Goal: Contribute content: Contribute content

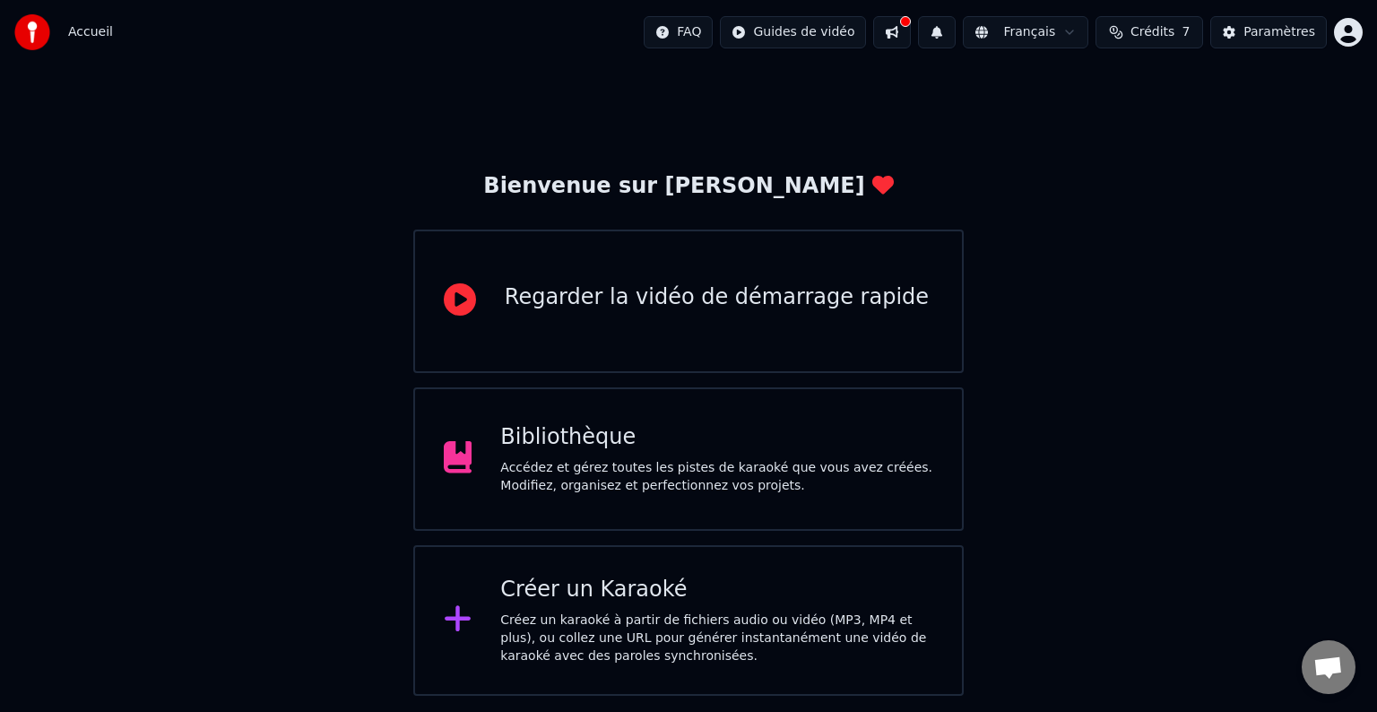
click at [600, 454] on div "Bibliothèque Accédez et gérez toutes les pistes de karaoké que vous avez créées…" at bounding box center [716, 459] width 433 height 72
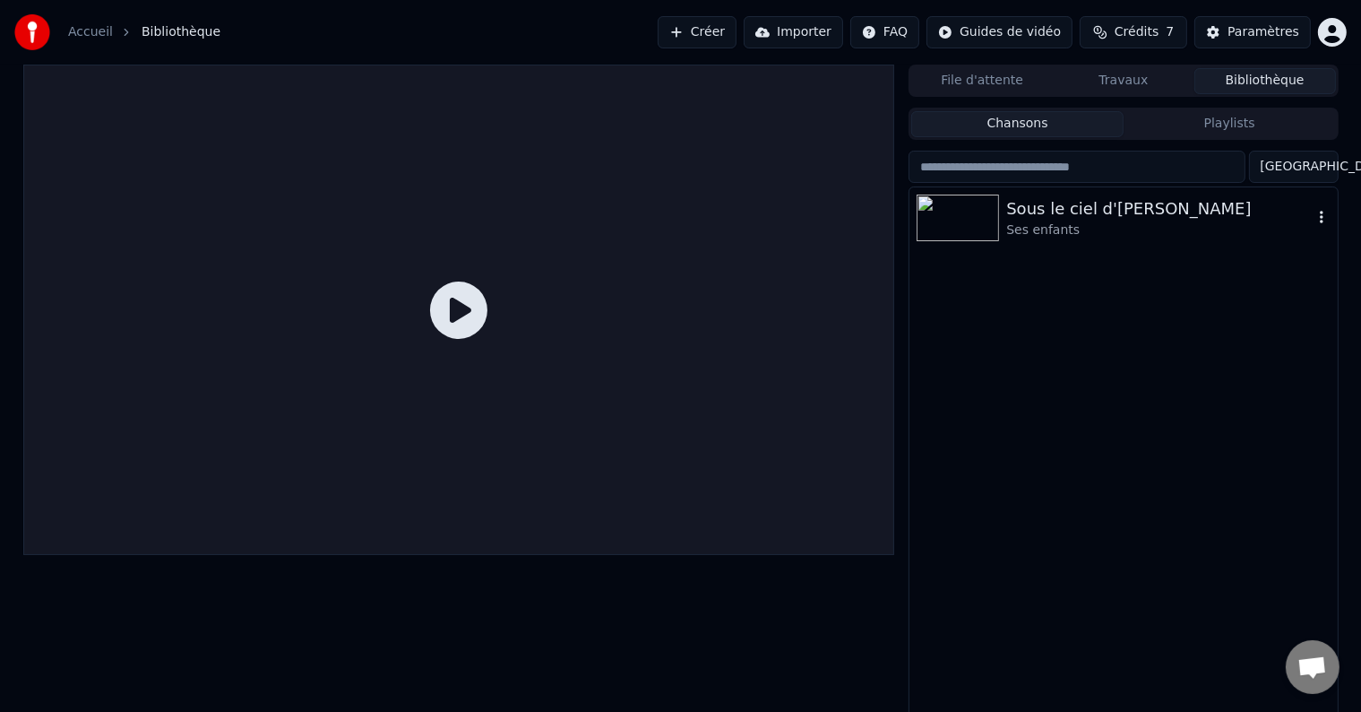
click at [1083, 212] on div "Sous le ciel d'[PERSON_NAME]" at bounding box center [1159, 208] width 306 height 25
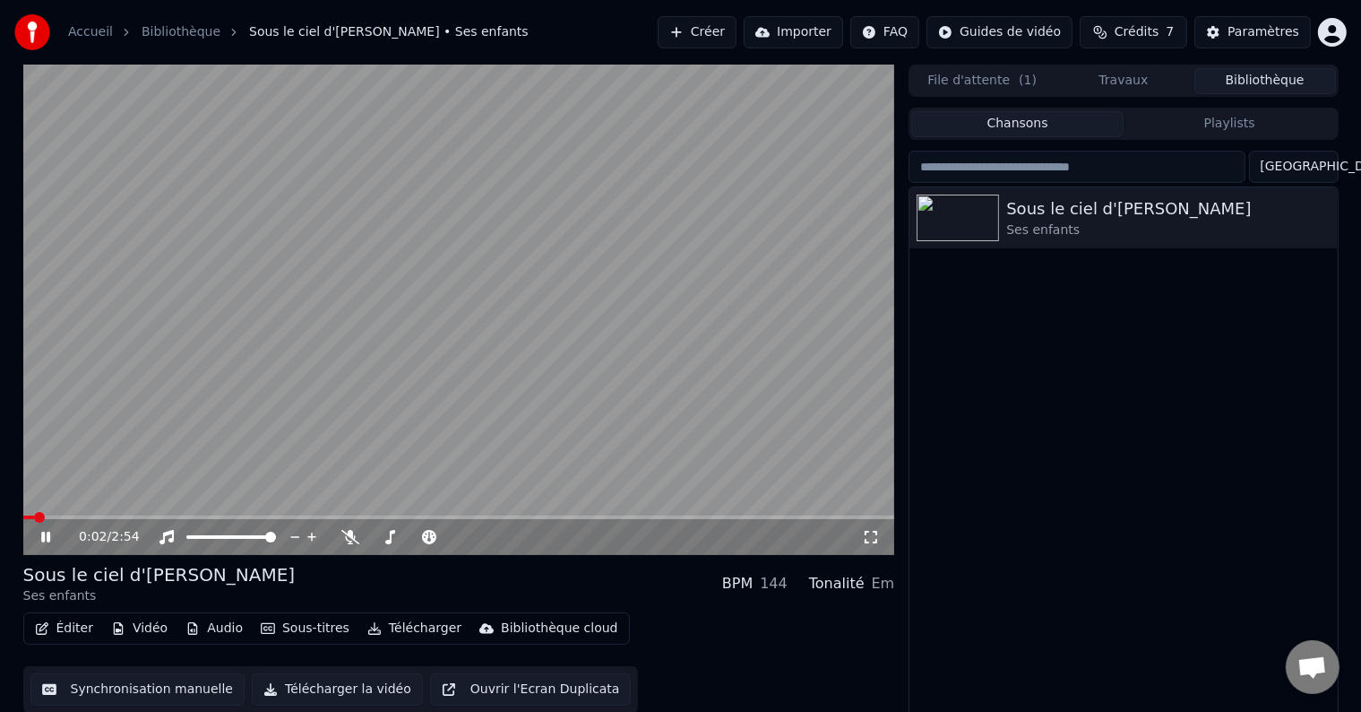
click at [45, 540] on icon at bounding box center [59, 537] width 42 height 14
click at [72, 631] on button "Éditer" at bounding box center [64, 628] width 73 height 25
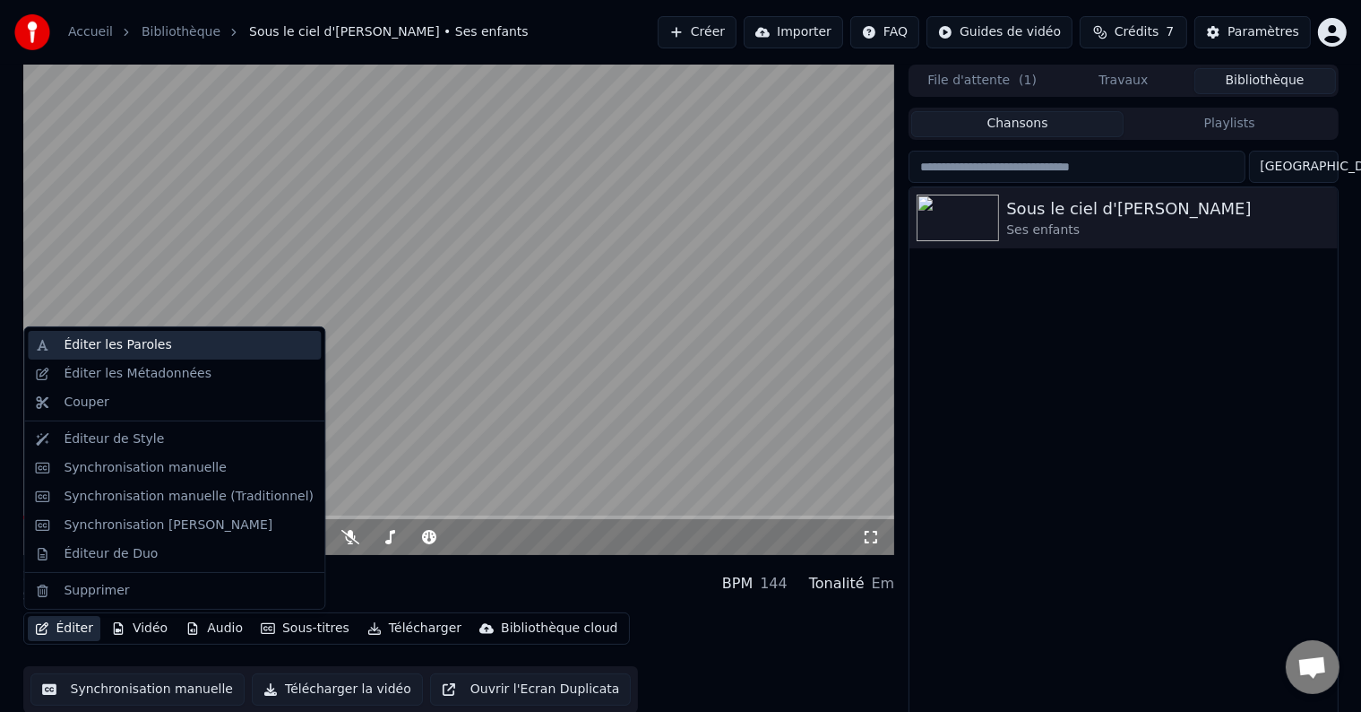
click at [108, 344] on div "Éditer les Paroles" at bounding box center [118, 345] width 108 height 18
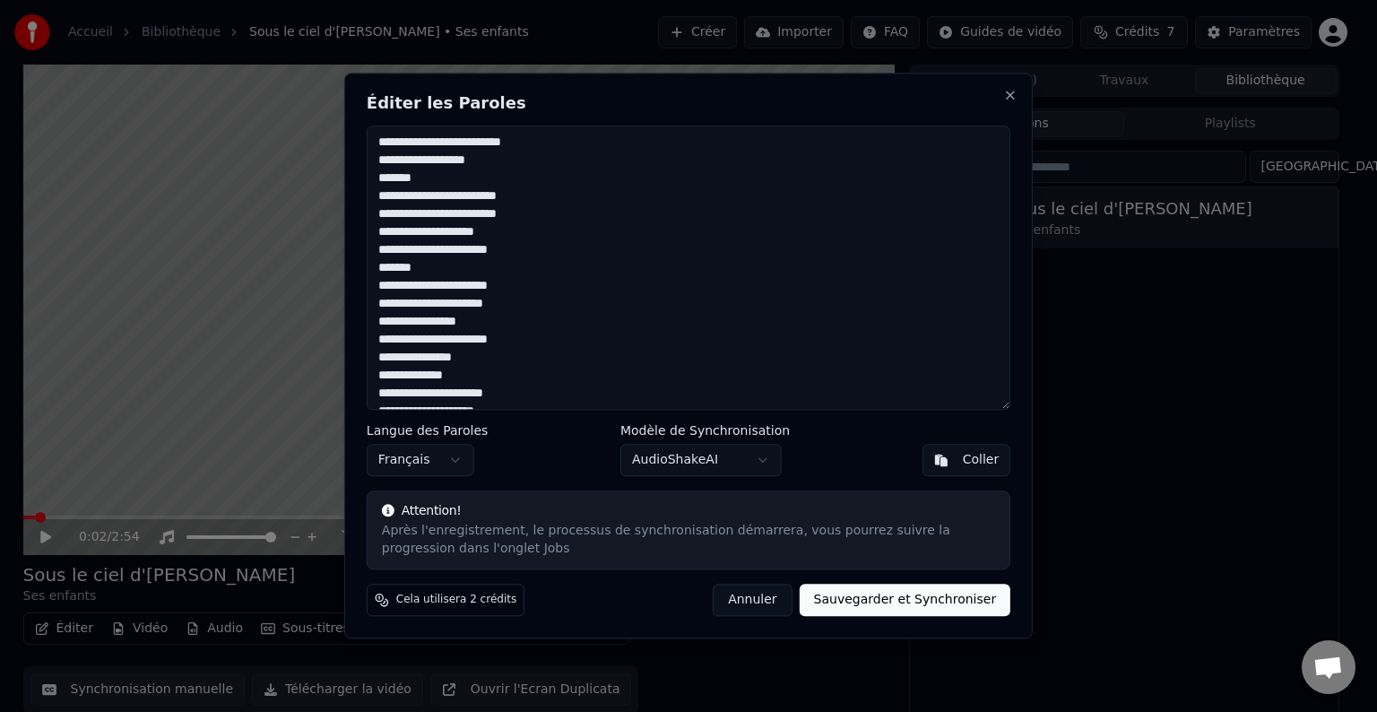
click at [775, 602] on button "Annuler" at bounding box center [752, 600] width 79 height 32
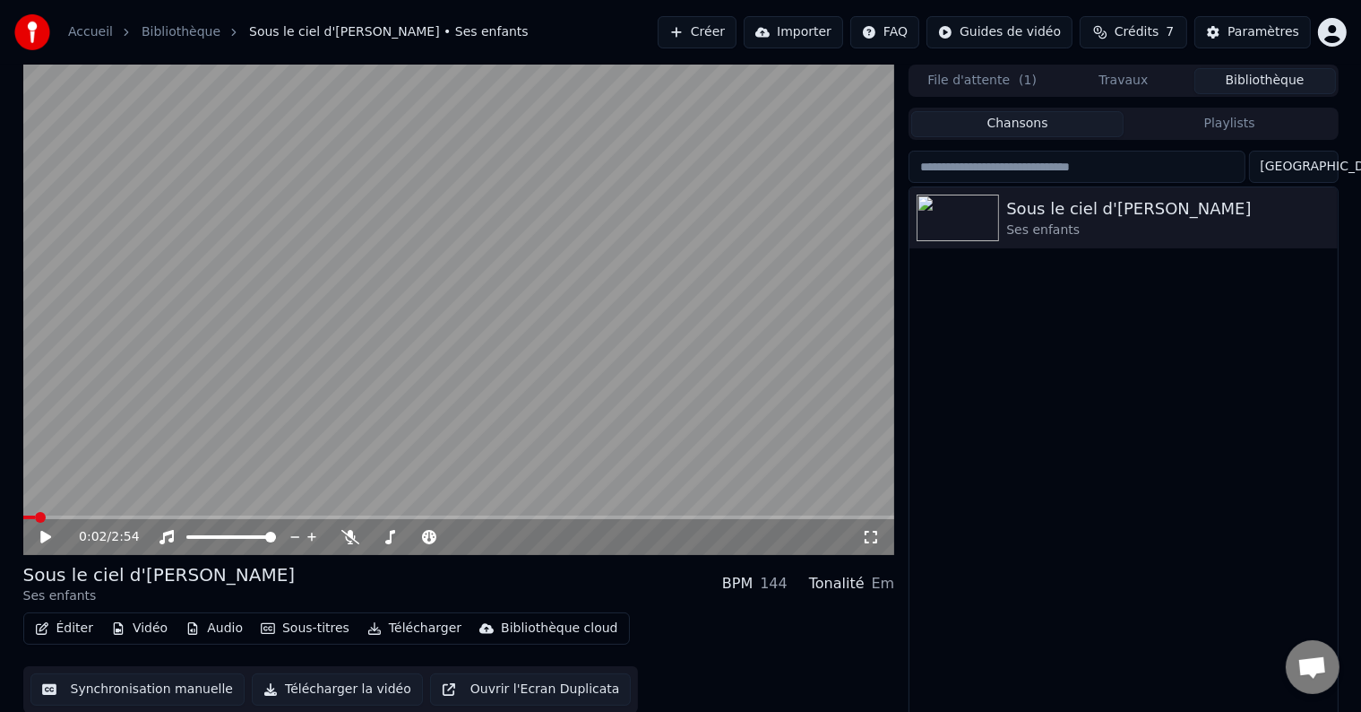
click at [43, 632] on icon "button" at bounding box center [42, 628] width 14 height 13
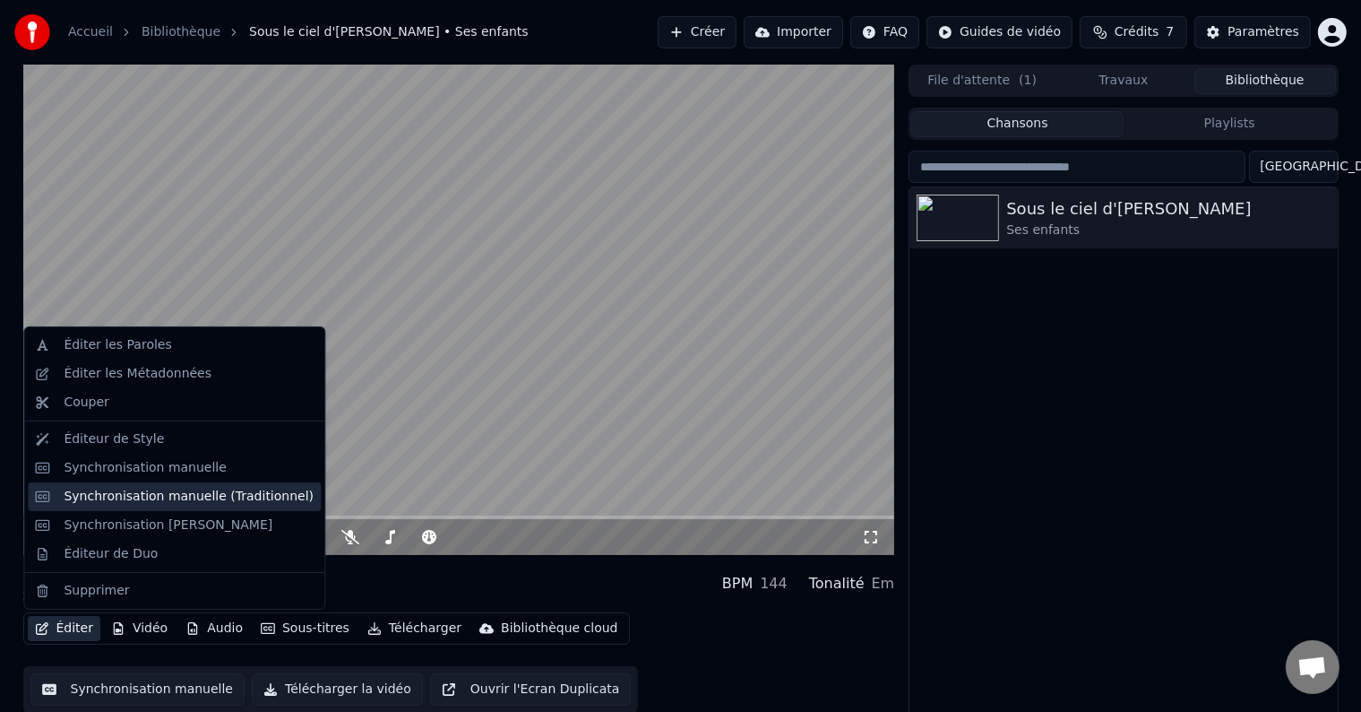
click at [119, 502] on div "Synchronisation manuelle (Traditionnel)" at bounding box center [189, 497] width 250 height 18
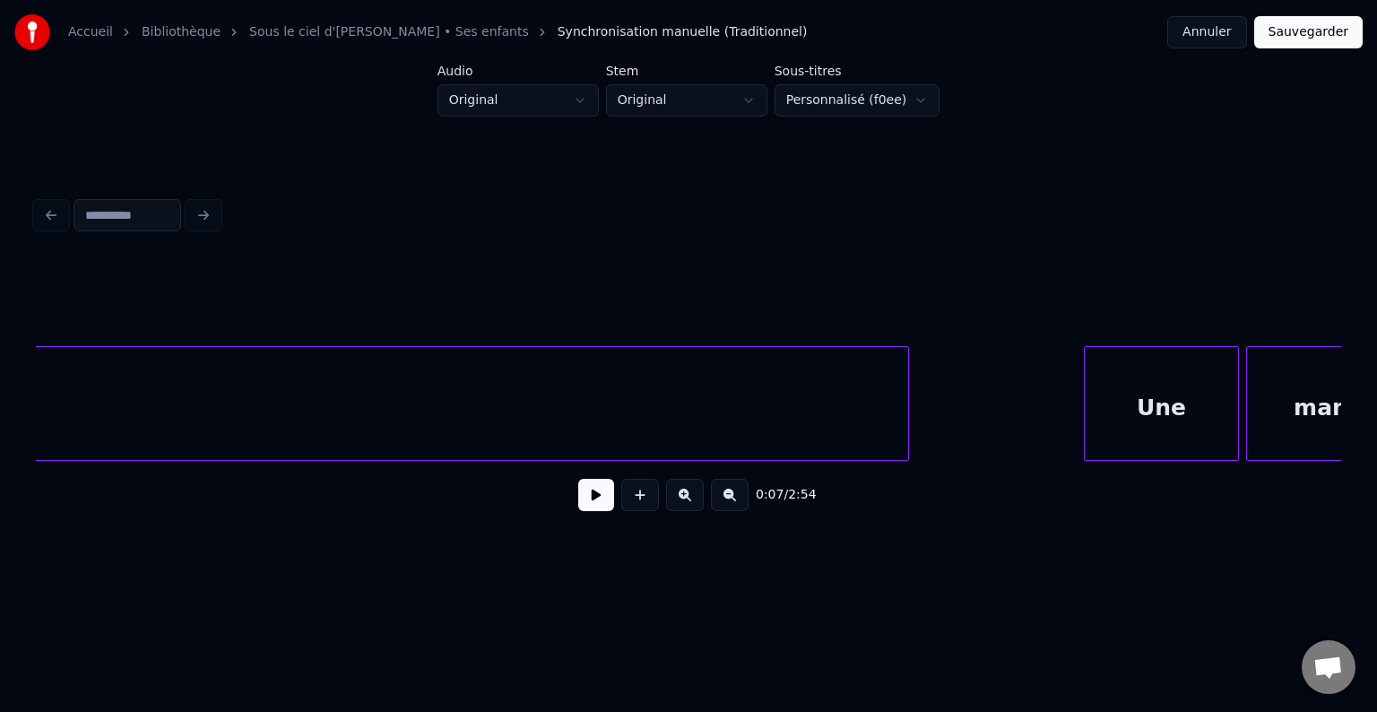
scroll to position [0, 19445]
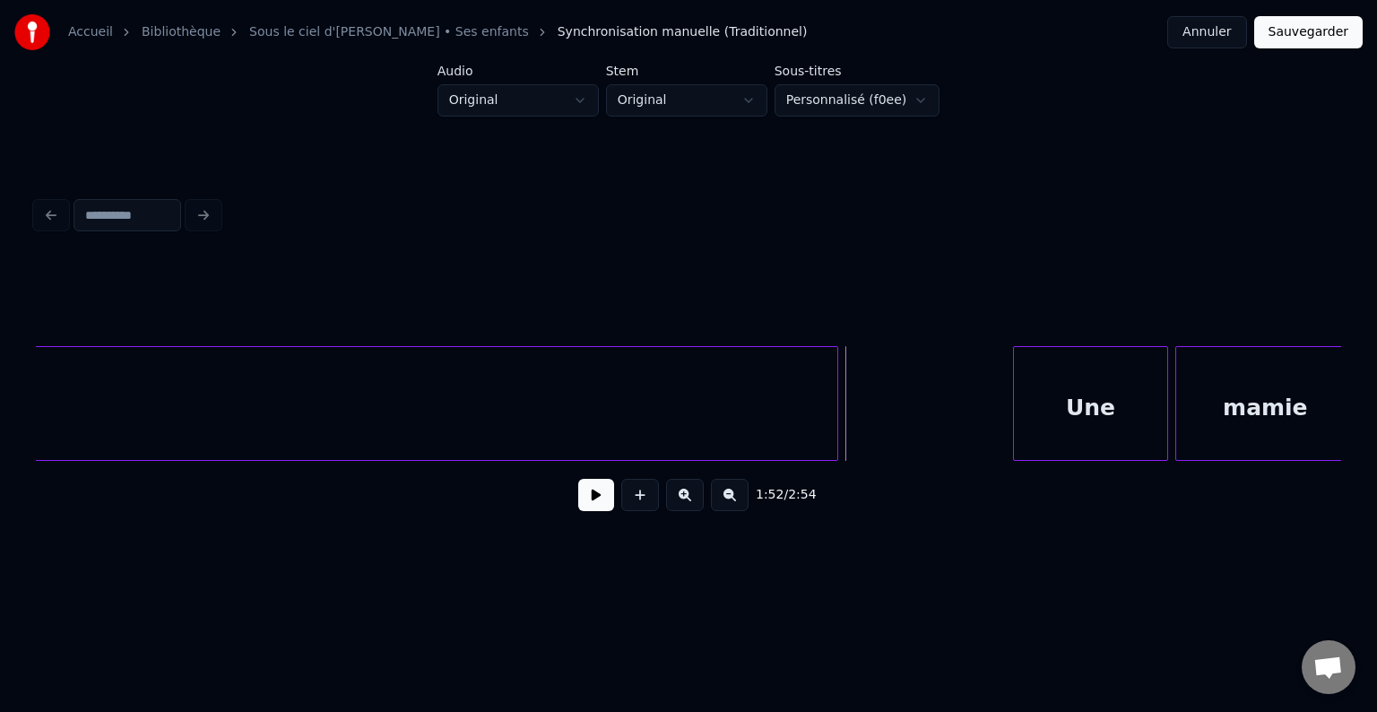
click at [599, 503] on button at bounding box center [596, 495] width 36 height 32
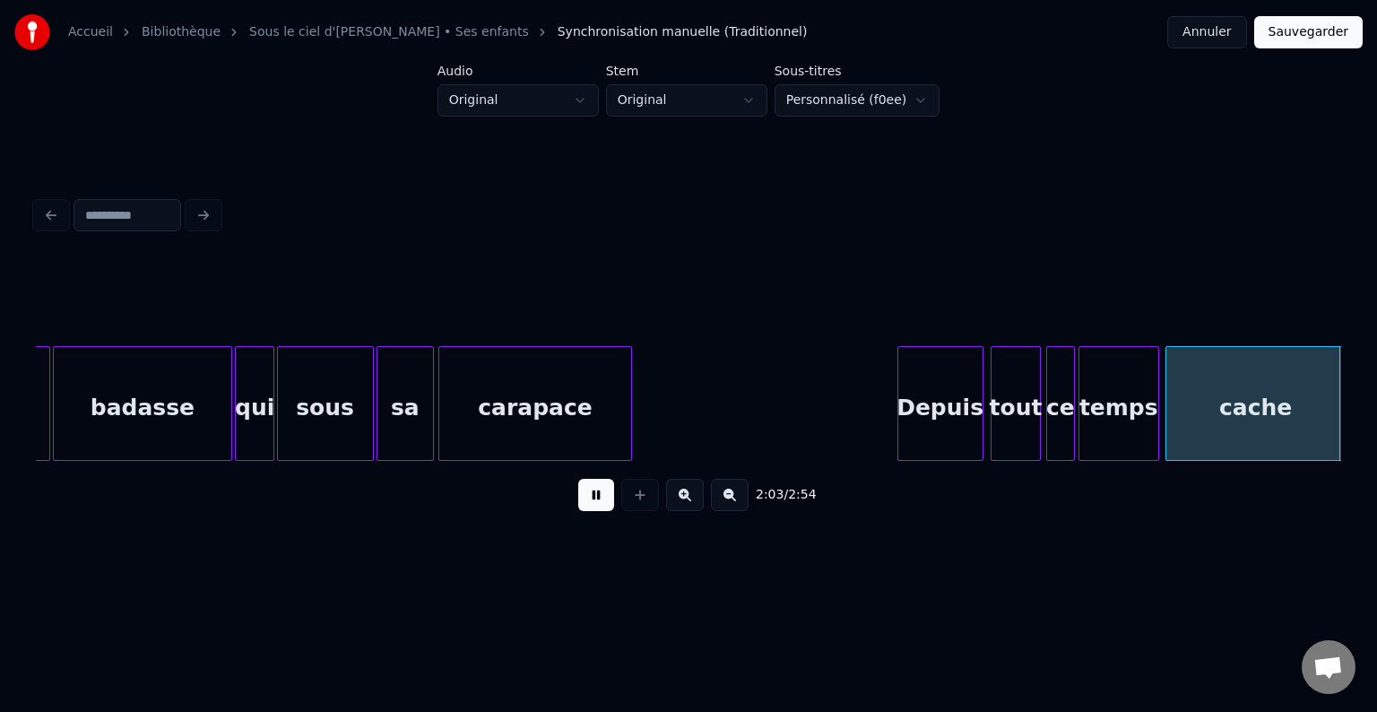
scroll to position [0, 22054]
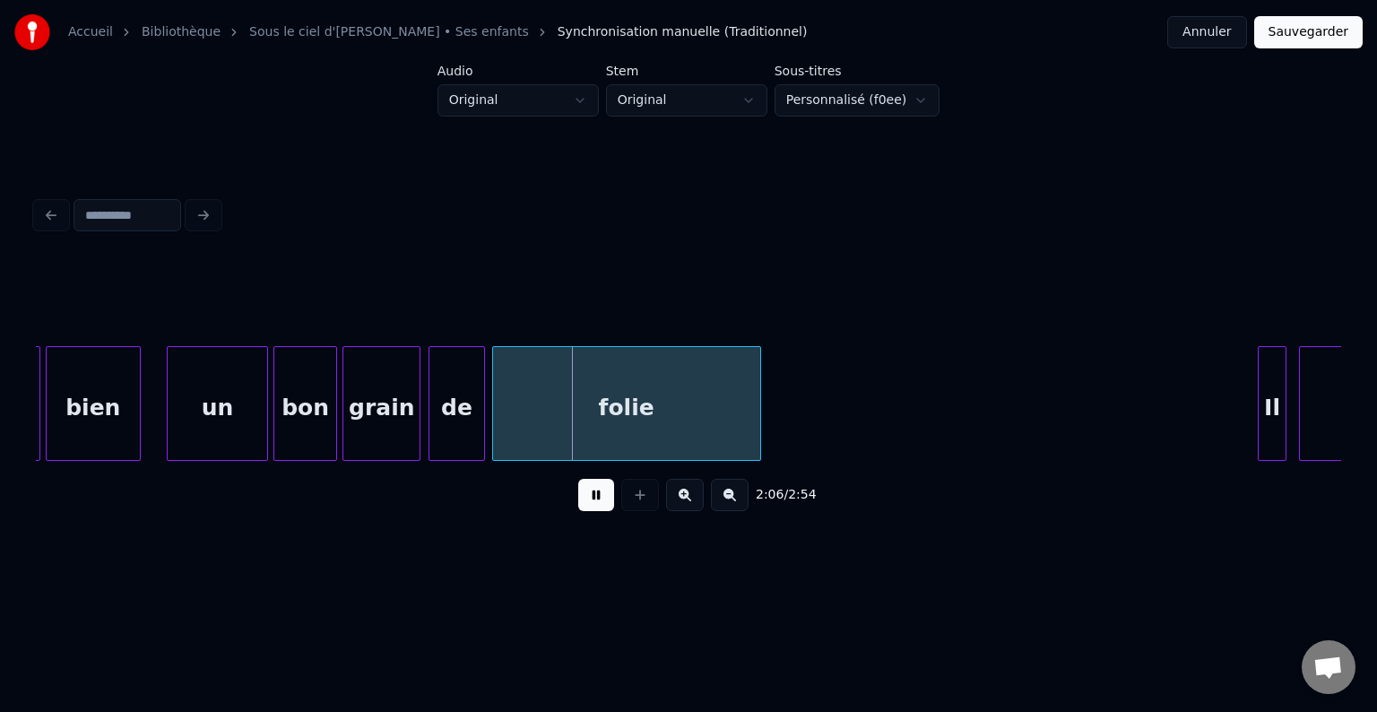
click at [588, 503] on button at bounding box center [596, 495] width 36 height 32
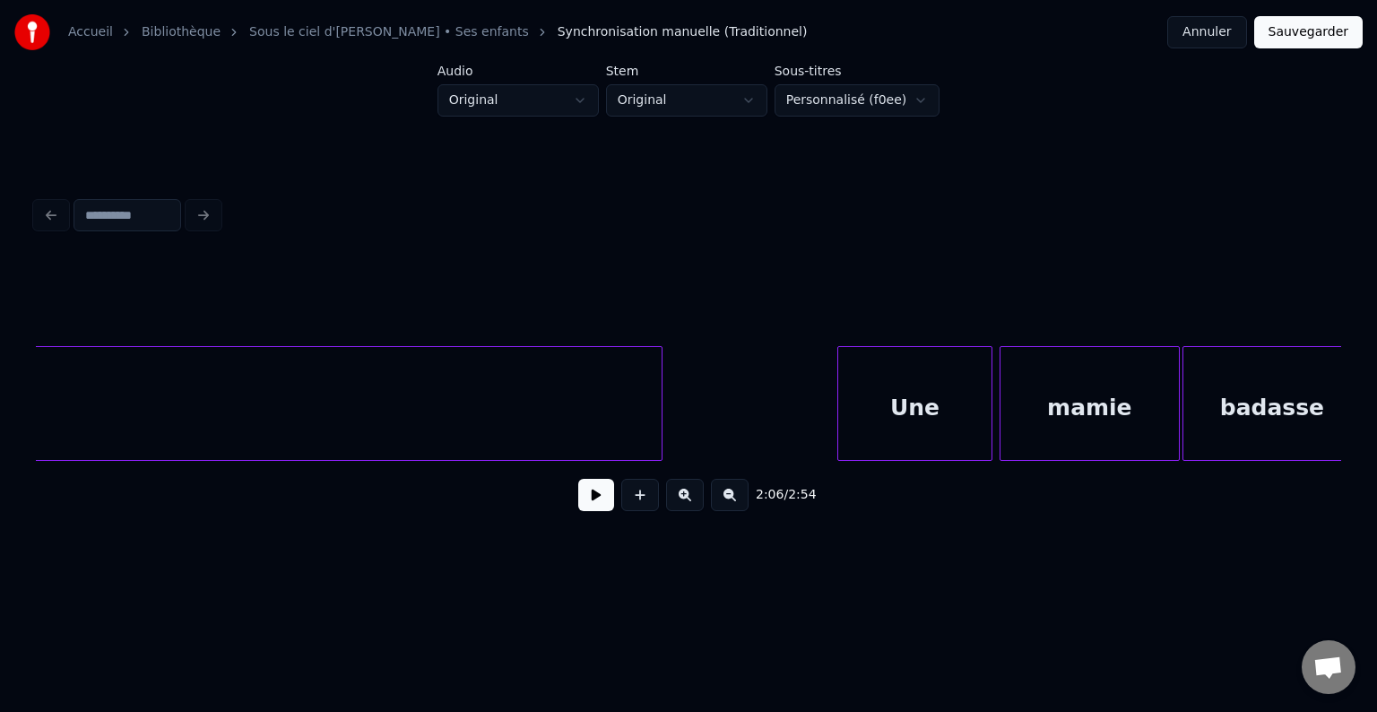
scroll to position [0, 19567]
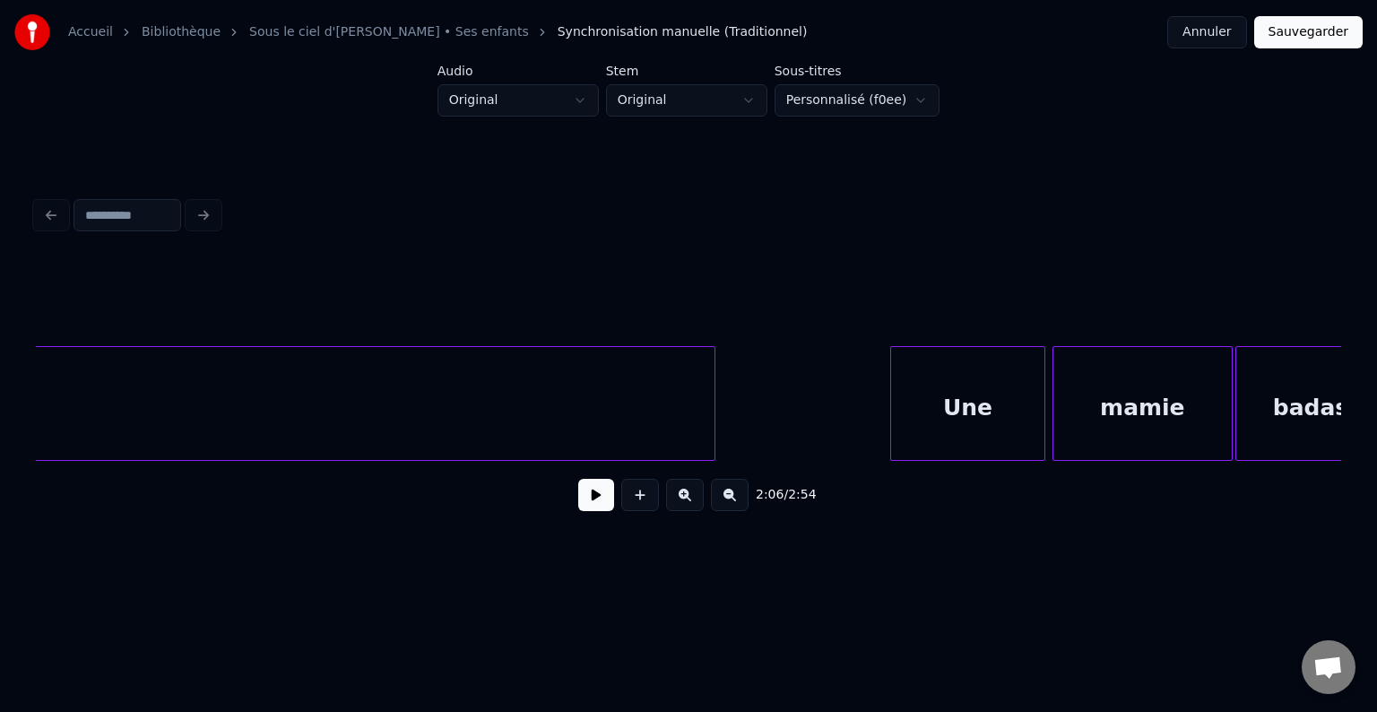
click at [592, 502] on button at bounding box center [596, 495] width 36 height 32
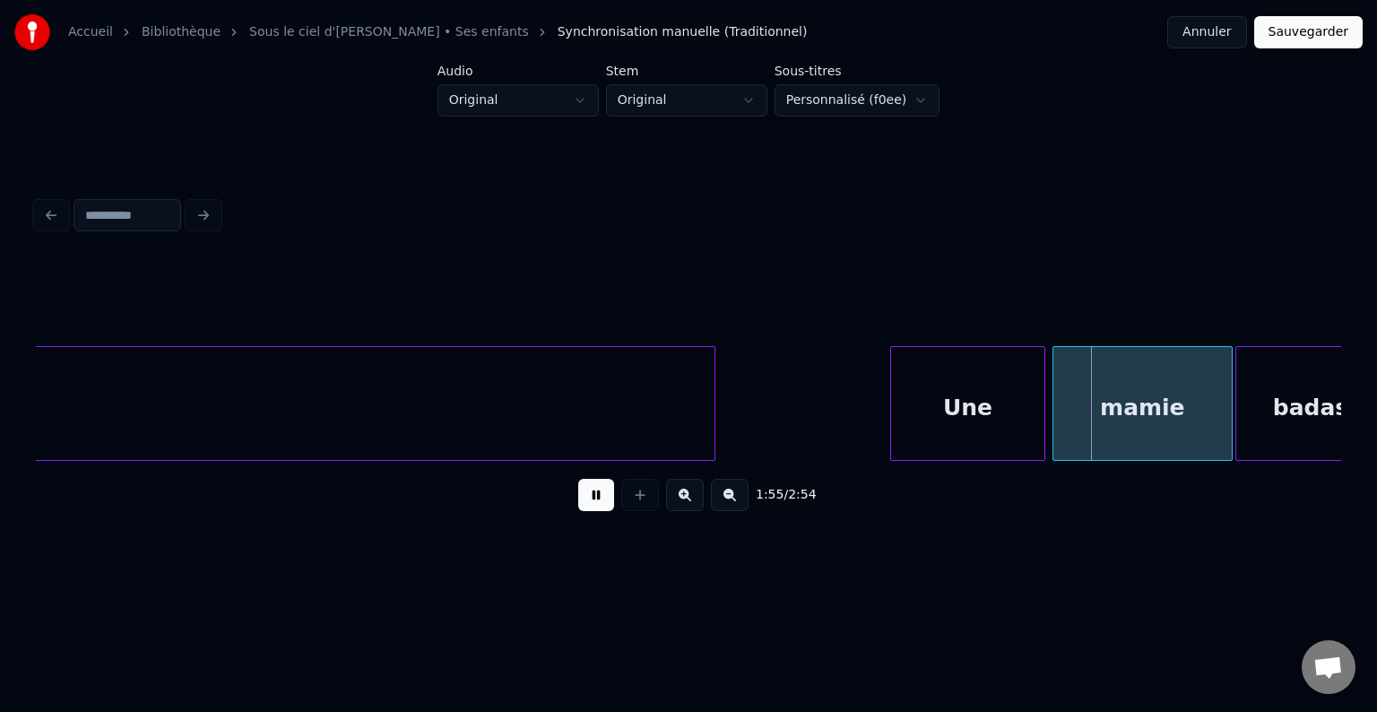
click at [592, 502] on button at bounding box center [596, 495] width 36 height 32
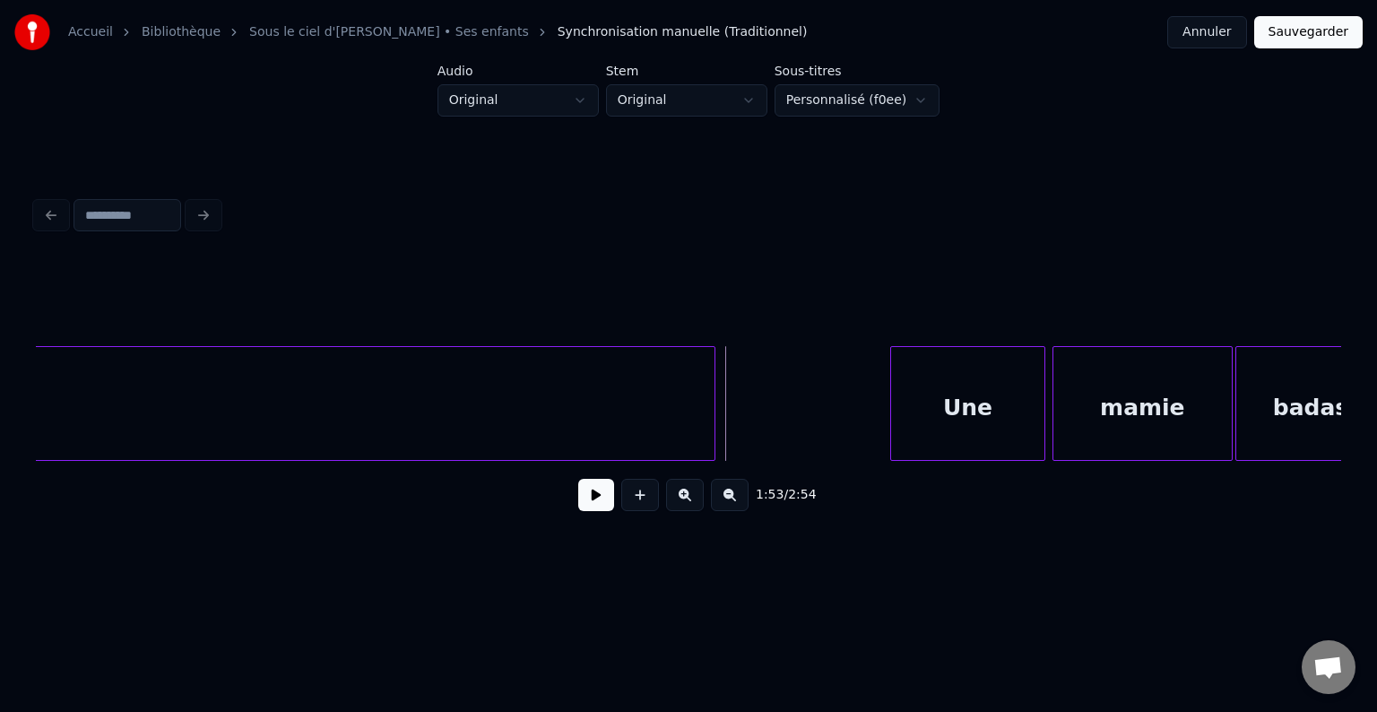
click at [599, 502] on button at bounding box center [596, 495] width 36 height 32
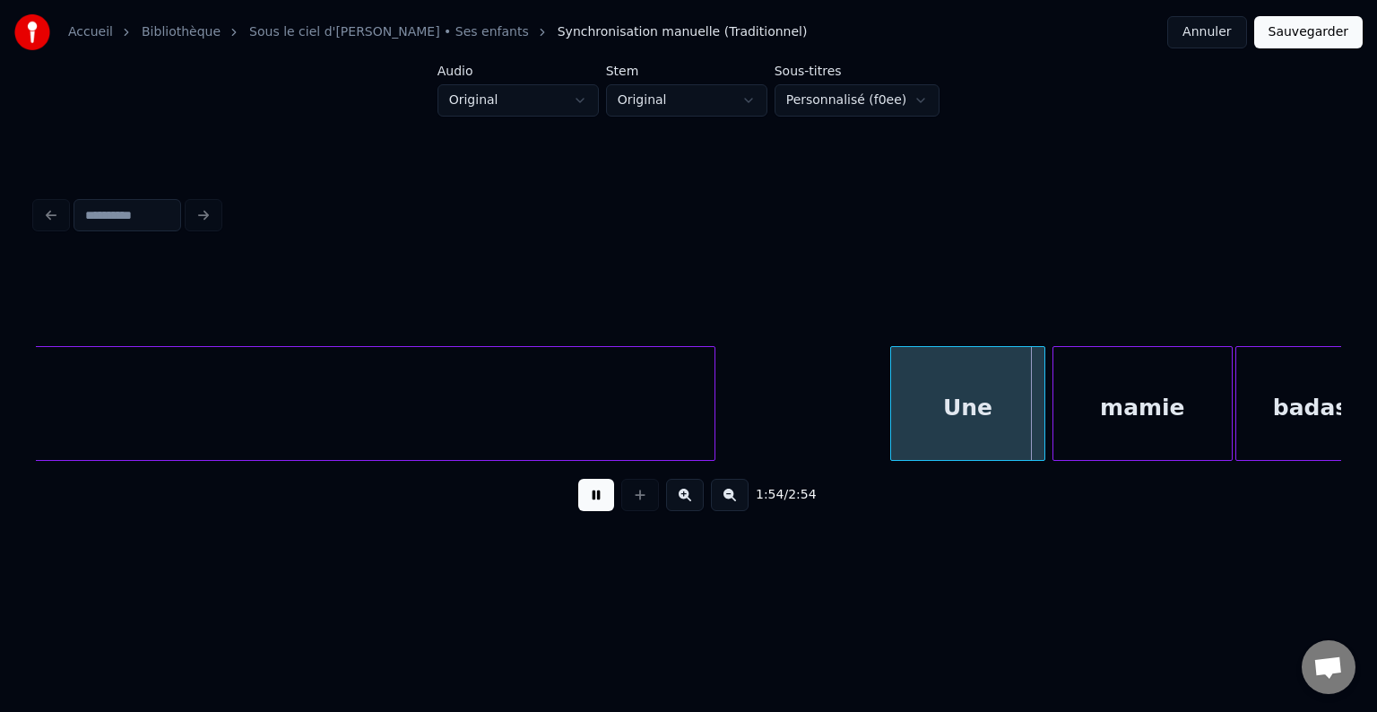
click at [599, 502] on button at bounding box center [596, 495] width 36 height 32
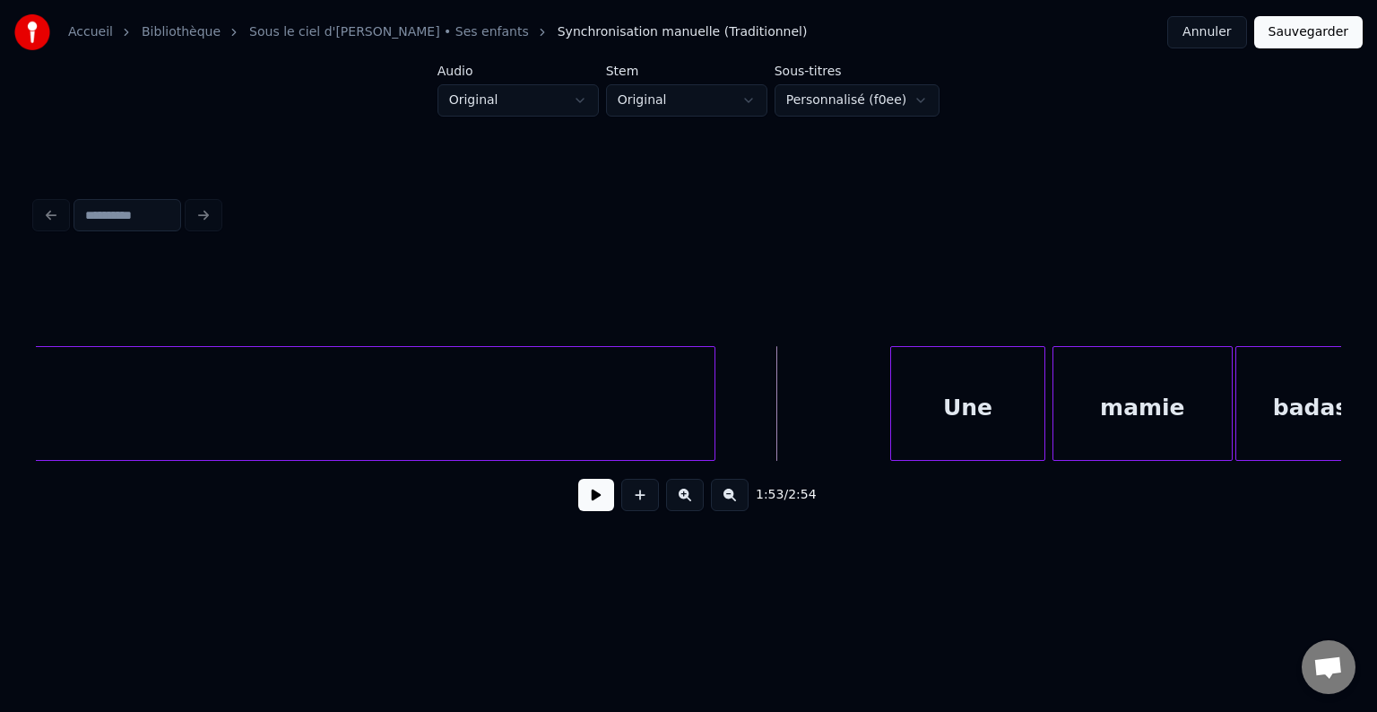
click at [586, 506] on button at bounding box center [596, 495] width 36 height 32
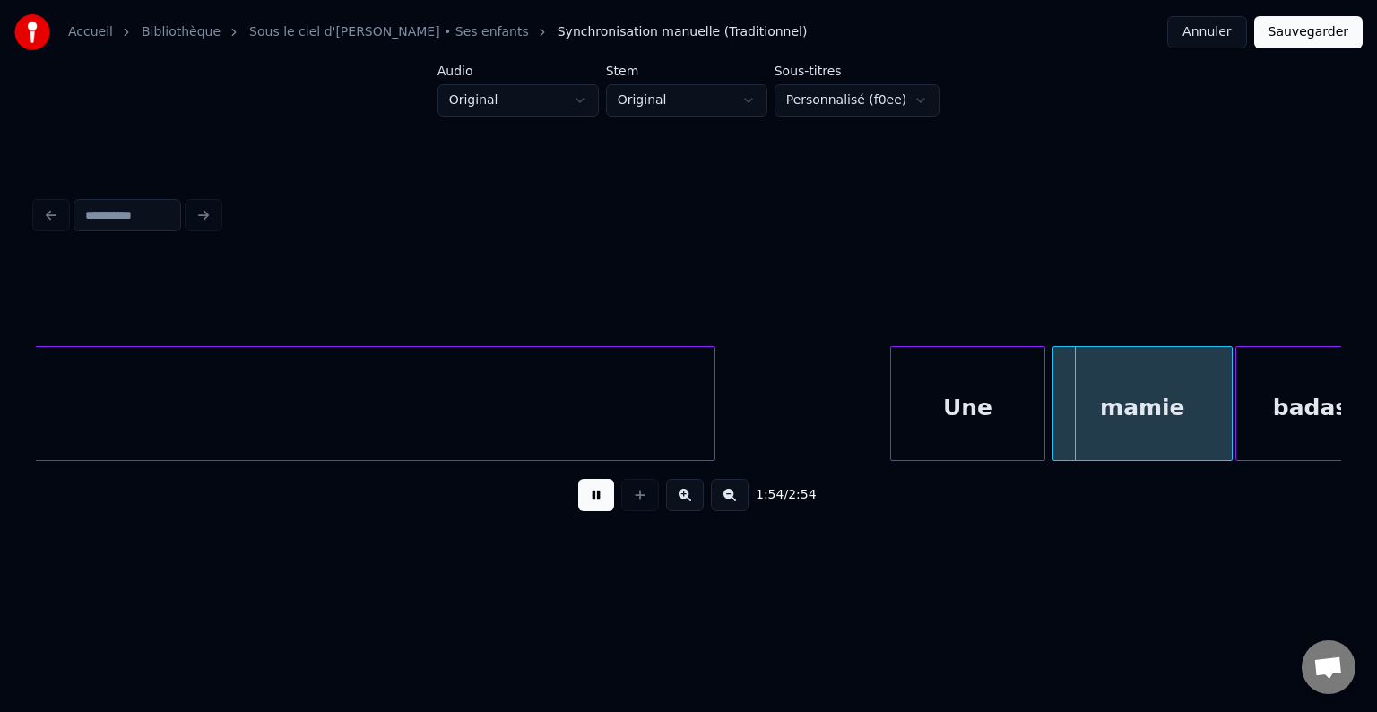
click at [586, 506] on button at bounding box center [596, 495] width 36 height 32
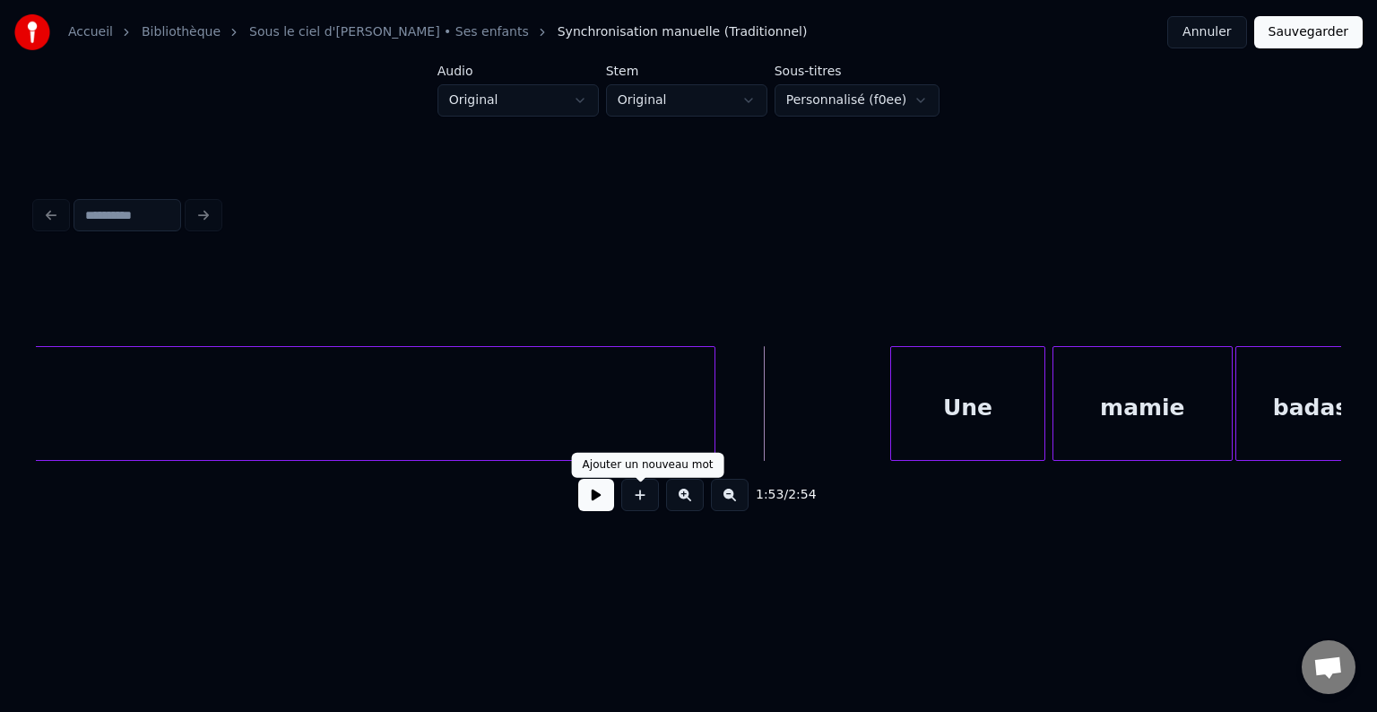
click at [590, 502] on button at bounding box center [596, 495] width 36 height 32
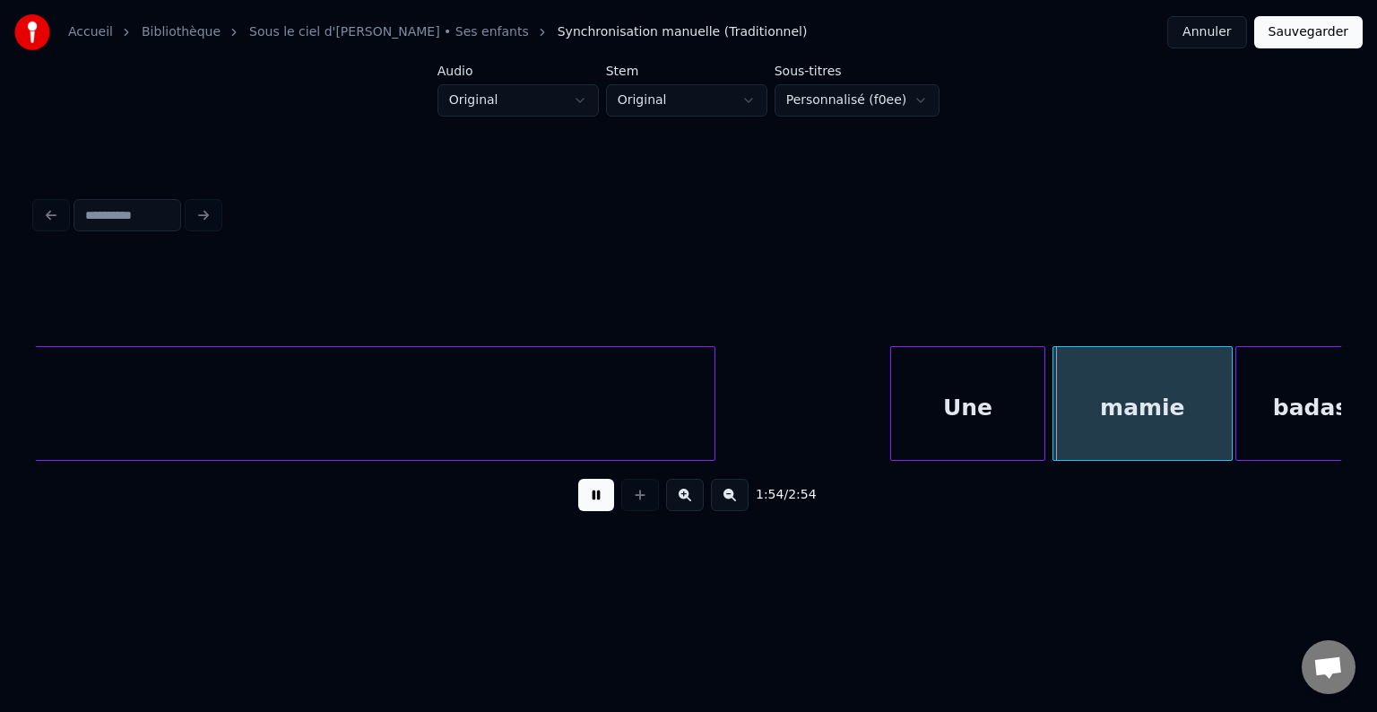
click at [589, 502] on button at bounding box center [596, 495] width 36 height 32
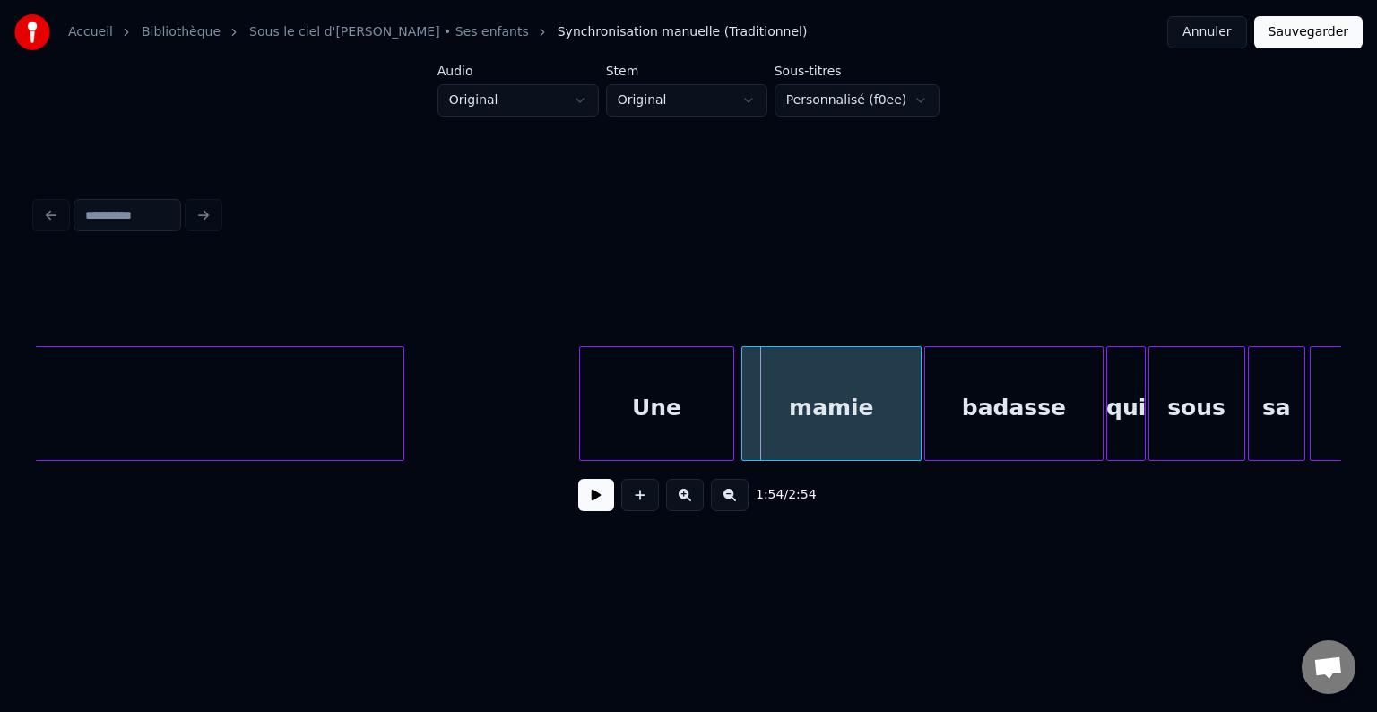
click at [652, 402] on div "Une" at bounding box center [656, 408] width 153 height 122
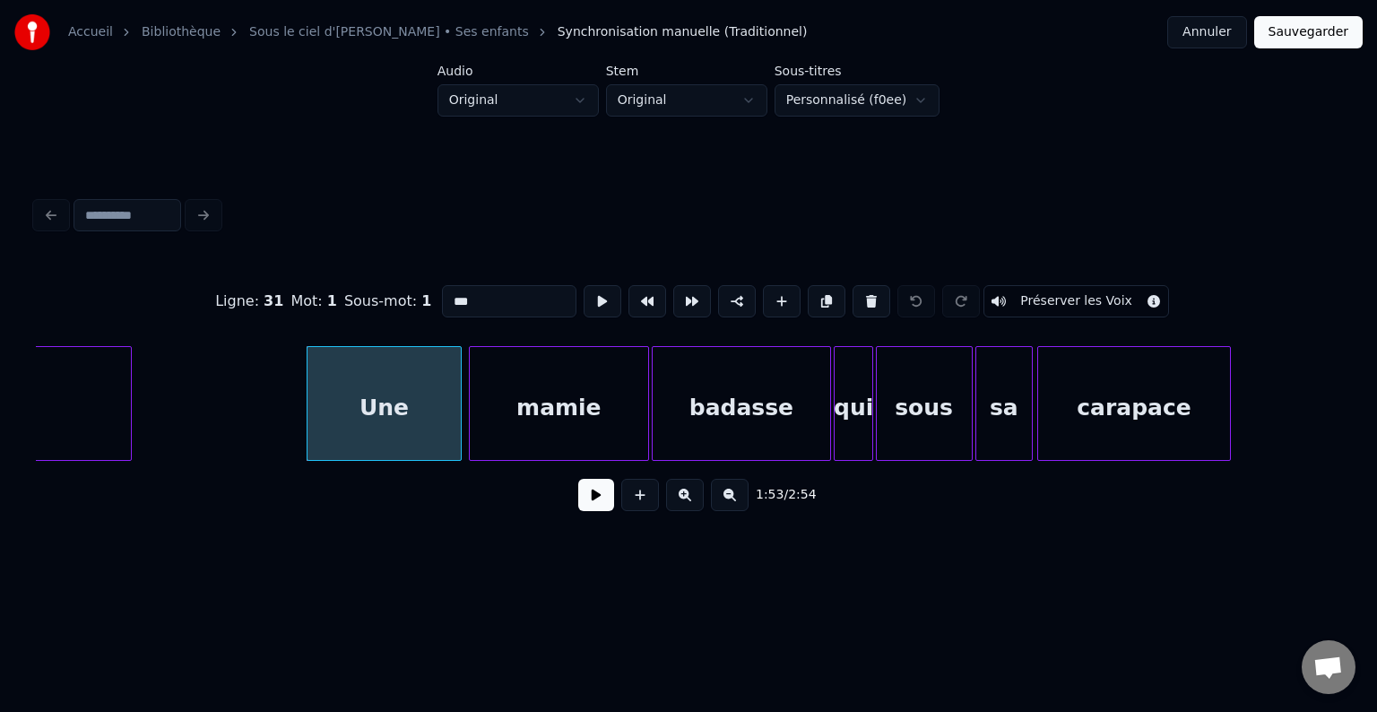
scroll to position [0, 20158]
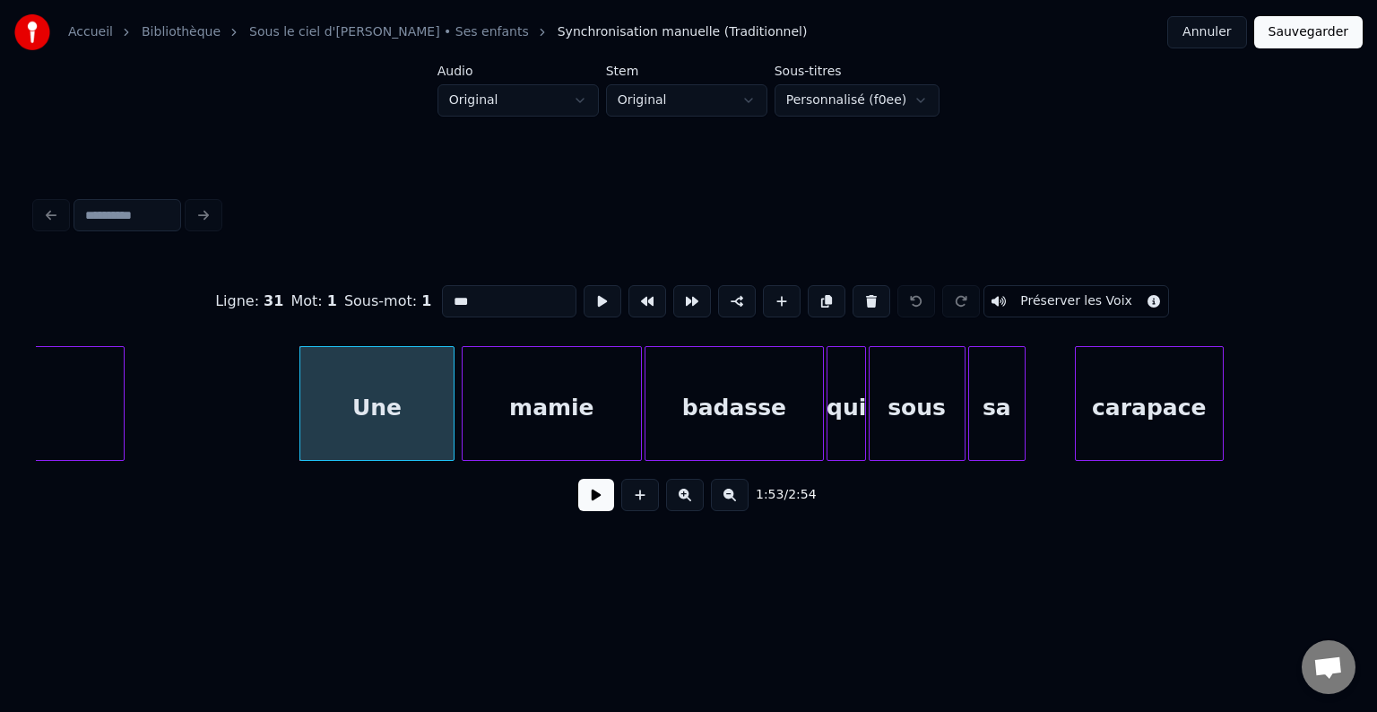
click at [1079, 405] on div at bounding box center [1077, 403] width 5 height 113
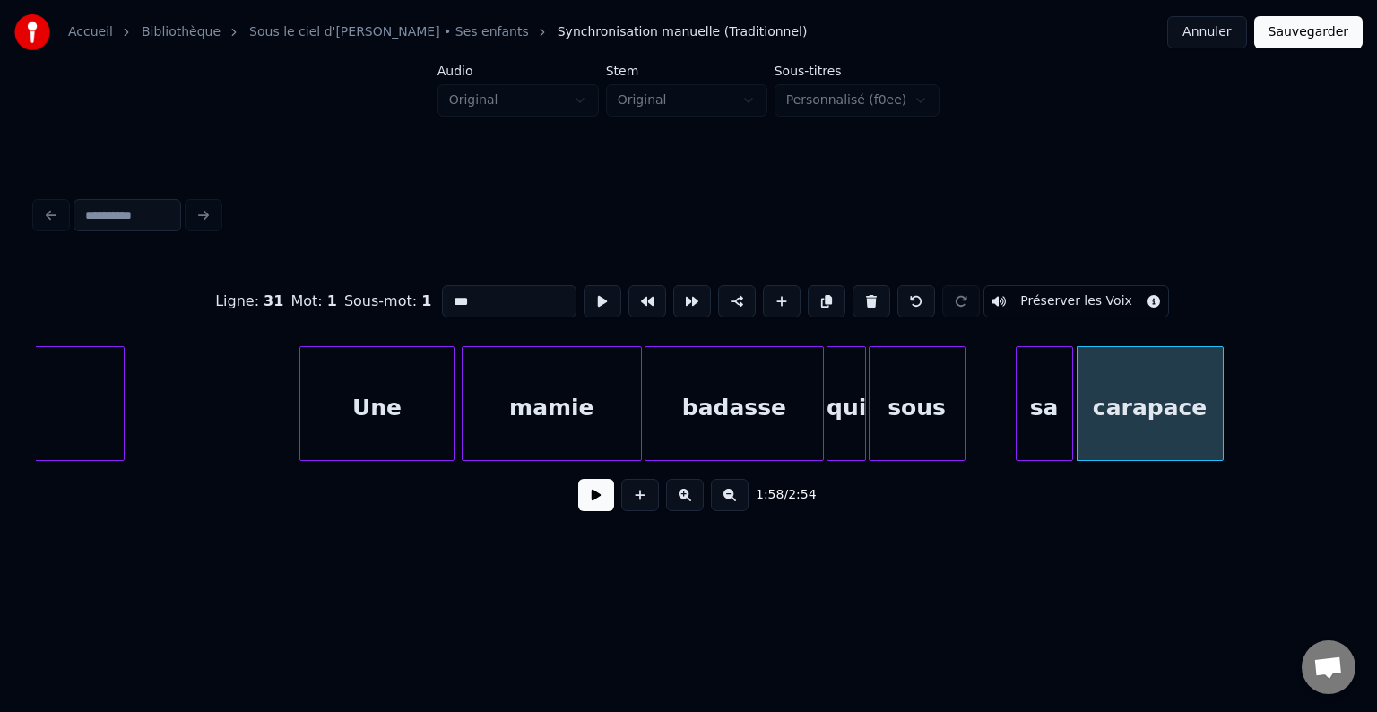
click at [1054, 421] on div "sa" at bounding box center [1044, 408] width 56 height 122
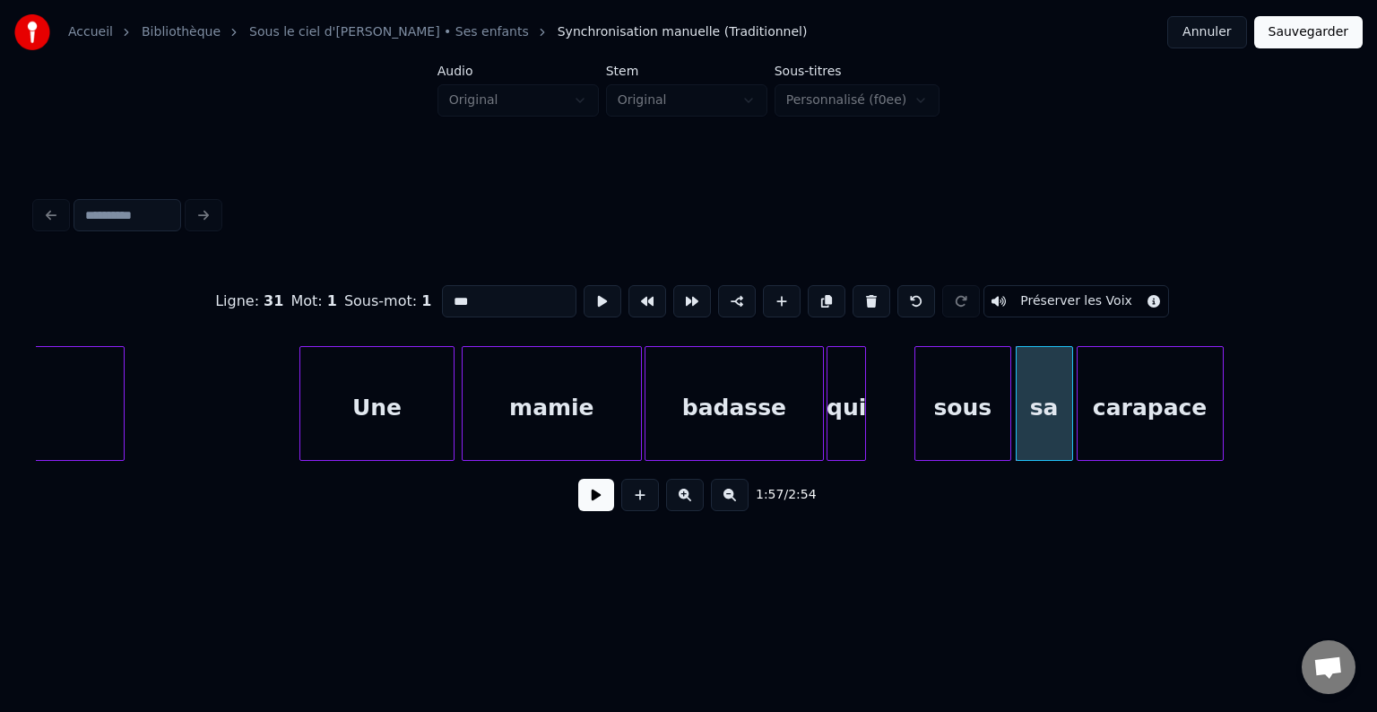
click at [979, 430] on div "sous" at bounding box center [962, 408] width 95 height 122
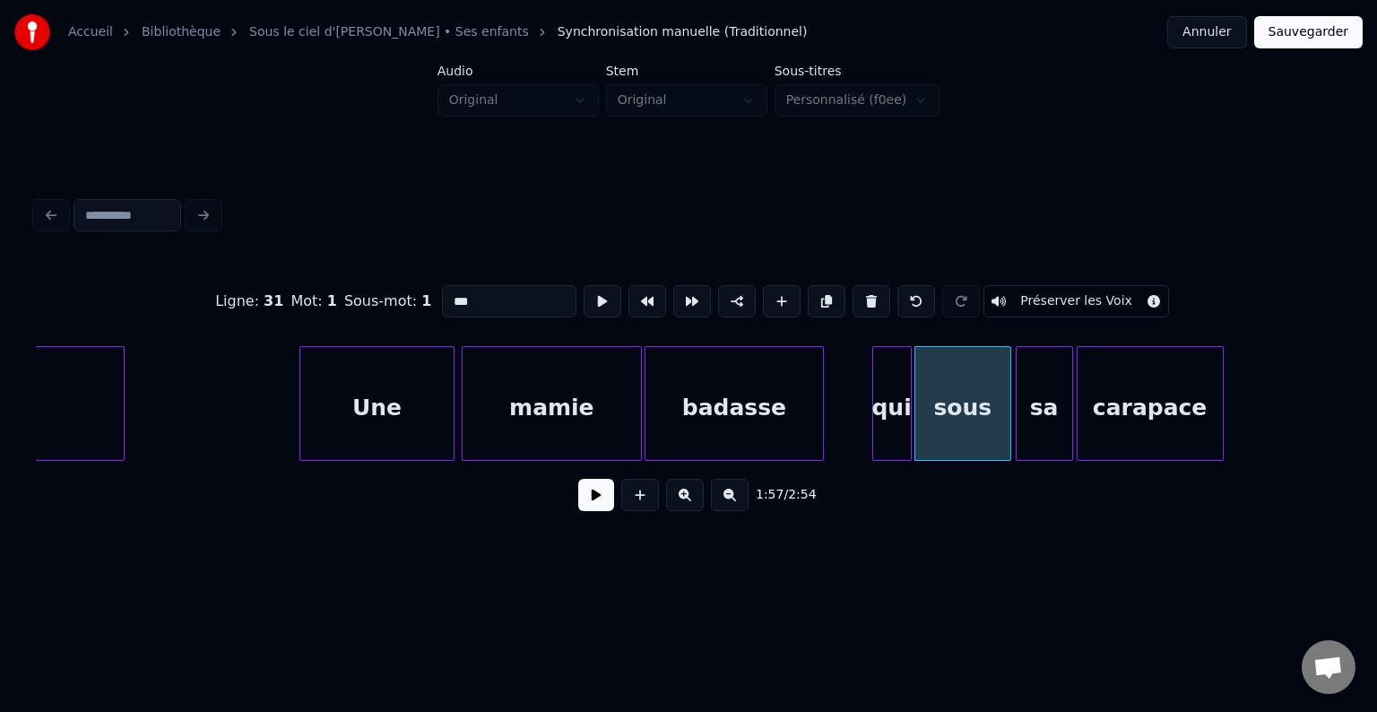
click at [894, 417] on div "qui" at bounding box center [892, 408] width 38 height 122
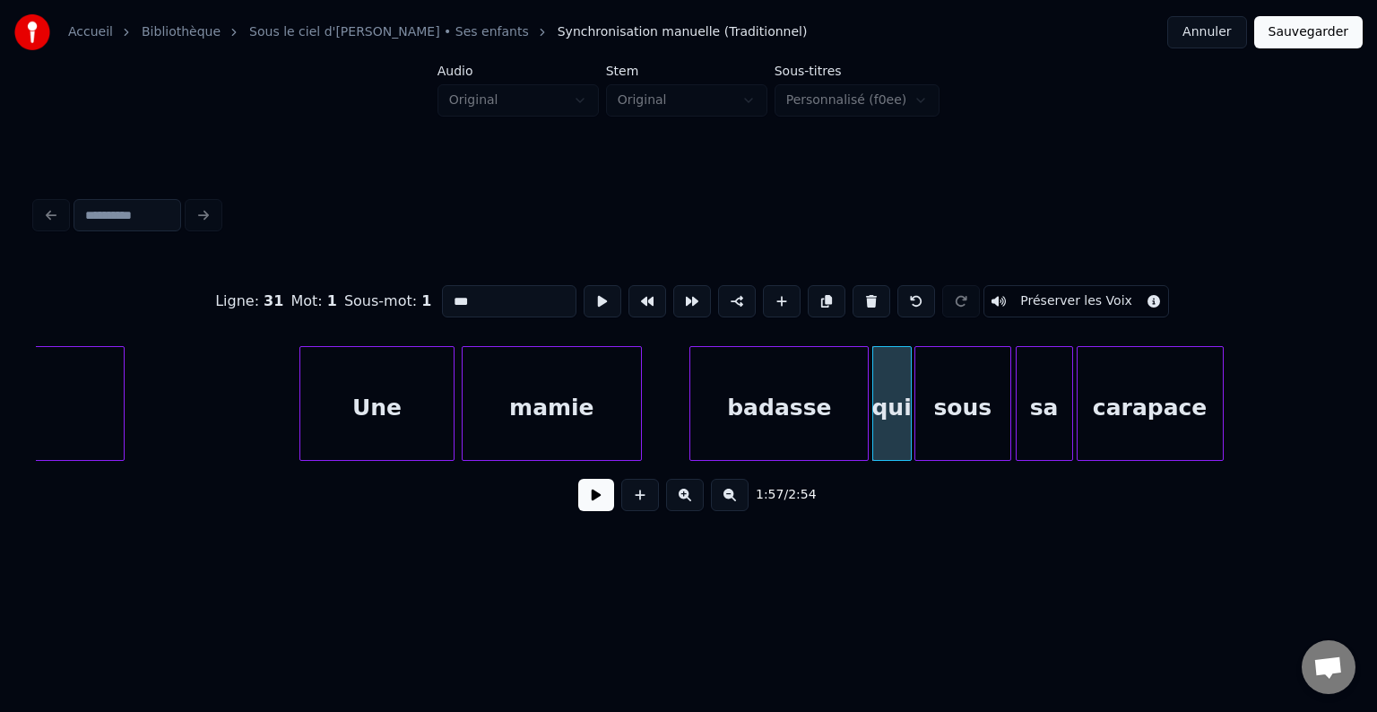
click at [764, 416] on div "badasse" at bounding box center [778, 408] width 177 height 122
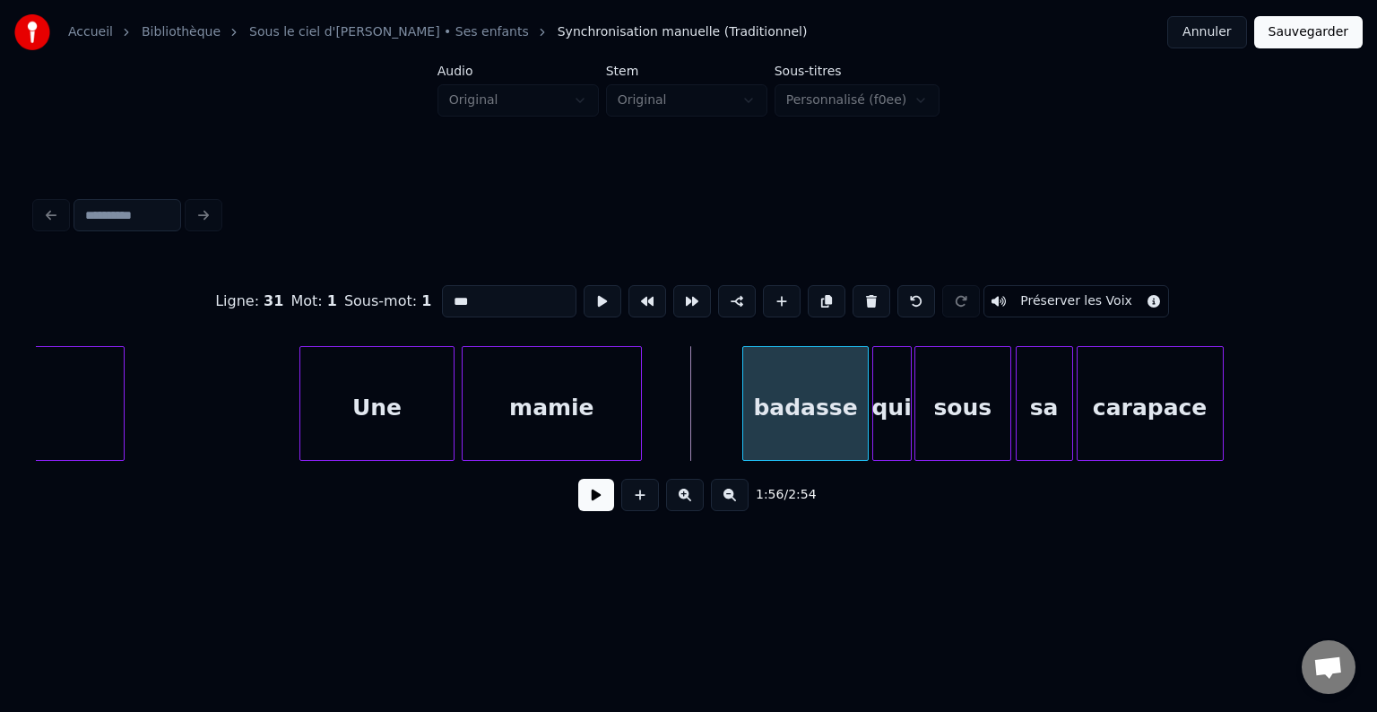
click at [744, 408] on div at bounding box center [745, 403] width 5 height 113
click at [560, 409] on div "mamie" at bounding box center [551, 408] width 178 height 122
type input "*****"
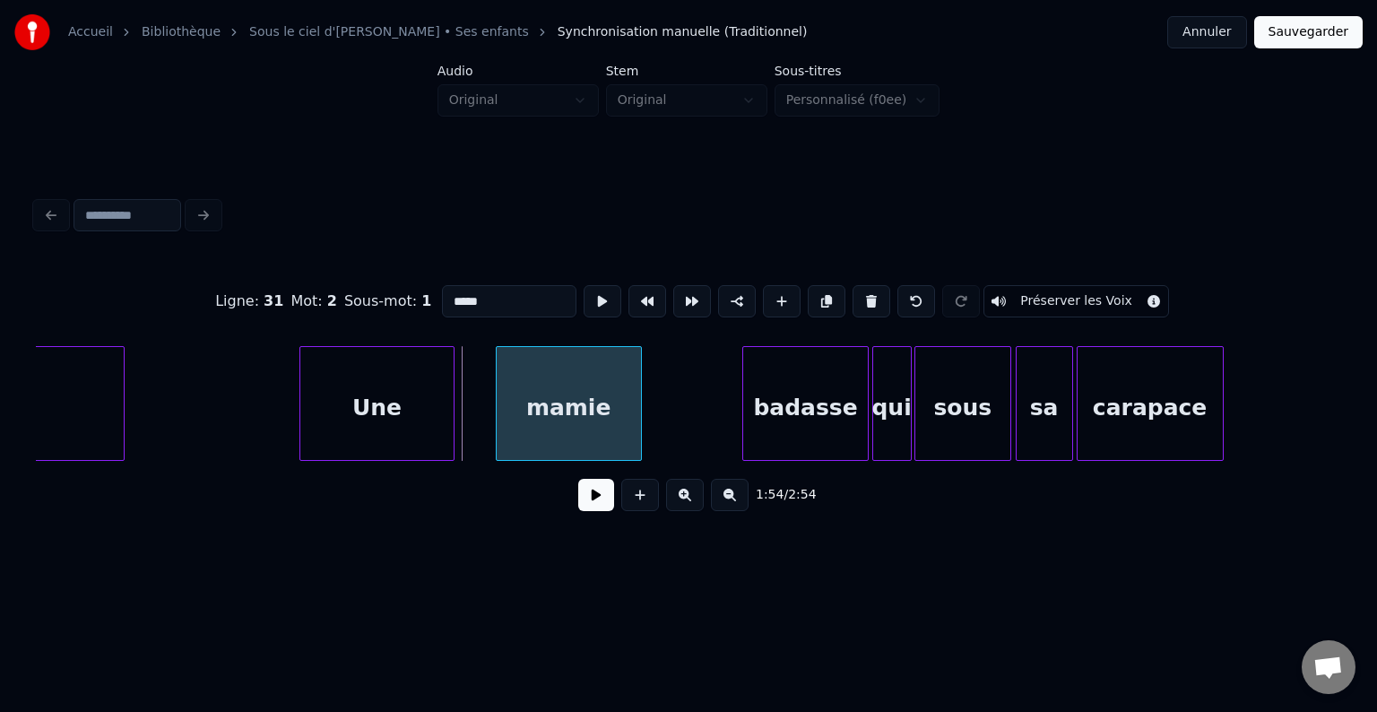
click at [497, 410] on div at bounding box center [499, 403] width 5 height 113
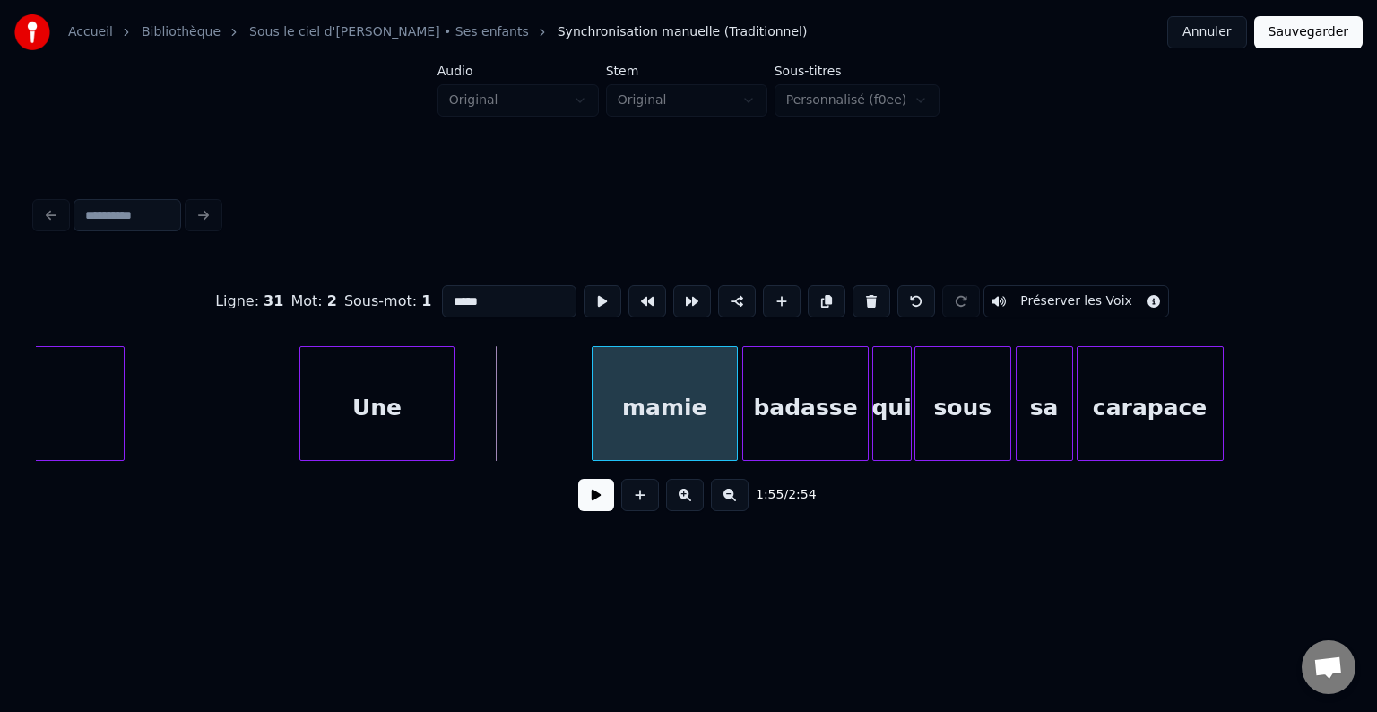
click at [669, 421] on div "mamie" at bounding box center [664, 408] width 144 height 122
click at [420, 395] on div at bounding box center [422, 403] width 5 height 113
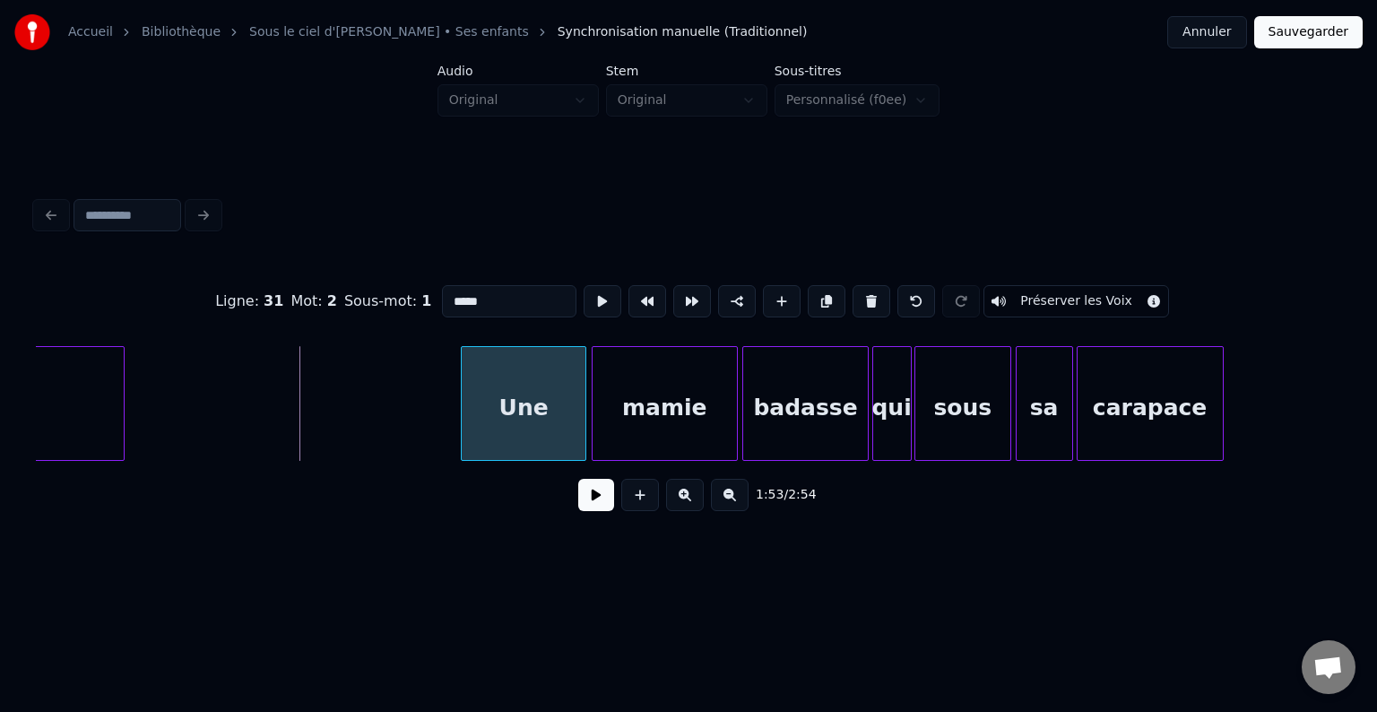
click at [520, 427] on div "Une" at bounding box center [524, 408] width 124 height 122
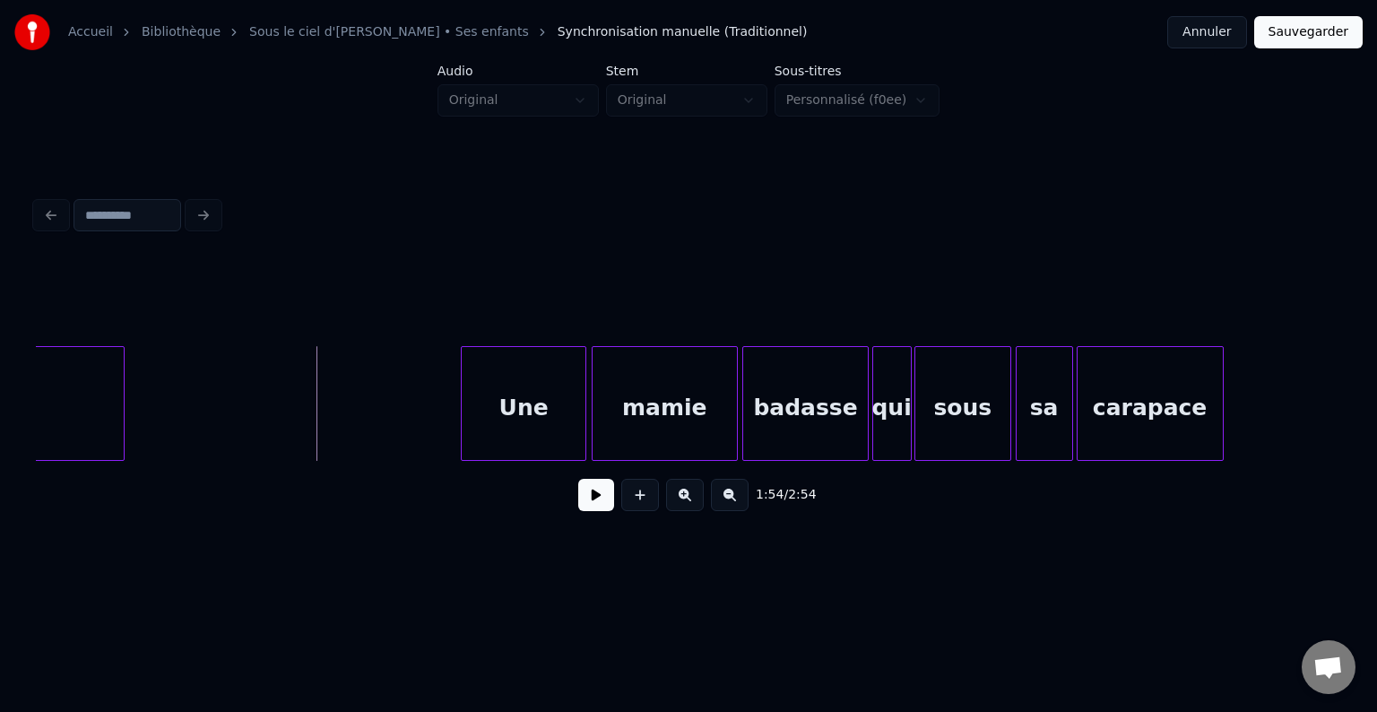
click at [590, 506] on button at bounding box center [596, 495] width 36 height 32
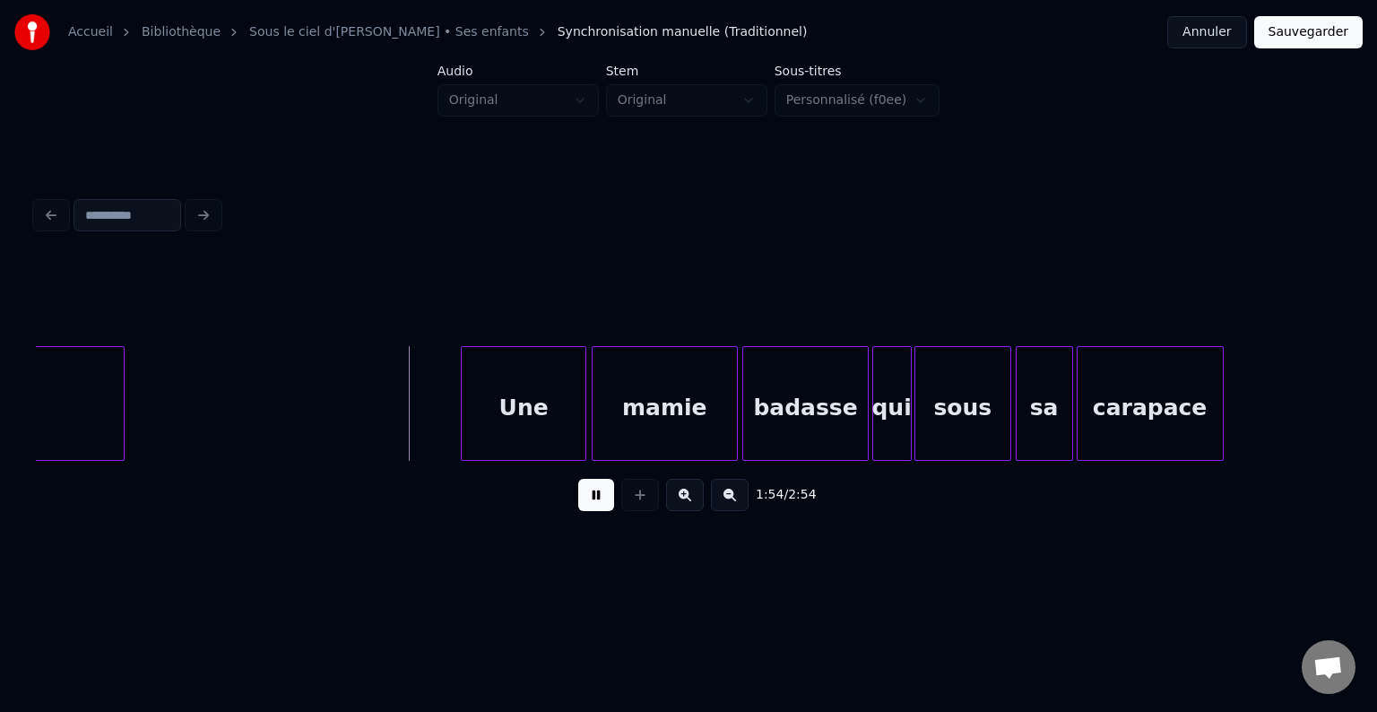
click at [599, 503] on button at bounding box center [596, 495] width 36 height 32
click at [591, 502] on button at bounding box center [596, 495] width 36 height 32
click at [592, 502] on button at bounding box center [596, 495] width 36 height 32
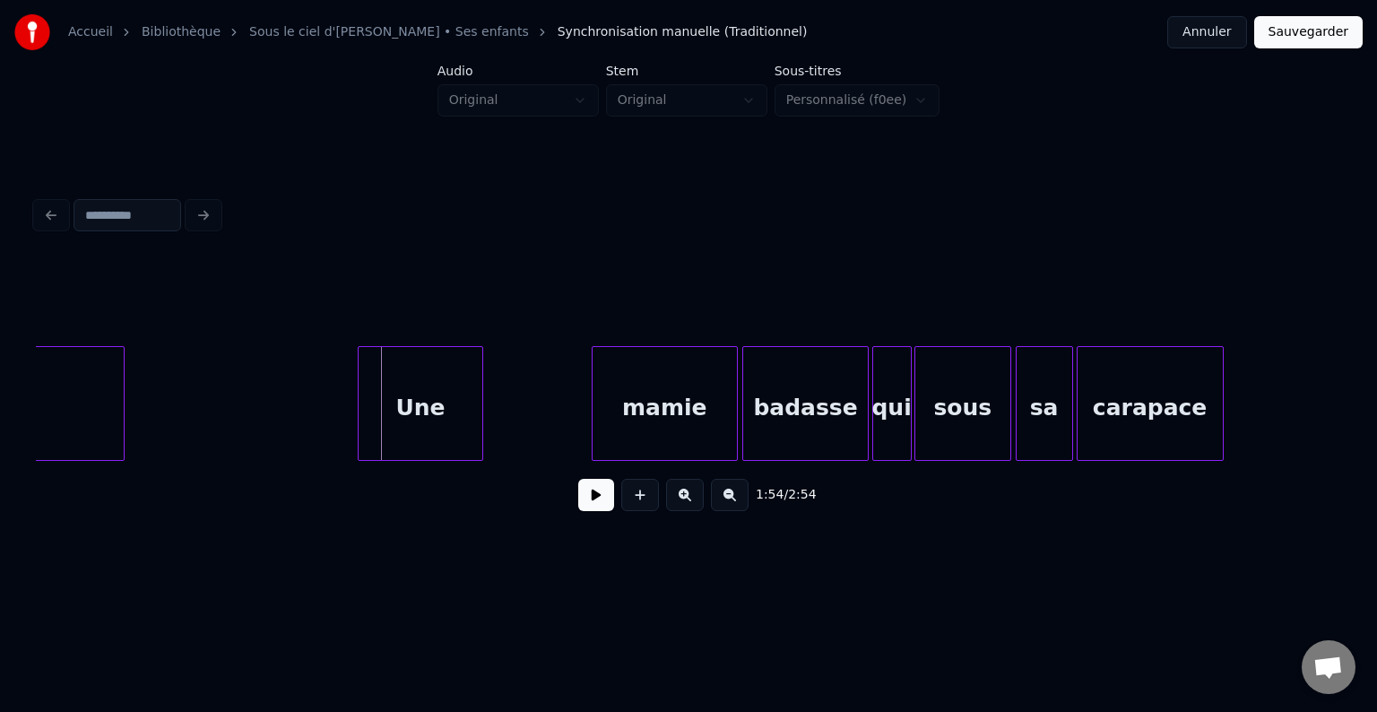
click at [434, 400] on div "Une" at bounding box center [420, 408] width 124 height 122
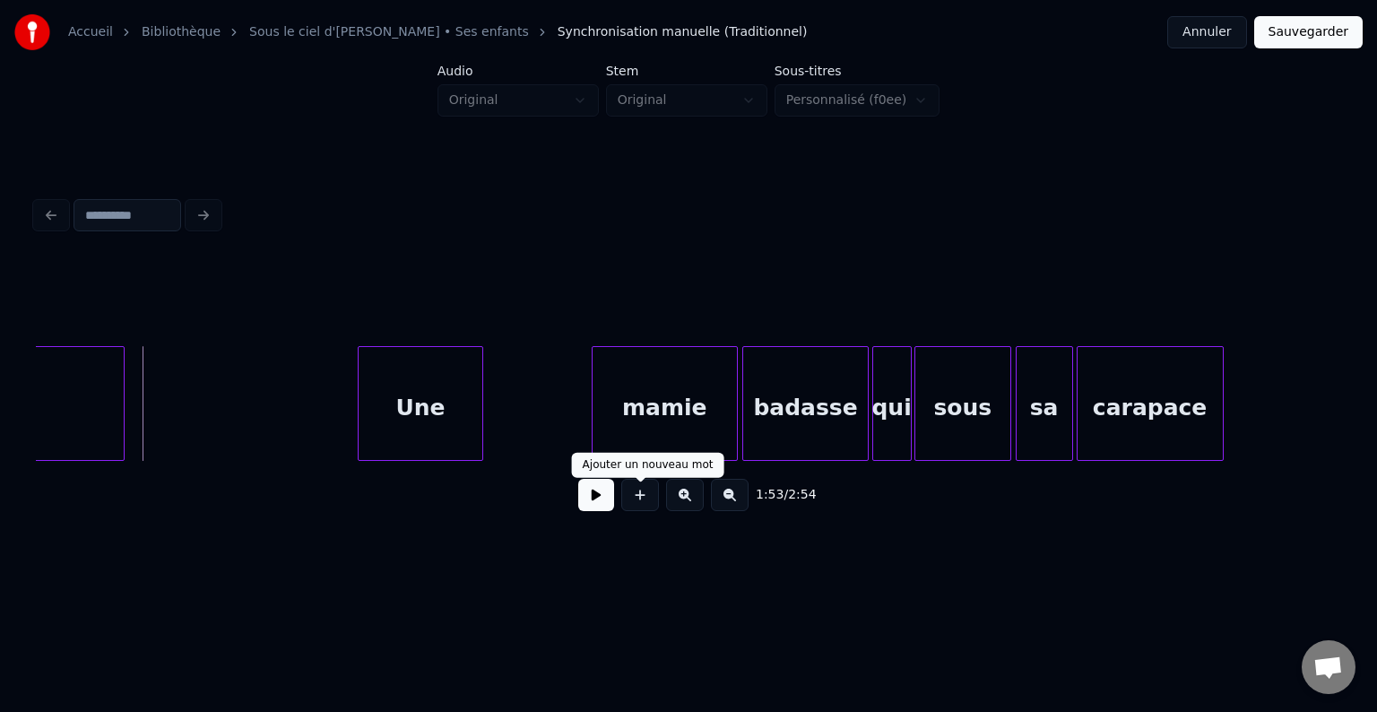
click at [584, 494] on button at bounding box center [596, 495] width 36 height 32
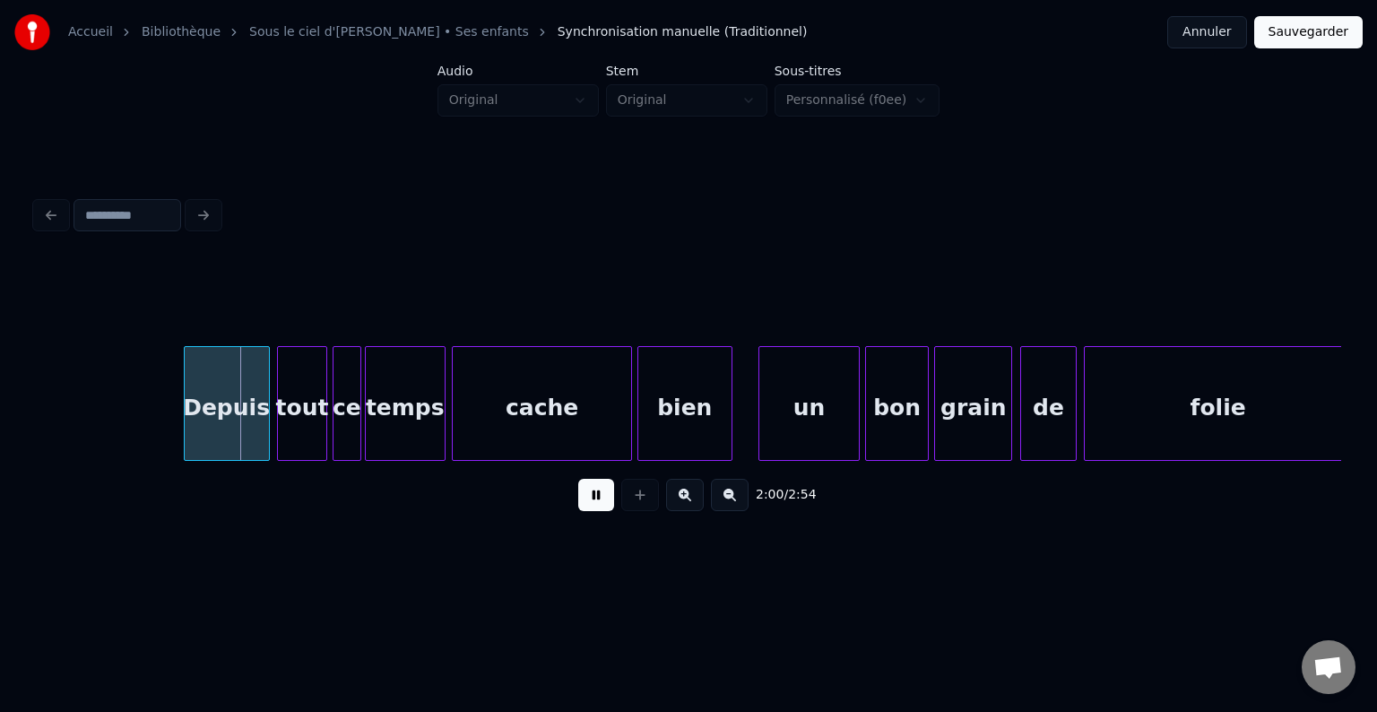
click at [590, 505] on button at bounding box center [596, 495] width 36 height 32
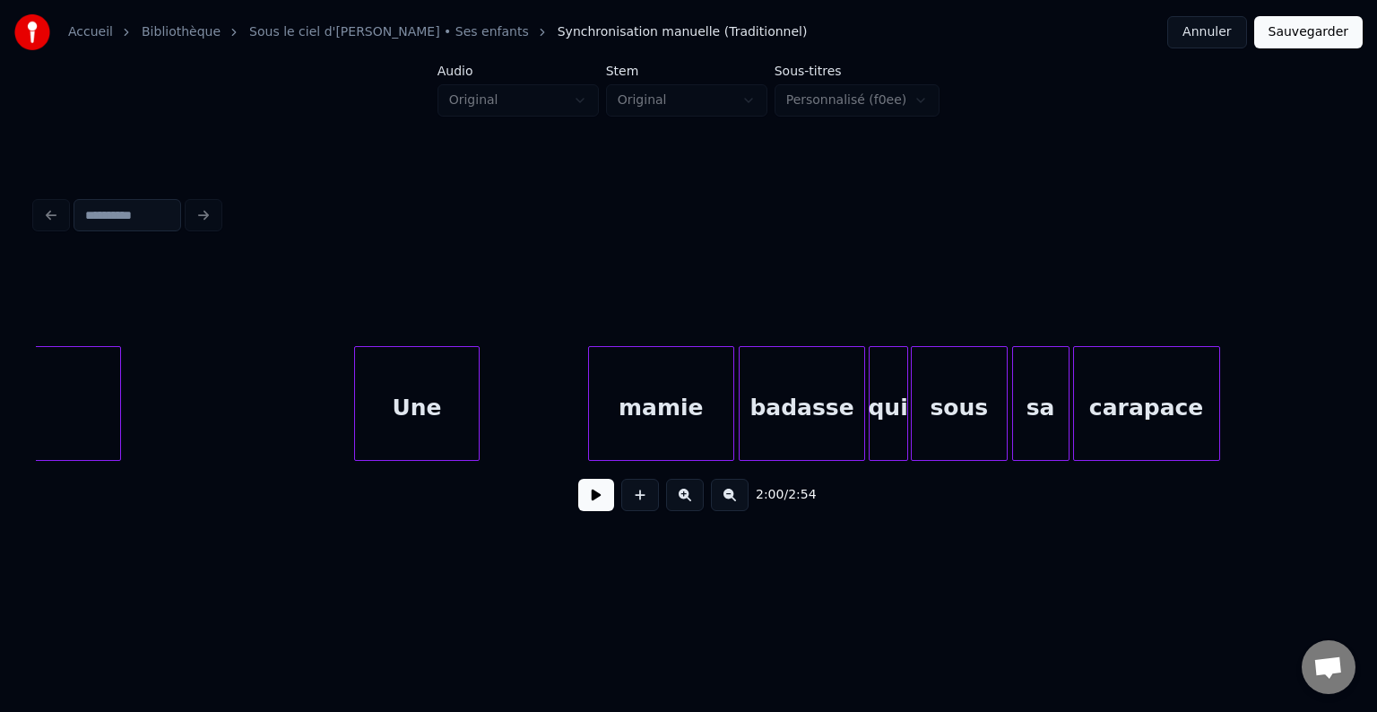
scroll to position [0, 20157]
click at [590, 505] on button at bounding box center [596, 495] width 36 height 32
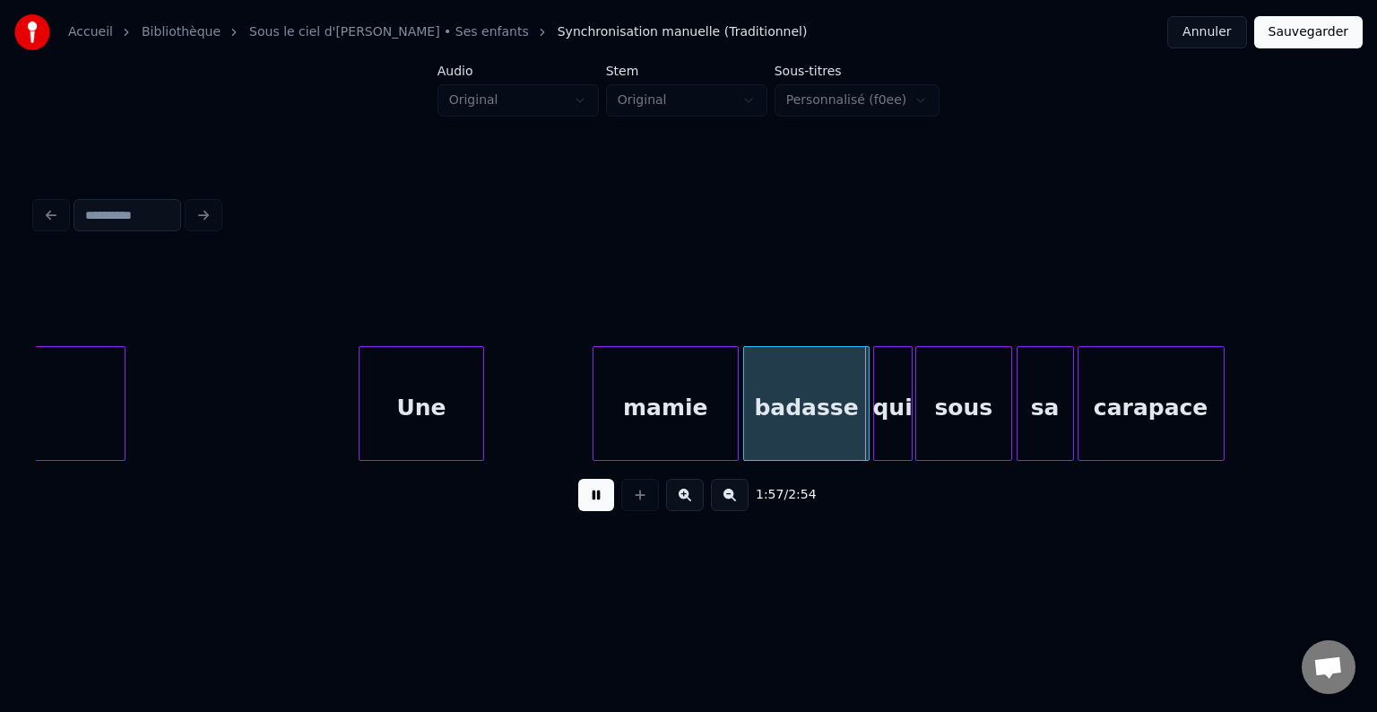
click at [601, 505] on button at bounding box center [596, 495] width 36 height 32
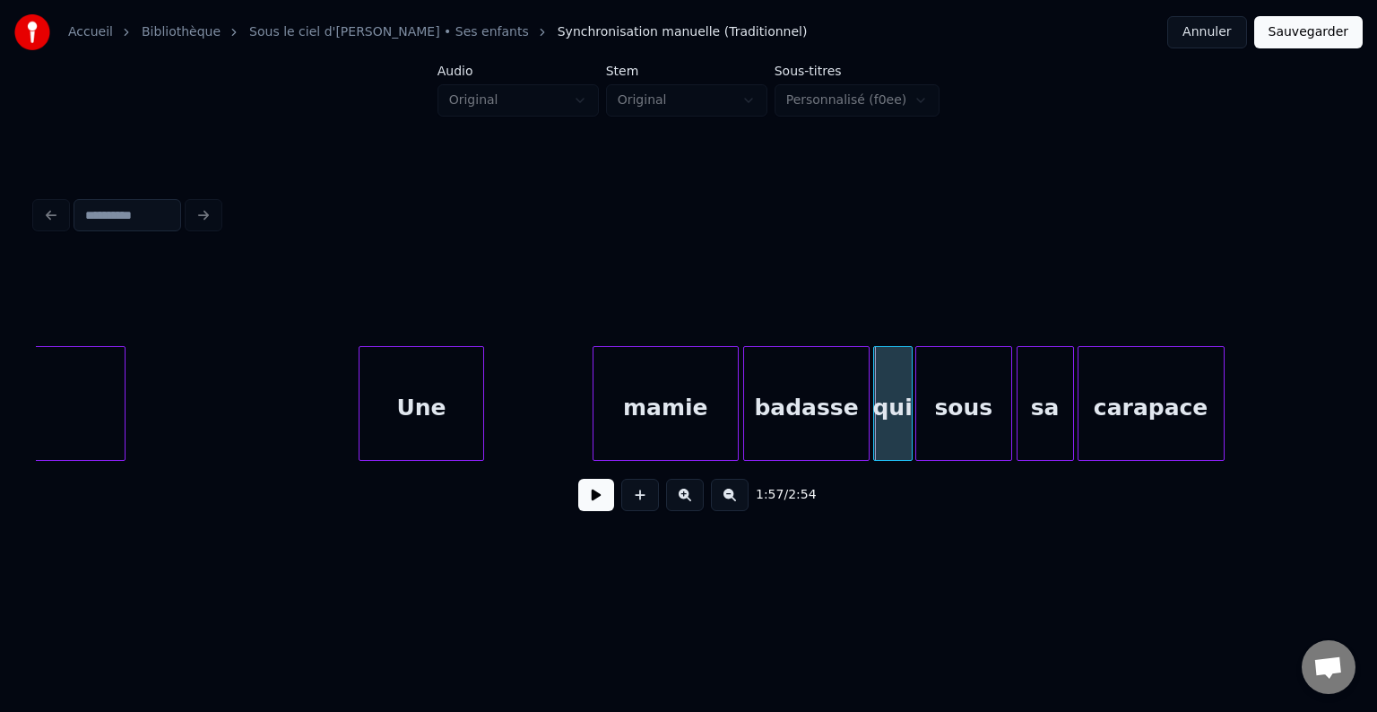
click at [613, 402] on div "mamie" at bounding box center [665, 408] width 144 height 122
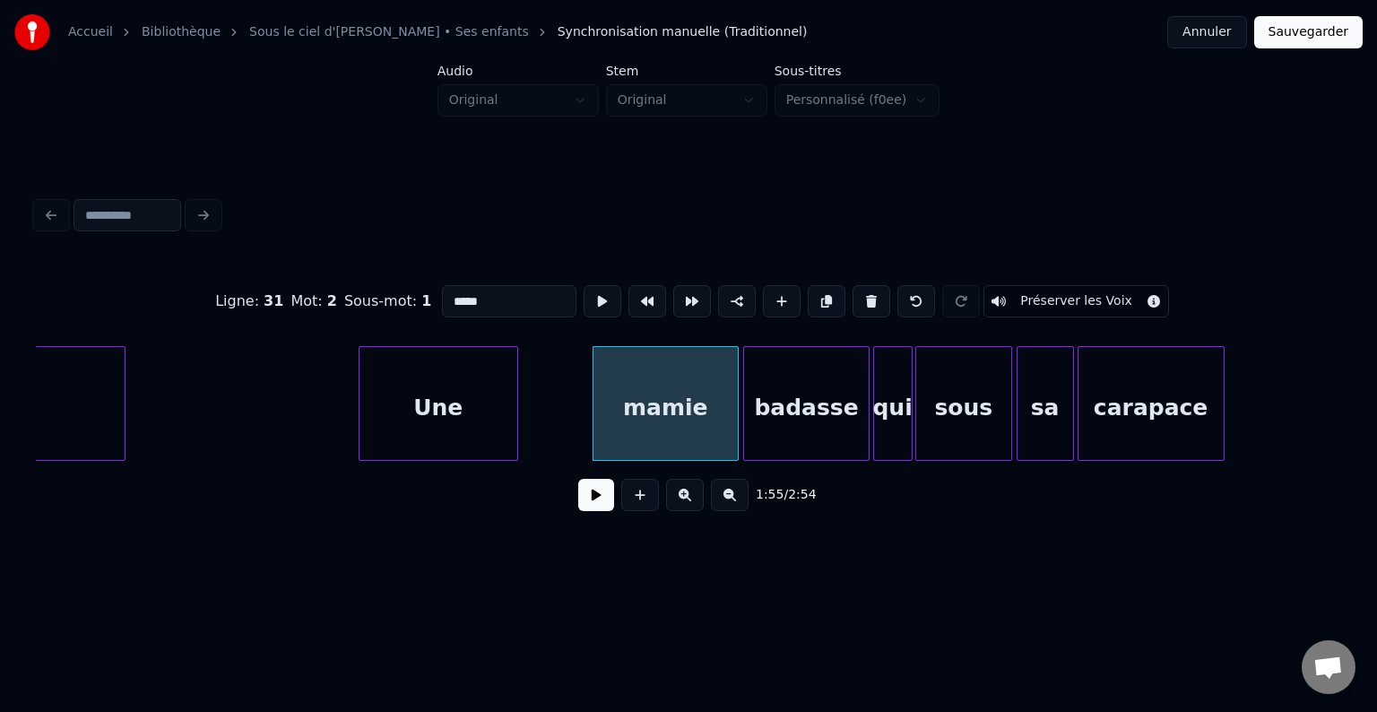
click at [514, 393] on div at bounding box center [514, 403] width 5 height 113
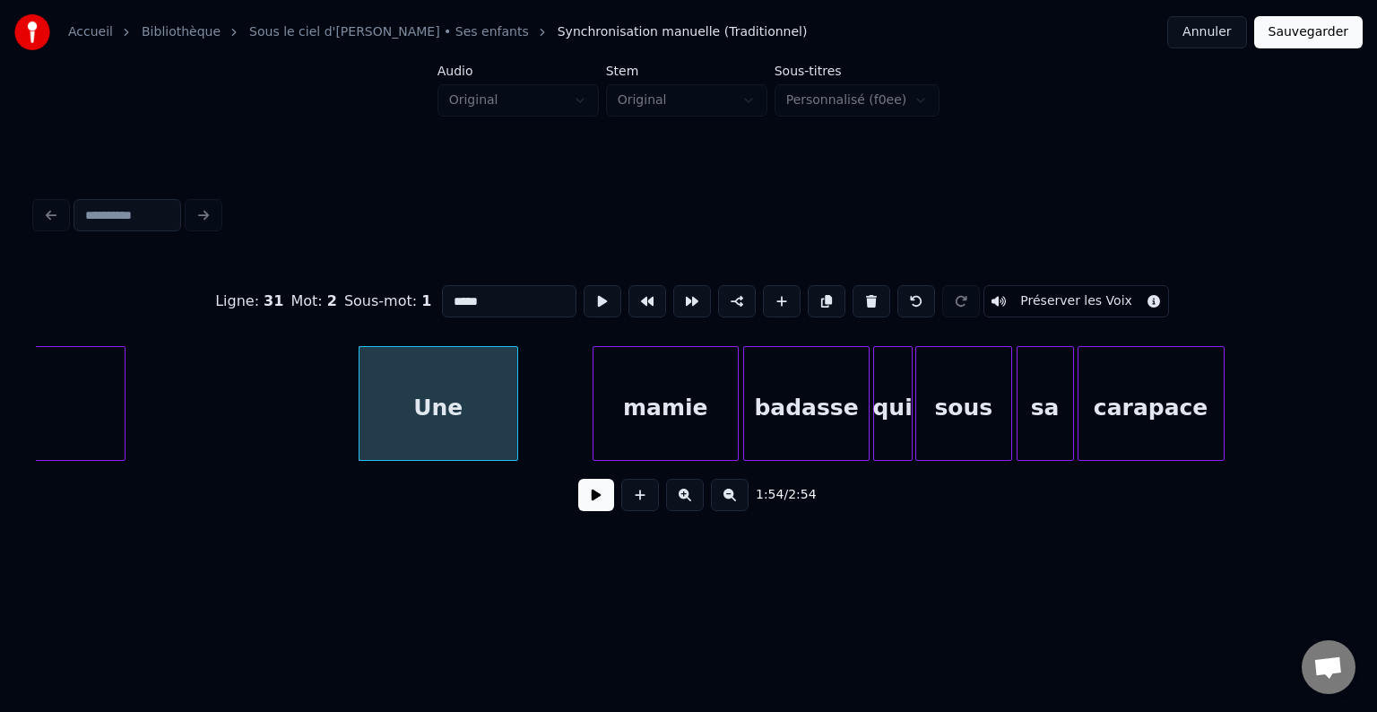
click at [601, 405] on div "mamie" at bounding box center [665, 408] width 144 height 122
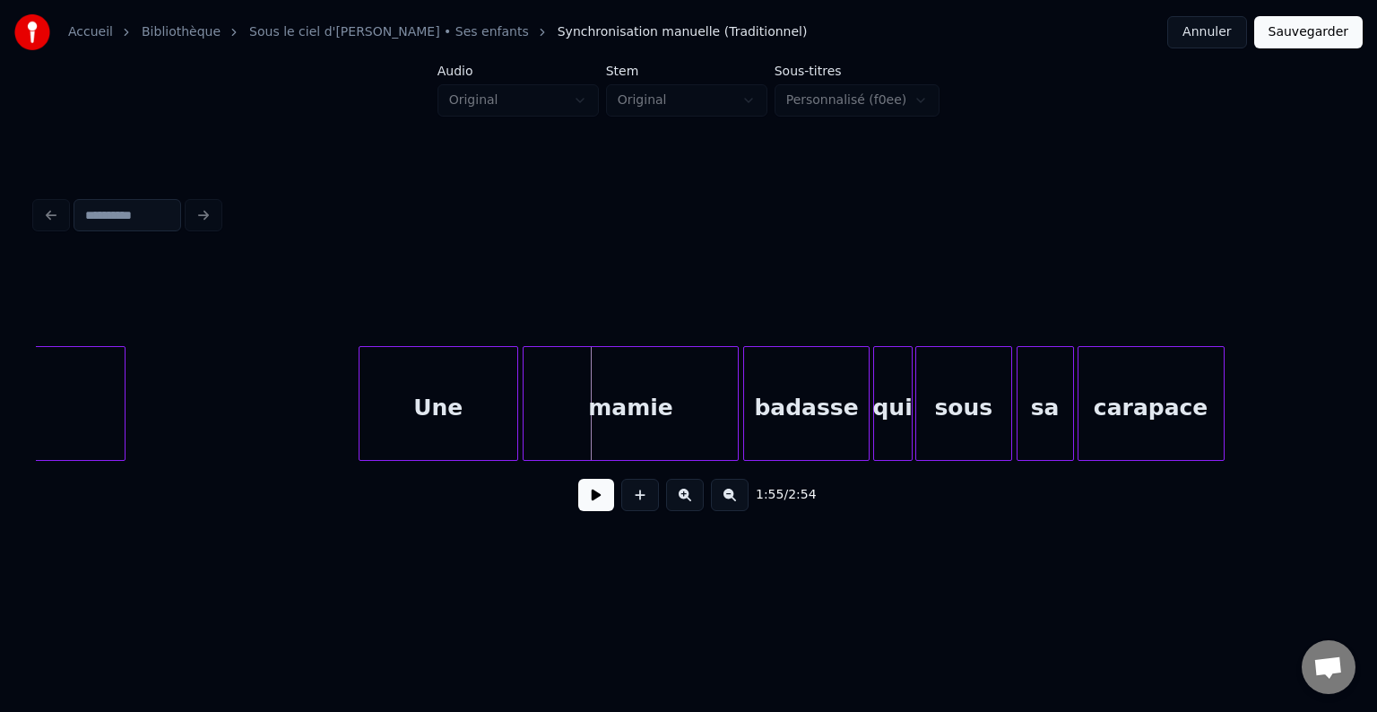
click at [525, 412] on div at bounding box center [525, 403] width 5 height 113
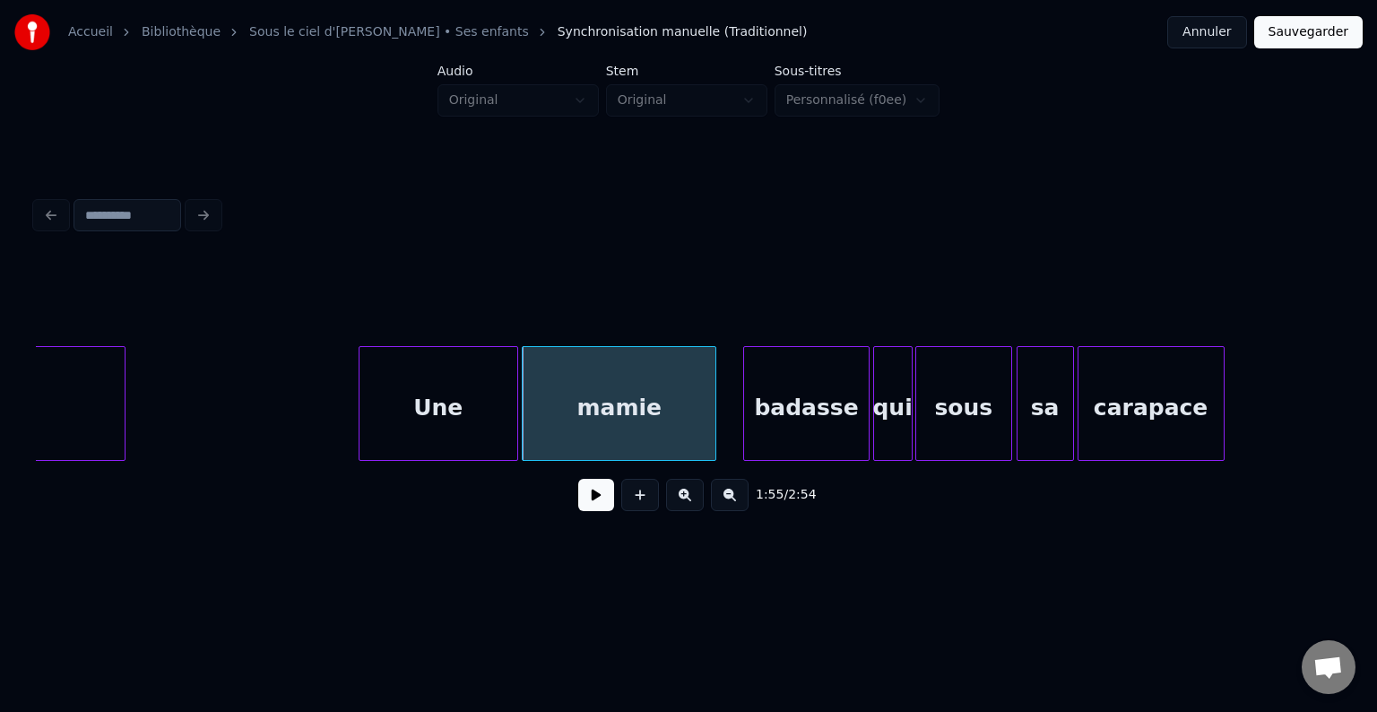
click at [713, 413] on div at bounding box center [712, 403] width 5 height 113
click at [724, 410] on div at bounding box center [726, 403] width 5 height 113
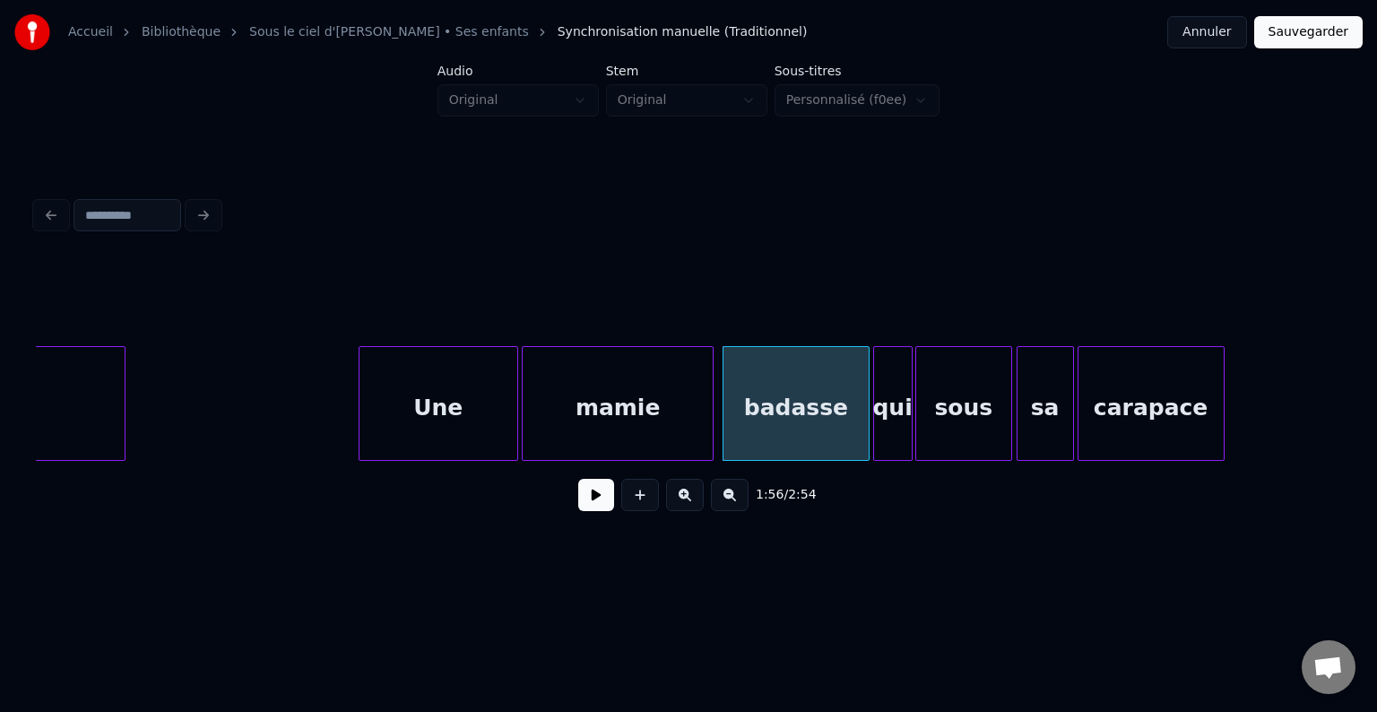
click at [710, 409] on div at bounding box center [709, 403] width 5 height 113
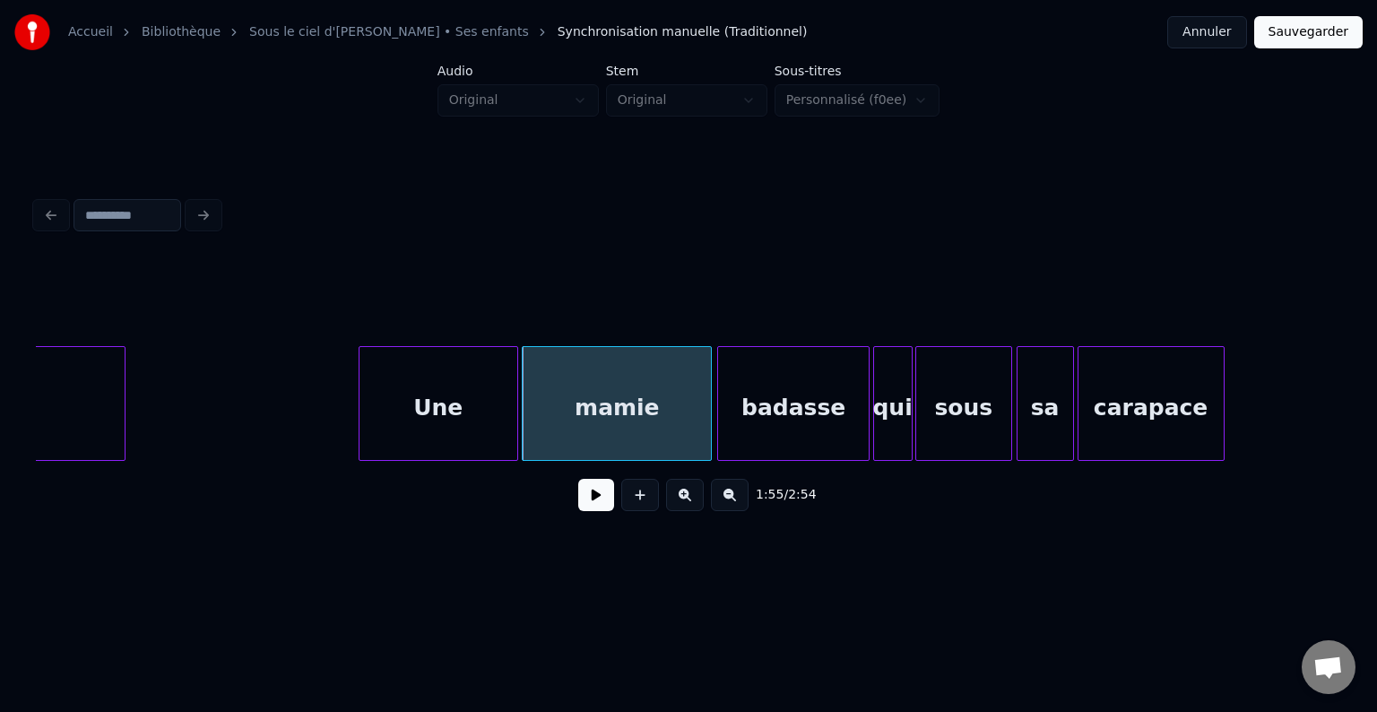
click at [720, 408] on div at bounding box center [720, 403] width 5 height 113
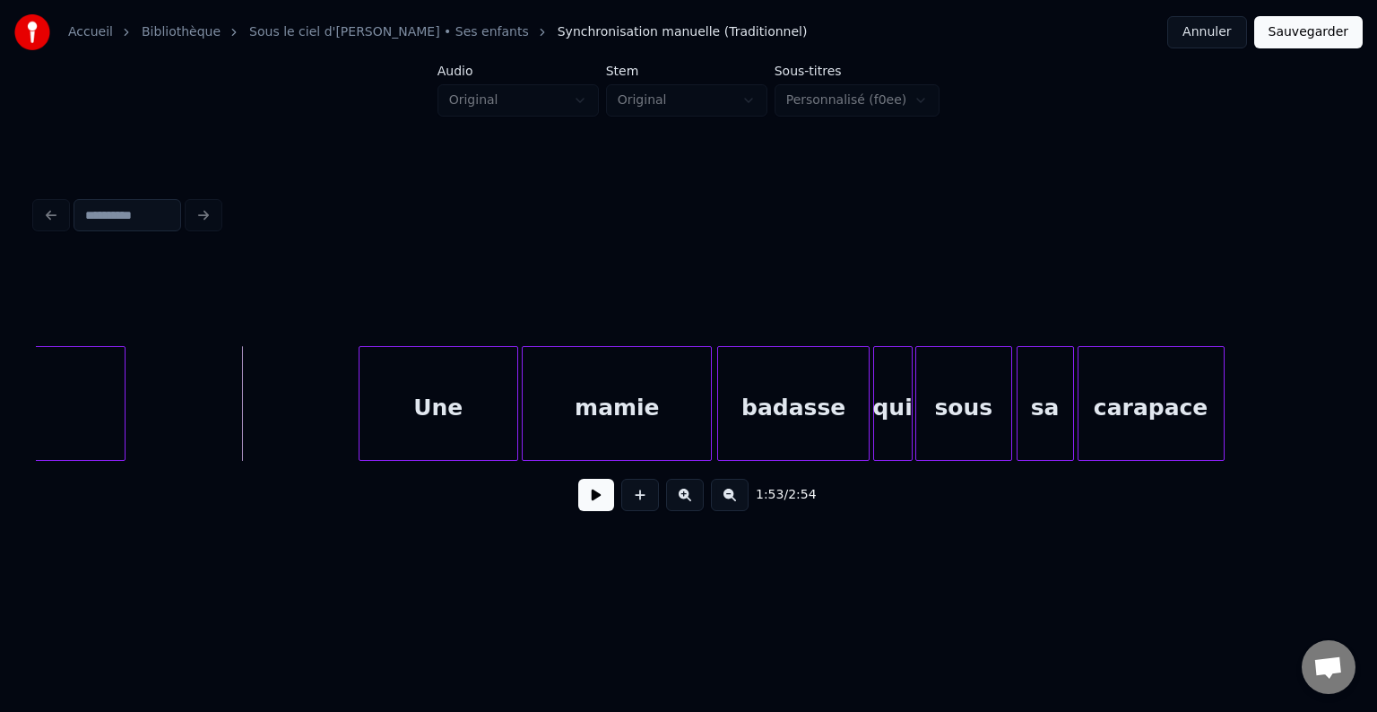
click at [589, 500] on button at bounding box center [596, 495] width 36 height 32
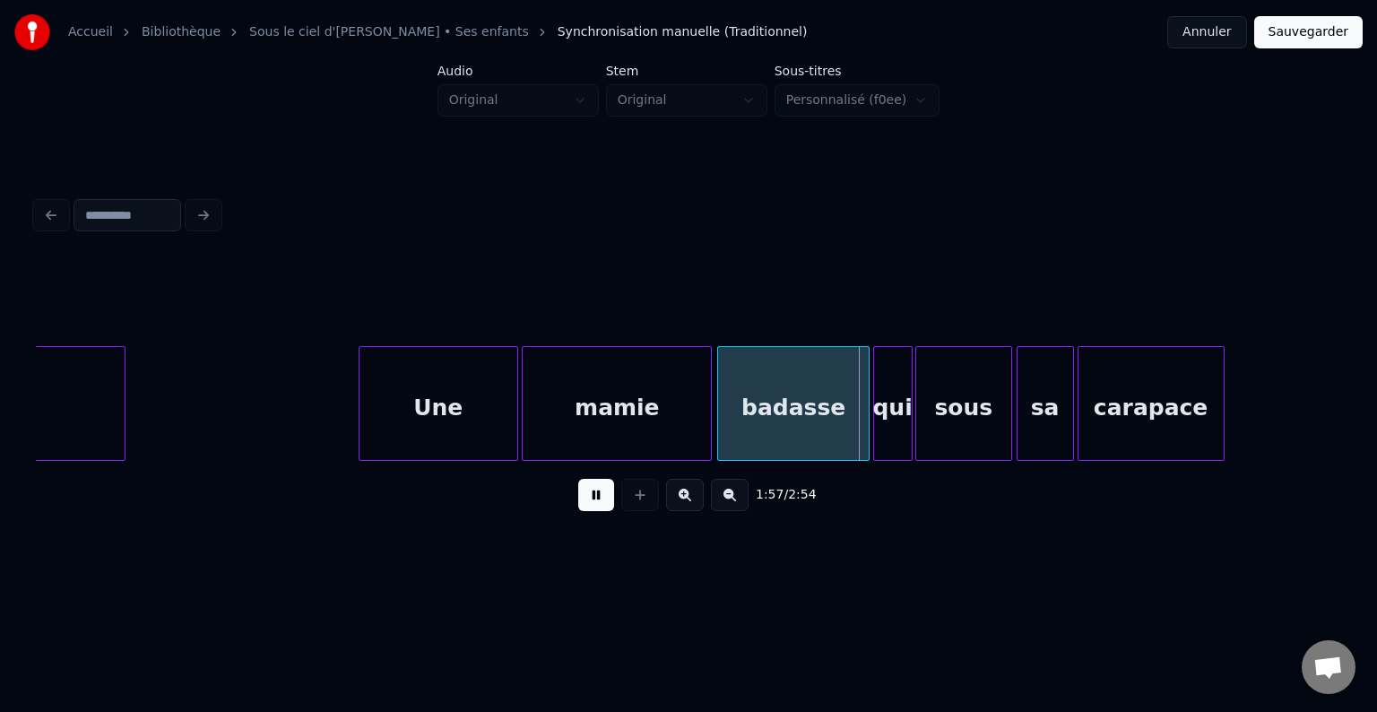
click at [589, 500] on button at bounding box center [596, 495] width 36 height 32
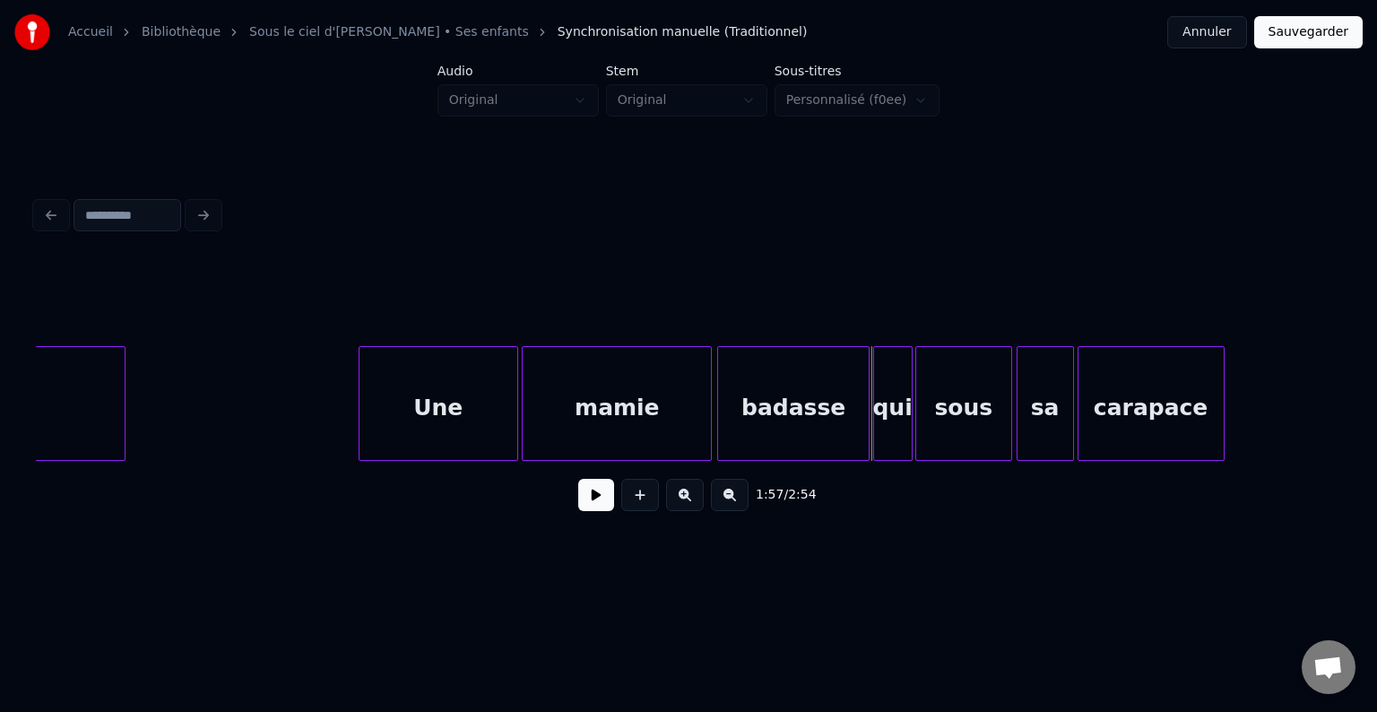
click at [600, 511] on button at bounding box center [596, 495] width 36 height 32
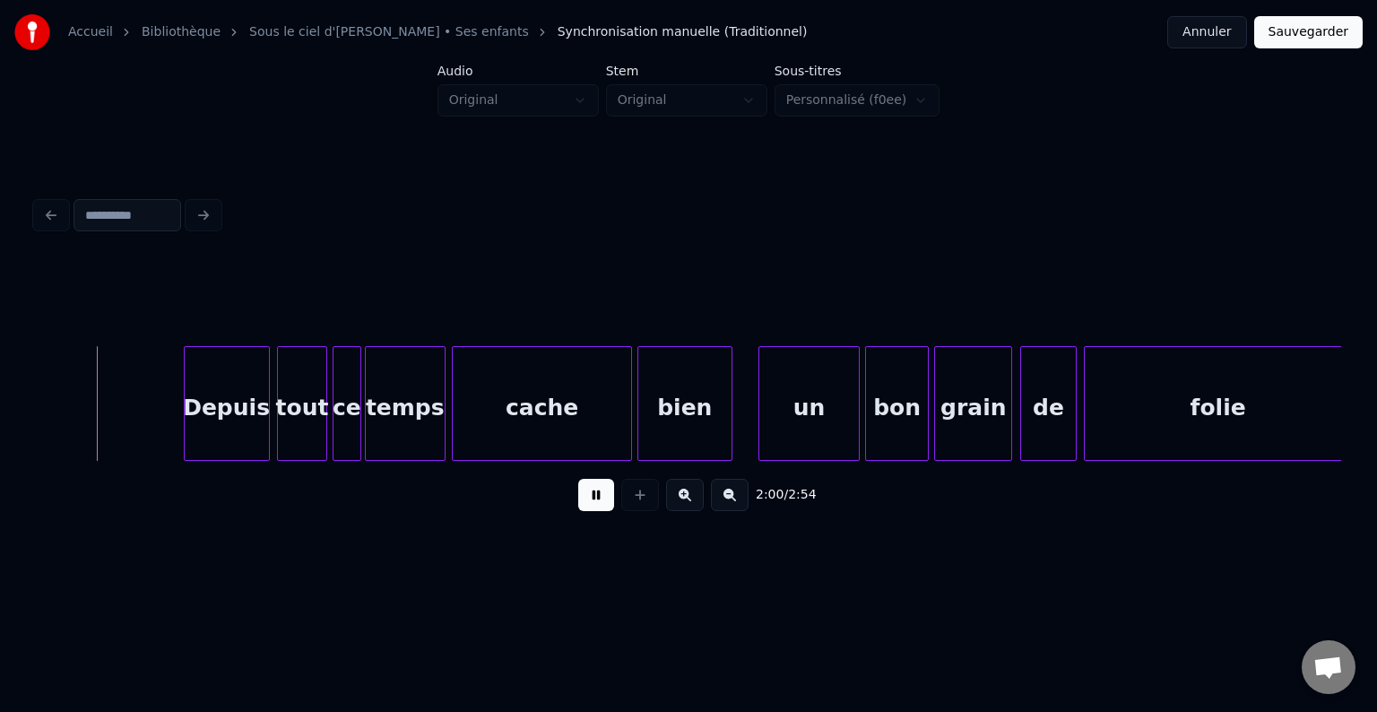
click at [599, 502] on button at bounding box center [596, 495] width 36 height 32
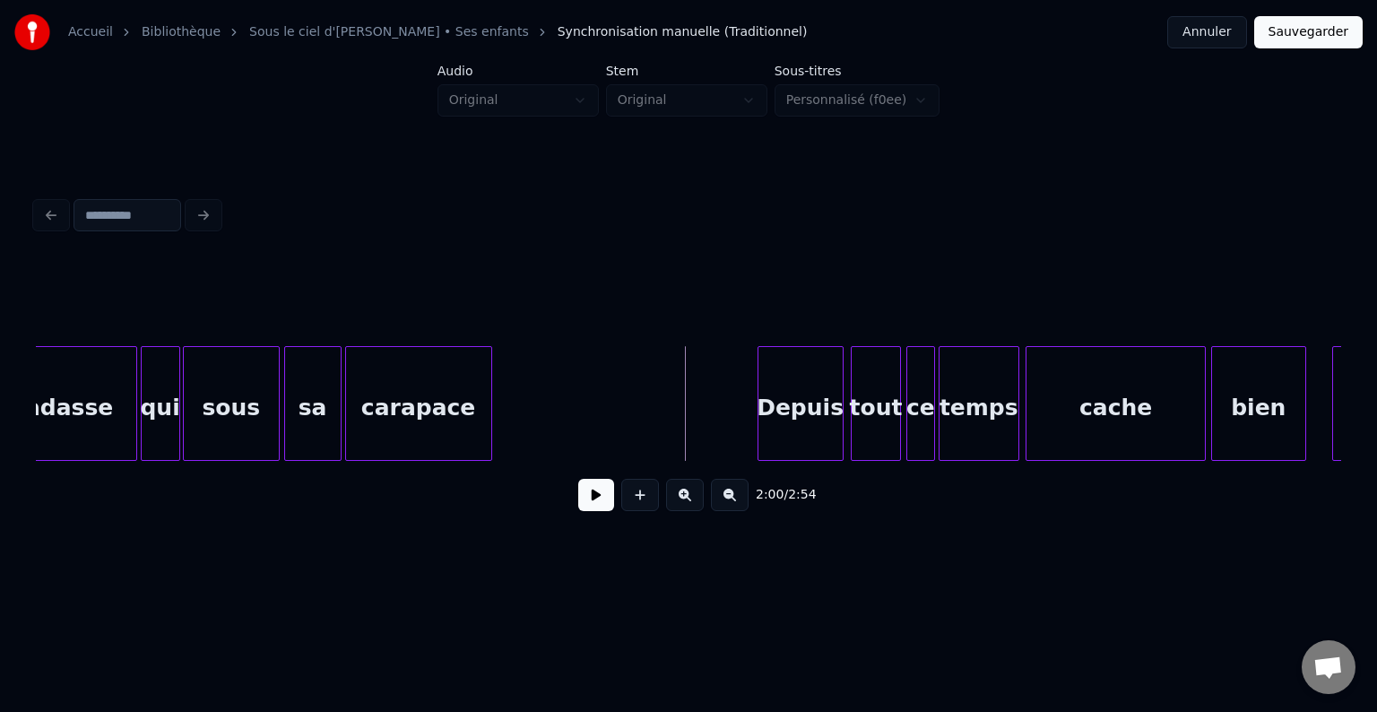
scroll to position [0, 20889]
click at [490, 409] on div "carapace" at bounding box center [417, 403] width 147 height 115
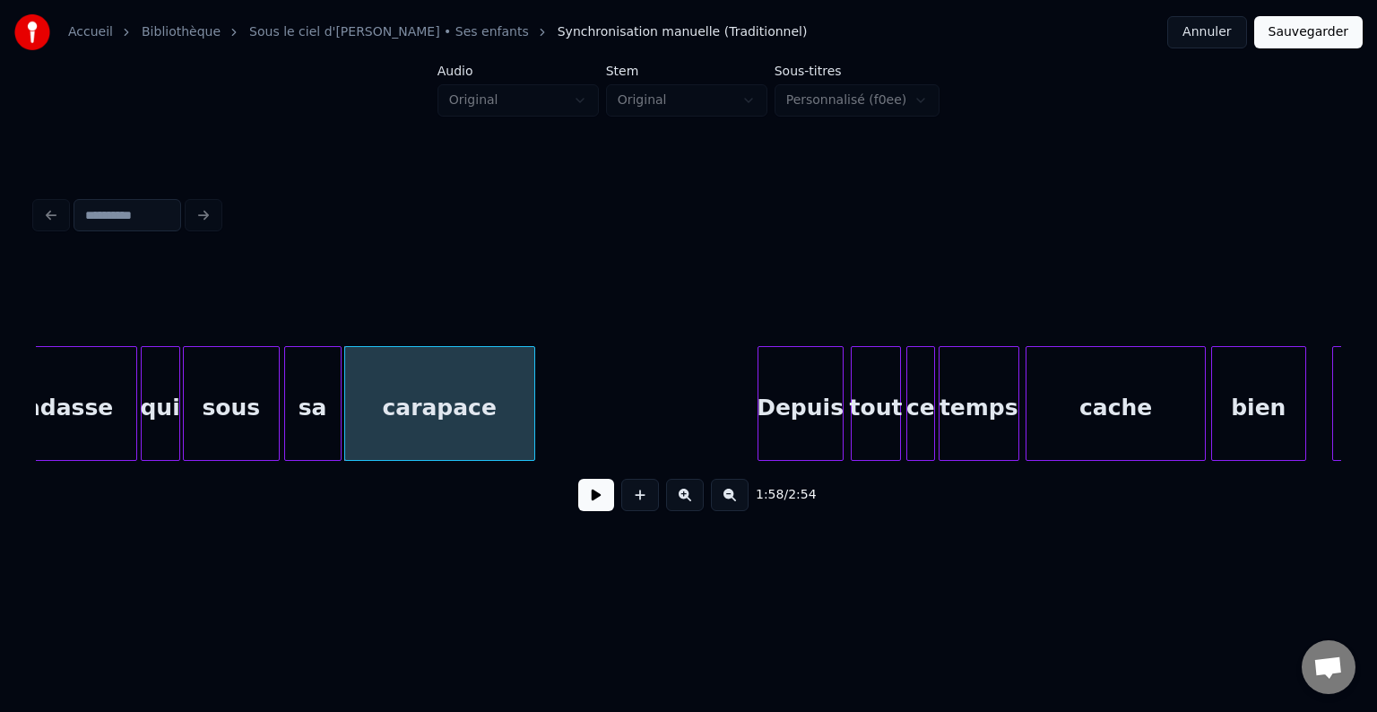
click at [533, 412] on div at bounding box center [531, 403] width 5 height 113
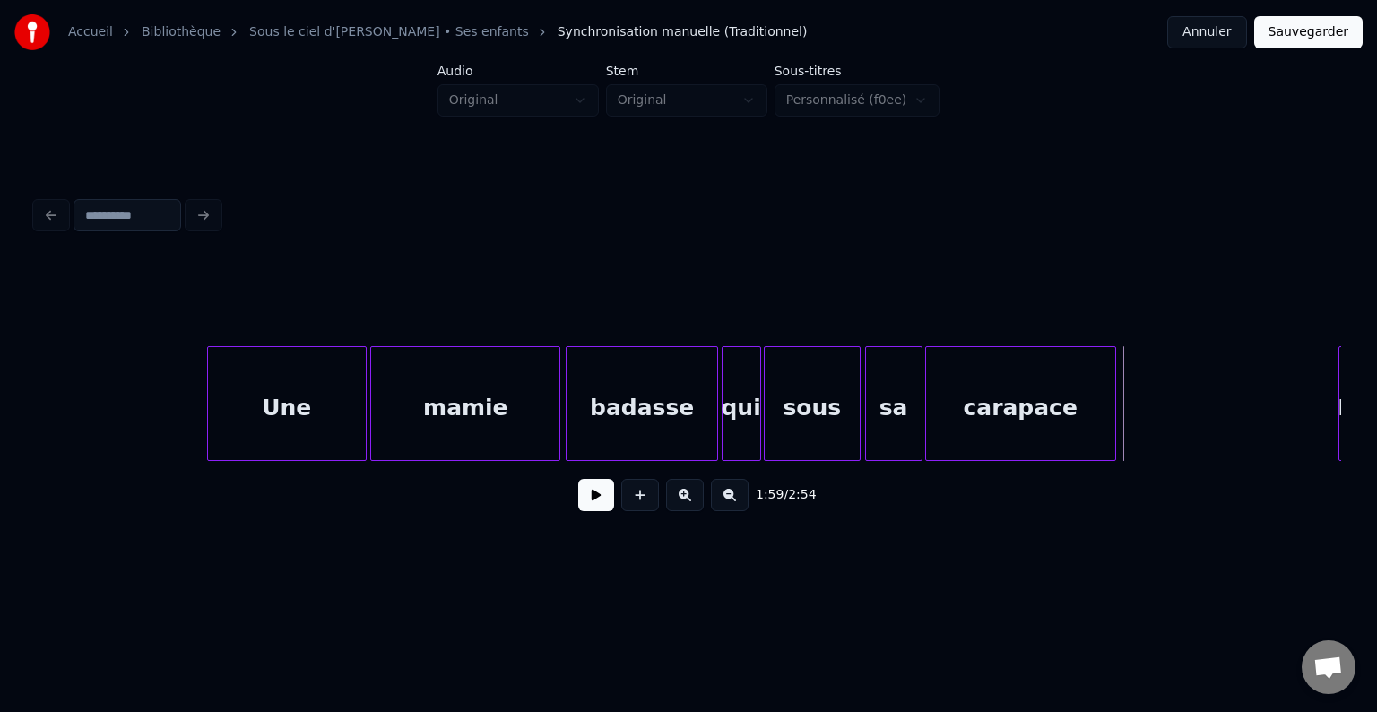
scroll to position [0, 20303]
click at [581, 500] on button at bounding box center [596, 495] width 36 height 32
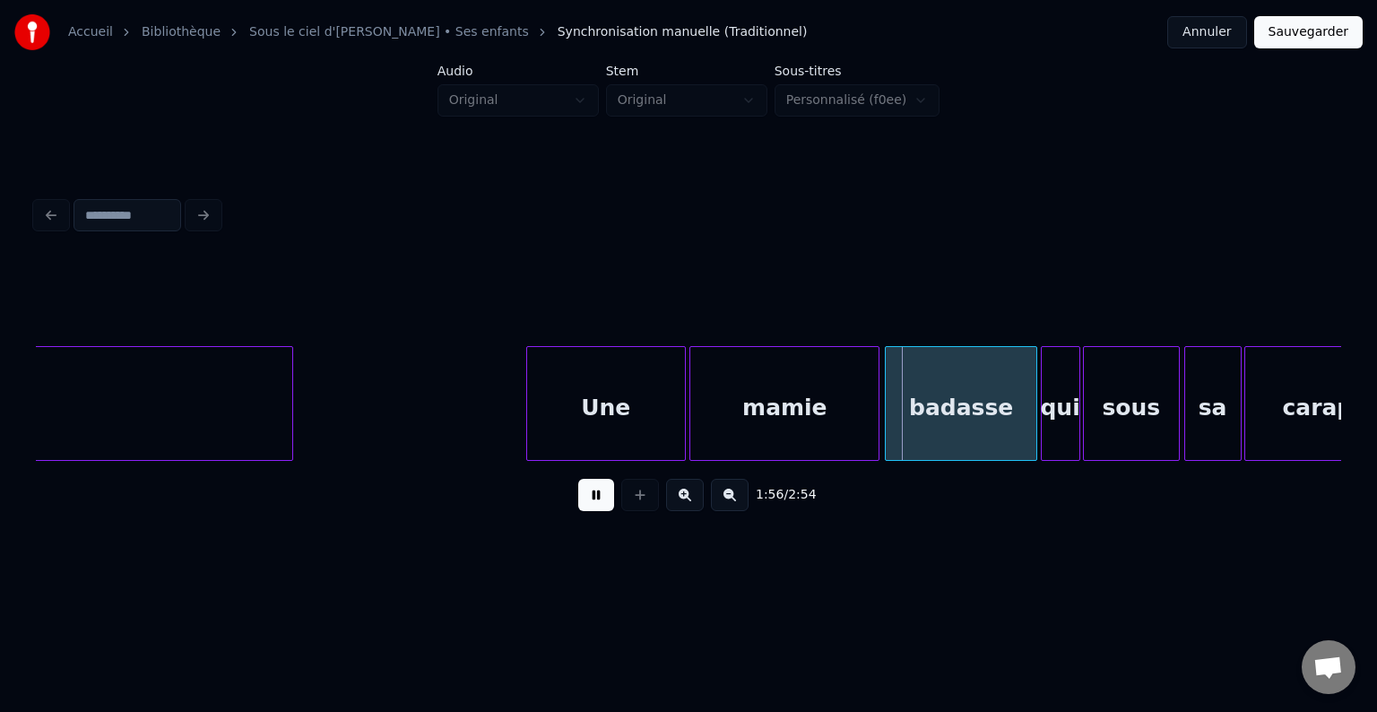
scroll to position [0, 19976]
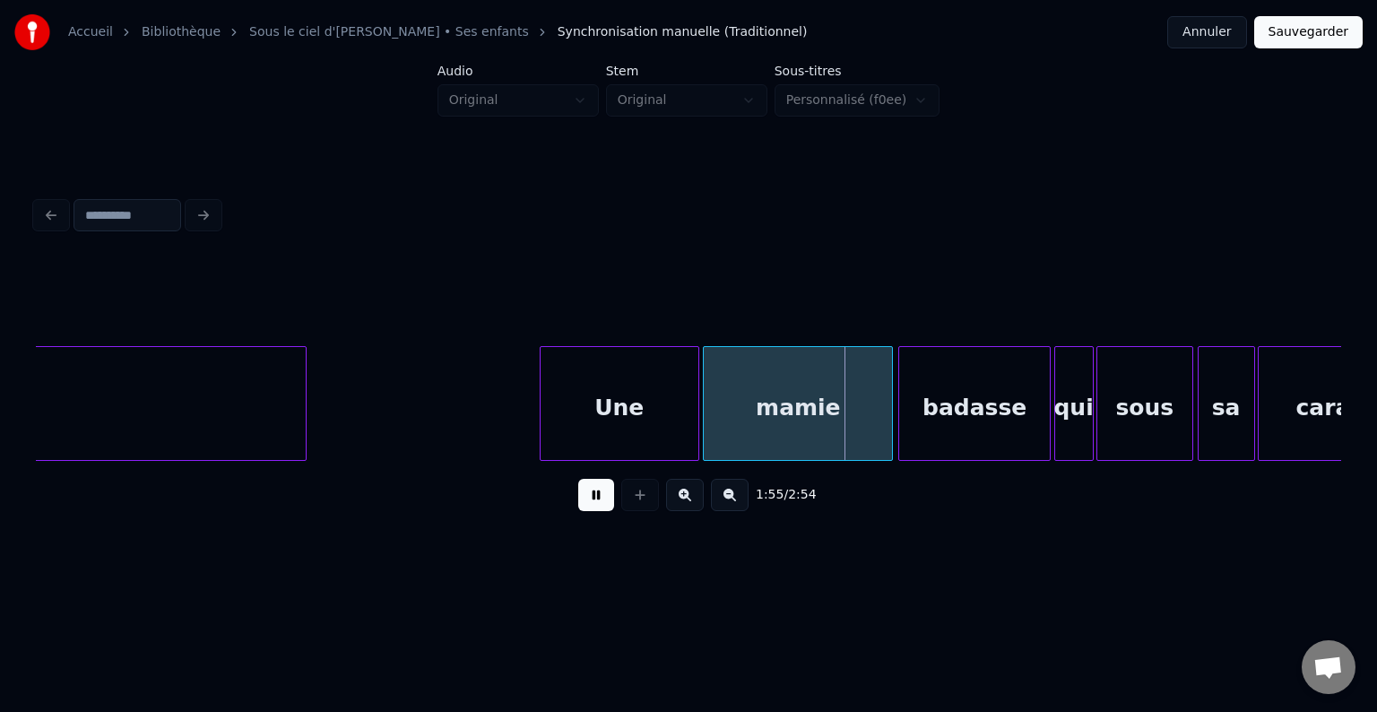
click at [590, 507] on button at bounding box center [596, 495] width 36 height 32
click at [678, 408] on div at bounding box center [680, 403] width 5 height 113
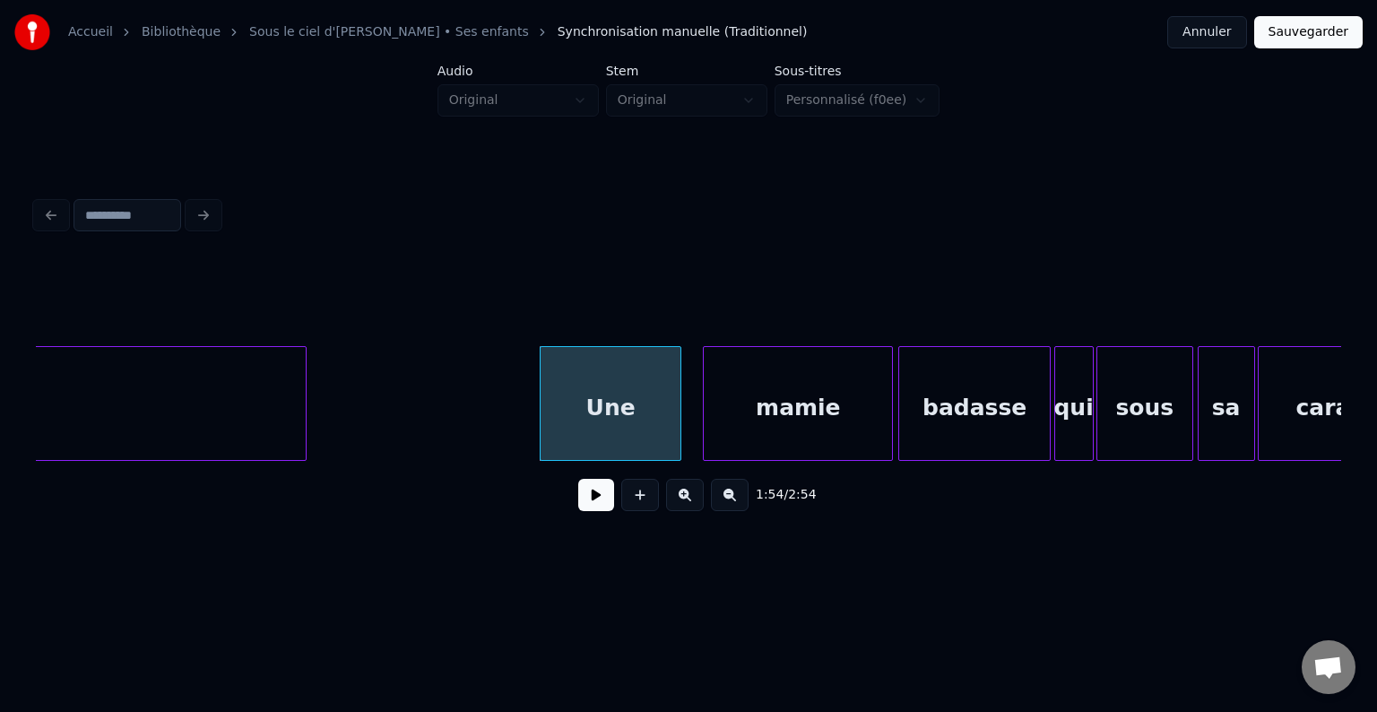
click at [703, 403] on div "mamie" at bounding box center [798, 403] width 190 height 115
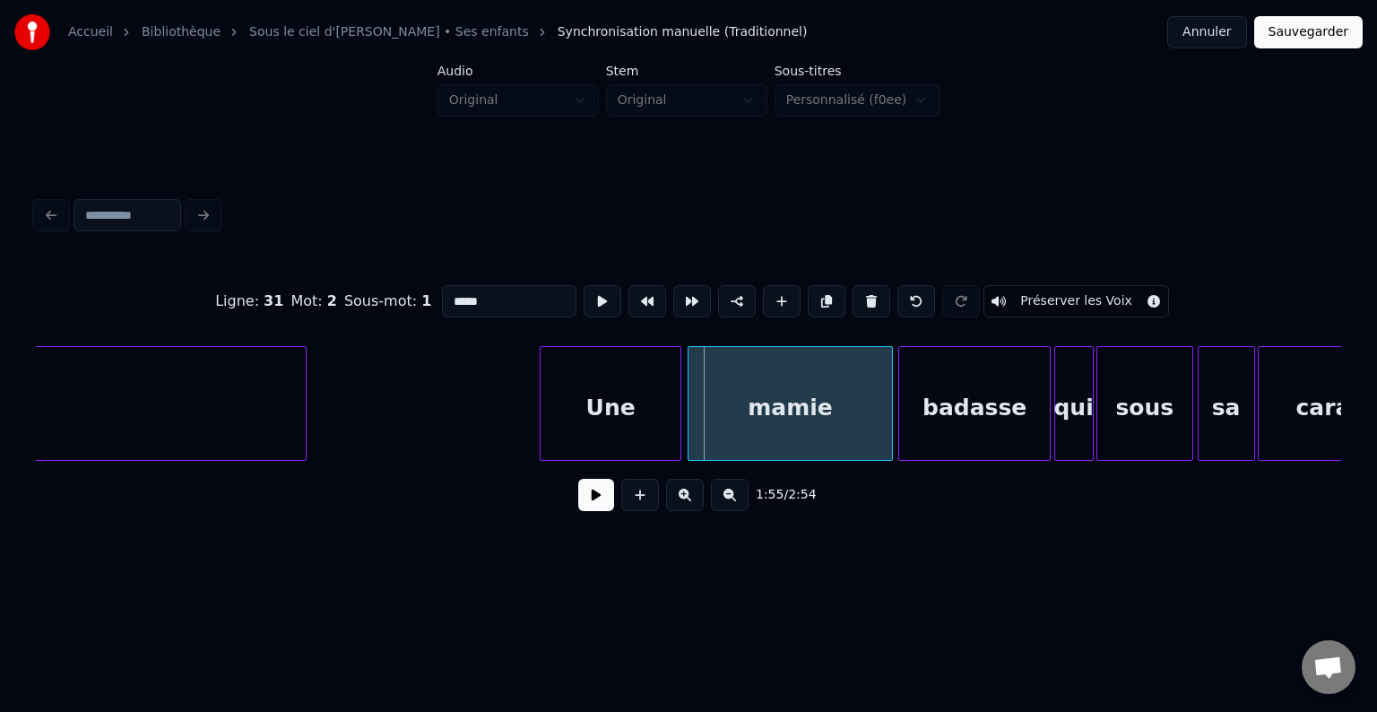
click at [689, 408] on div at bounding box center [690, 403] width 5 height 113
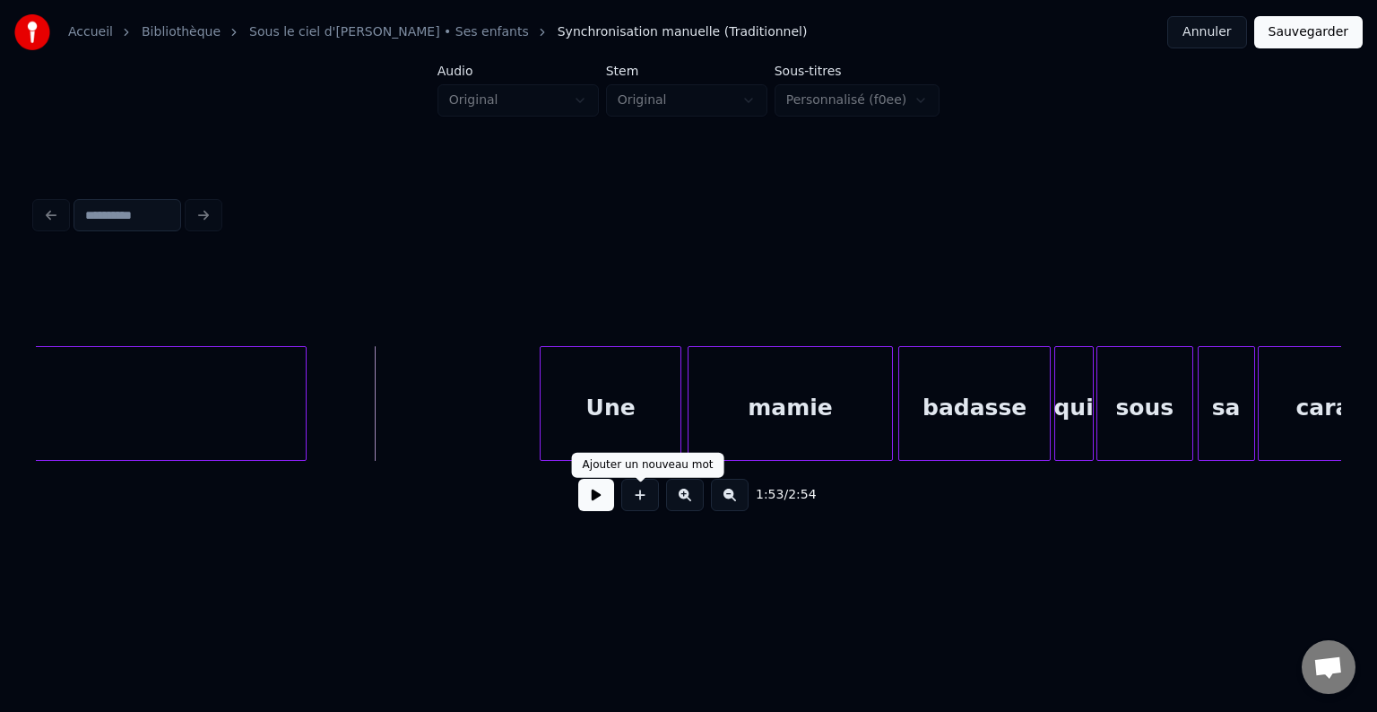
click at [598, 497] on button at bounding box center [596, 495] width 36 height 32
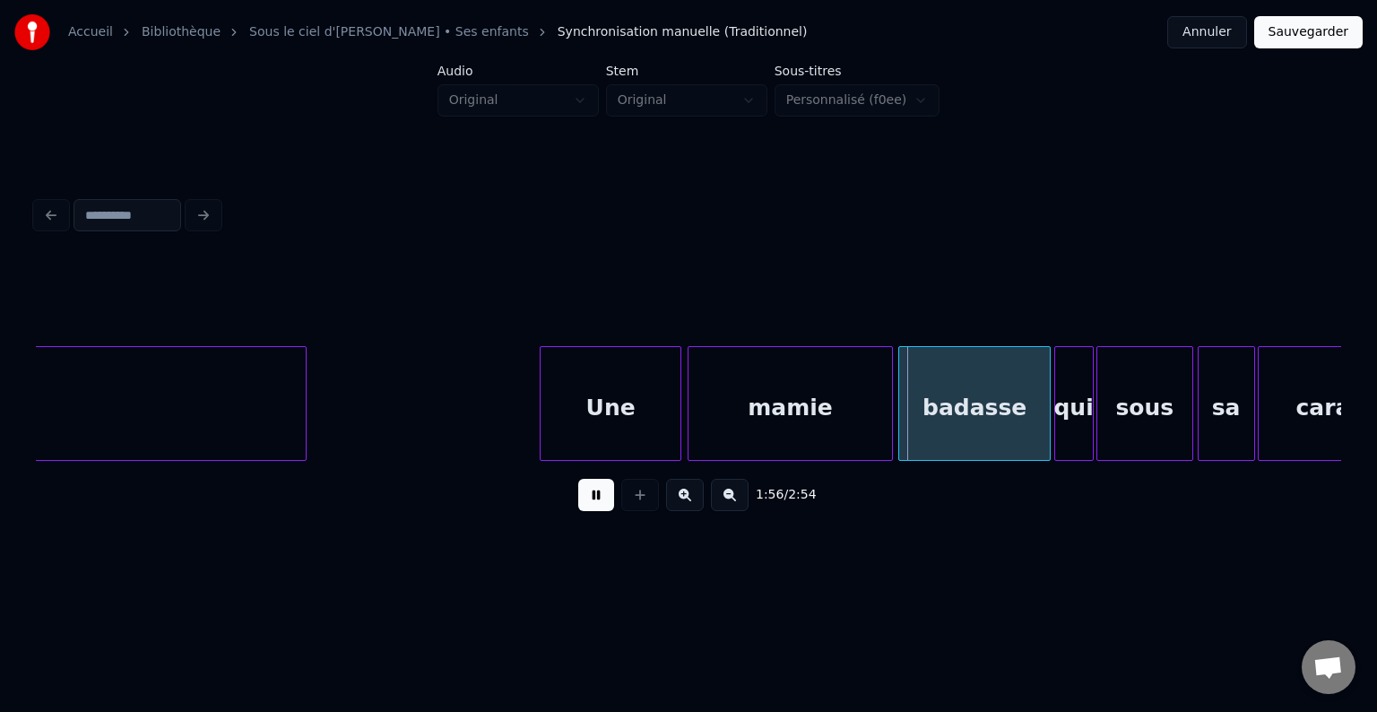
click at [597, 498] on button at bounding box center [596, 495] width 36 height 32
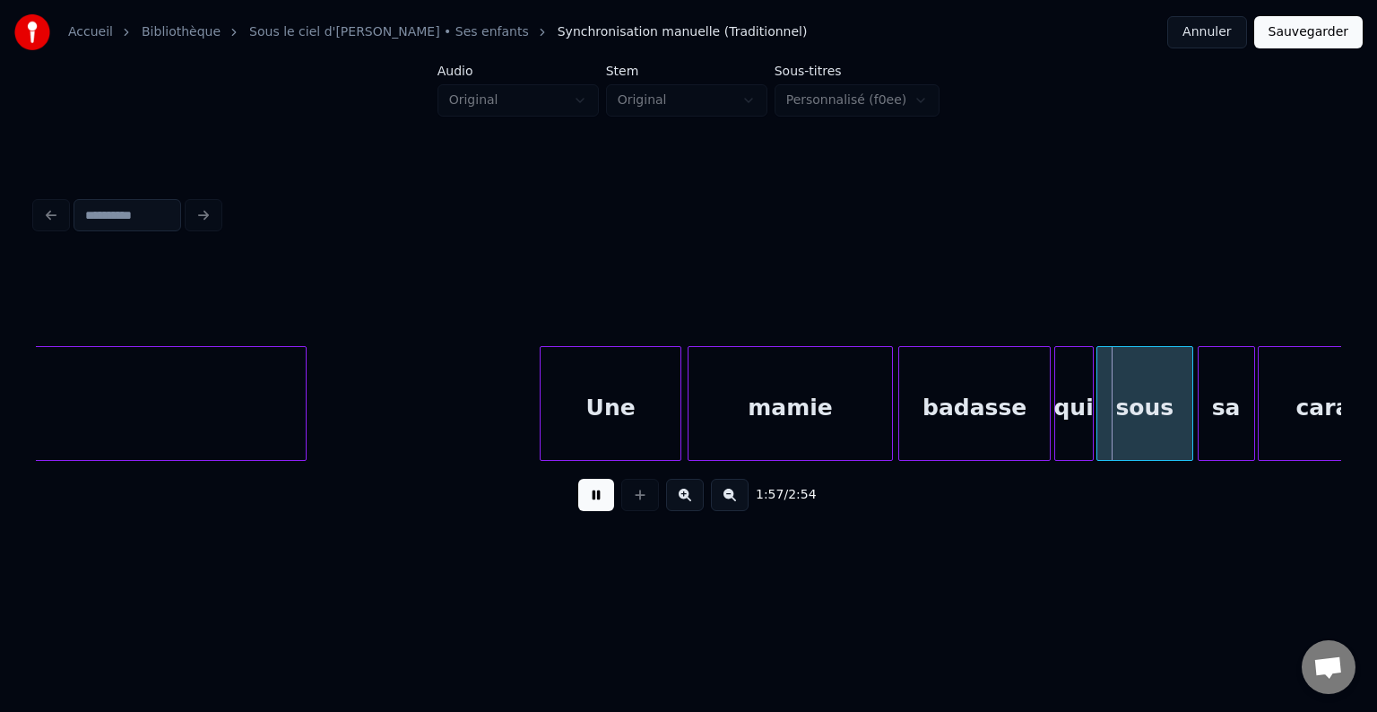
click at [597, 497] on button at bounding box center [596, 495] width 36 height 32
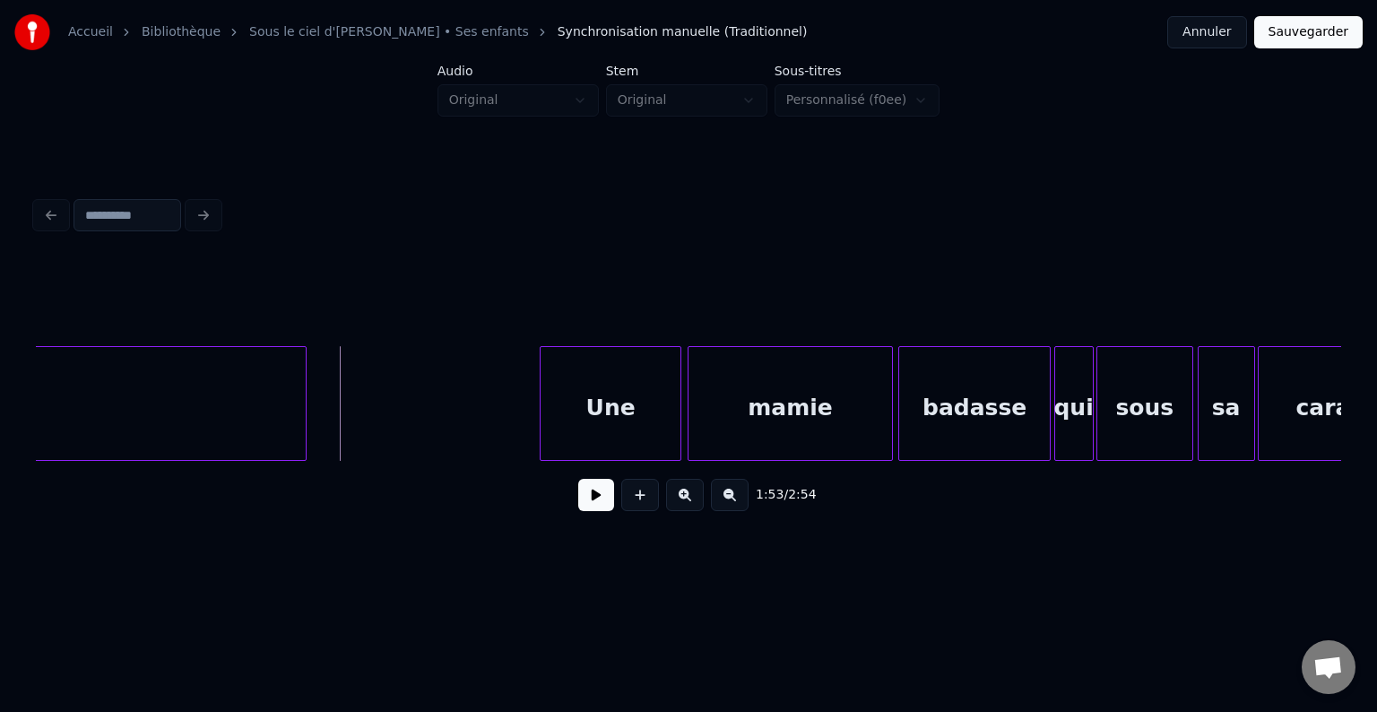
click at [581, 505] on button at bounding box center [596, 495] width 36 height 32
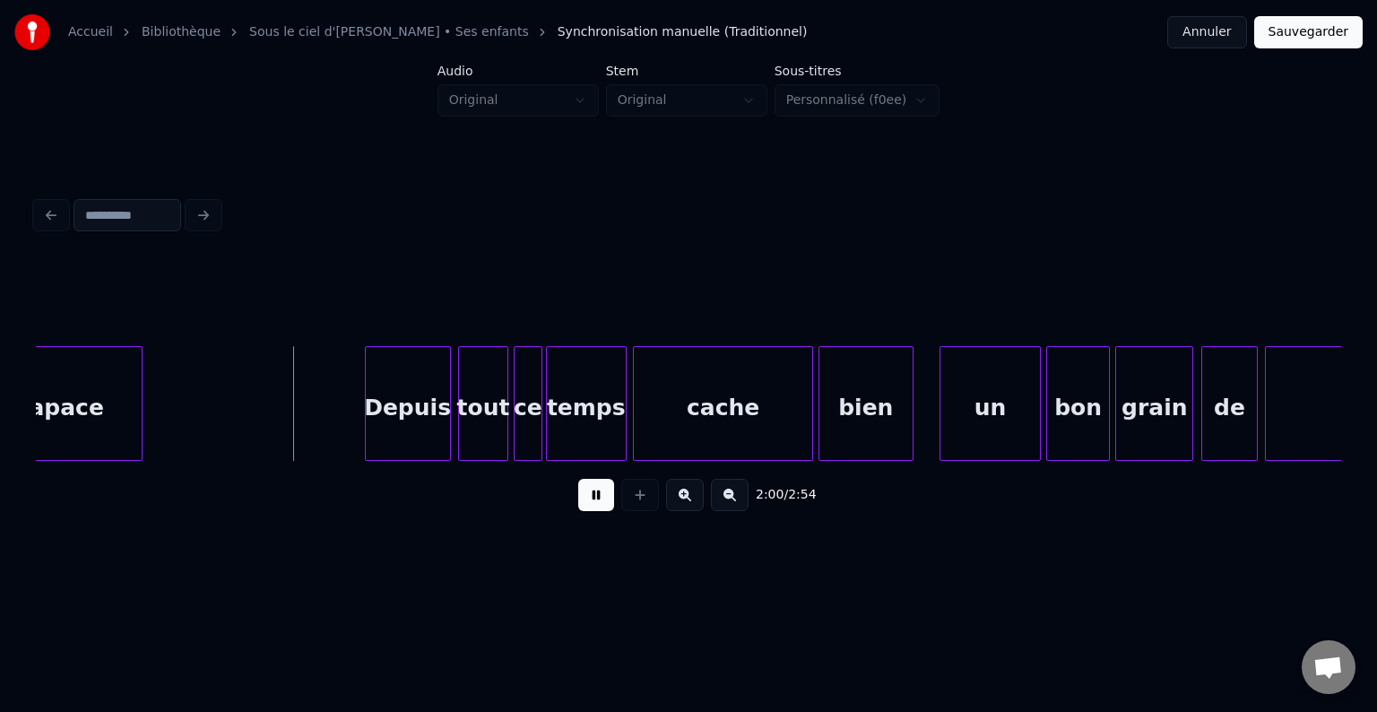
click at [595, 505] on button at bounding box center [596, 495] width 36 height 32
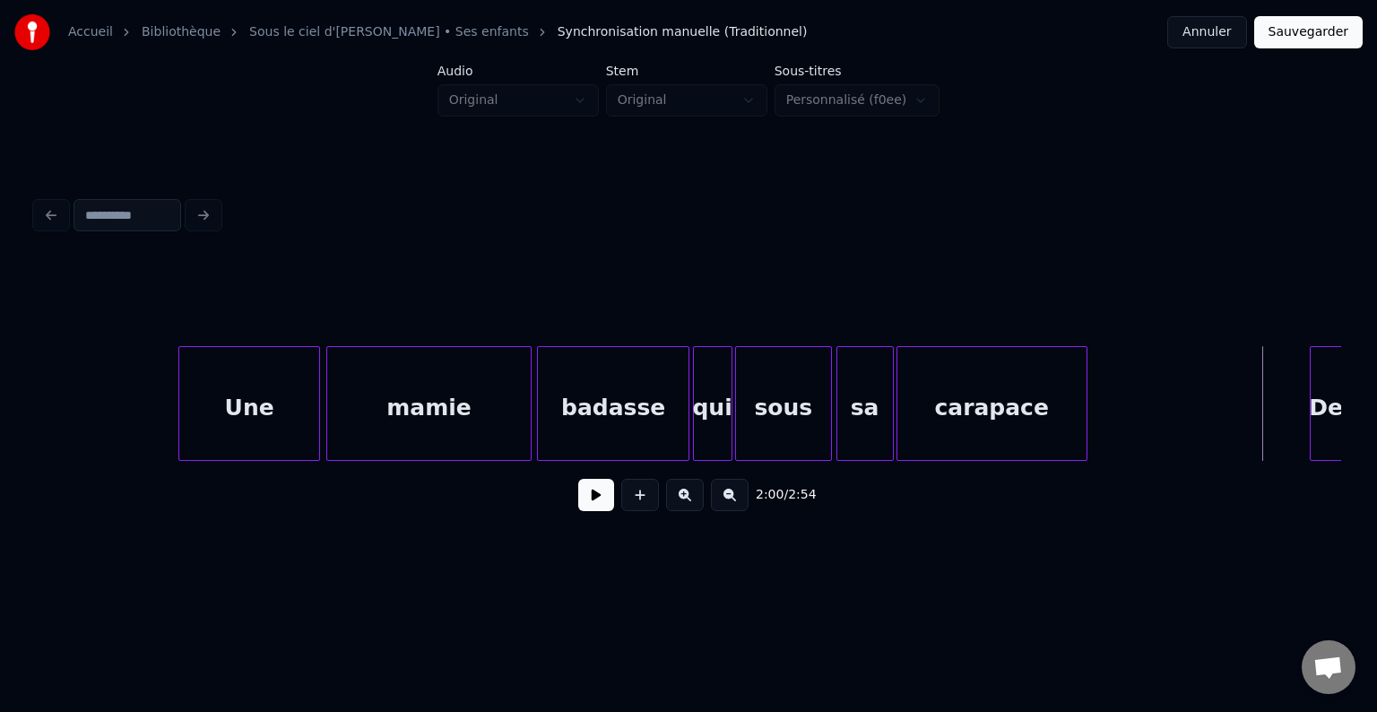
scroll to position [0, 20334]
click at [595, 500] on button at bounding box center [596, 495] width 36 height 32
click at [596, 500] on button at bounding box center [596, 495] width 36 height 32
click at [608, 508] on button at bounding box center [596, 495] width 36 height 32
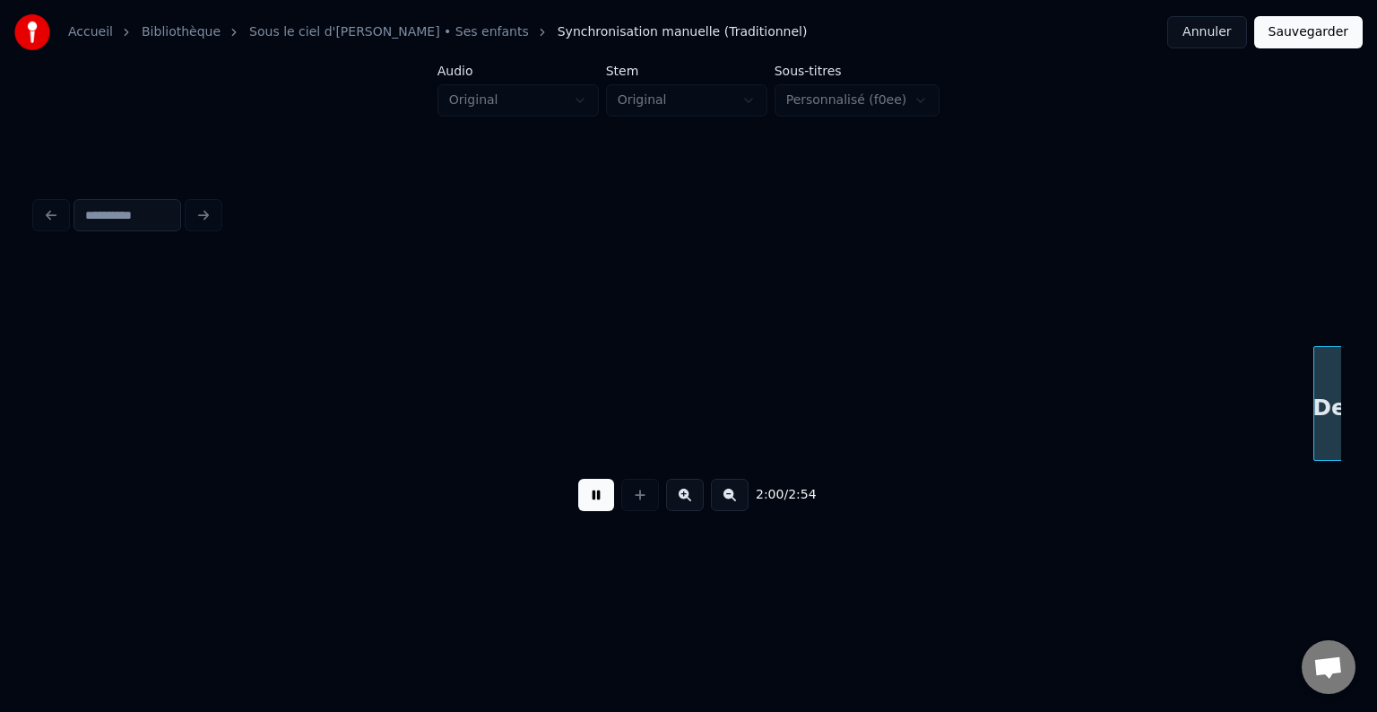
scroll to position [0, 21639]
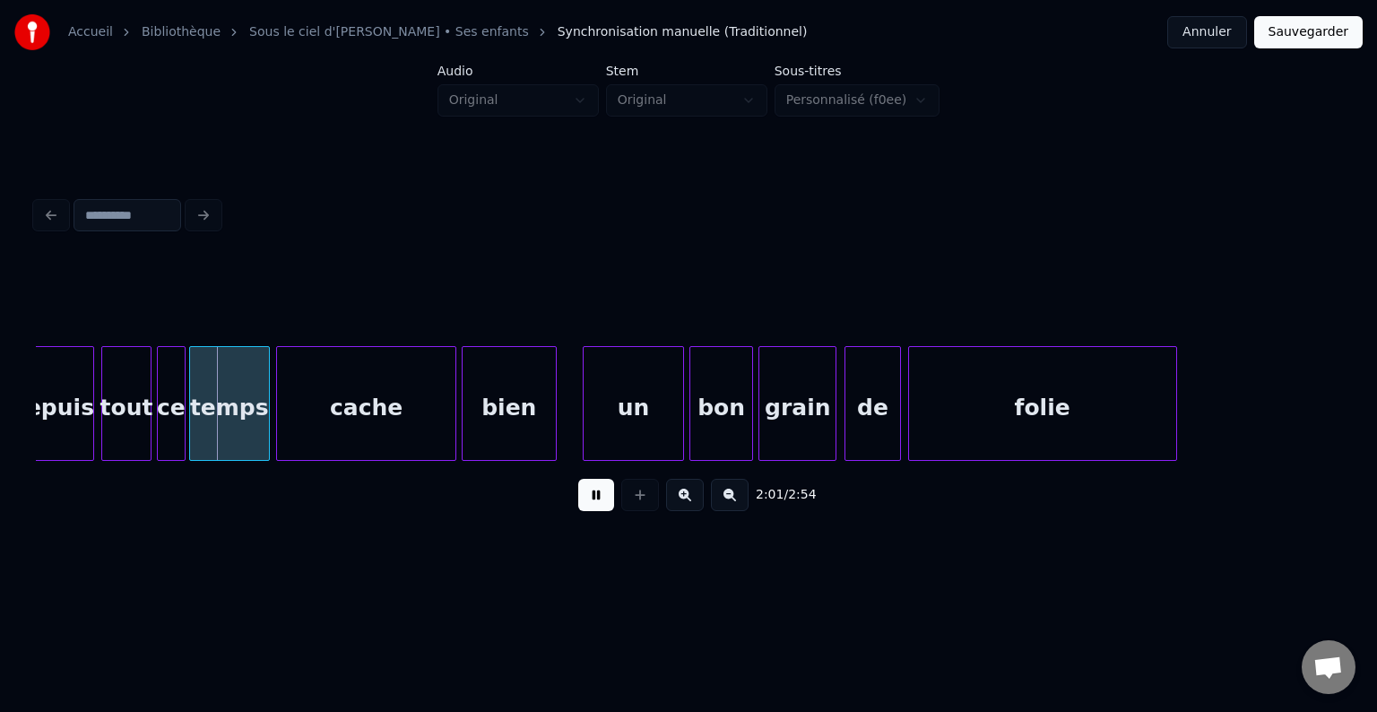
click at [606, 505] on button at bounding box center [596, 495] width 36 height 32
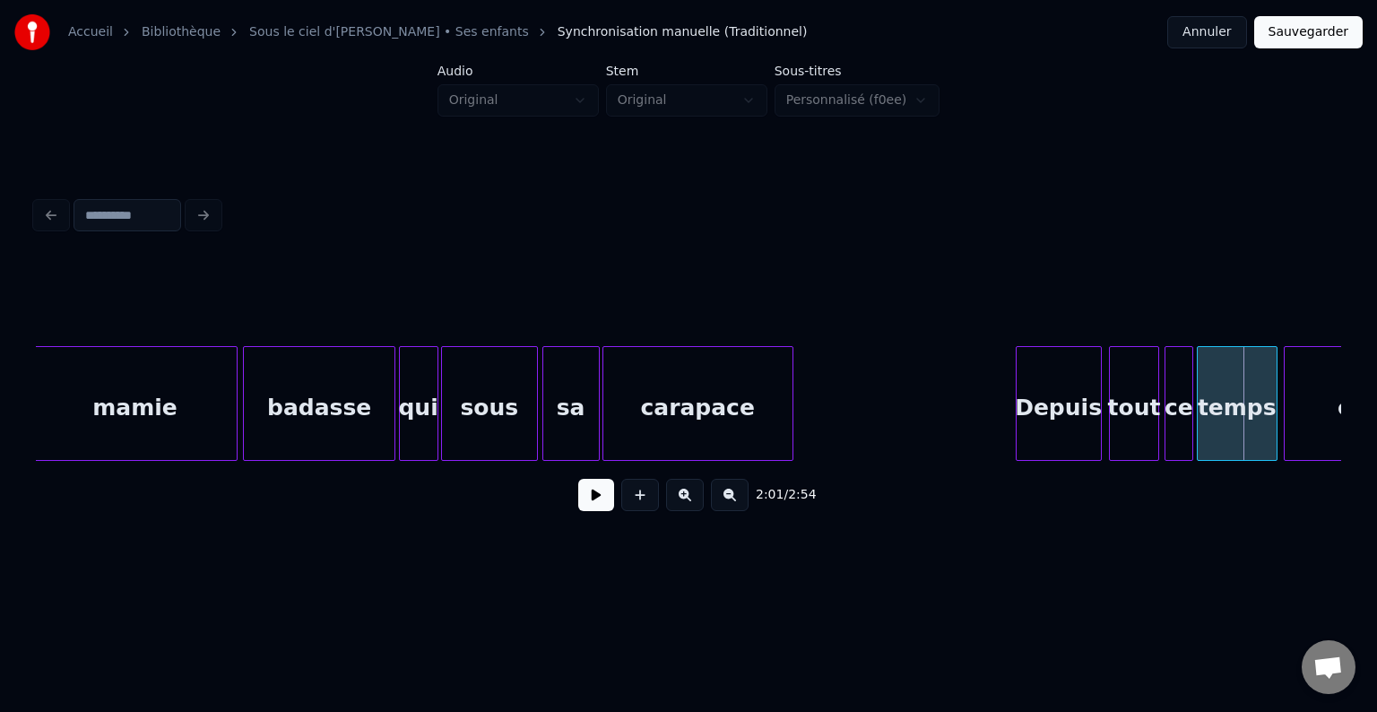
scroll to position [0, 20631]
click at [899, 410] on div at bounding box center [896, 403] width 5 height 113
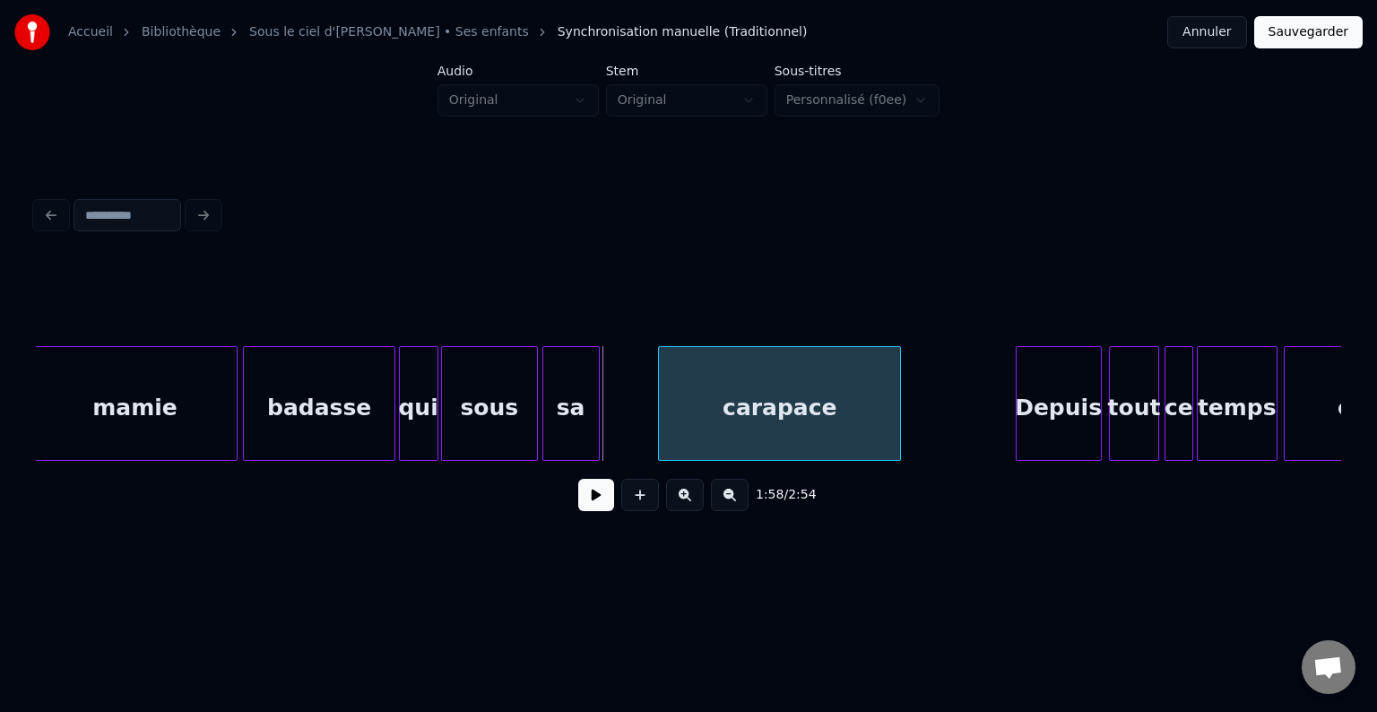
click at [660, 419] on div at bounding box center [661, 403] width 5 height 113
click at [617, 410] on div at bounding box center [618, 403] width 5 height 113
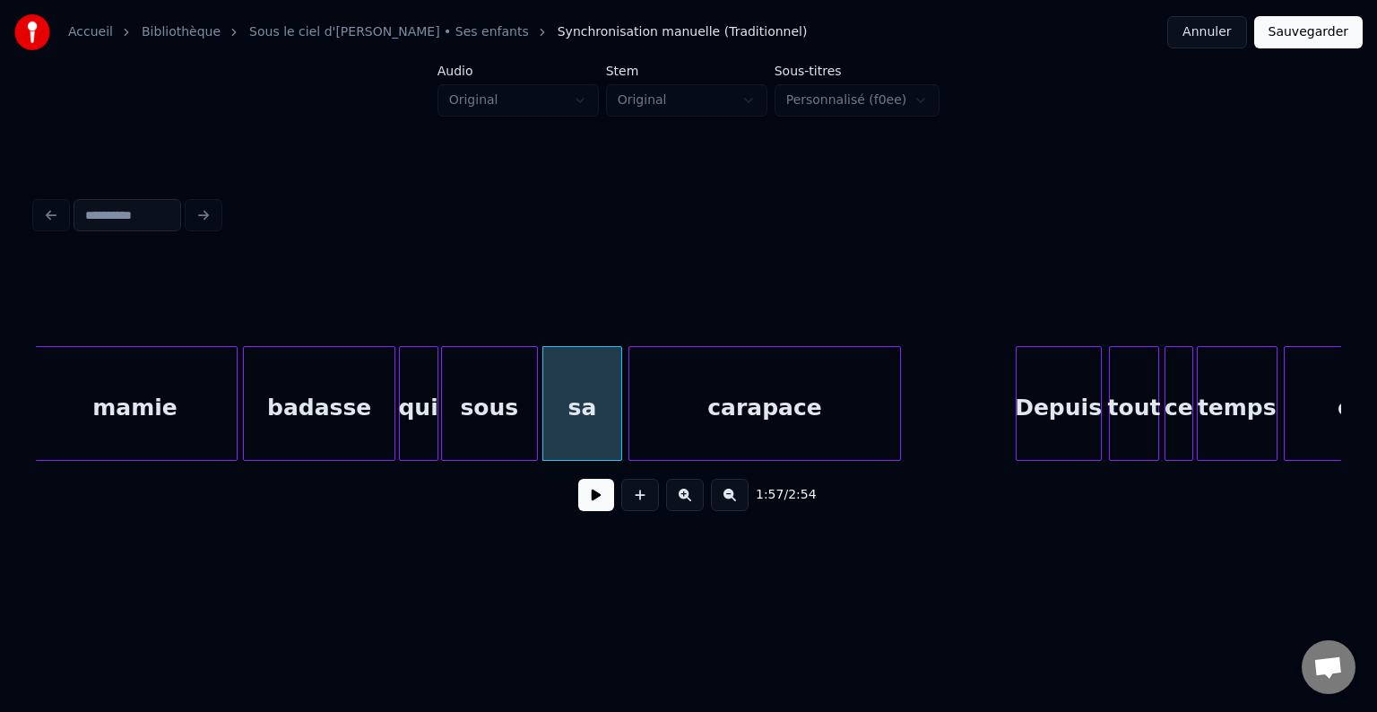
click at [629, 409] on div at bounding box center [631, 403] width 5 height 113
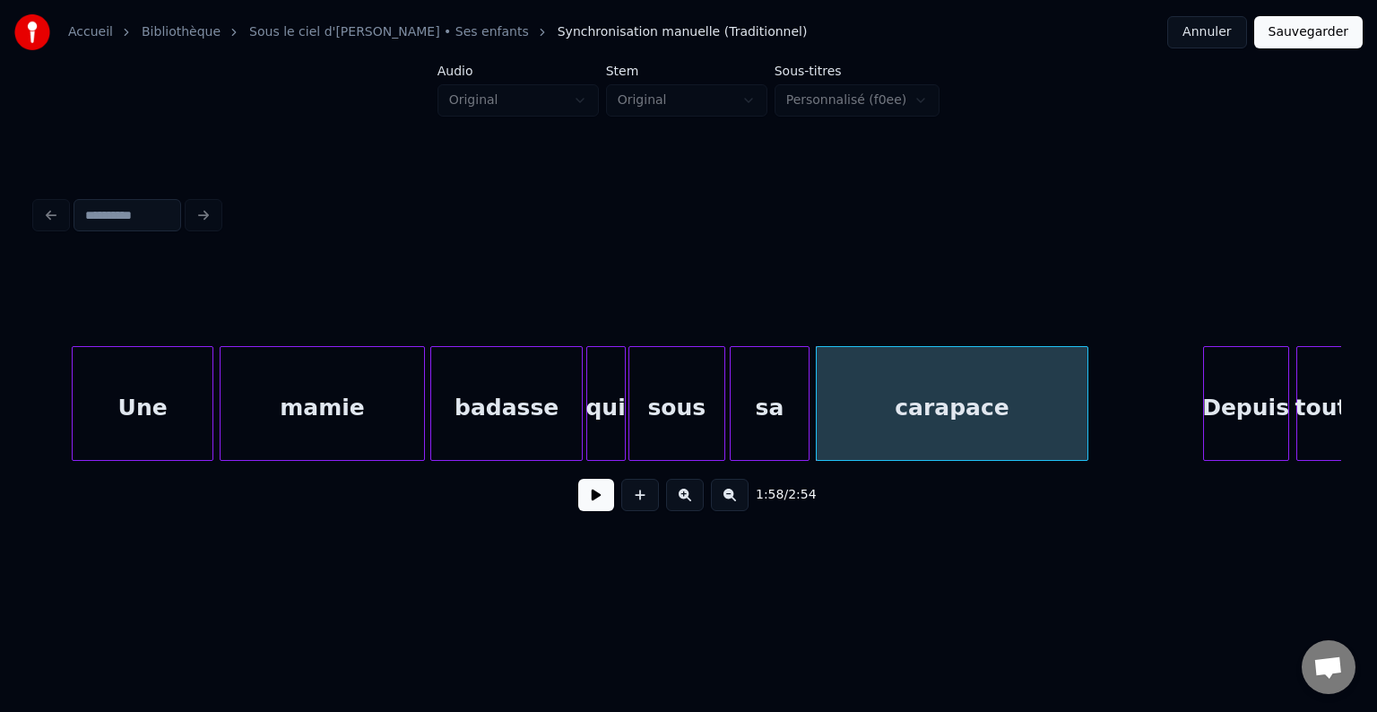
scroll to position [0, 20425]
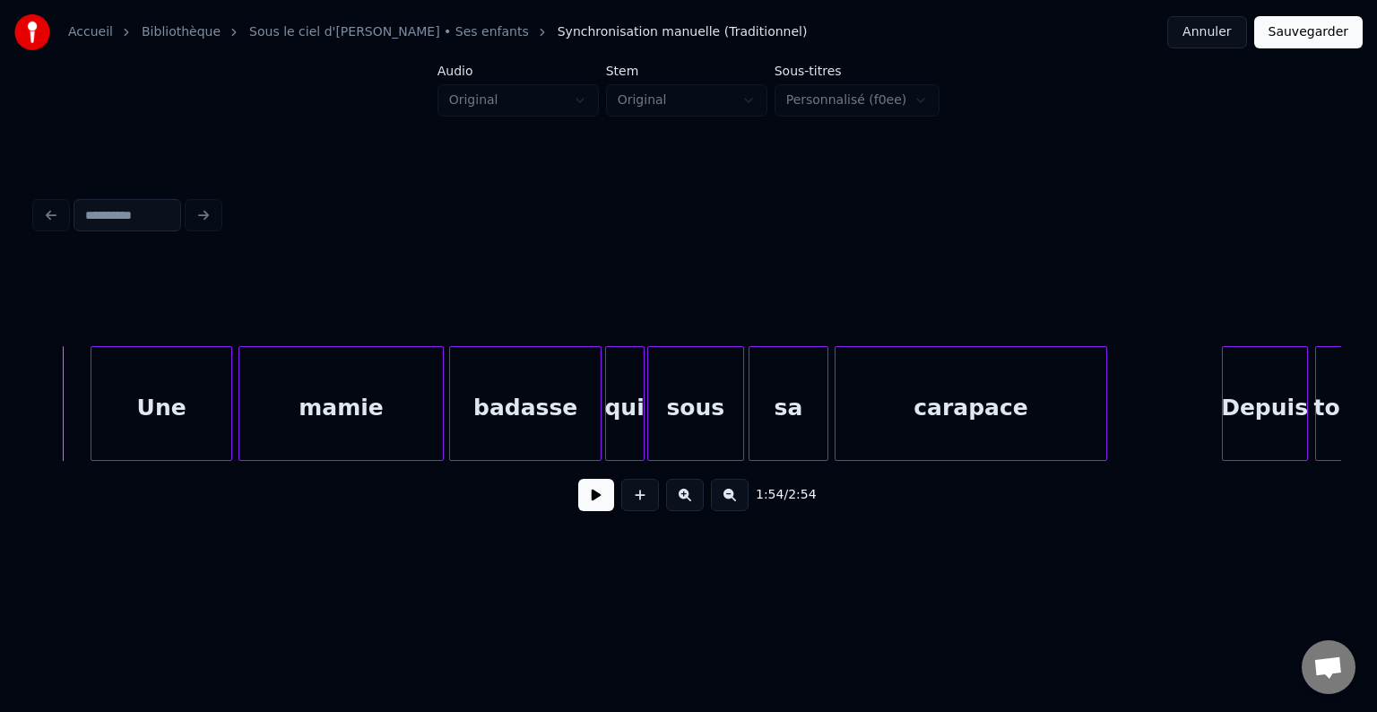
click at [583, 503] on button at bounding box center [596, 495] width 36 height 32
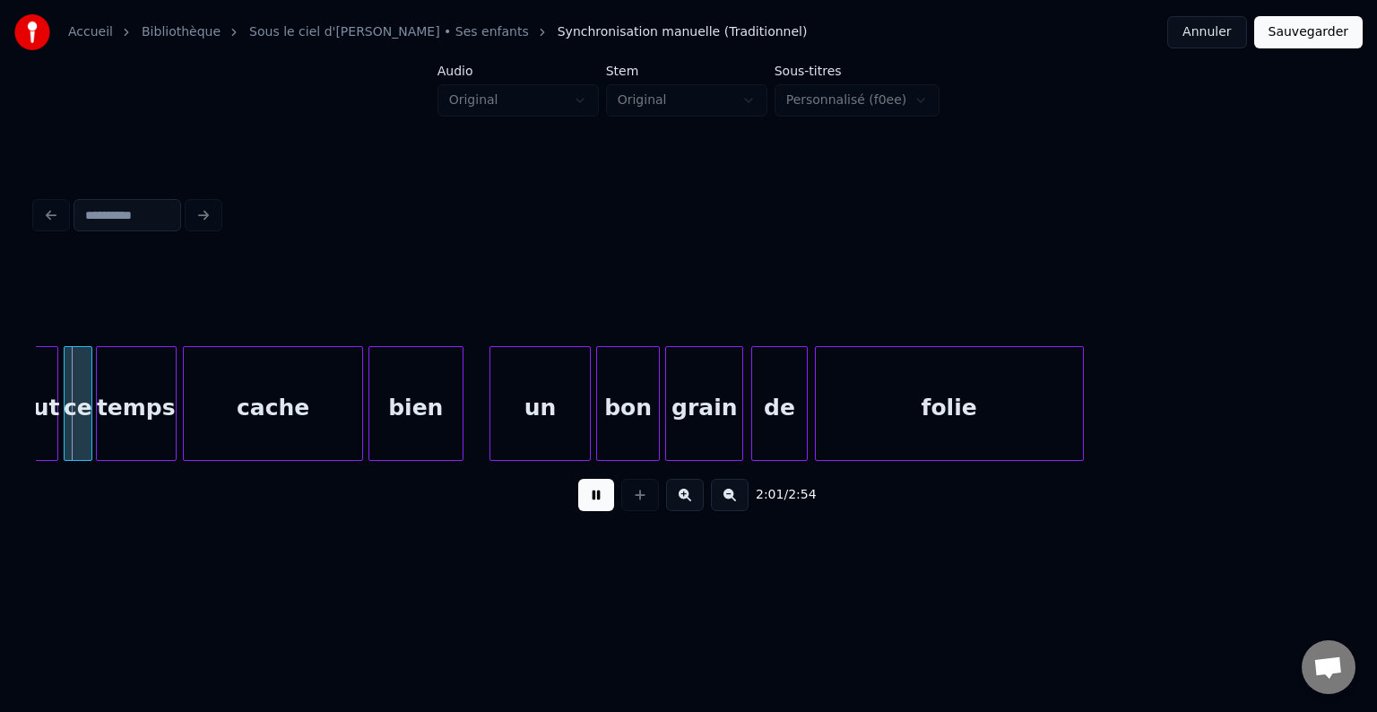
click at [598, 497] on button at bounding box center [596, 495] width 36 height 32
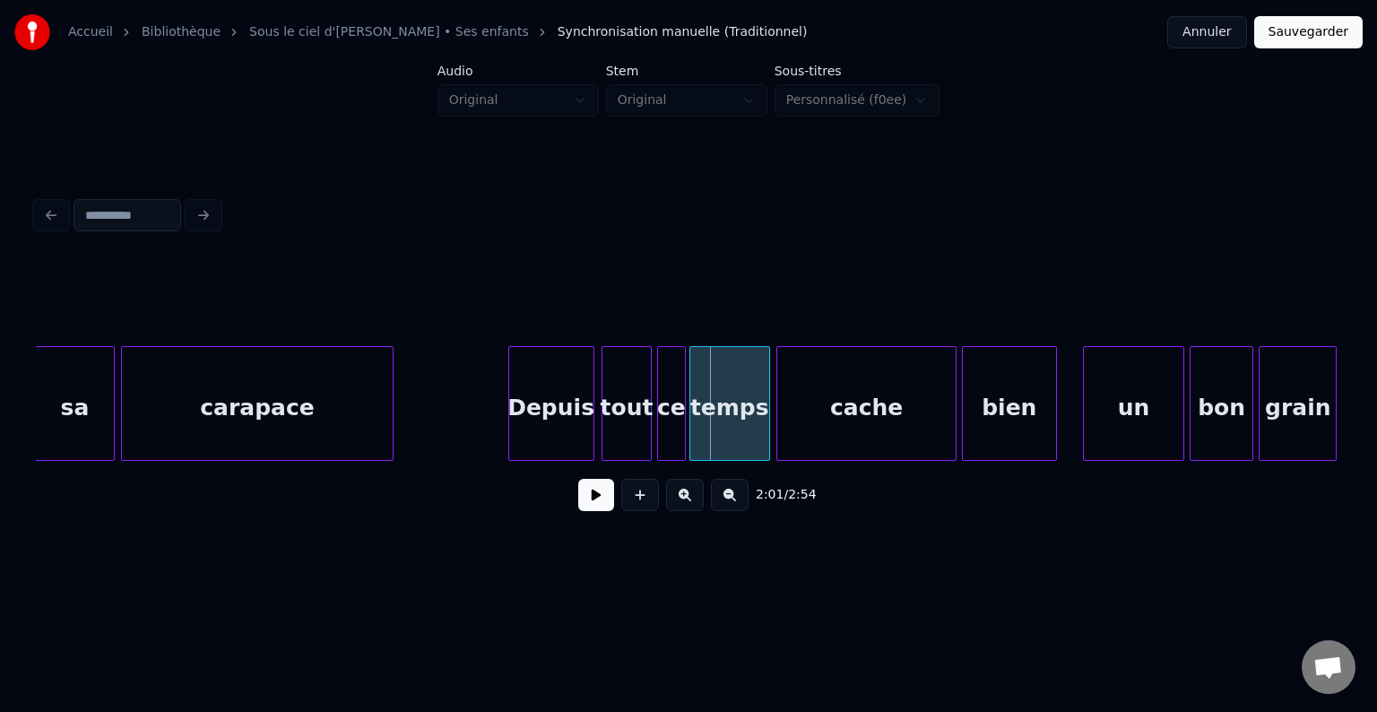
scroll to position [0, 21140]
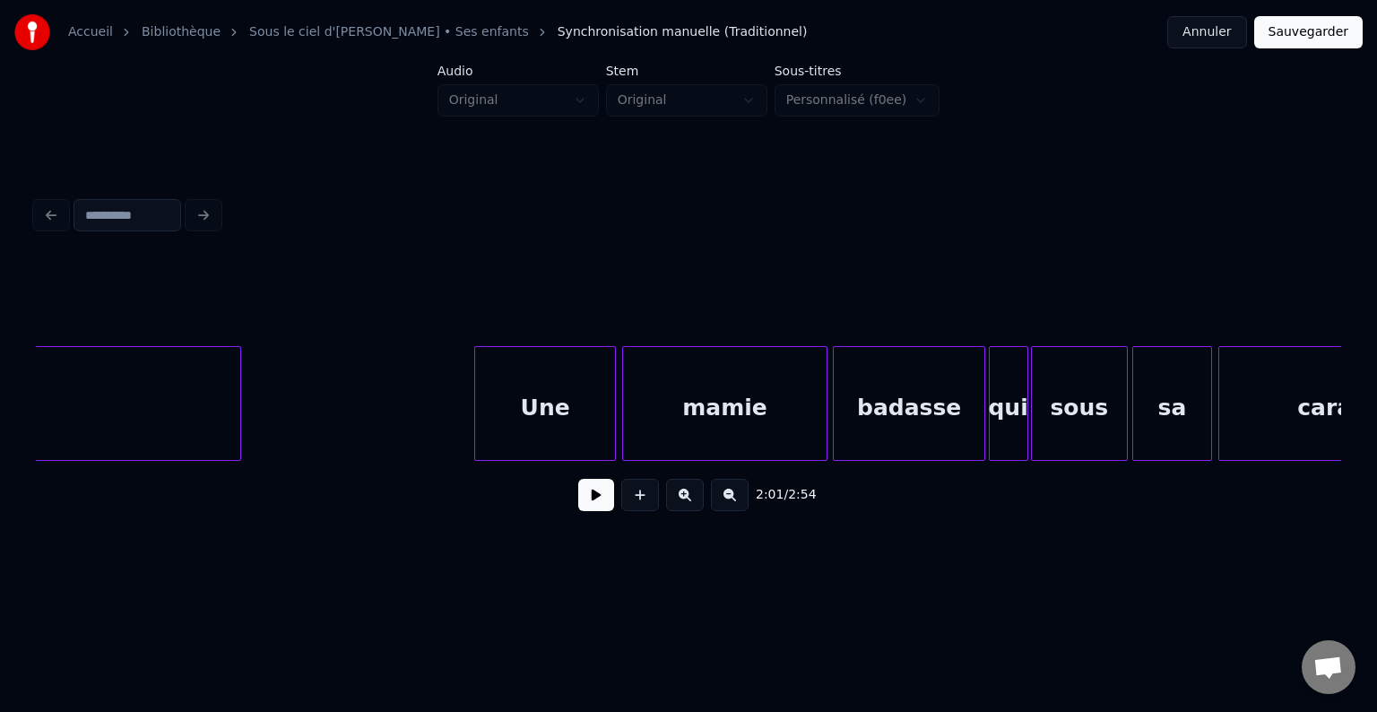
click at [595, 507] on button at bounding box center [596, 495] width 36 height 32
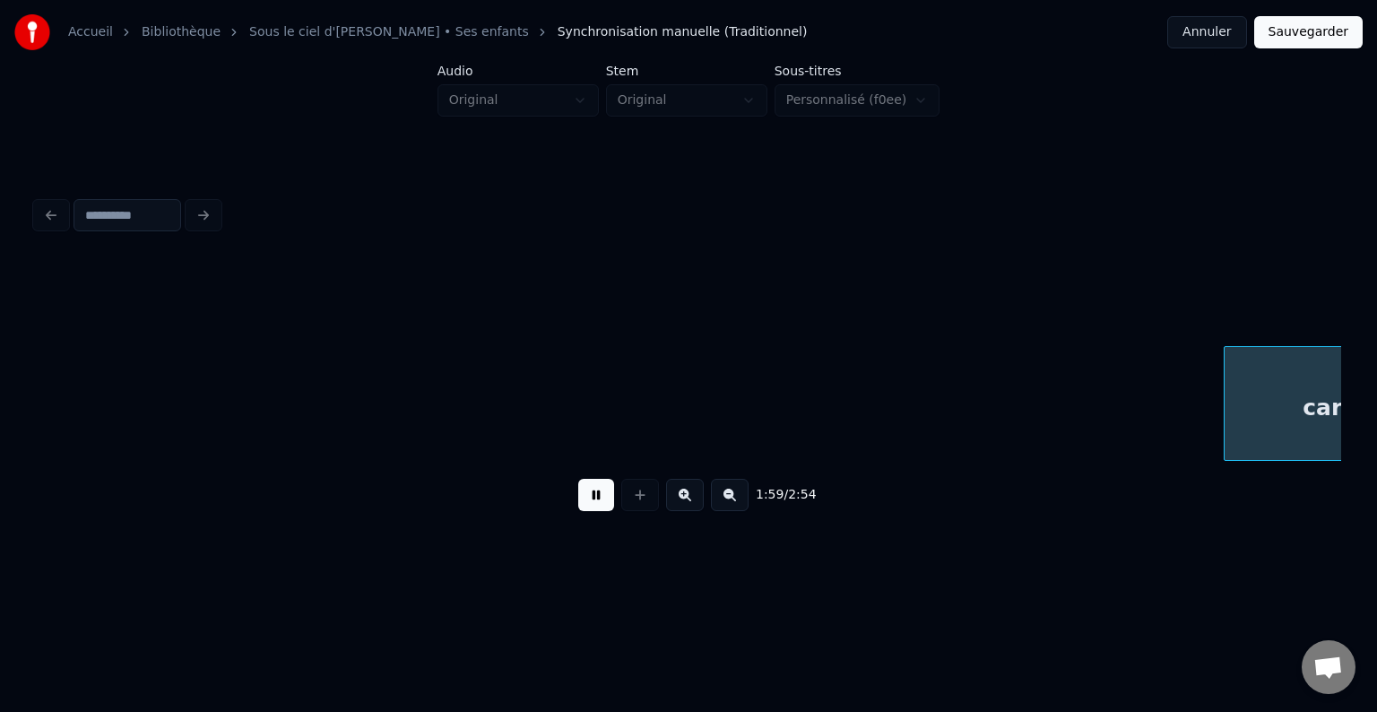
scroll to position [0, 21343]
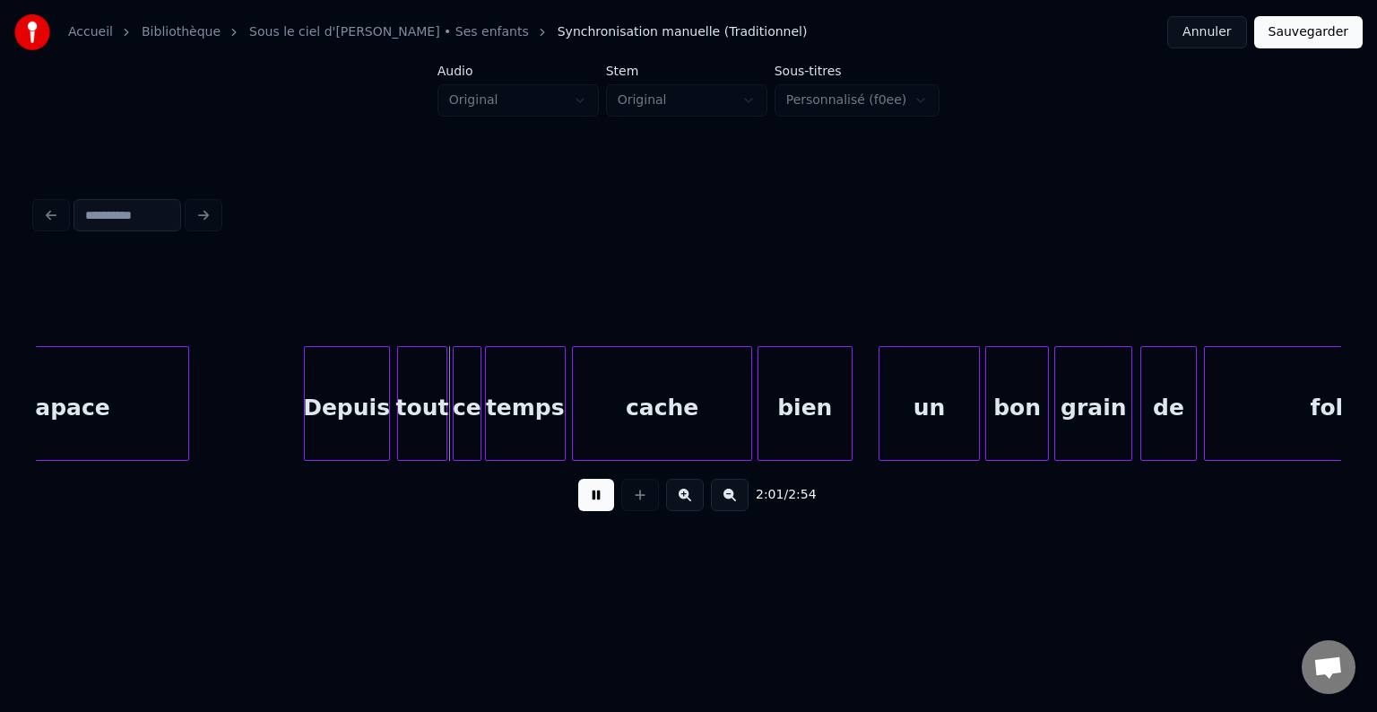
click at [599, 507] on button at bounding box center [596, 495] width 36 height 32
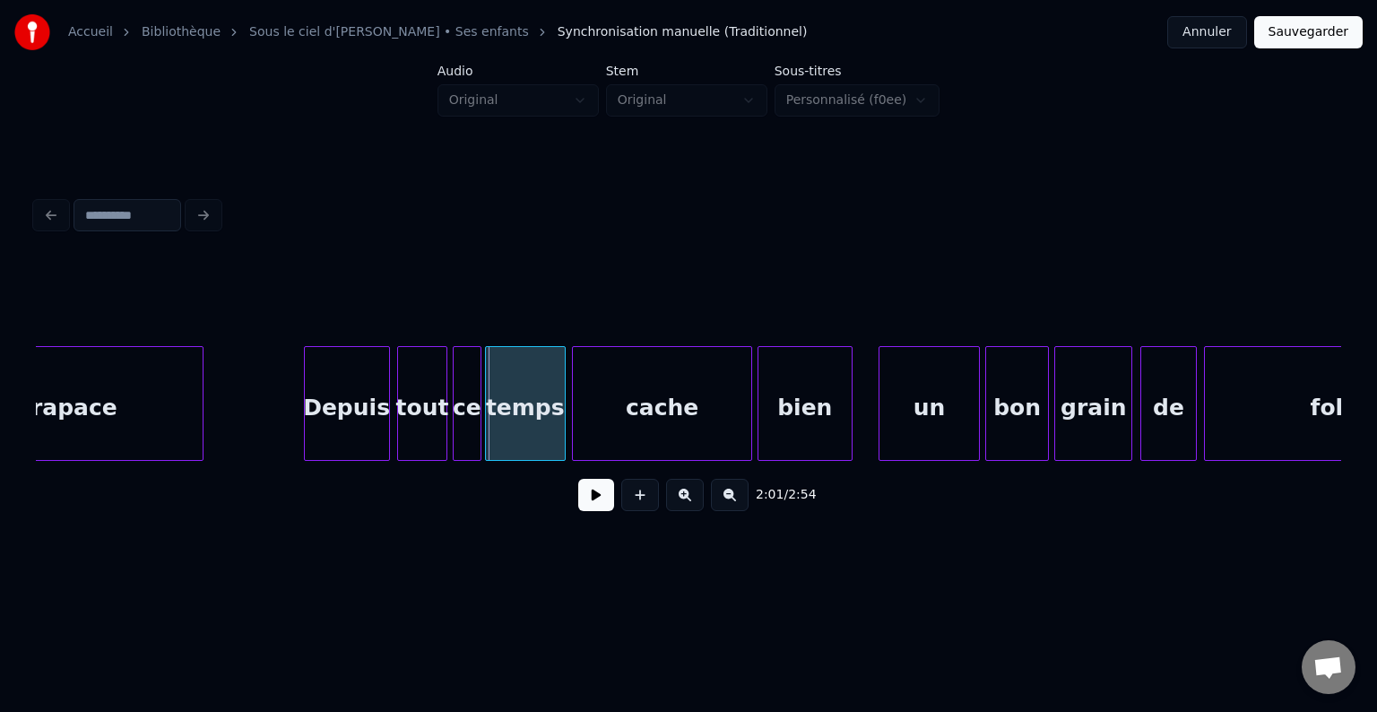
click at [201, 410] on div at bounding box center [199, 403] width 5 height 113
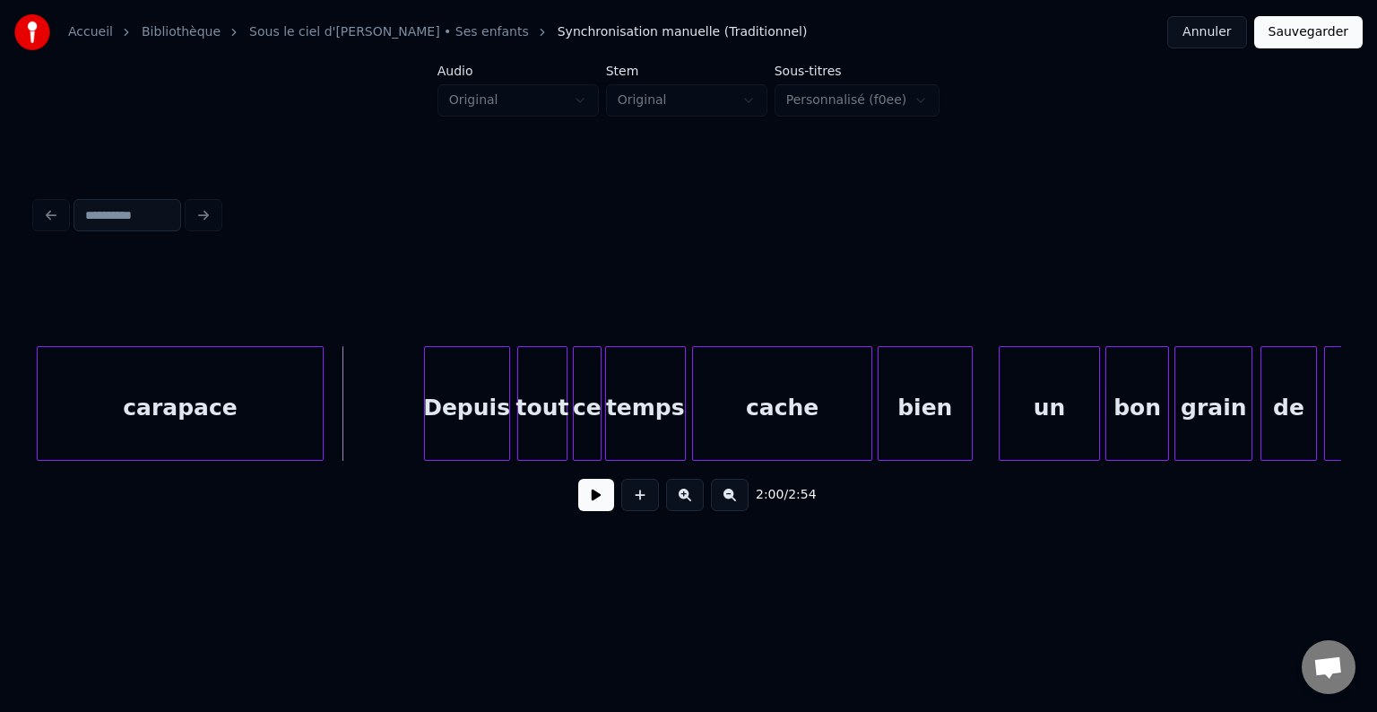
click at [598, 506] on button at bounding box center [596, 495] width 36 height 32
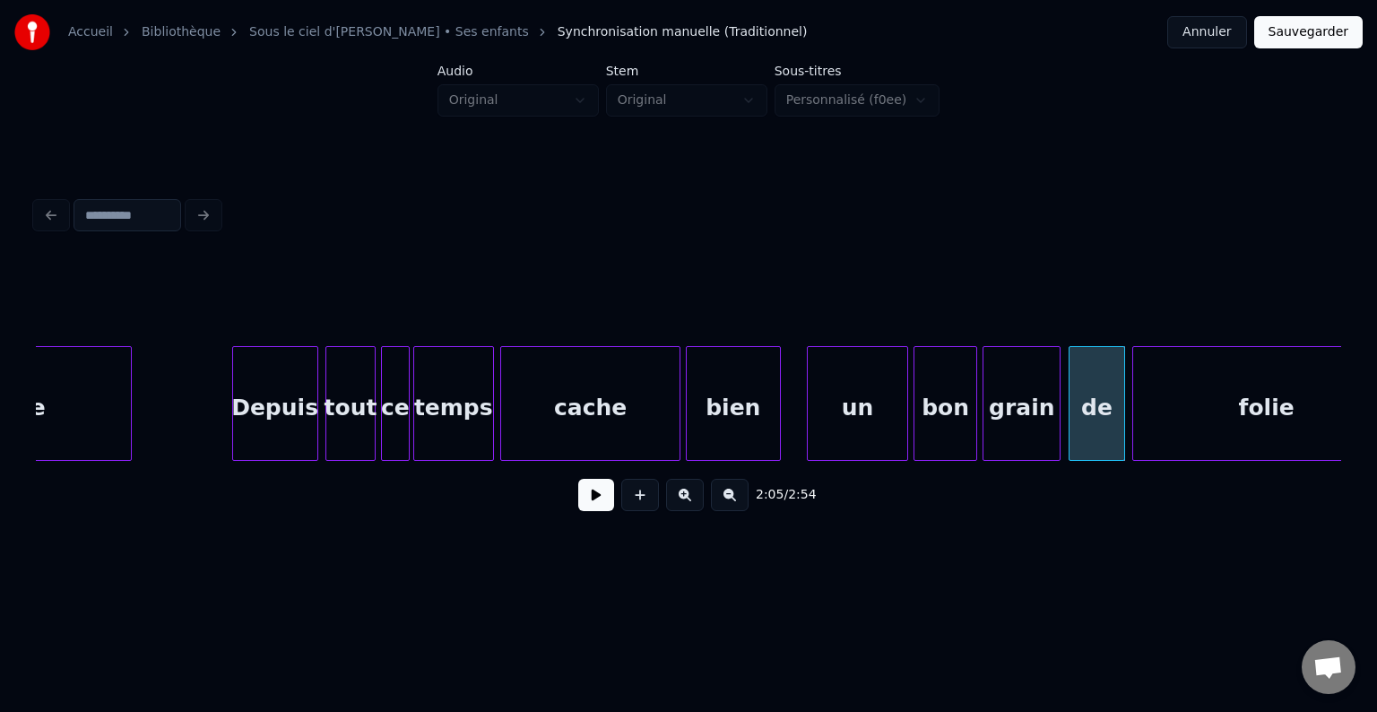
scroll to position [0, 21415]
click at [877, 408] on div at bounding box center [879, 403] width 5 height 113
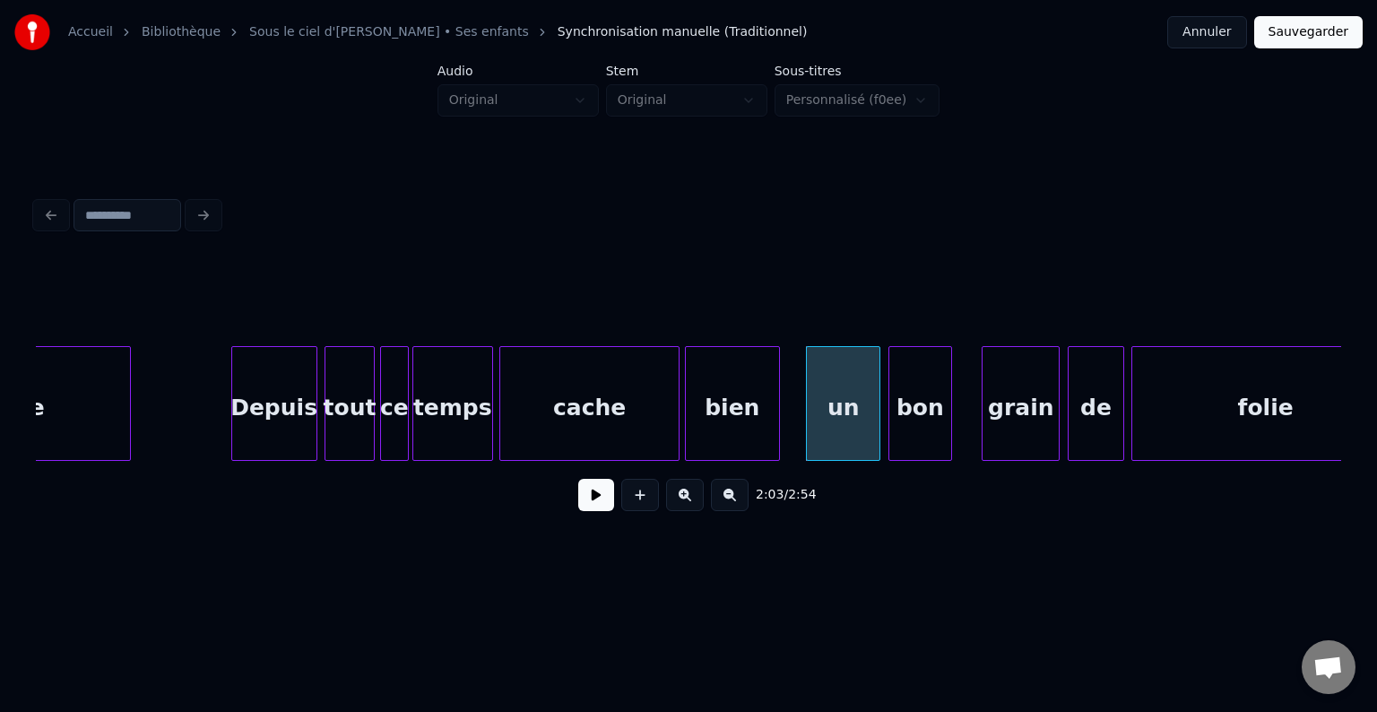
click at [921, 418] on div "bon" at bounding box center [919, 408] width 61 height 122
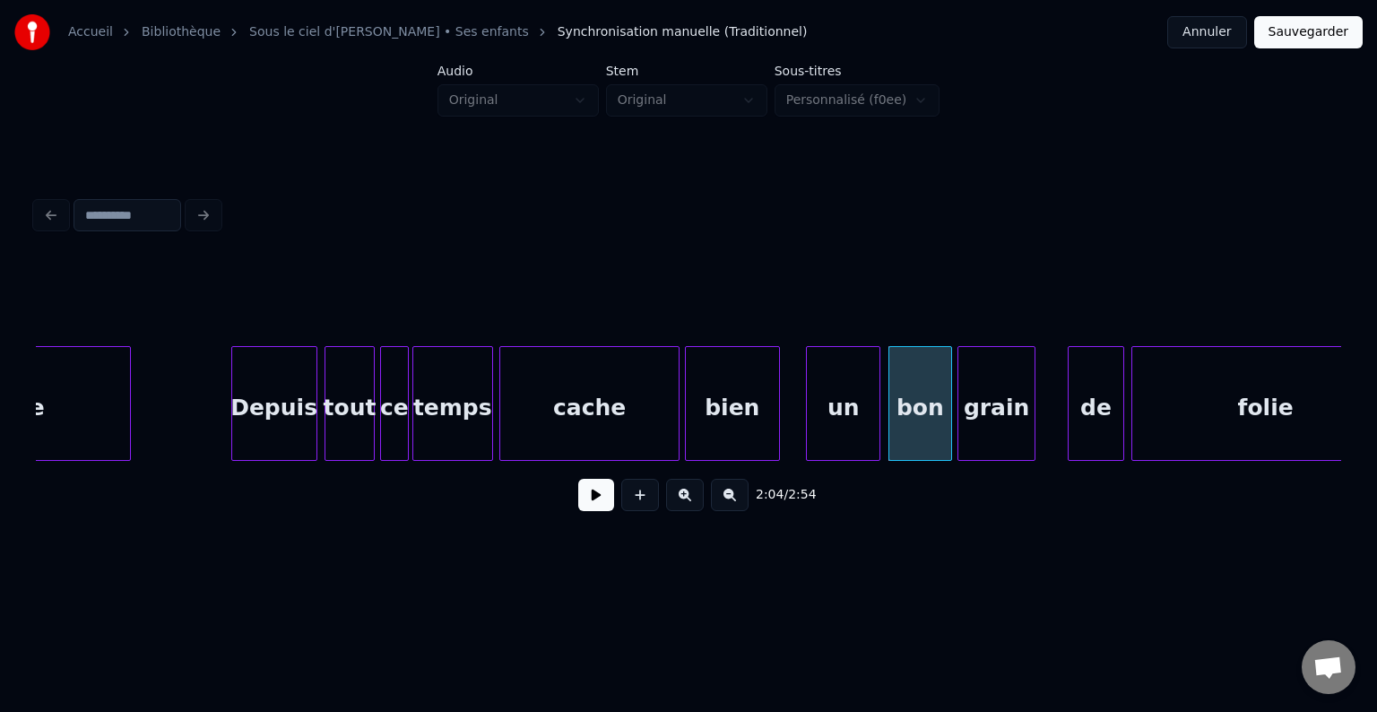
click at [989, 418] on div "grain" at bounding box center [996, 408] width 76 height 122
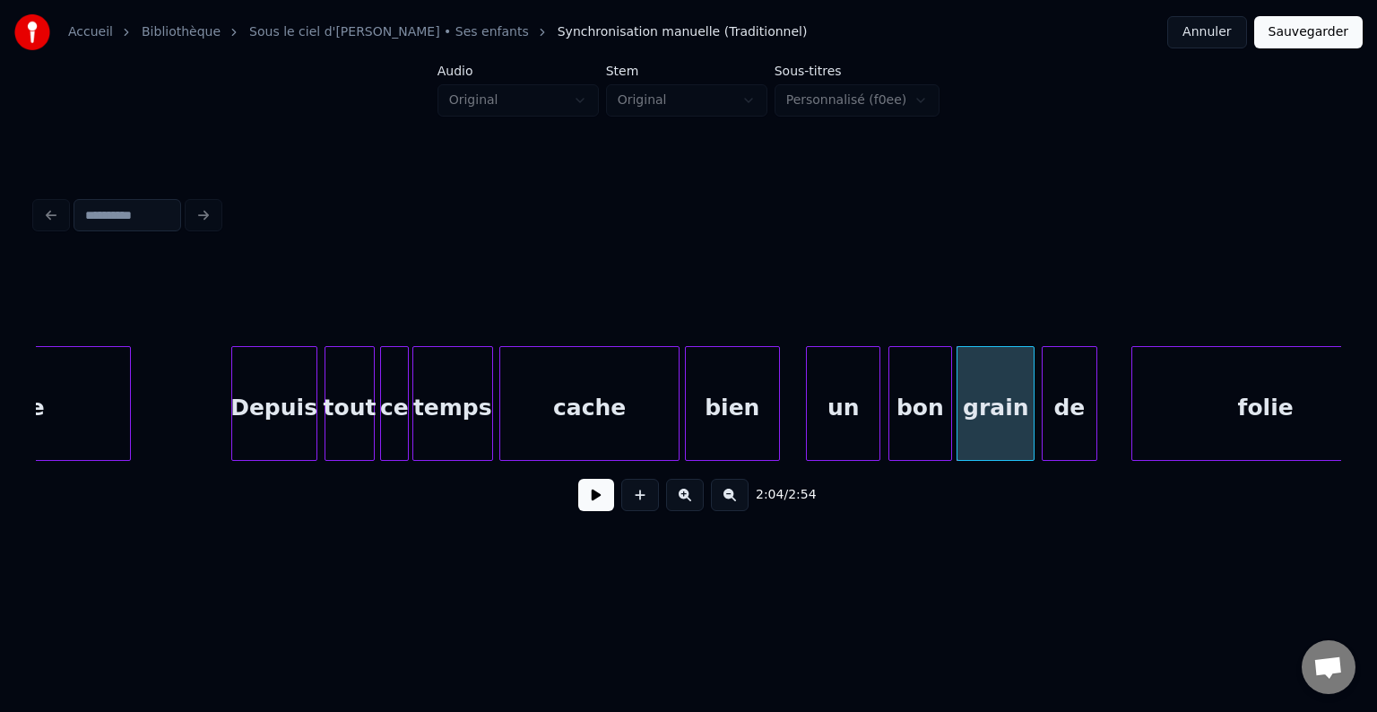
click at [1068, 419] on div "de" at bounding box center [1069, 408] width 54 height 122
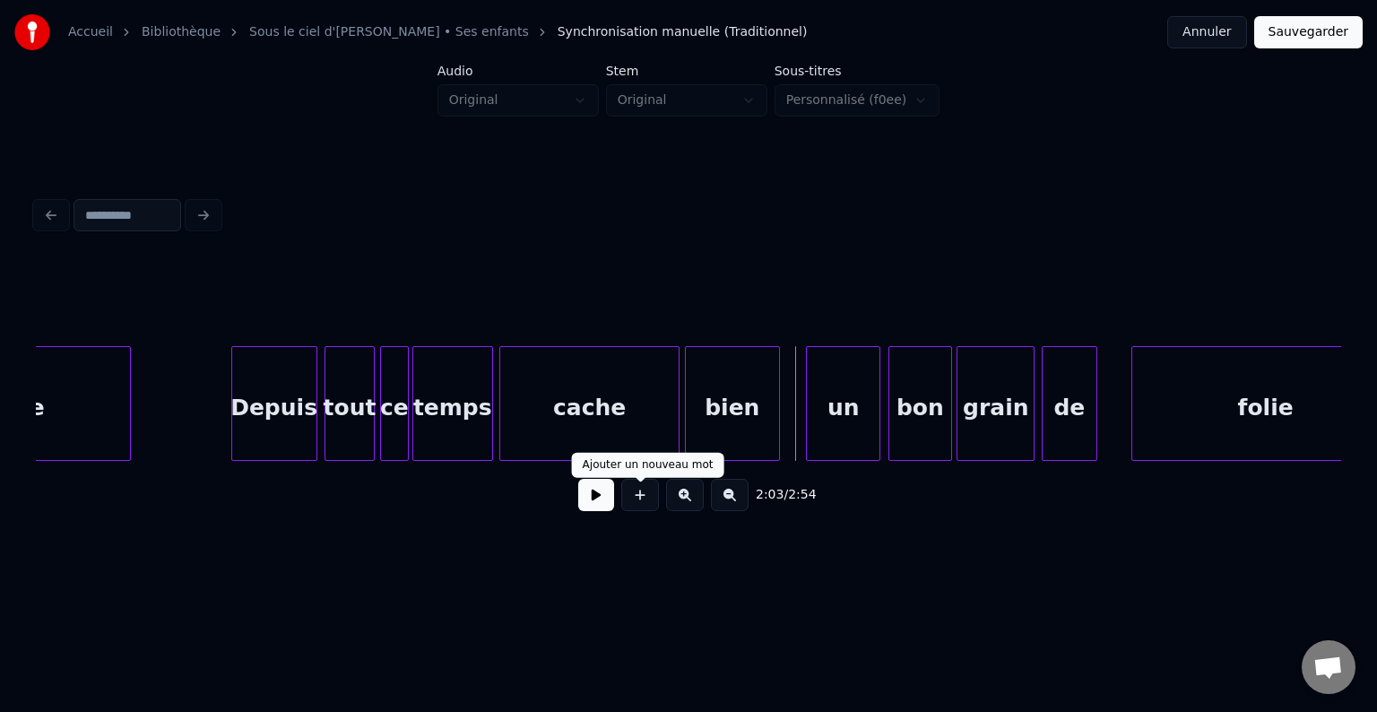
click at [588, 503] on button at bounding box center [596, 495] width 36 height 32
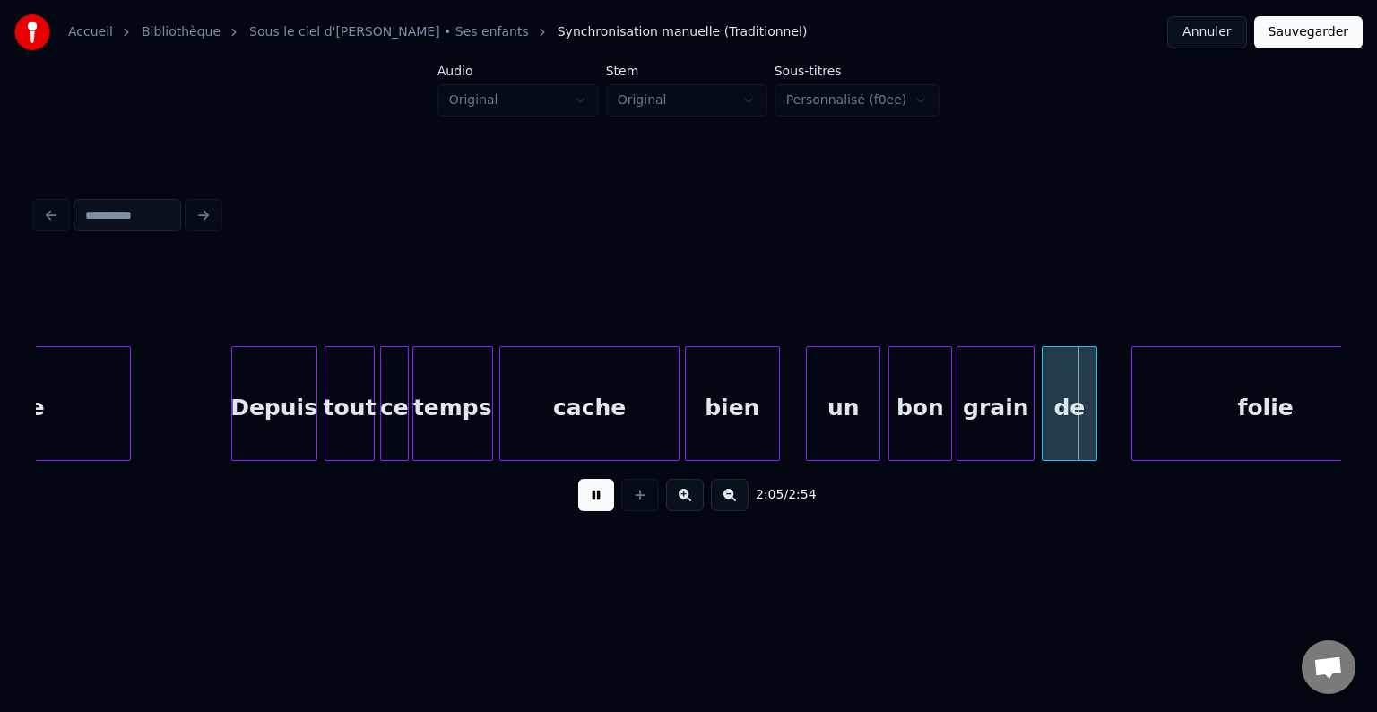
click at [589, 503] on button at bounding box center [596, 495] width 36 height 32
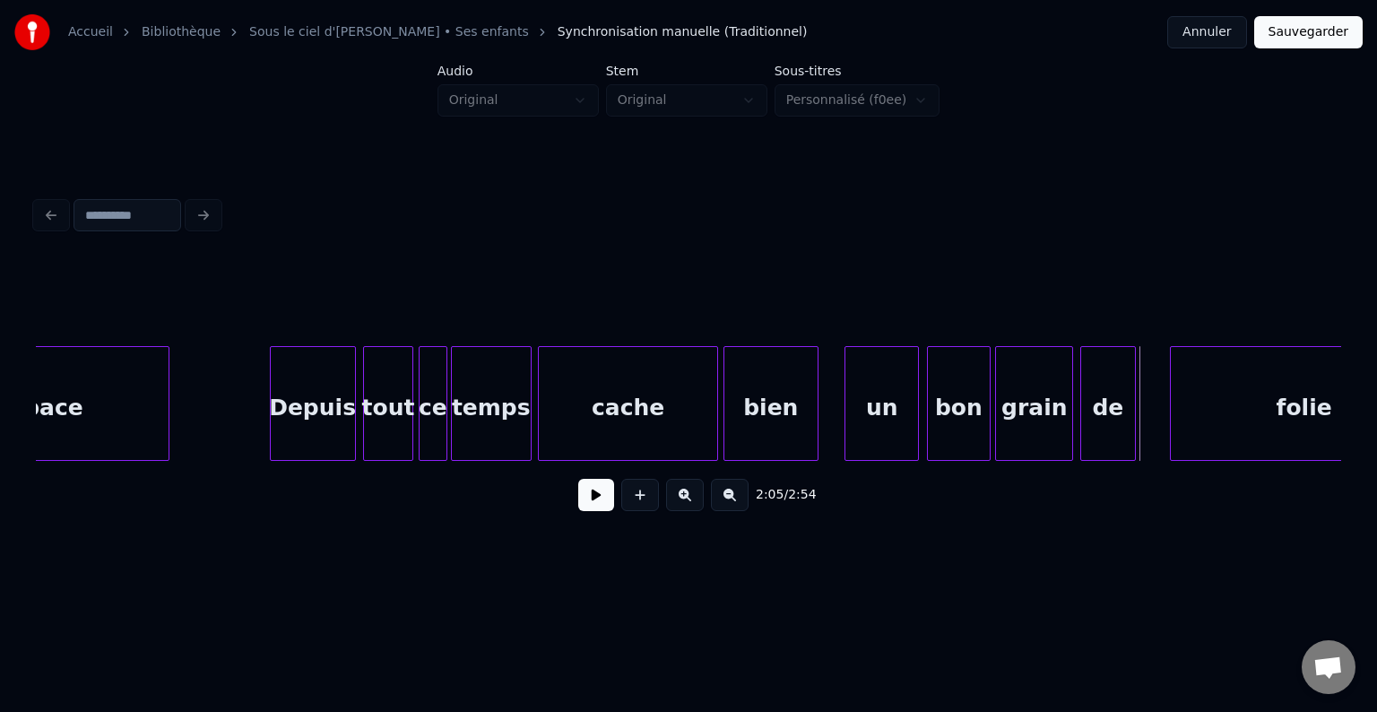
scroll to position [0, 21376]
click at [597, 502] on button at bounding box center [596, 495] width 36 height 32
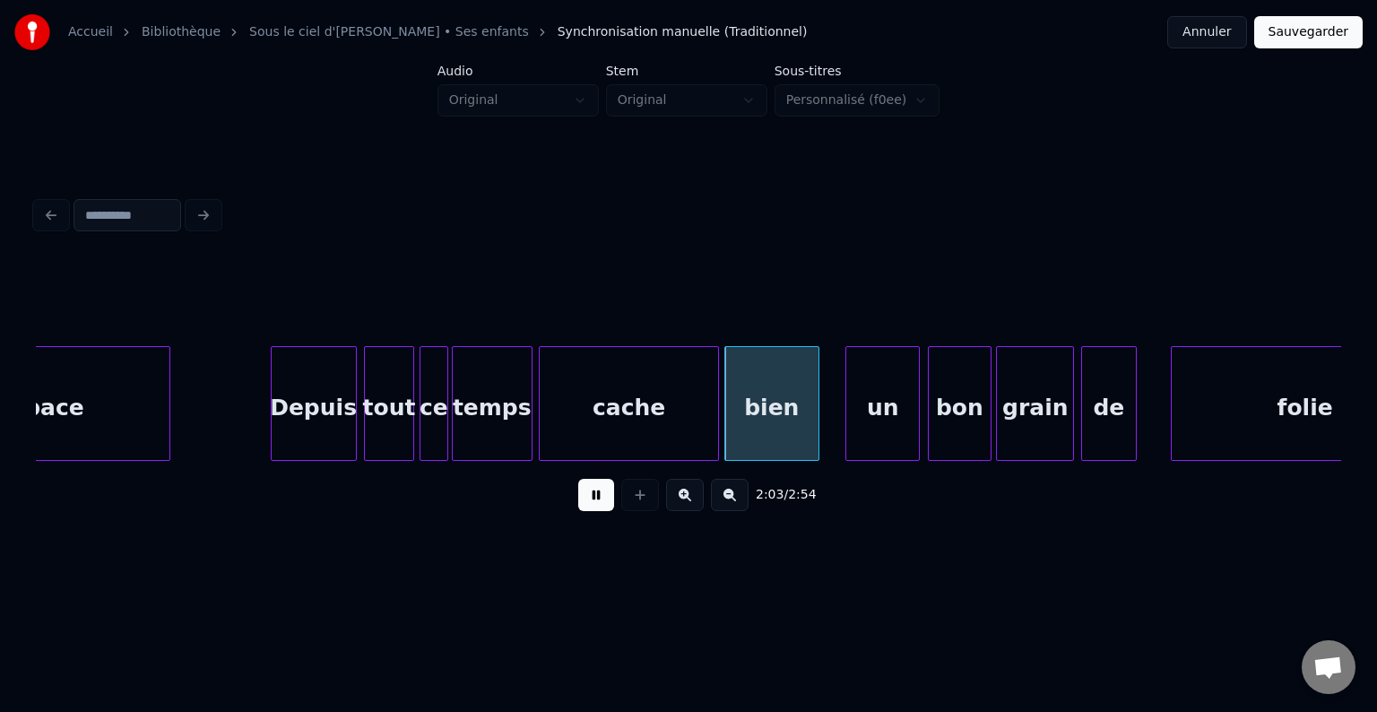
click at [597, 502] on button at bounding box center [596, 495] width 36 height 32
click at [680, 402] on div at bounding box center [681, 403] width 5 height 113
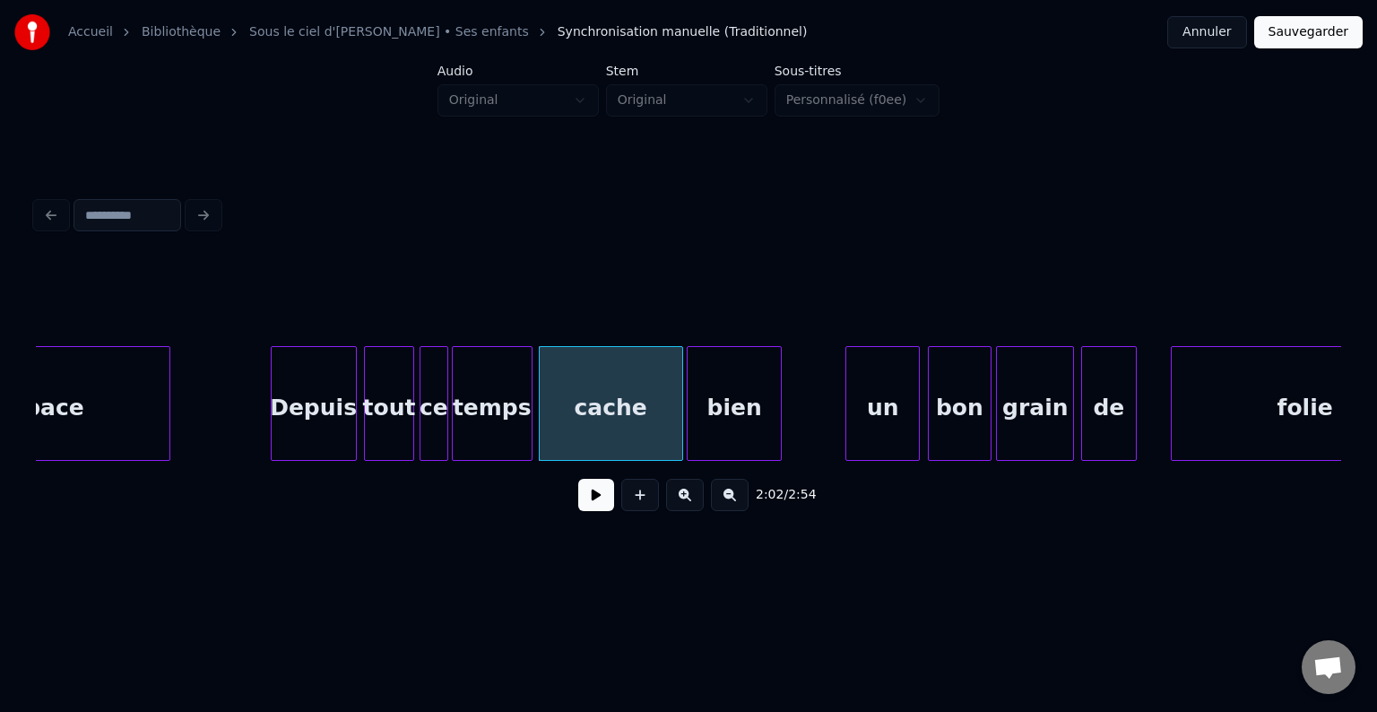
click at [731, 408] on div "bien" at bounding box center [733, 408] width 93 height 122
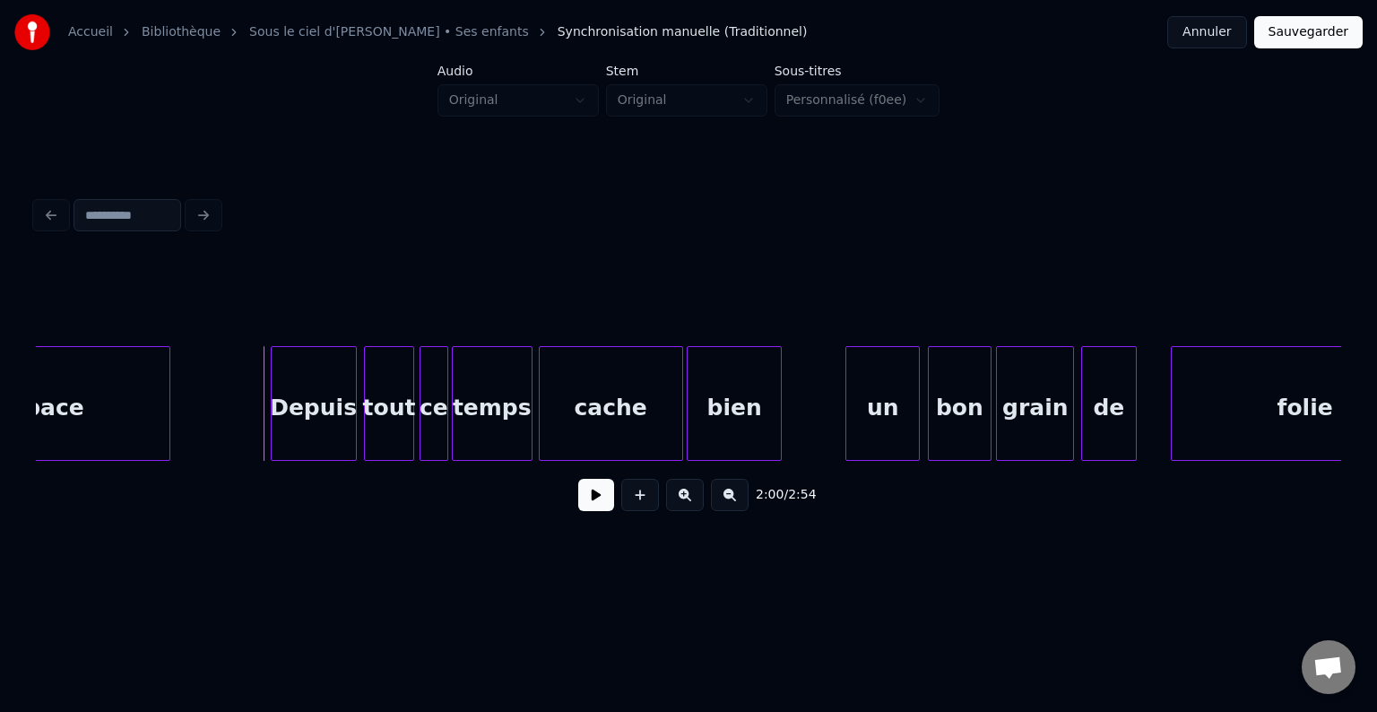
click at [600, 505] on button at bounding box center [596, 495] width 36 height 32
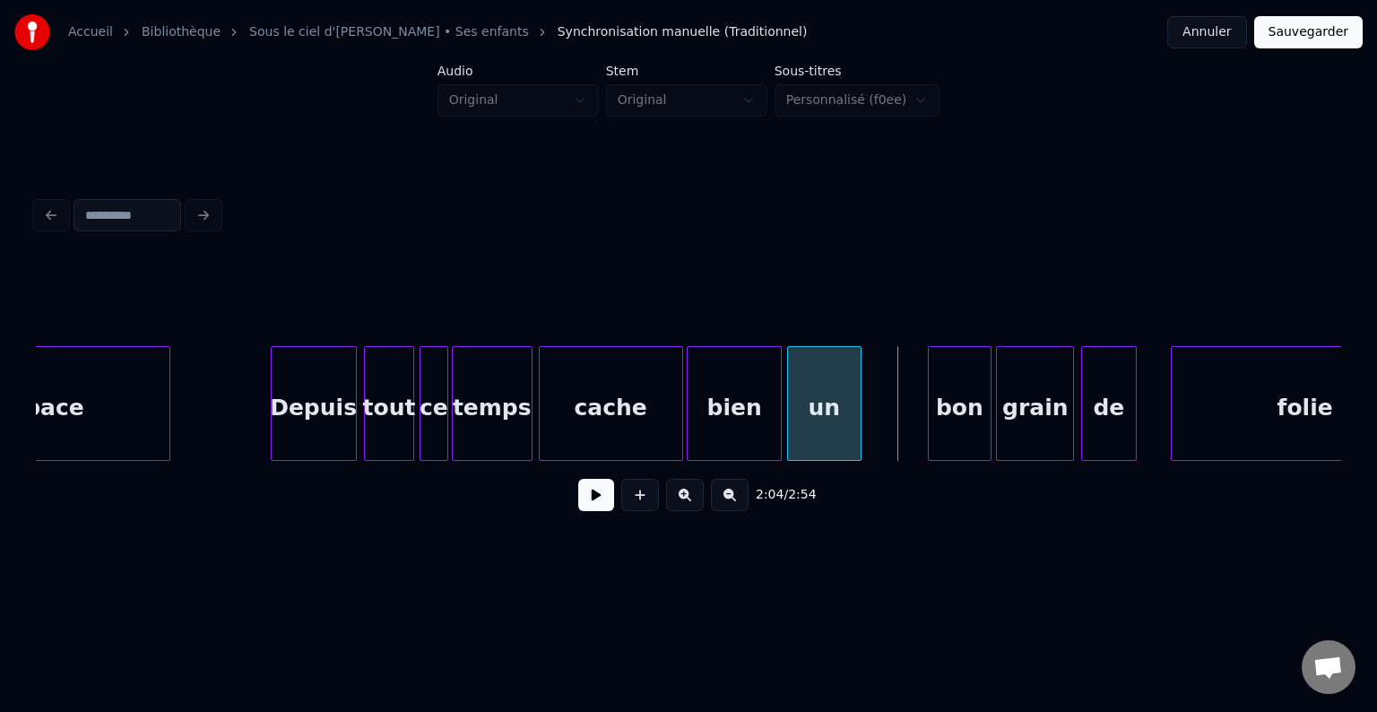
click at [830, 427] on div "un" at bounding box center [824, 408] width 73 height 122
click at [904, 414] on div "bon" at bounding box center [897, 408] width 61 height 122
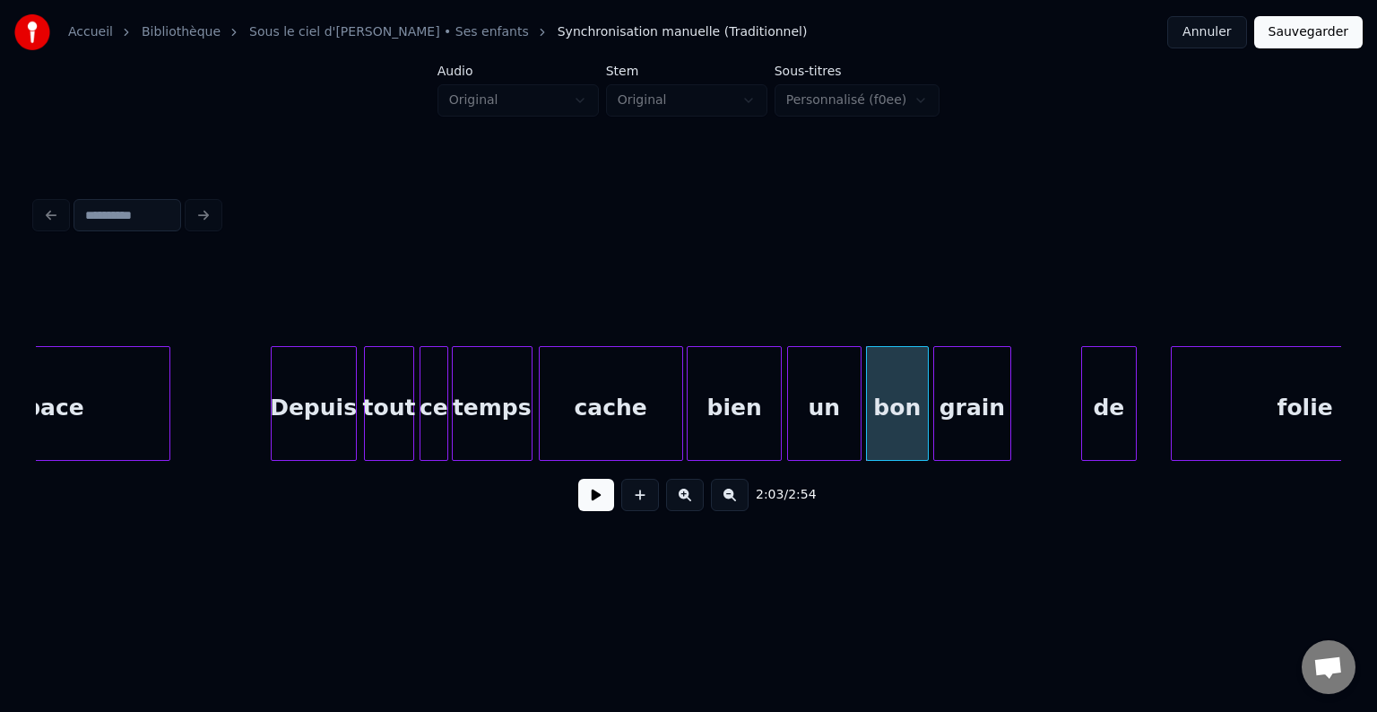
click at [978, 423] on div "grain" at bounding box center [972, 408] width 76 height 122
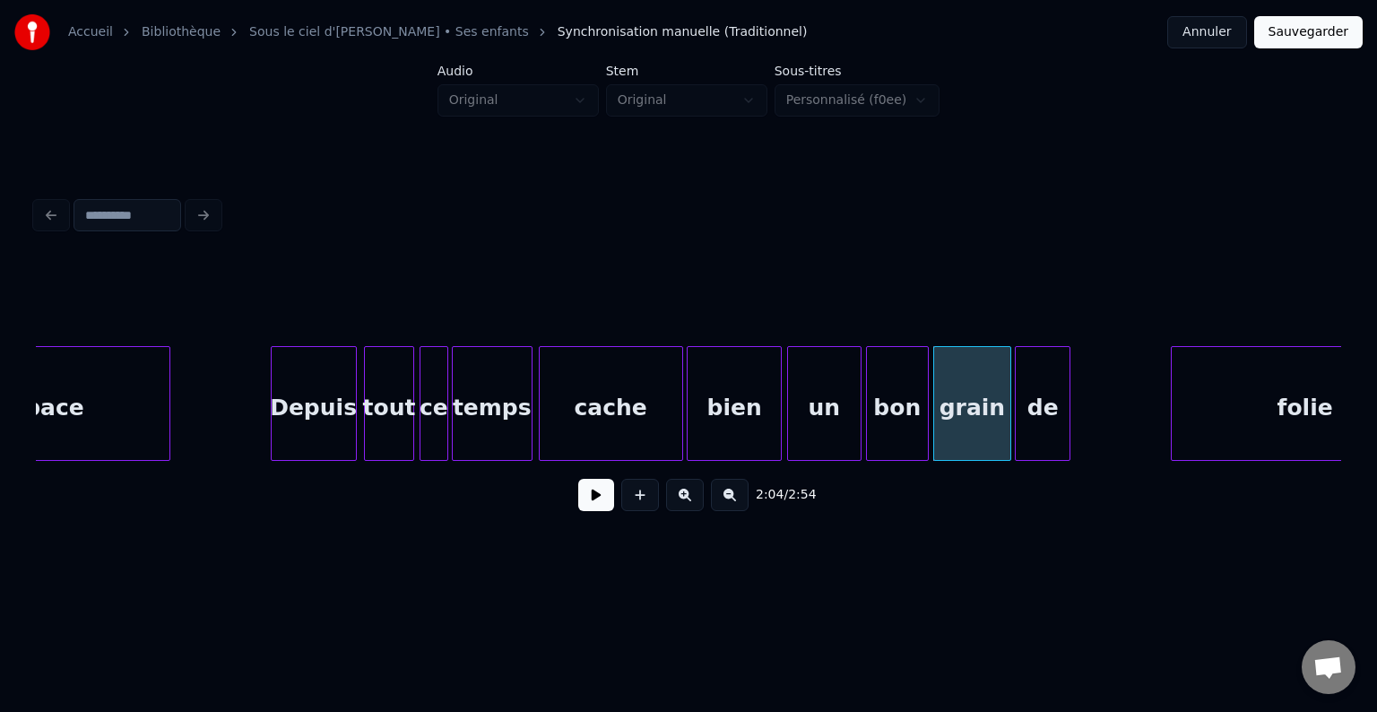
click at [1029, 428] on div "de" at bounding box center [1042, 408] width 54 height 122
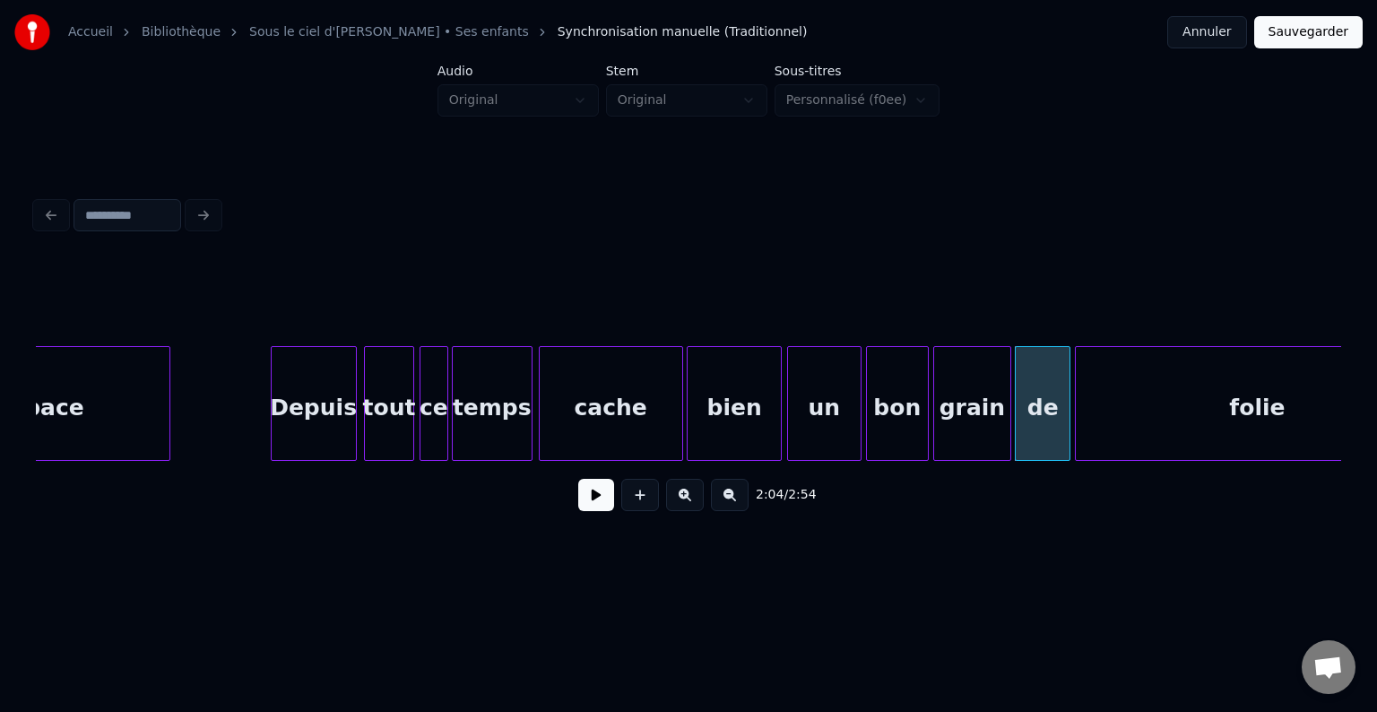
click at [1075, 412] on div at bounding box center [1077, 403] width 5 height 113
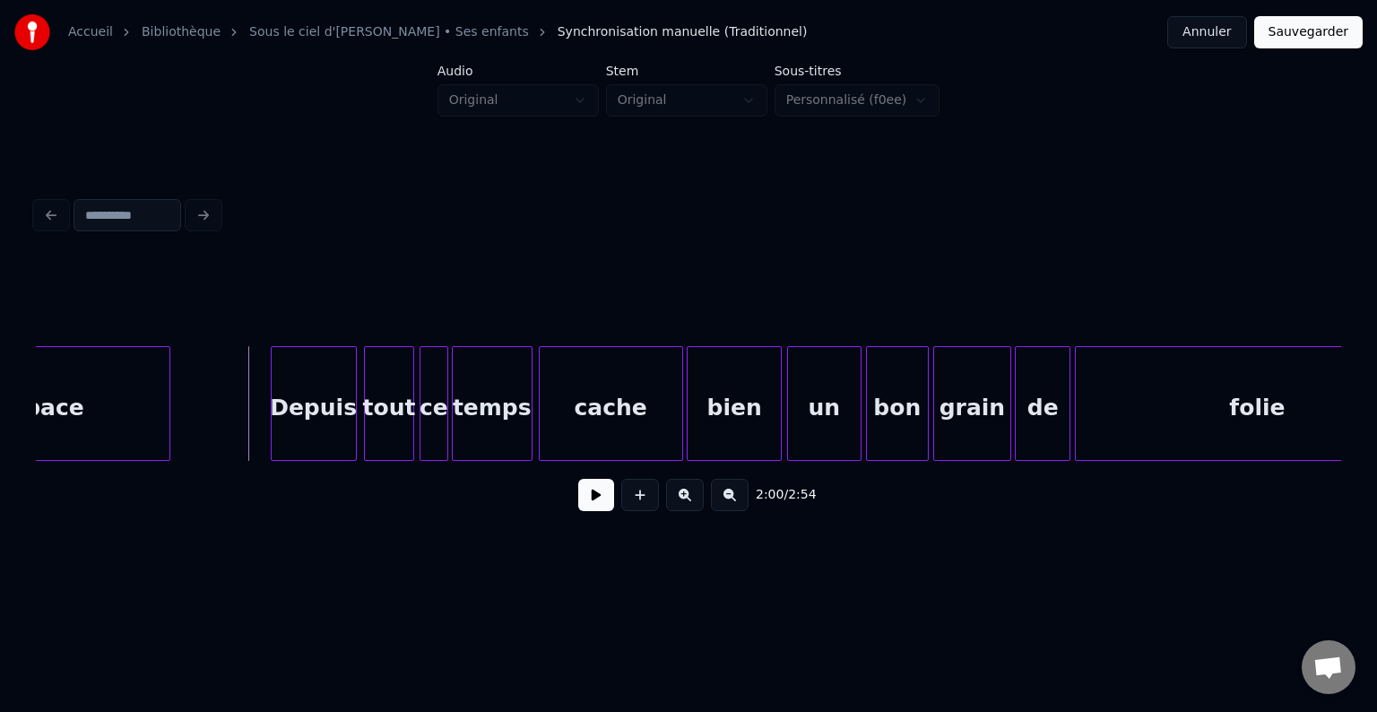
click at [599, 501] on button at bounding box center [596, 495] width 36 height 32
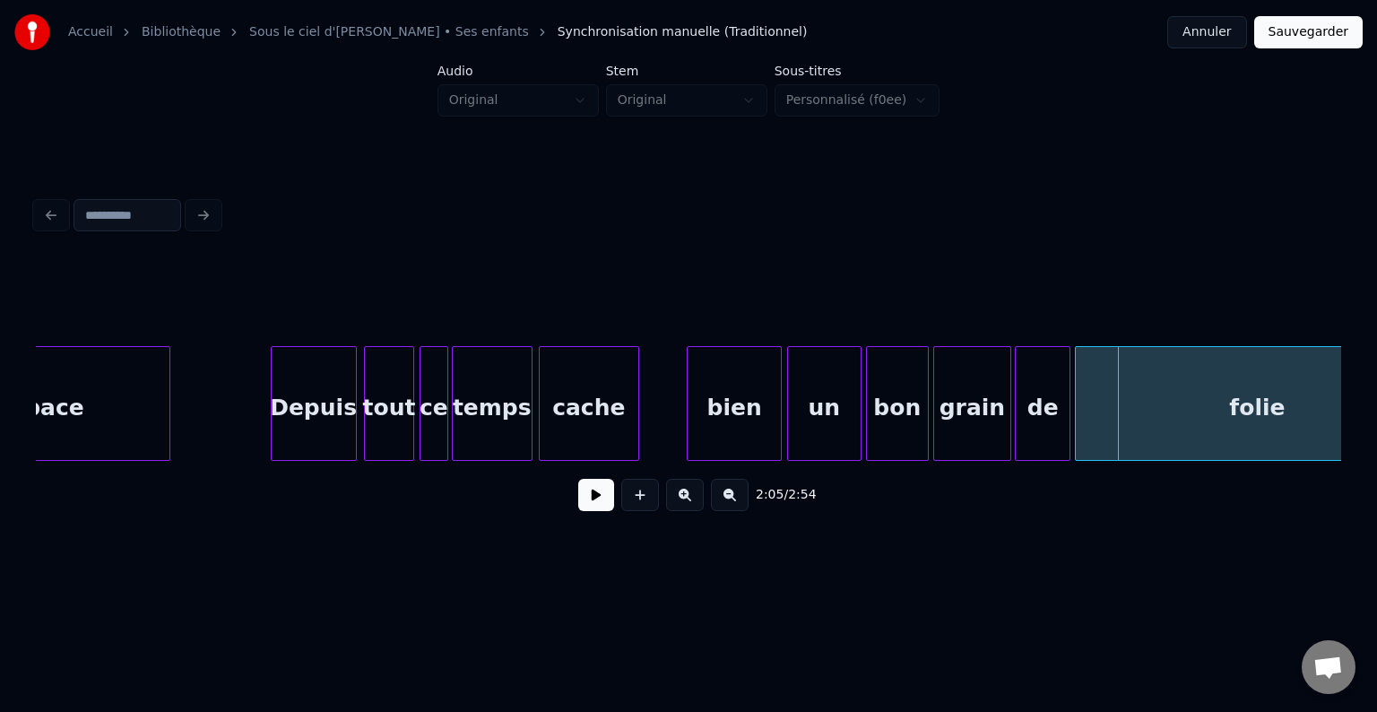
click at [635, 404] on div at bounding box center [635, 403] width 5 height 113
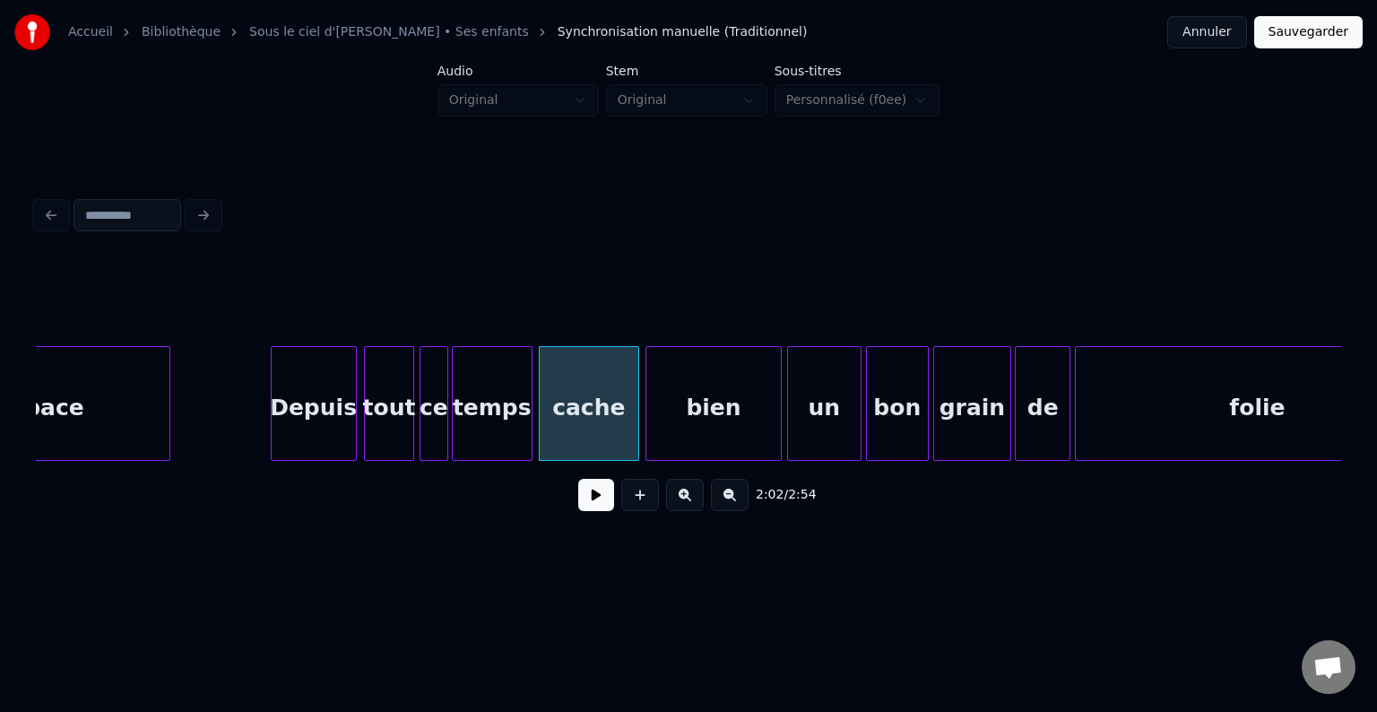
click at [647, 409] on div at bounding box center [648, 403] width 5 height 113
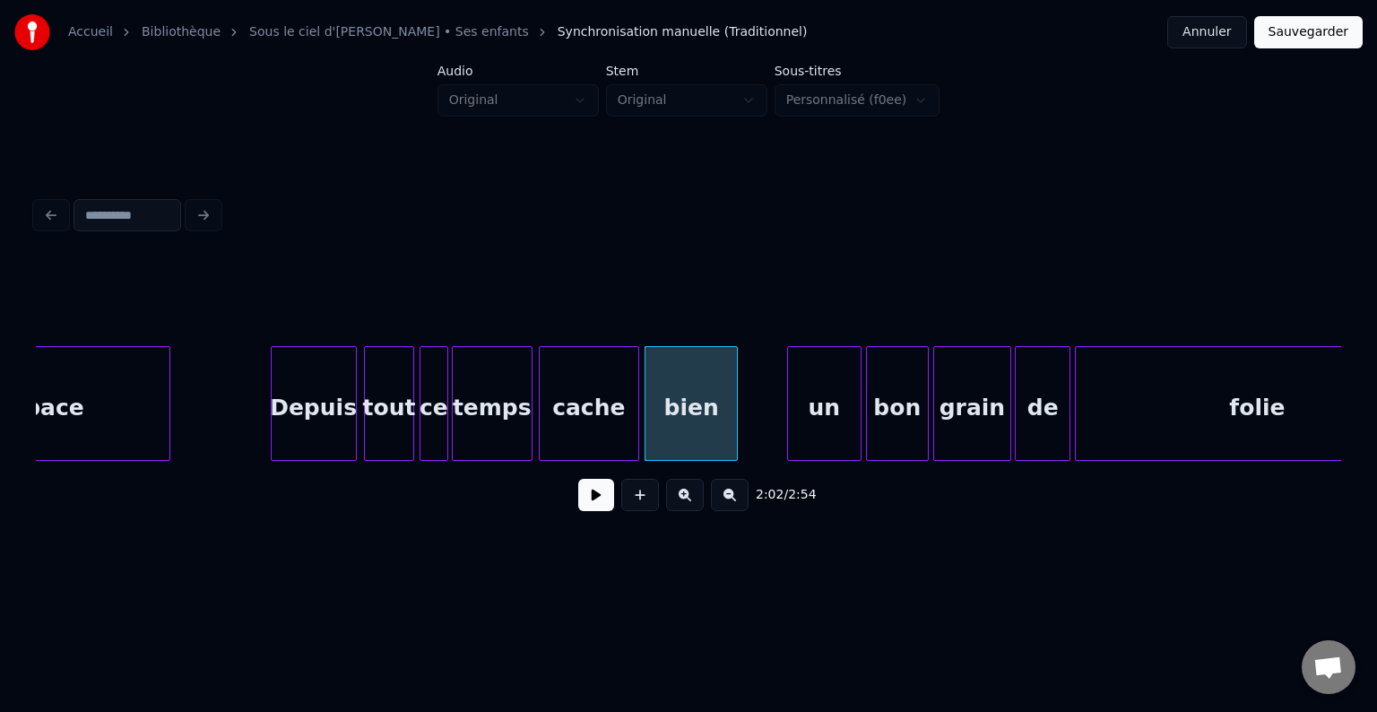
click at [734, 417] on div at bounding box center [733, 403] width 5 height 113
click at [694, 419] on div at bounding box center [695, 403] width 5 height 113
click at [738, 419] on div "un" at bounding box center [741, 408] width 73 height 122
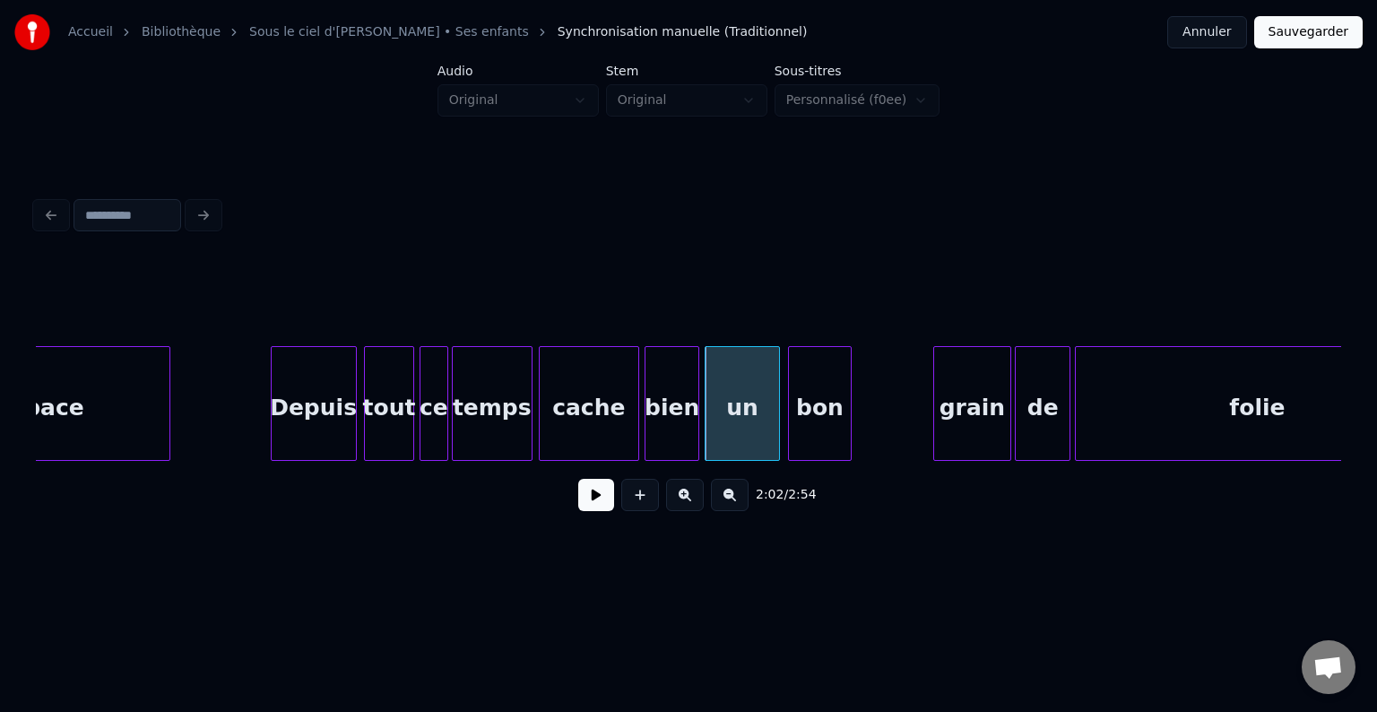
click at [808, 425] on div "bon" at bounding box center [819, 408] width 61 height 122
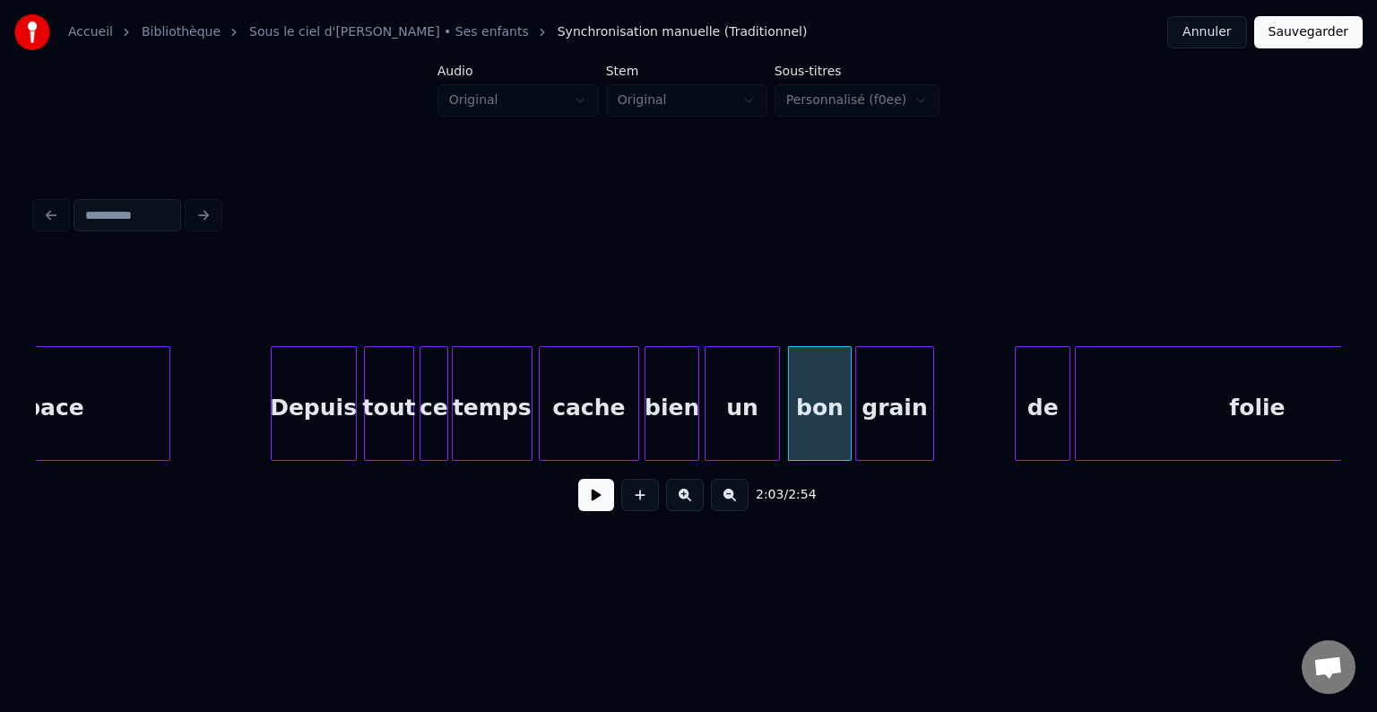
click at [891, 414] on div "grain" at bounding box center [894, 408] width 76 height 122
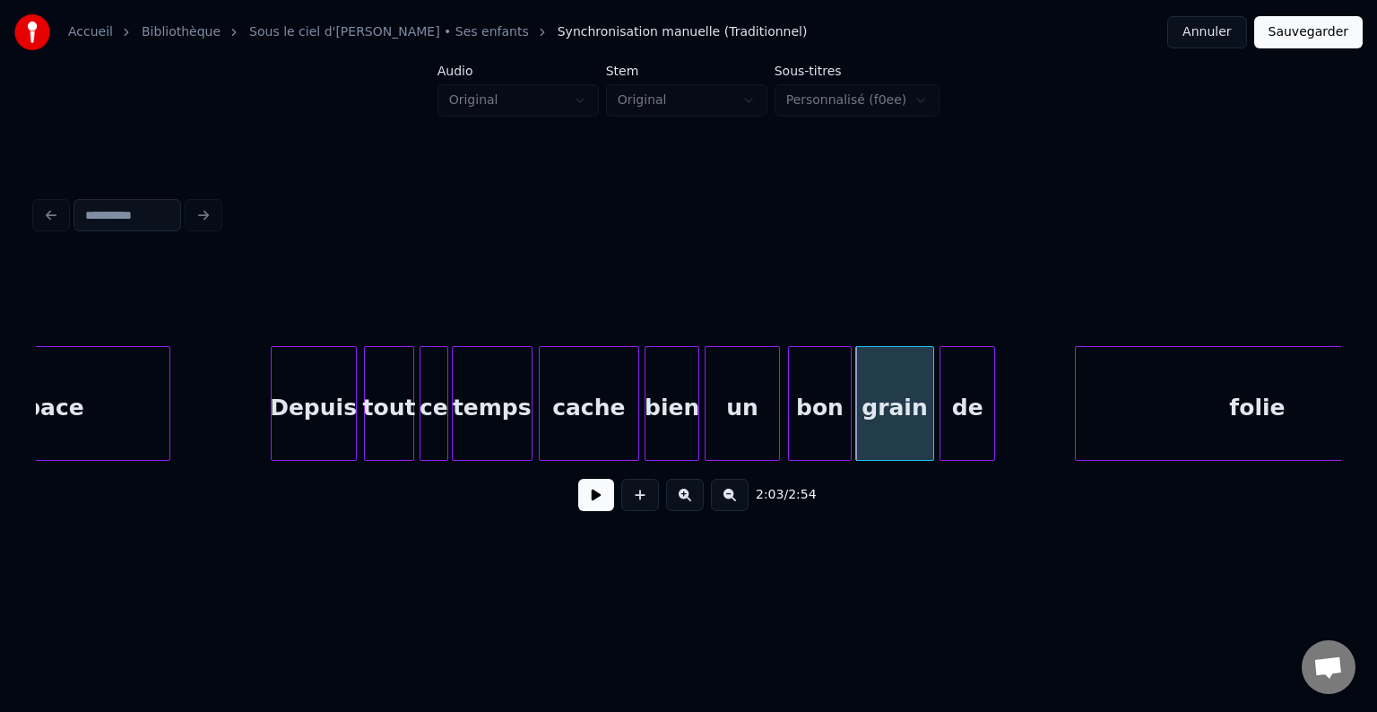
click at [954, 426] on div "de" at bounding box center [967, 408] width 54 height 122
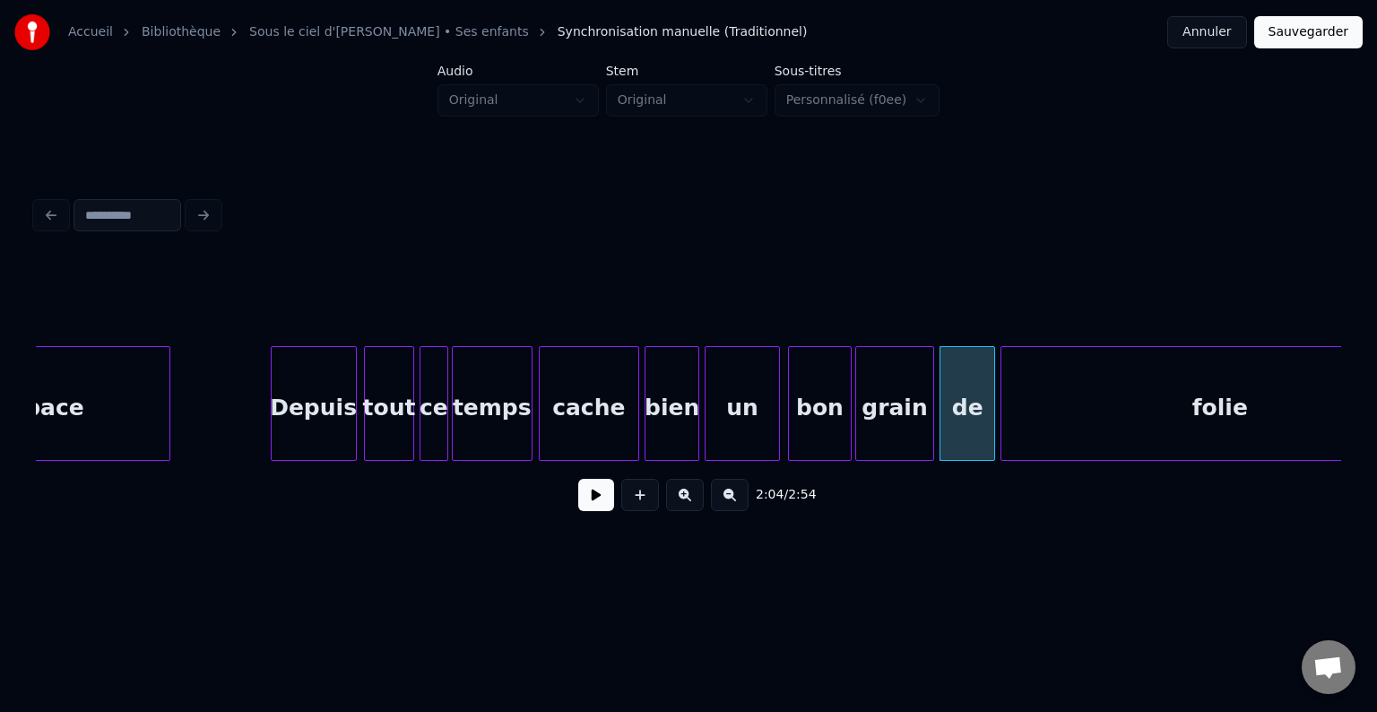
click at [1001, 412] on div at bounding box center [1003, 403] width 5 height 113
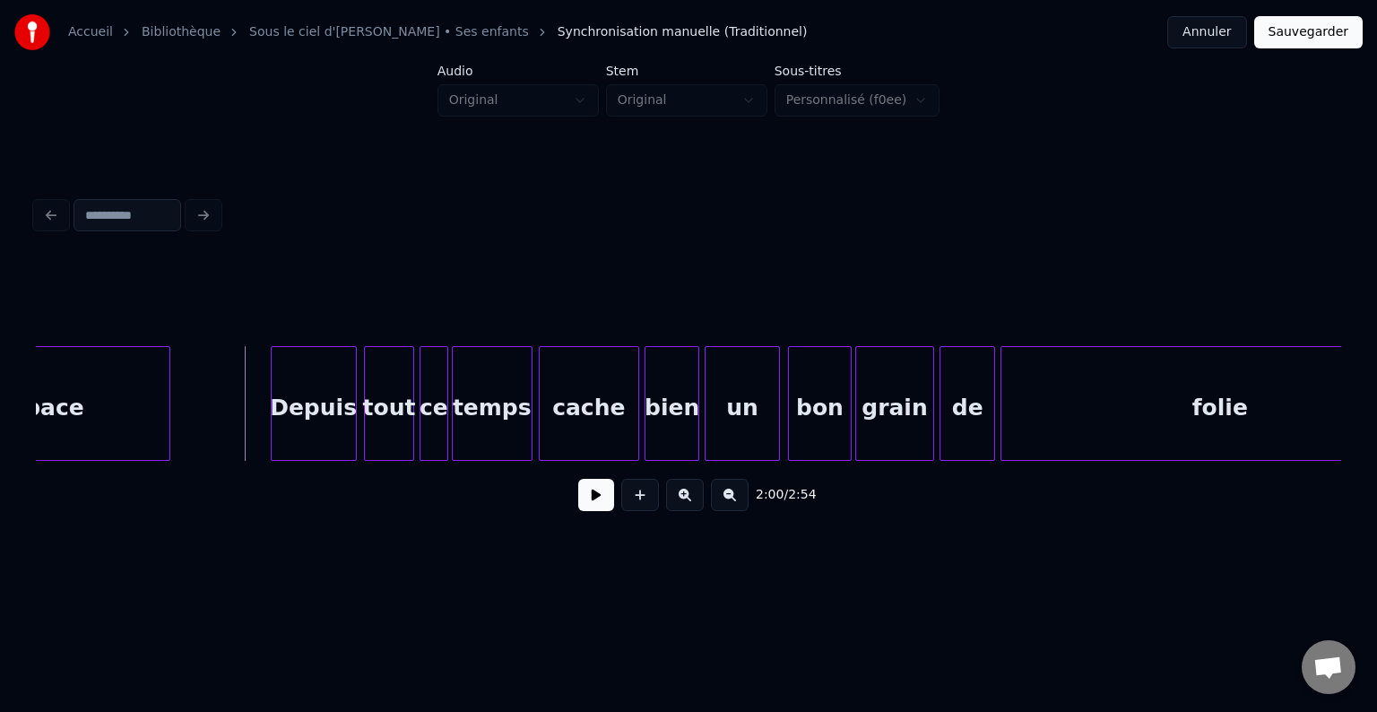
click at [586, 495] on button at bounding box center [596, 495] width 36 height 32
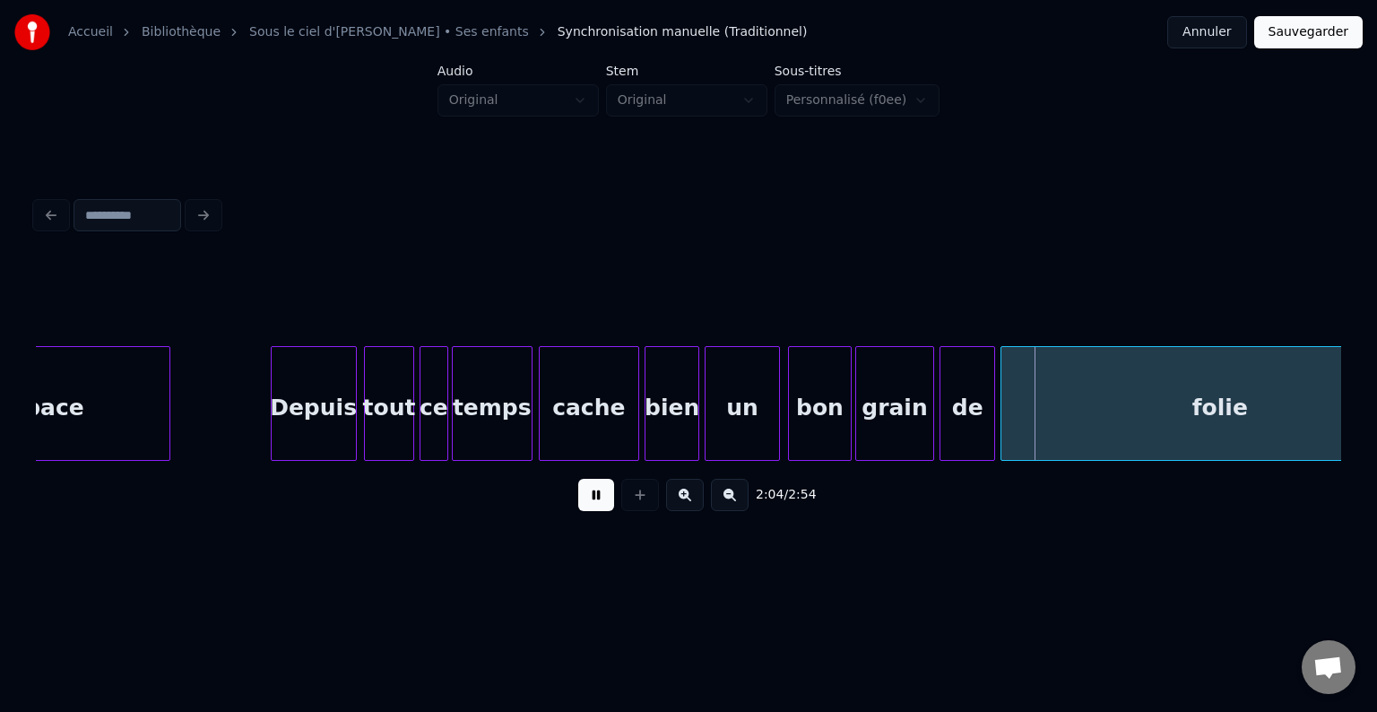
click at [599, 503] on button at bounding box center [596, 495] width 36 height 32
drag, startPoint x: 782, startPoint y: 398, endPoint x: 774, endPoint y: 423, distance: 26.4
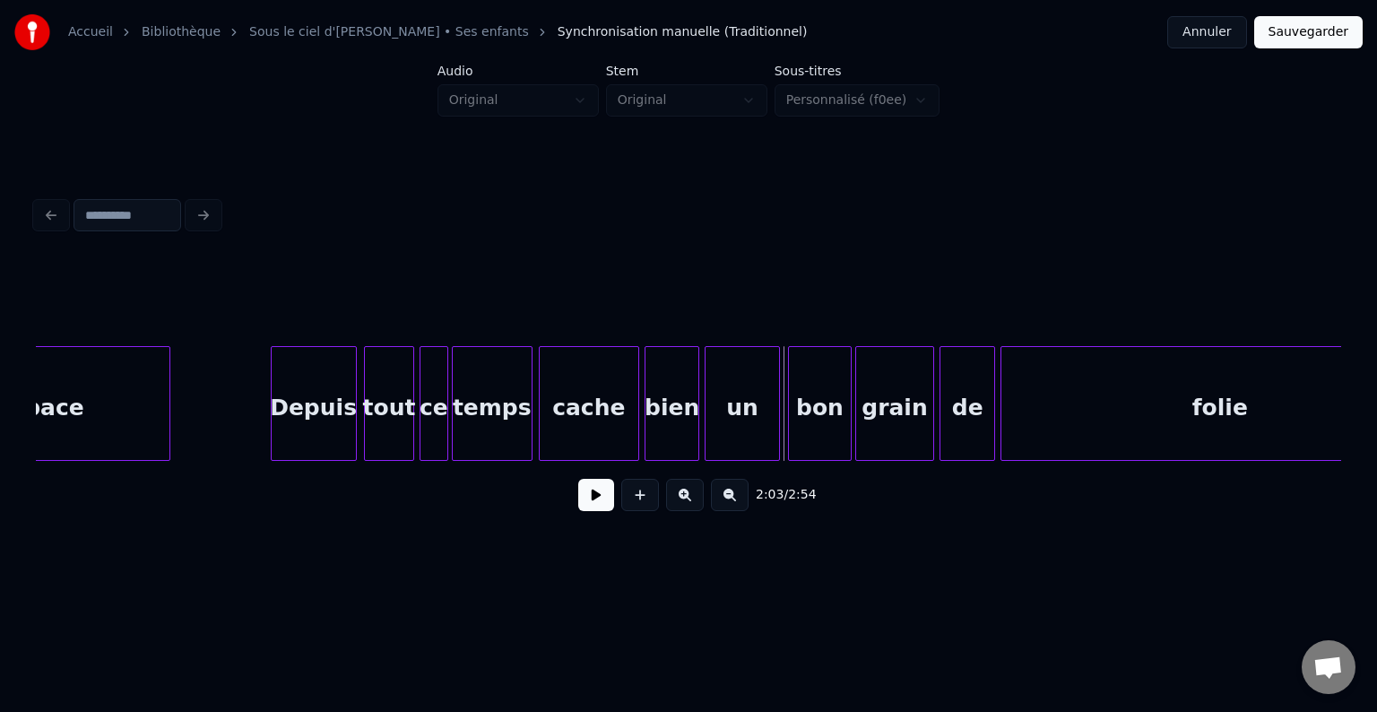
click at [605, 499] on button at bounding box center [596, 495] width 36 height 32
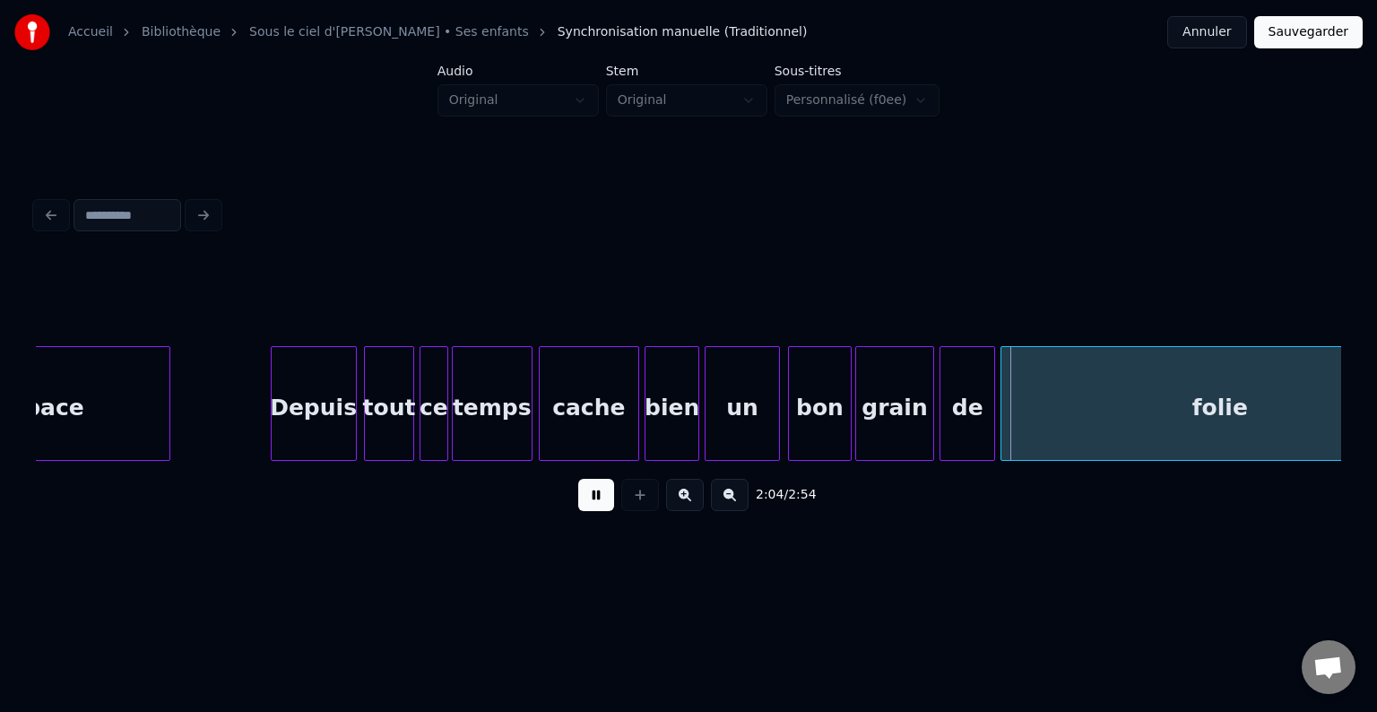
click at [604, 499] on button at bounding box center [596, 495] width 36 height 32
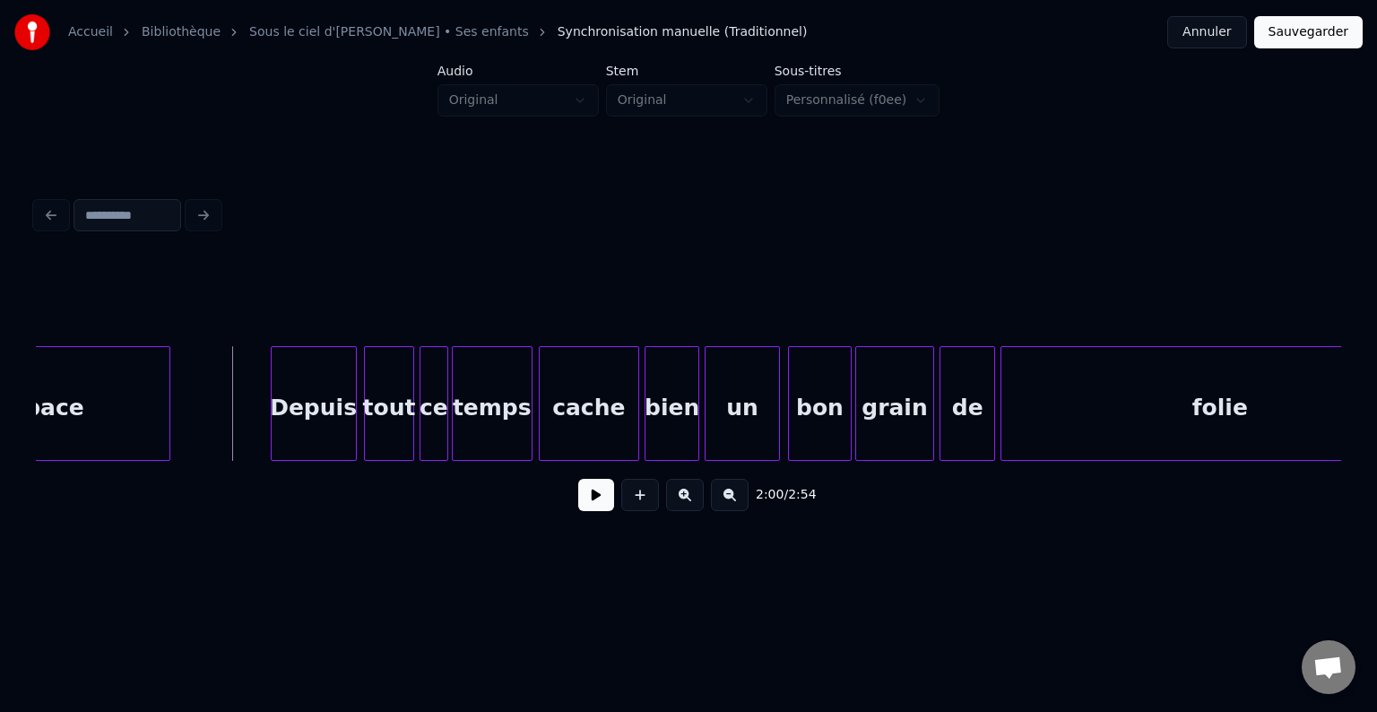
click at [601, 501] on button at bounding box center [596, 495] width 36 height 32
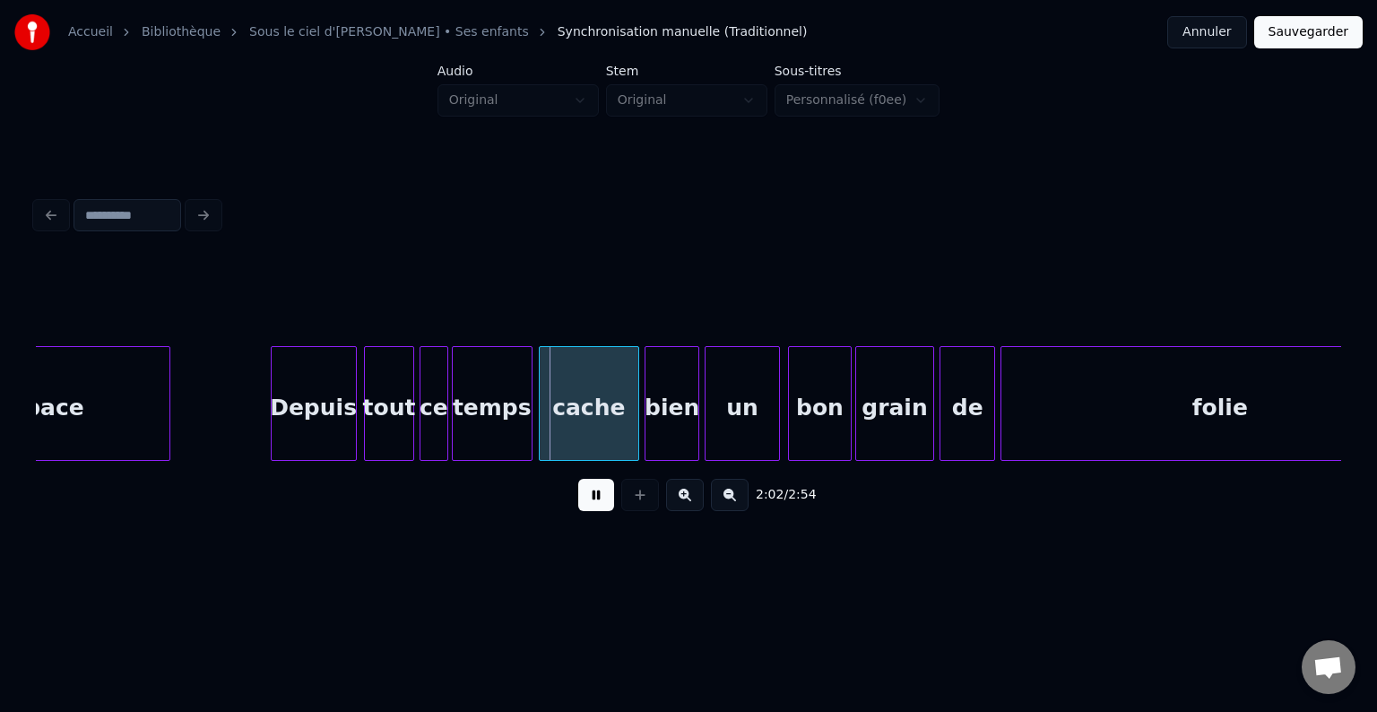
click at [601, 502] on button at bounding box center [596, 495] width 36 height 32
click at [501, 427] on div at bounding box center [500, 403] width 5 height 113
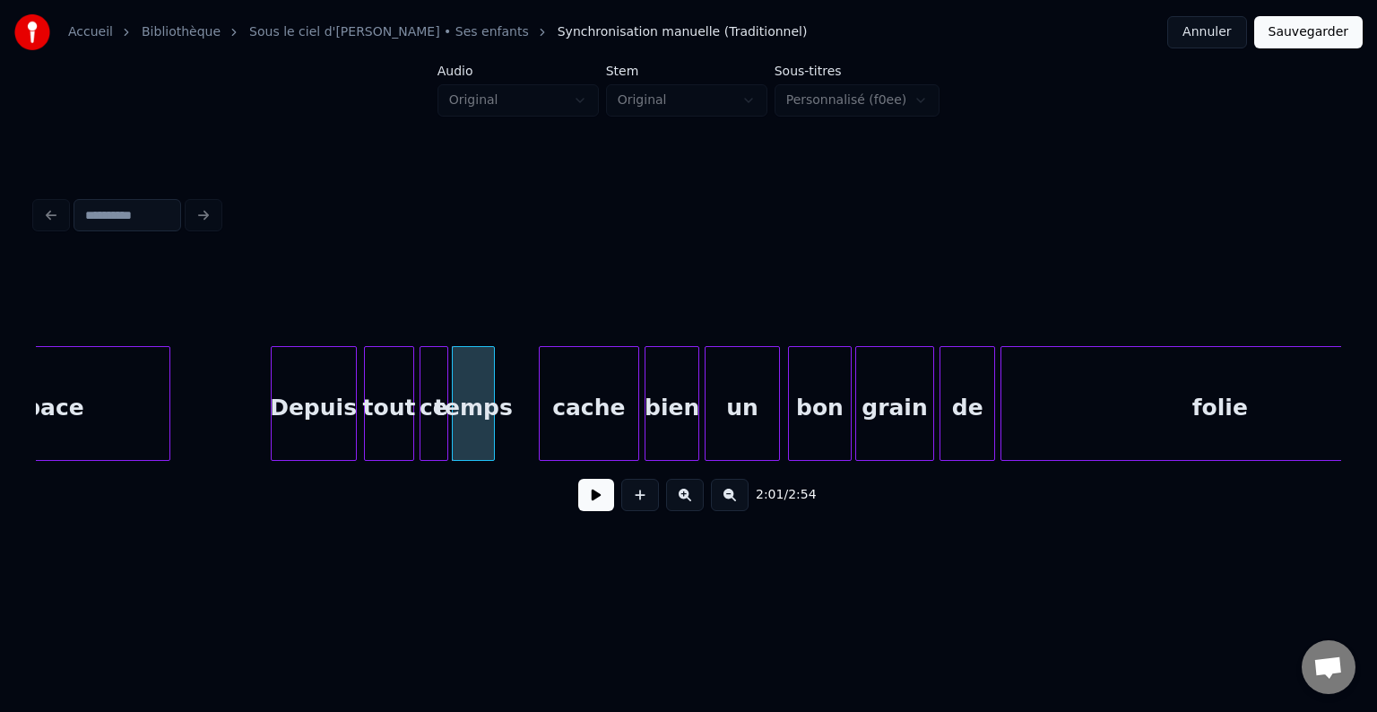
click at [493, 419] on div at bounding box center [490, 403] width 5 height 113
click at [557, 428] on div "cache" at bounding box center [550, 408] width 99 height 122
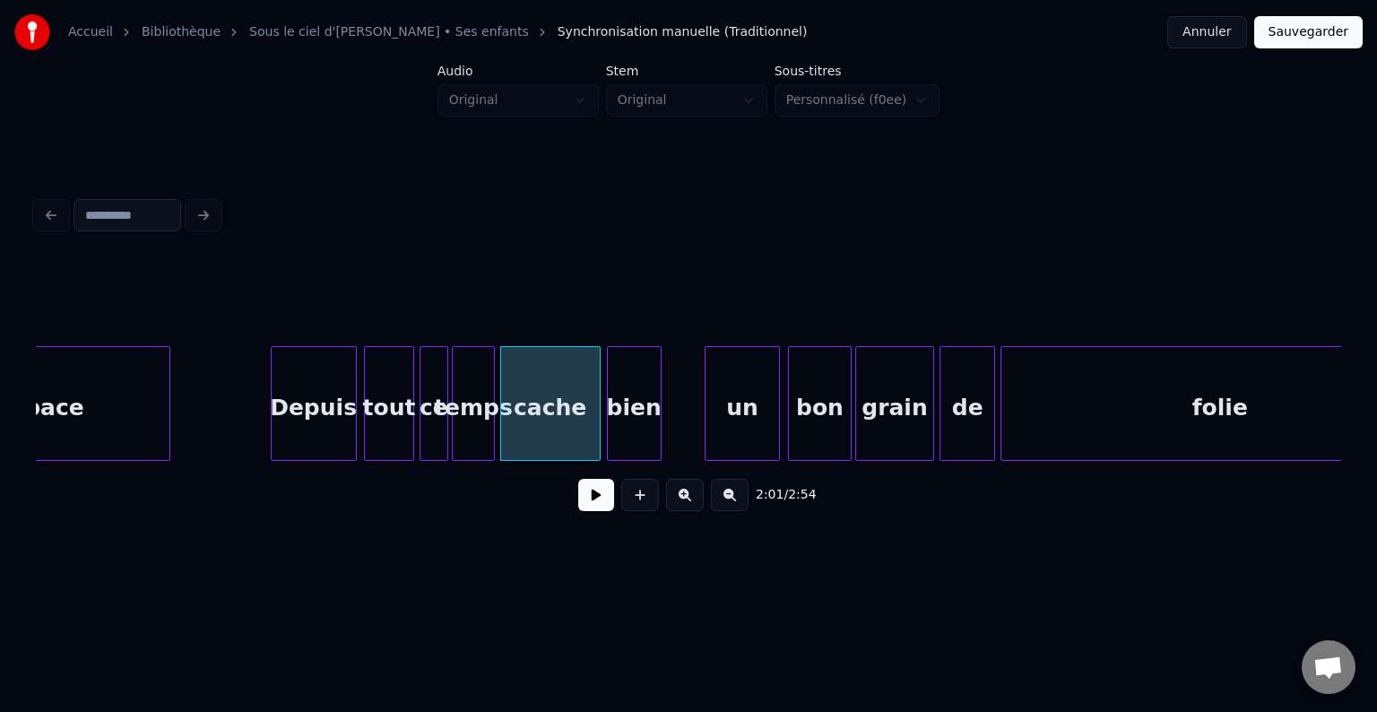
click at [634, 419] on div "bien" at bounding box center [634, 408] width 53 height 122
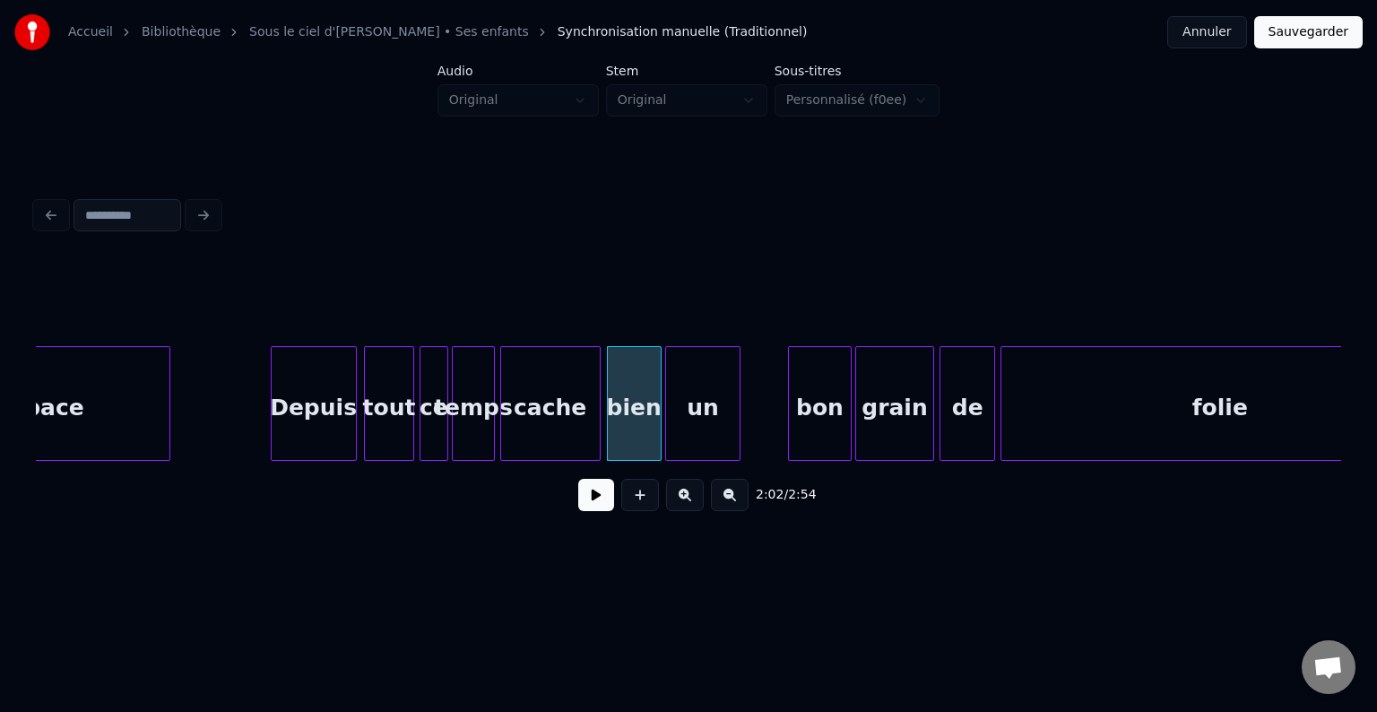
click at [709, 424] on div "un" at bounding box center [702, 408] width 73 height 122
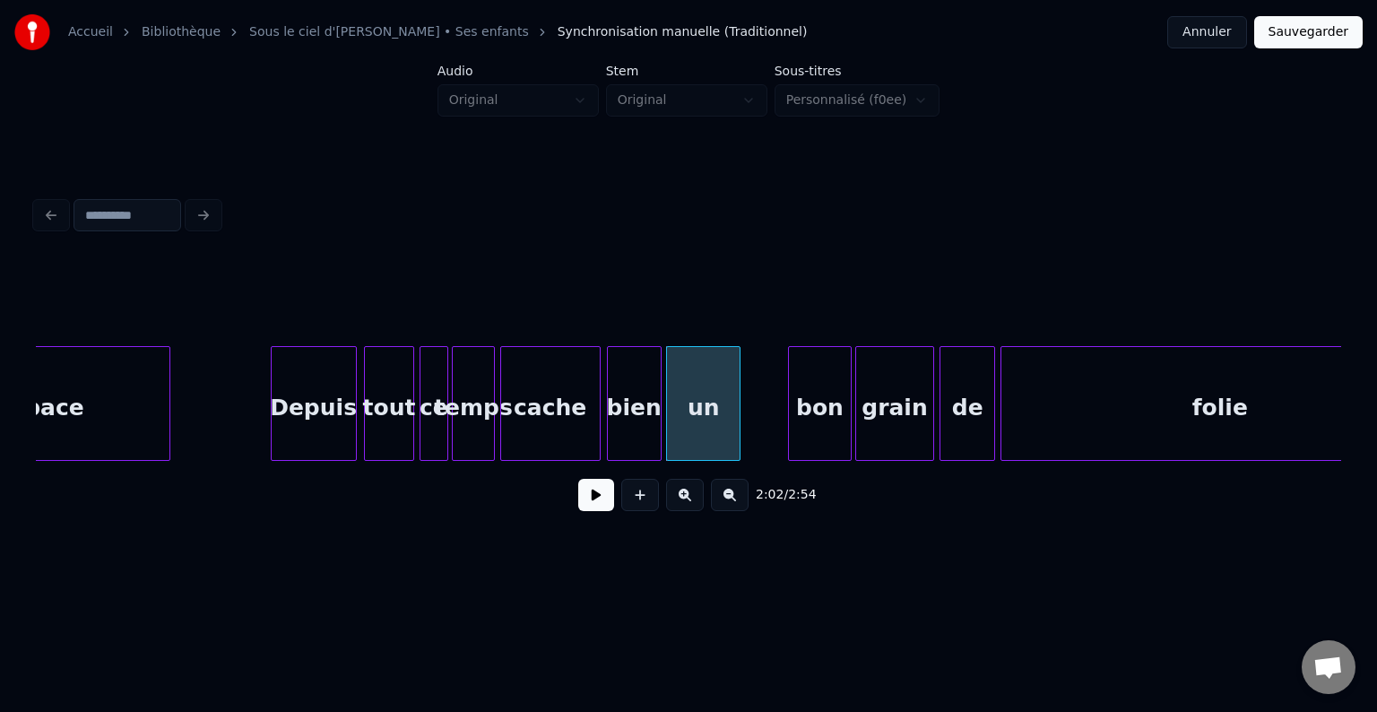
click at [710, 441] on div "un" at bounding box center [703, 408] width 73 height 122
click at [581, 510] on button at bounding box center [596, 495] width 36 height 32
click at [588, 509] on button at bounding box center [596, 495] width 36 height 32
click at [717, 413] on div at bounding box center [719, 403] width 5 height 113
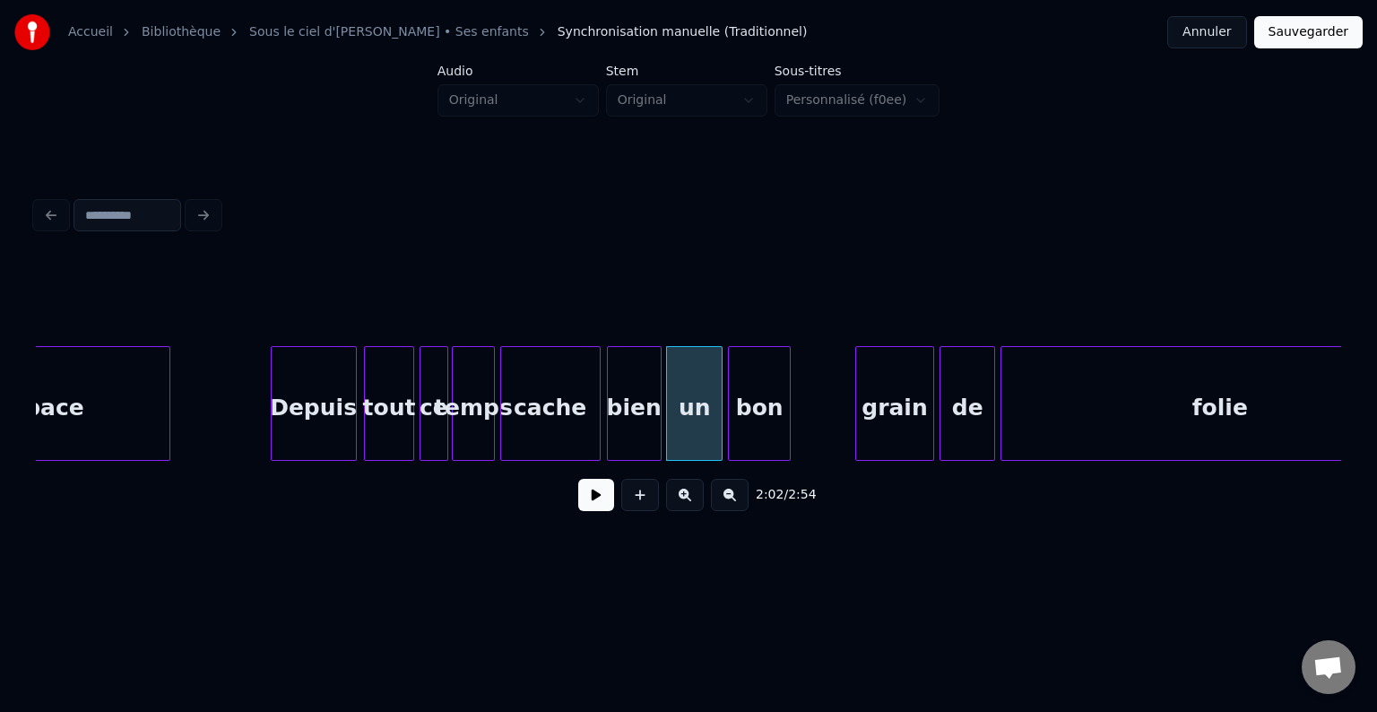
click at [767, 417] on div "bon" at bounding box center [759, 408] width 61 height 122
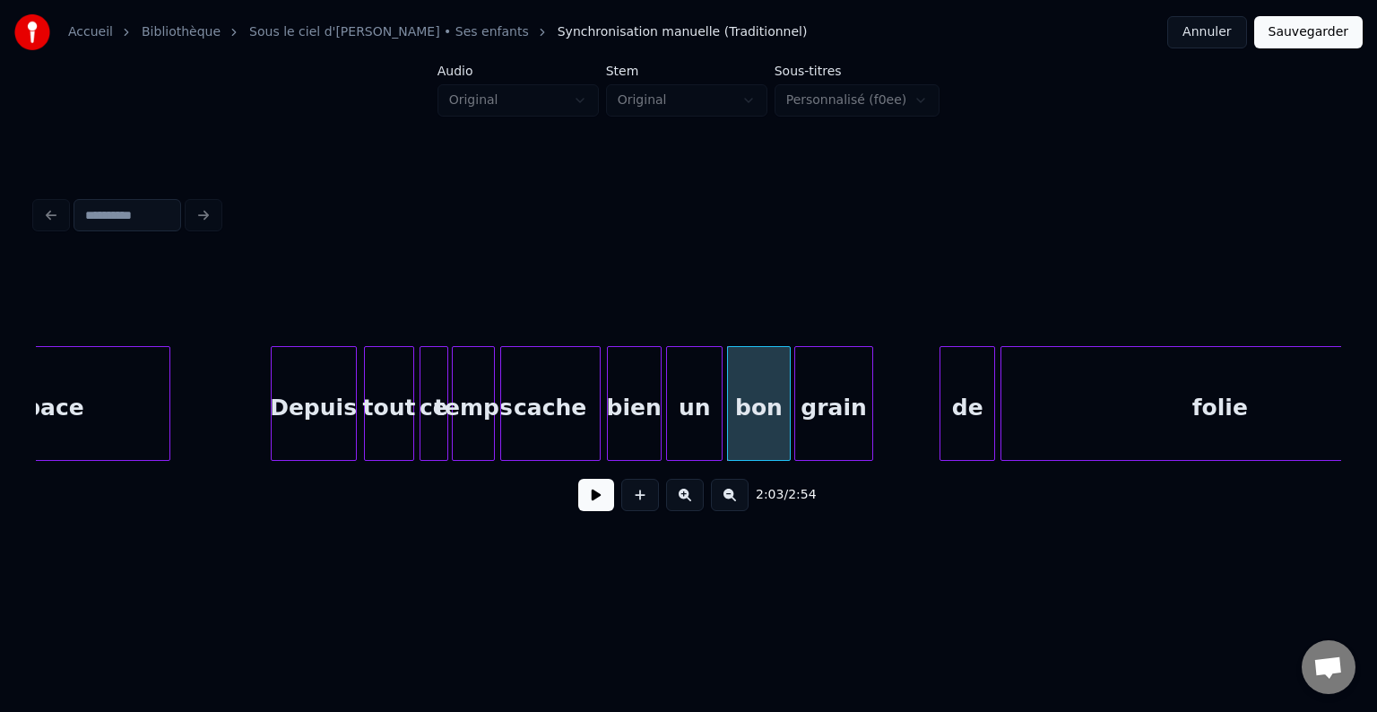
click at [841, 427] on div "grain" at bounding box center [833, 408] width 76 height 122
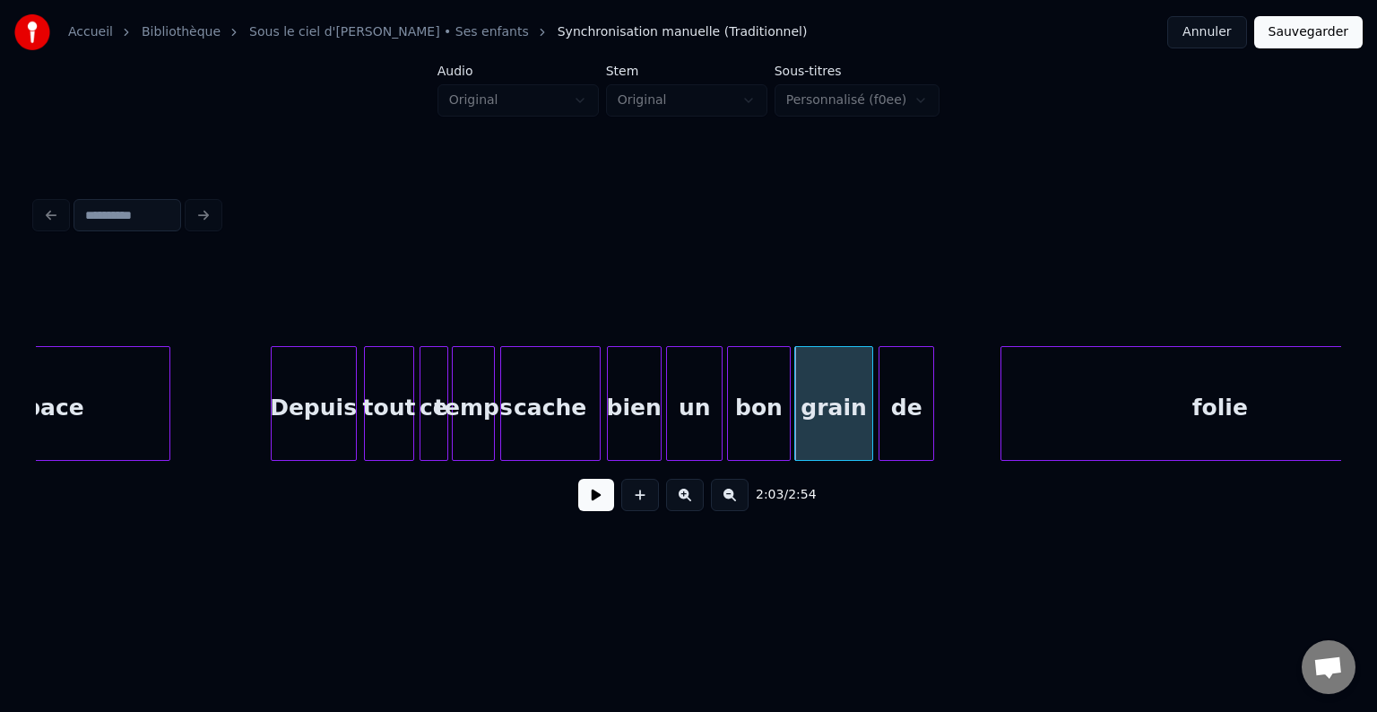
click at [911, 421] on div "de" at bounding box center [906, 408] width 54 height 122
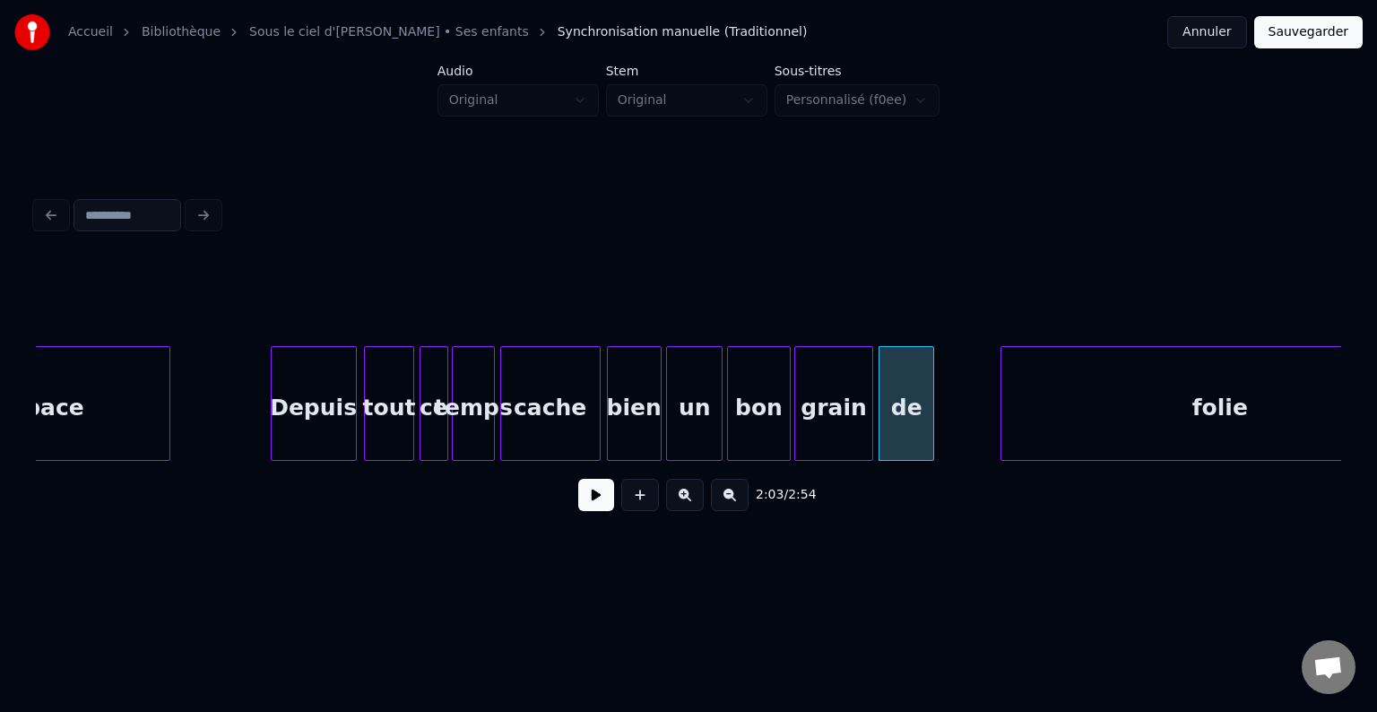
scroll to position [0, 21470]
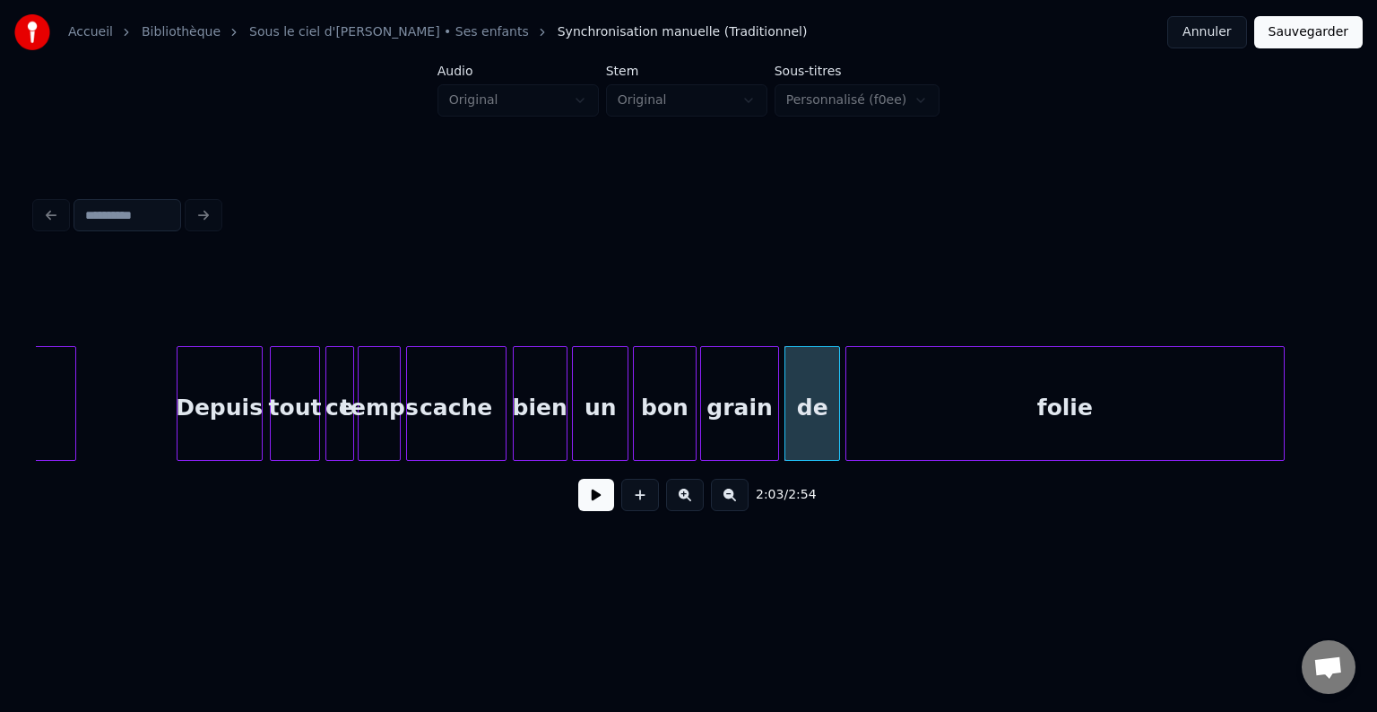
click at [976, 416] on div "folie" at bounding box center [1064, 408] width 437 height 122
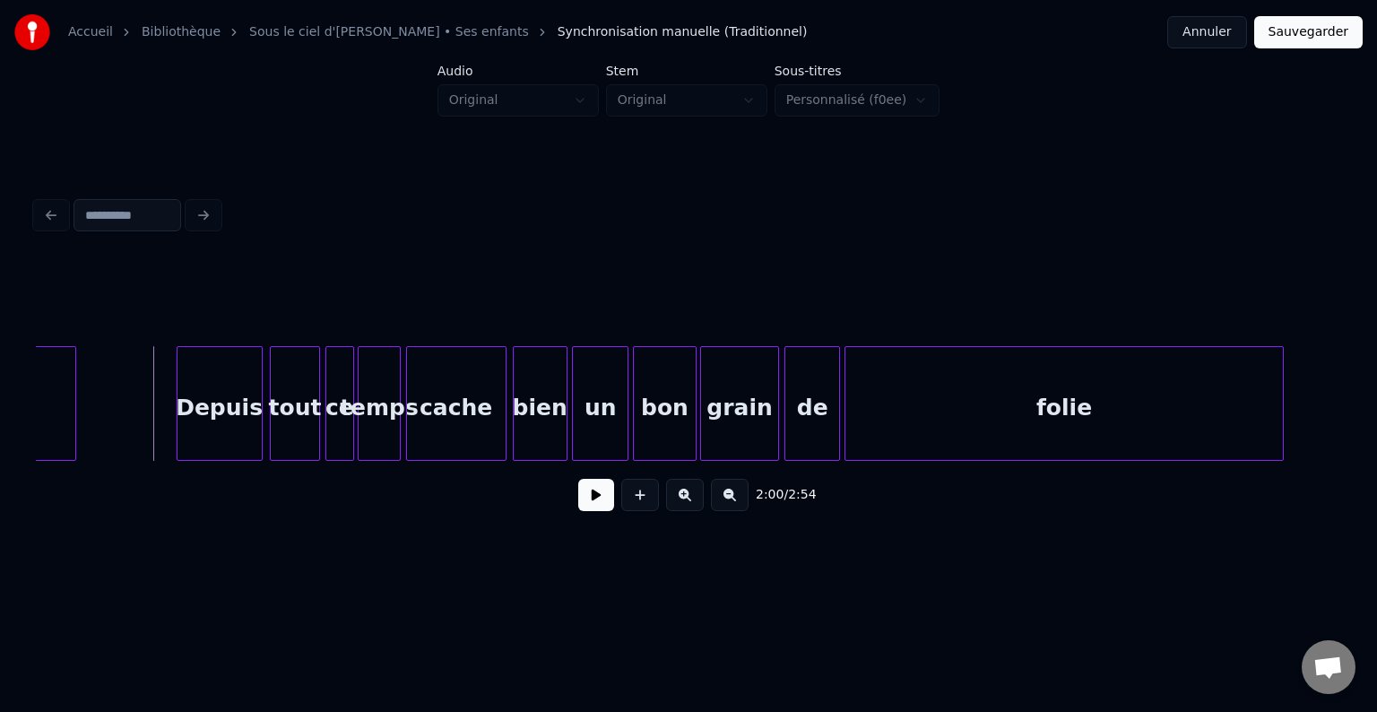
click at [604, 505] on button at bounding box center [596, 495] width 36 height 32
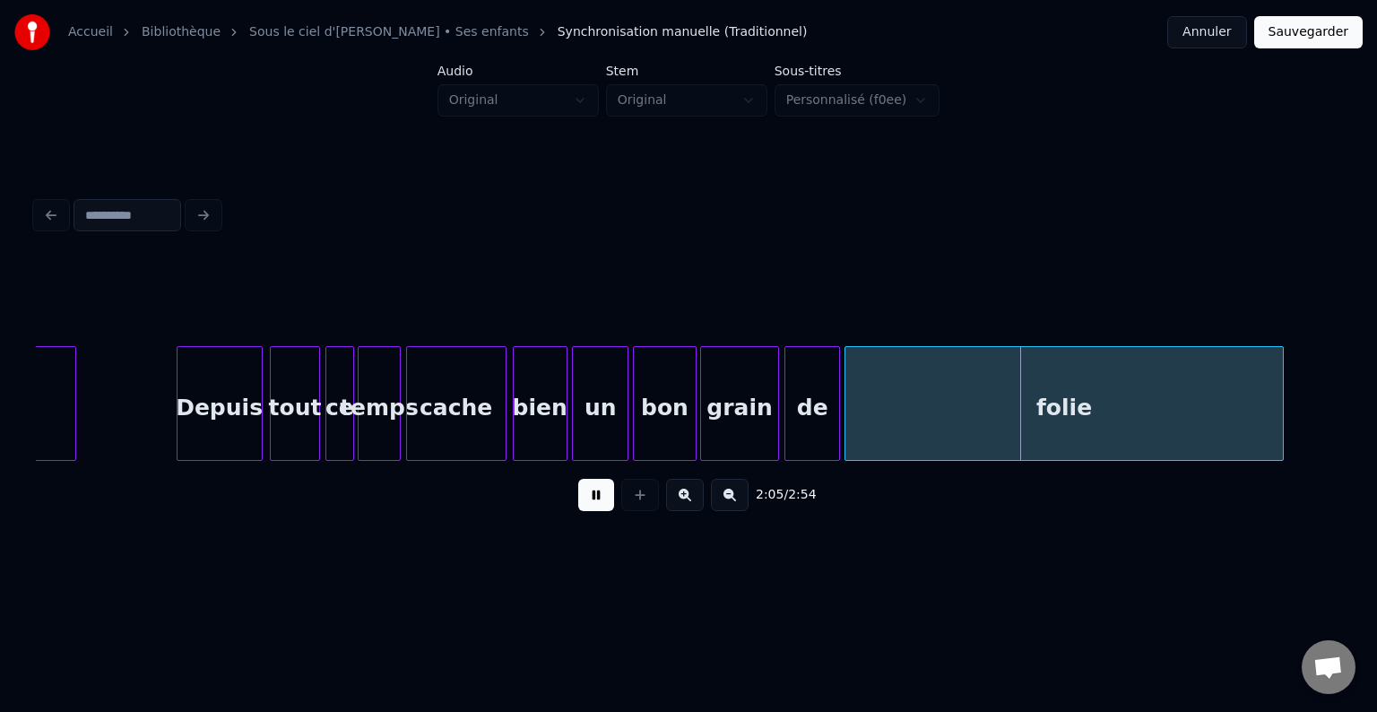
click at [604, 505] on button at bounding box center [596, 495] width 36 height 32
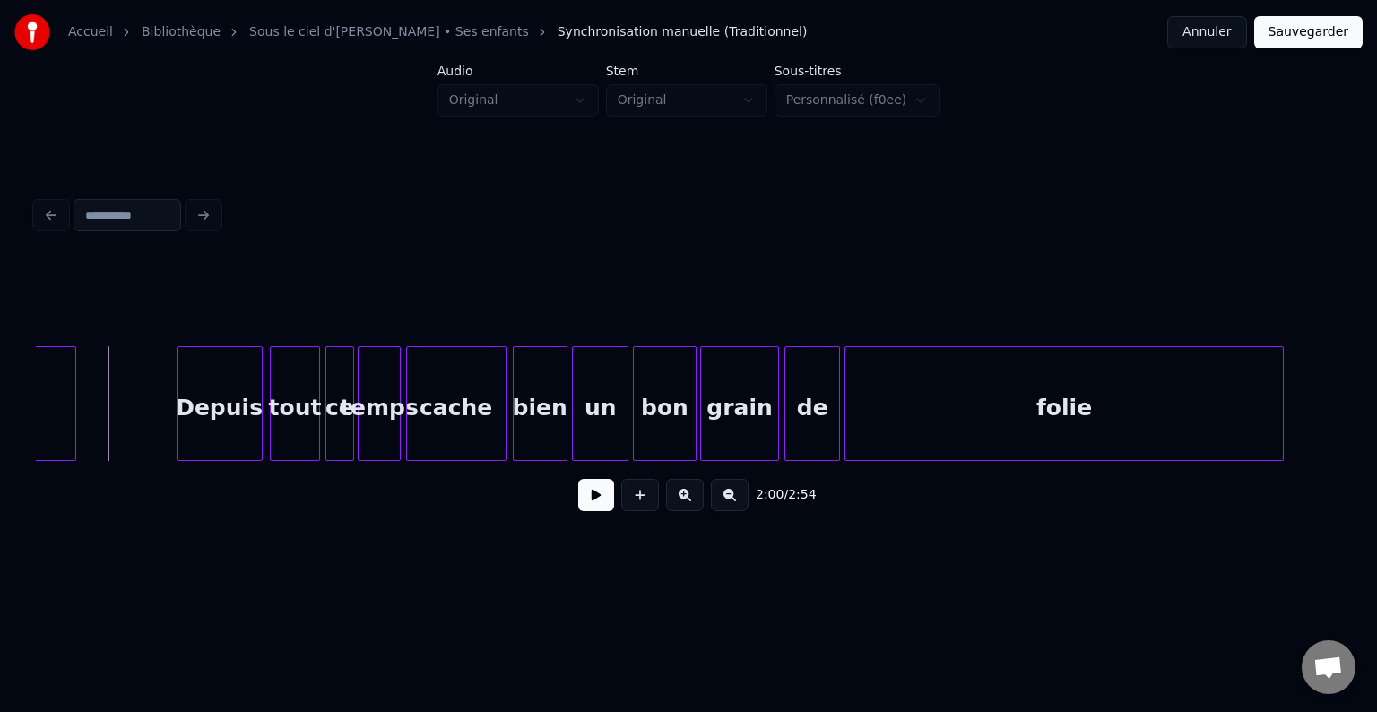
click at [602, 500] on button at bounding box center [596, 495] width 36 height 32
click at [595, 502] on button at bounding box center [596, 495] width 36 height 32
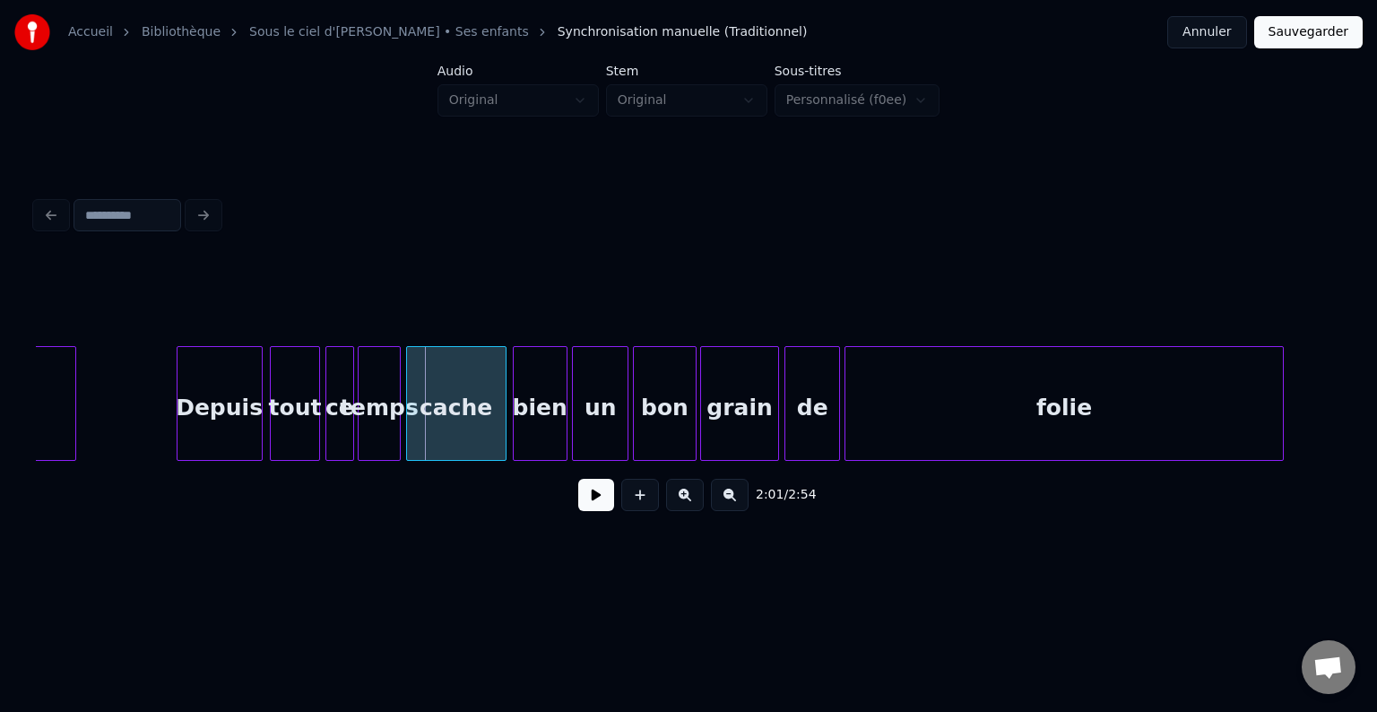
click at [591, 502] on button at bounding box center [596, 495] width 36 height 32
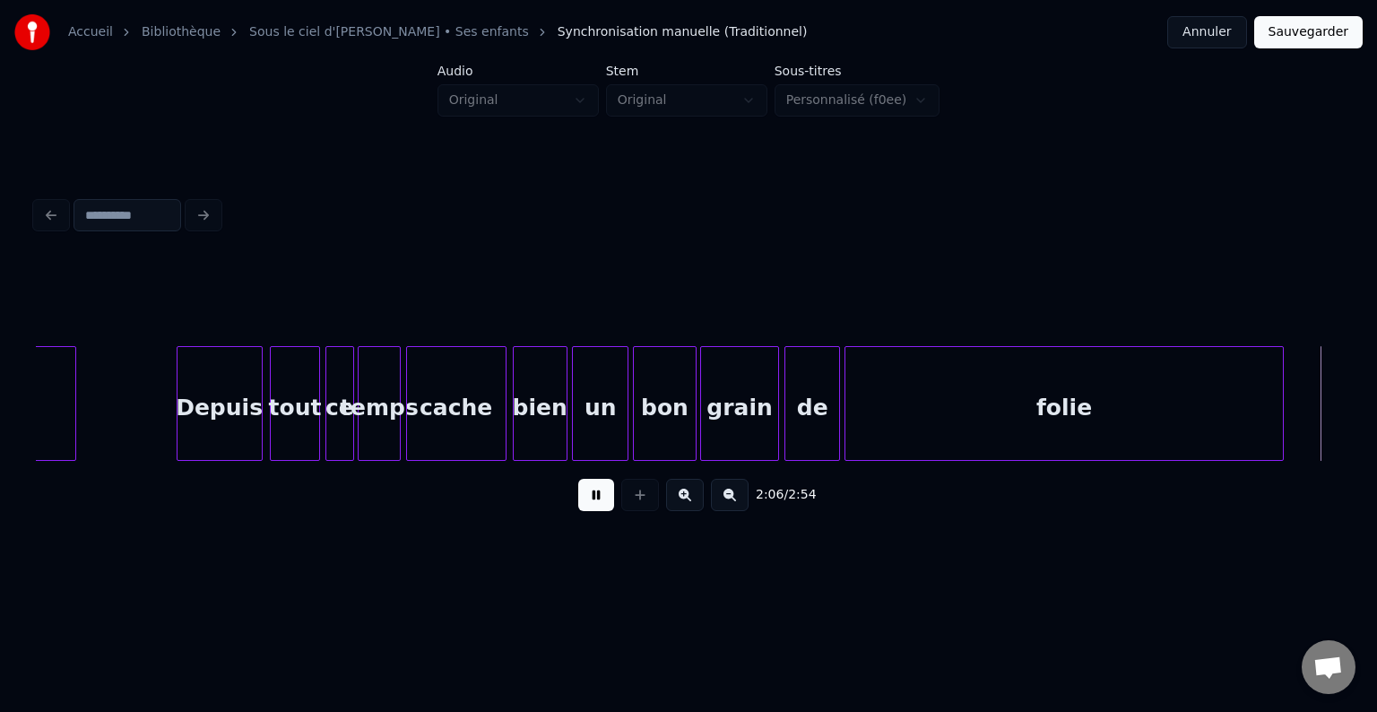
scroll to position [0, 22775]
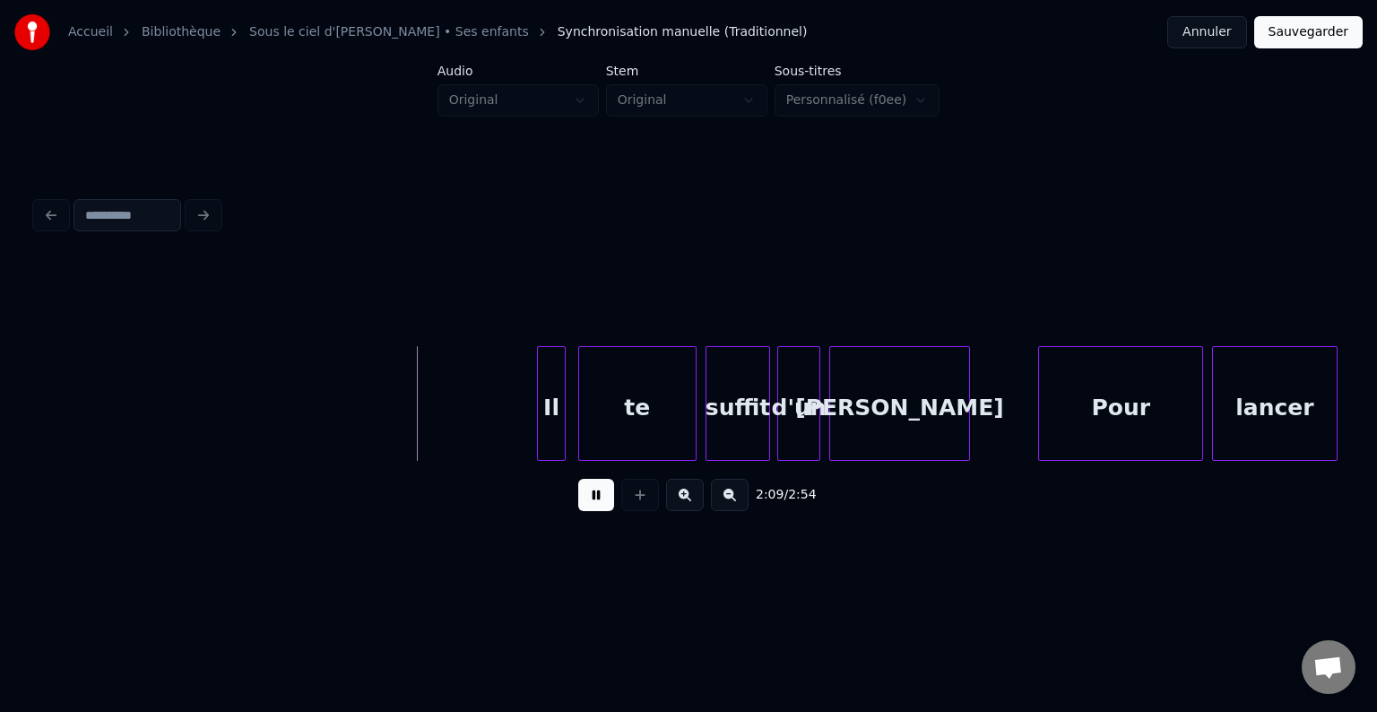
click at [587, 503] on button at bounding box center [596, 495] width 36 height 32
click at [595, 511] on button at bounding box center [596, 495] width 36 height 32
click at [592, 504] on button at bounding box center [596, 495] width 36 height 32
click at [287, 419] on div "Il" at bounding box center [294, 408] width 27 height 122
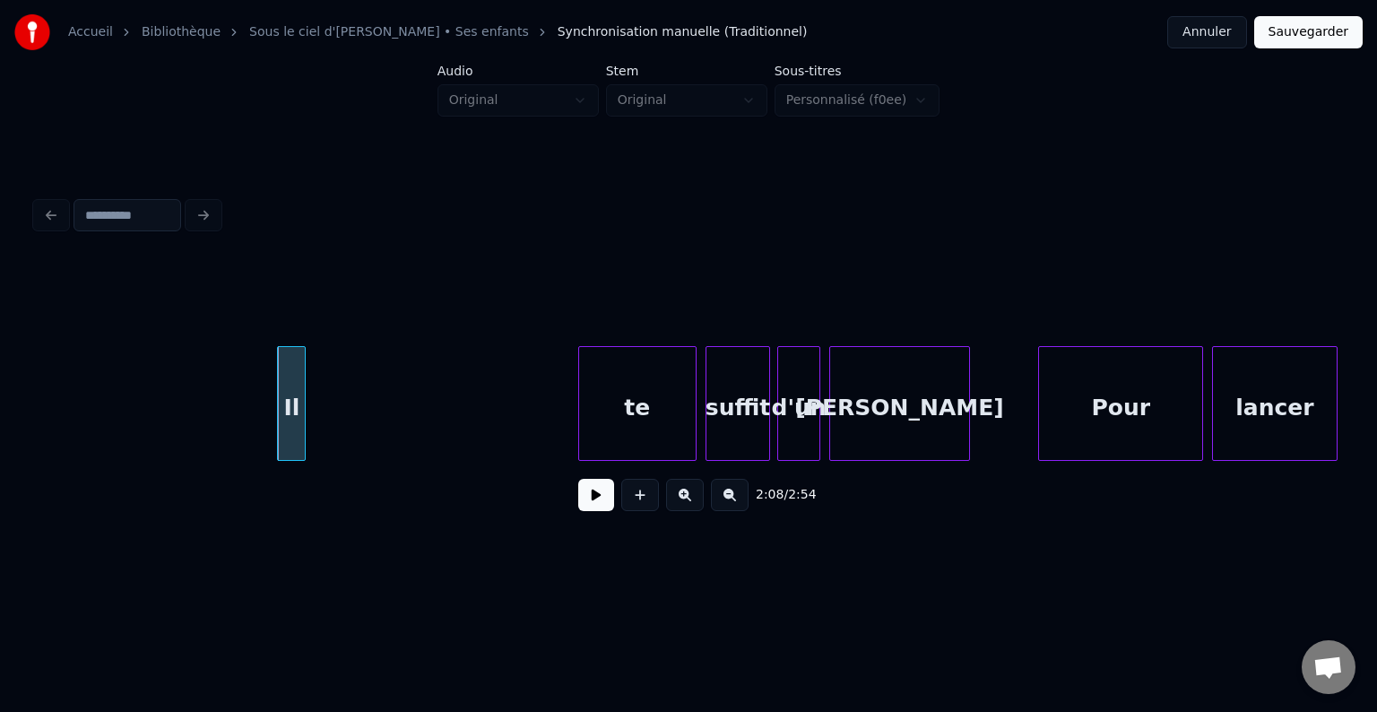
click at [598, 504] on button at bounding box center [596, 495] width 36 height 32
click at [595, 506] on button at bounding box center [596, 495] width 36 height 32
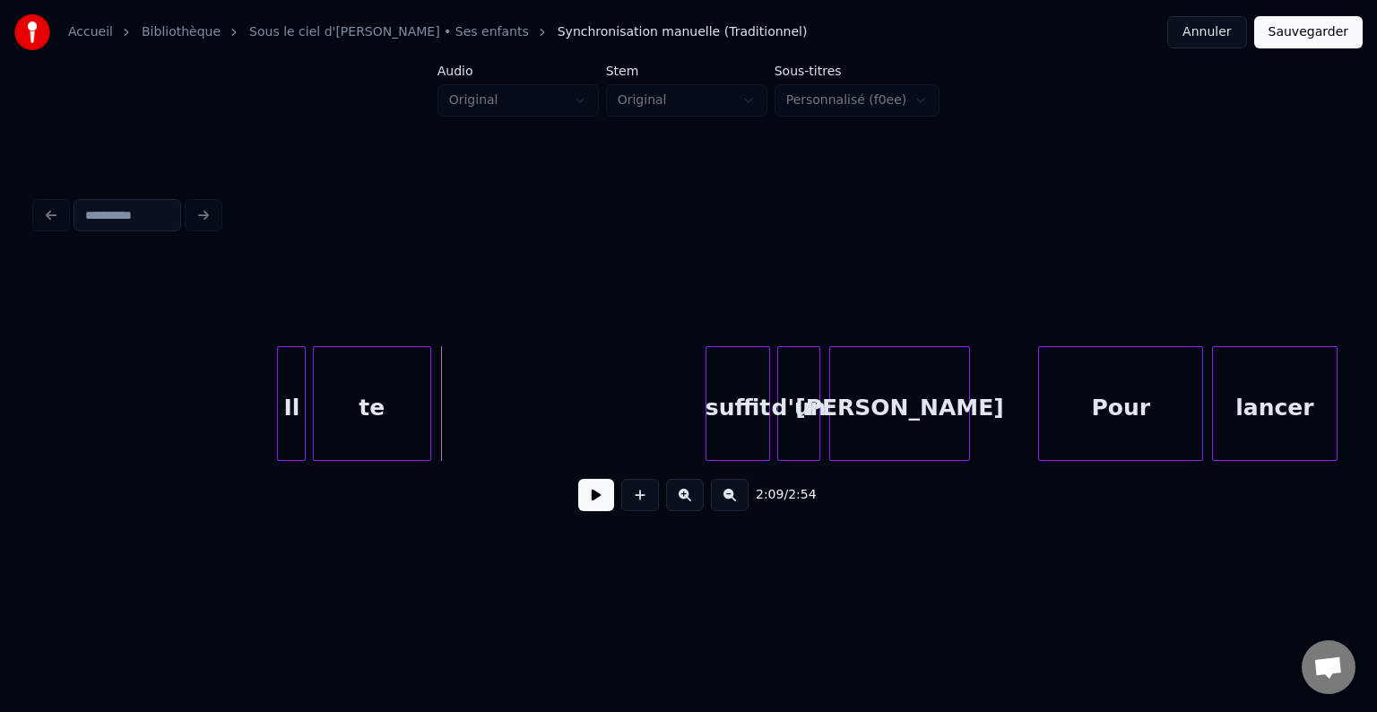
click at [368, 402] on div "te" at bounding box center [372, 408] width 117 height 122
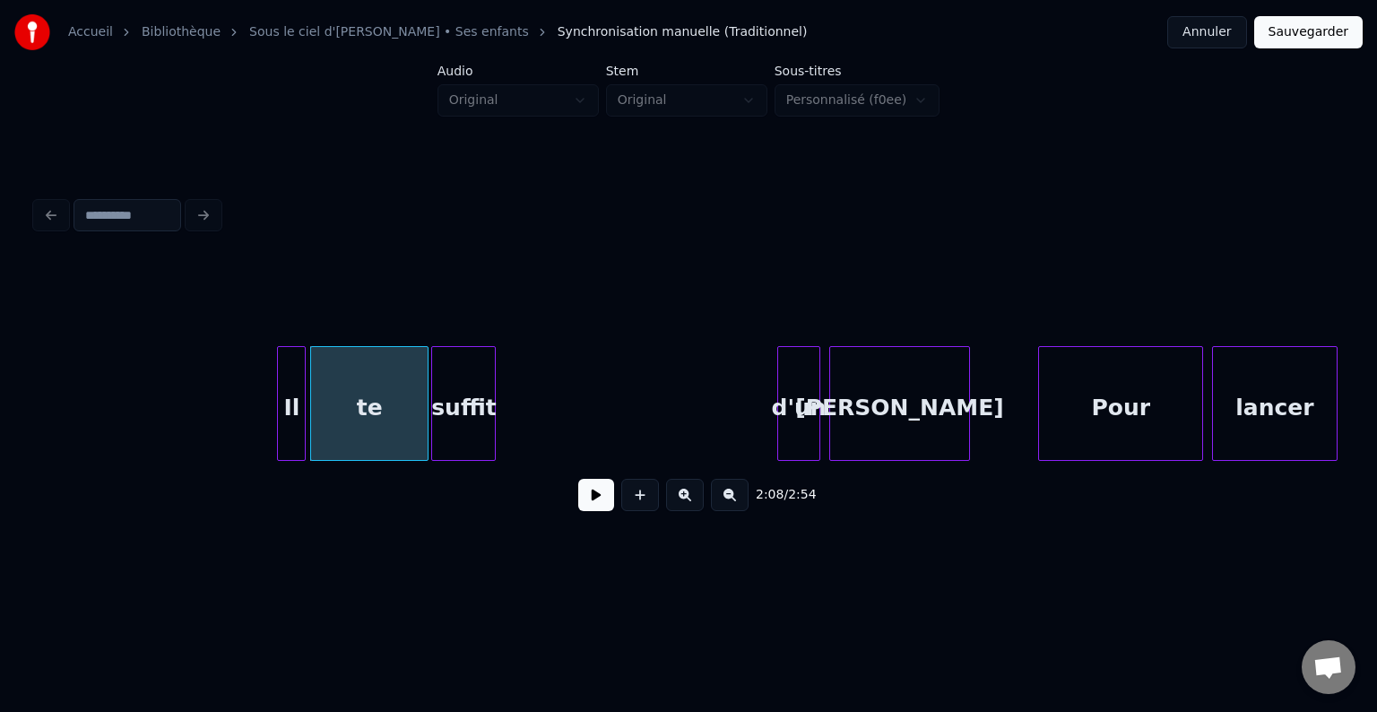
click at [463, 417] on div "suffit" at bounding box center [463, 408] width 63 height 122
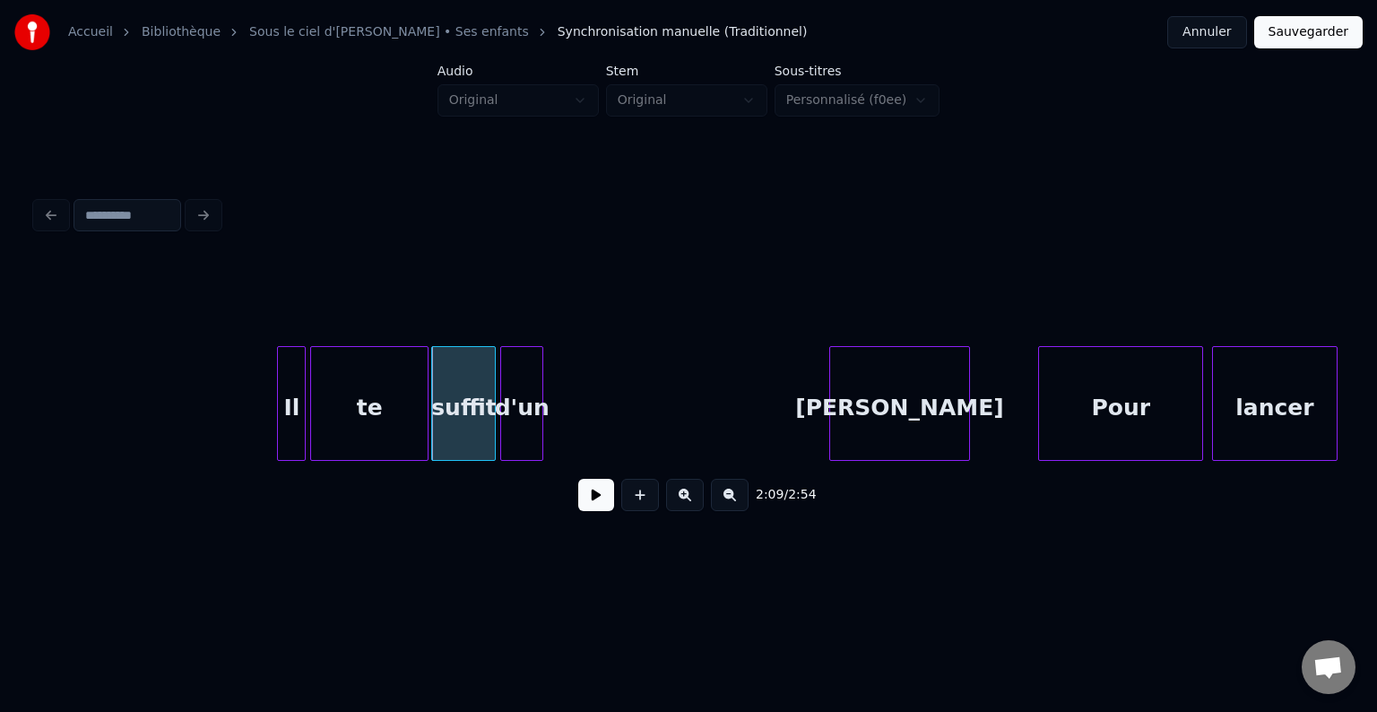
click at [528, 408] on div "d'un" at bounding box center [521, 408] width 41 height 122
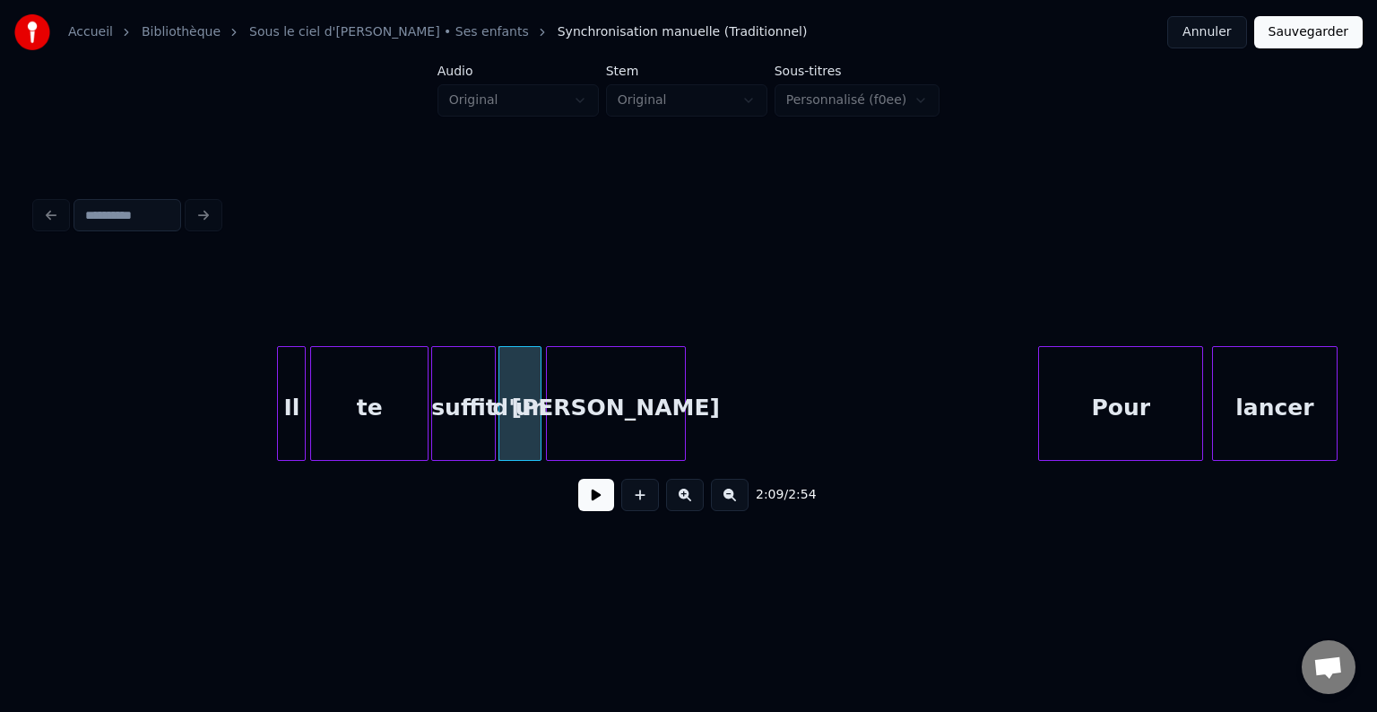
click at [611, 402] on div "[PERSON_NAME]" at bounding box center [616, 408] width 138 height 122
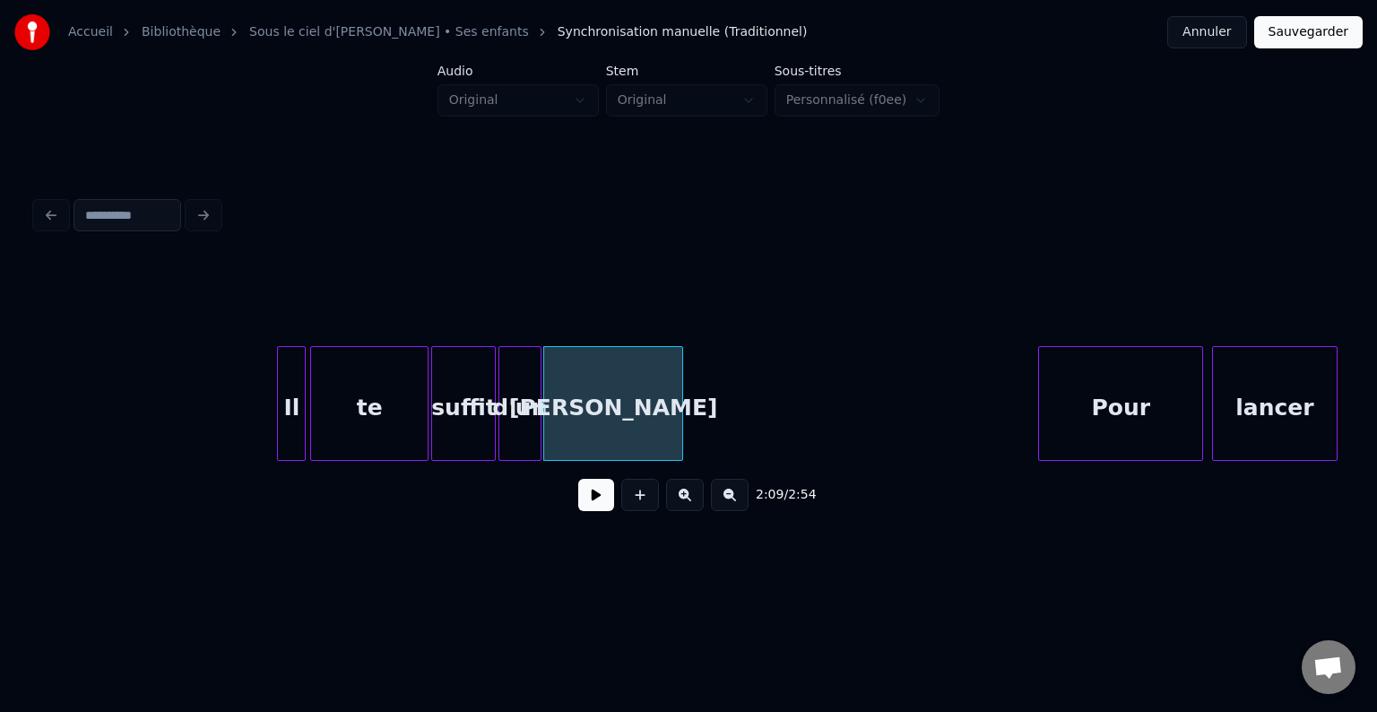
click at [1298, 36] on button "Sauvegarder" at bounding box center [1308, 32] width 108 height 32
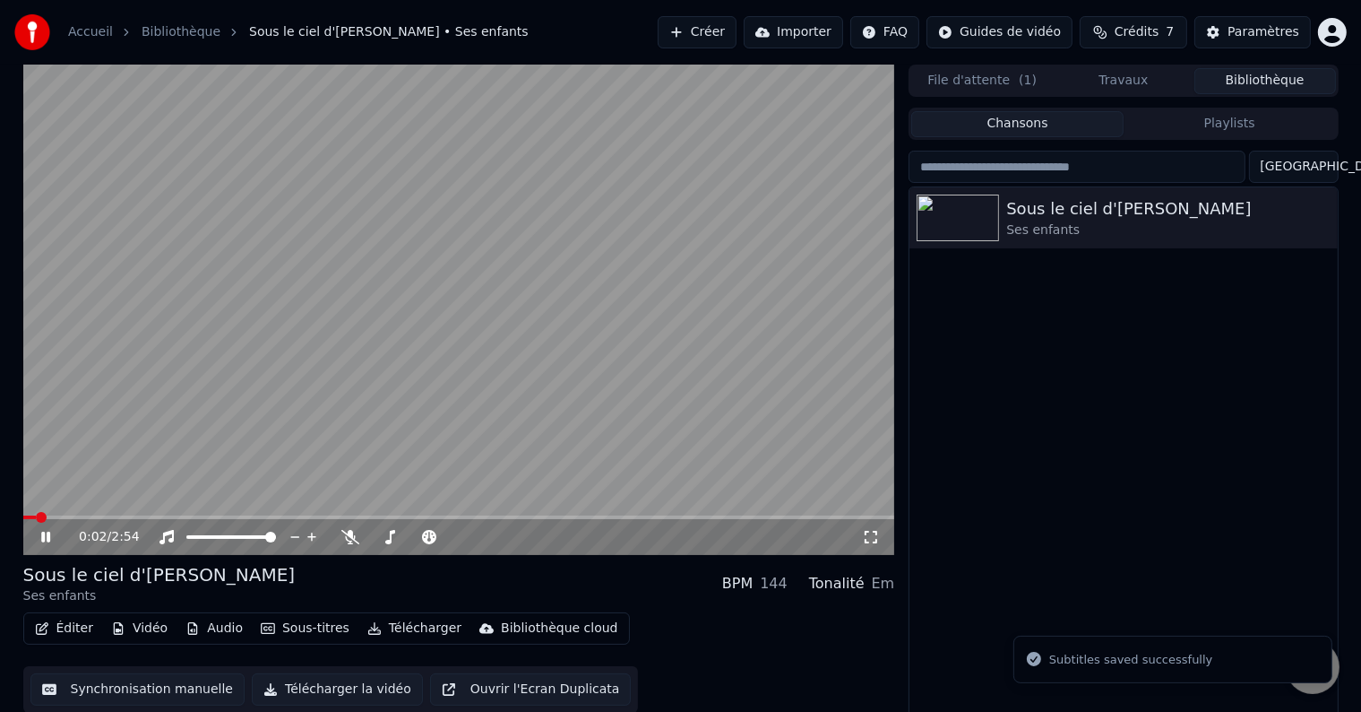
click at [290, 307] on video at bounding box center [459, 310] width 872 height 490
click at [71, 626] on button "Éditer" at bounding box center [64, 628] width 73 height 25
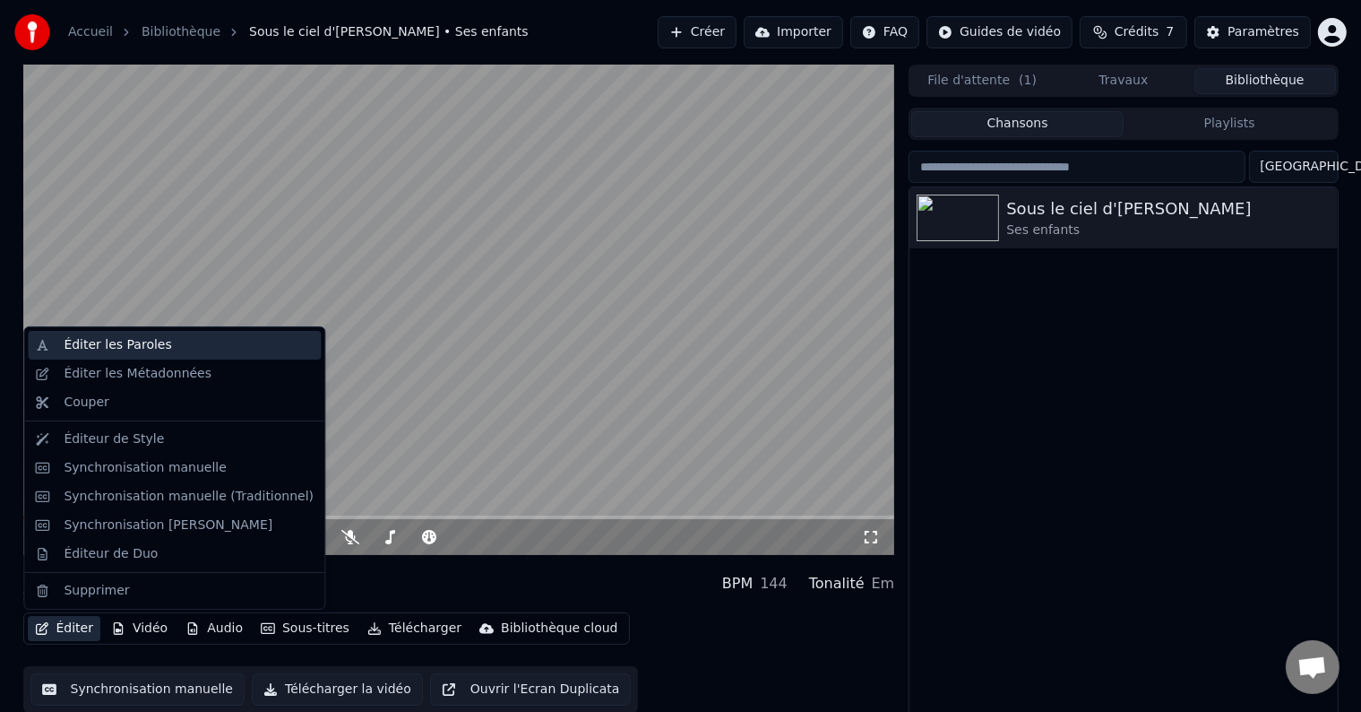
click at [91, 355] on div "Éditer les Paroles" at bounding box center [174, 345] width 293 height 29
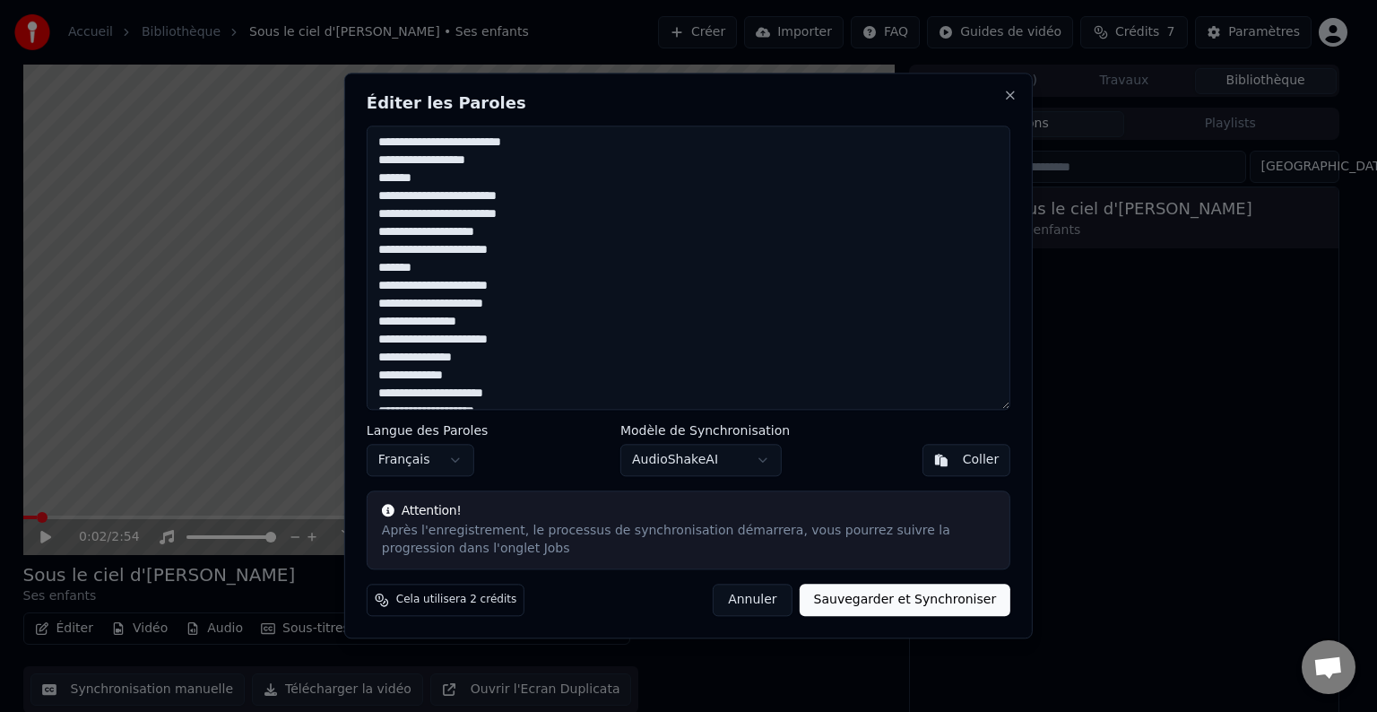
click at [767, 602] on button "Annuler" at bounding box center [752, 600] width 79 height 32
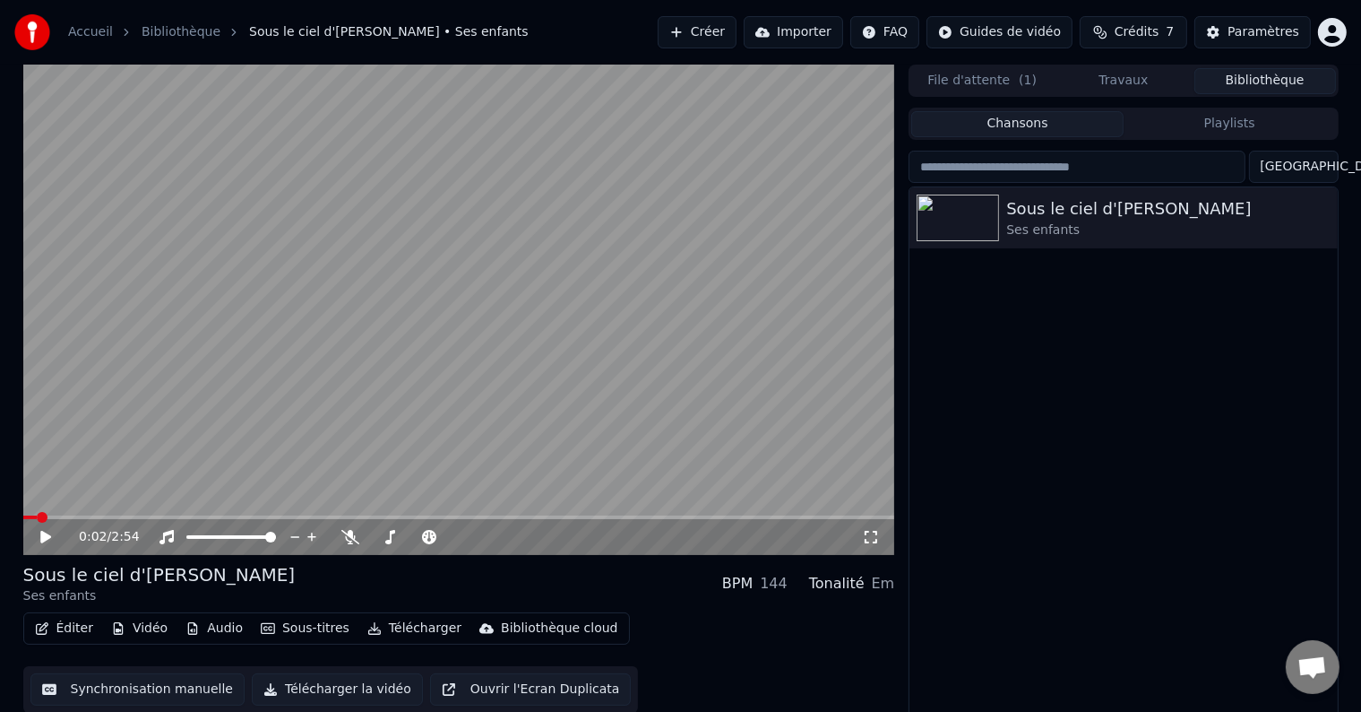
click at [69, 620] on button "Éditer" at bounding box center [64, 628] width 73 height 25
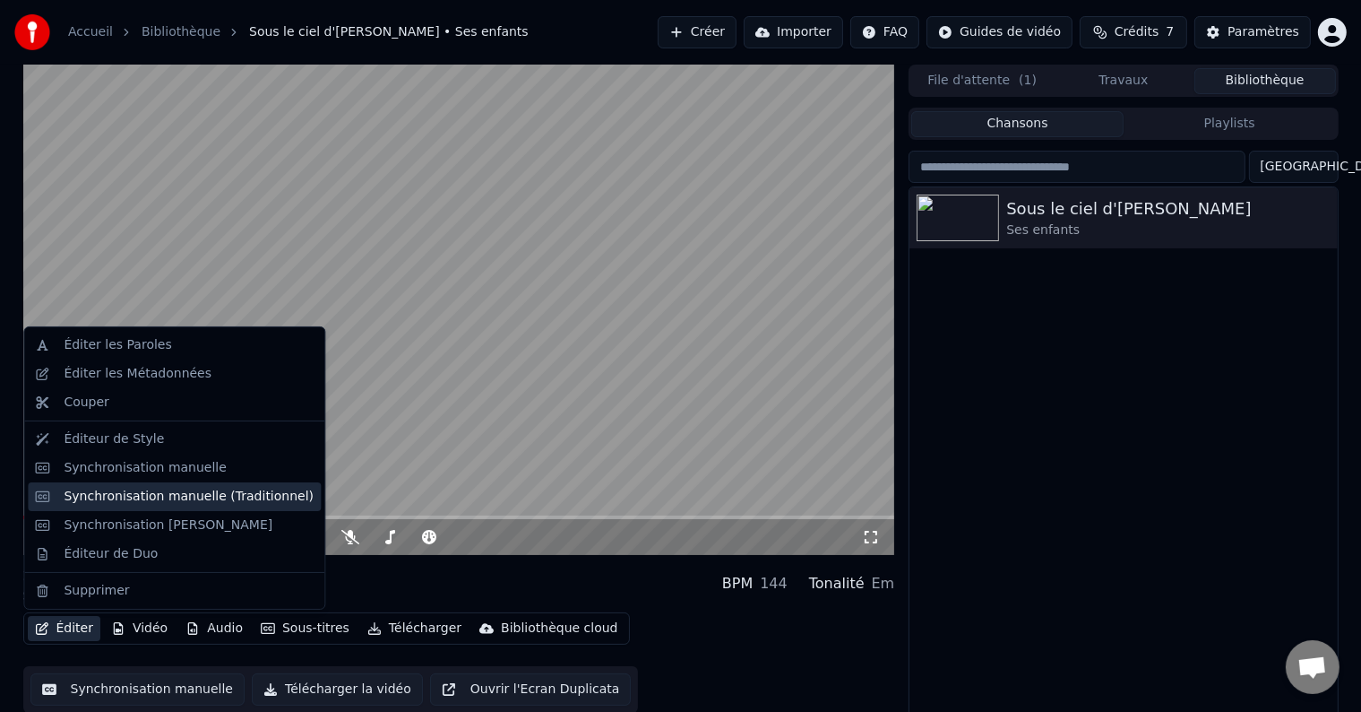
click at [118, 505] on div "Synchronisation manuelle (Traditionnel)" at bounding box center [174, 496] width 293 height 29
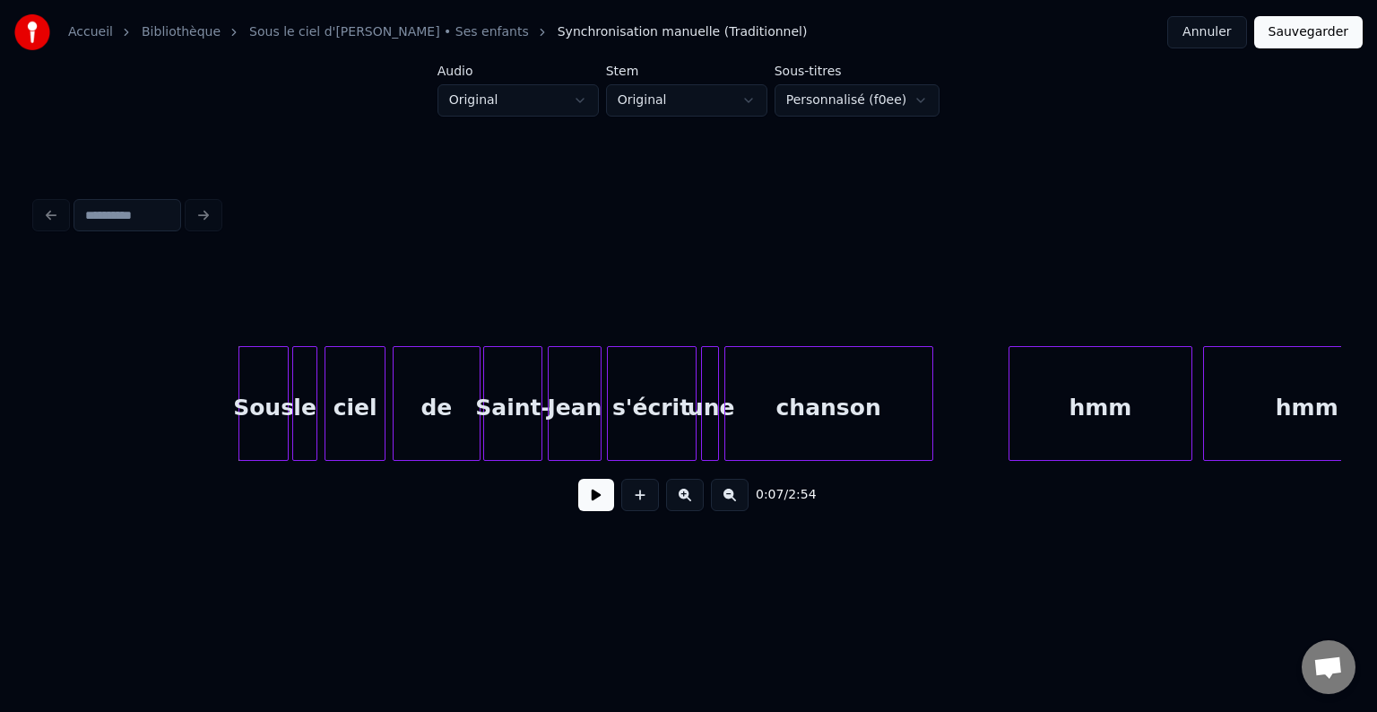
scroll to position [0, 1147]
click at [599, 505] on button at bounding box center [596, 495] width 36 height 32
click at [600, 505] on button at bounding box center [596, 495] width 36 height 32
click at [596, 511] on button at bounding box center [596, 495] width 36 height 32
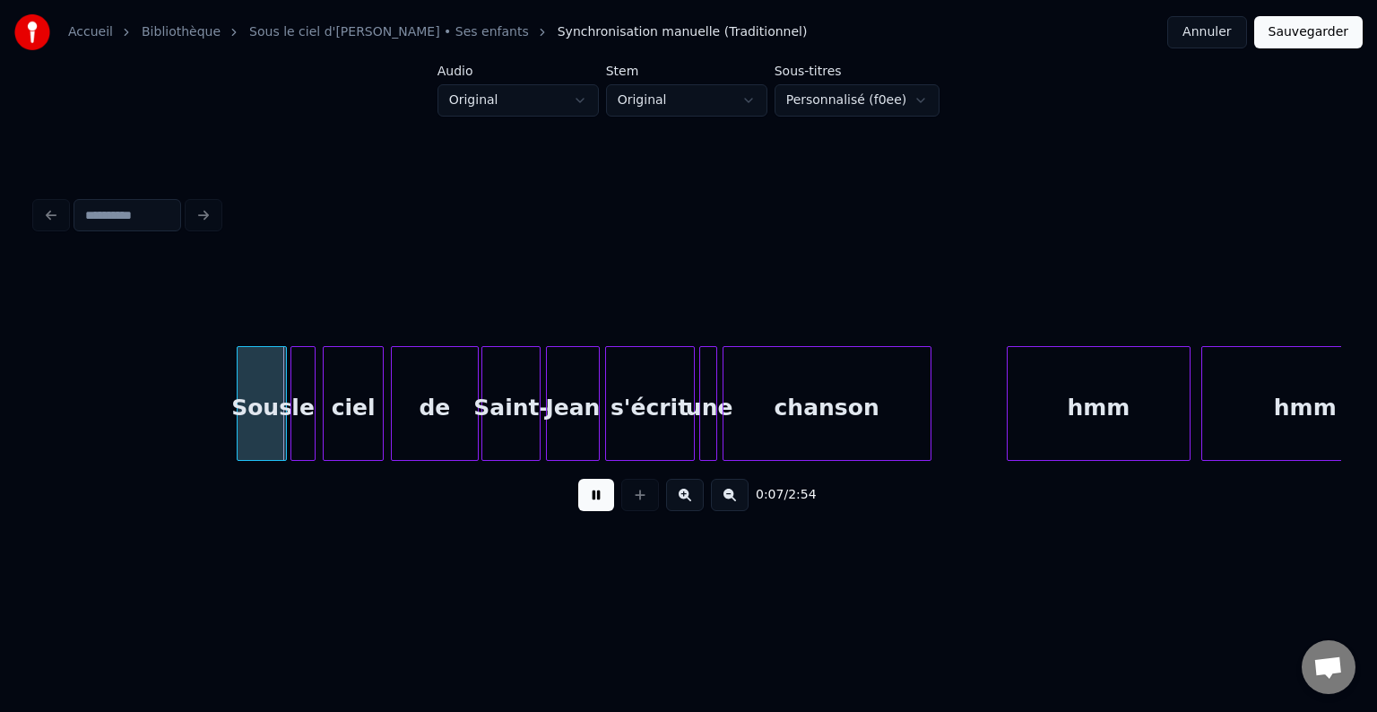
click at [596, 511] on button at bounding box center [596, 495] width 36 height 32
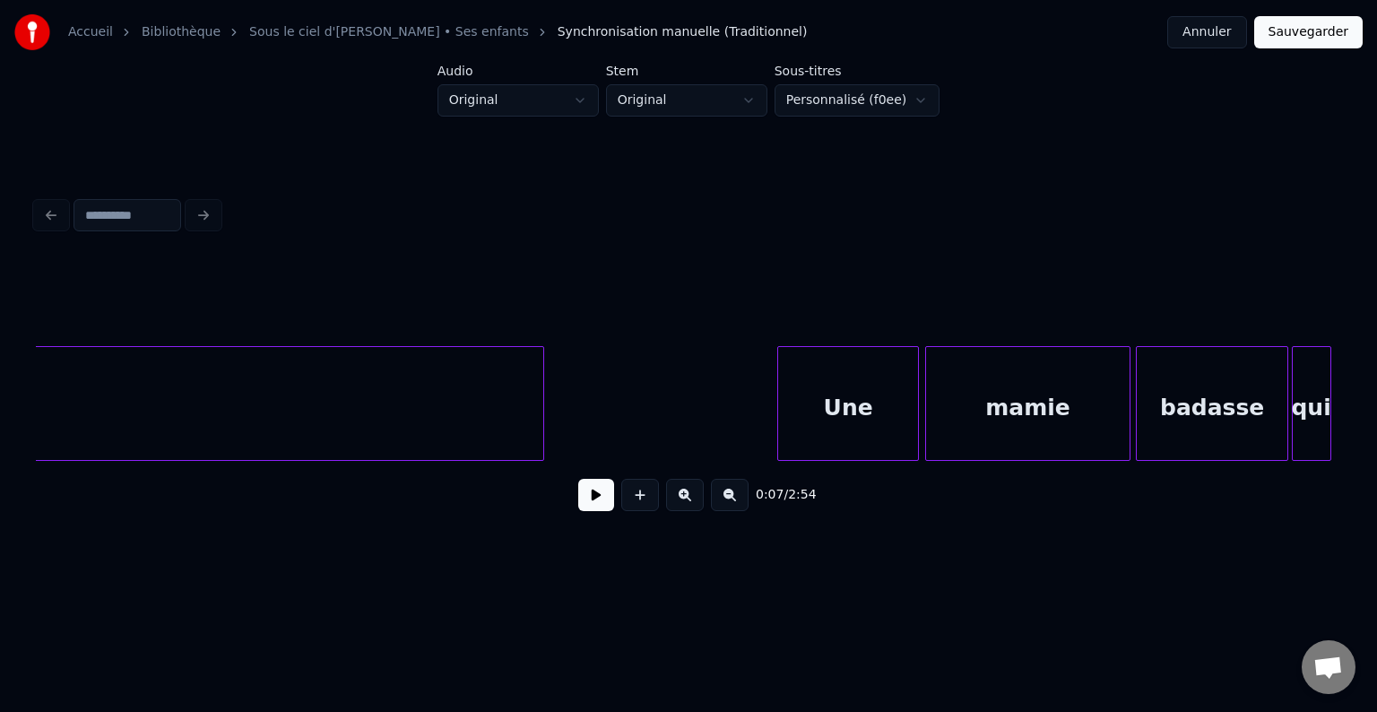
scroll to position [0, 19738]
click at [602, 501] on button at bounding box center [596, 495] width 36 height 32
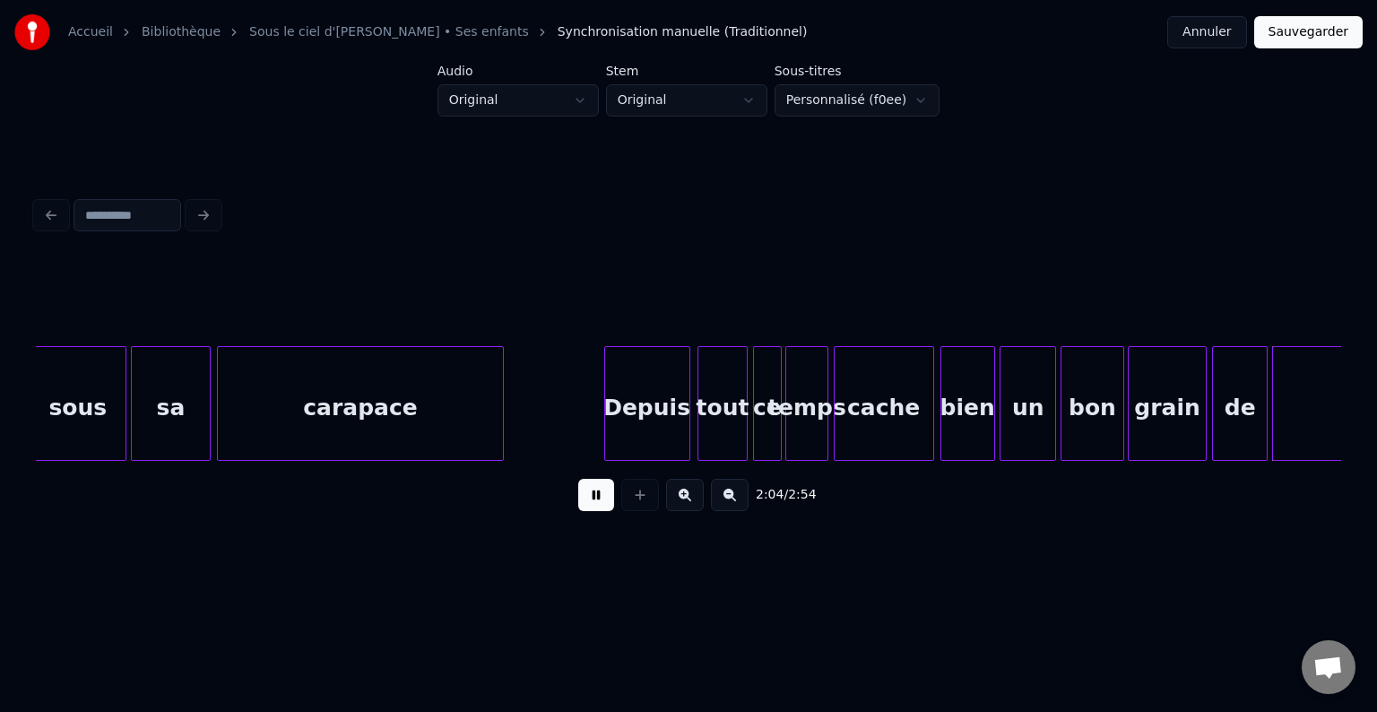
click at [602, 504] on button at bounding box center [596, 495] width 36 height 32
click at [589, 498] on button at bounding box center [596, 495] width 36 height 32
click at [602, 495] on button at bounding box center [596, 495] width 36 height 32
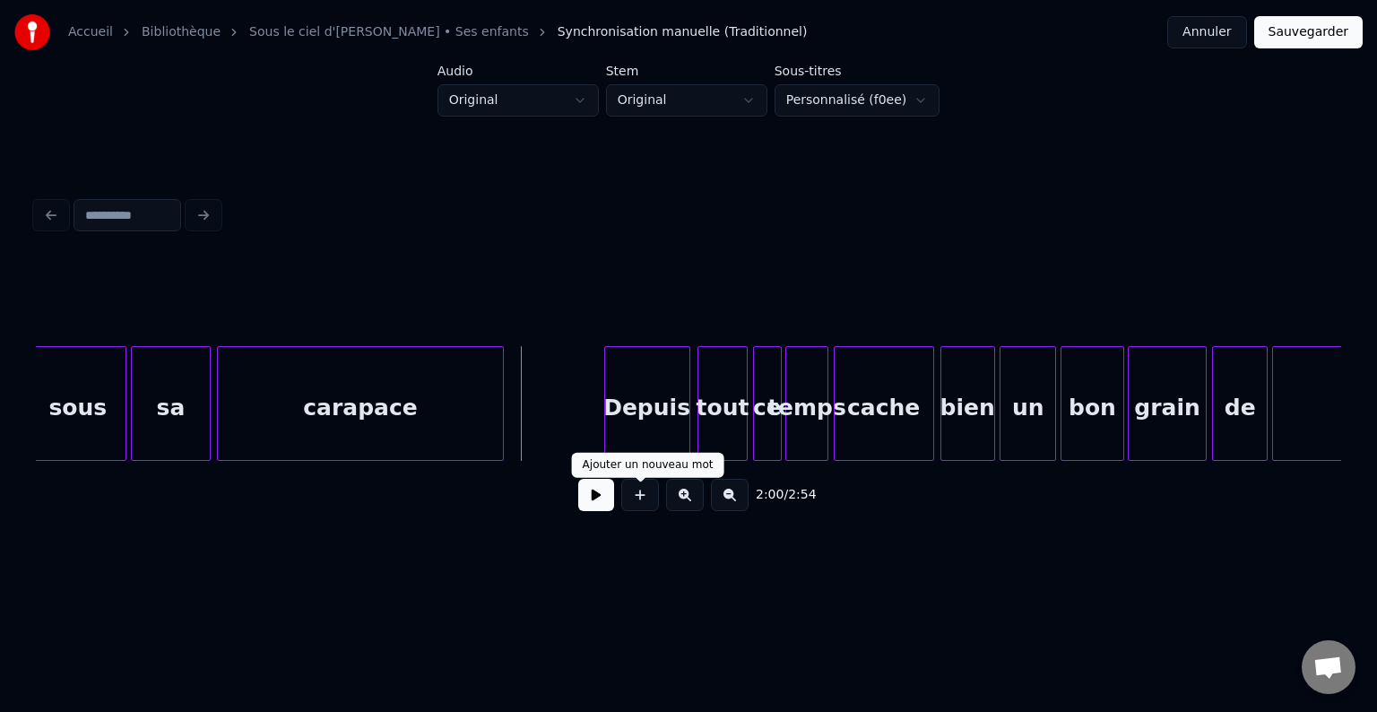
click at [602, 505] on button at bounding box center [596, 495] width 36 height 32
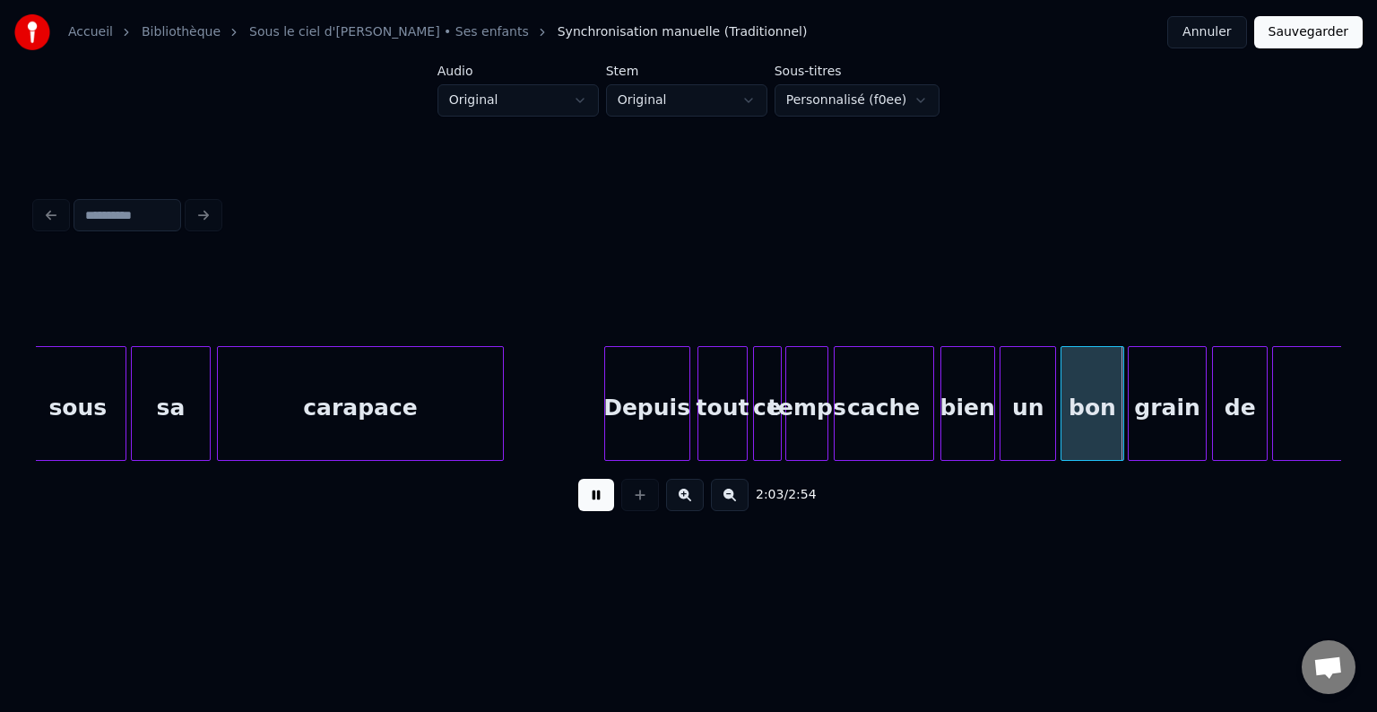
click at [602, 489] on button at bounding box center [596, 495] width 36 height 32
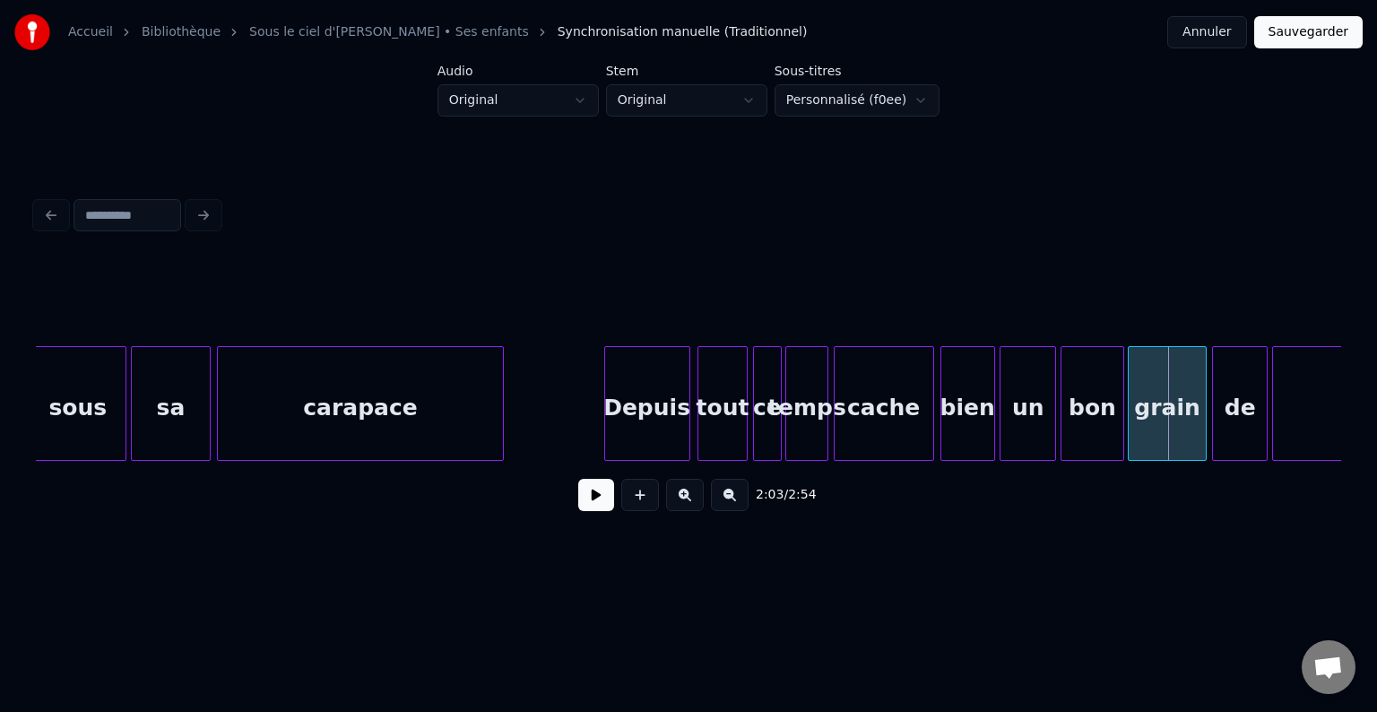
click at [771, 426] on div "ce" at bounding box center [767, 408] width 27 height 122
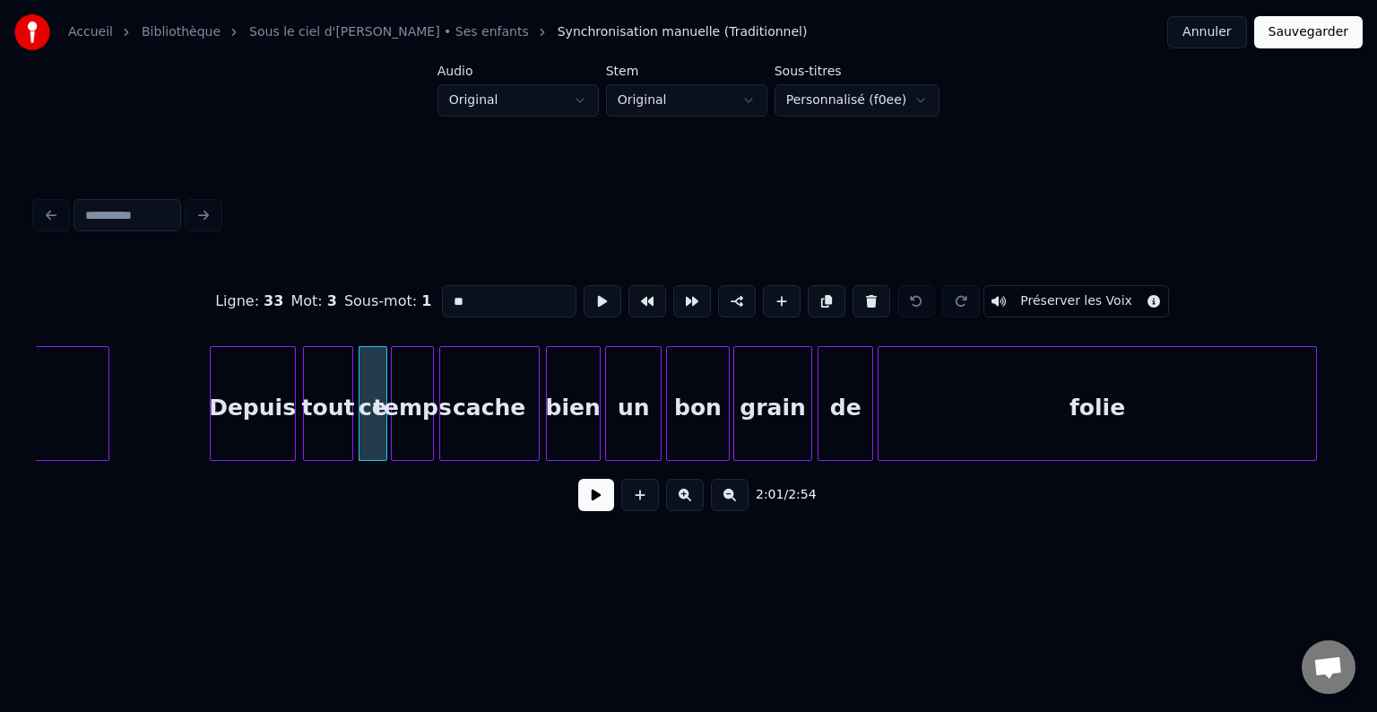
scroll to position [0, 21490]
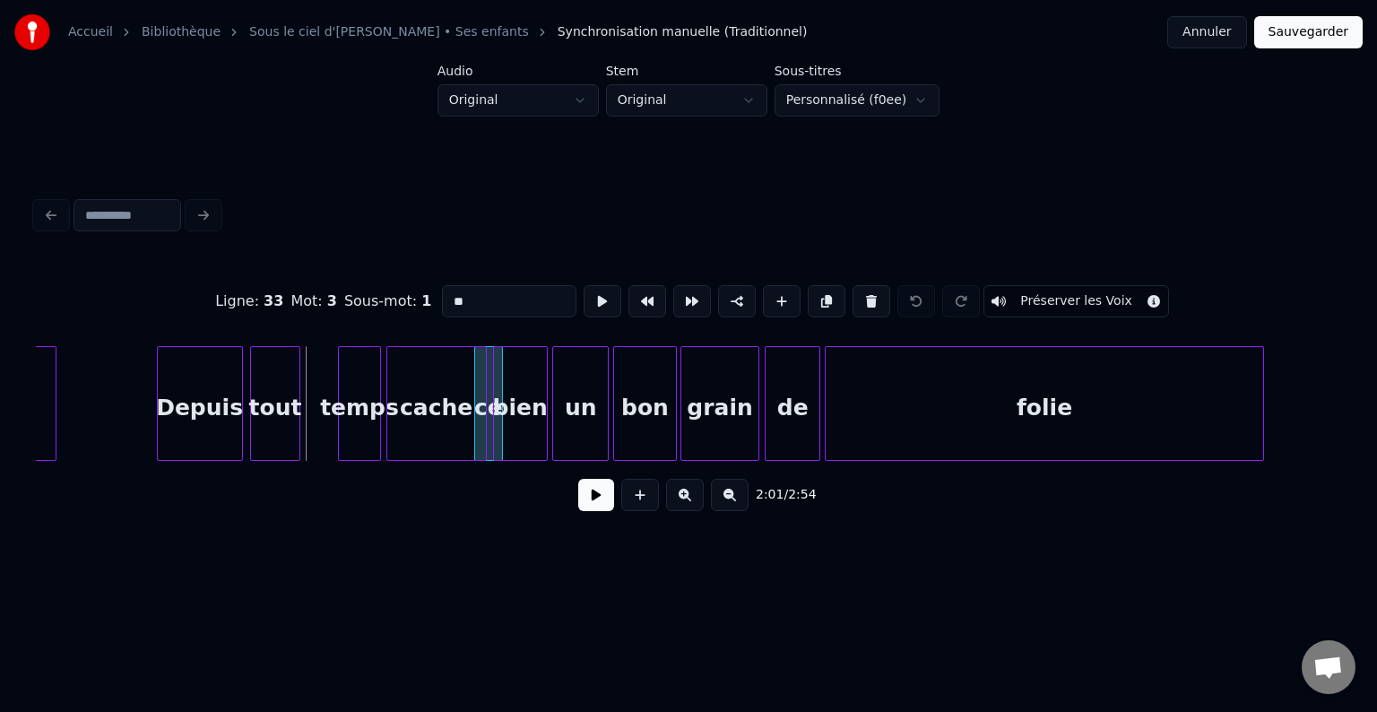
click at [489, 431] on div "ce" at bounding box center [488, 408] width 27 height 122
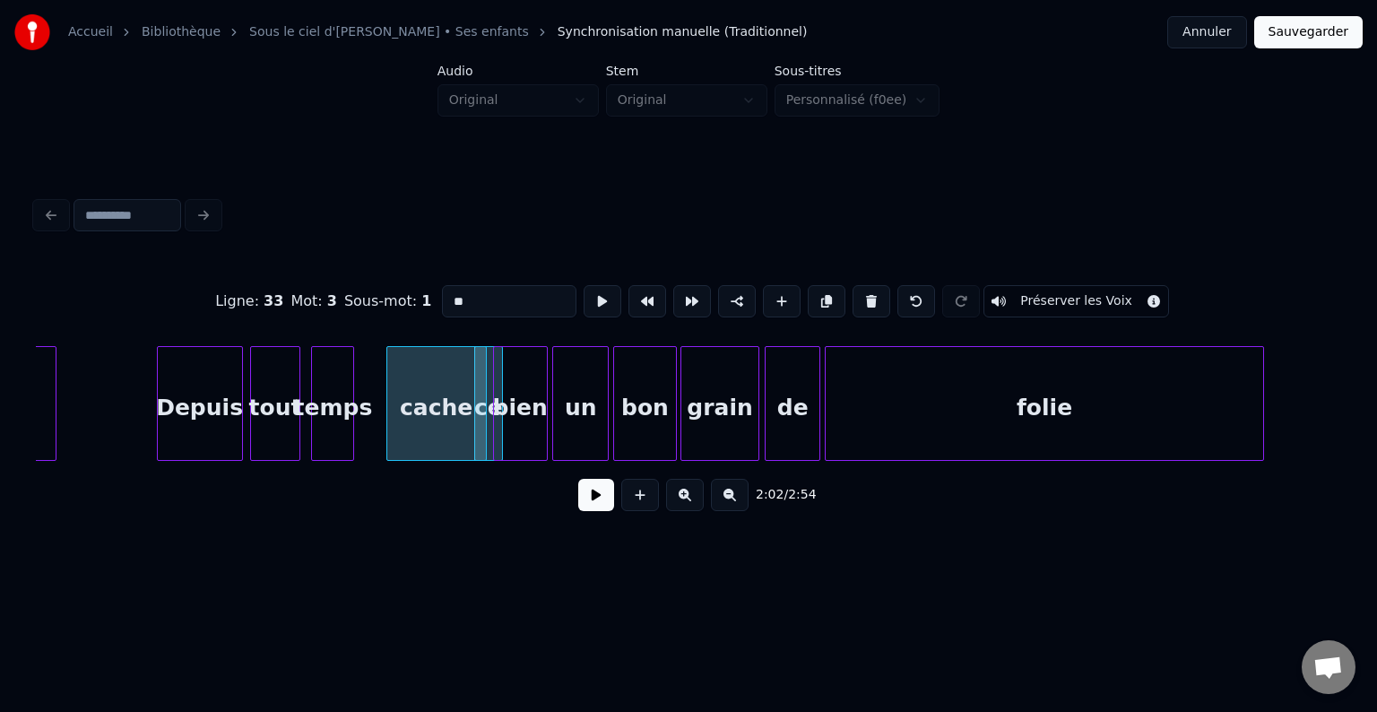
click at [337, 428] on div "temps" at bounding box center [332, 408] width 41 height 122
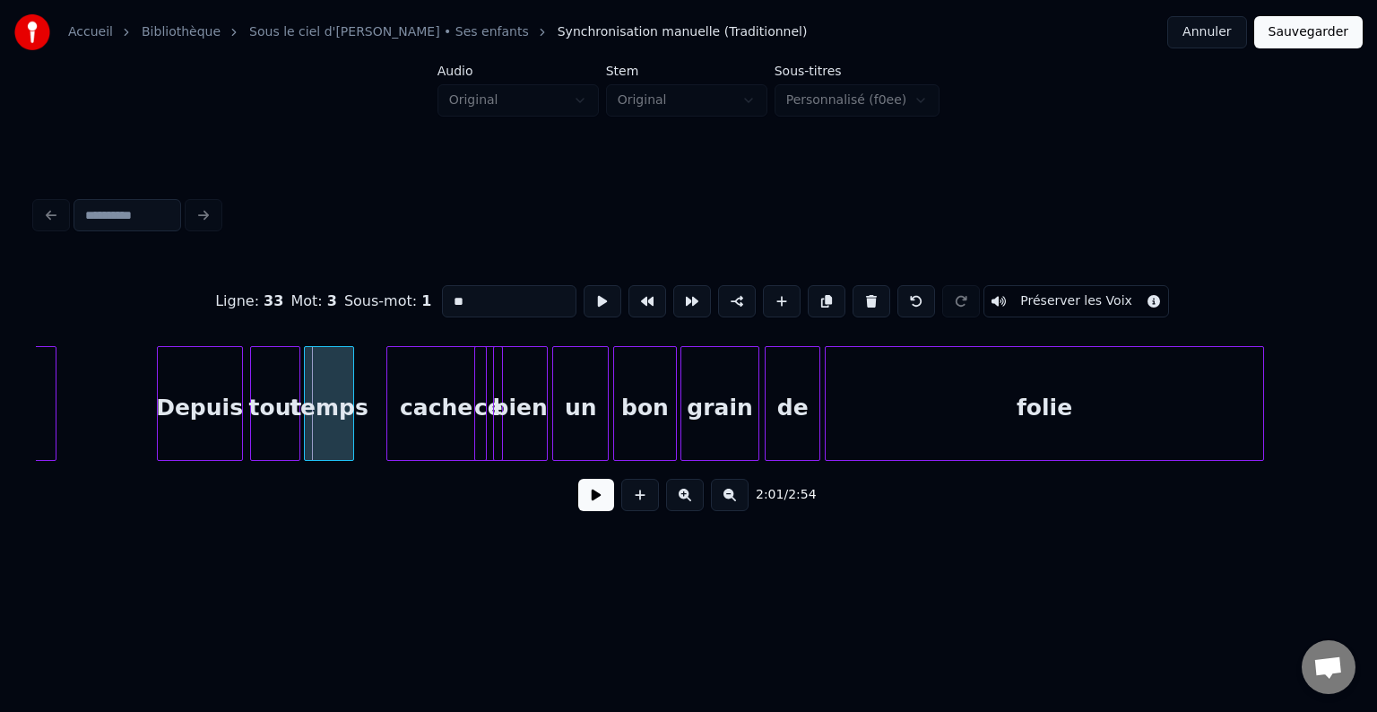
click at [305, 377] on div at bounding box center [307, 403] width 5 height 113
click at [340, 401] on div "temps" at bounding box center [329, 408] width 49 height 122
click at [450, 295] on input "*****" at bounding box center [509, 301] width 134 height 32
click at [402, 382] on div "cache" at bounding box center [407, 408] width 99 height 122
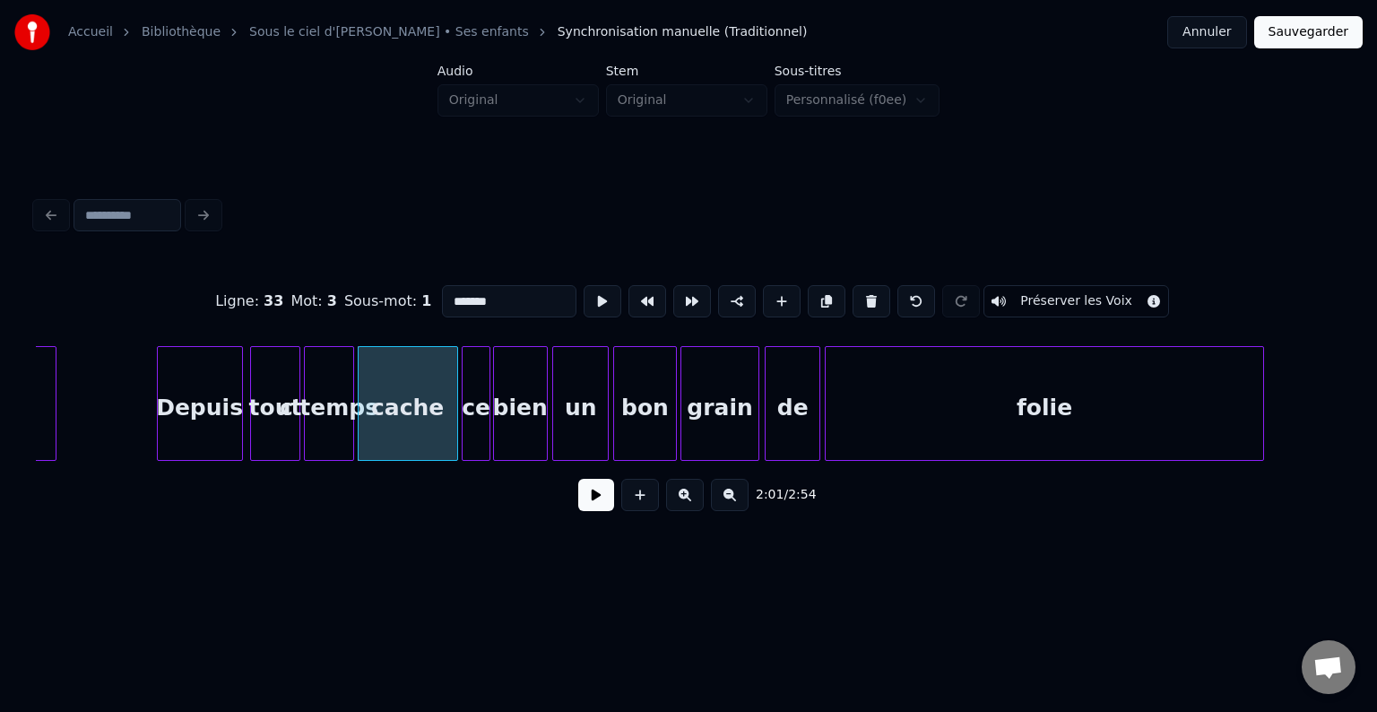
click at [473, 384] on div "ce" at bounding box center [475, 408] width 27 height 122
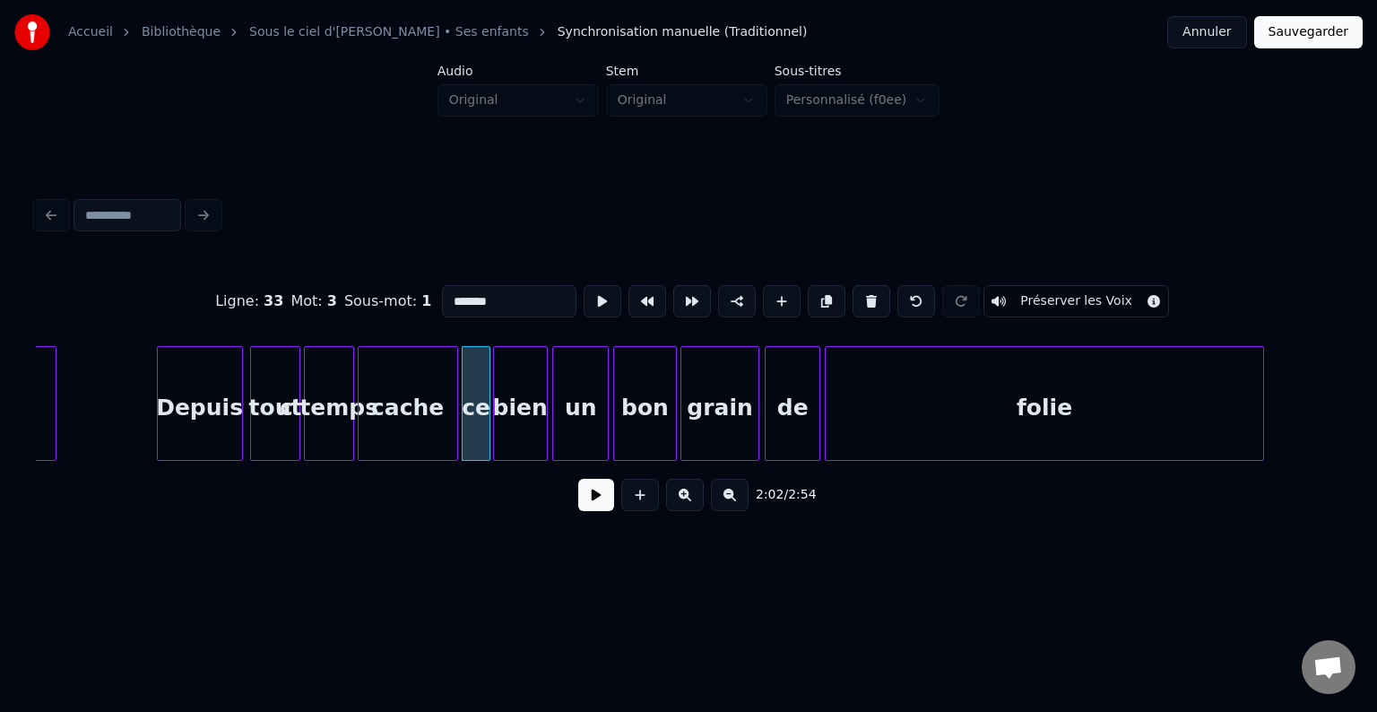
click at [479, 377] on div "ce" at bounding box center [475, 408] width 27 height 122
click at [473, 289] on input "**" at bounding box center [509, 301] width 134 height 32
type input "****"
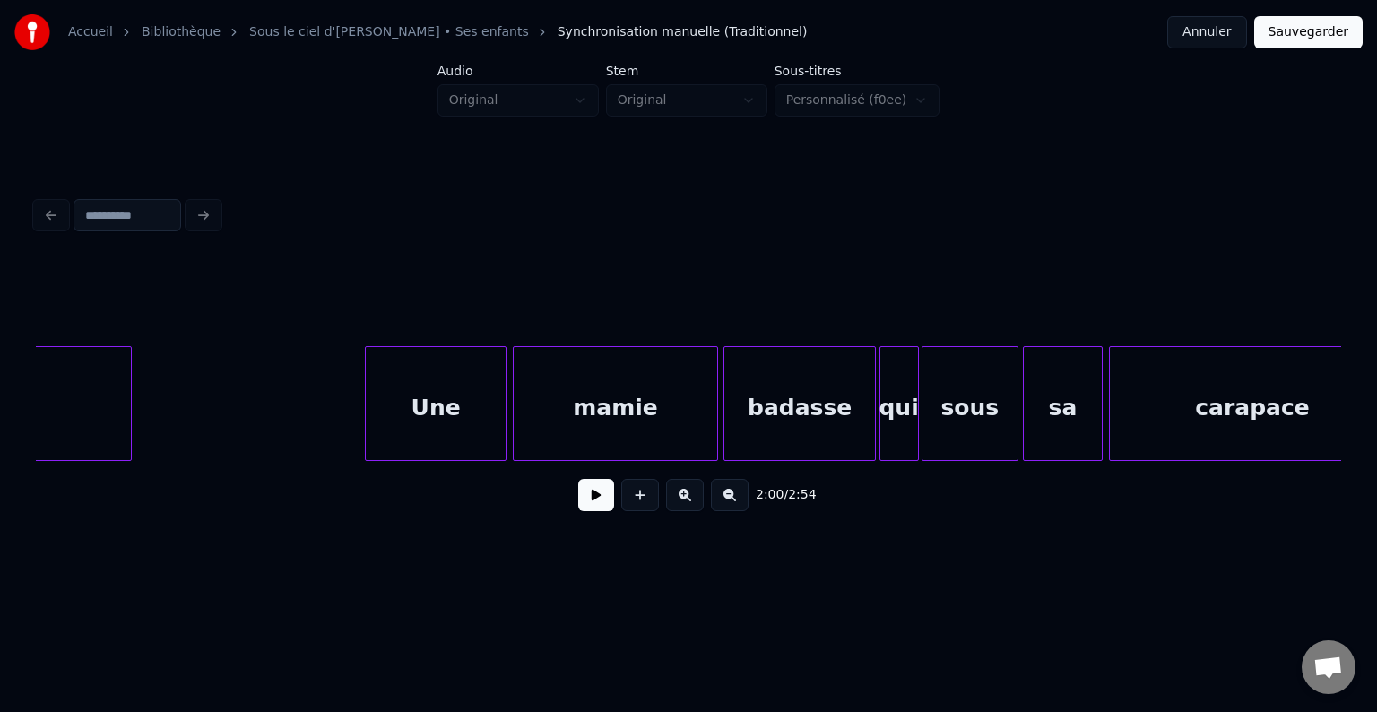
scroll to position [0, 20148]
click at [599, 502] on button at bounding box center [596, 495] width 36 height 32
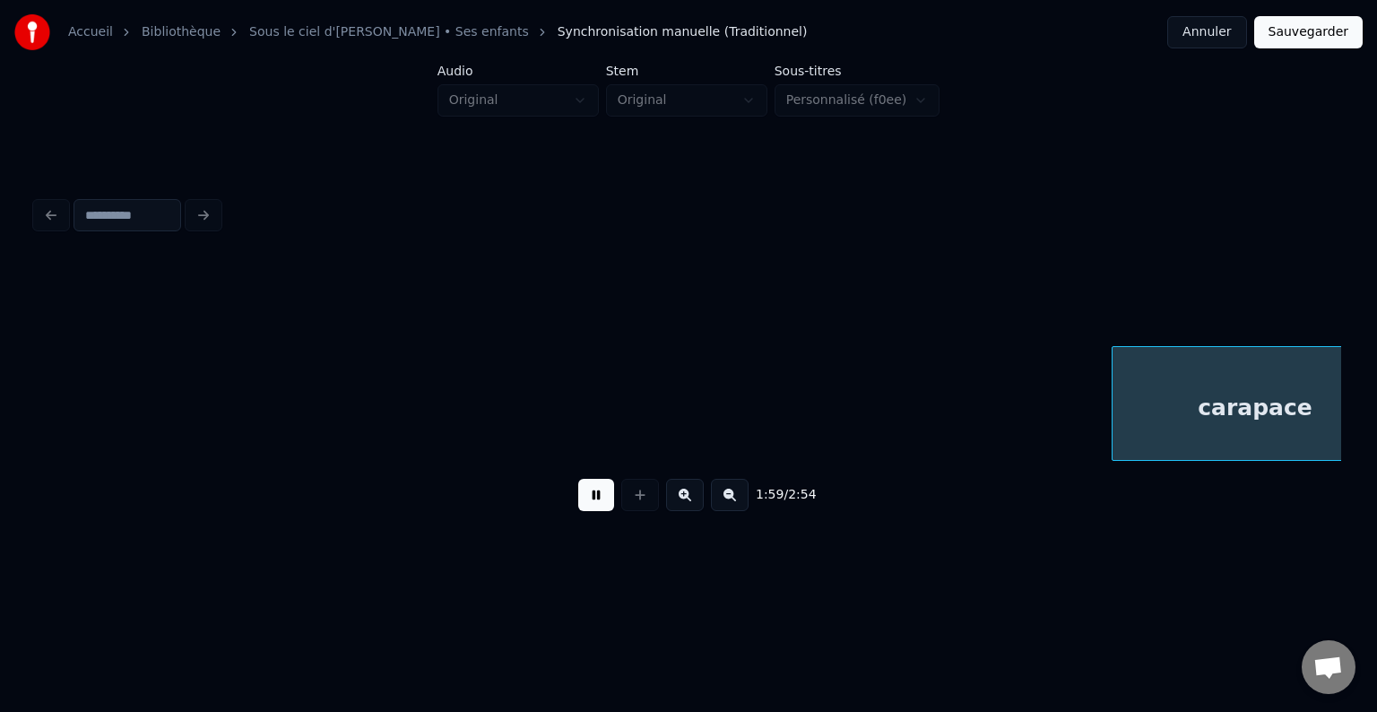
scroll to position [0, 21453]
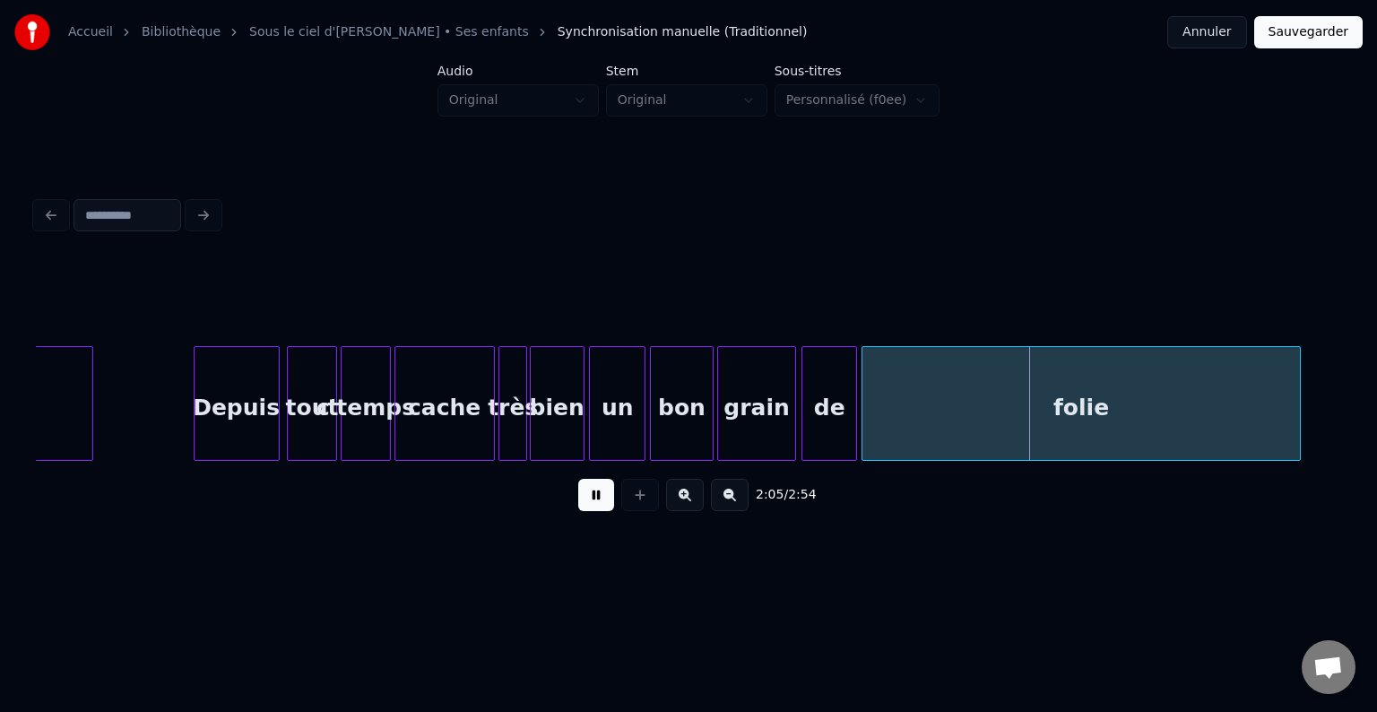
click at [592, 496] on button at bounding box center [596, 495] width 36 height 32
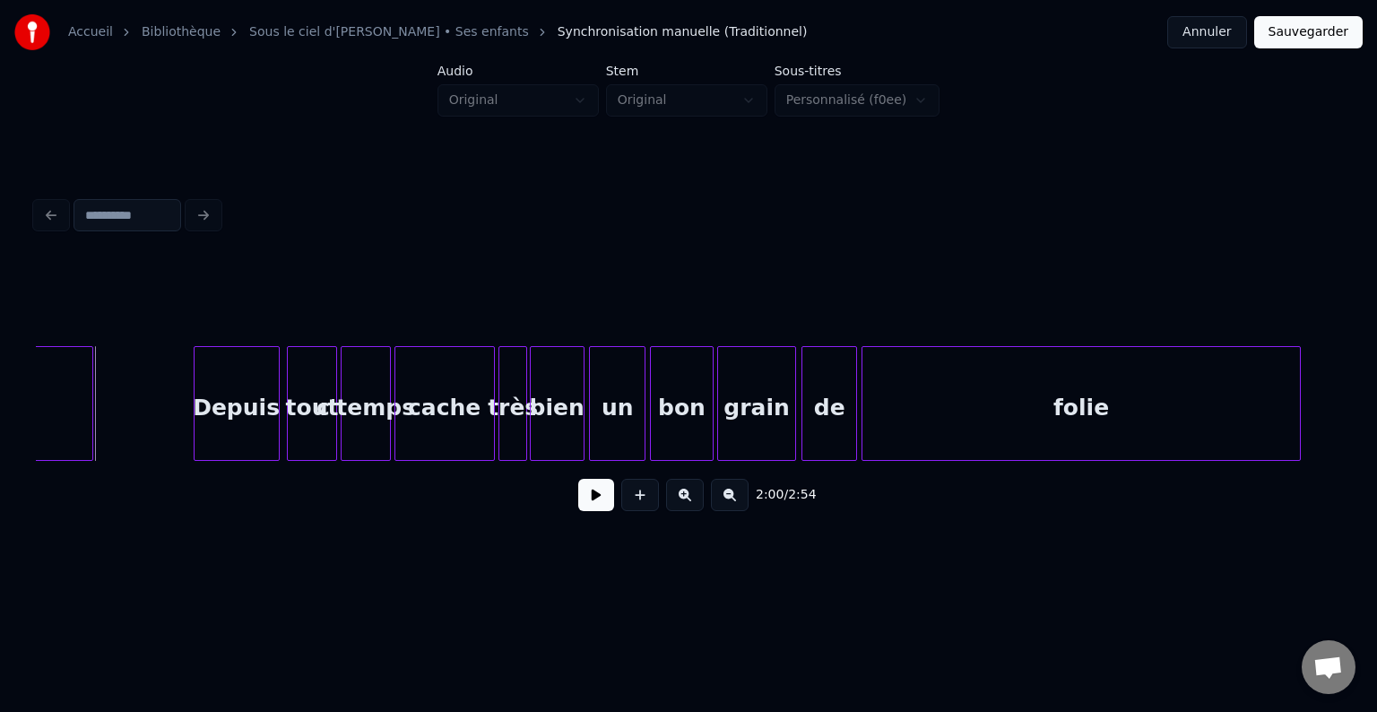
click at [592, 502] on button at bounding box center [596, 495] width 36 height 32
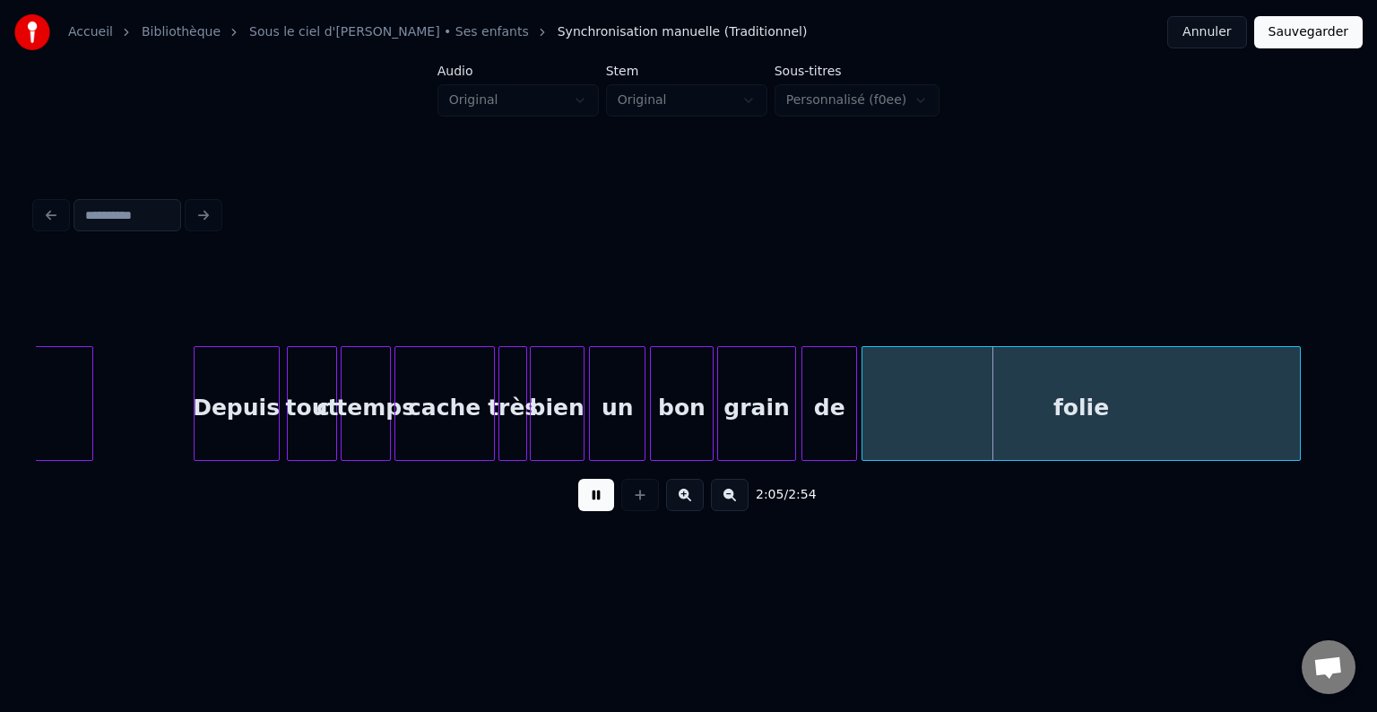
click at [599, 501] on button at bounding box center [596, 495] width 36 height 32
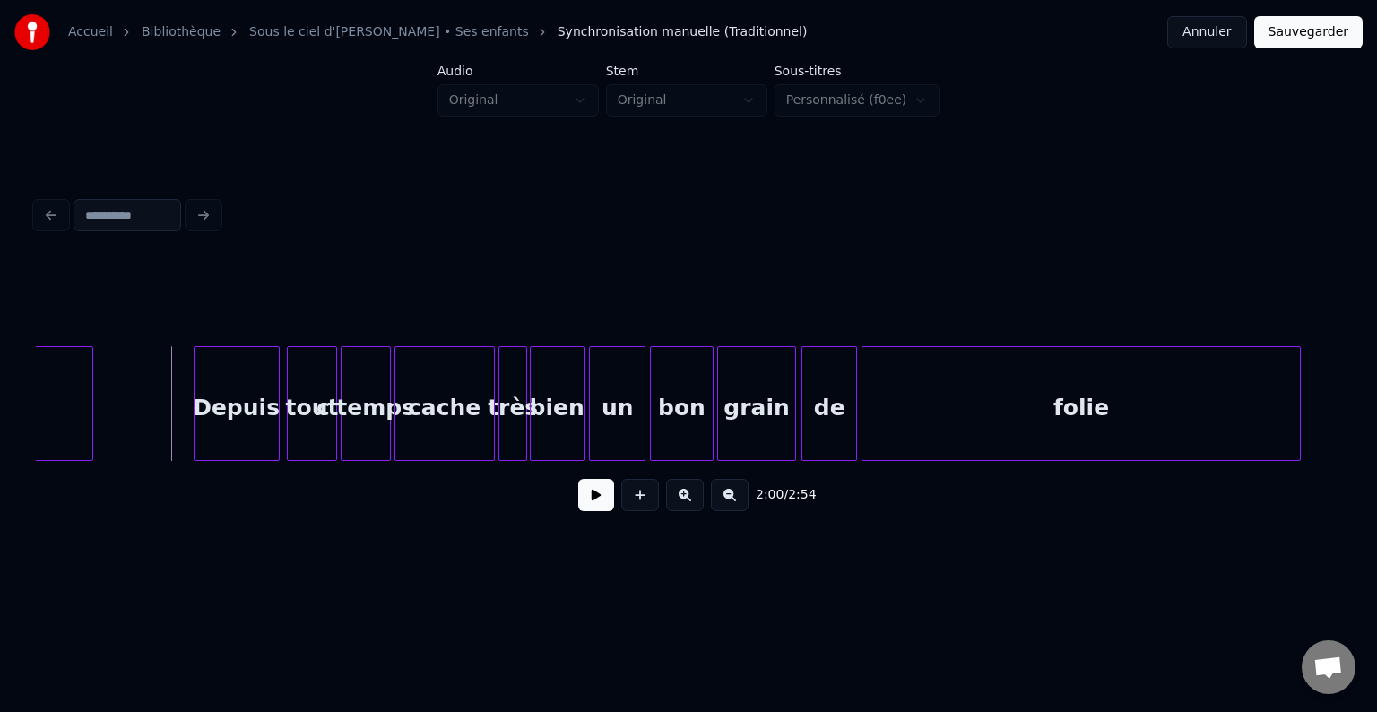
click at [592, 501] on button at bounding box center [596, 495] width 36 height 32
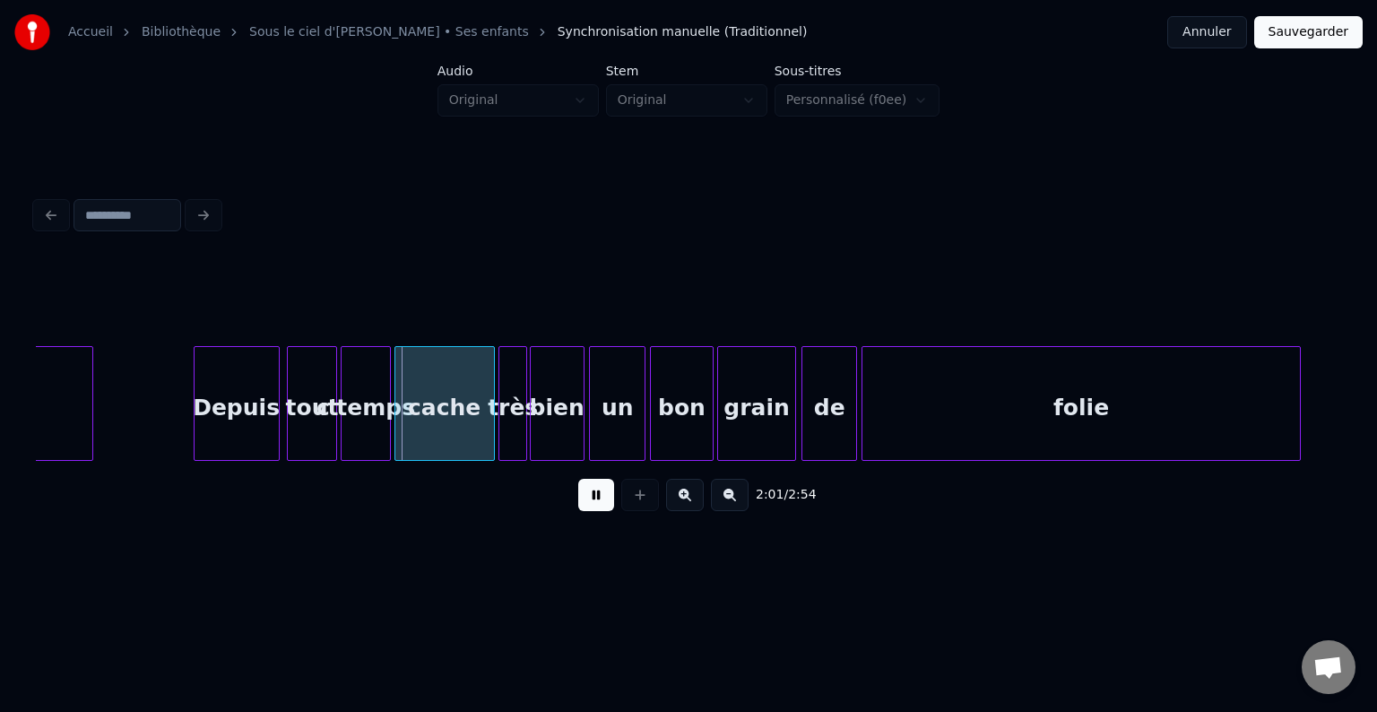
click at [592, 501] on button at bounding box center [596, 495] width 36 height 32
click at [592, 498] on button at bounding box center [596, 495] width 36 height 32
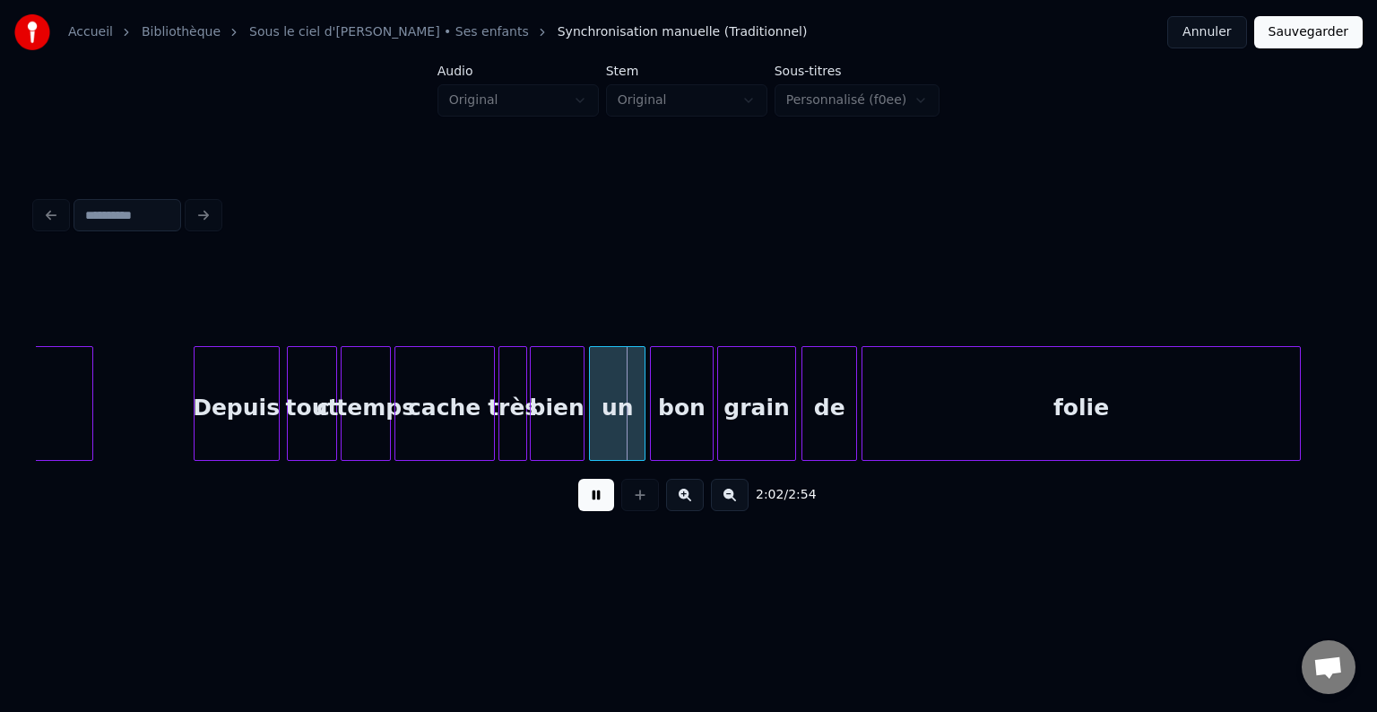
click at [592, 498] on button at bounding box center [596, 495] width 36 height 32
click at [584, 500] on button at bounding box center [596, 495] width 36 height 32
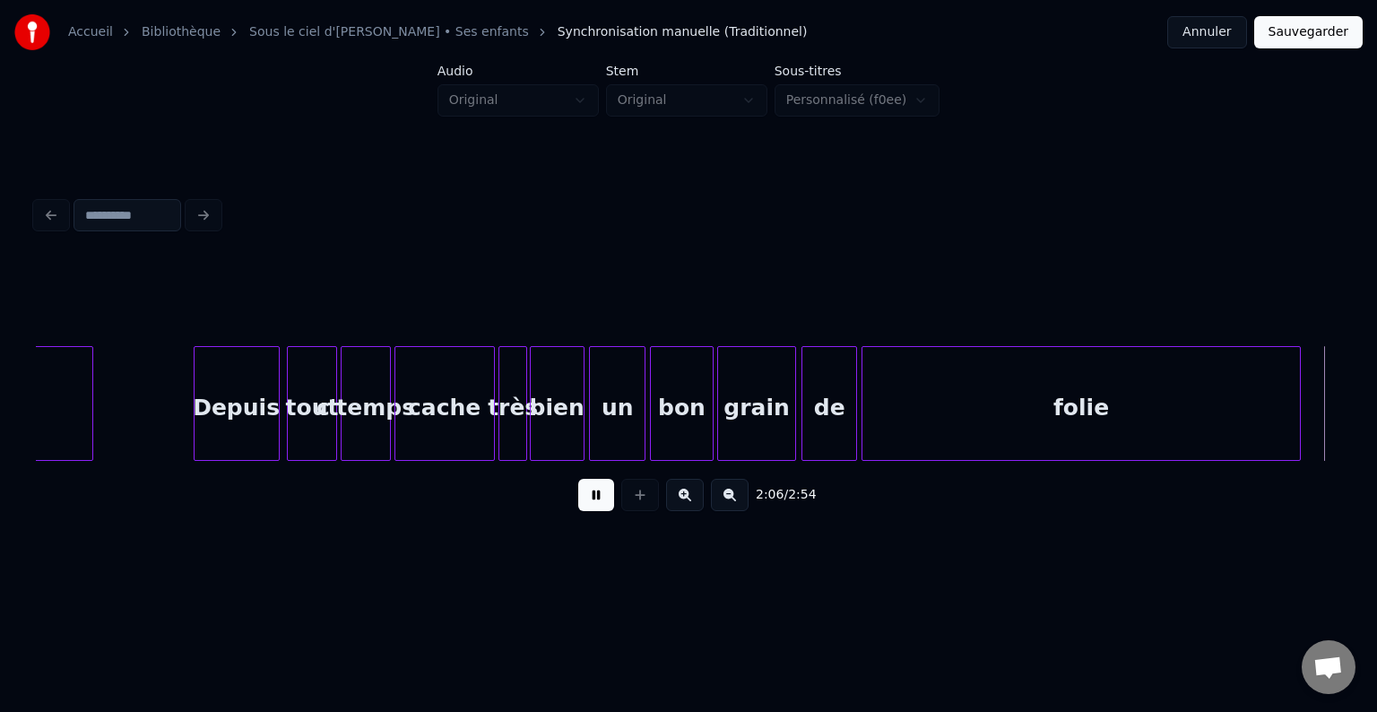
scroll to position [0, 22759]
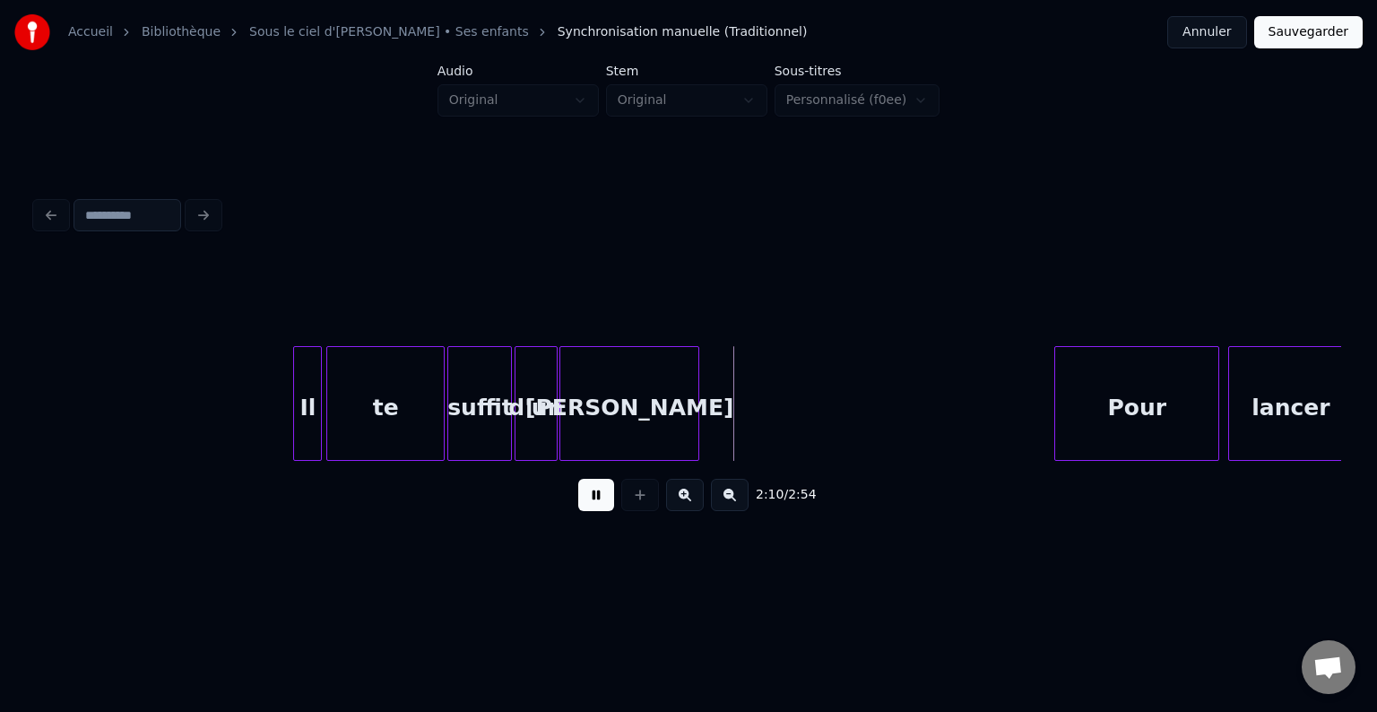
click at [596, 500] on button at bounding box center [596, 495] width 36 height 32
click at [583, 505] on button at bounding box center [596, 495] width 36 height 32
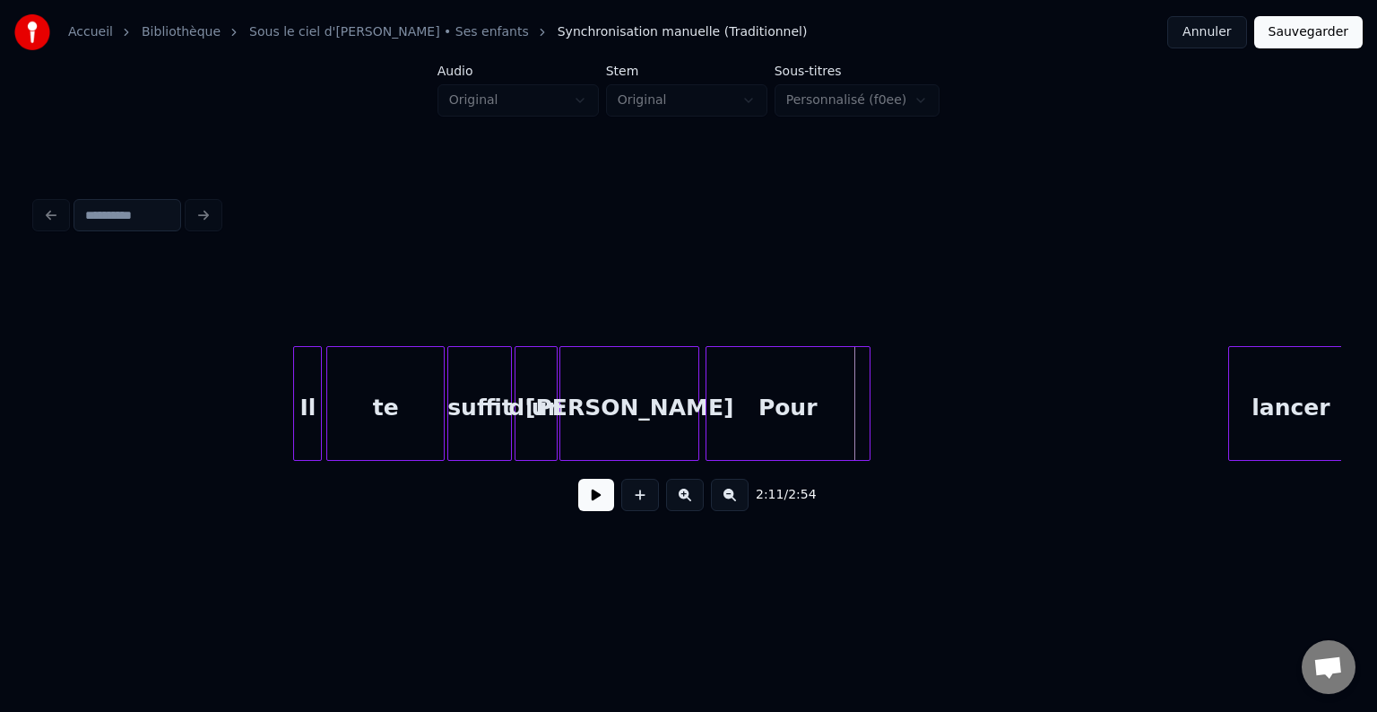
click at [770, 397] on div "Pour" at bounding box center [787, 408] width 163 height 122
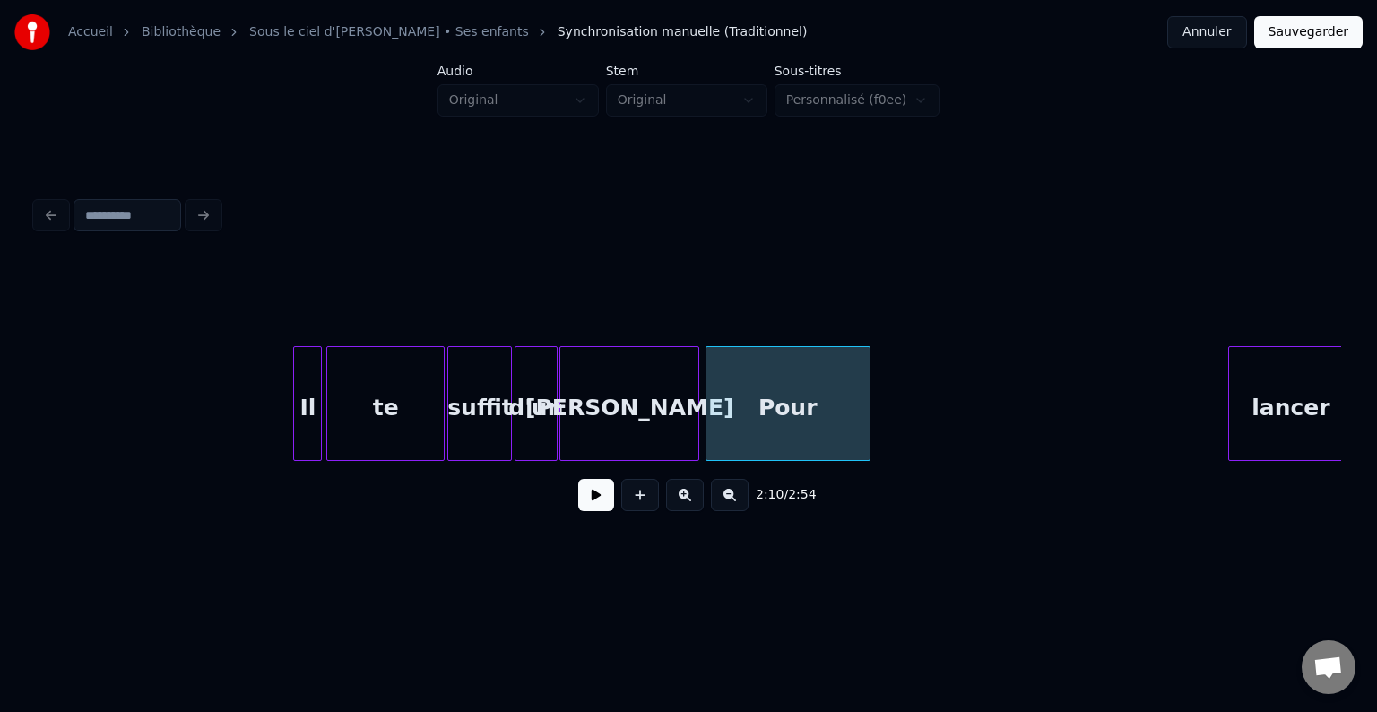
scroll to position [0, 22767]
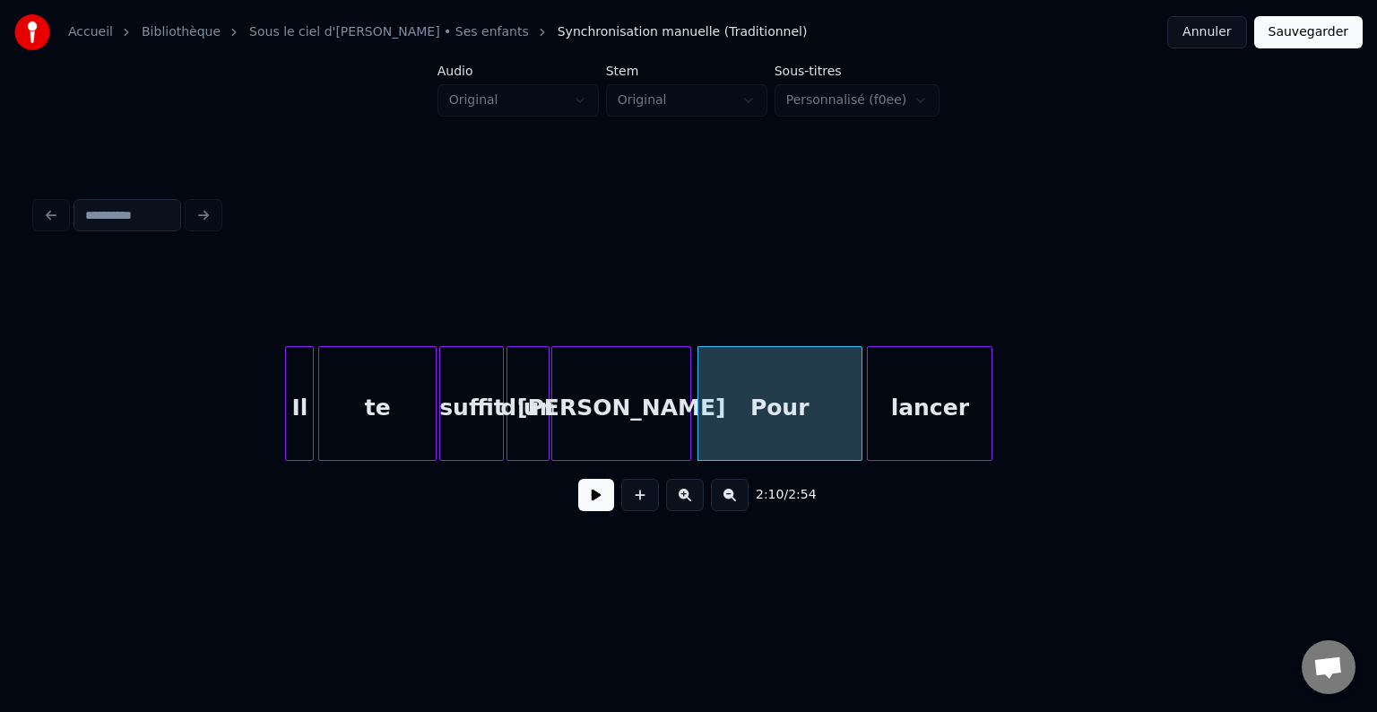
click at [933, 417] on div "lancer" at bounding box center [930, 408] width 124 height 122
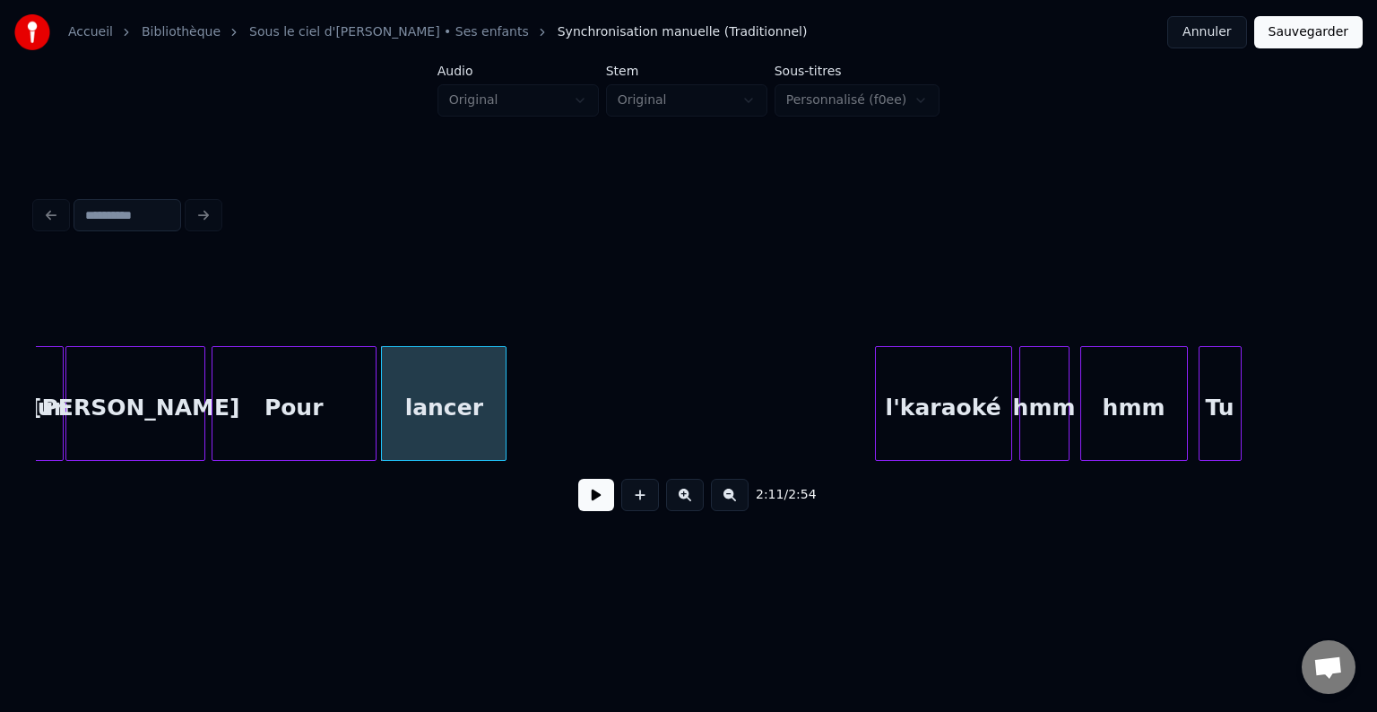
scroll to position [0, 23306]
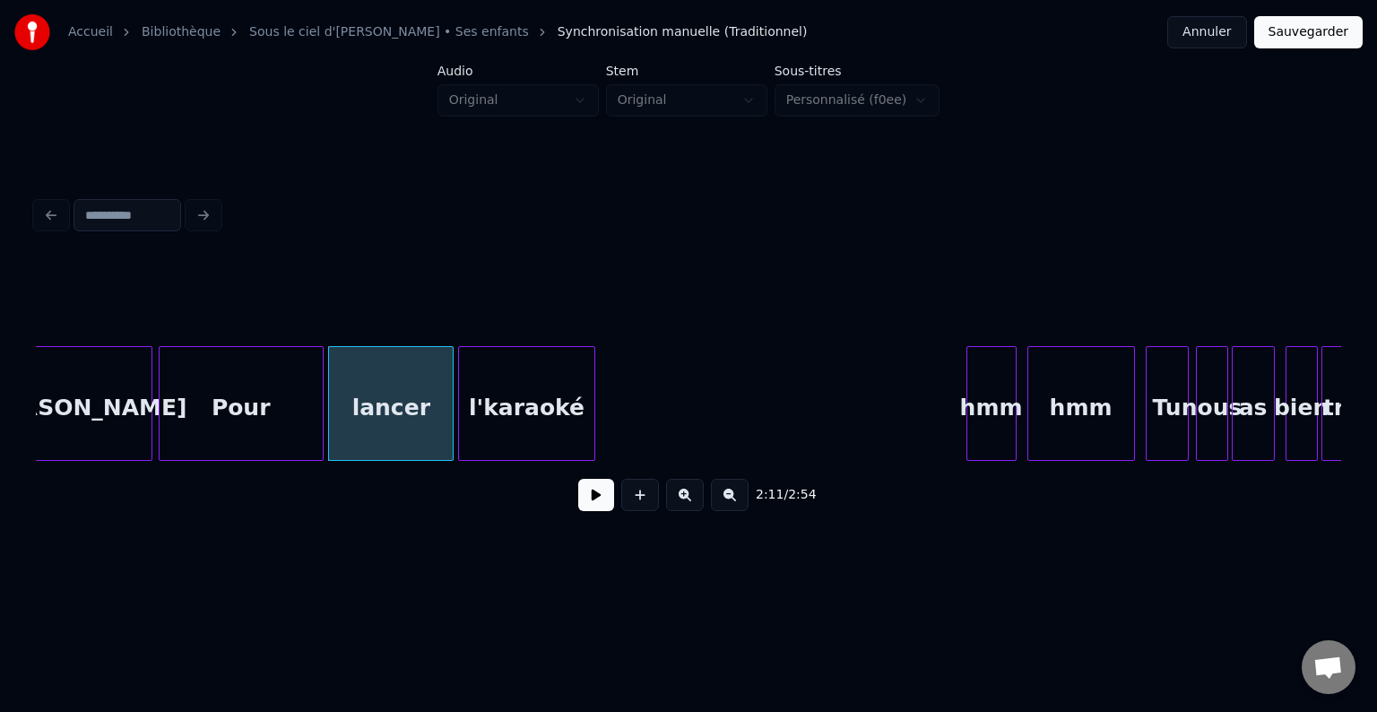
click at [543, 416] on div "l'karaoké" at bounding box center [526, 408] width 135 height 122
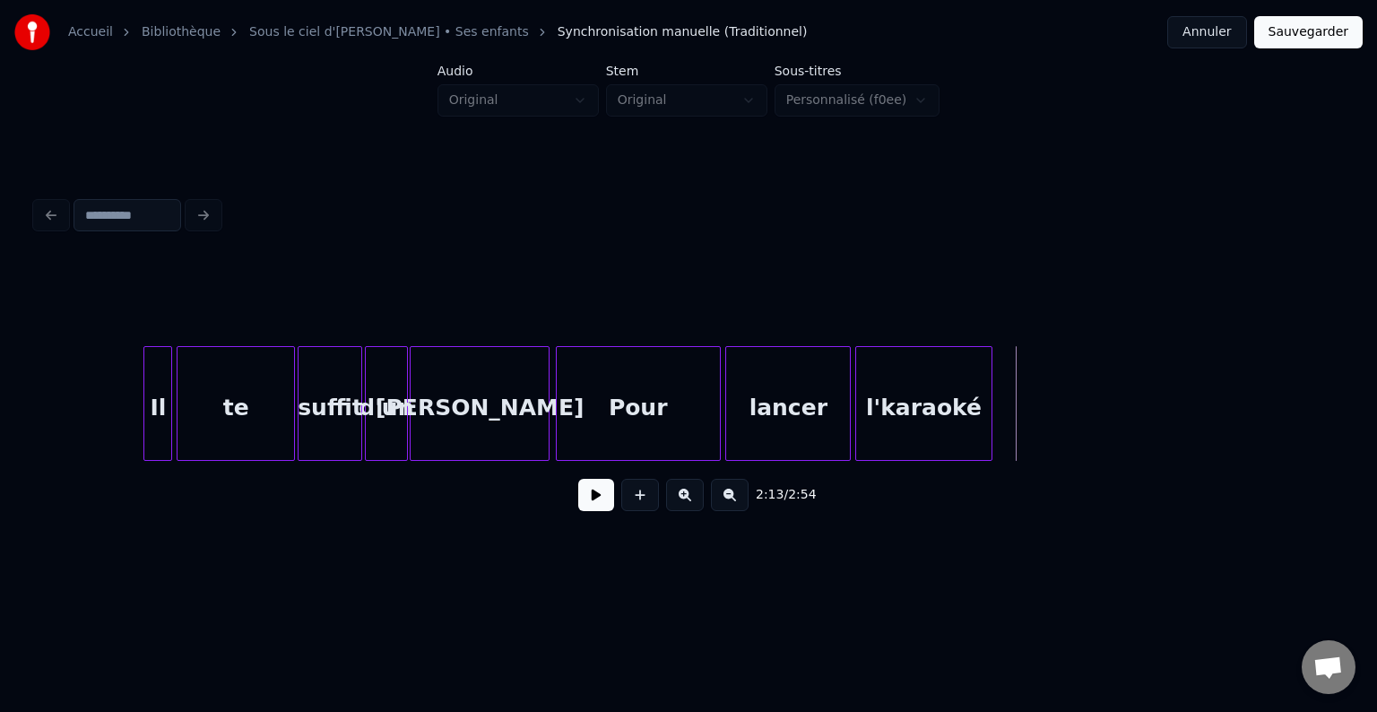
scroll to position [0, 22908]
click at [602, 504] on button at bounding box center [596, 495] width 36 height 32
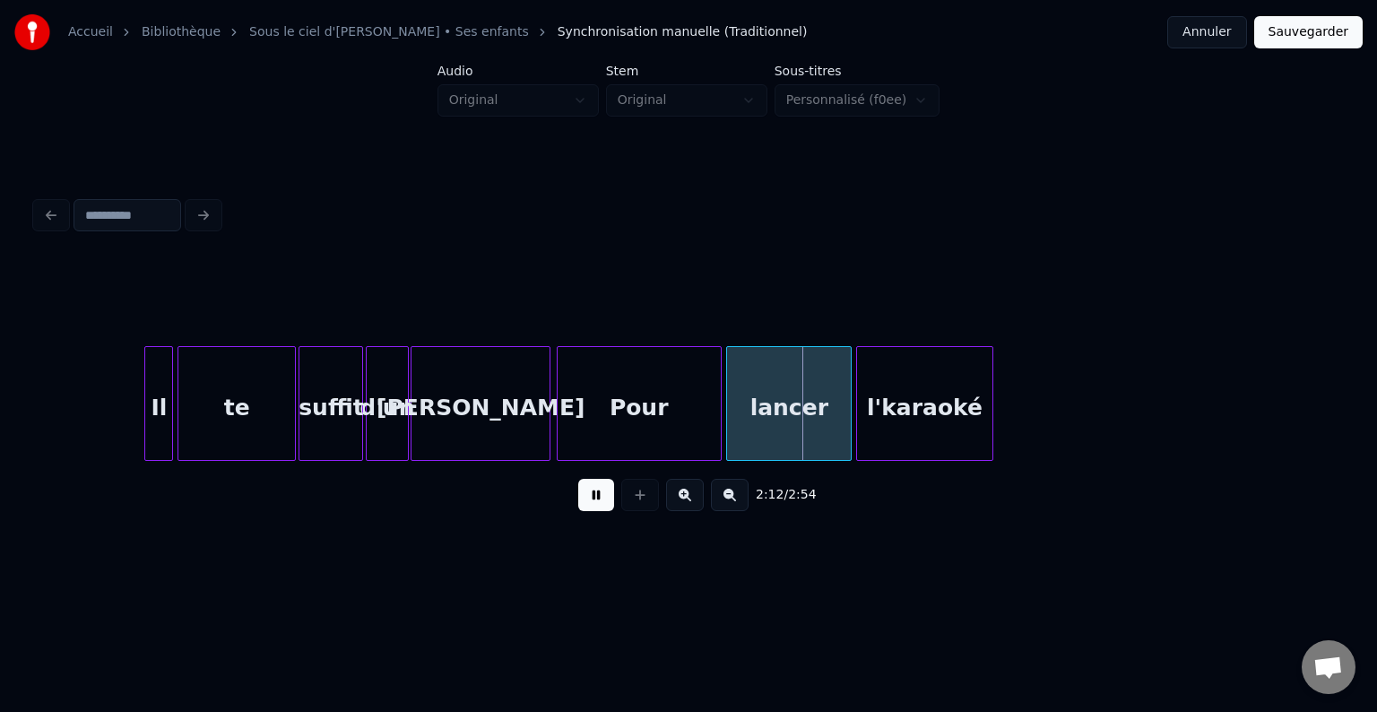
click at [602, 505] on button at bounding box center [596, 495] width 36 height 32
click at [237, 433] on div "te" at bounding box center [236, 408] width 117 height 122
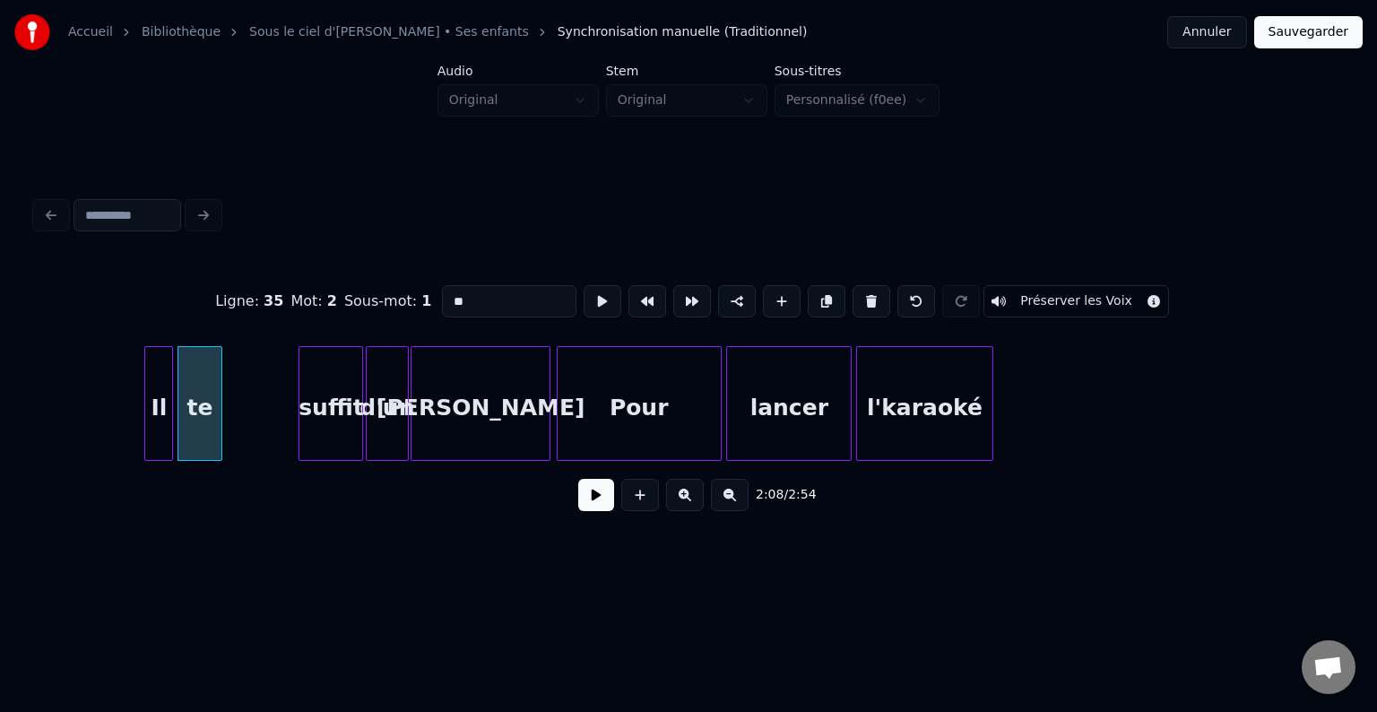
click at [219, 414] on div at bounding box center [218, 403] width 5 height 113
click at [258, 405] on div "suffit" at bounding box center [255, 408] width 63 height 122
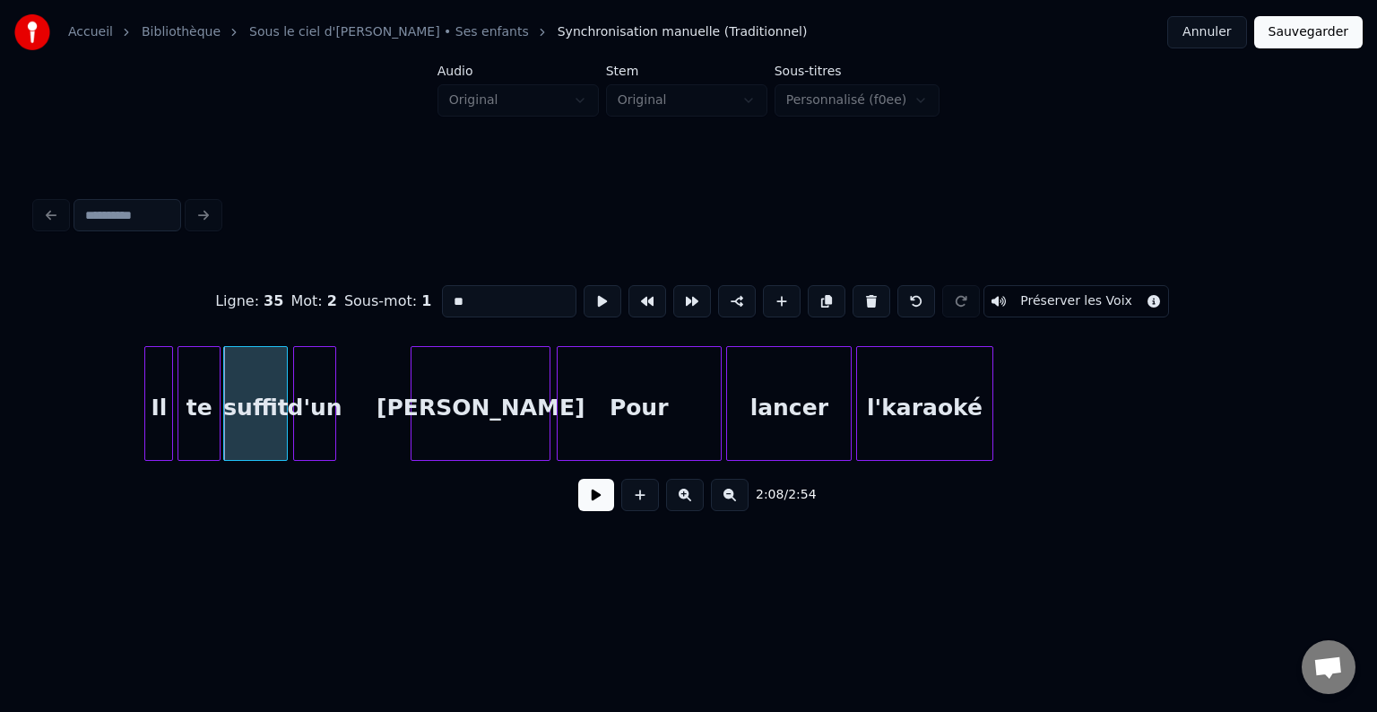
click at [326, 416] on div "d'un" at bounding box center [314, 408] width 41 height 122
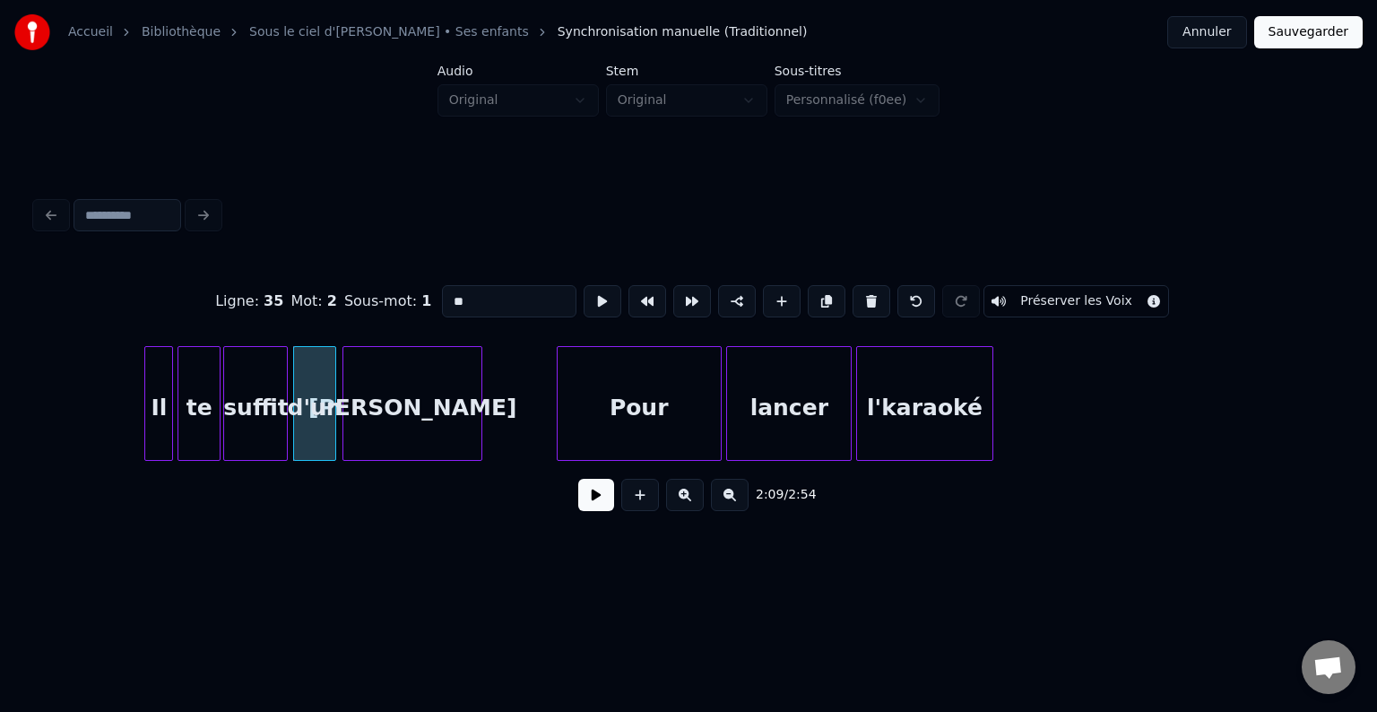
click at [412, 412] on div "[PERSON_NAME]" at bounding box center [412, 408] width 138 height 122
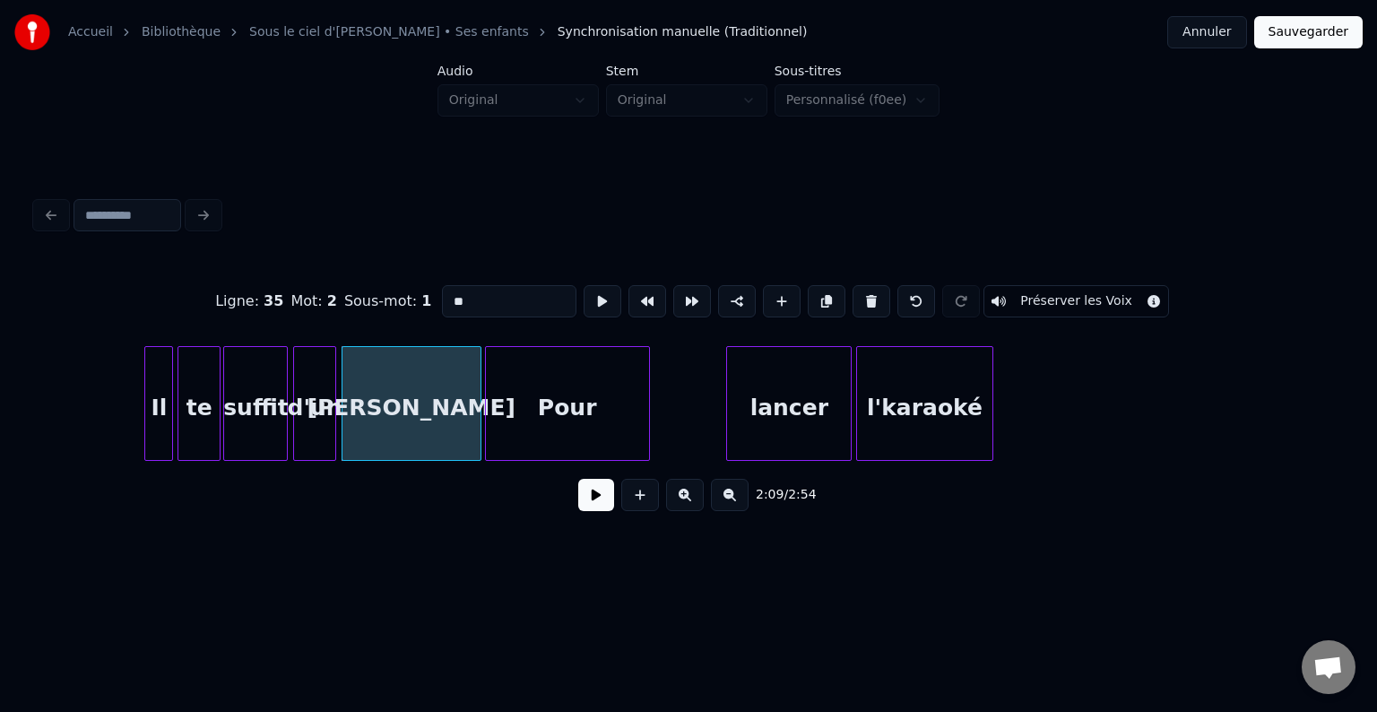
click at [551, 409] on div "Pour" at bounding box center [567, 408] width 163 height 122
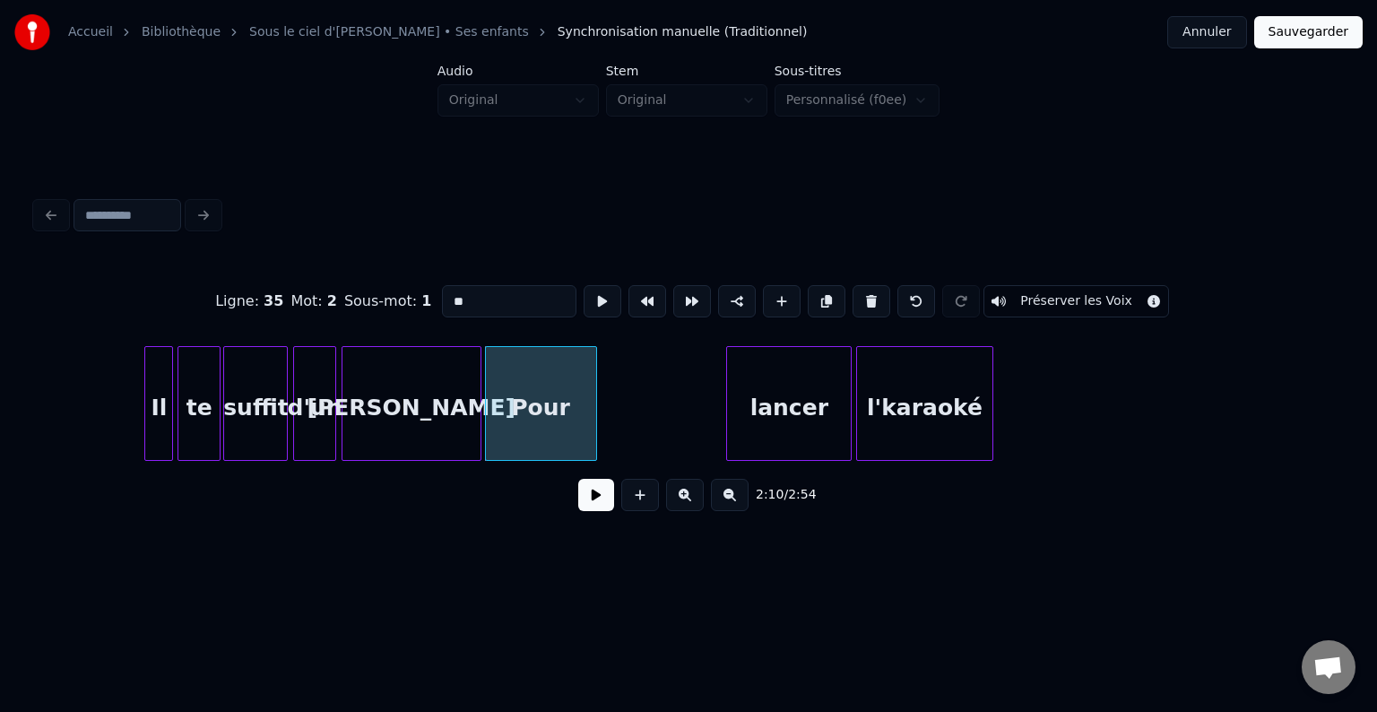
click at [591, 410] on div at bounding box center [593, 403] width 5 height 113
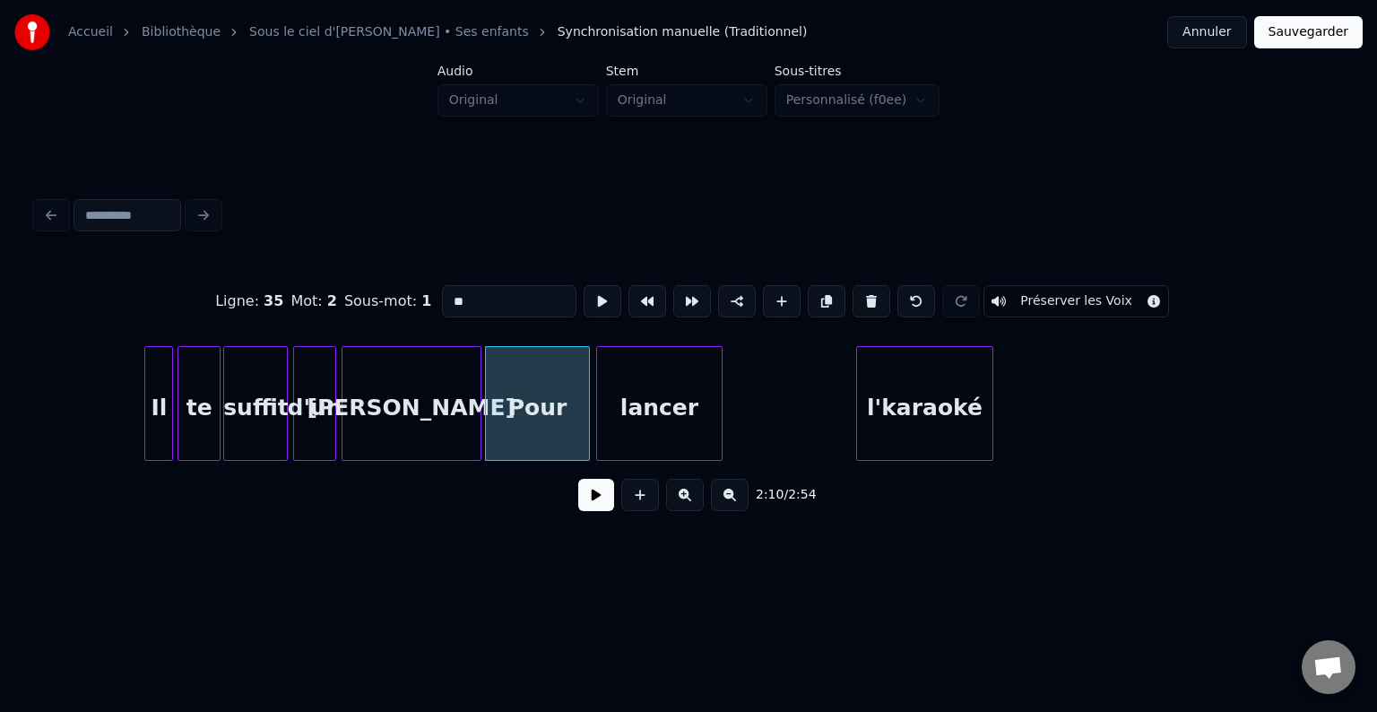
click at [640, 415] on div "lancer" at bounding box center [659, 408] width 124 height 122
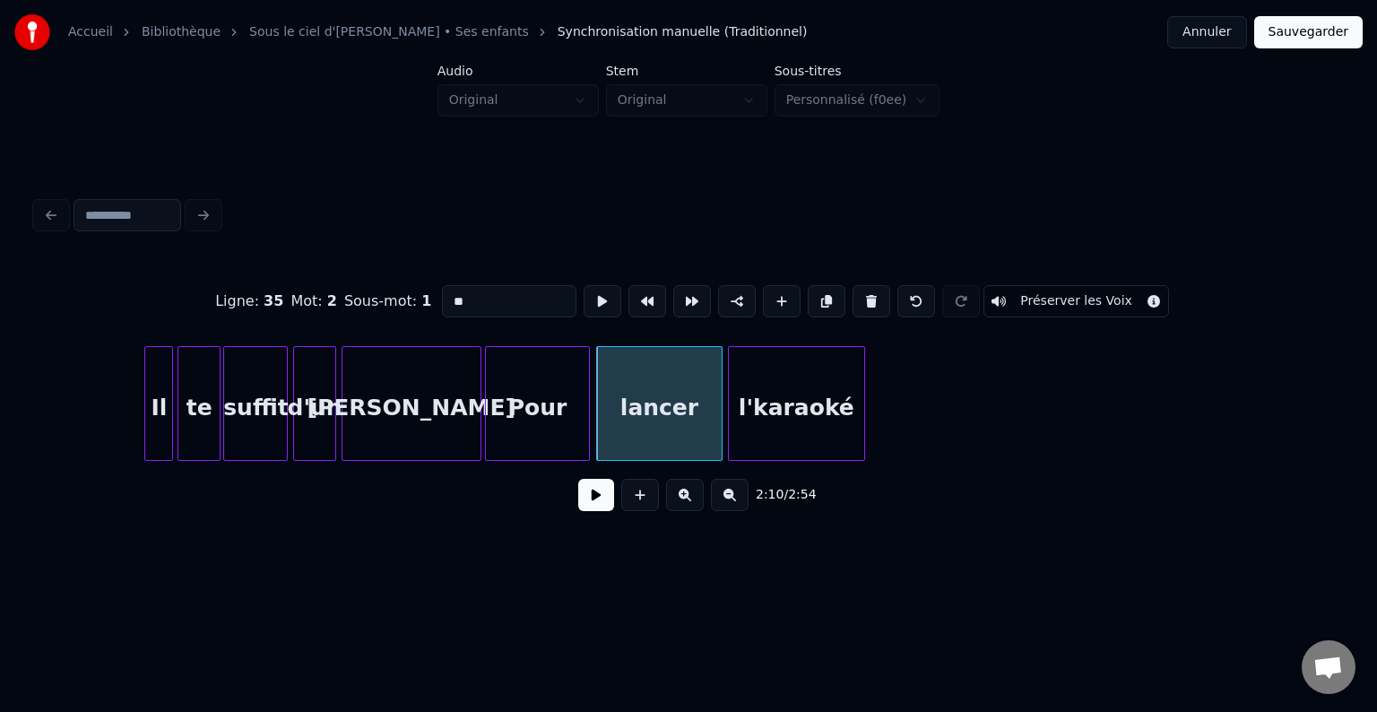
click at [796, 409] on div "l'karaoké" at bounding box center [796, 408] width 135 height 122
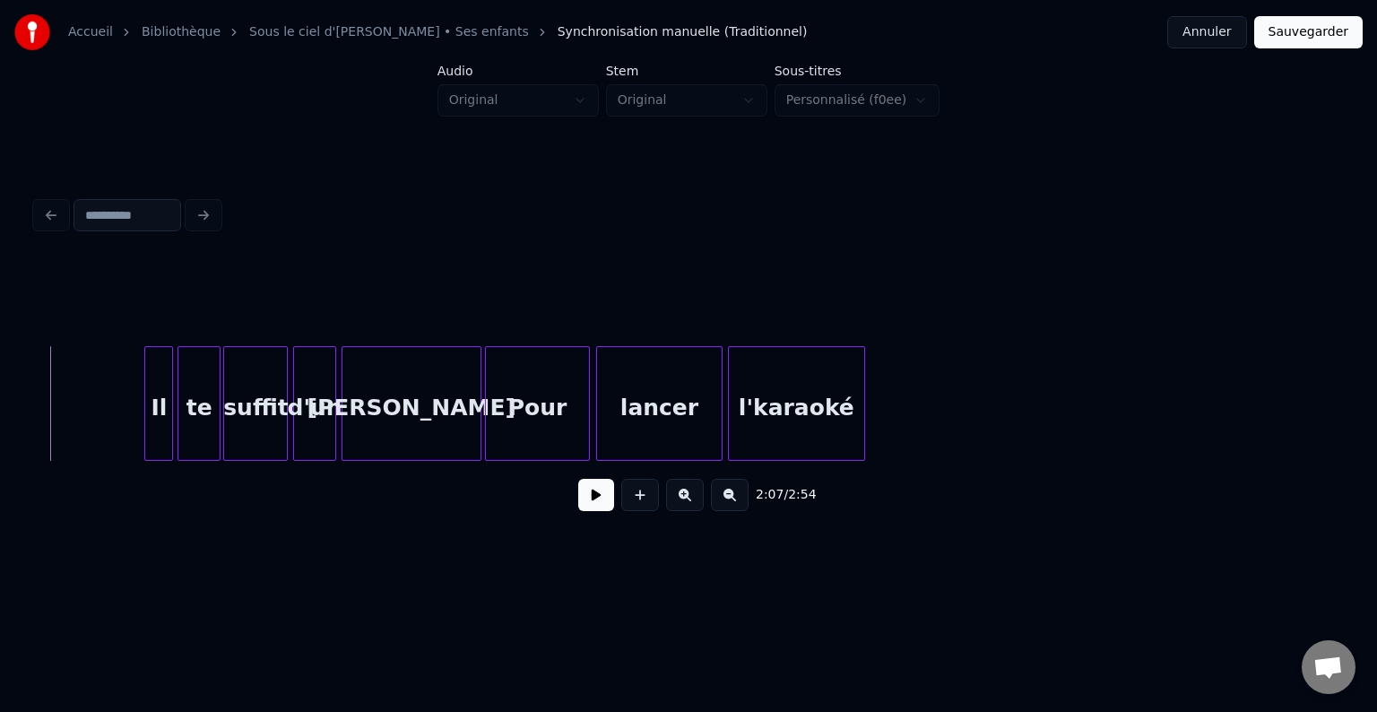
click at [583, 507] on button at bounding box center [596, 495] width 36 height 32
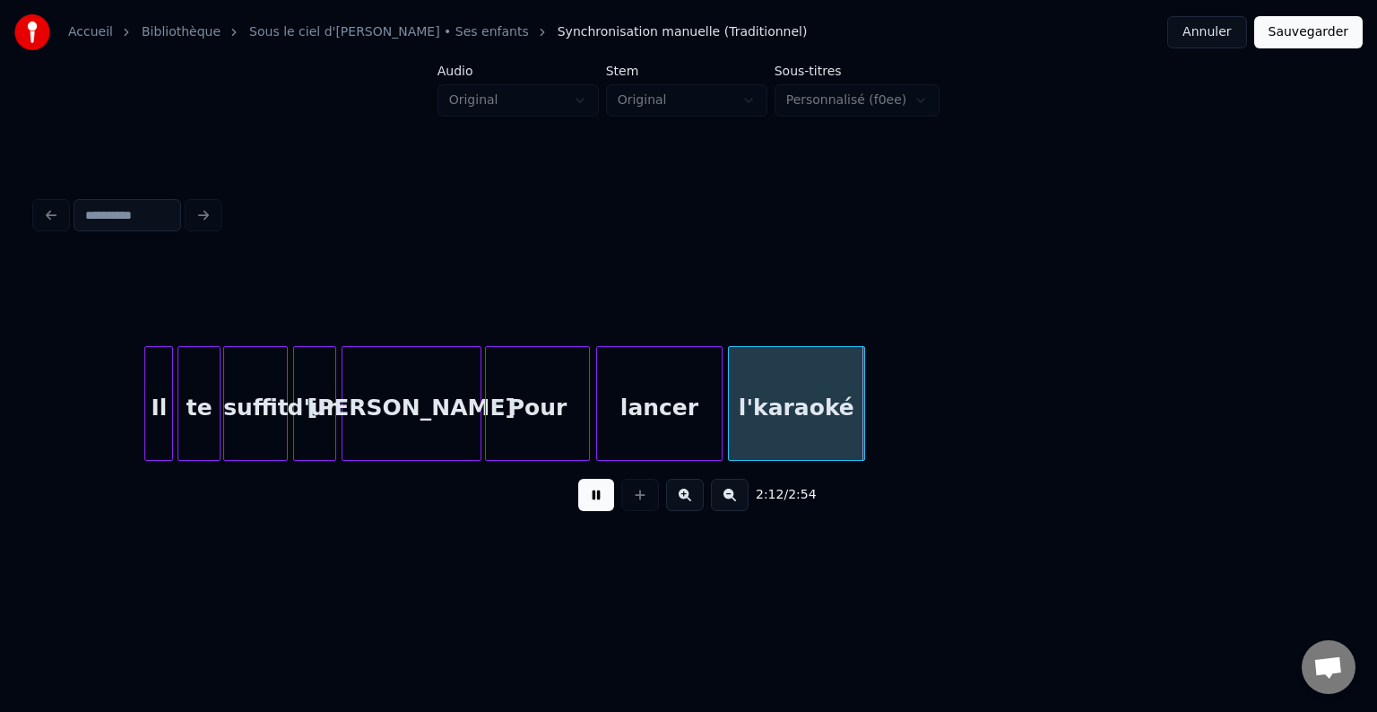
click at [583, 507] on button at bounding box center [596, 495] width 36 height 32
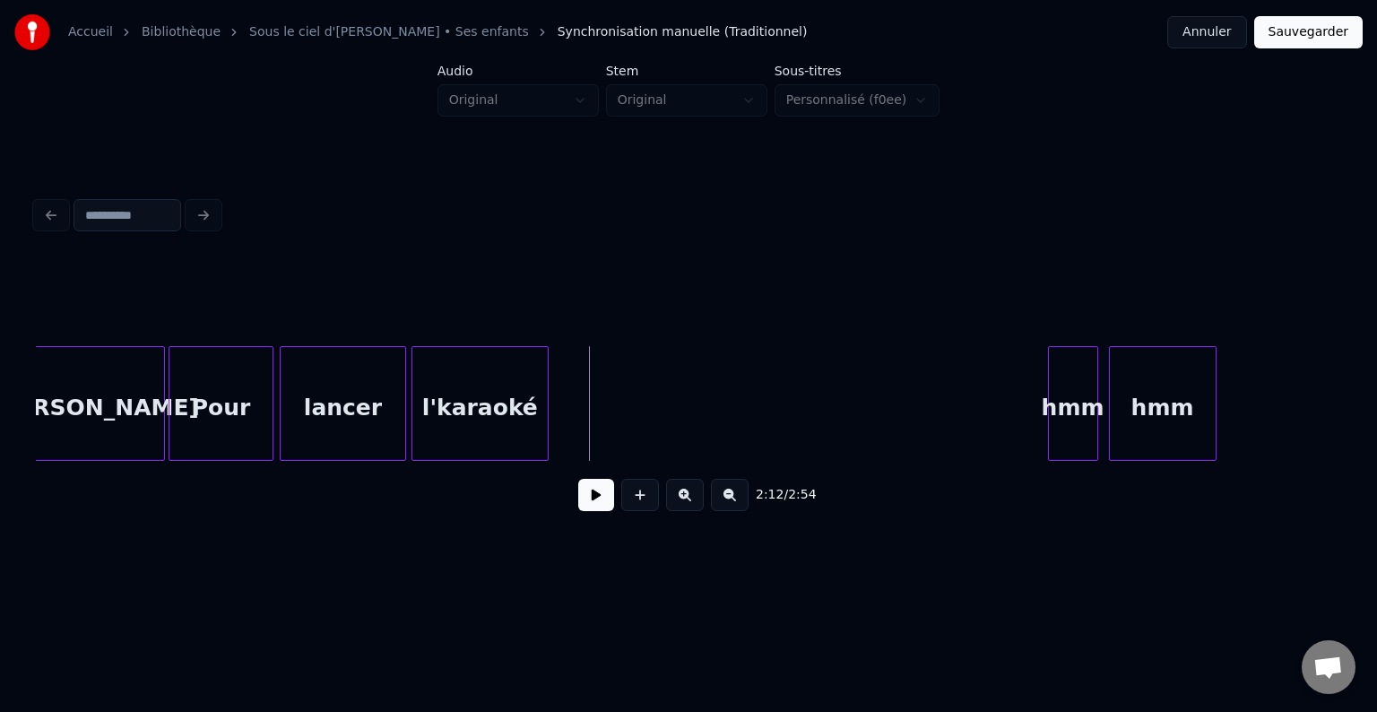
scroll to position [0, 23370]
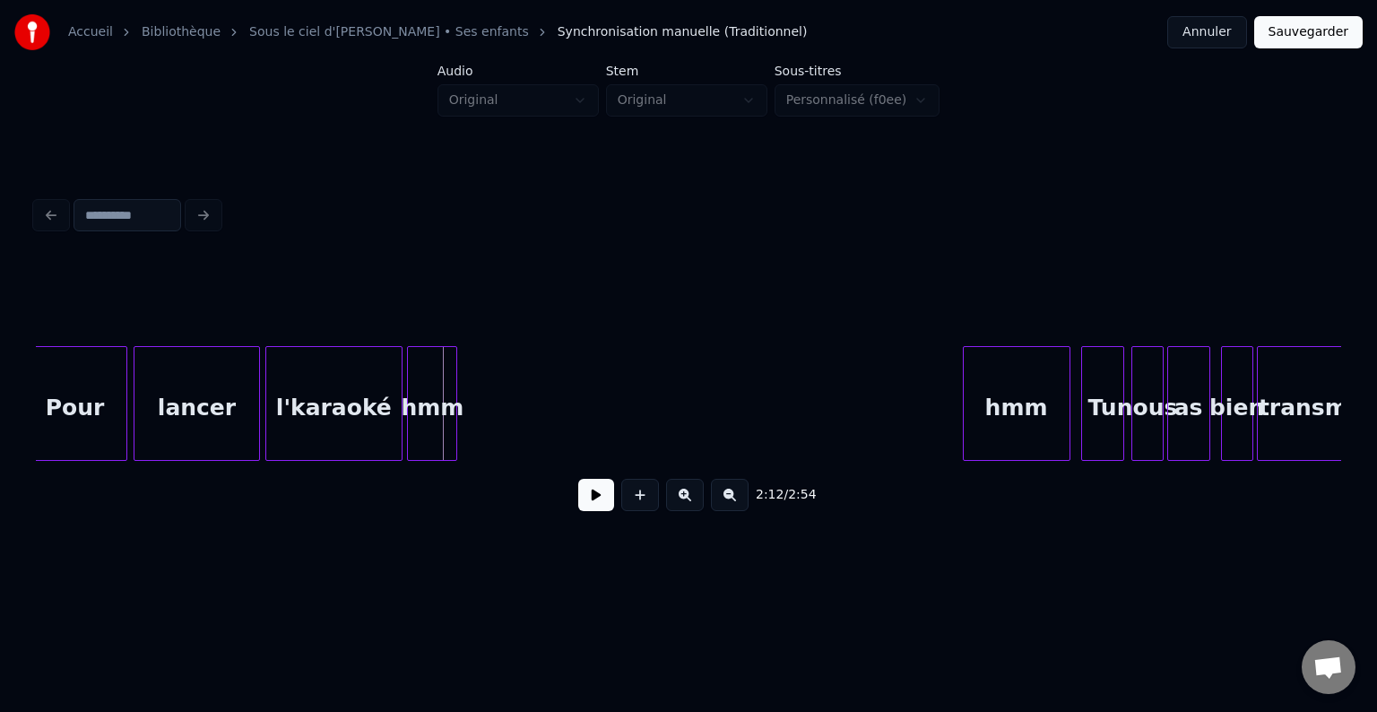
click at [427, 411] on div "hmm" at bounding box center [432, 408] width 48 height 122
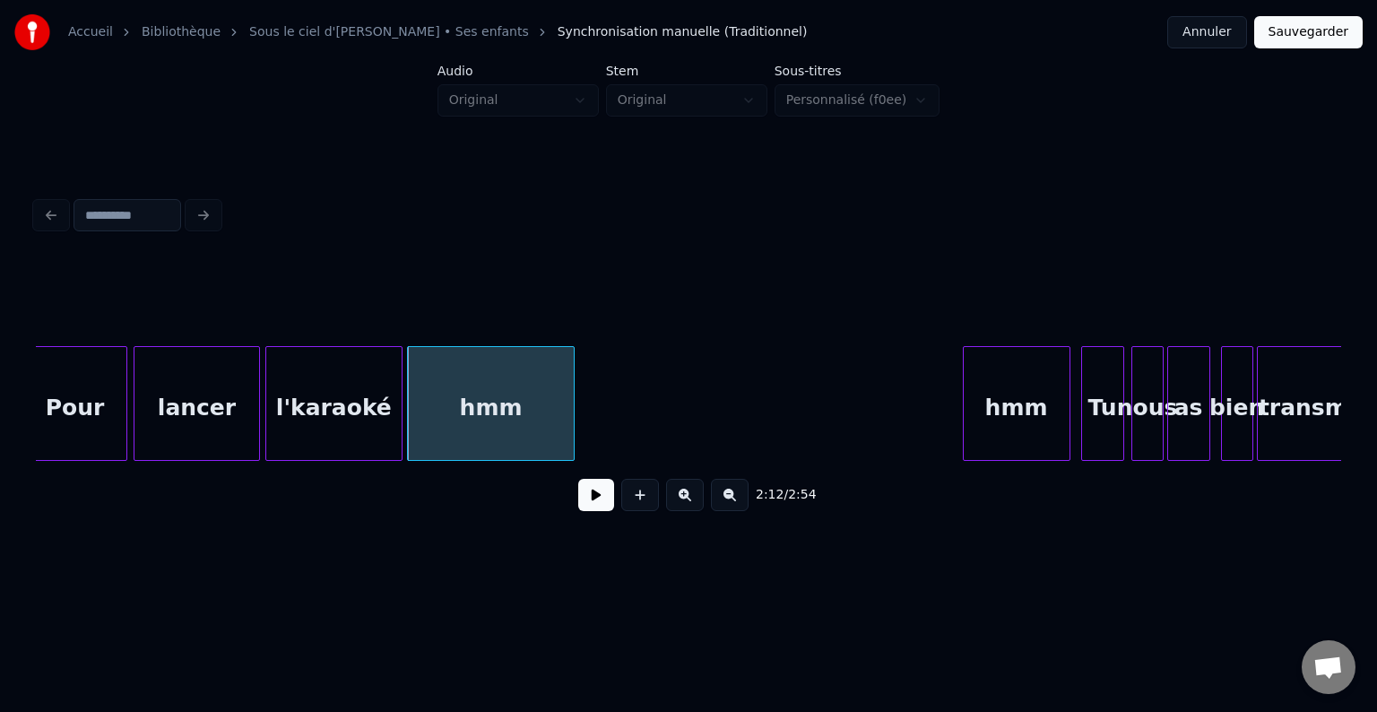
click at [570, 410] on div at bounding box center [570, 403] width 5 height 113
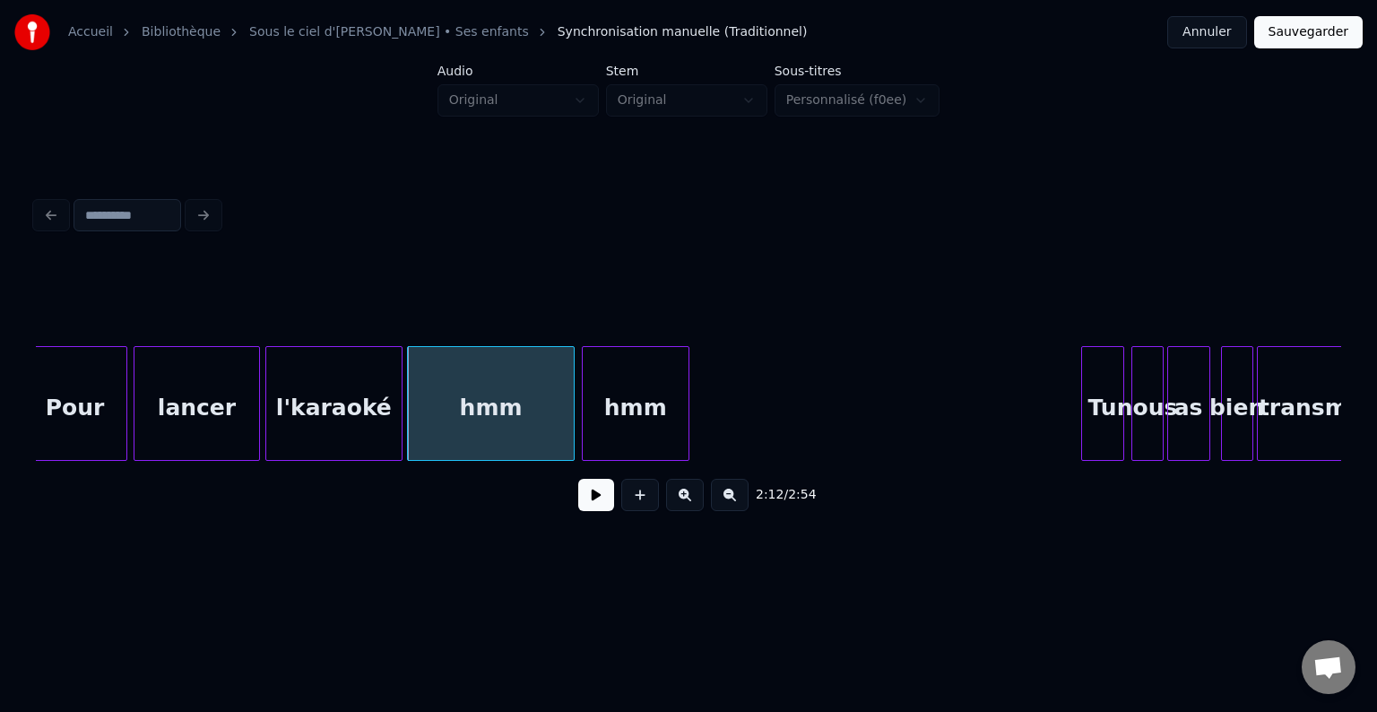
click at [628, 410] on div "hmm" at bounding box center [636, 408] width 106 height 122
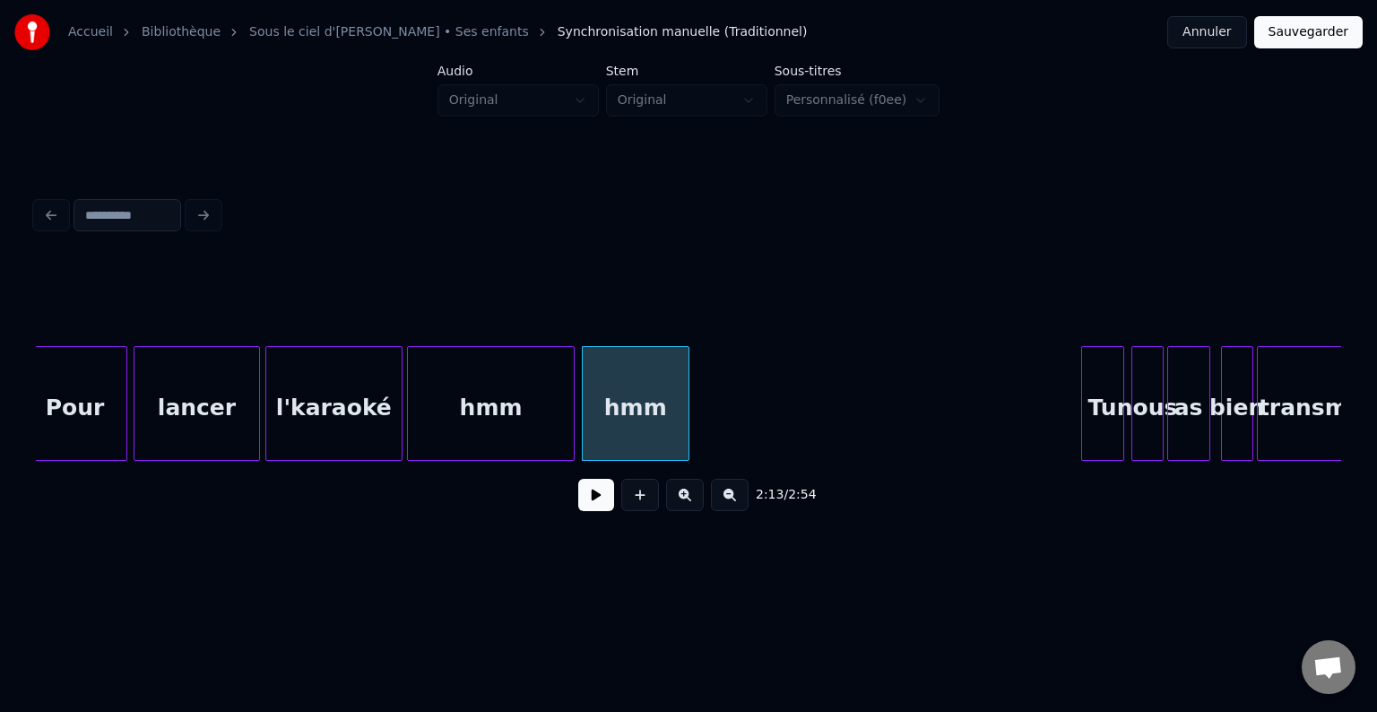
click at [687, 406] on div "hmm" at bounding box center [636, 403] width 108 height 115
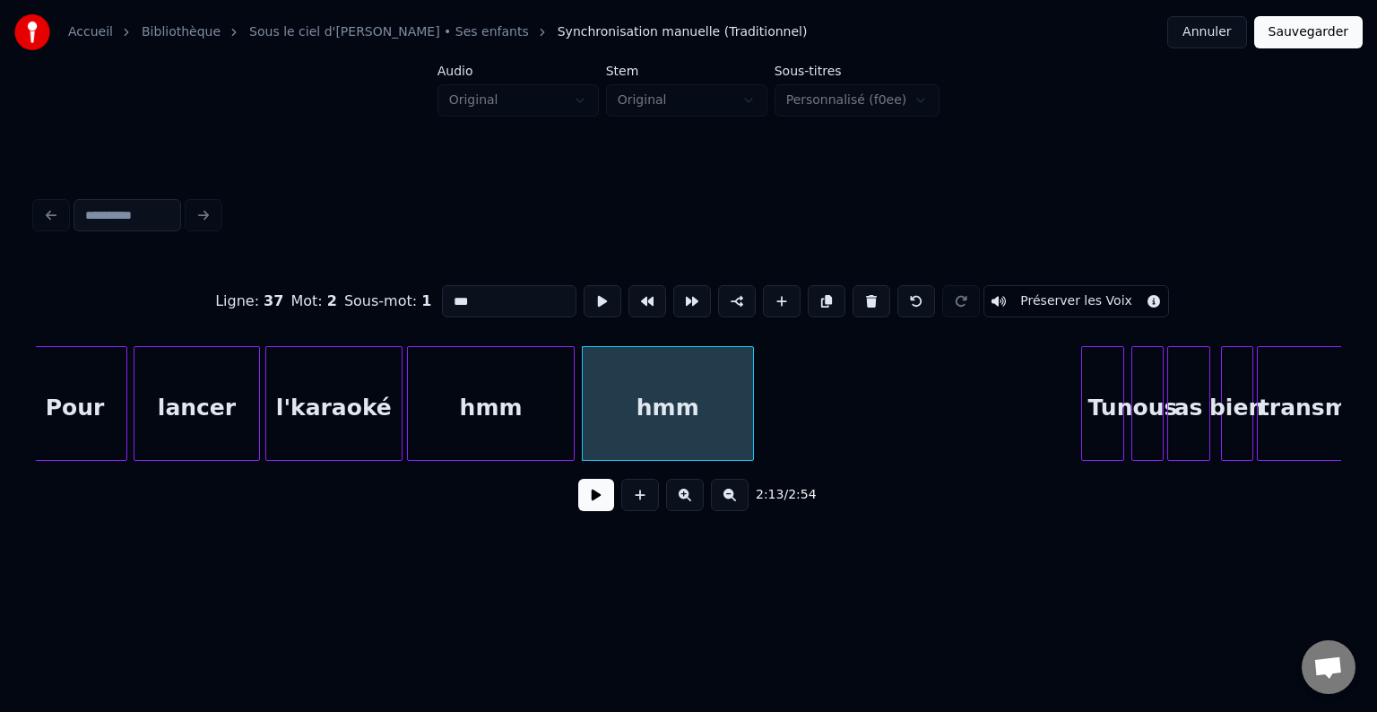
click at [749, 409] on div at bounding box center [749, 403] width 5 height 113
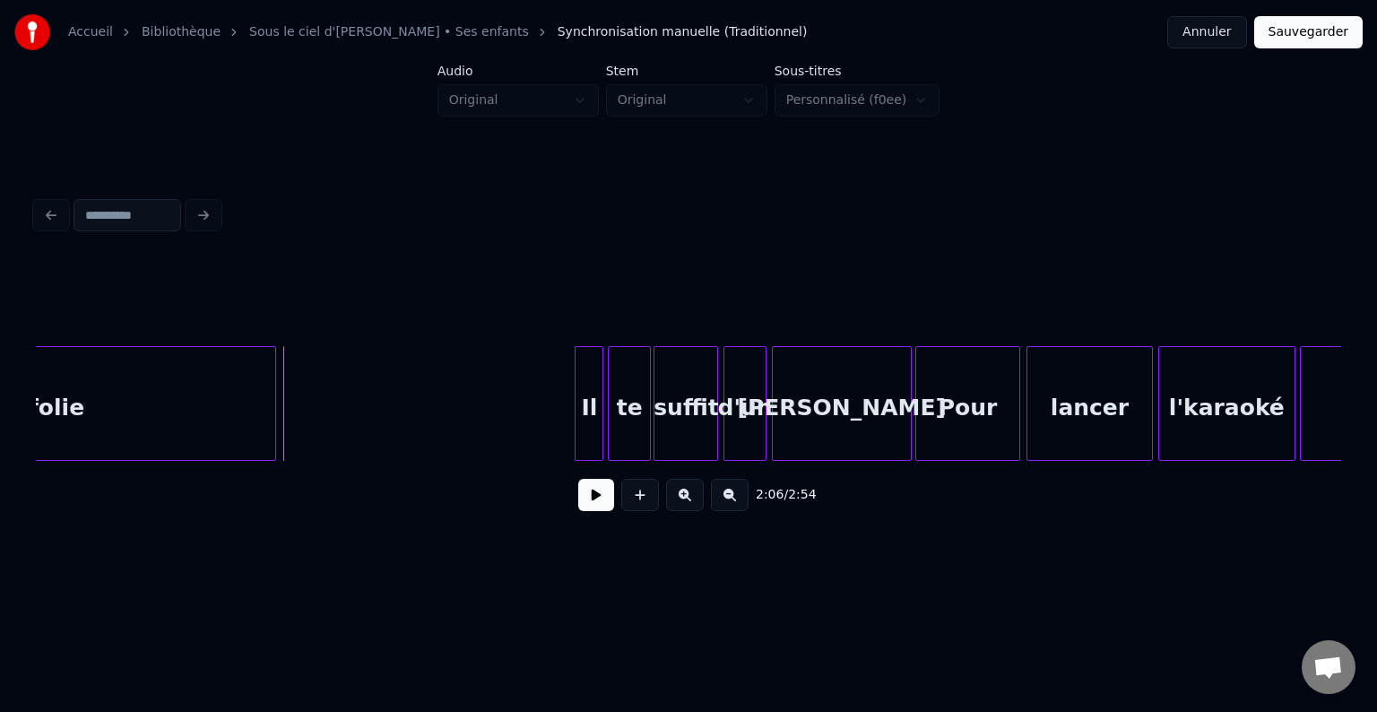
scroll to position [0, 22477]
click at [592, 505] on button at bounding box center [596, 495] width 36 height 32
click at [593, 505] on button at bounding box center [596, 495] width 36 height 32
click at [584, 500] on button at bounding box center [596, 495] width 36 height 32
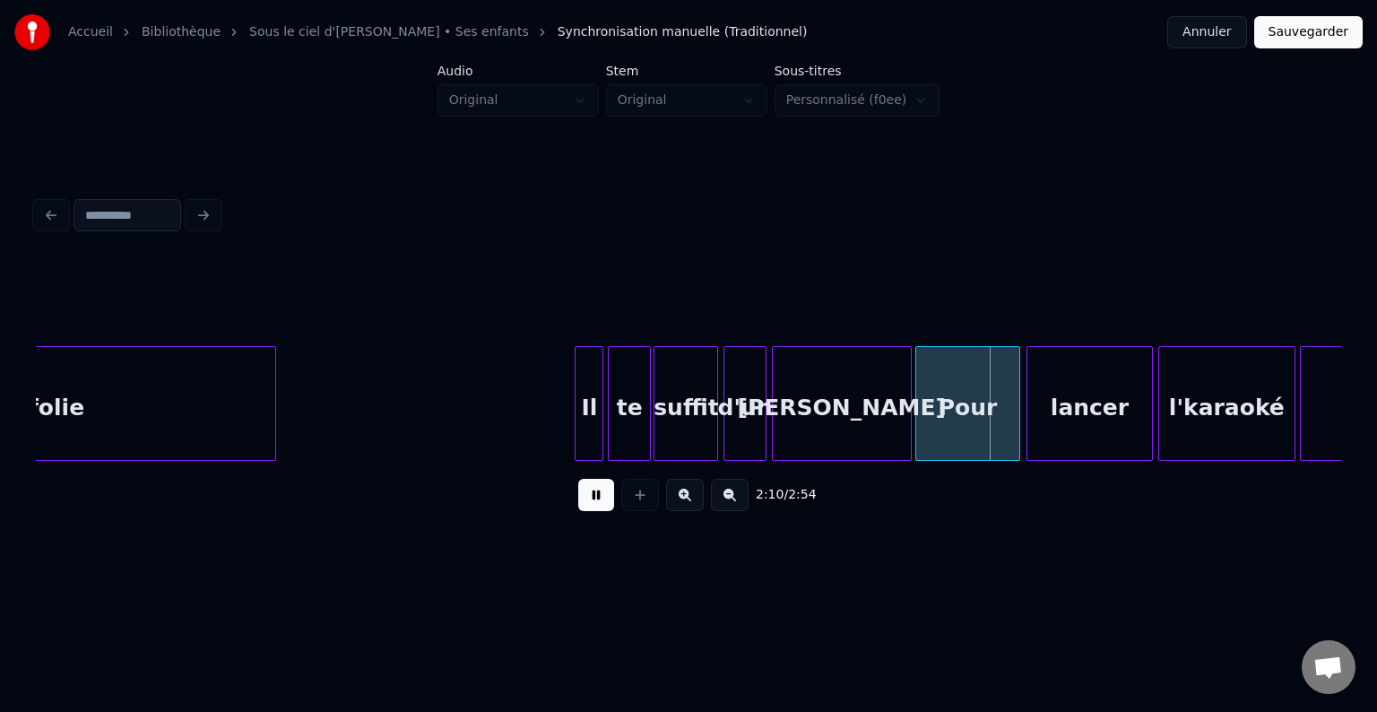
click at [584, 500] on button at bounding box center [596, 495] width 36 height 32
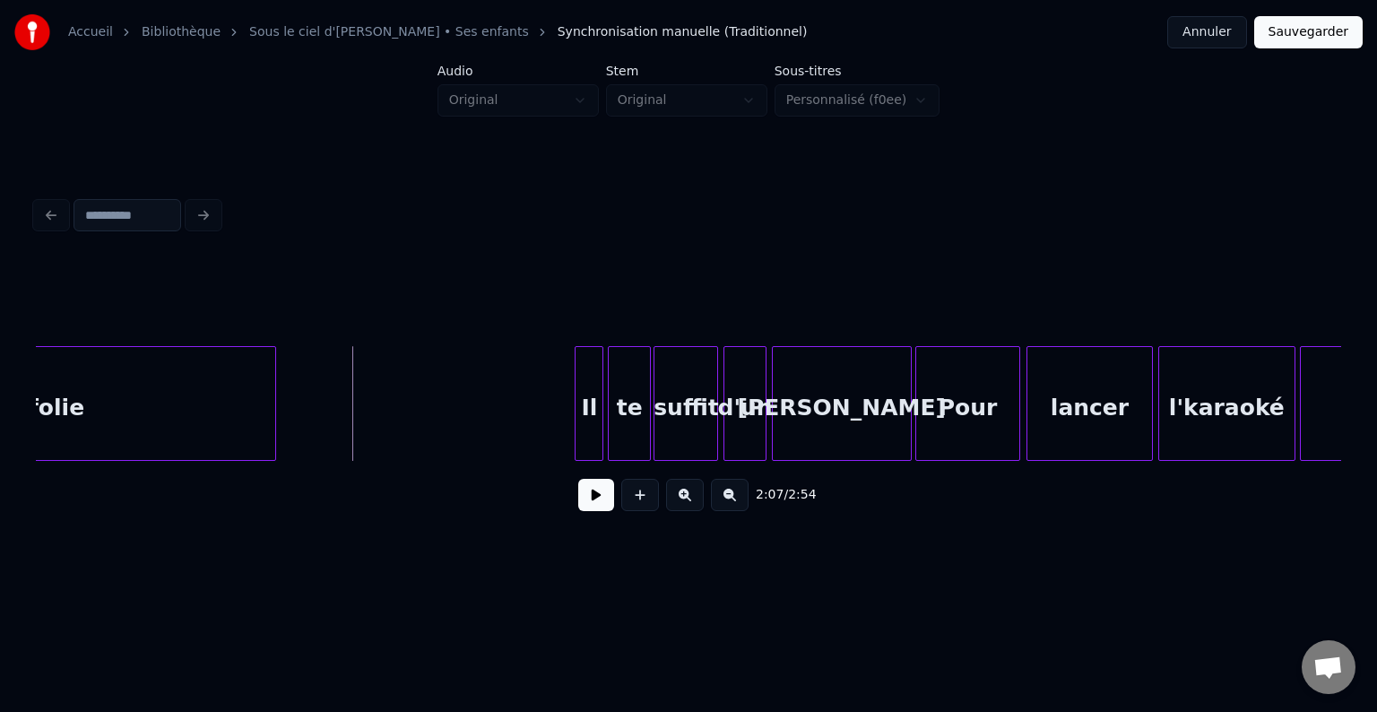
click at [609, 504] on button at bounding box center [596, 495] width 36 height 32
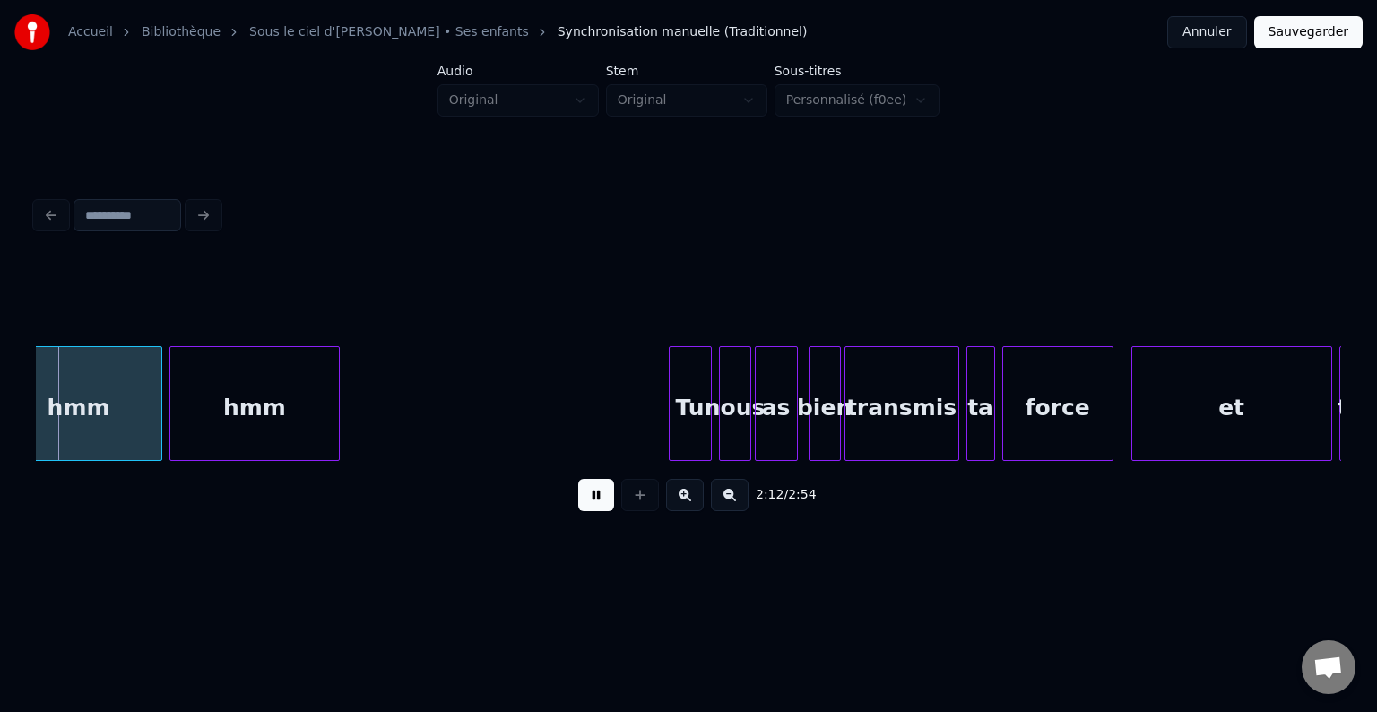
click at [612, 498] on button at bounding box center [596, 495] width 36 height 32
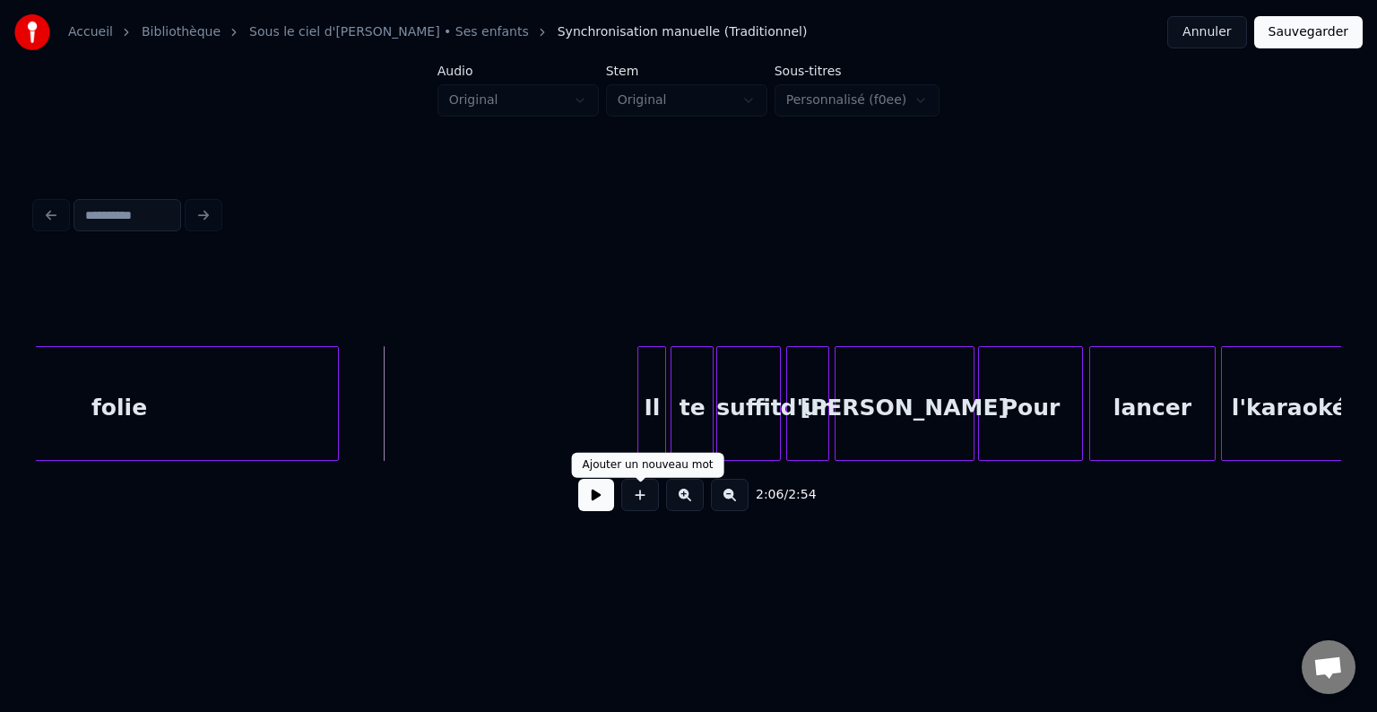
click at [565, 505] on div "2:06 / 2:54" at bounding box center [688, 494] width 1276 height 39
click at [583, 509] on button at bounding box center [596, 495] width 36 height 32
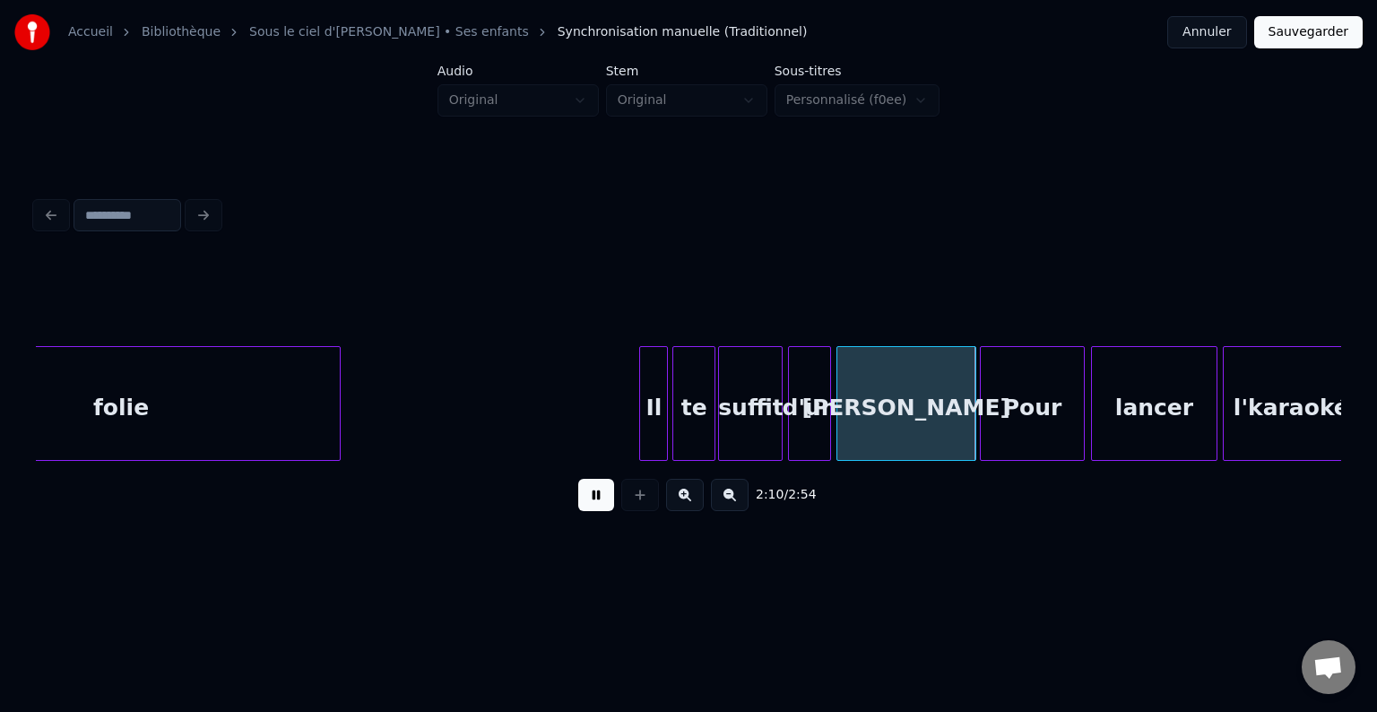
click at [591, 504] on button at bounding box center [596, 495] width 36 height 32
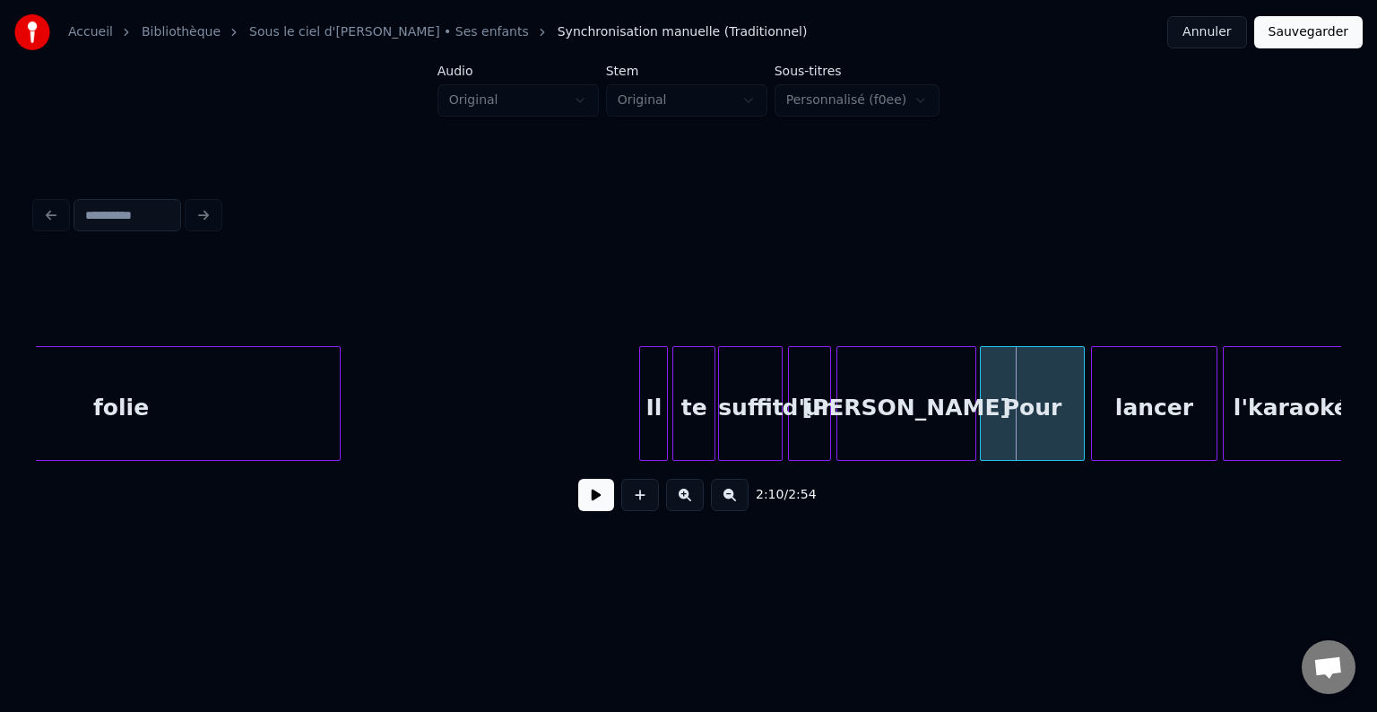
click at [900, 415] on div "[PERSON_NAME]" at bounding box center [906, 408] width 138 height 122
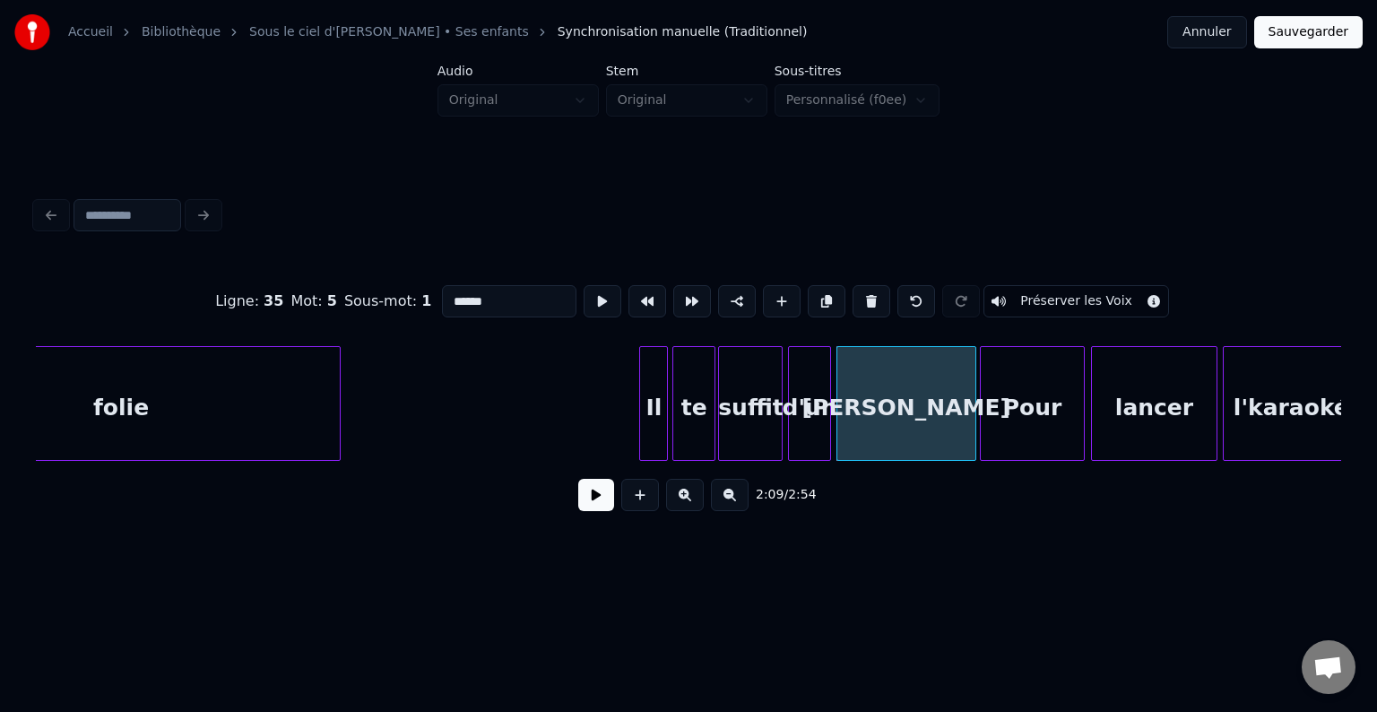
click at [763, 420] on div "suffit" at bounding box center [750, 408] width 63 height 122
type input "******"
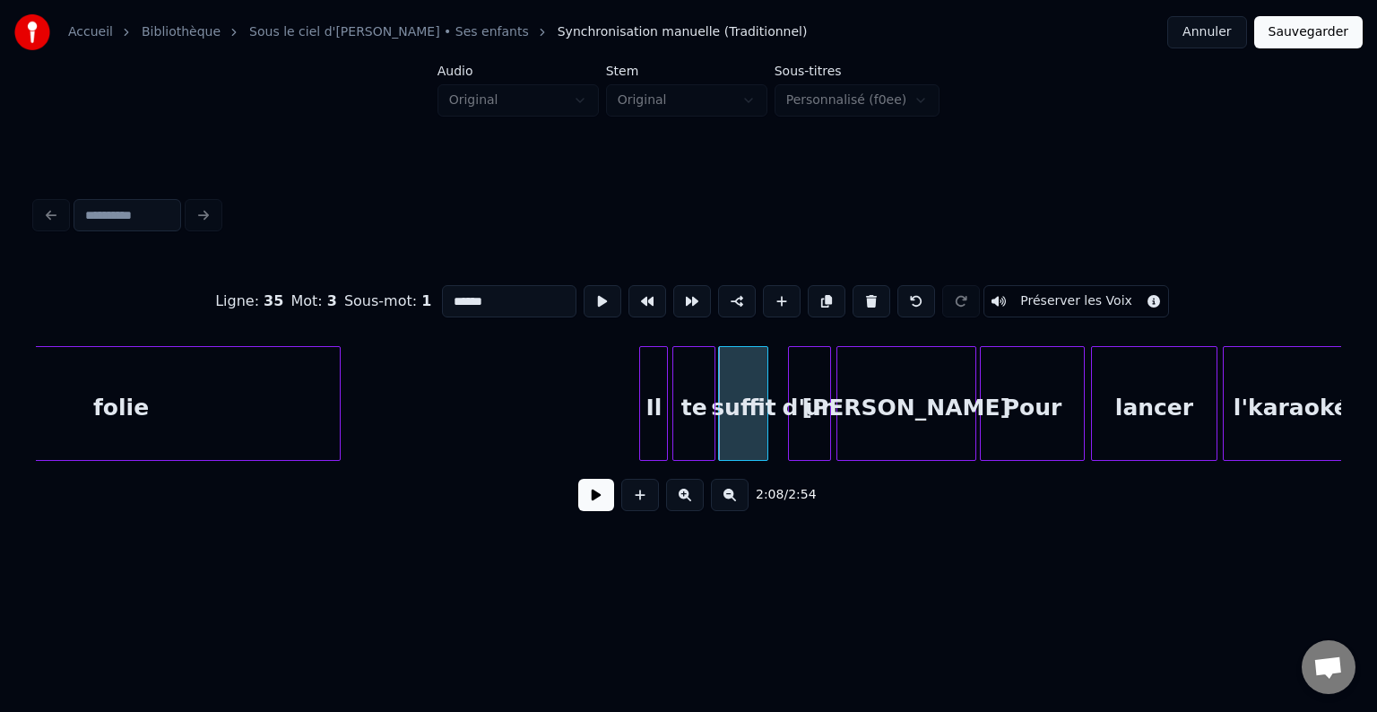
click at [766, 417] on div at bounding box center [764, 403] width 5 height 113
click at [791, 408] on div "d'un" at bounding box center [793, 408] width 41 height 122
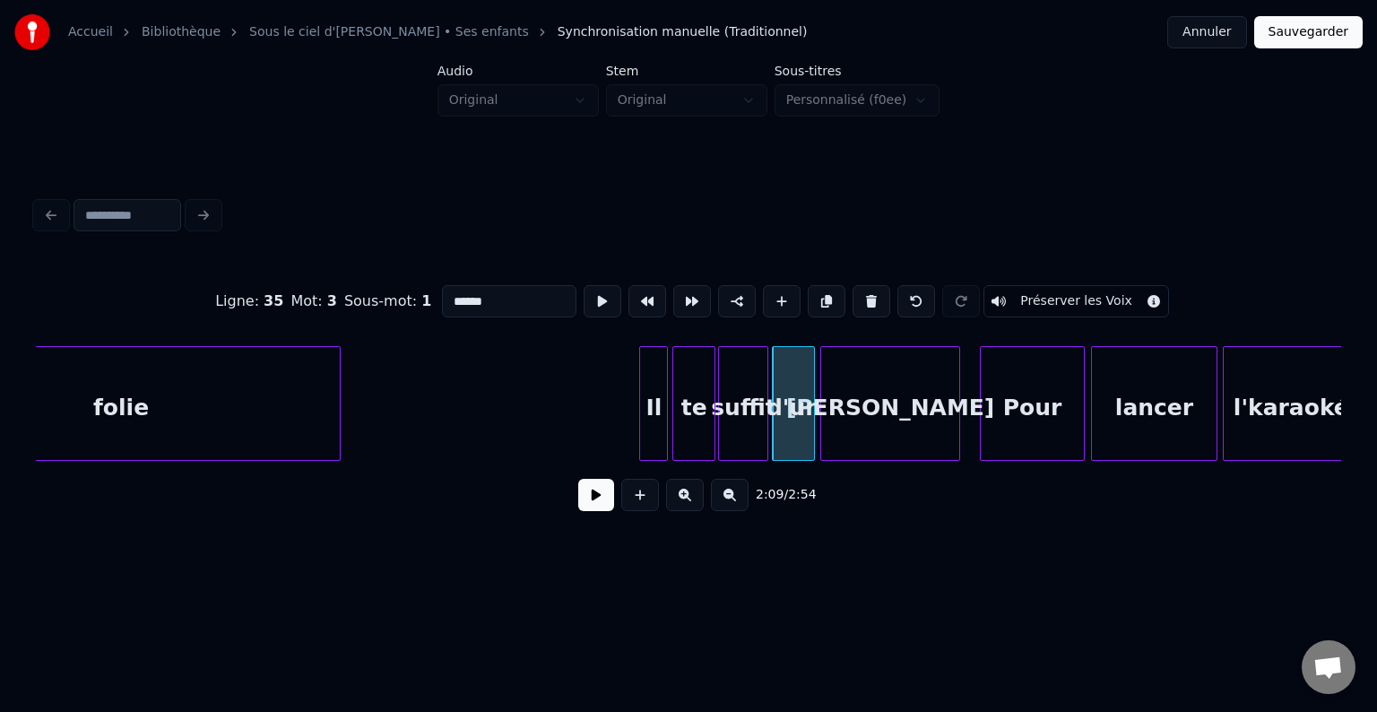
click at [892, 419] on div "[PERSON_NAME]" at bounding box center [890, 408] width 138 height 122
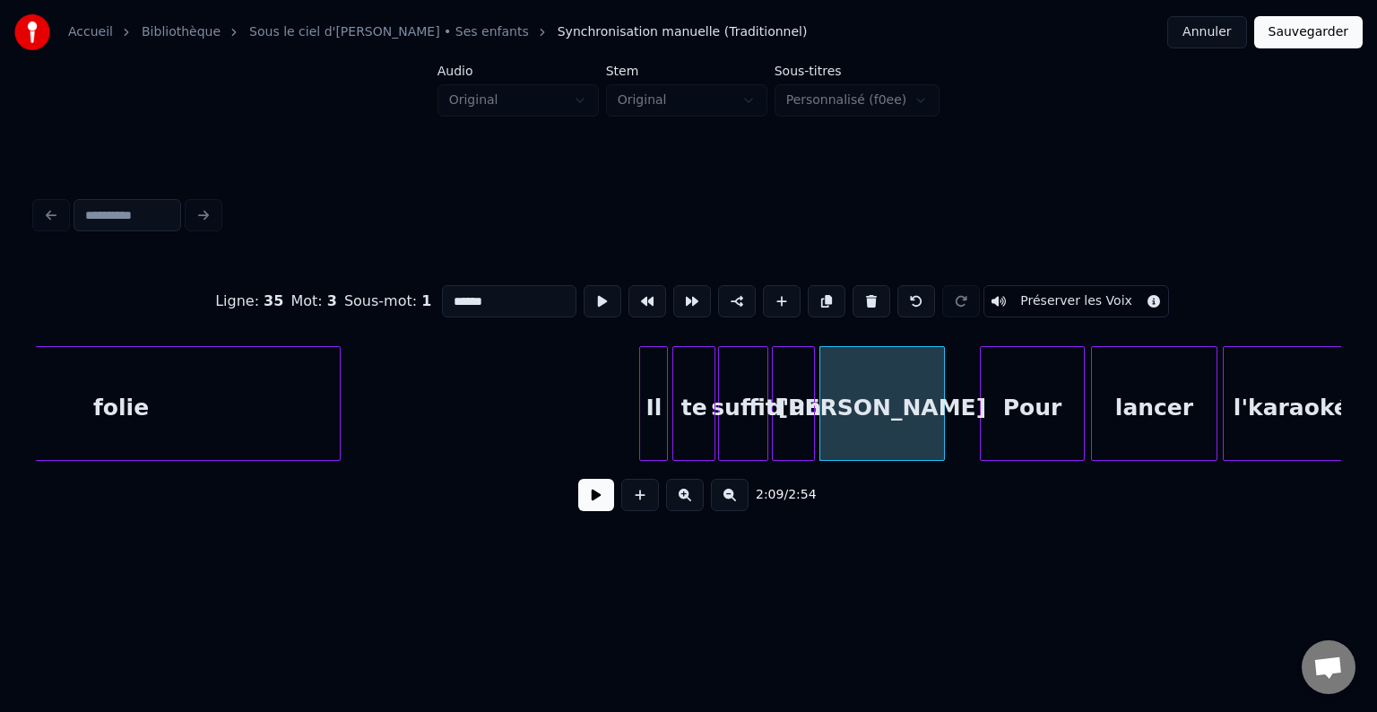
click at [941, 419] on div at bounding box center [940, 403] width 5 height 113
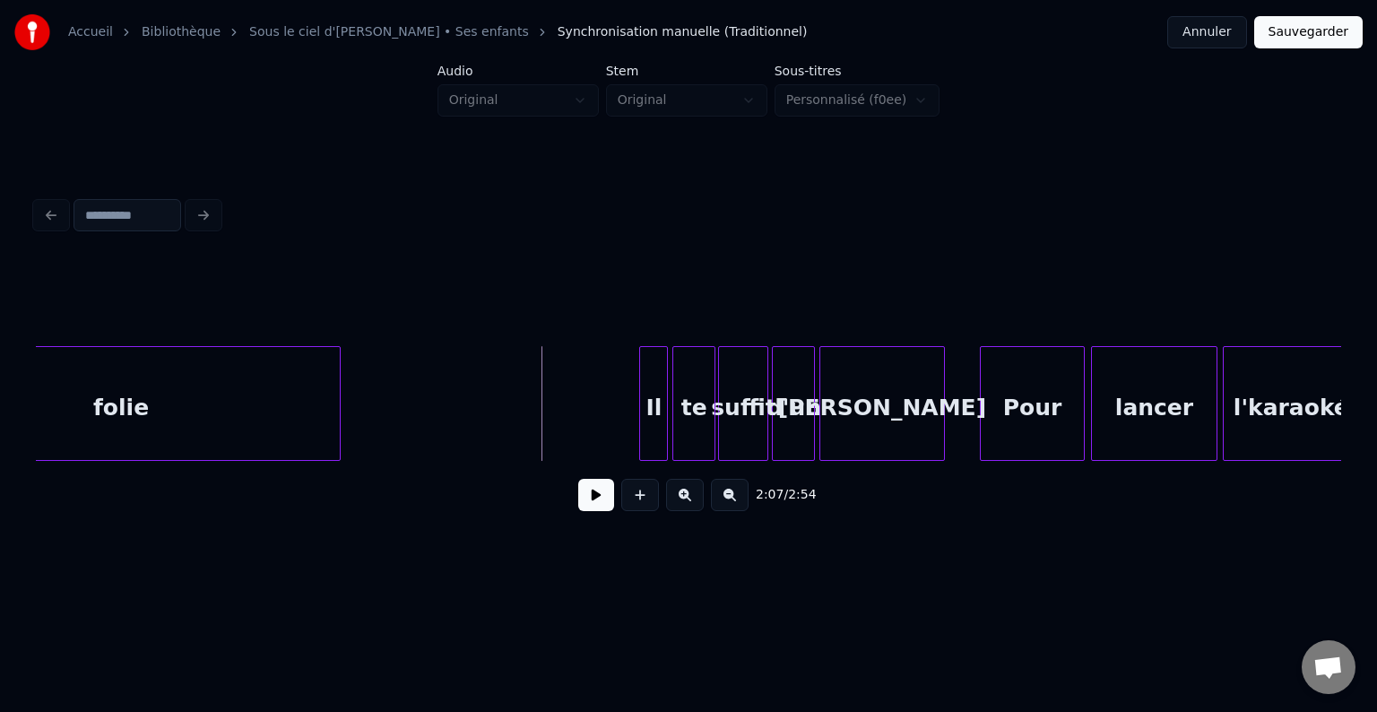
click at [598, 498] on button at bounding box center [596, 495] width 36 height 32
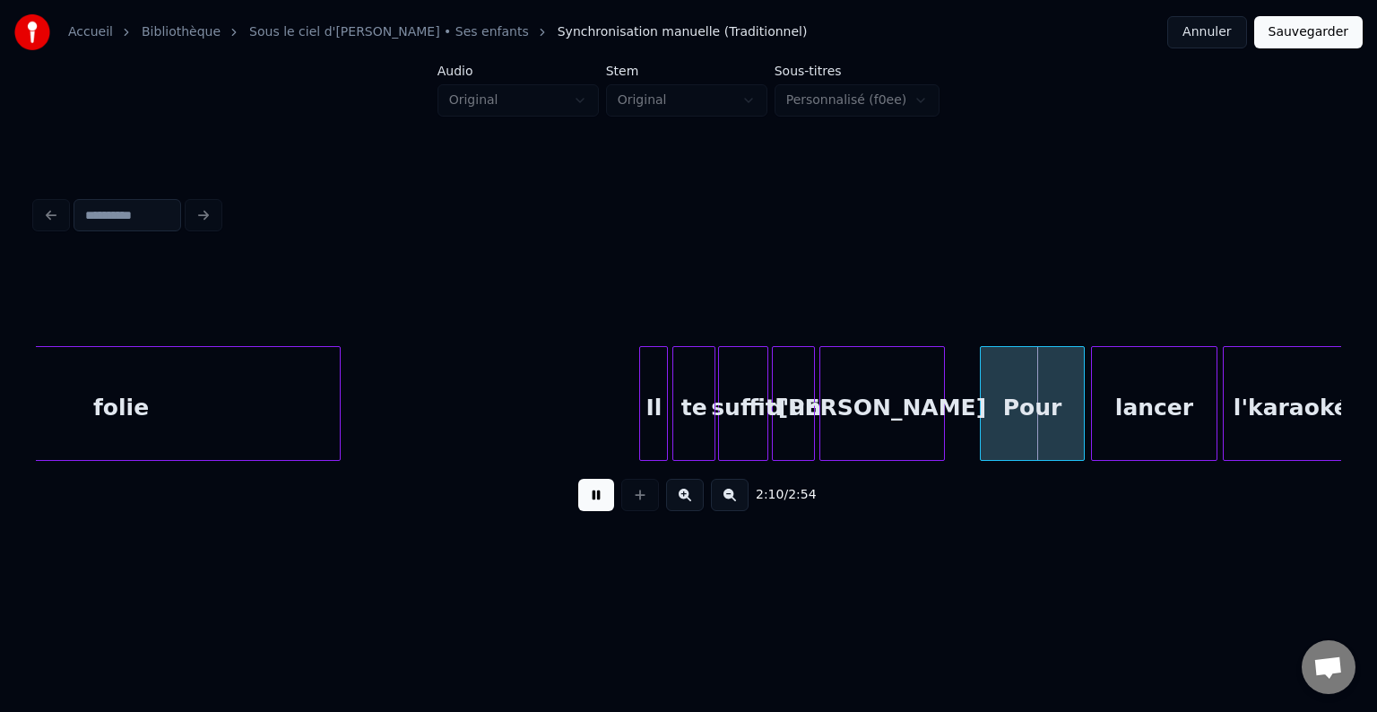
click at [598, 498] on button at bounding box center [596, 495] width 36 height 32
click at [970, 408] on div "Pour" at bounding box center [1000, 408] width 104 height 122
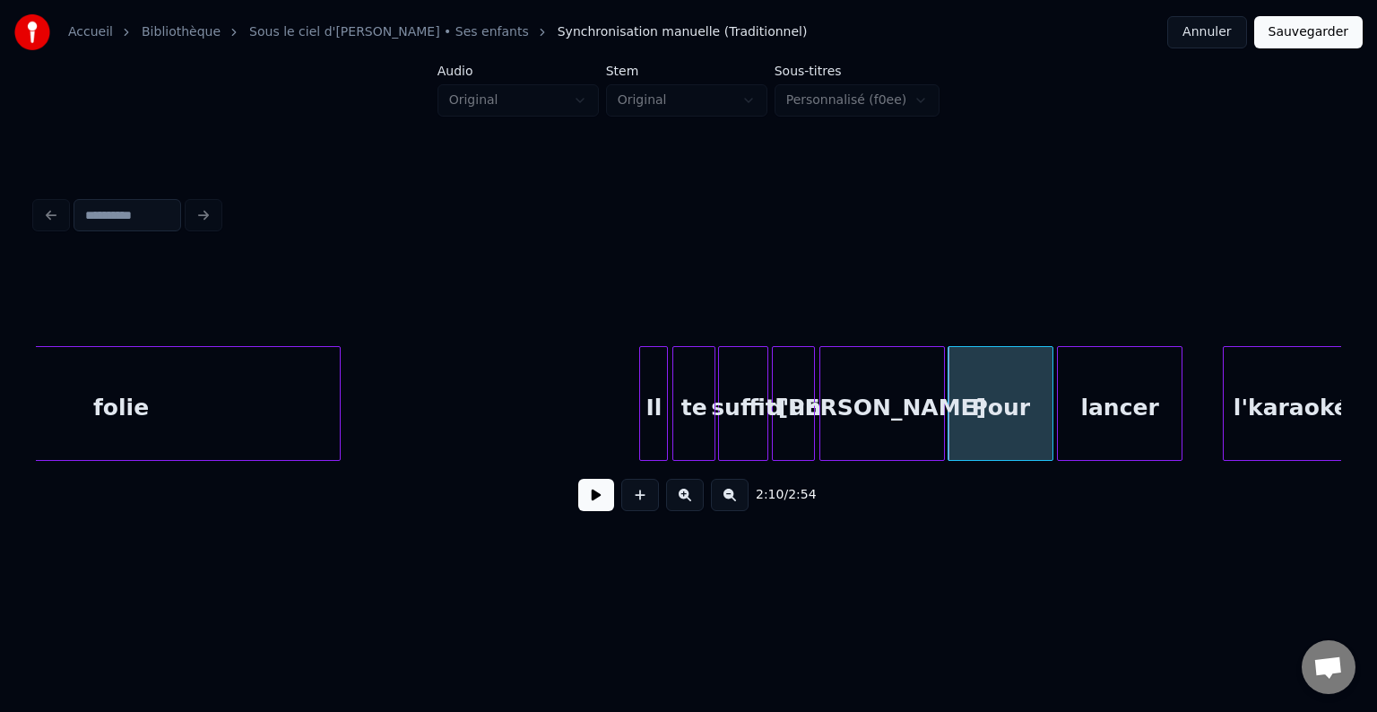
click at [1100, 408] on div "lancer" at bounding box center [1120, 408] width 124 height 122
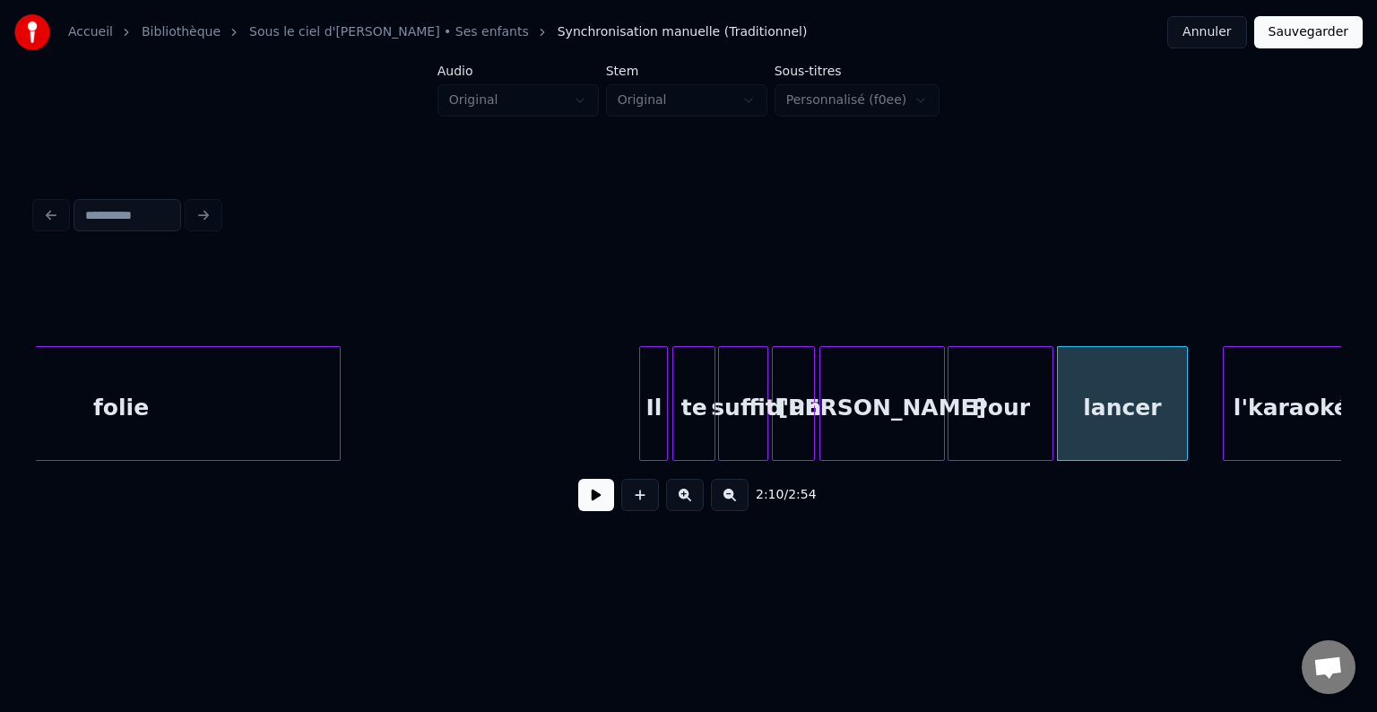
click at [1185, 415] on div at bounding box center [1183, 403] width 5 height 113
click at [1195, 422] on div at bounding box center [1195, 403] width 5 height 113
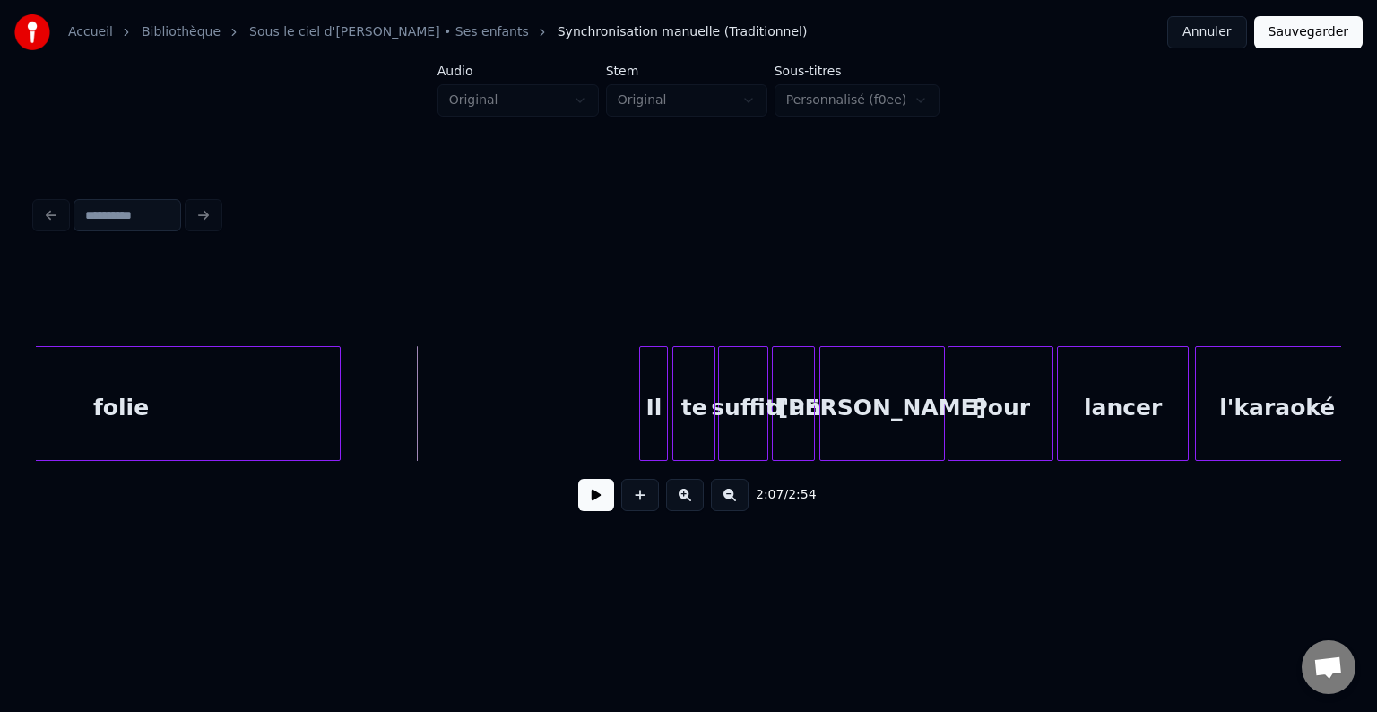
click at [598, 496] on button at bounding box center [596, 495] width 36 height 32
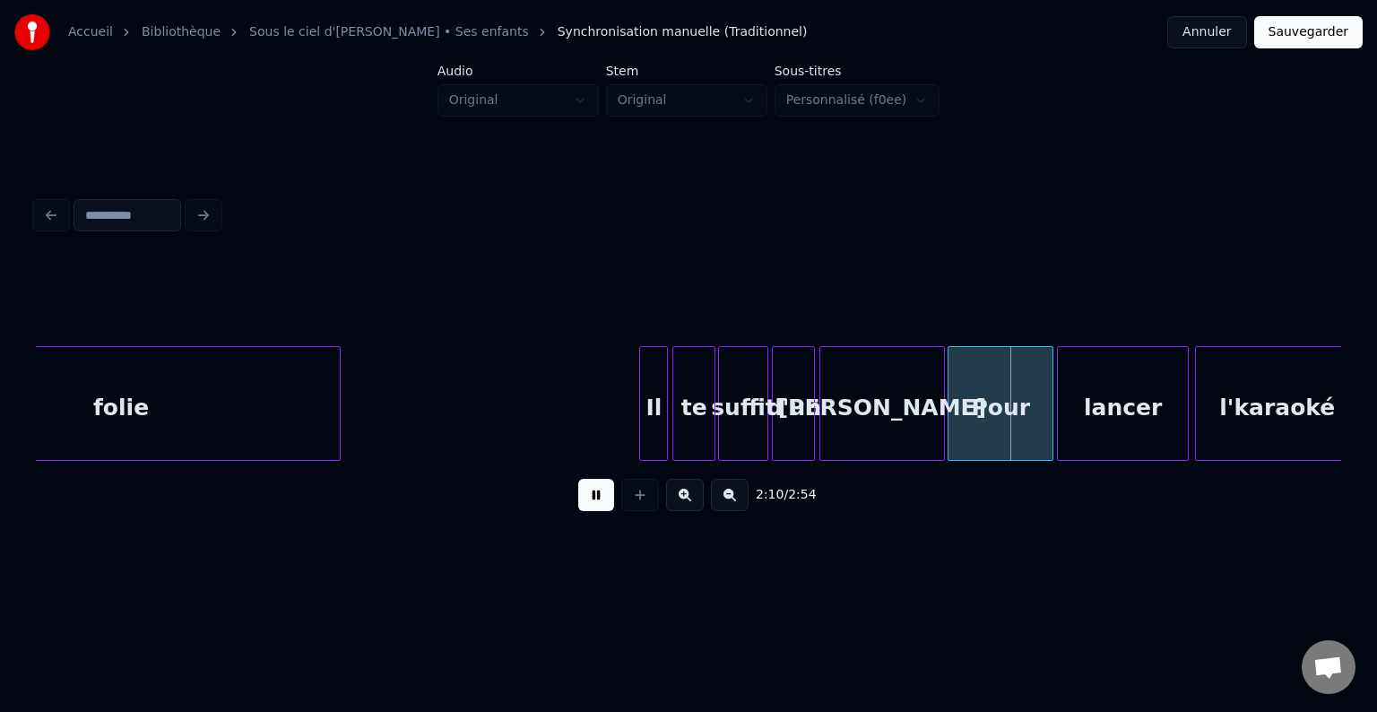
click at [579, 489] on button at bounding box center [596, 495] width 36 height 32
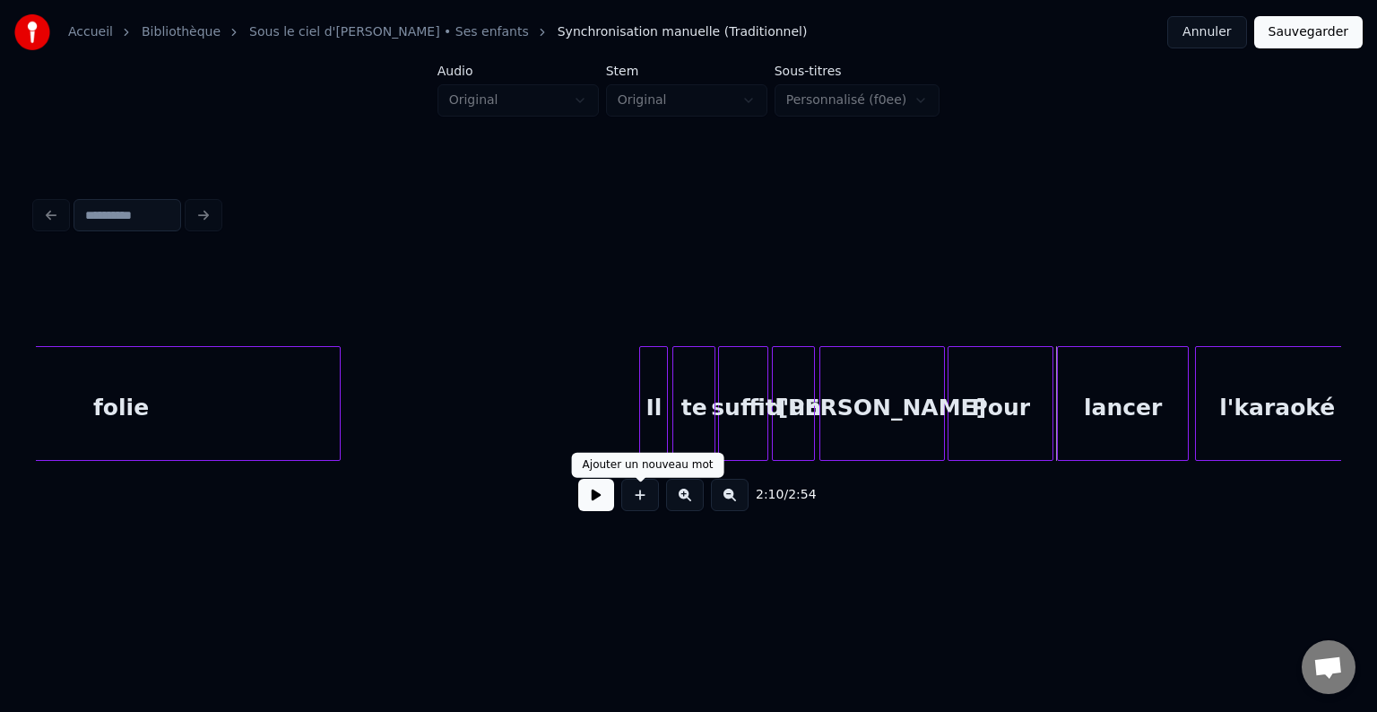
click at [604, 505] on button at bounding box center [596, 495] width 36 height 32
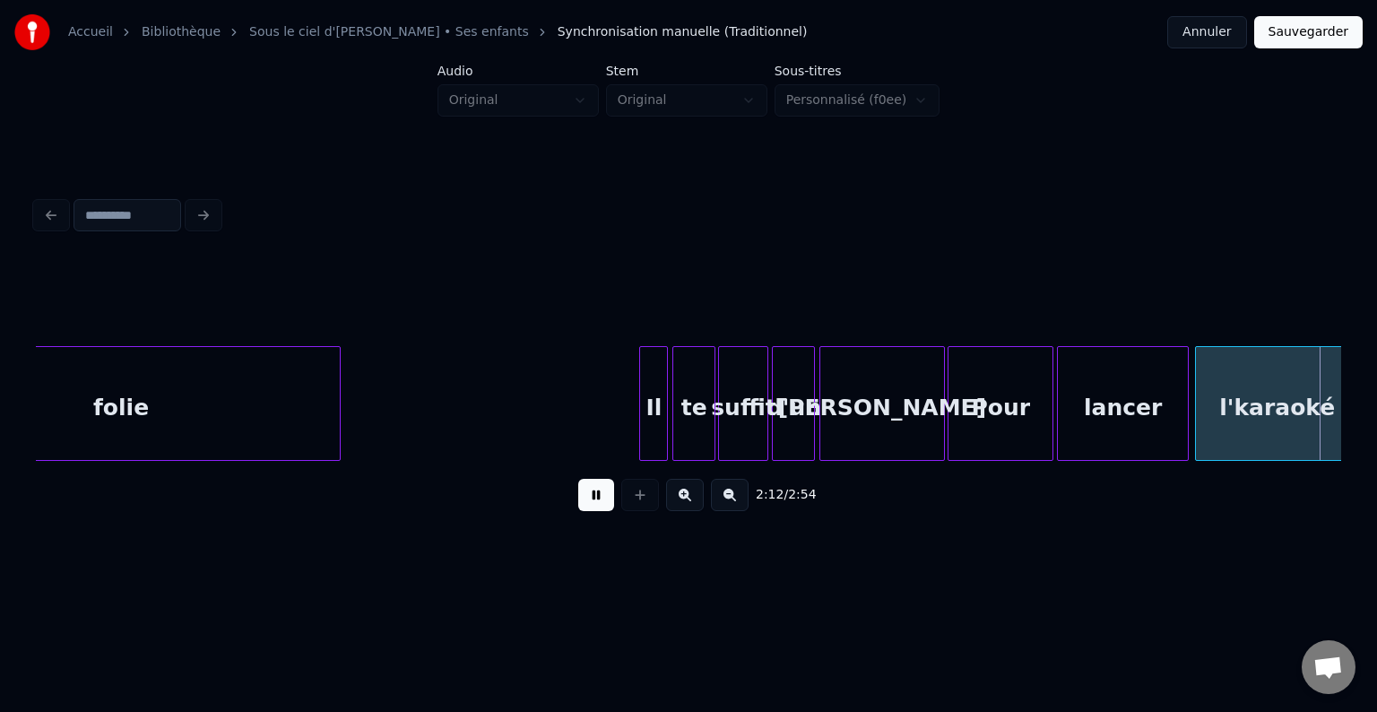
scroll to position [0, 23719]
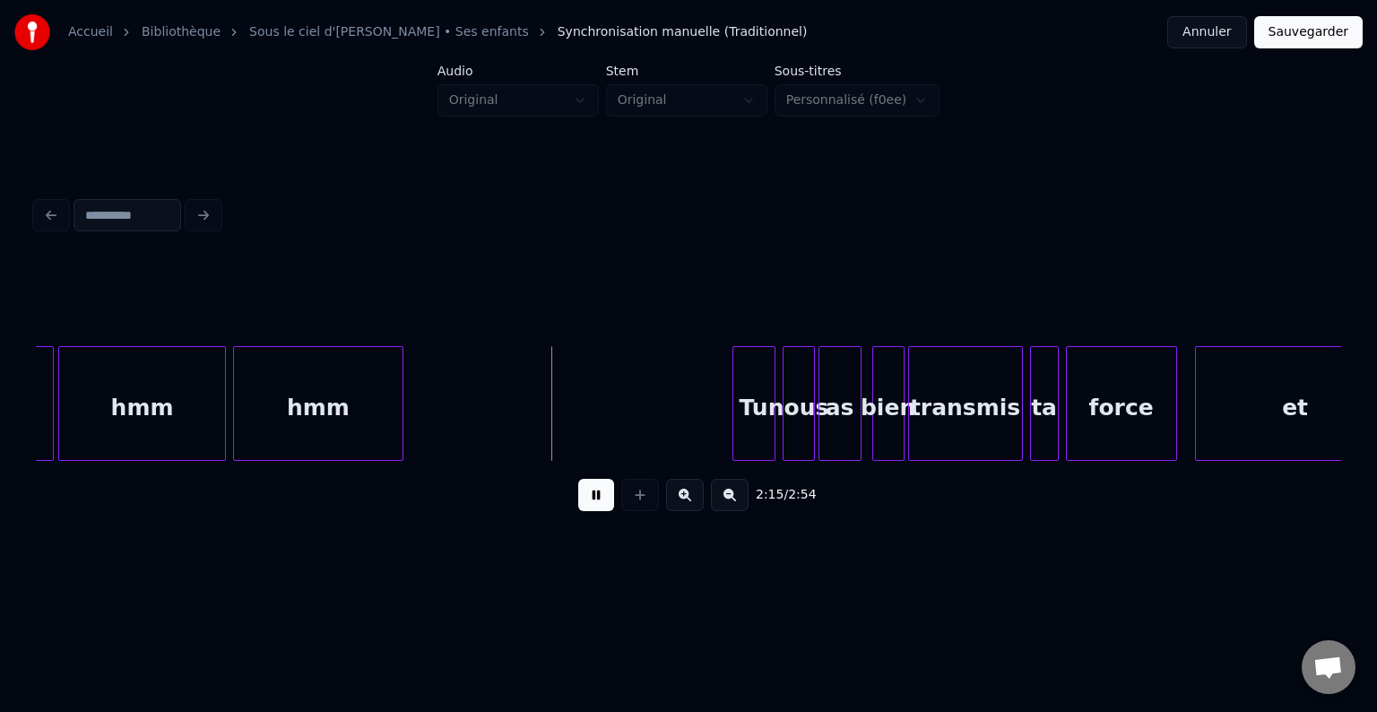
click at [606, 505] on button at bounding box center [596, 495] width 36 height 32
click at [596, 497] on button at bounding box center [596, 495] width 36 height 32
click at [592, 430] on div "Tu" at bounding box center [595, 408] width 41 height 122
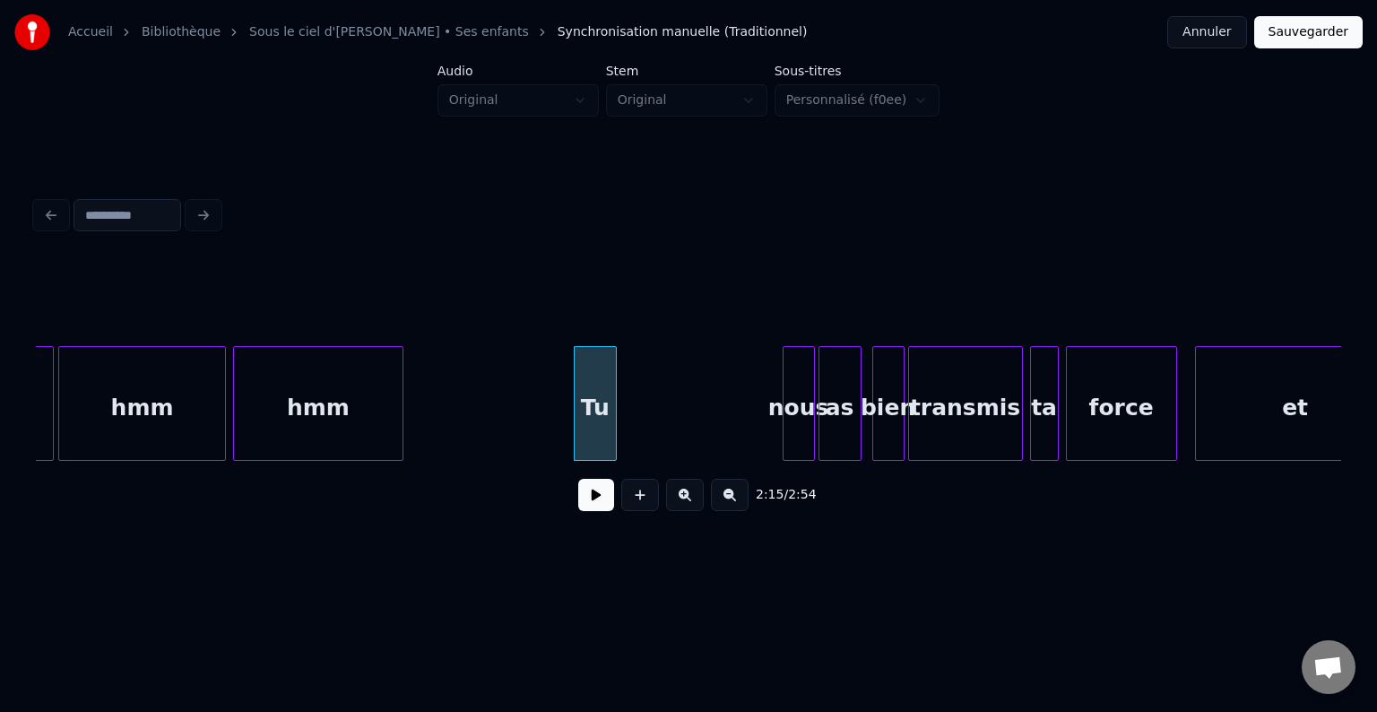
click at [587, 511] on button at bounding box center [596, 495] width 36 height 32
click at [588, 511] on button at bounding box center [596, 495] width 36 height 32
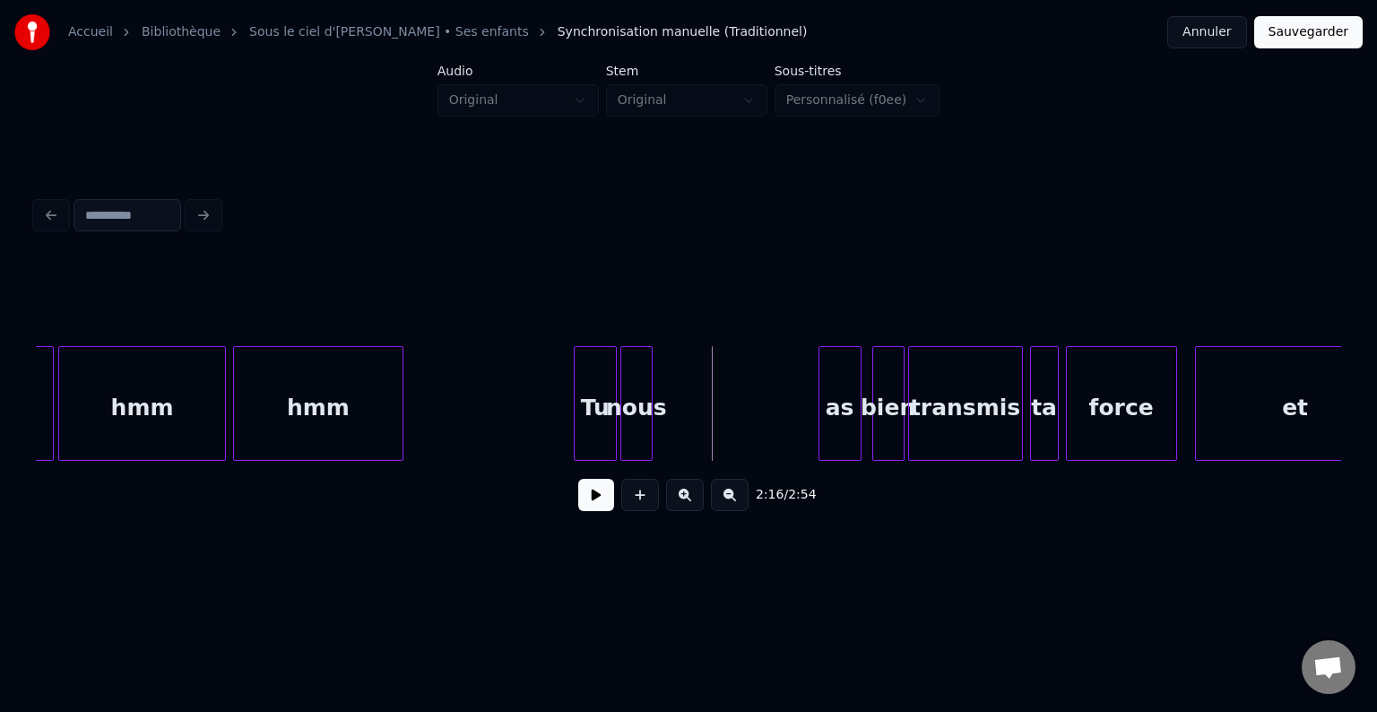
click at [639, 442] on div "nous" at bounding box center [636, 408] width 30 height 122
click at [665, 441] on div "as" at bounding box center [674, 408] width 41 height 122
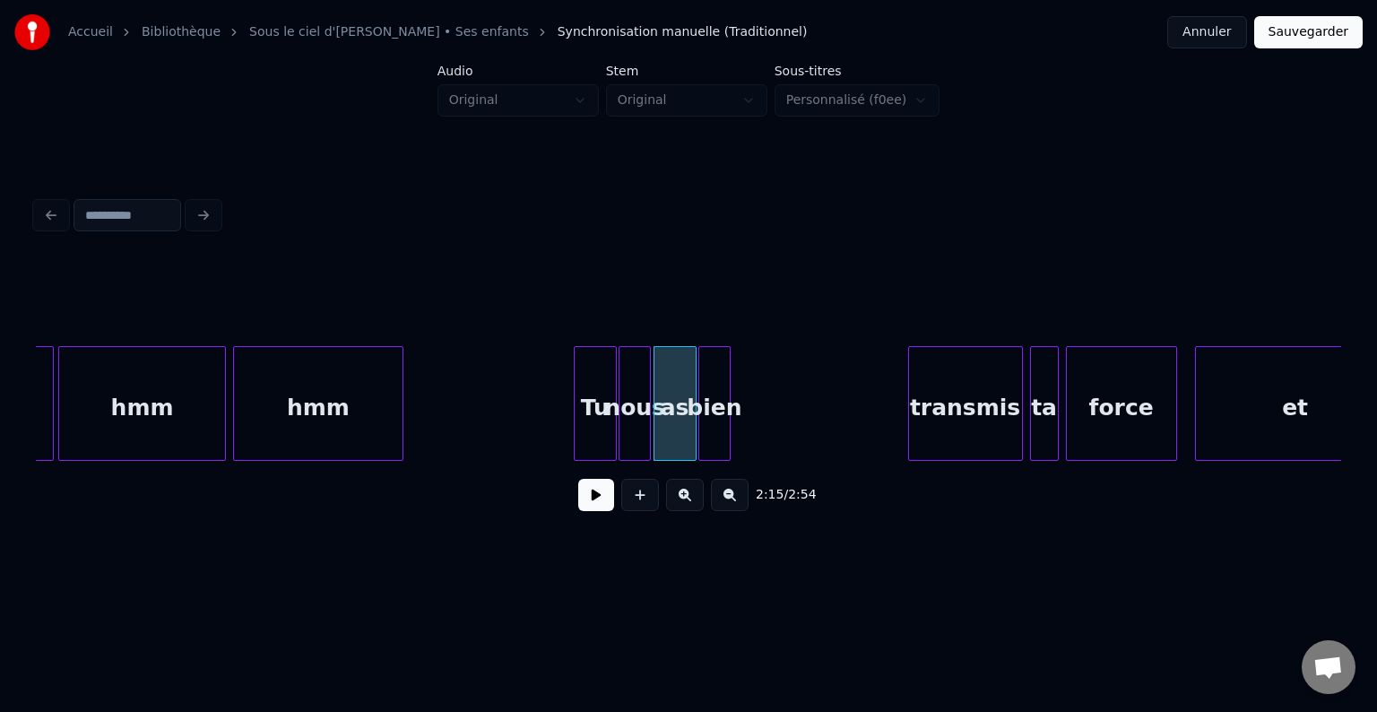
click at [717, 445] on div "bien" at bounding box center [714, 408] width 30 height 122
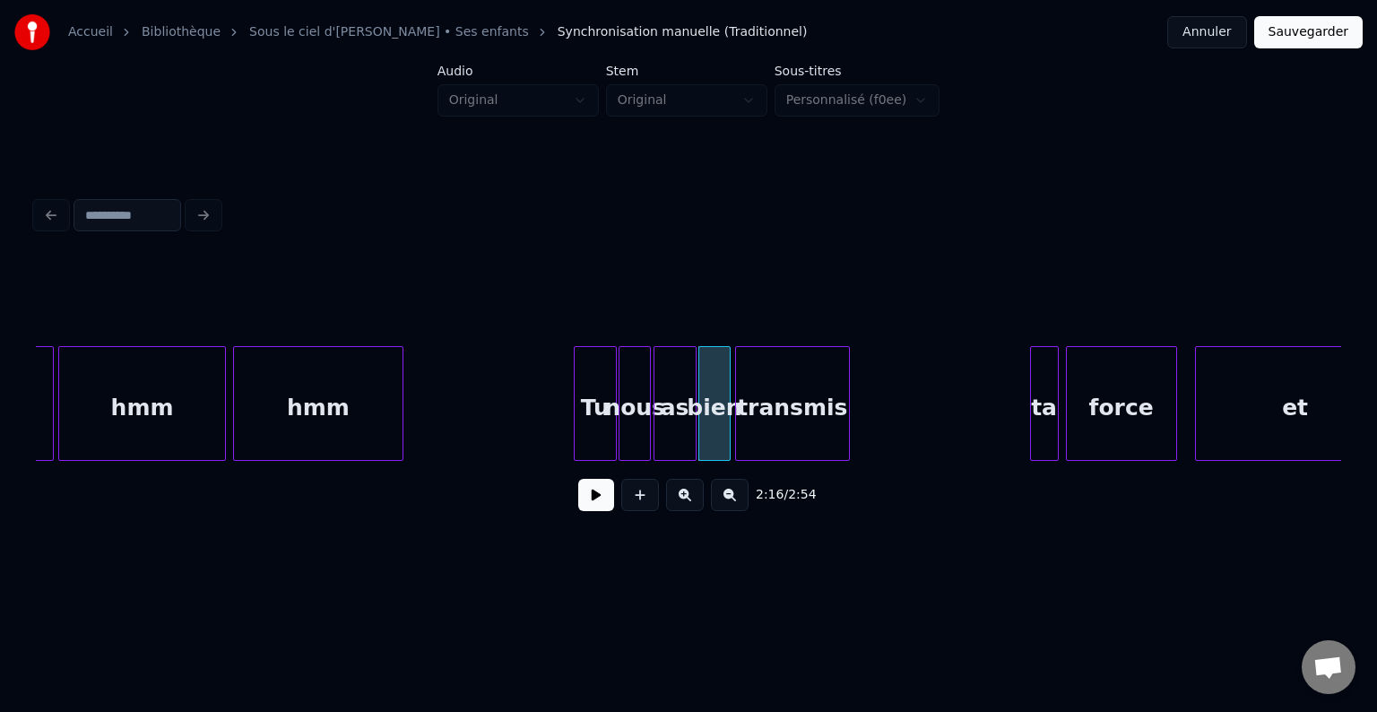
click at [774, 430] on div "transmis" at bounding box center [792, 408] width 113 height 122
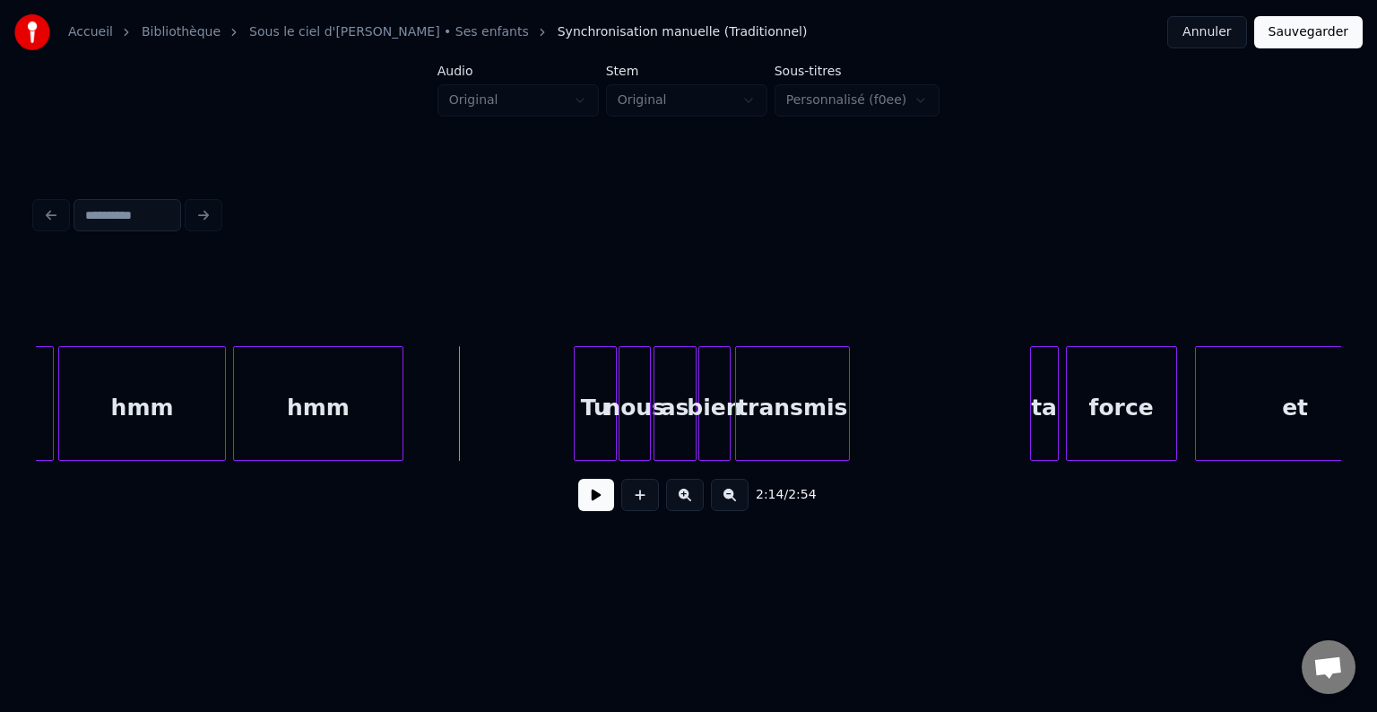
click at [595, 501] on button at bounding box center [596, 495] width 36 height 32
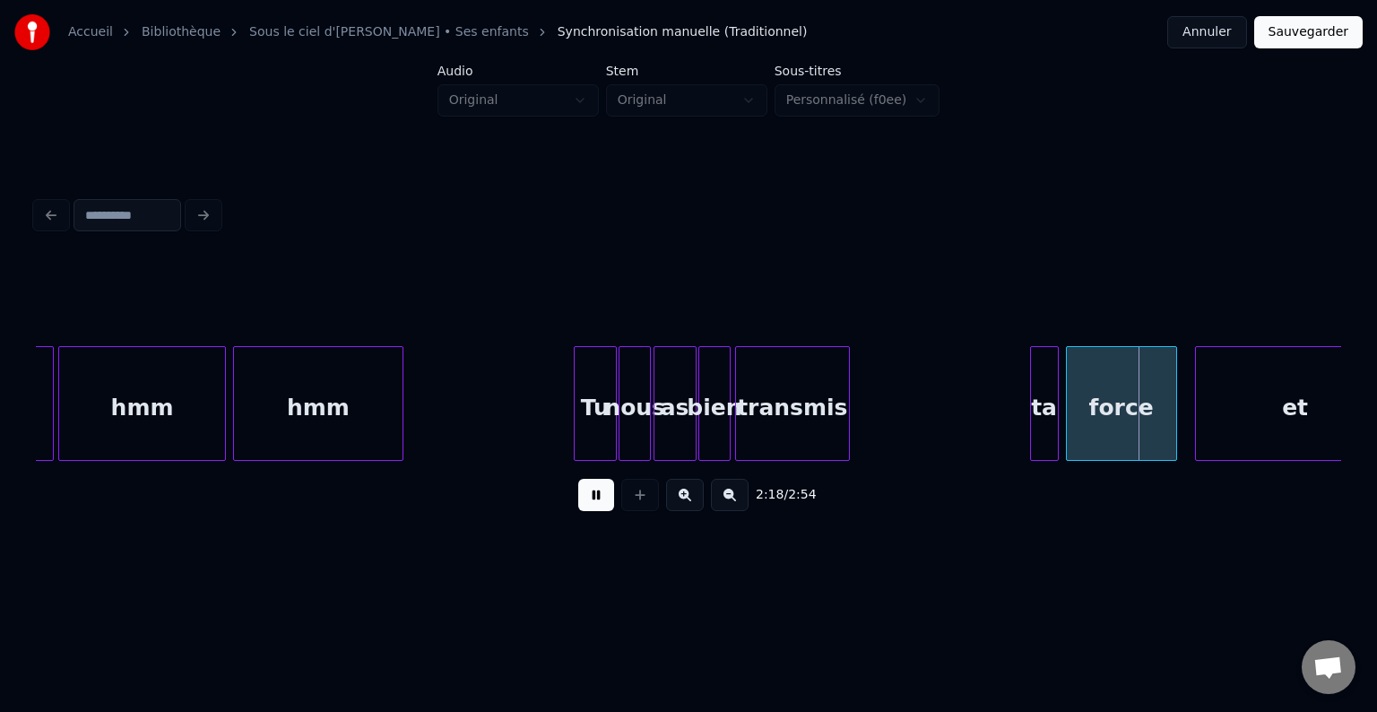
click at [593, 504] on button at bounding box center [596, 495] width 36 height 32
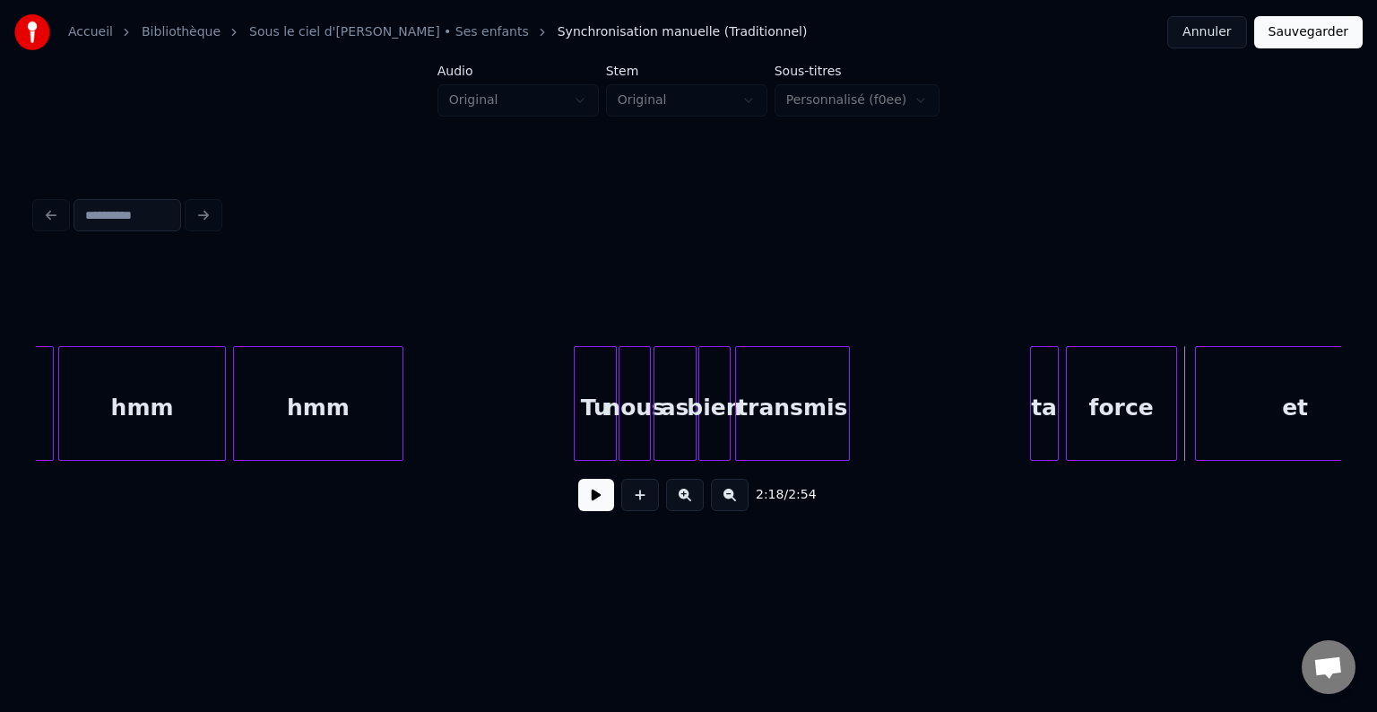
click at [1352, 19] on button "Sauvegarder" at bounding box center [1308, 32] width 108 height 32
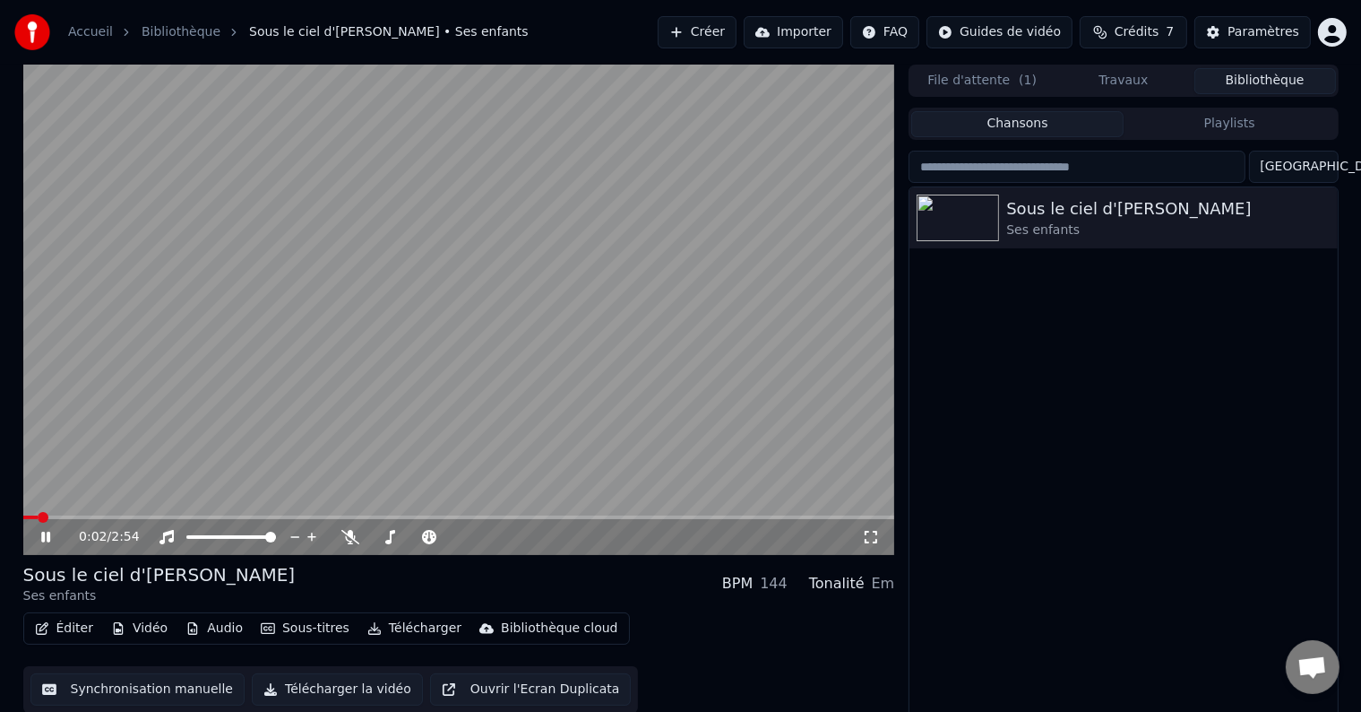
drag, startPoint x: 408, startPoint y: 249, endPoint x: 392, endPoint y: 243, distance: 17.3
click at [399, 247] on video at bounding box center [459, 310] width 872 height 490
click at [72, 635] on button "Éditer" at bounding box center [64, 628] width 73 height 25
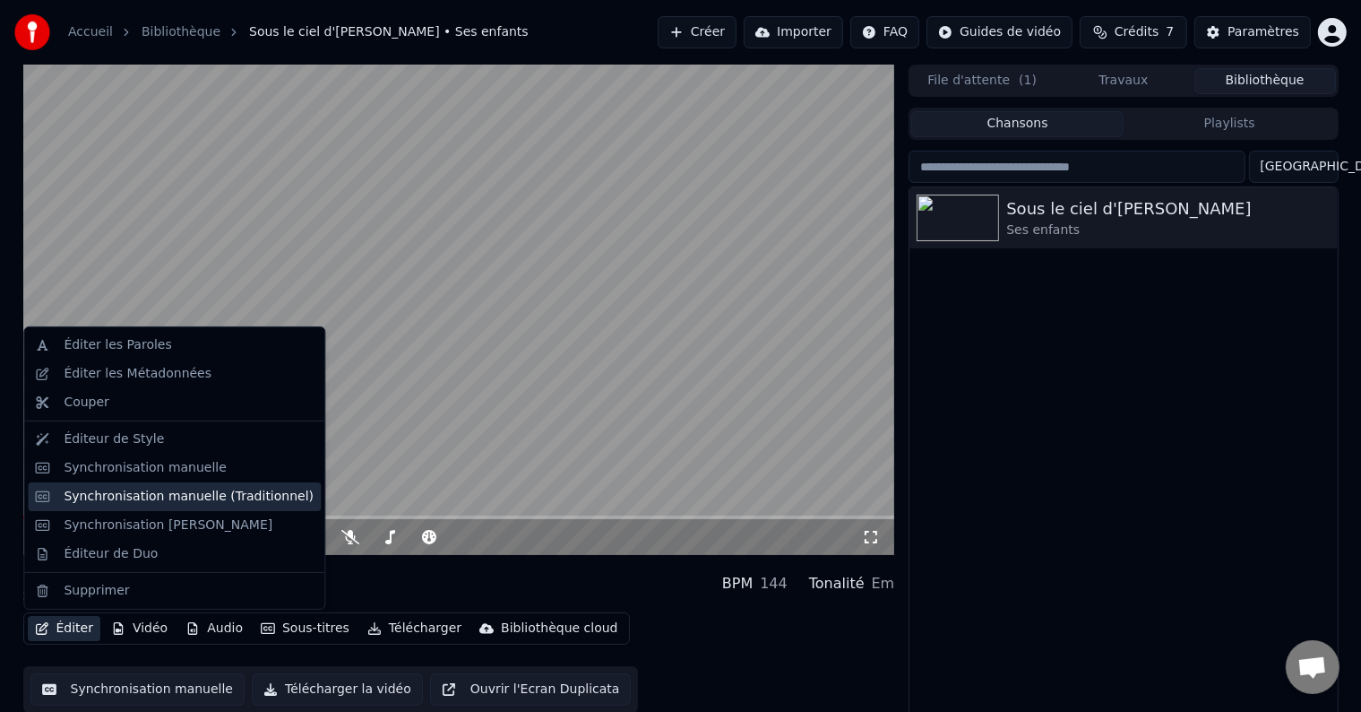
click at [115, 506] on div "Synchronisation manuelle (Traditionnel)" at bounding box center [174, 496] width 293 height 29
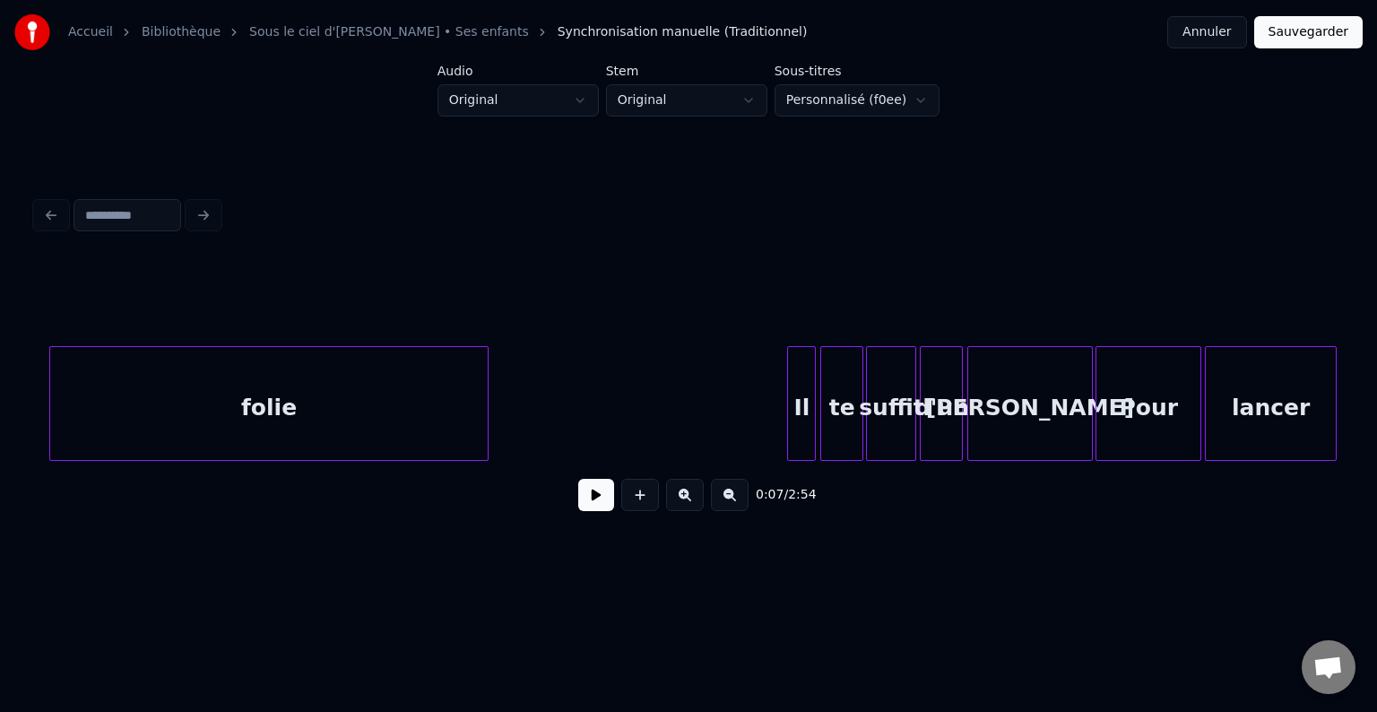
scroll to position [0, 22336]
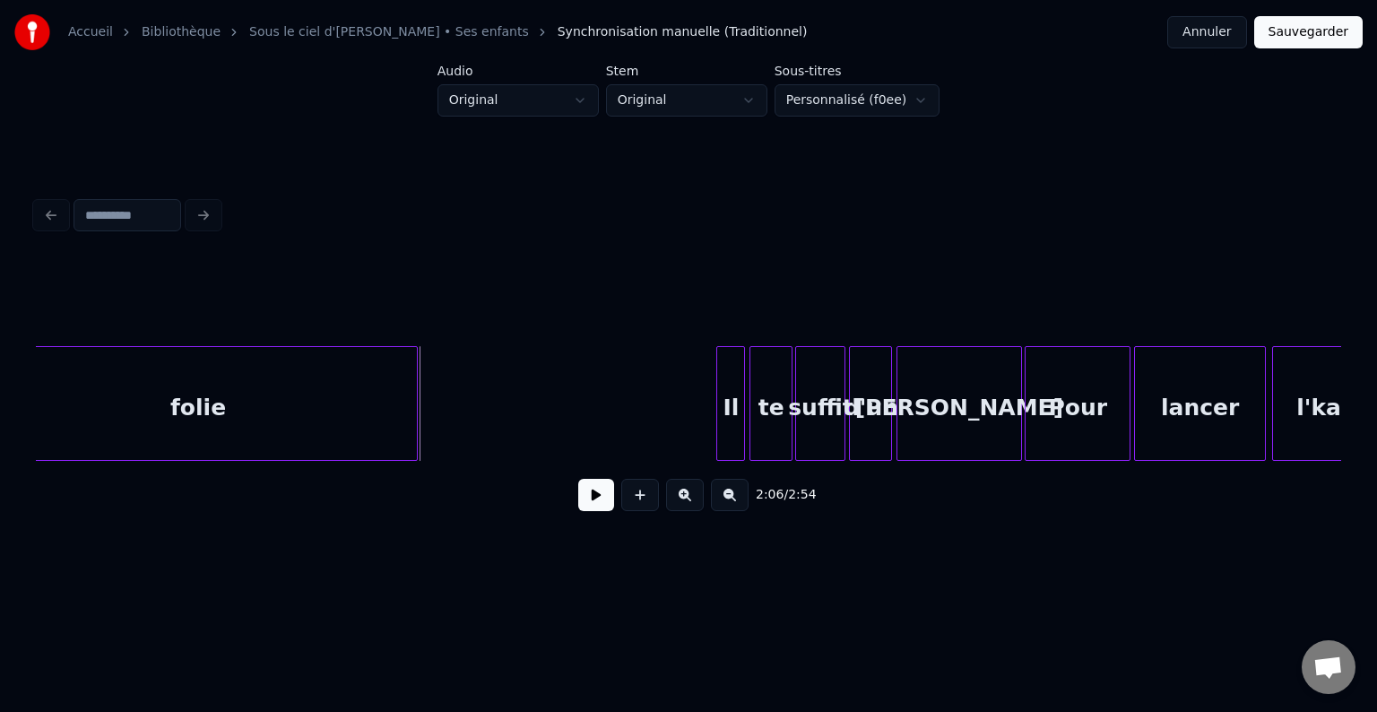
click at [602, 505] on button at bounding box center [596, 495] width 36 height 32
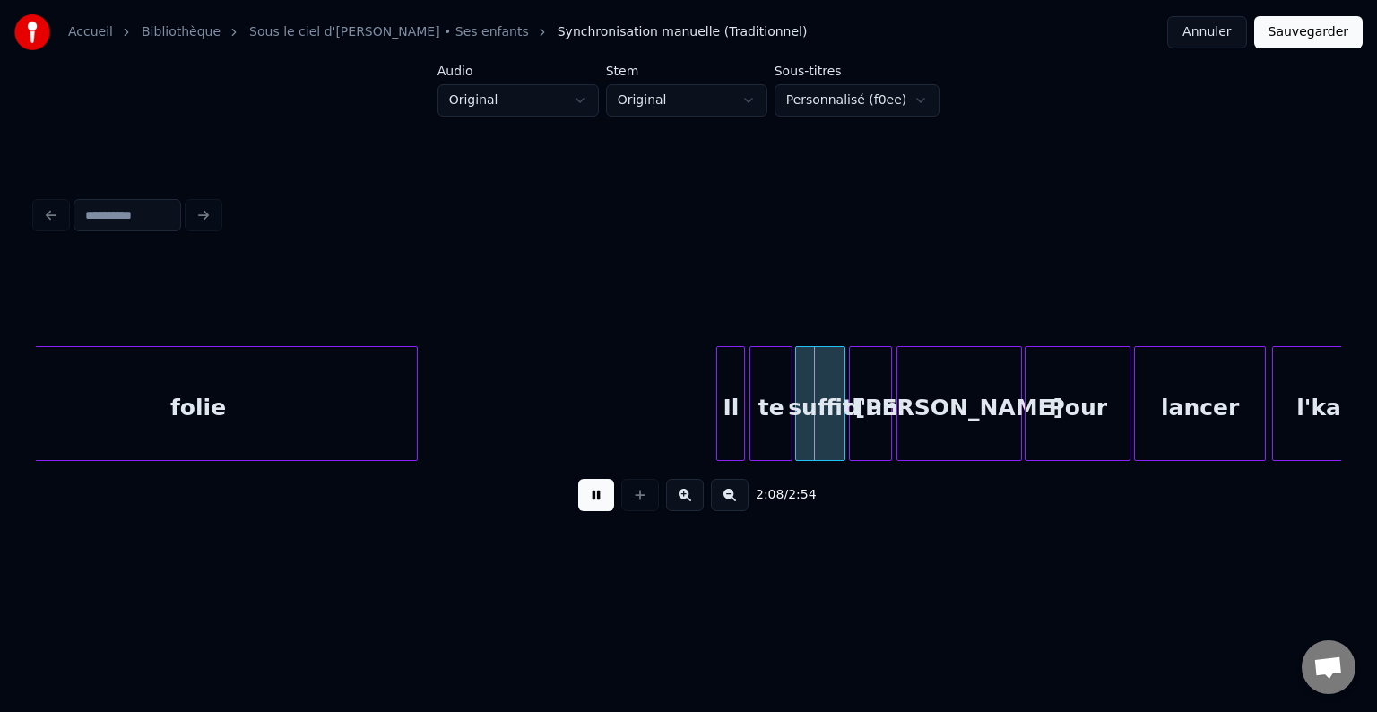
click at [593, 508] on button at bounding box center [596, 495] width 36 height 32
click at [684, 419] on div "Il" at bounding box center [691, 408] width 27 height 122
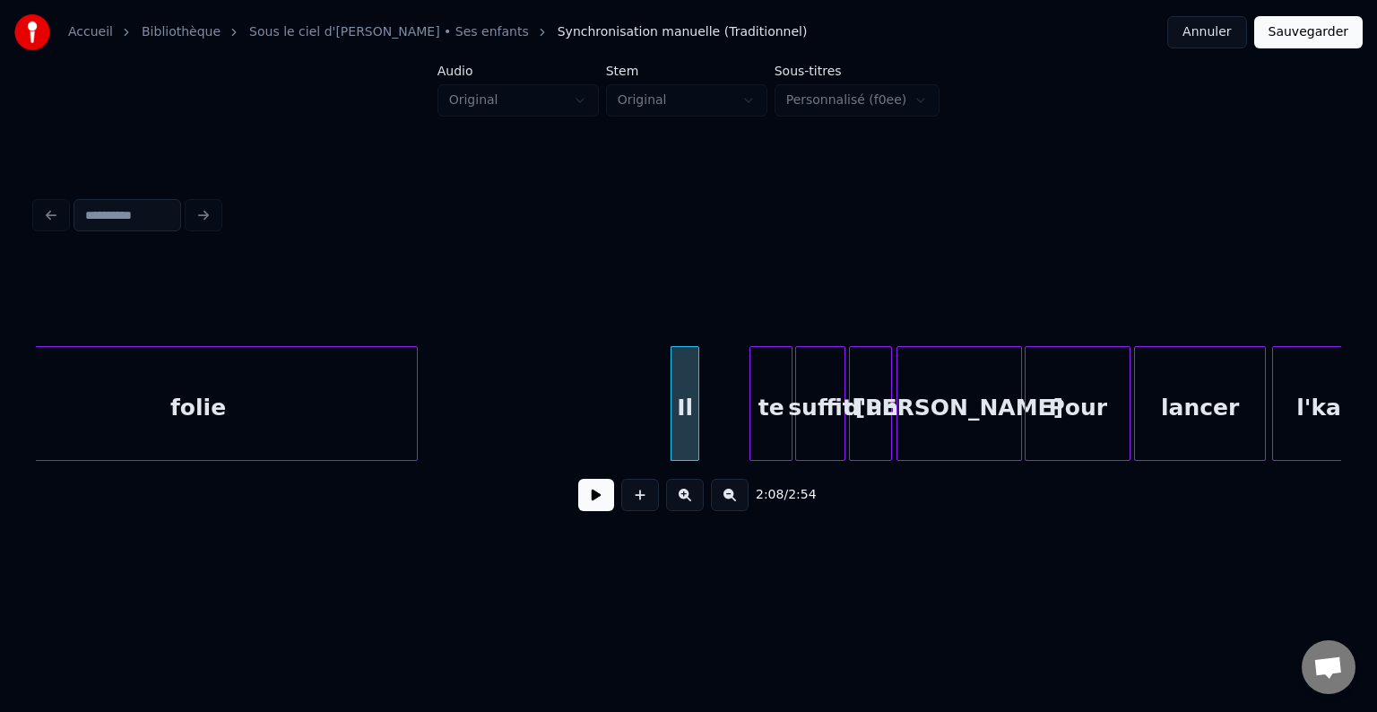
click at [596, 503] on button at bounding box center [596, 495] width 36 height 32
click at [588, 511] on button at bounding box center [596, 495] width 36 height 32
click at [700, 404] on div at bounding box center [699, 403] width 5 height 113
click at [721, 419] on div "te" at bounding box center [727, 408] width 41 height 122
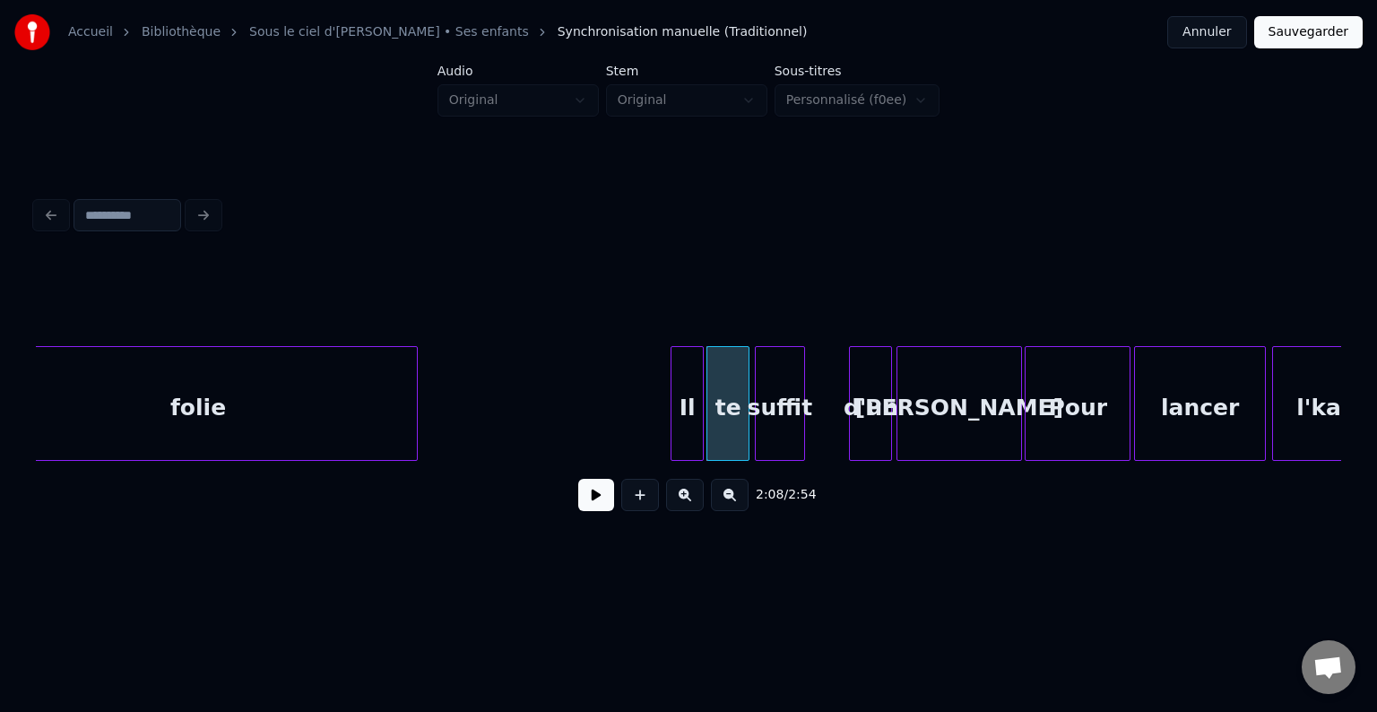
click at [779, 417] on div "suffit" at bounding box center [780, 408] width 48 height 122
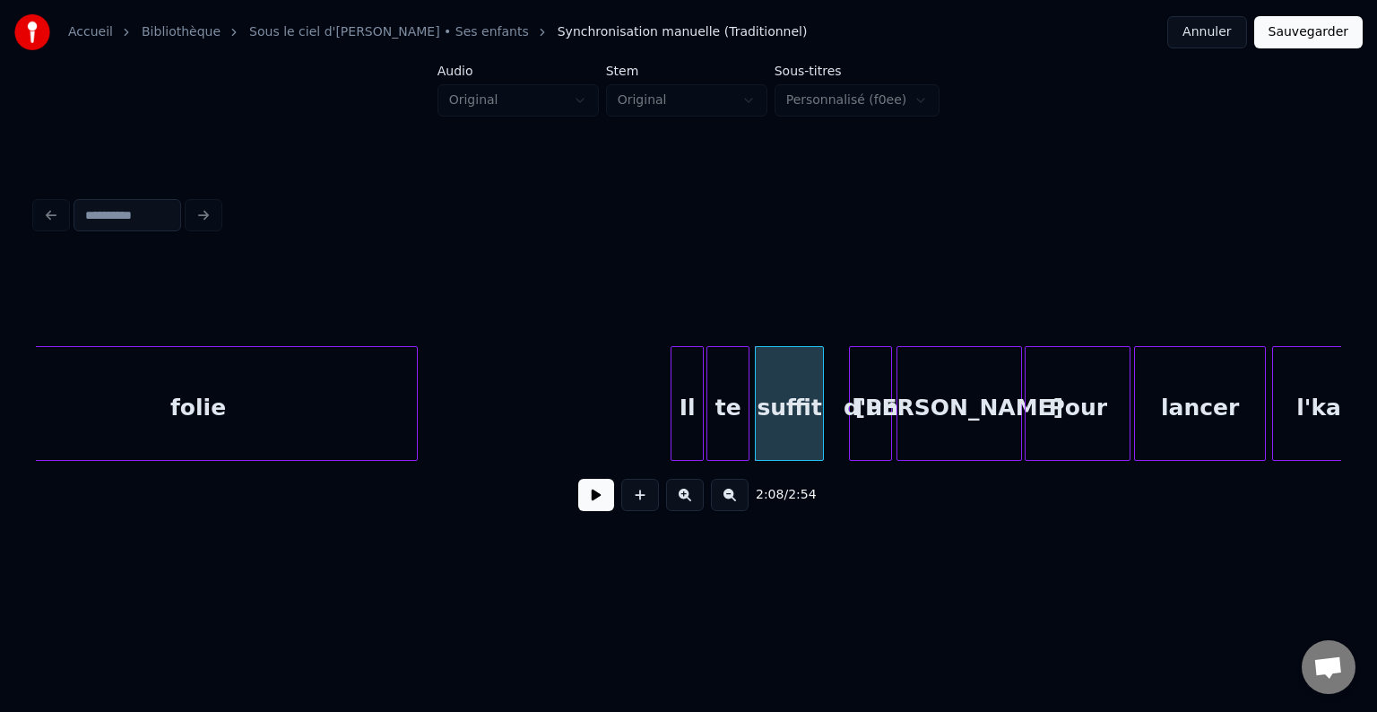
click at [819, 416] on div at bounding box center [819, 403] width 5 height 113
click at [851, 432] on div "d'un" at bounding box center [850, 408] width 41 height 122
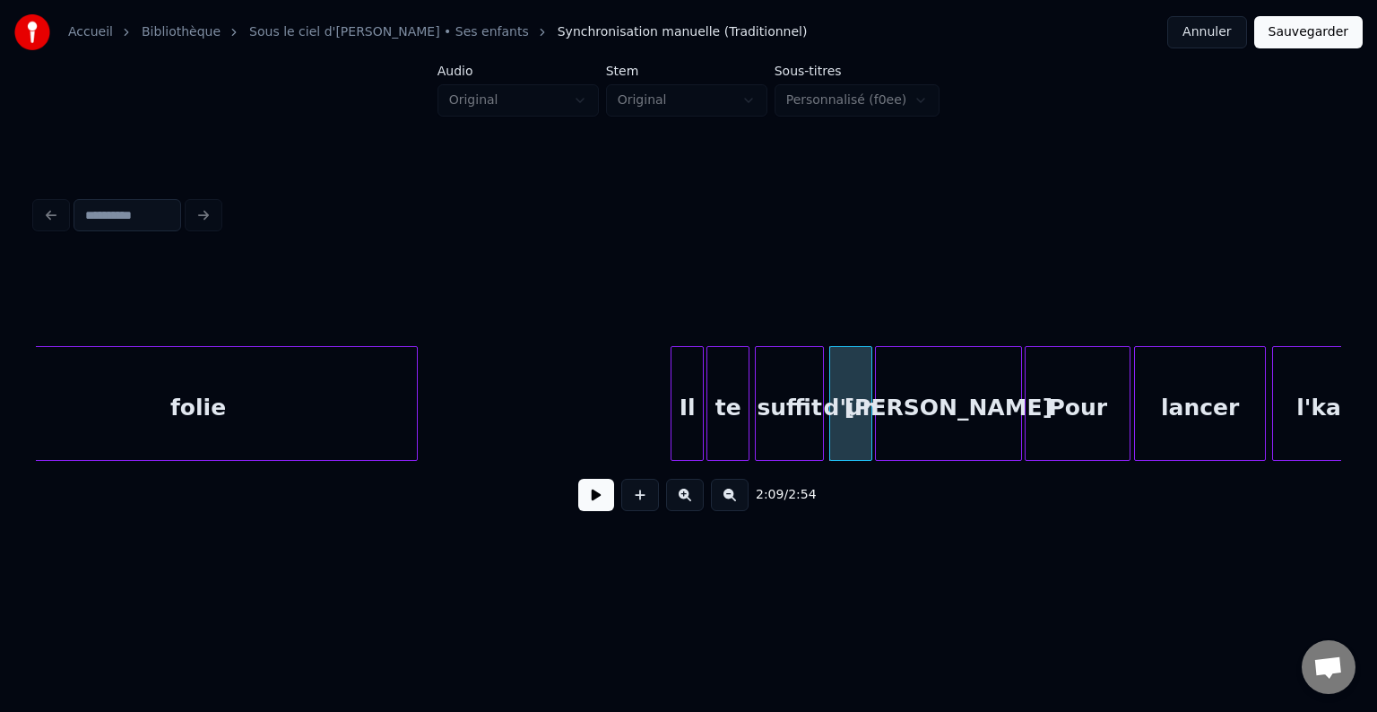
click at [877, 425] on div at bounding box center [878, 403] width 5 height 113
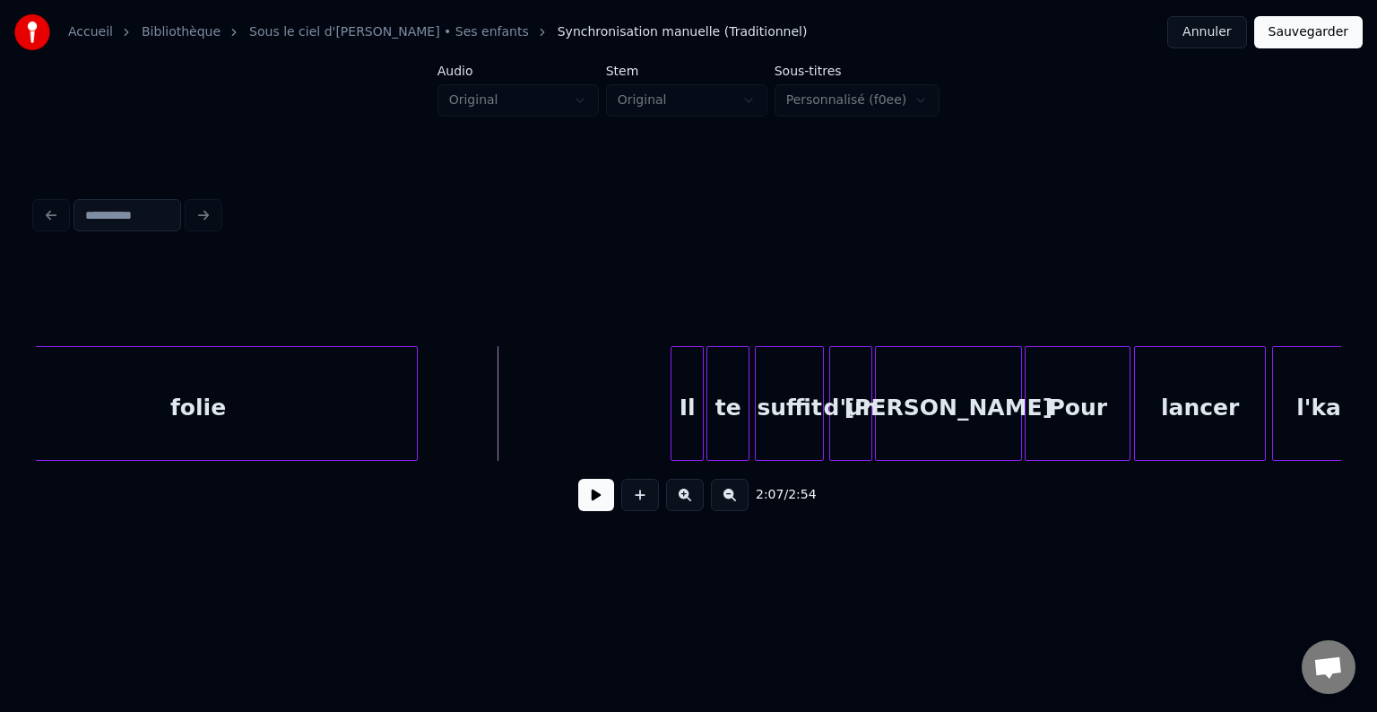
click at [585, 490] on button at bounding box center [596, 495] width 36 height 32
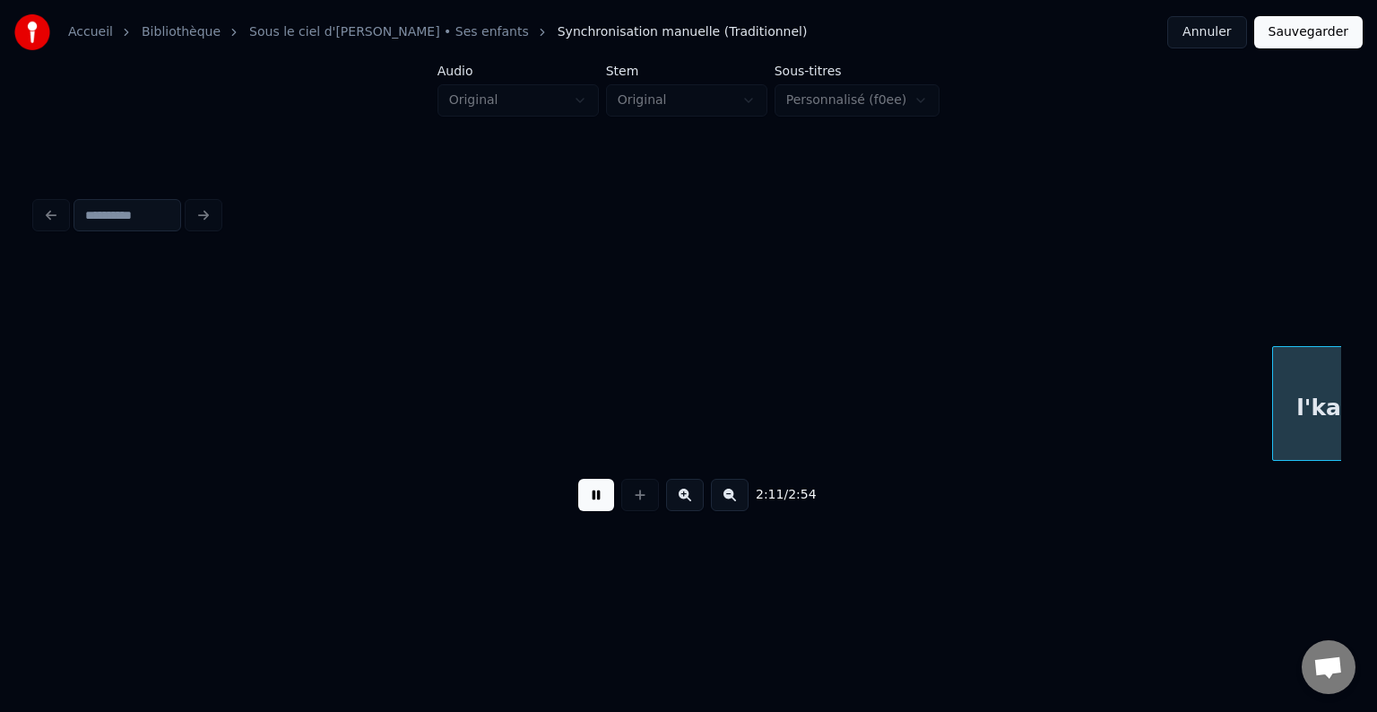
scroll to position [0, 23642]
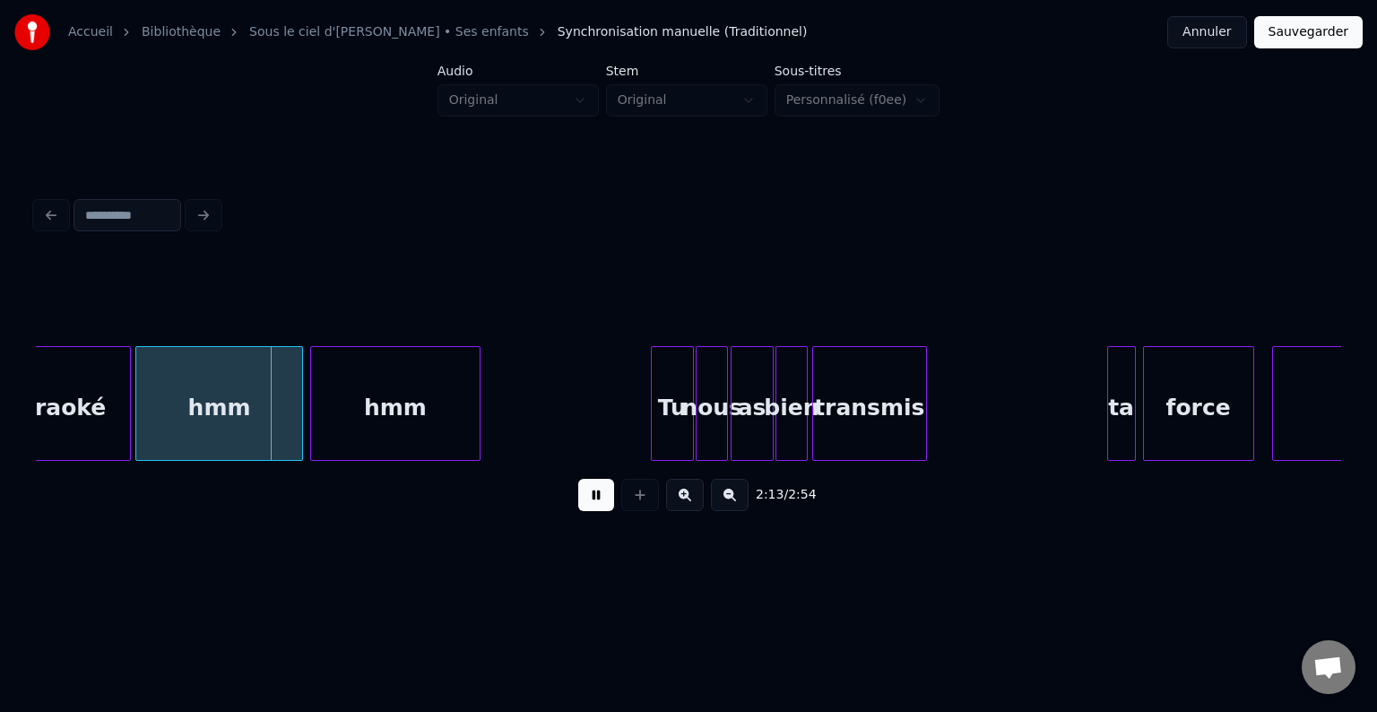
click at [600, 496] on button at bounding box center [596, 495] width 36 height 32
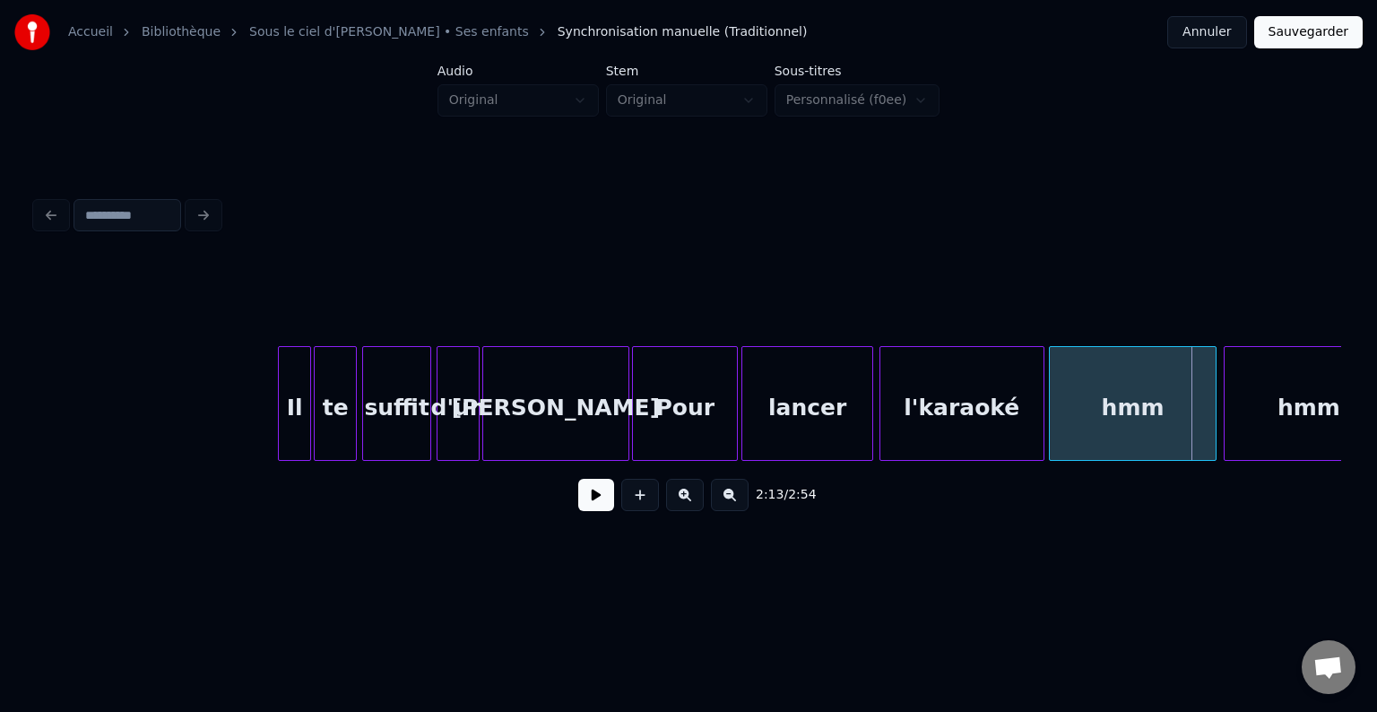
scroll to position [0, 22730]
drag, startPoint x: 237, startPoint y: 403, endPoint x: 362, endPoint y: 402, distance: 125.5
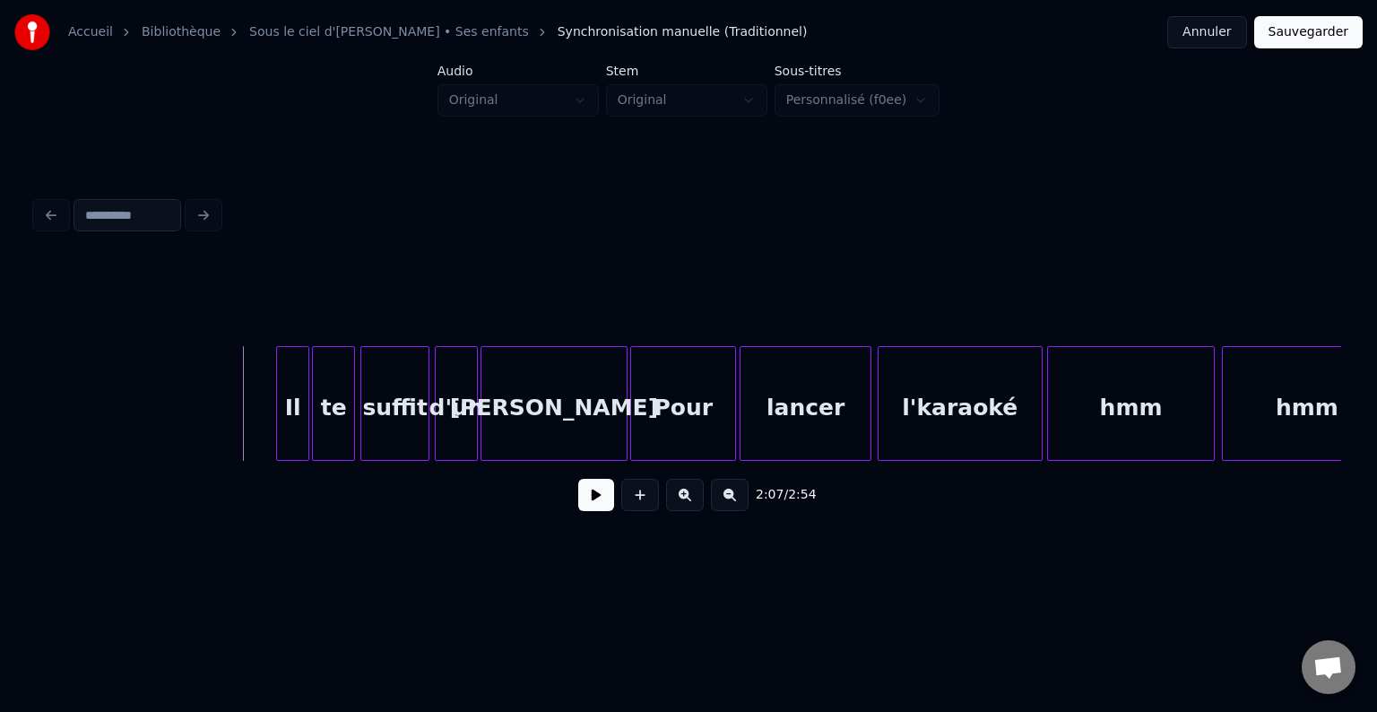
click at [603, 497] on button at bounding box center [596, 495] width 36 height 32
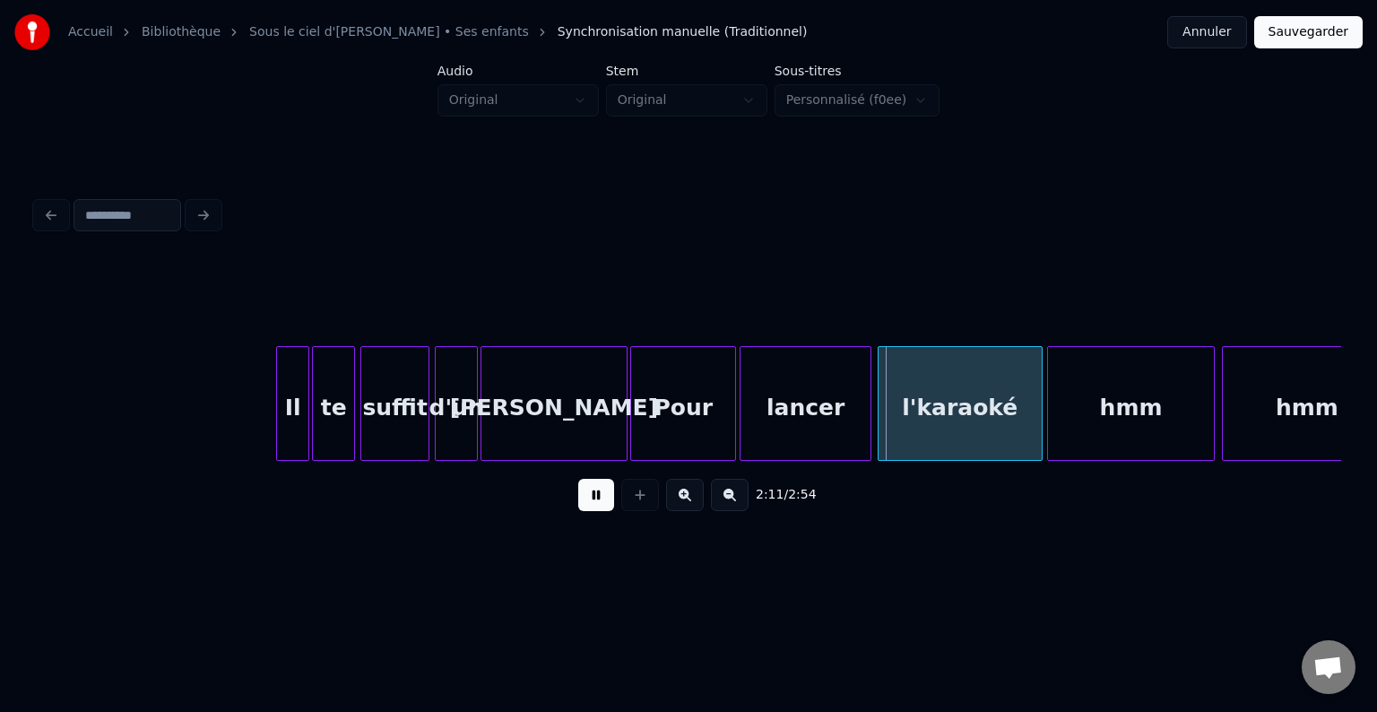
click at [595, 506] on button at bounding box center [596, 495] width 36 height 32
click at [840, 425] on div at bounding box center [842, 403] width 5 height 113
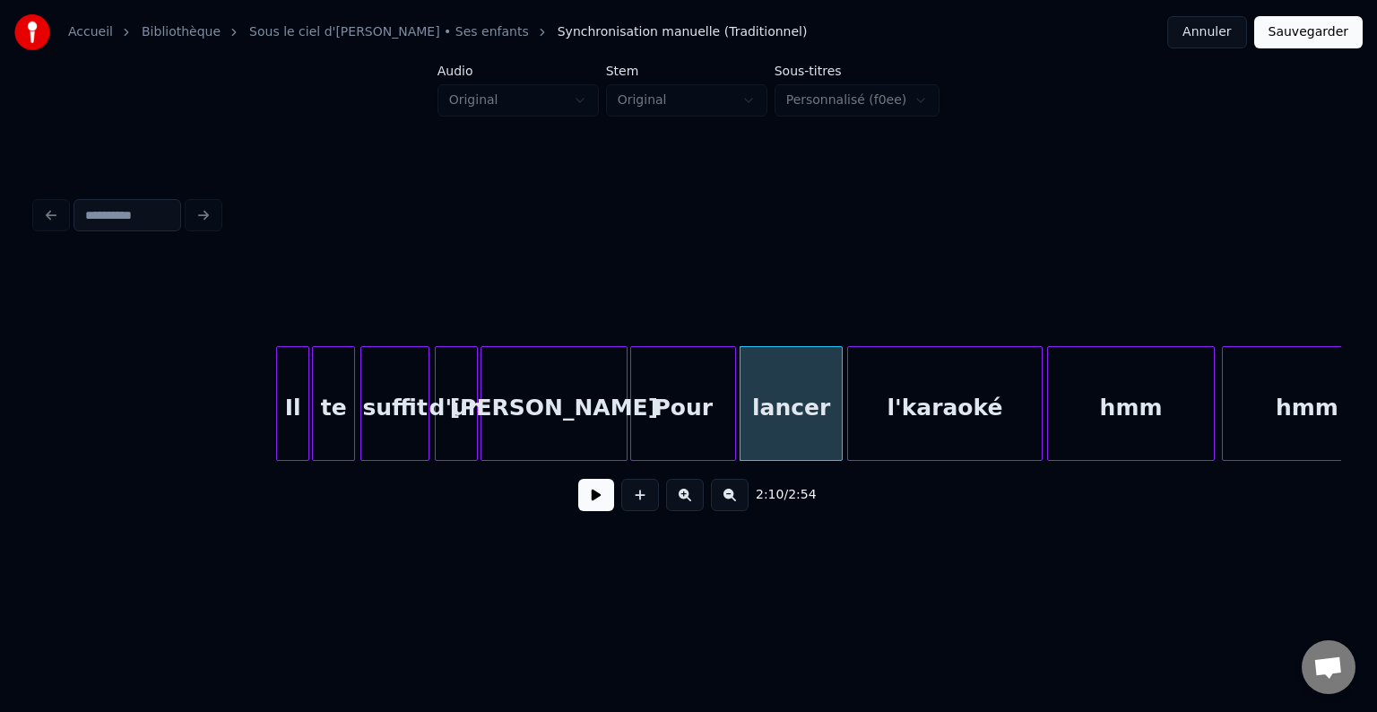
click at [848, 421] on div at bounding box center [850, 403] width 5 height 113
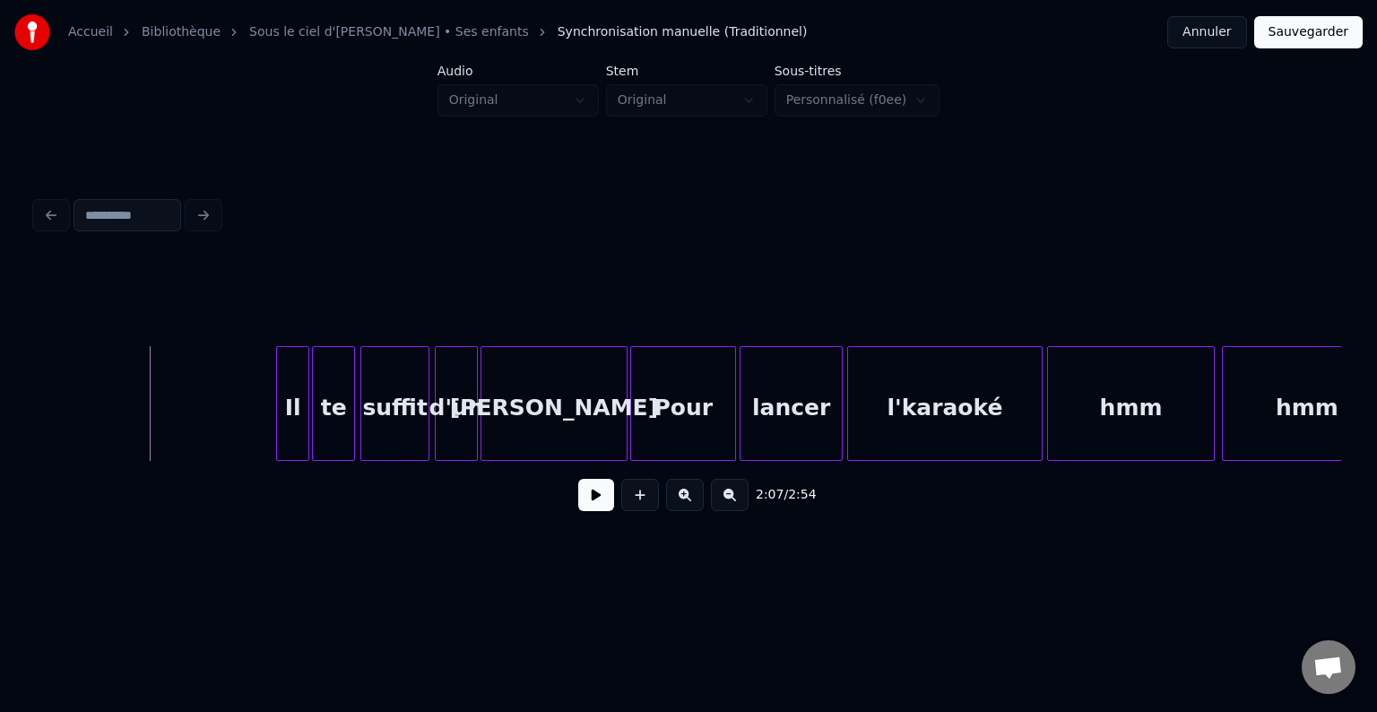
click at [602, 509] on button at bounding box center [596, 495] width 36 height 32
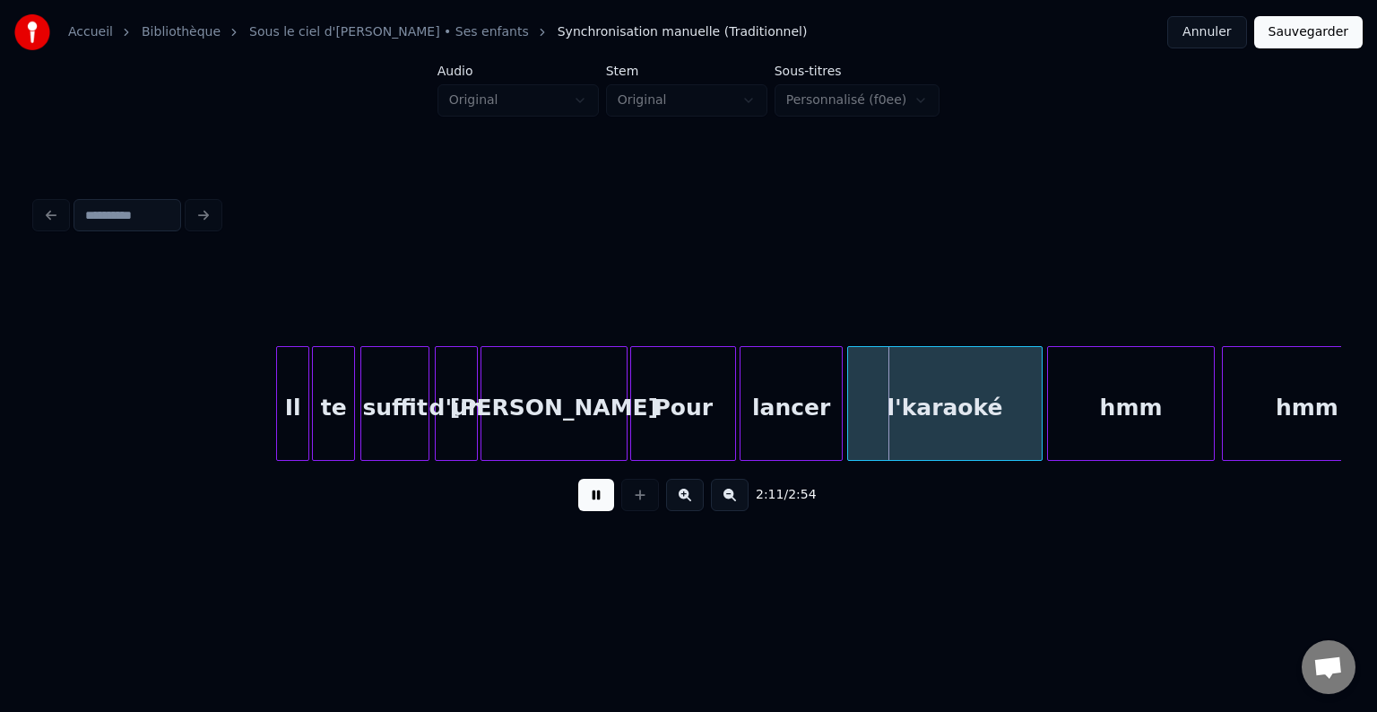
click at [603, 509] on button at bounding box center [596, 495] width 36 height 32
click at [699, 402] on div at bounding box center [698, 403] width 5 height 113
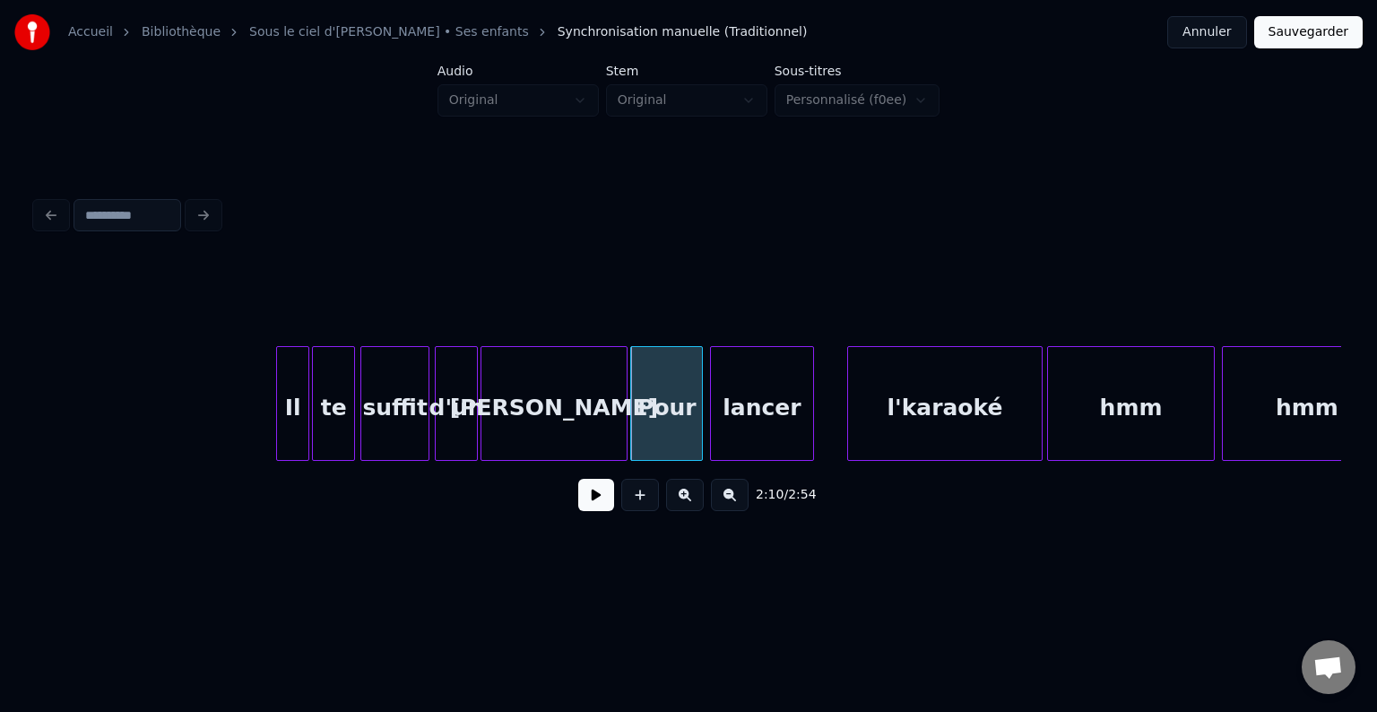
click at [766, 416] on div "lancer" at bounding box center [761, 408] width 101 height 122
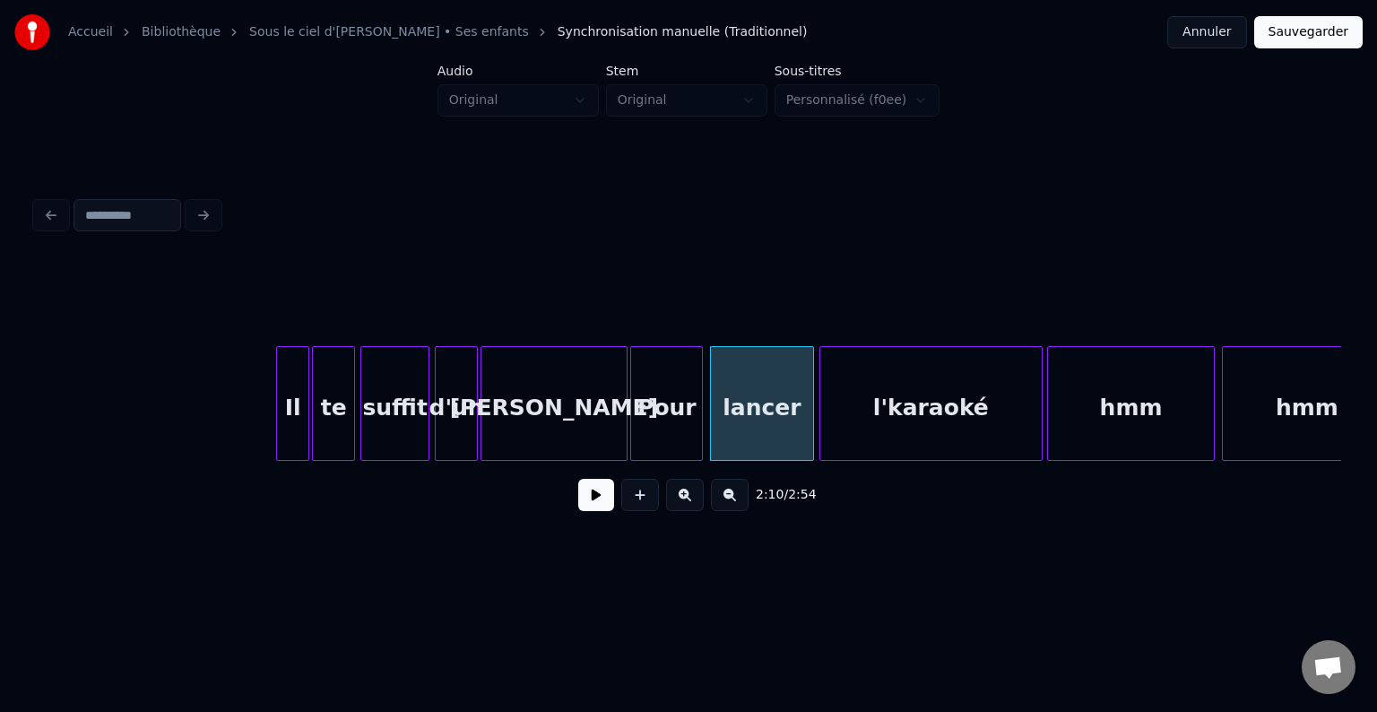
click at [820, 423] on div at bounding box center [822, 403] width 5 height 113
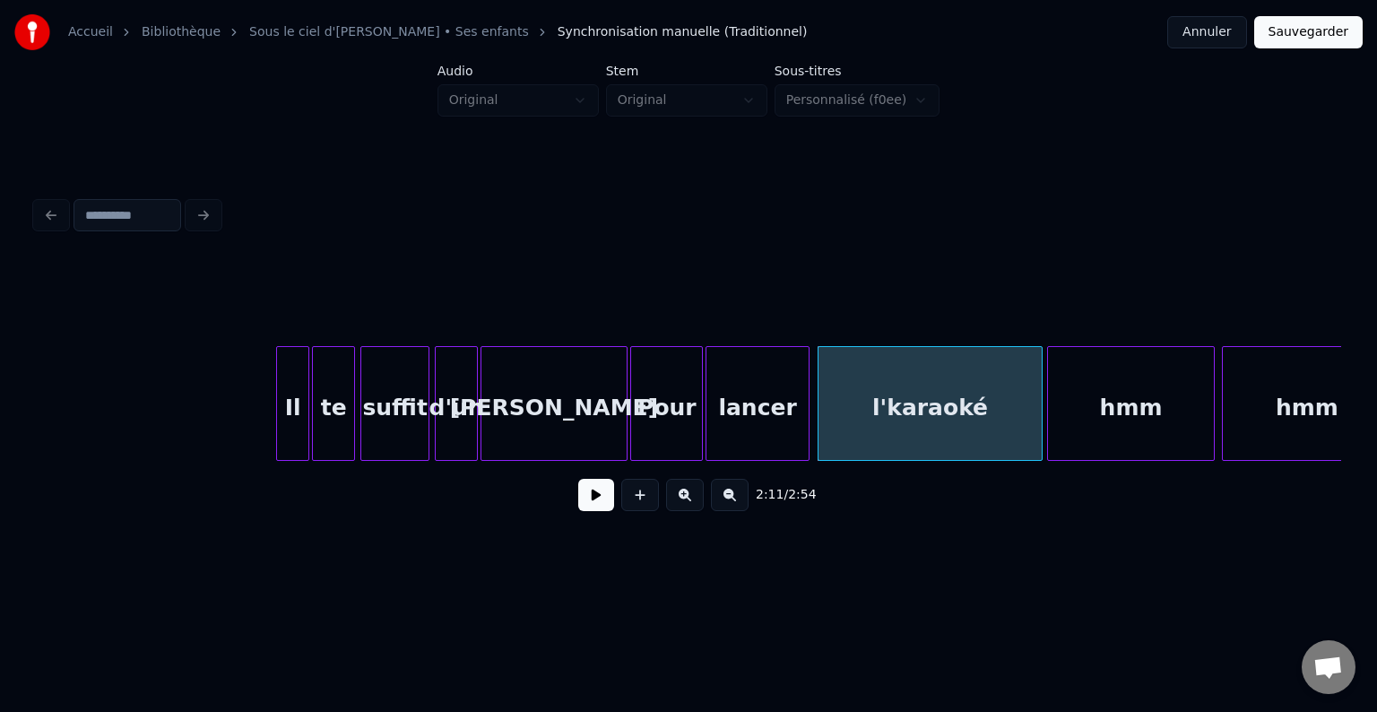
click at [775, 430] on div "lancer" at bounding box center [756, 408] width 101 height 122
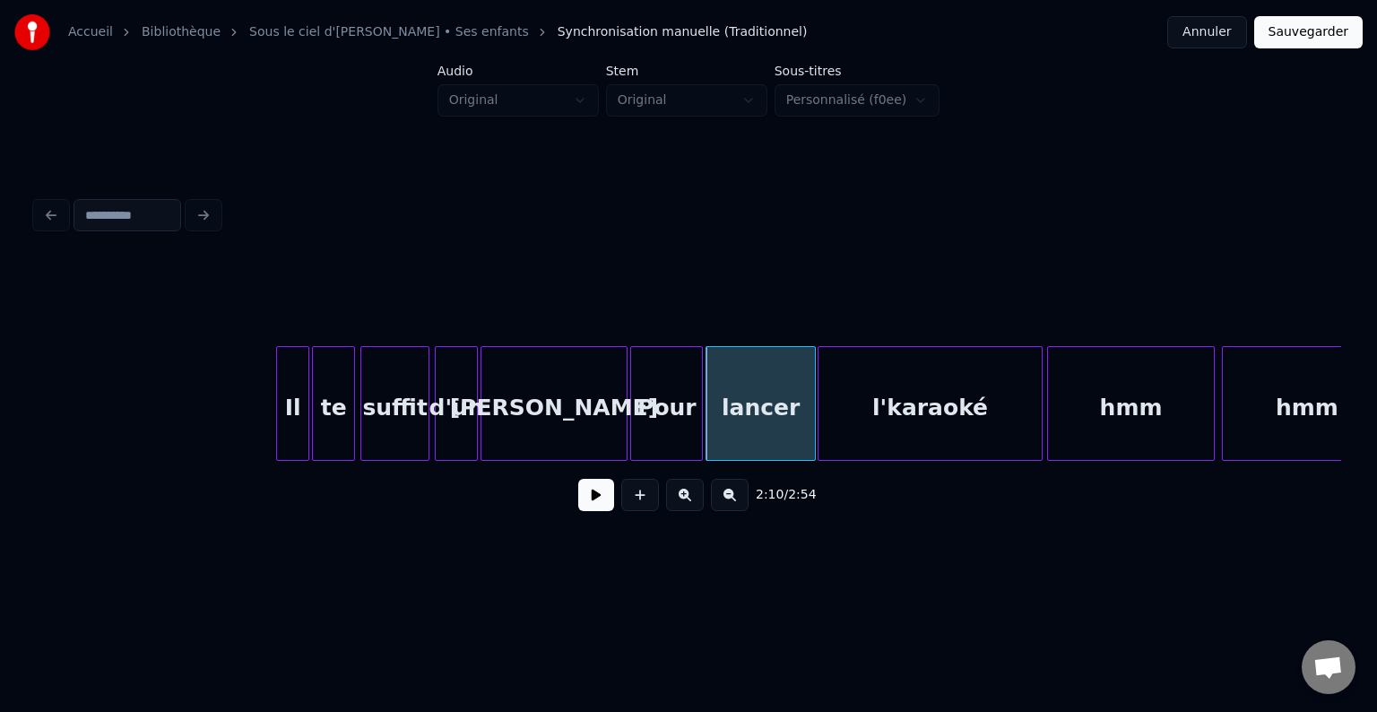
click at [814, 426] on div at bounding box center [811, 403] width 5 height 113
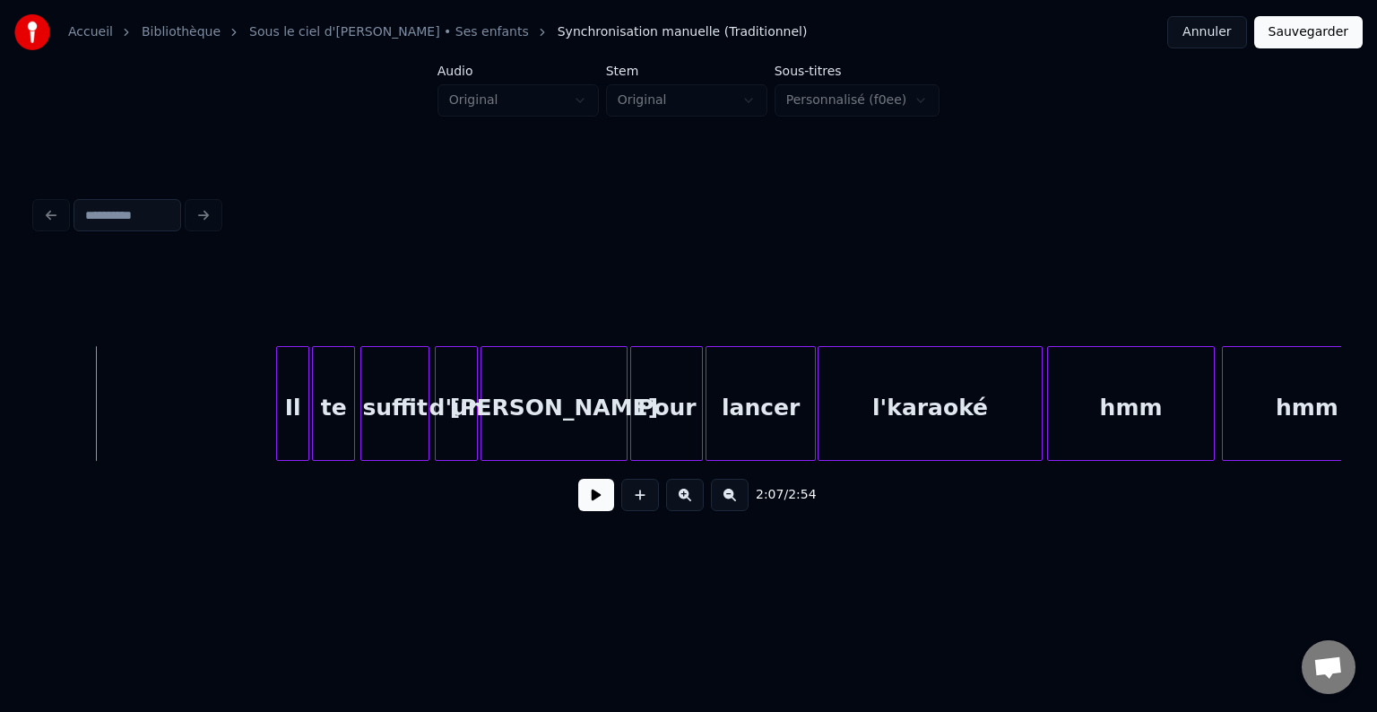
click at [586, 502] on button at bounding box center [596, 495] width 36 height 32
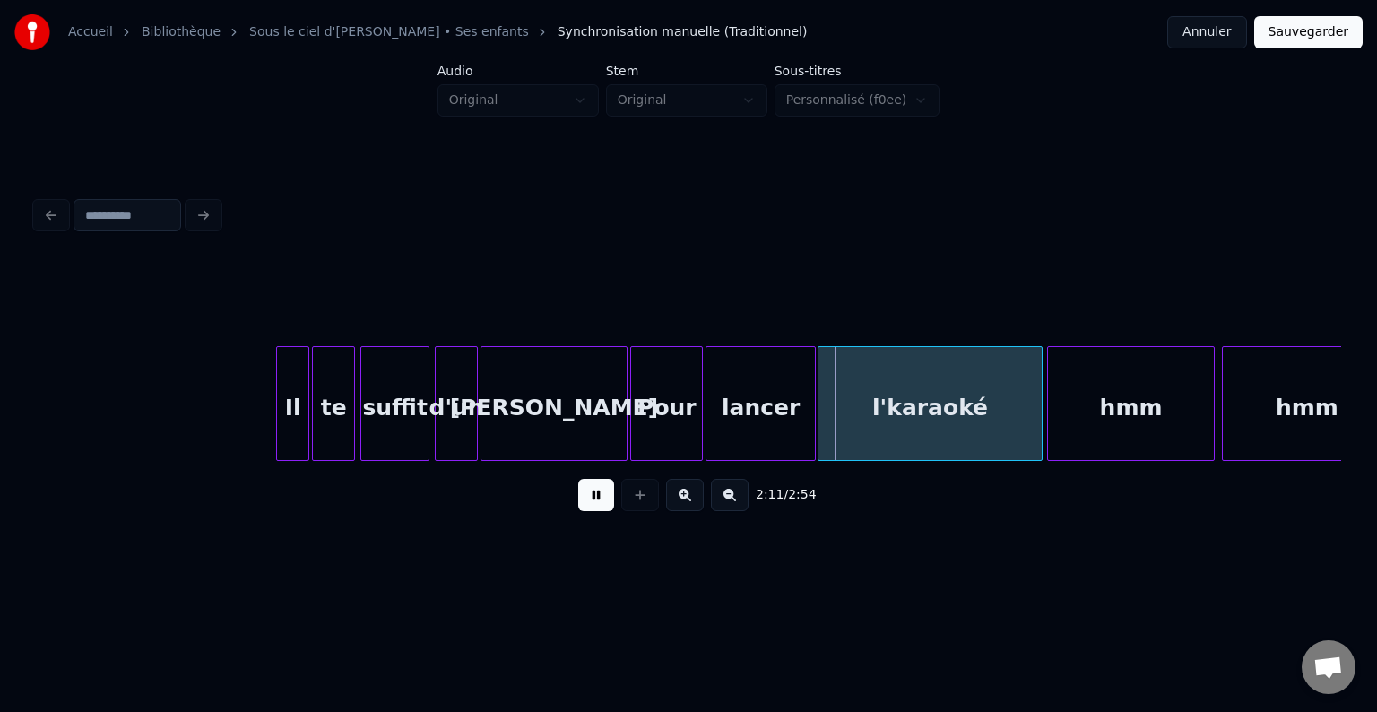
click at [586, 502] on button at bounding box center [596, 495] width 36 height 32
click at [799, 419] on div at bounding box center [799, 403] width 5 height 113
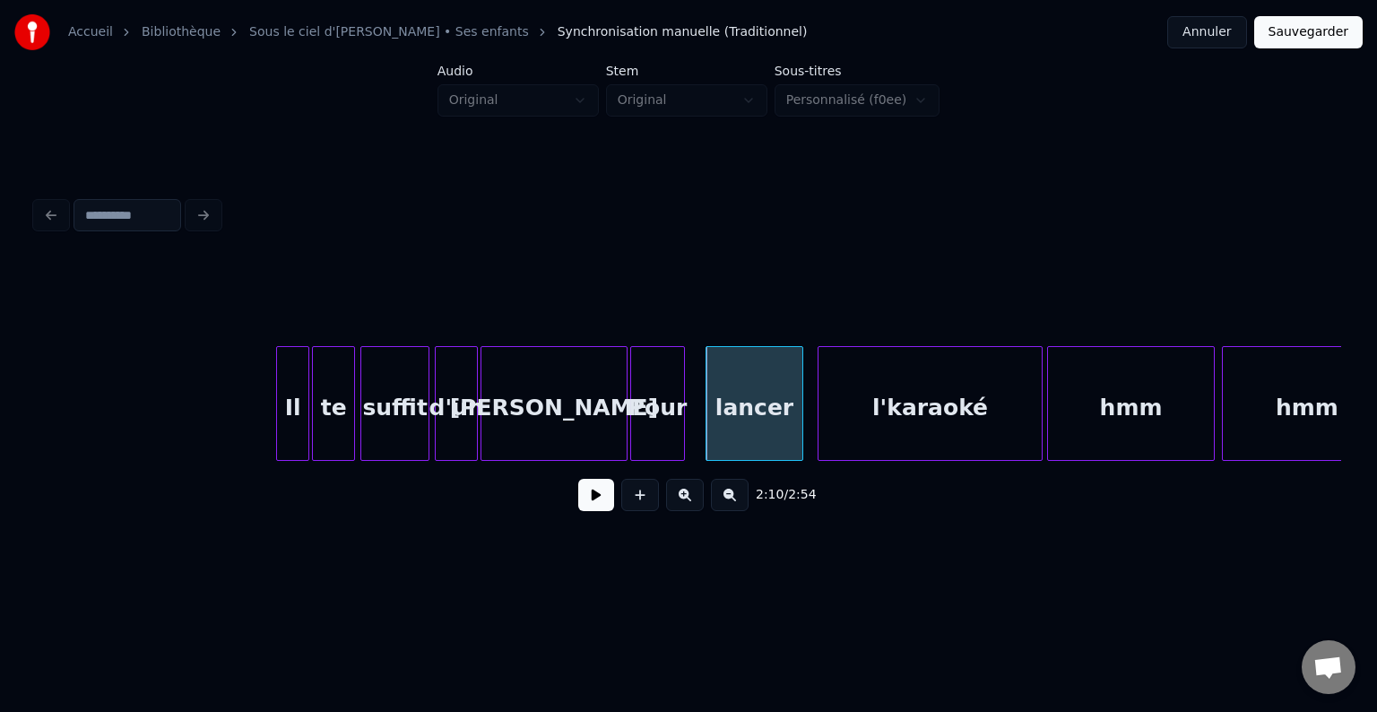
click at [678, 419] on div at bounding box center [680, 403] width 5 height 113
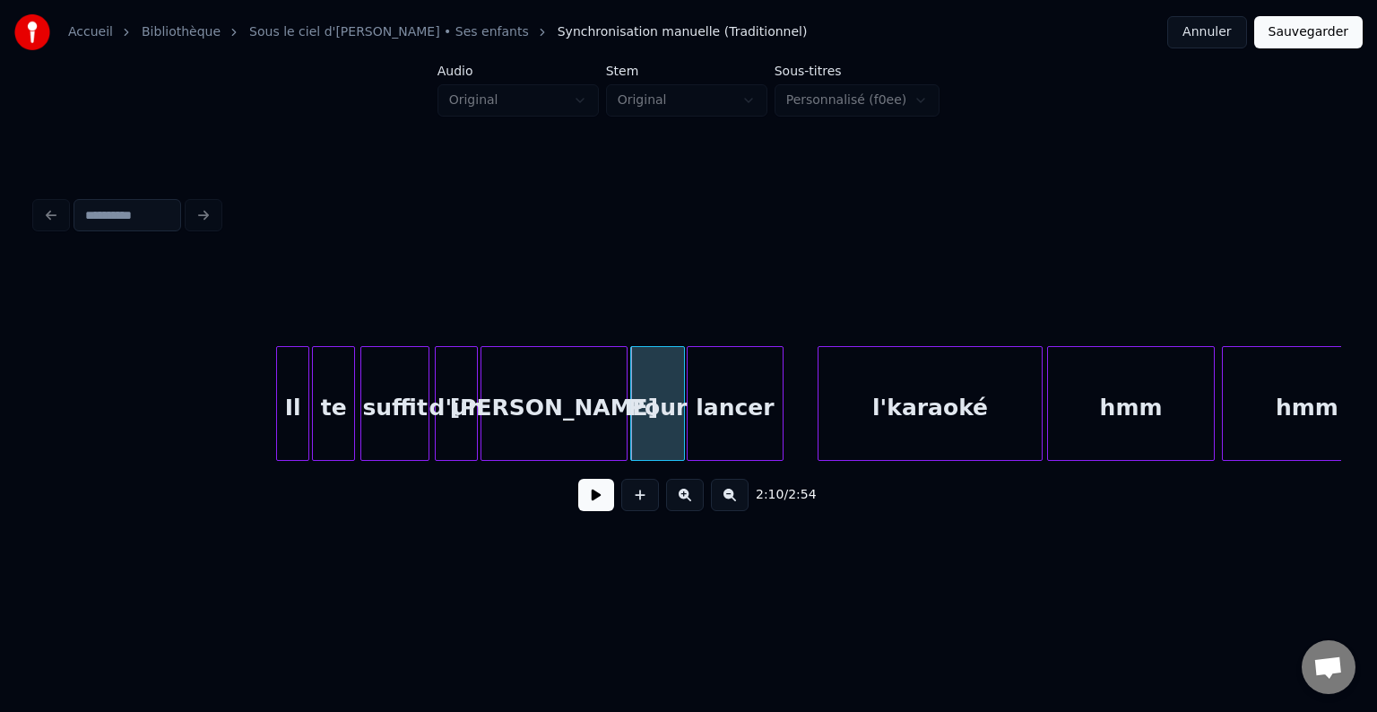
click at [730, 423] on div "lancer" at bounding box center [734, 408] width 95 height 122
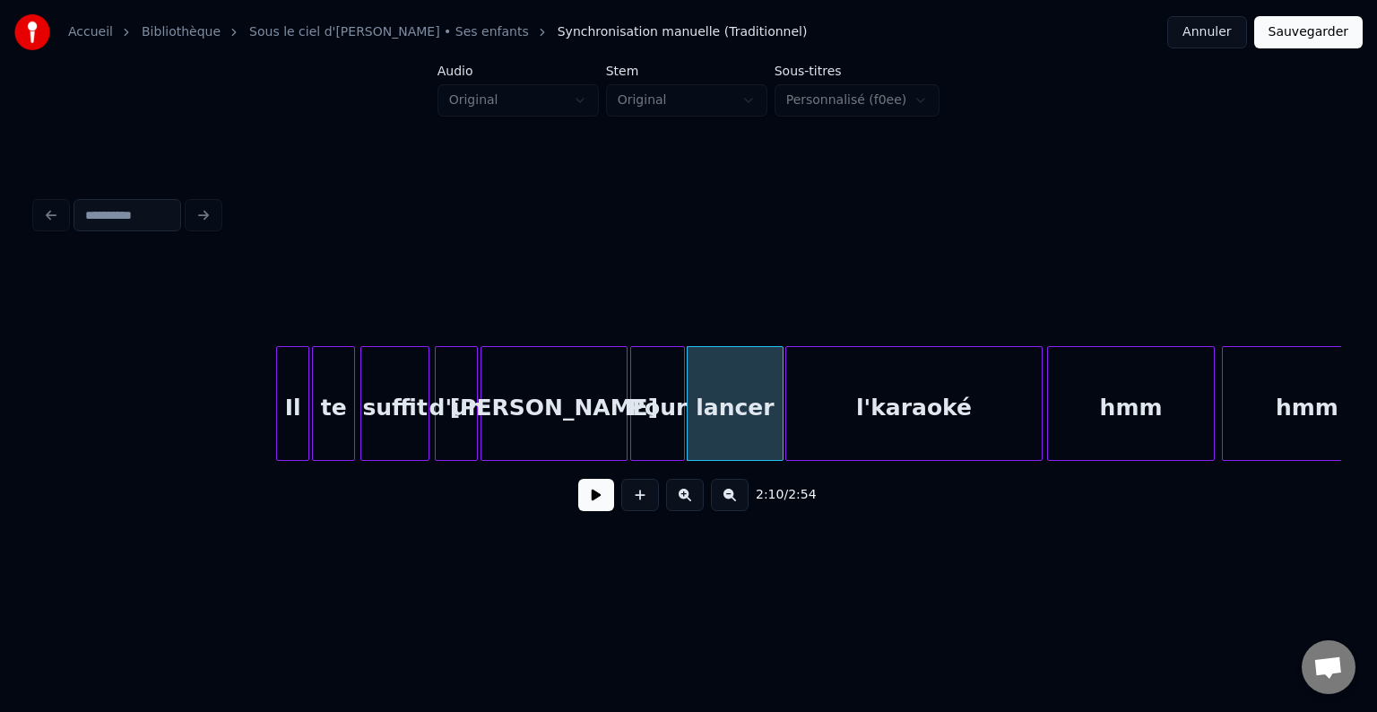
click at [787, 419] on div at bounding box center [788, 403] width 5 height 113
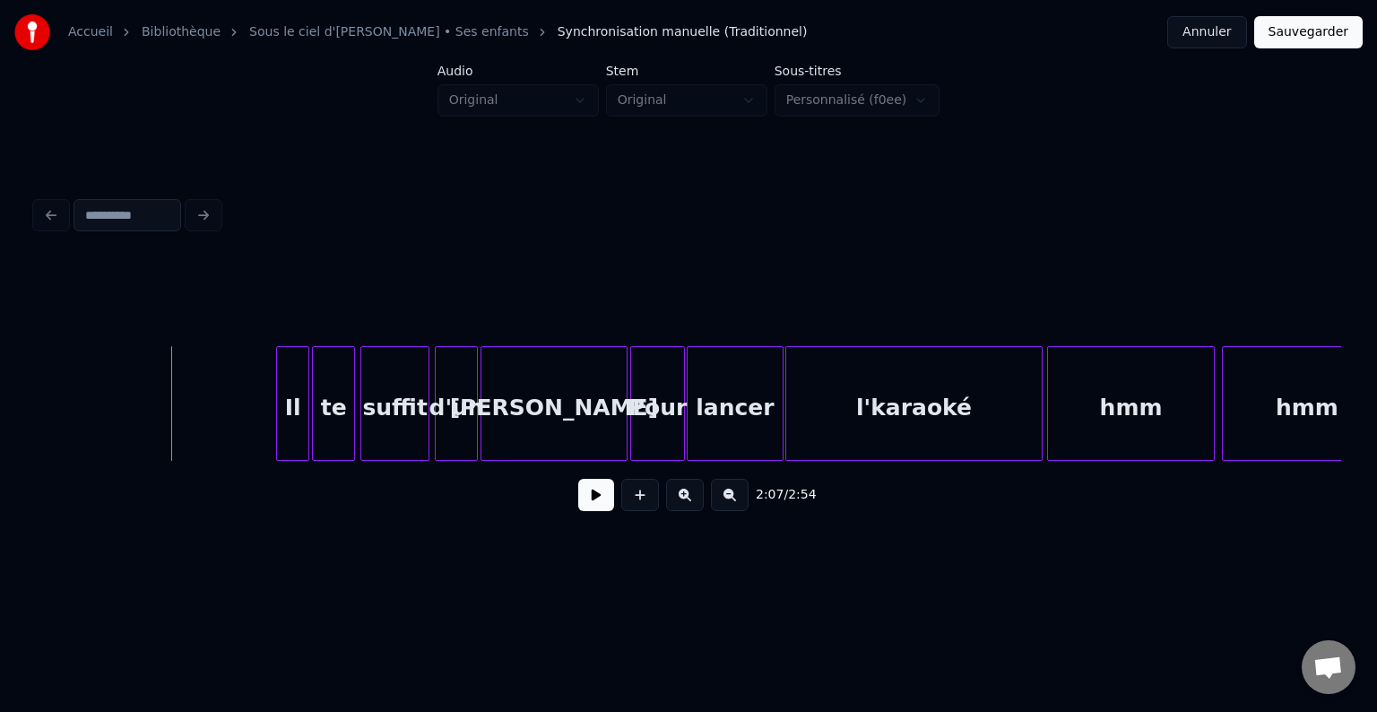
click at [600, 505] on button at bounding box center [596, 495] width 36 height 32
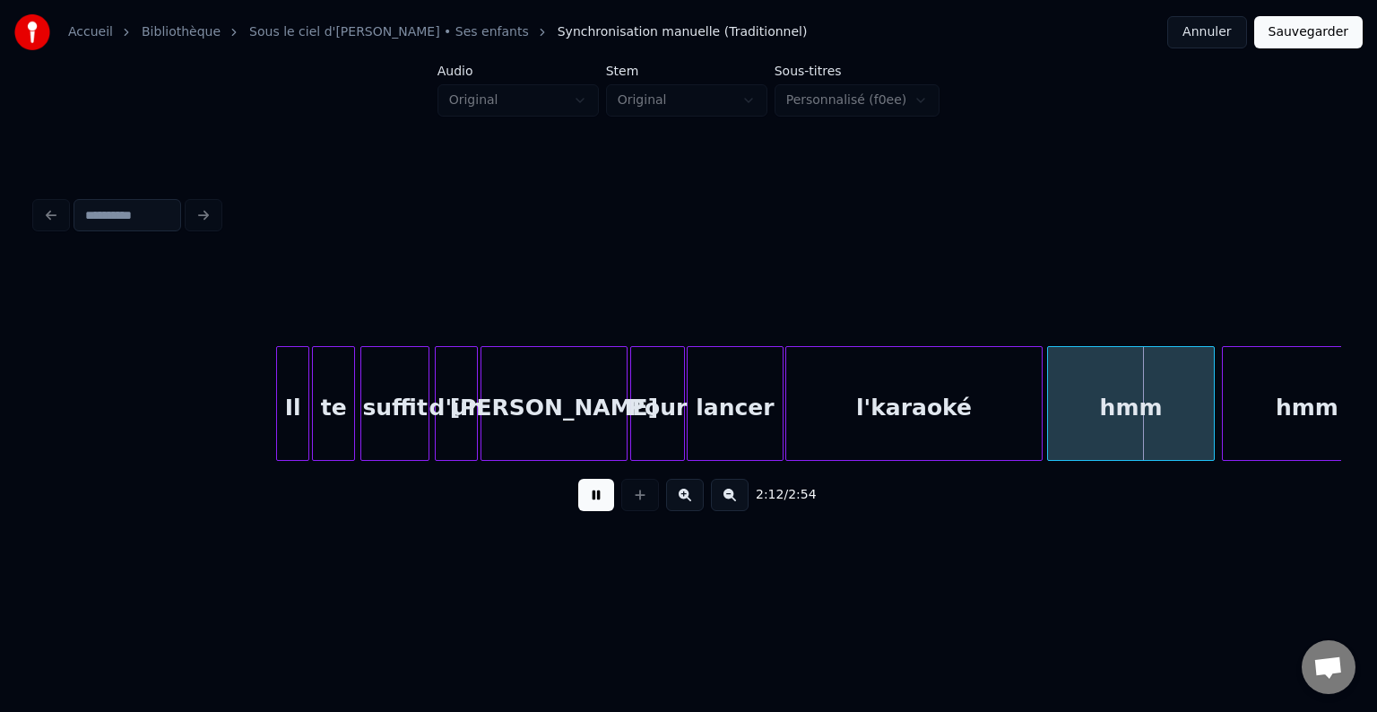
click at [601, 505] on button at bounding box center [596, 495] width 36 height 32
click at [1026, 423] on div at bounding box center [1025, 403] width 5 height 113
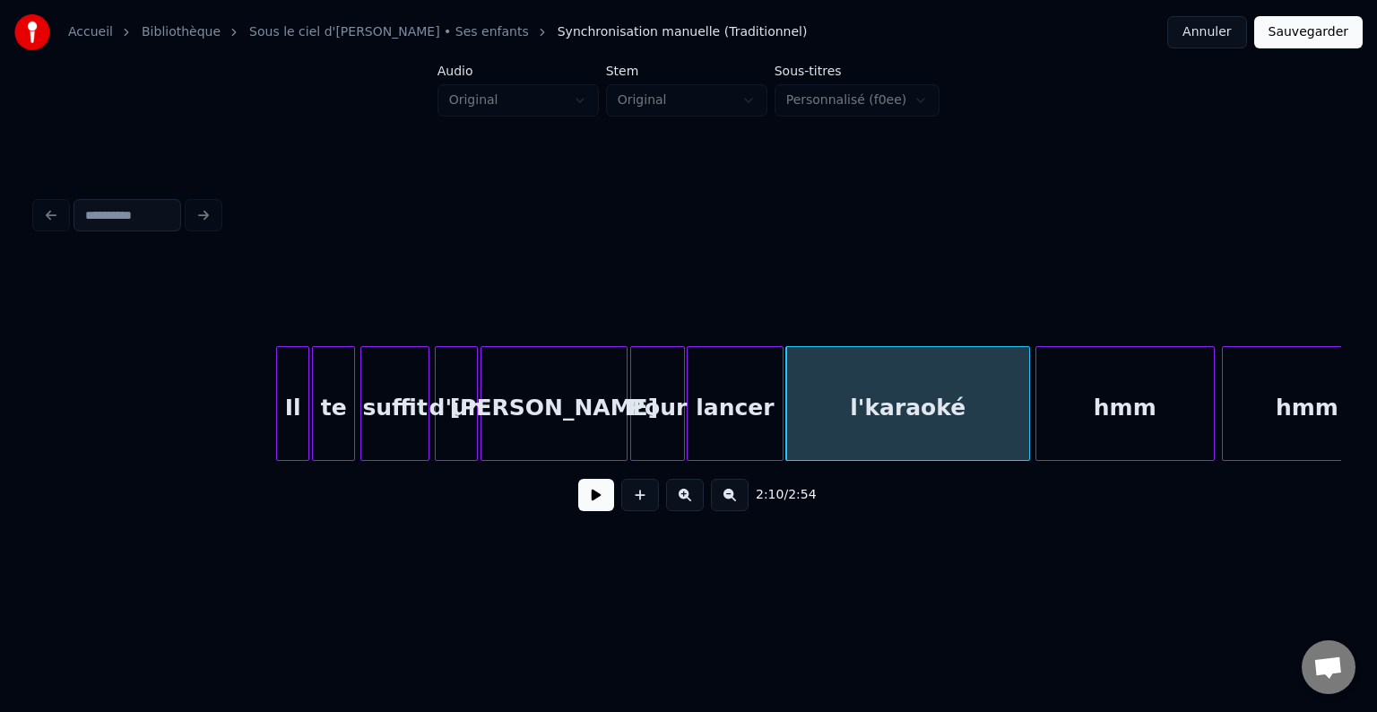
click at [1036, 420] on div at bounding box center [1038, 403] width 5 height 113
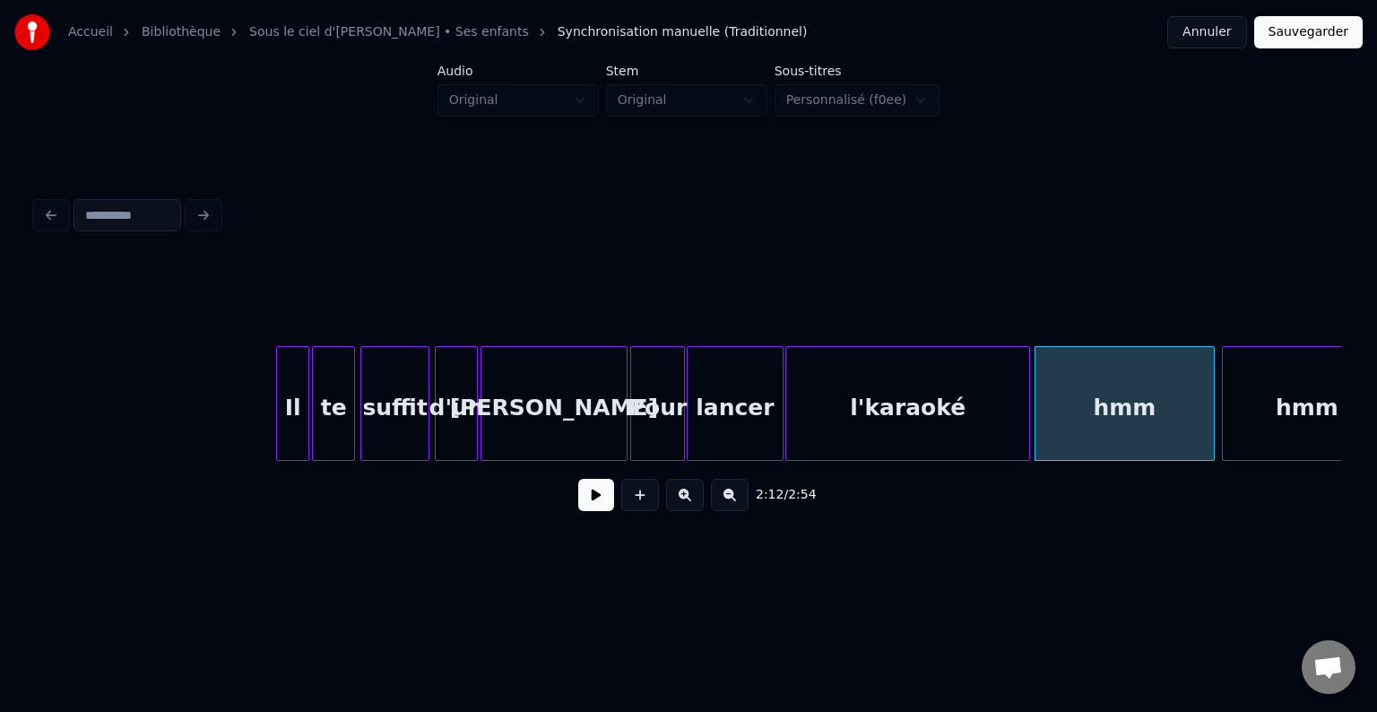
click at [599, 497] on button at bounding box center [596, 495] width 36 height 32
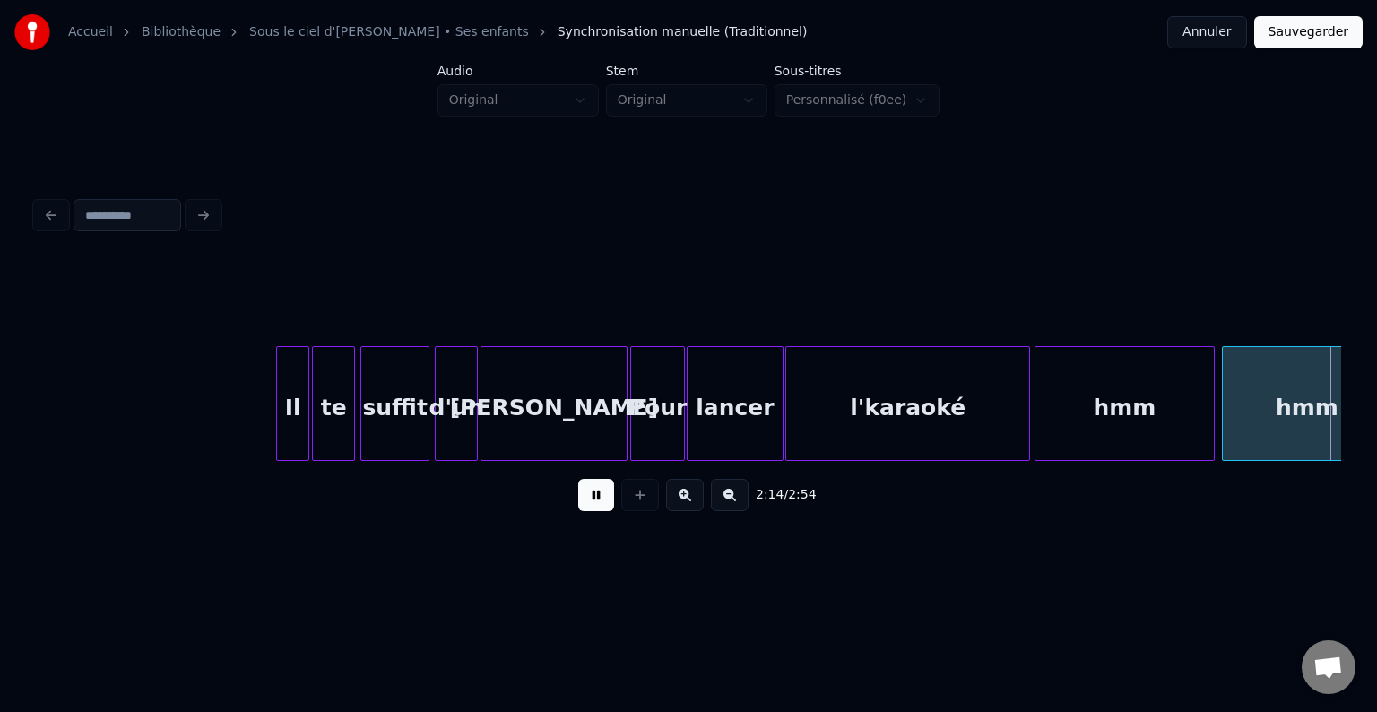
scroll to position [0, 24035]
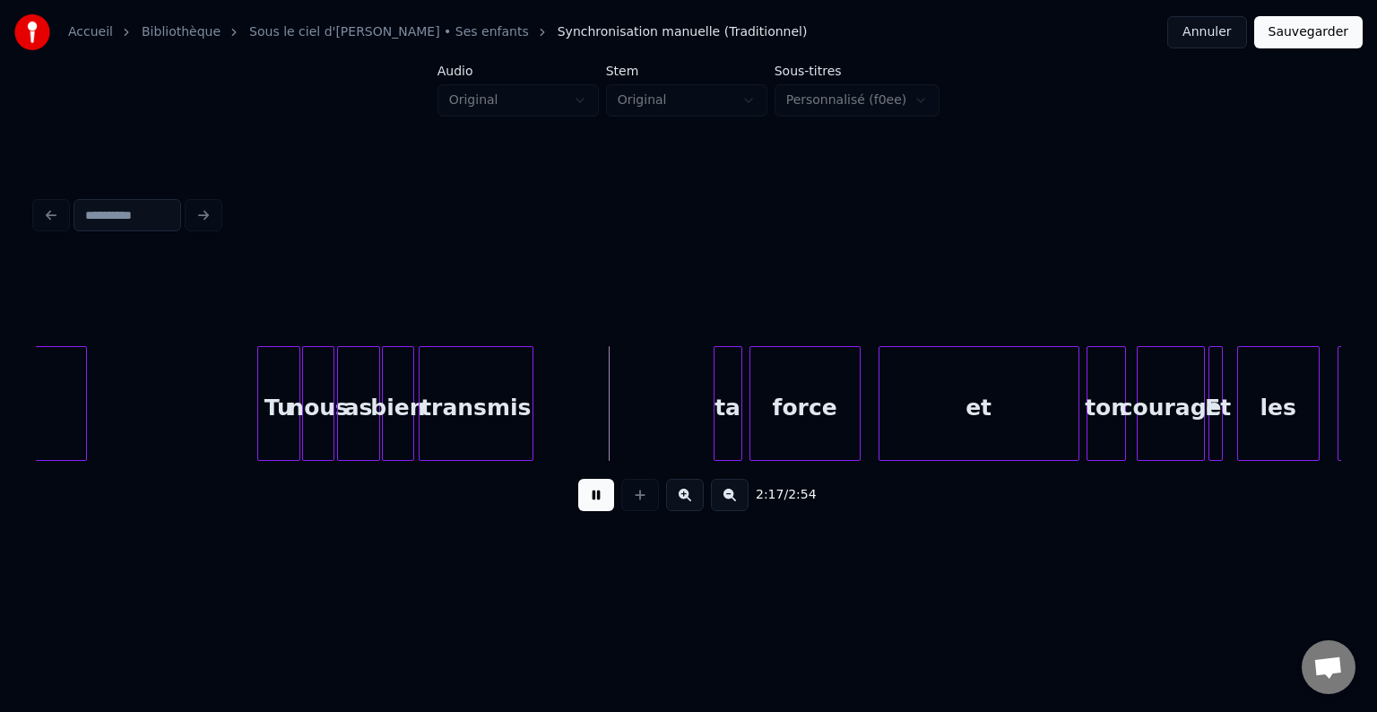
click at [599, 497] on button at bounding box center [596, 495] width 36 height 32
click at [551, 420] on div "ta" at bounding box center [551, 408] width 27 height 122
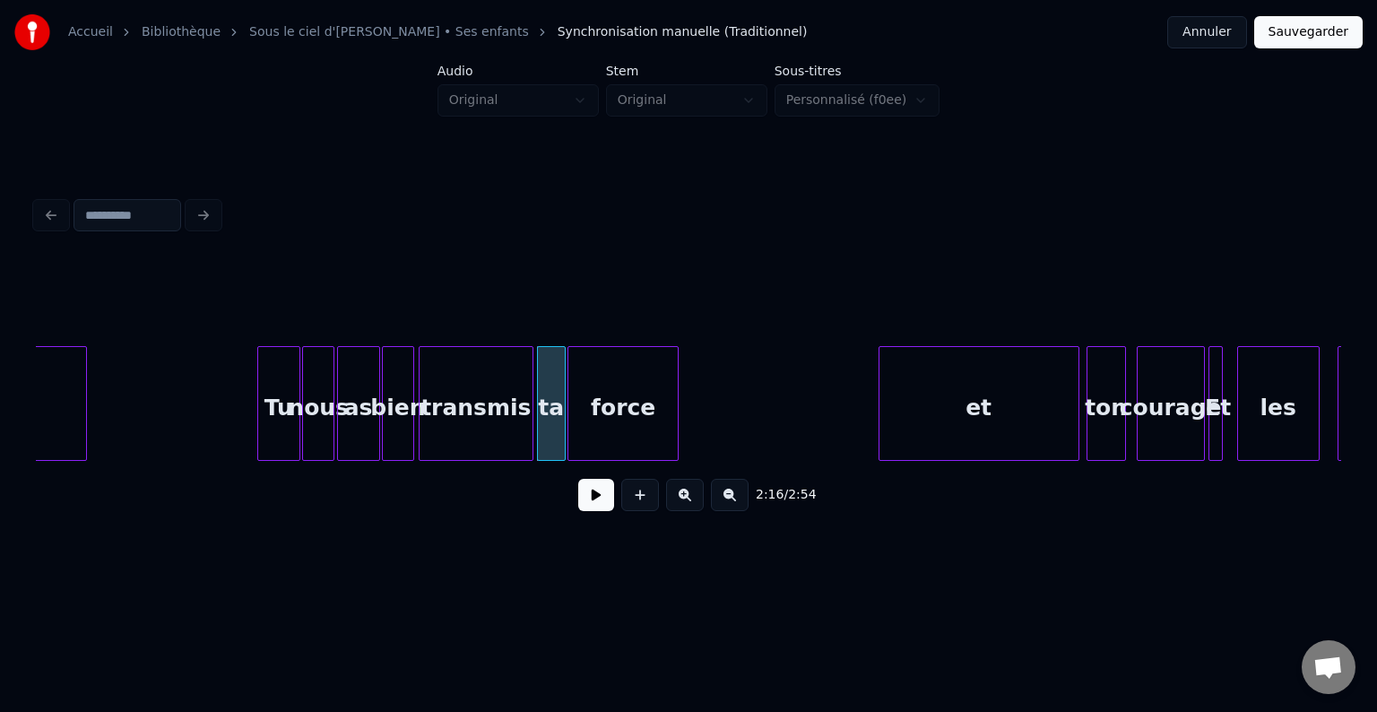
click at [618, 434] on div "force" at bounding box center [622, 408] width 109 height 122
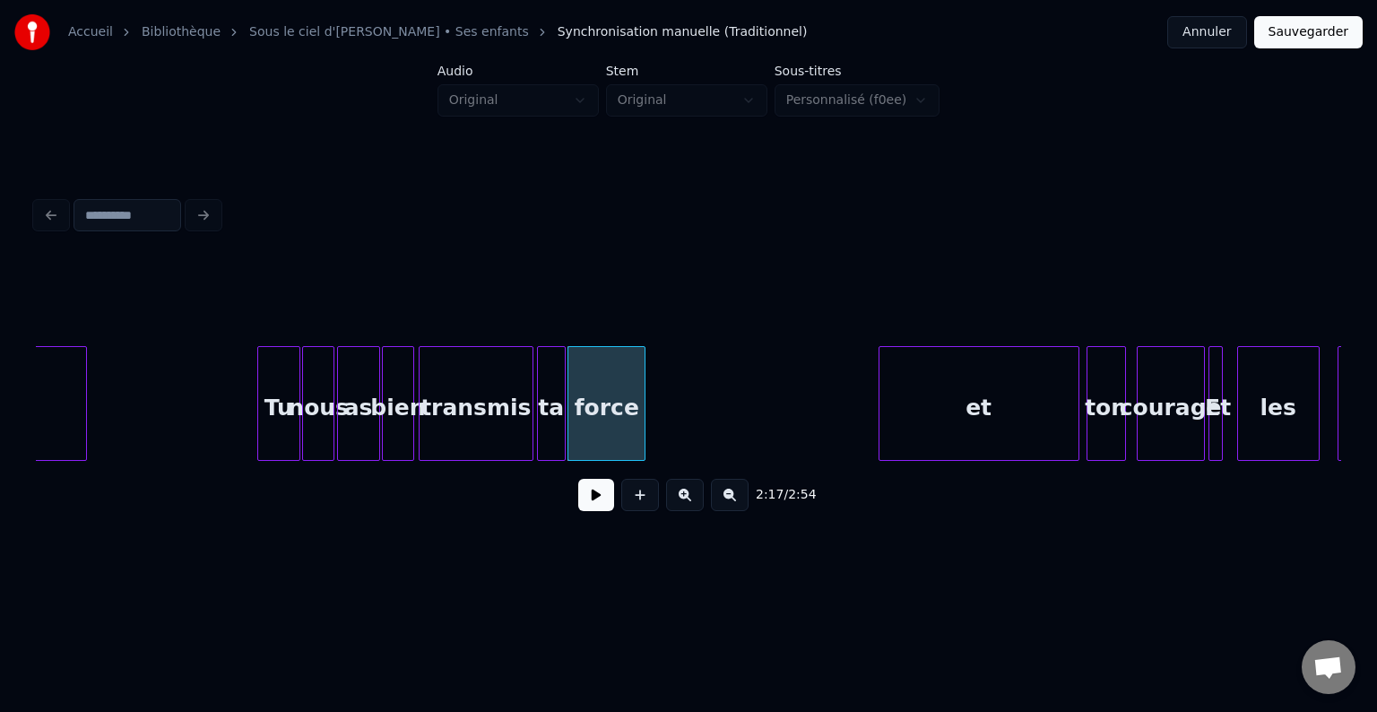
click at [642, 427] on div at bounding box center [641, 403] width 5 height 113
click at [577, 416] on div at bounding box center [576, 403] width 5 height 113
click at [569, 416] on div at bounding box center [567, 403] width 5 height 113
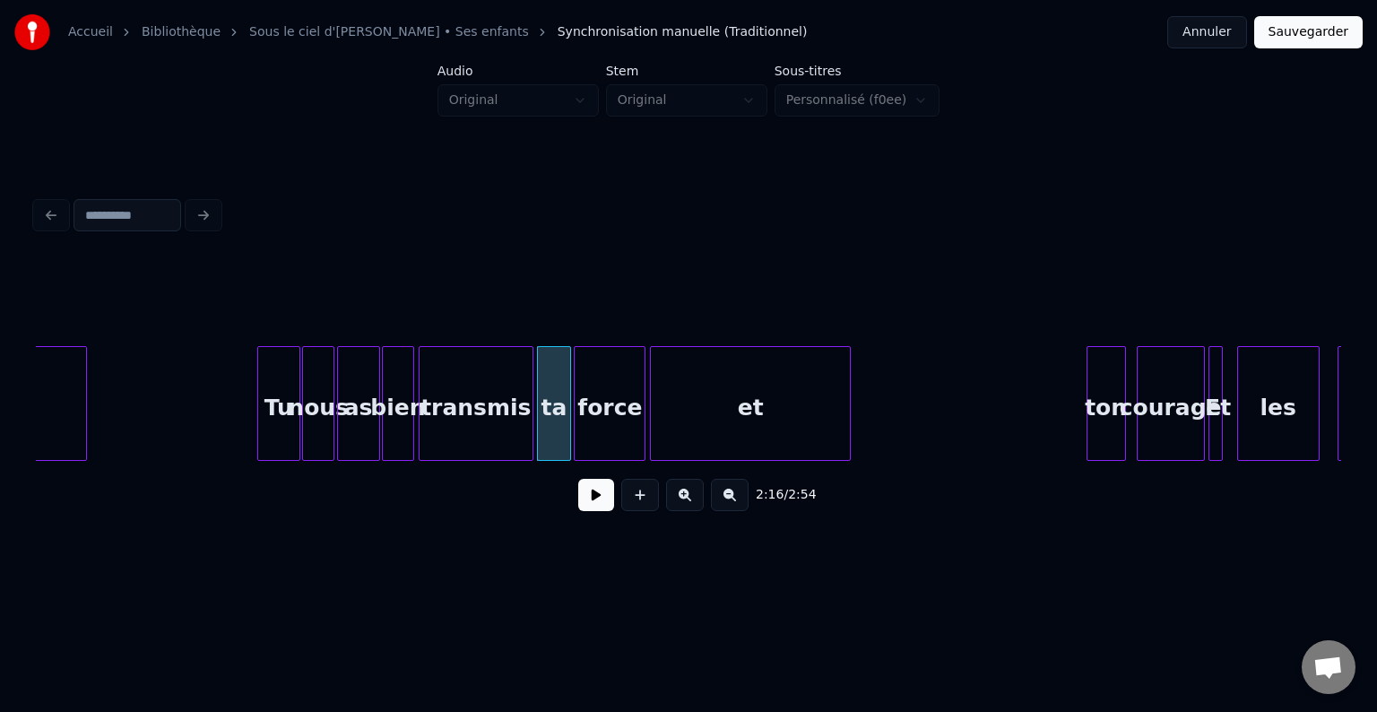
click at [720, 413] on div "et" at bounding box center [750, 408] width 199 height 122
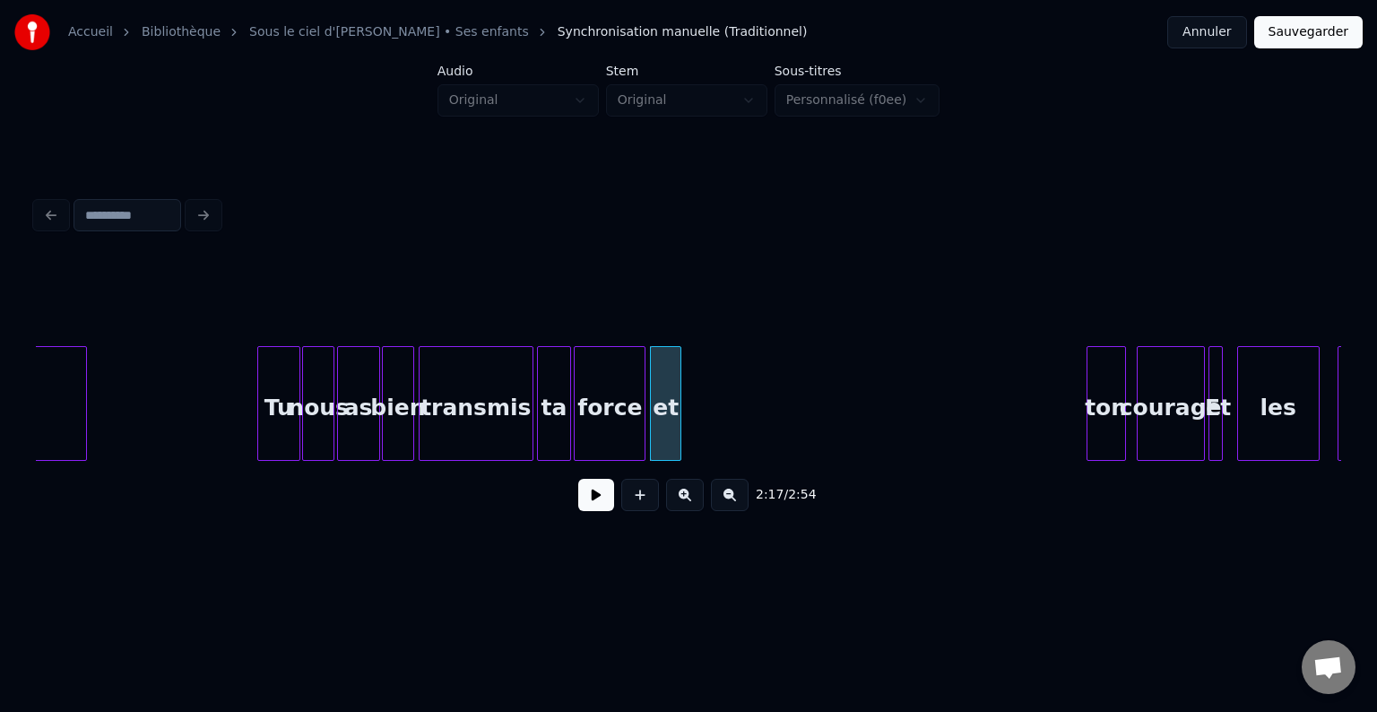
click at [678, 432] on div at bounding box center [677, 403] width 5 height 113
click at [707, 431] on div "ton" at bounding box center [706, 408] width 38 height 122
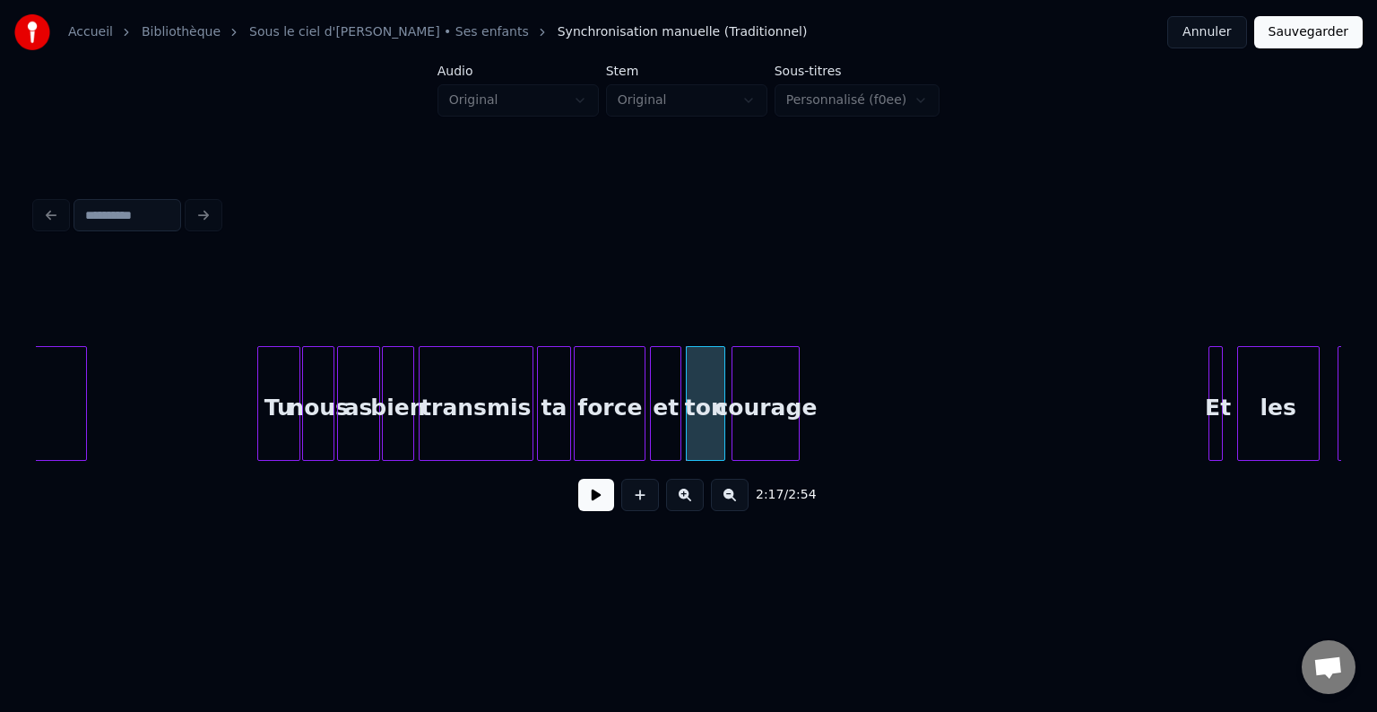
click at [778, 427] on div "courage" at bounding box center [765, 408] width 66 height 122
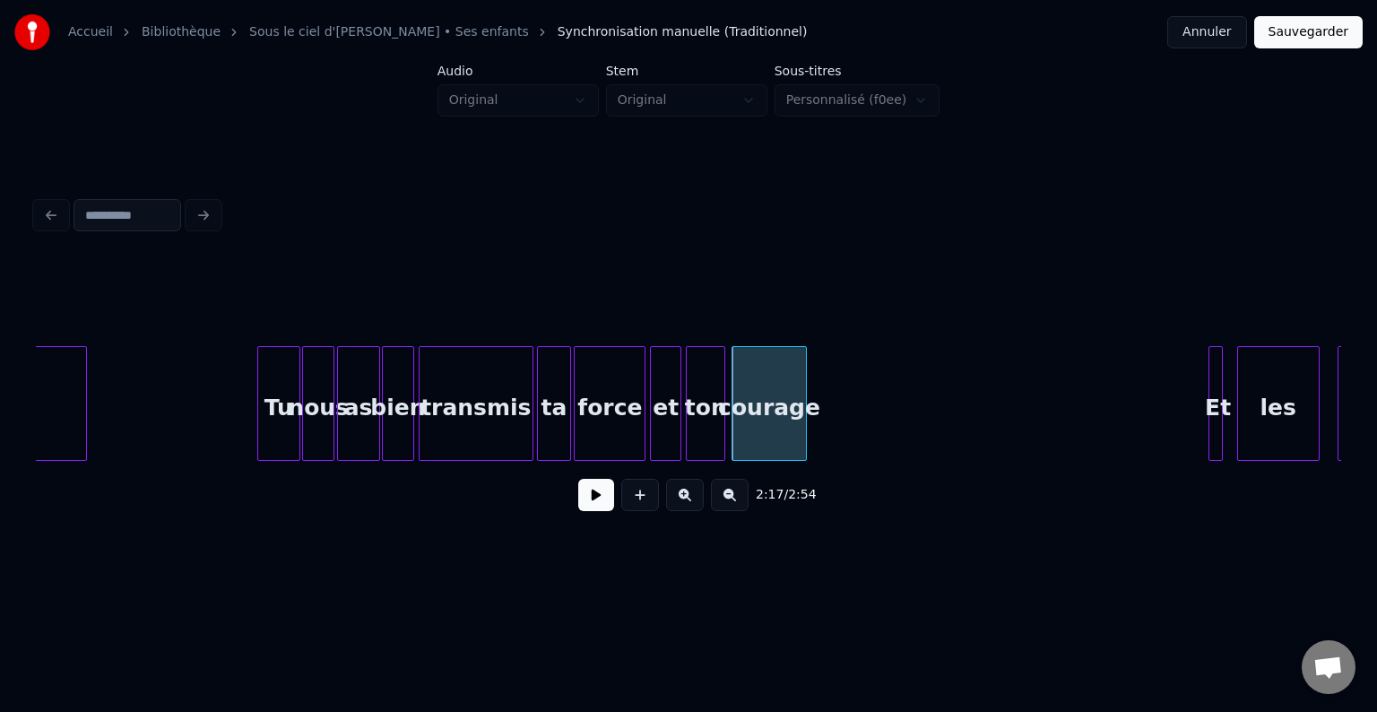
click at [803, 427] on div at bounding box center [802, 403] width 5 height 113
click at [585, 505] on button at bounding box center [596, 495] width 36 height 32
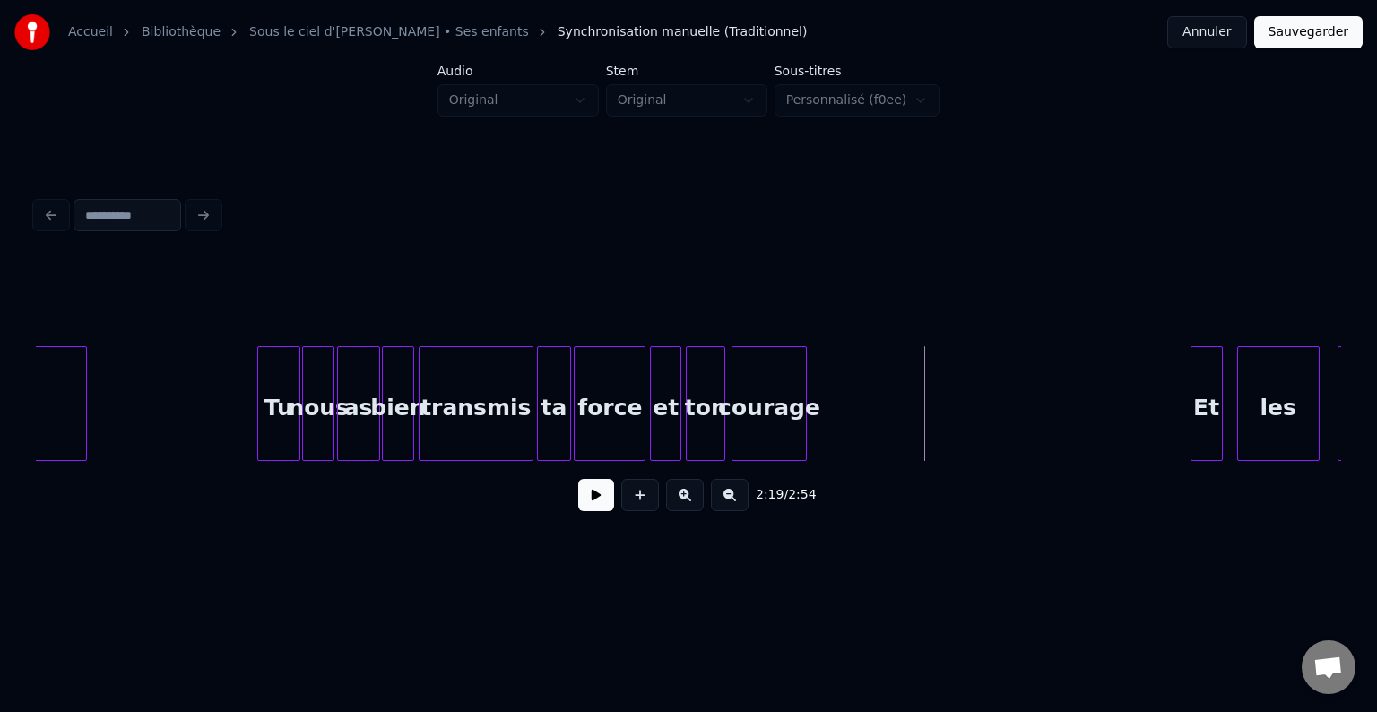
click at [1193, 427] on div at bounding box center [1193, 403] width 5 height 113
click at [1073, 434] on div "Et" at bounding box center [1068, 408] width 30 height 122
drag, startPoint x: 909, startPoint y: 439, endPoint x: 690, endPoint y: 496, distance: 225.9
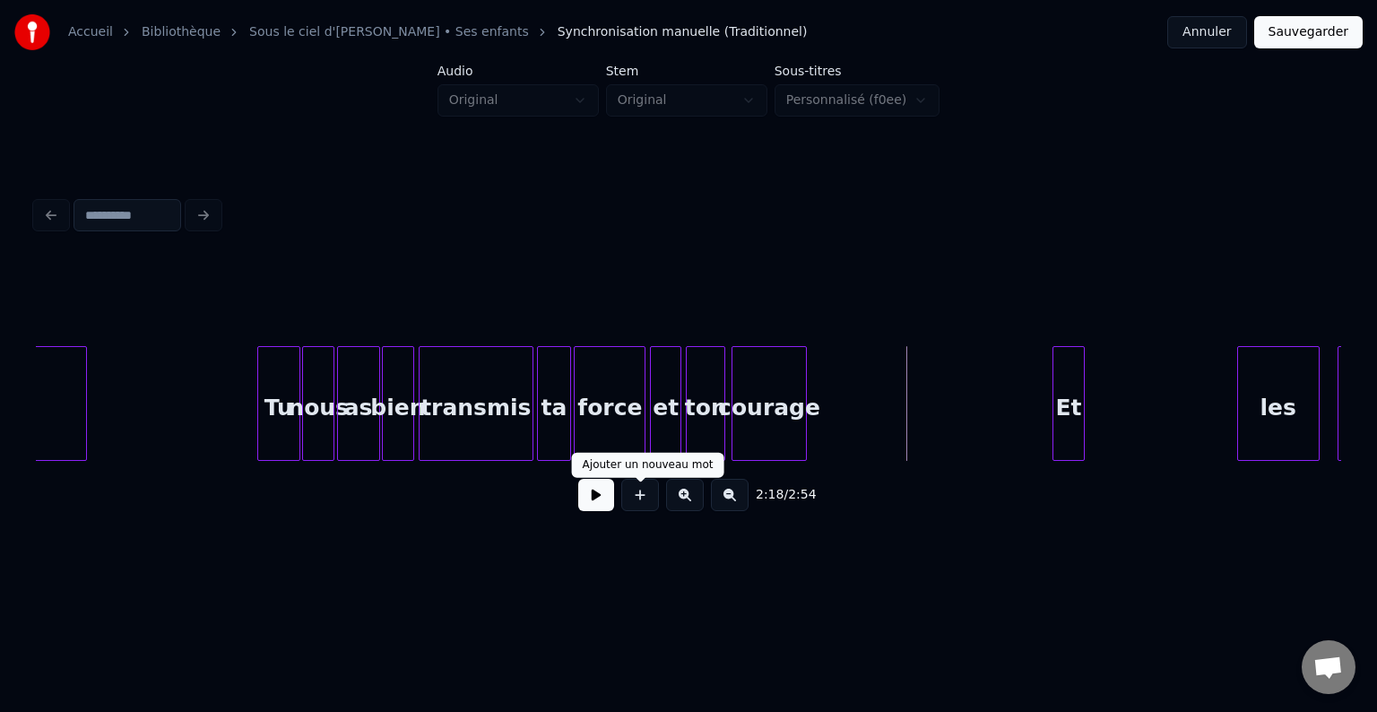
click at [570, 504] on div "2:18 / 2:54" at bounding box center [688, 494] width 1276 height 39
click at [598, 509] on button at bounding box center [596, 495] width 36 height 32
click at [597, 509] on button at bounding box center [596, 495] width 36 height 32
click at [599, 500] on button at bounding box center [596, 495] width 36 height 32
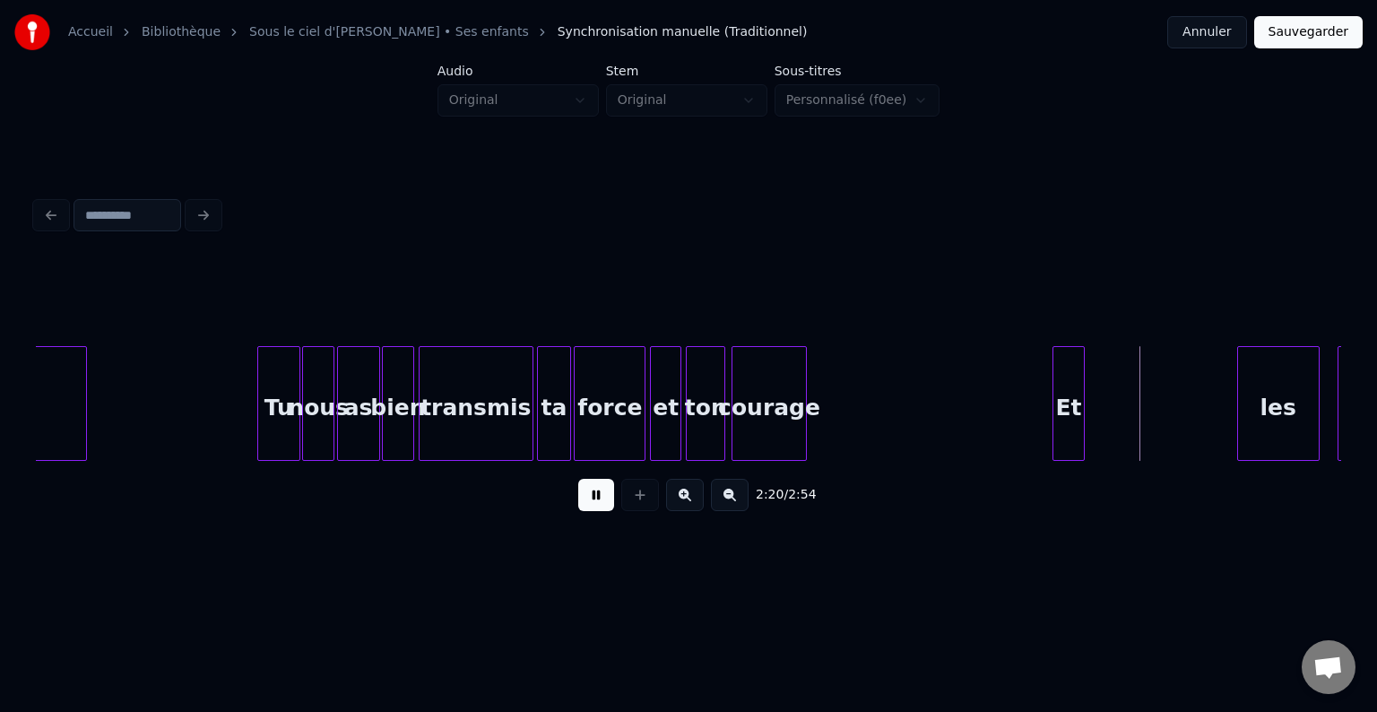
click at [599, 500] on button at bounding box center [596, 495] width 36 height 32
click at [1091, 397] on div "Et" at bounding box center [1090, 408] width 30 height 122
click at [603, 502] on button at bounding box center [596, 495] width 36 height 32
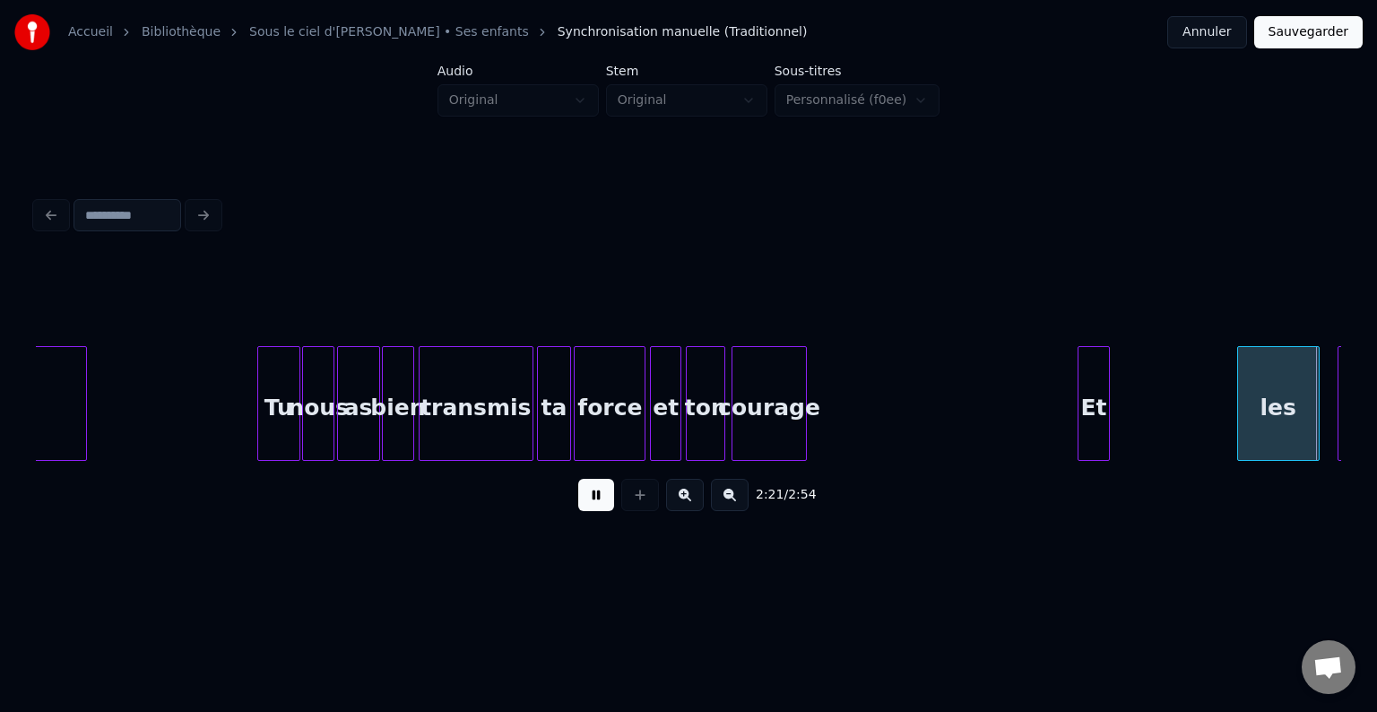
scroll to position [0, 25340]
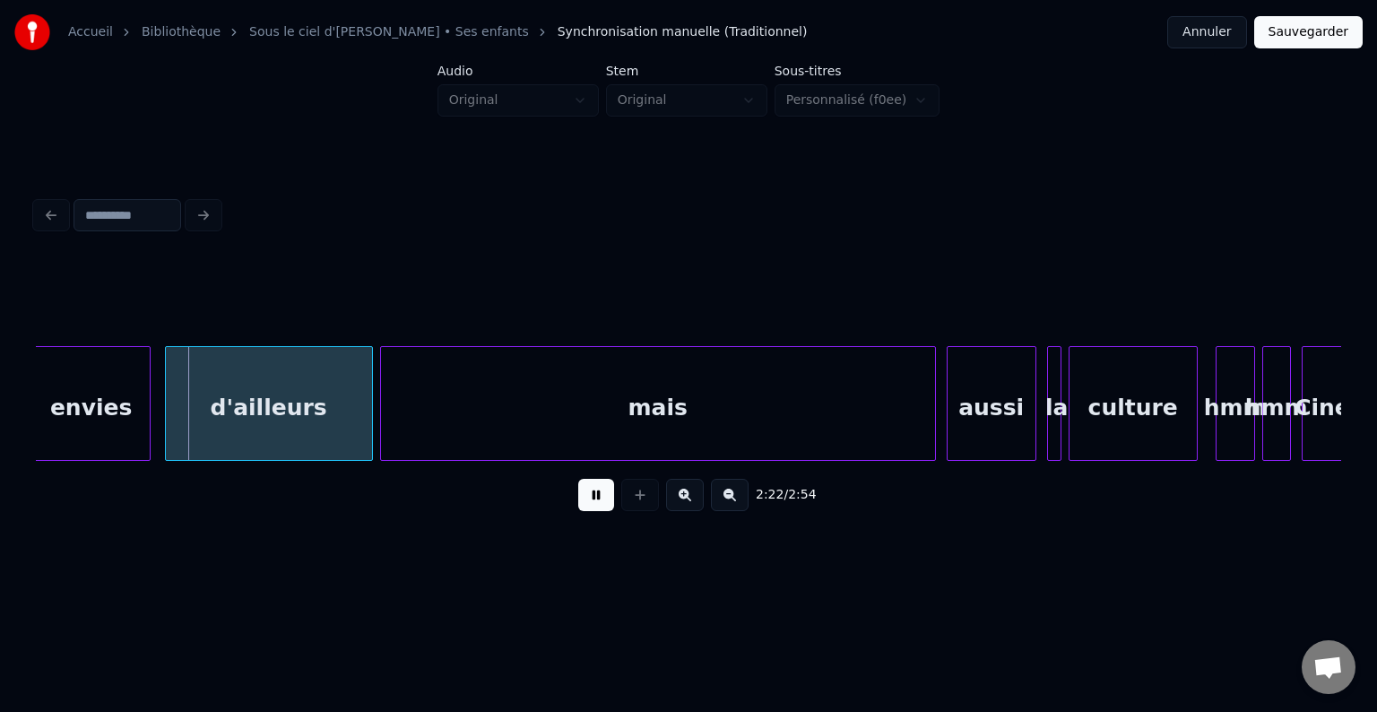
click at [603, 502] on button at bounding box center [596, 495] width 36 height 32
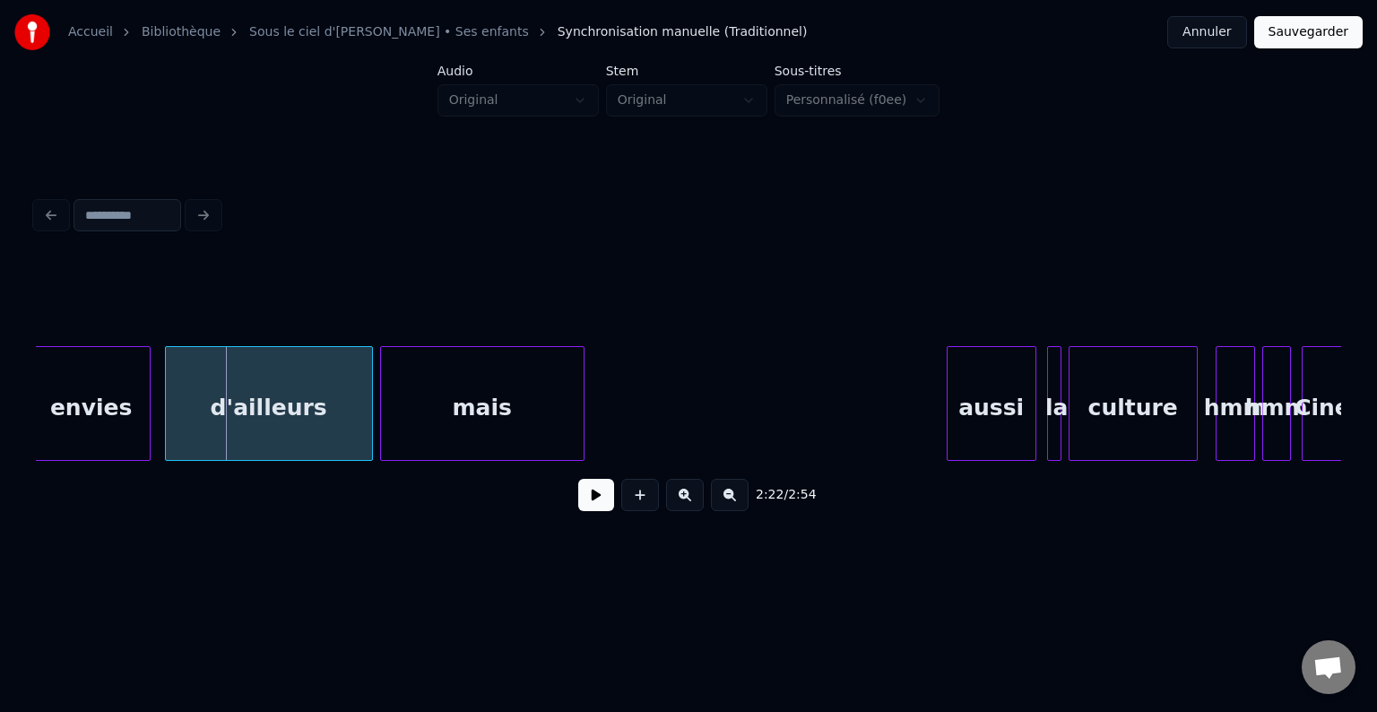
click at [578, 414] on div at bounding box center [580, 403] width 5 height 113
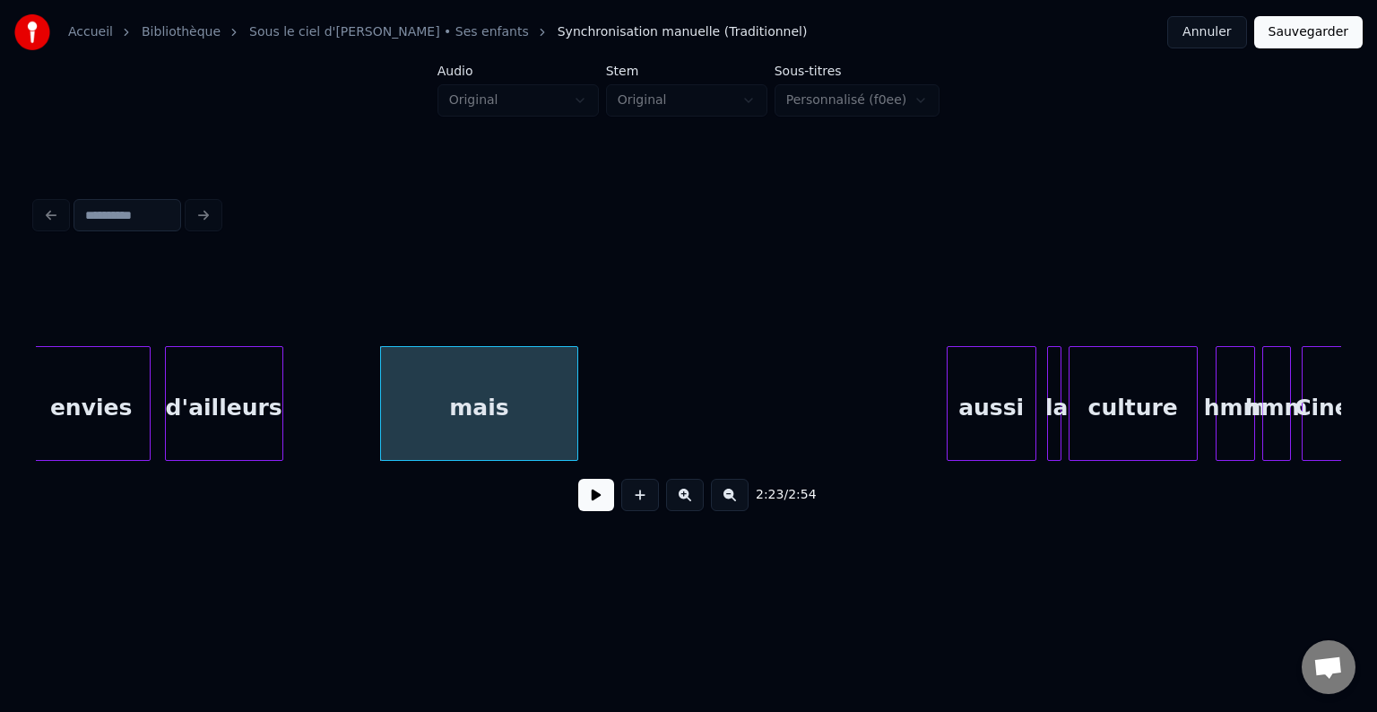
click at [280, 409] on div at bounding box center [279, 403] width 5 height 113
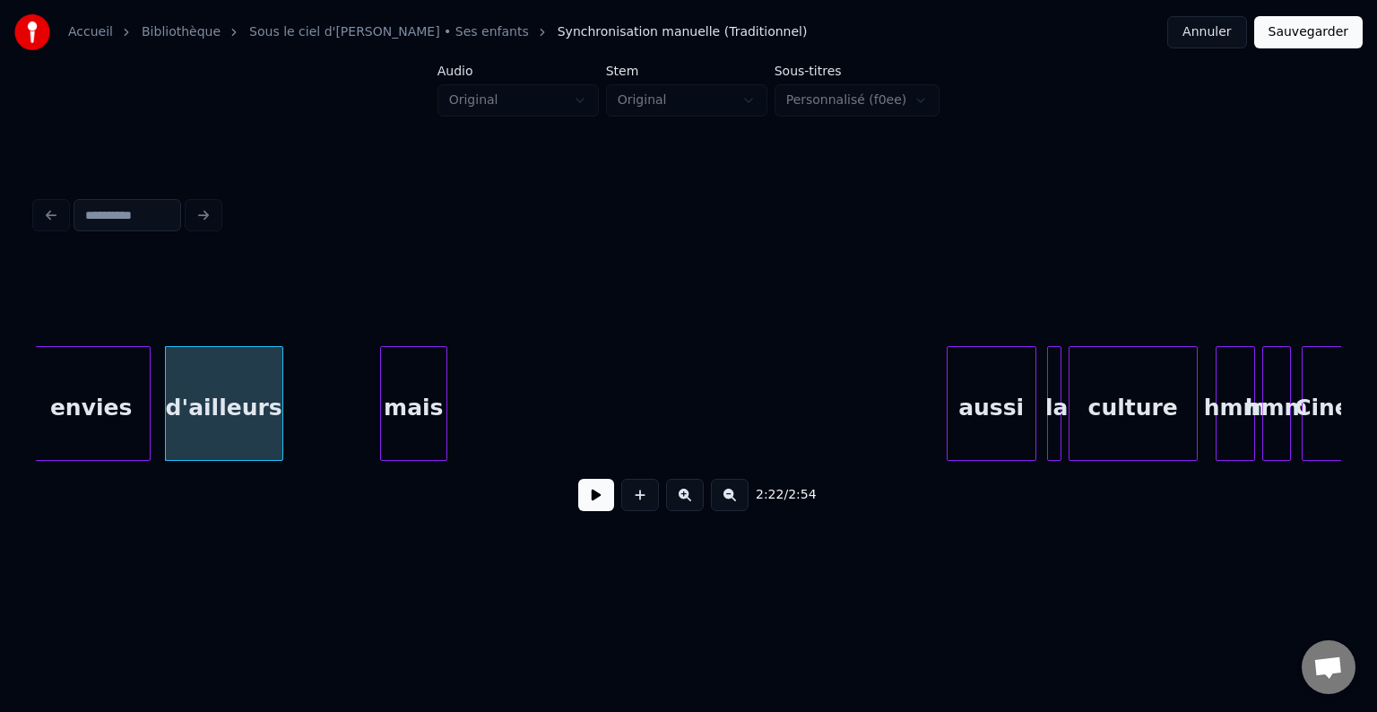
click at [443, 402] on div at bounding box center [443, 403] width 5 height 113
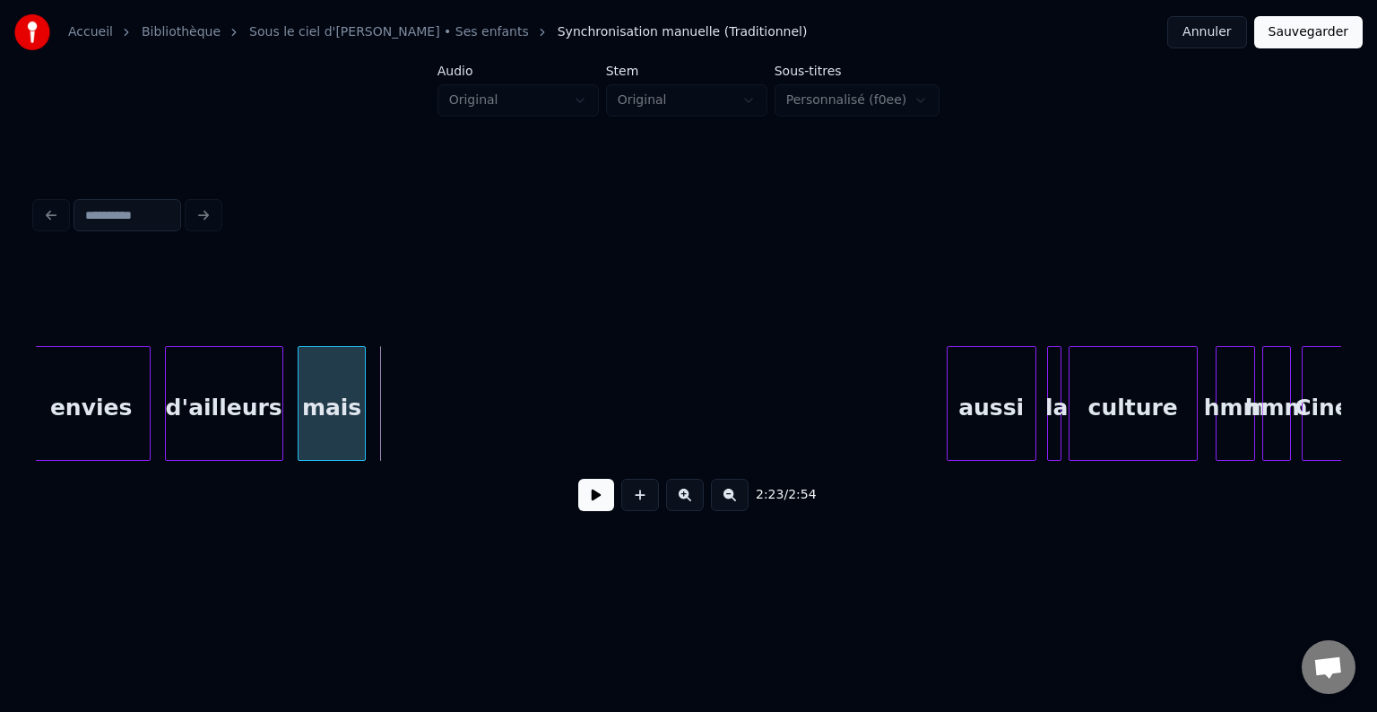
click at [329, 428] on div "mais" at bounding box center [330, 408] width 65 height 122
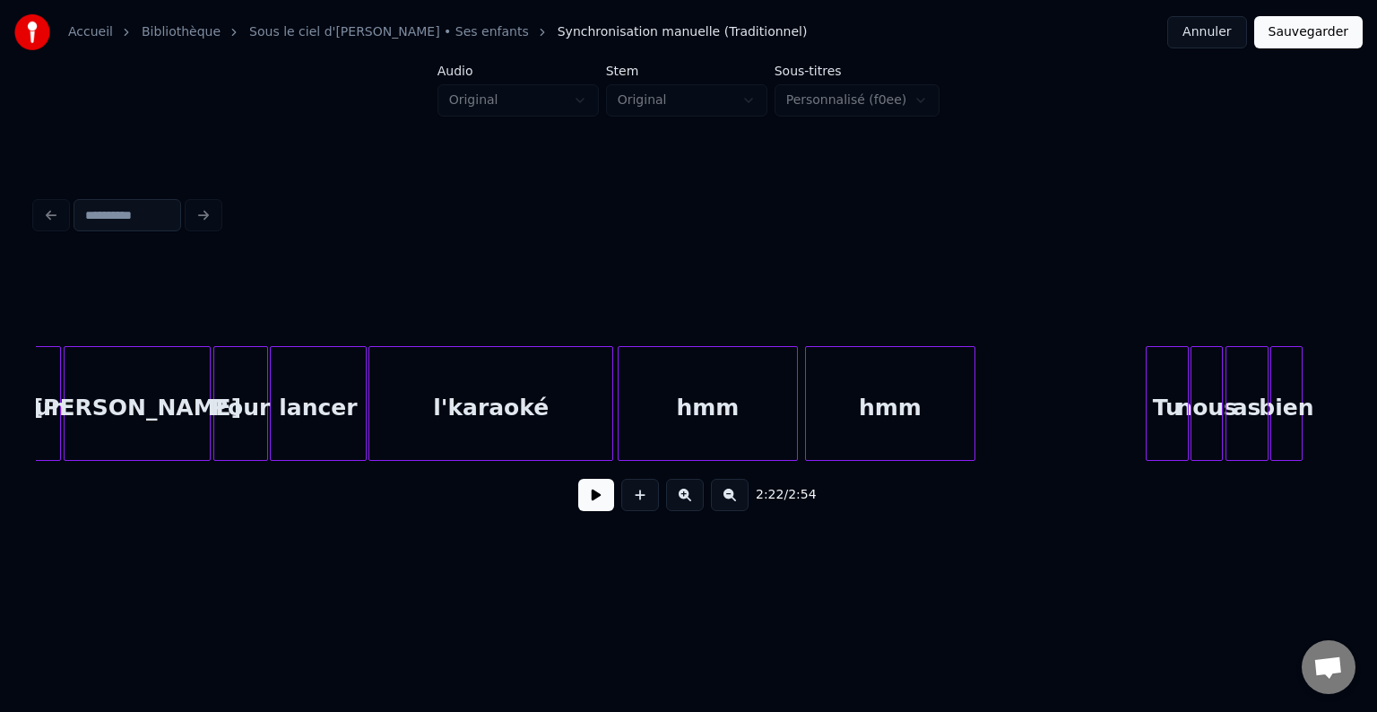
scroll to position [0, 23094]
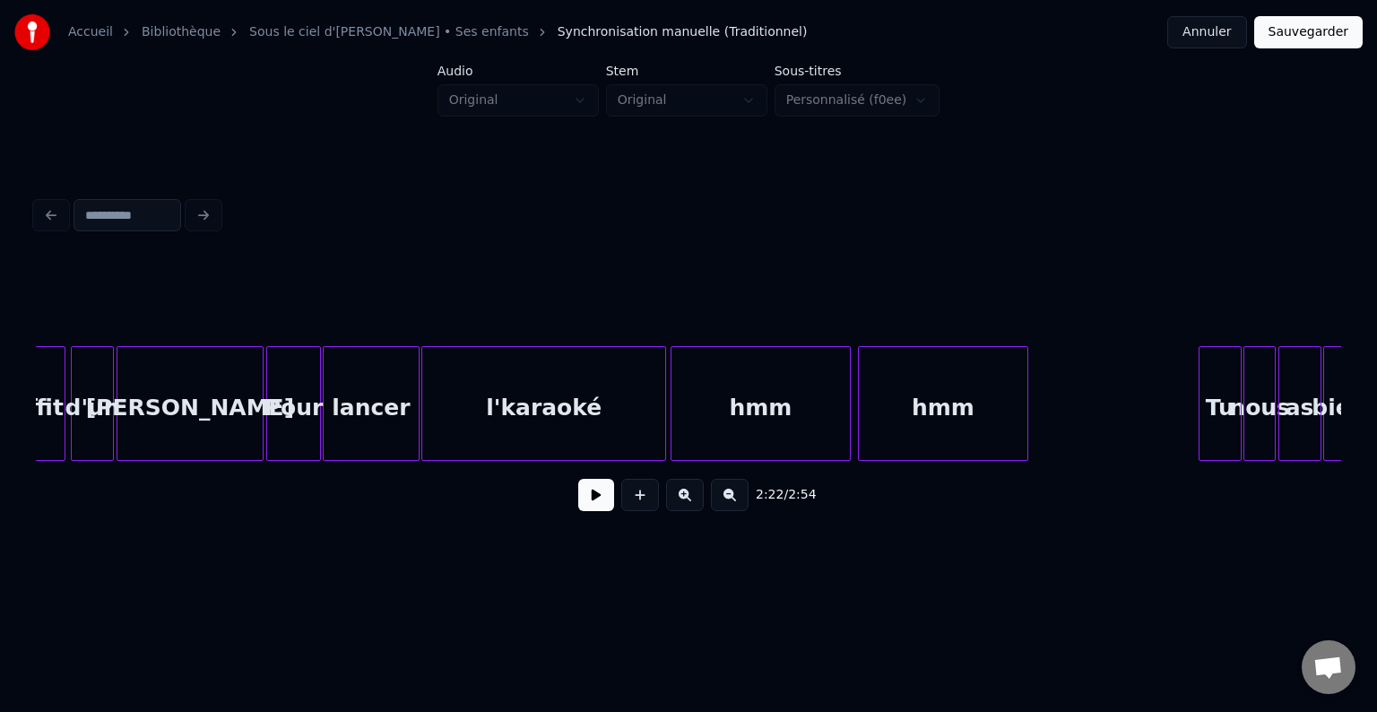
click at [1291, 27] on button "Sauvegarder" at bounding box center [1308, 32] width 108 height 32
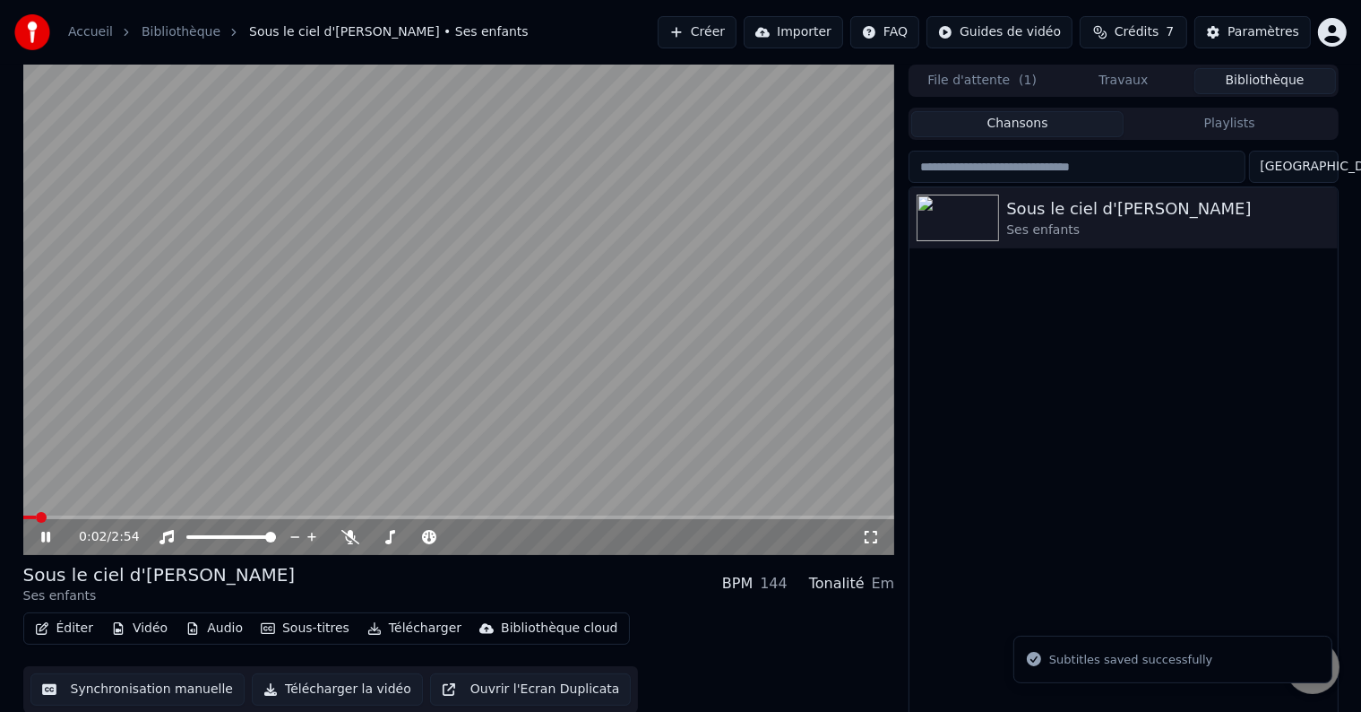
click at [391, 315] on video at bounding box center [459, 310] width 872 height 490
click at [52, 632] on button "Éditer" at bounding box center [64, 628] width 73 height 25
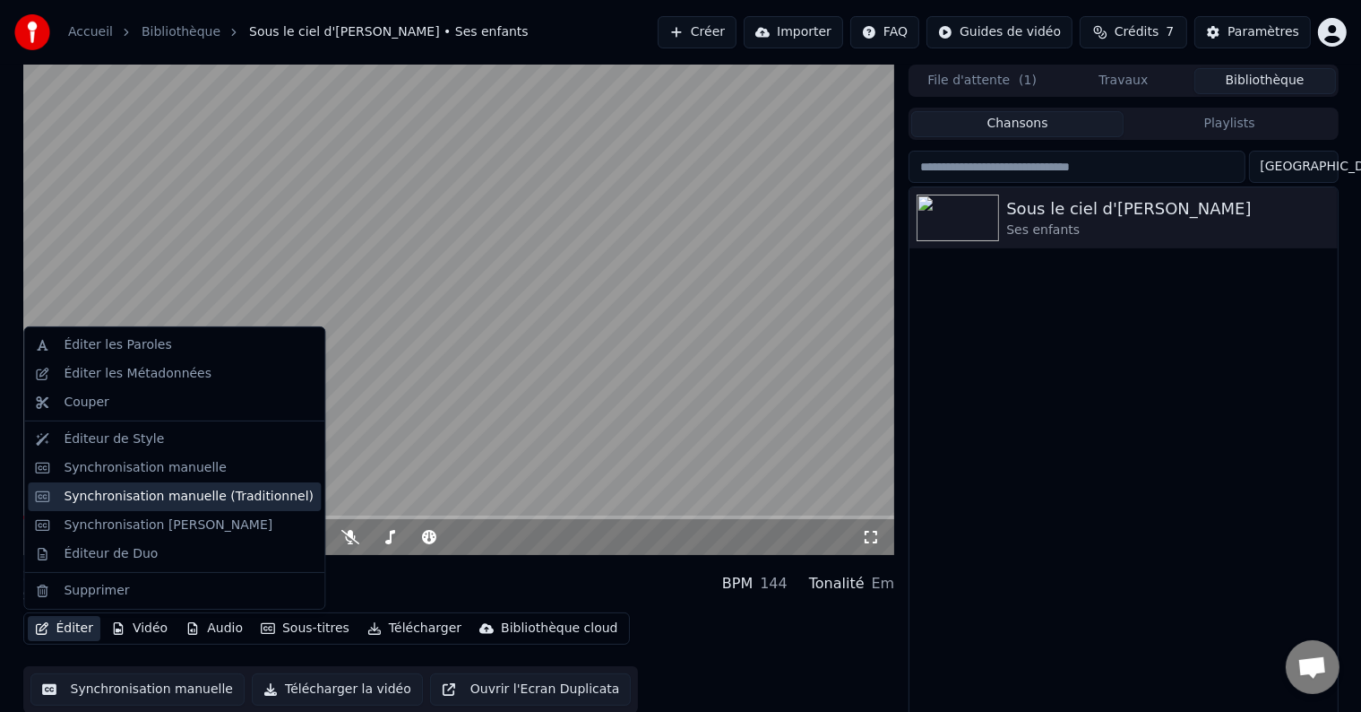
click at [140, 493] on div "Synchronisation manuelle (Traditionnel)" at bounding box center [189, 497] width 250 height 18
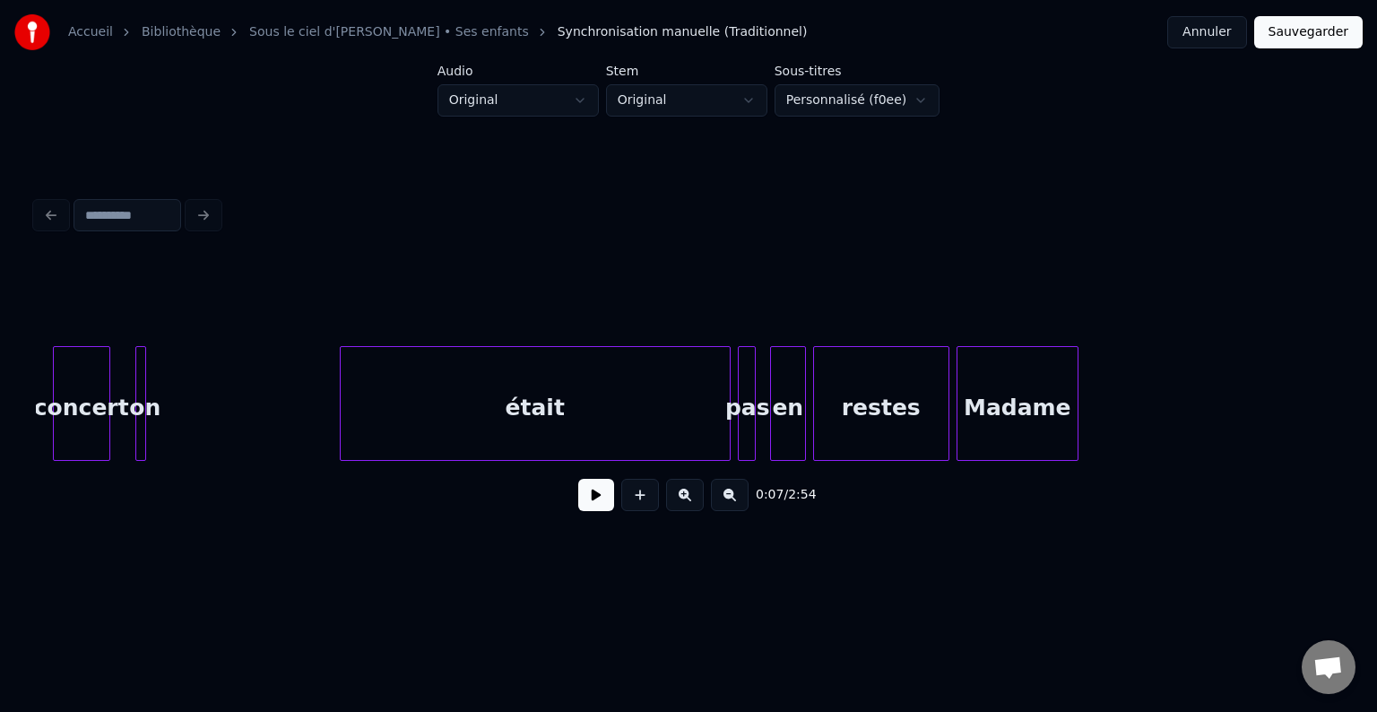
scroll to position [0, 26620]
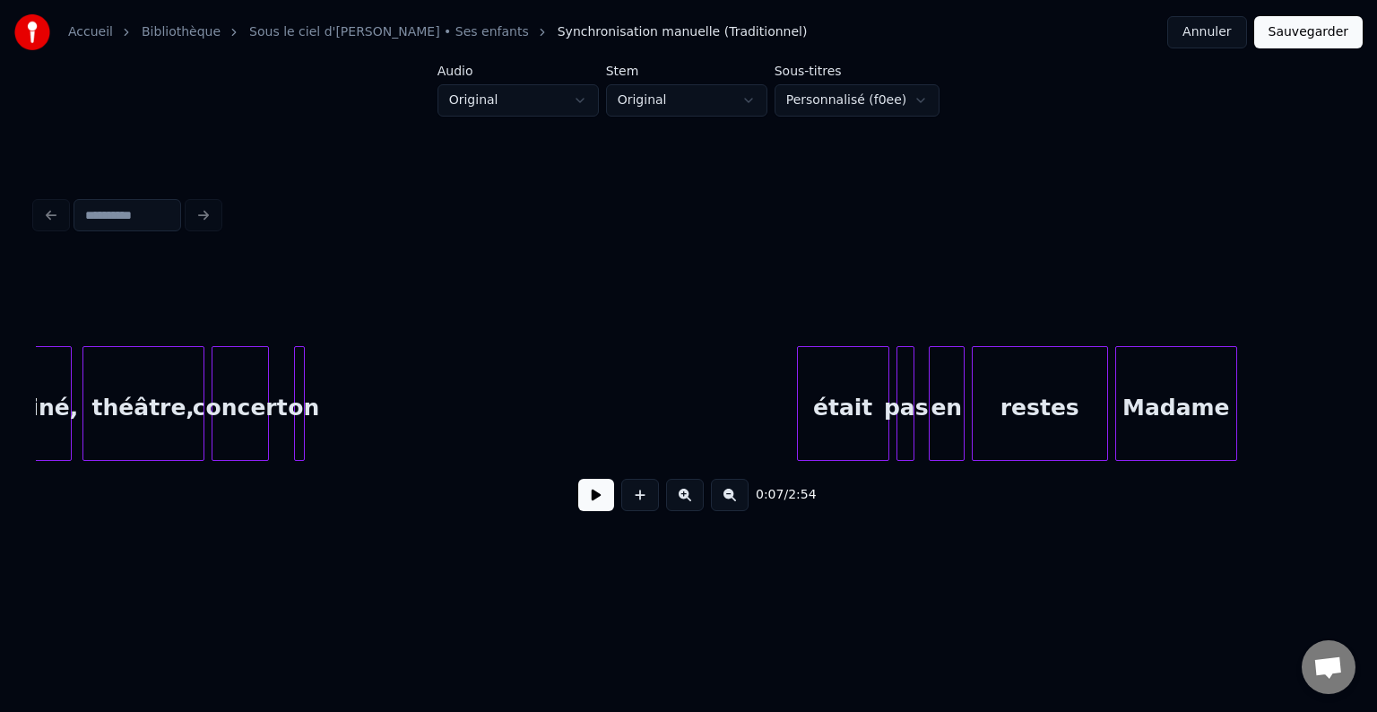
click at [798, 433] on div at bounding box center [800, 403] width 5 height 113
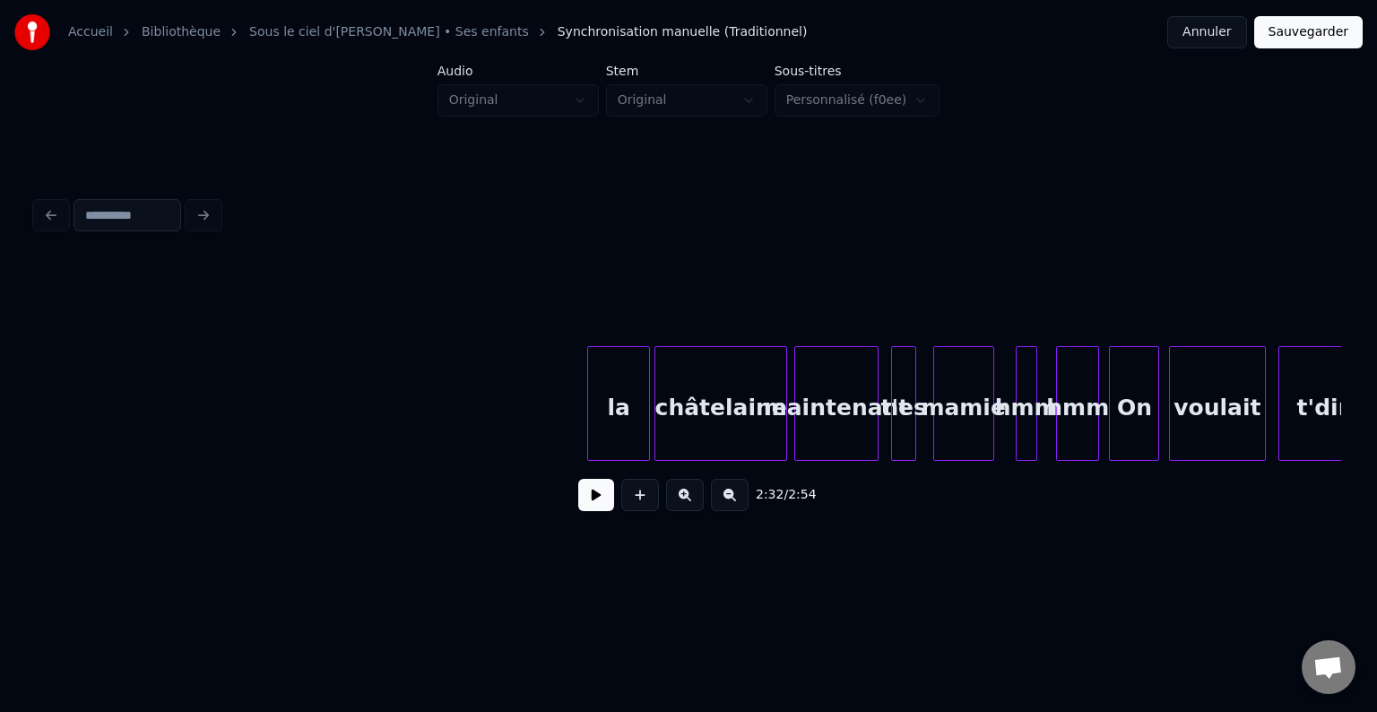
scroll to position [0, 27886]
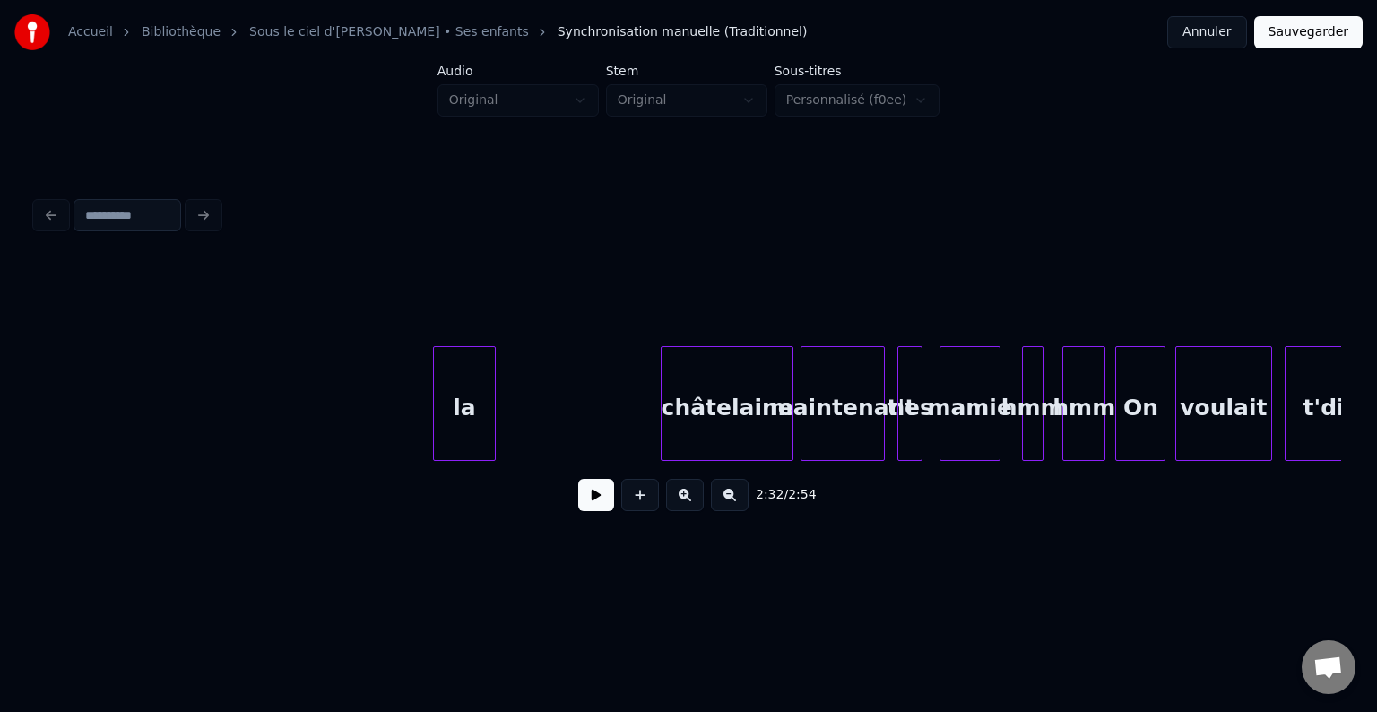
click at [434, 400] on div "la" at bounding box center [464, 408] width 61 height 122
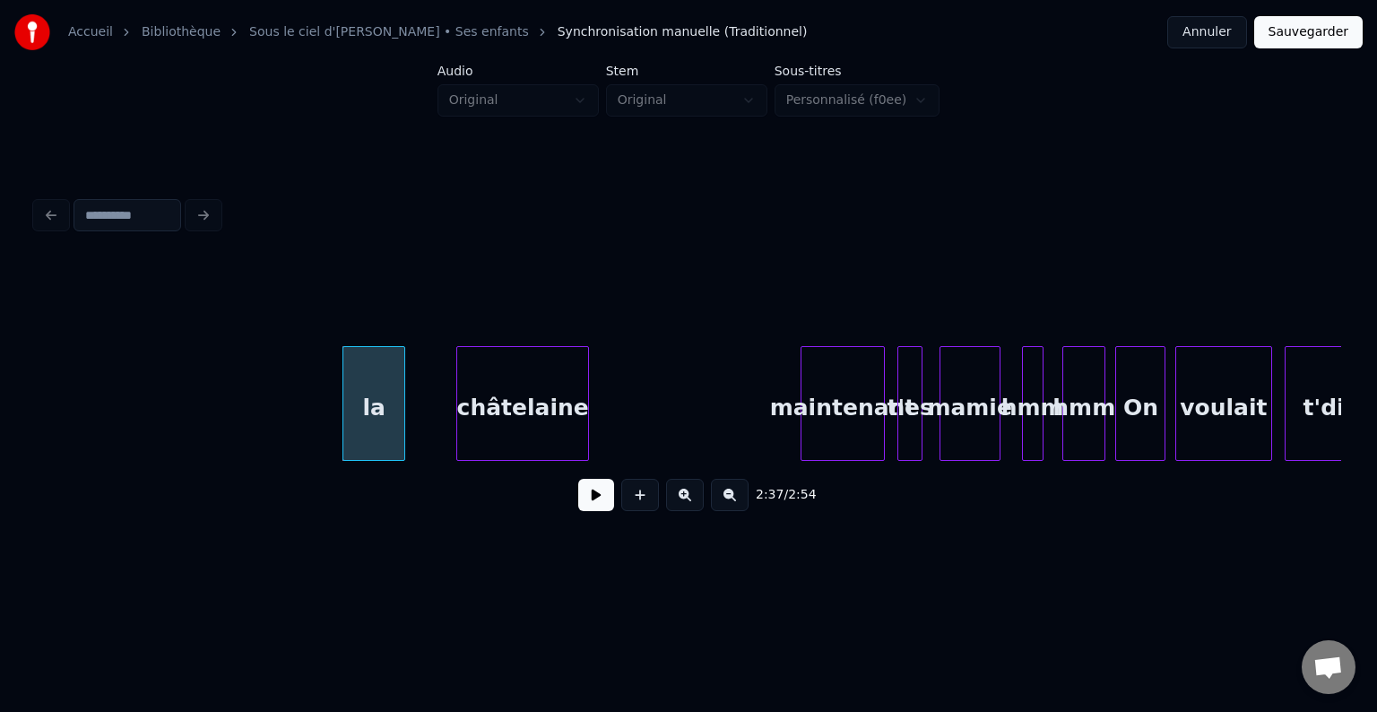
click at [545, 419] on div "châtelaine" at bounding box center [522, 408] width 131 height 122
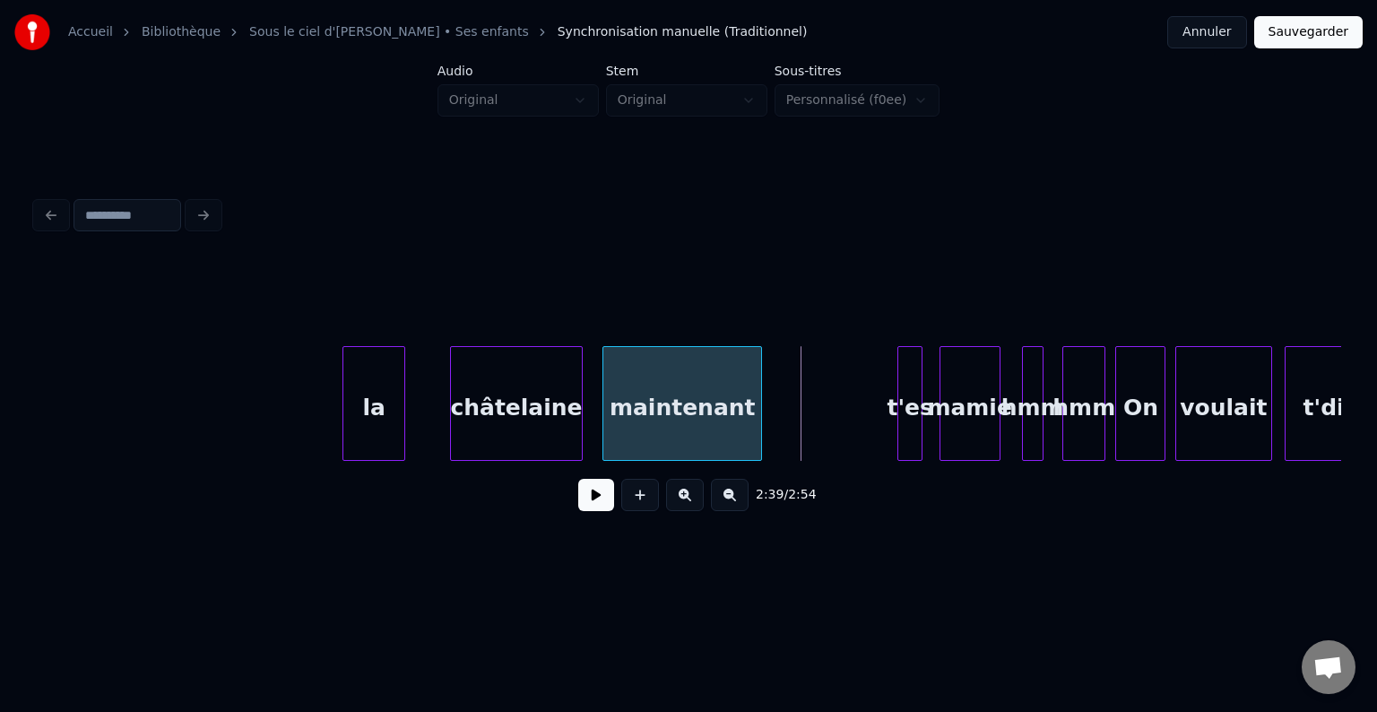
click at [677, 419] on div "maintenant" at bounding box center [682, 408] width 158 height 122
click at [789, 417] on div "t'es" at bounding box center [788, 408] width 23 height 122
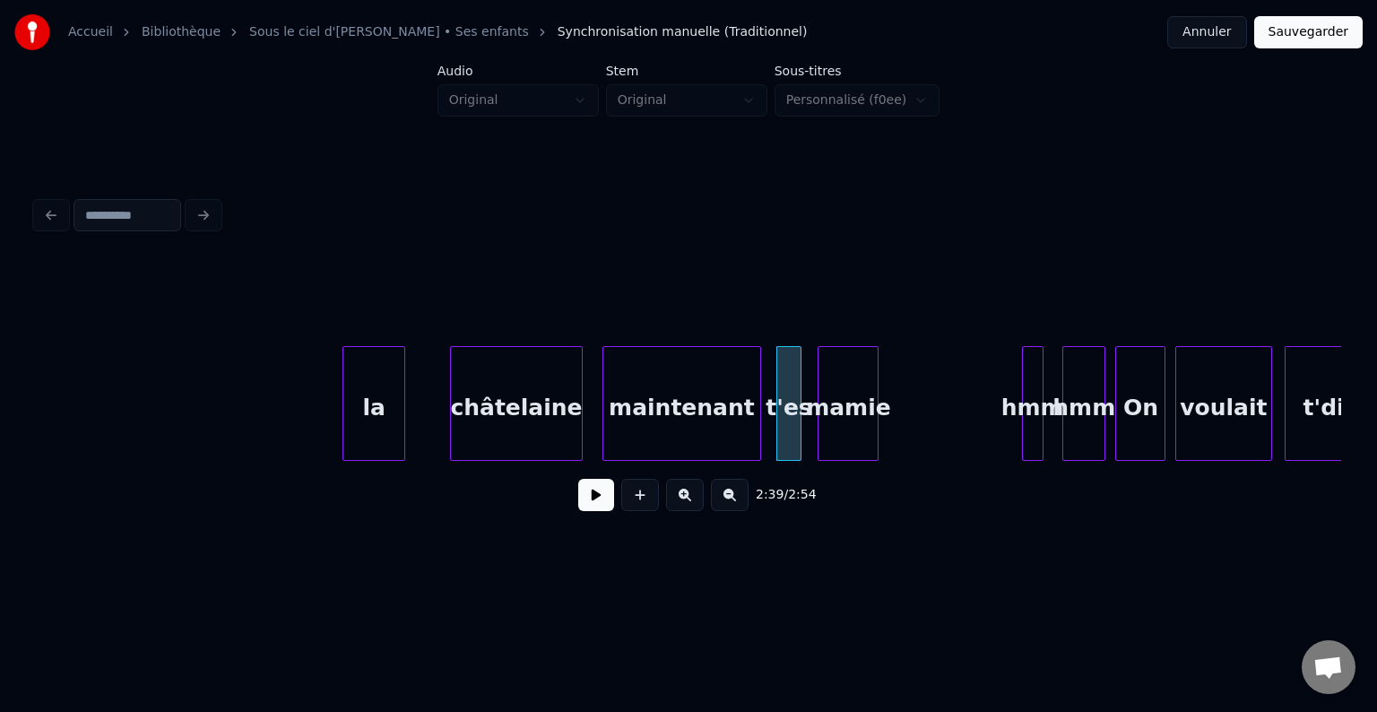
click at [844, 416] on div "mamie" at bounding box center [847, 408] width 59 height 122
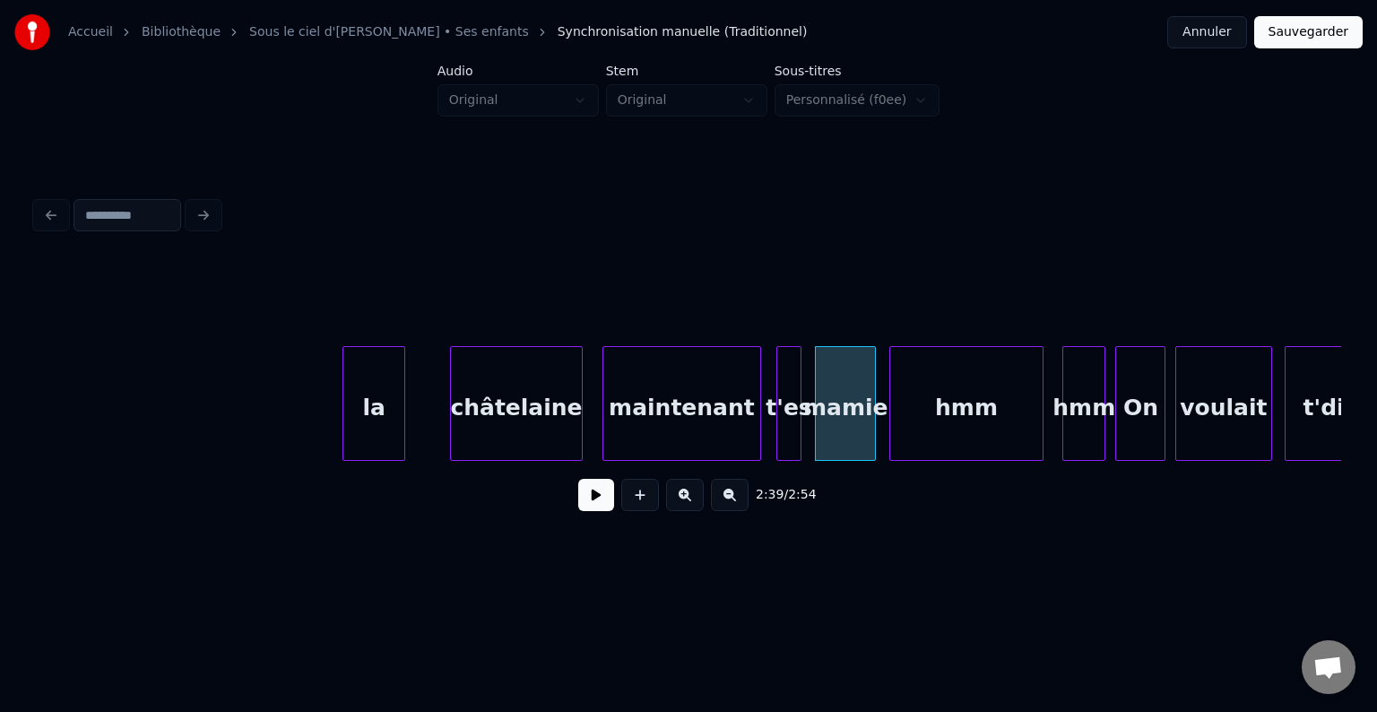
click at [890, 422] on div at bounding box center [892, 403] width 5 height 113
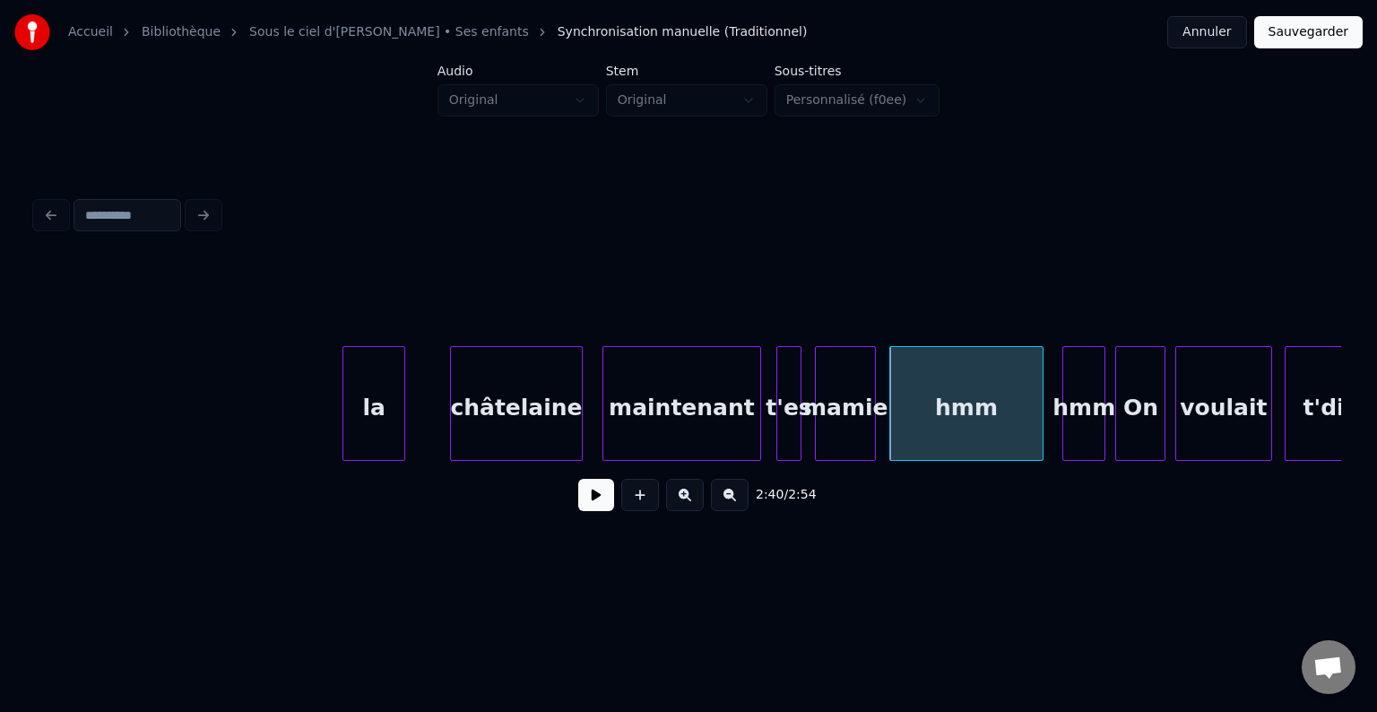
click at [343, 416] on div "la" at bounding box center [373, 408] width 61 height 122
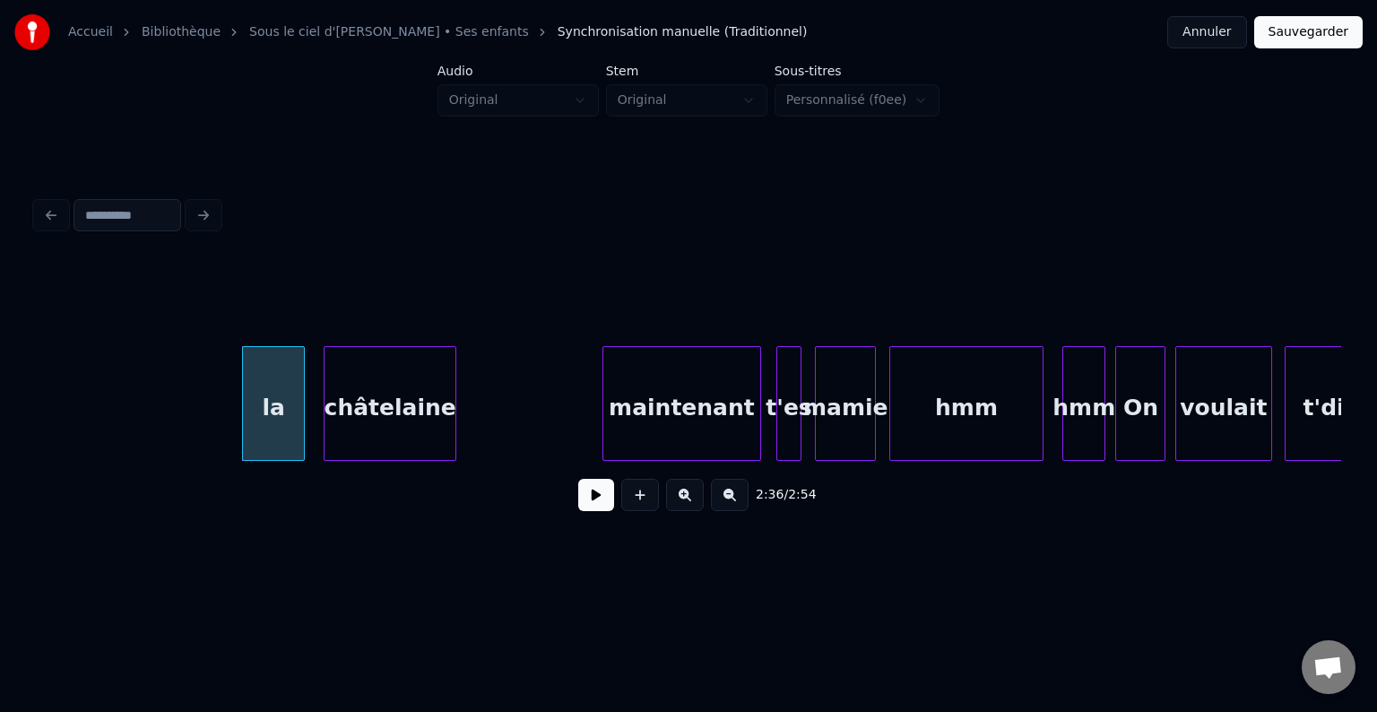
click at [408, 415] on div "châtelaine" at bounding box center [389, 408] width 131 height 122
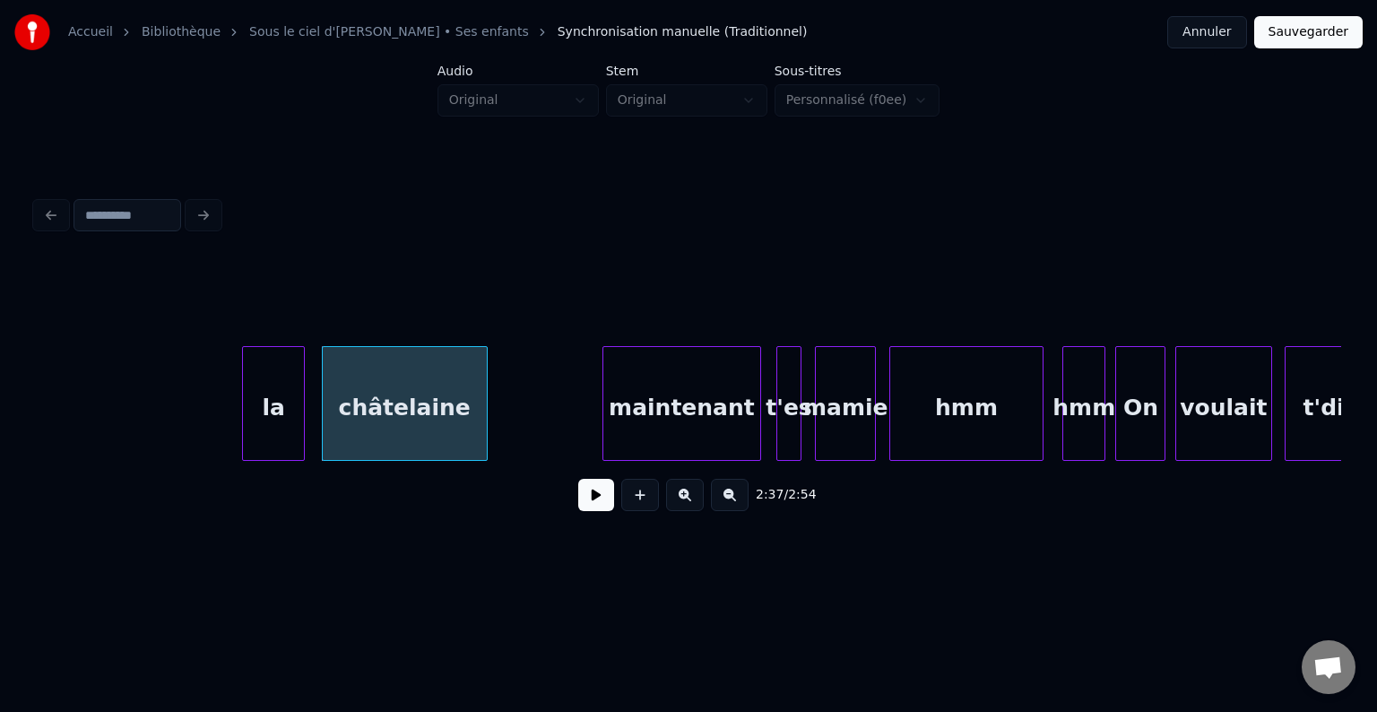
click at [484, 410] on div at bounding box center [483, 403] width 5 height 113
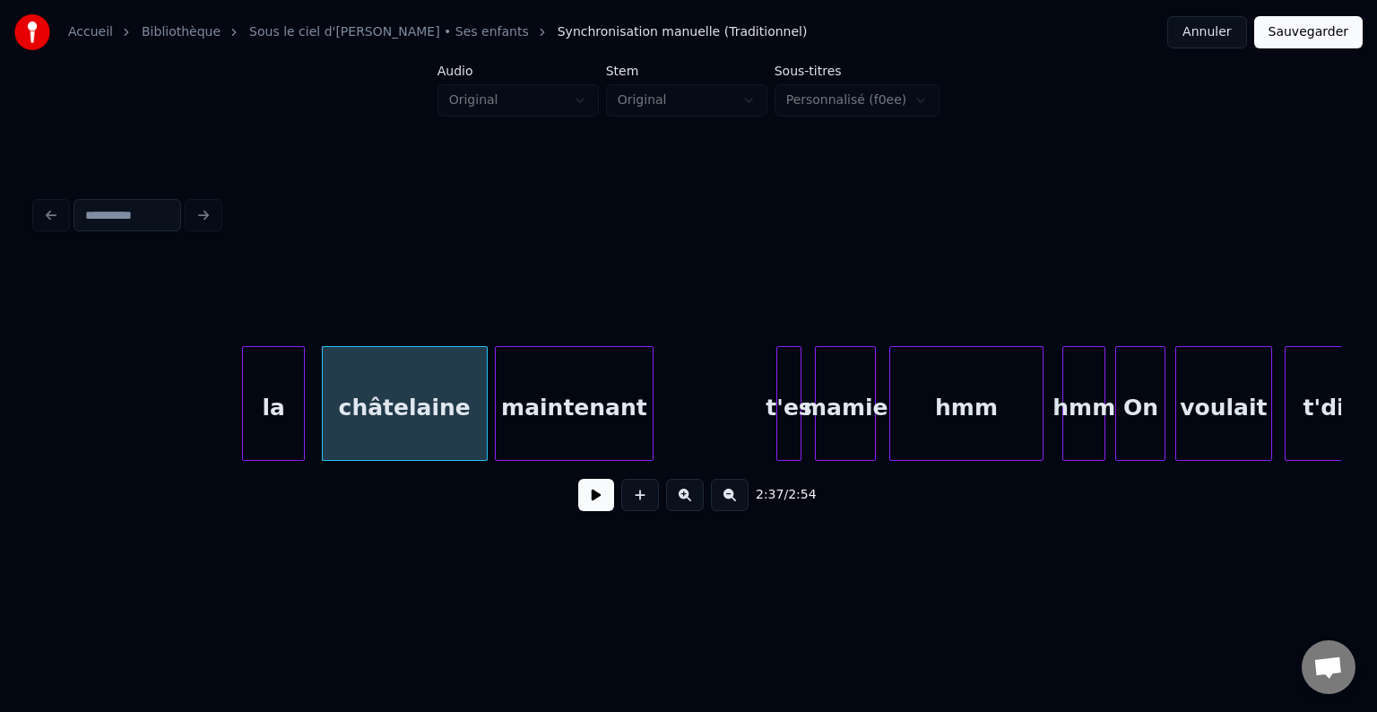
click at [576, 413] on div "maintenant" at bounding box center [575, 408] width 158 height 122
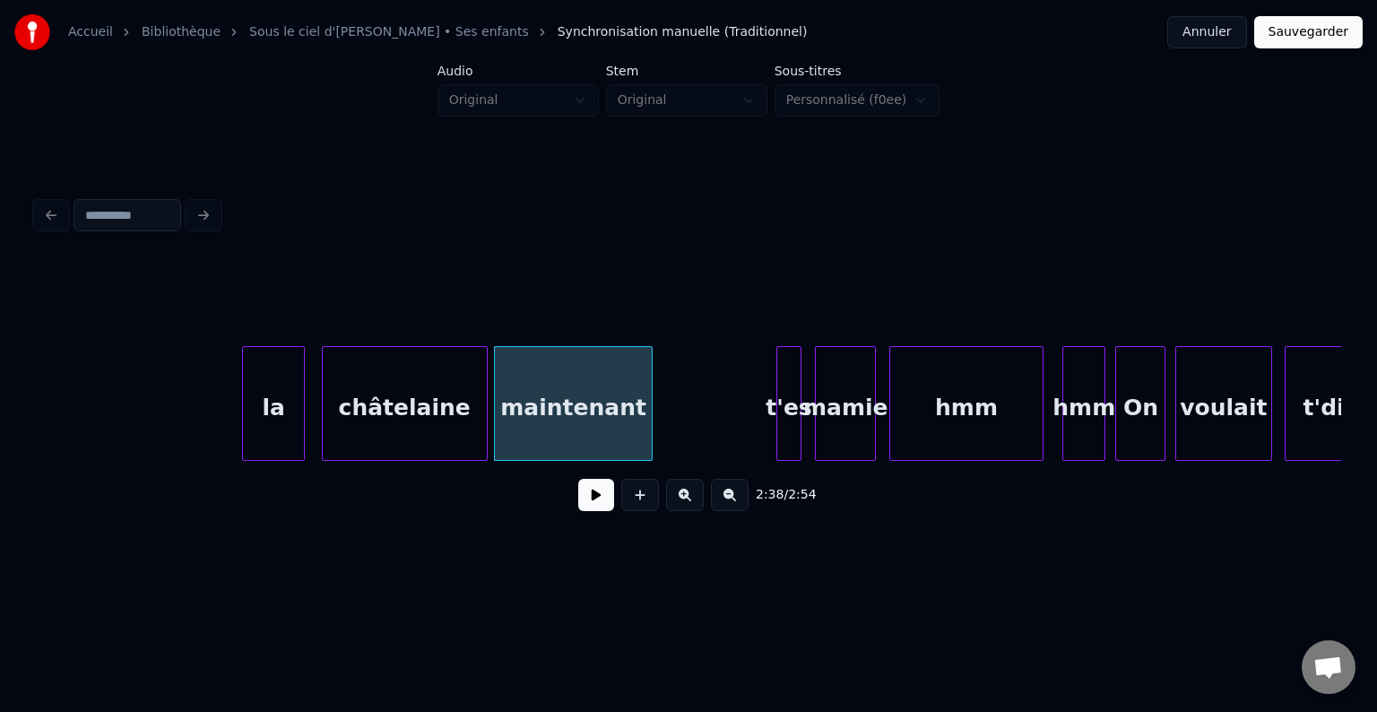
click at [782, 413] on div "t'es" at bounding box center [788, 408] width 23 height 122
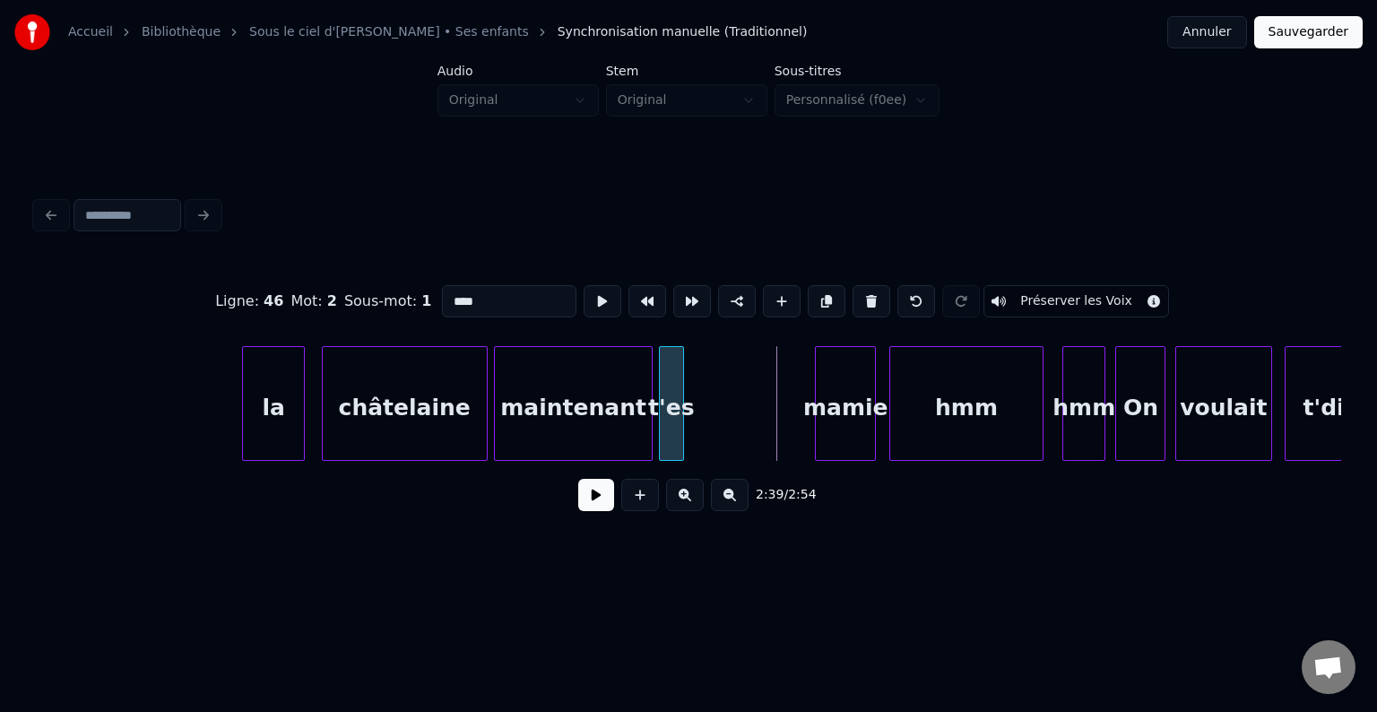
click at [668, 413] on div "t'es" at bounding box center [671, 408] width 23 height 122
click at [794, 423] on div at bounding box center [796, 403] width 5 height 113
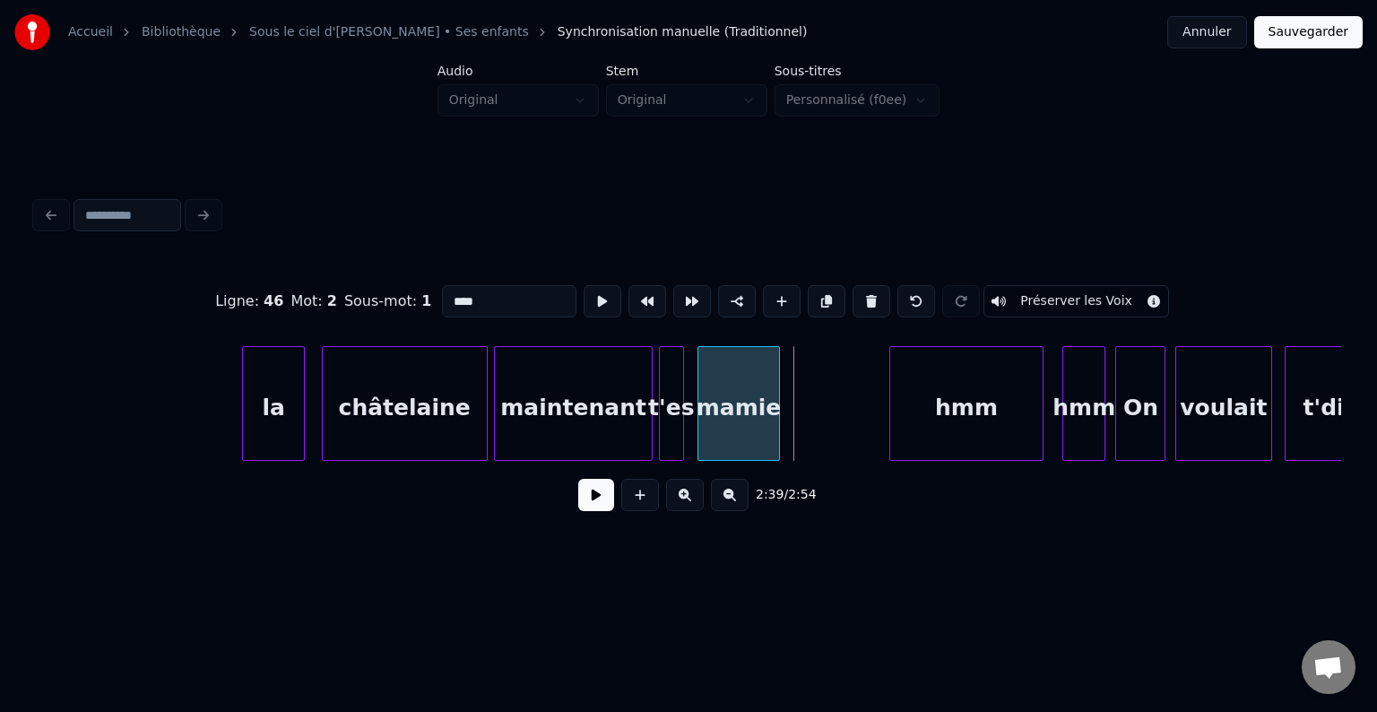
click at [755, 428] on div "mamie" at bounding box center [738, 408] width 81 height 122
click at [865, 417] on div "hmm" at bounding box center [890, 408] width 151 height 122
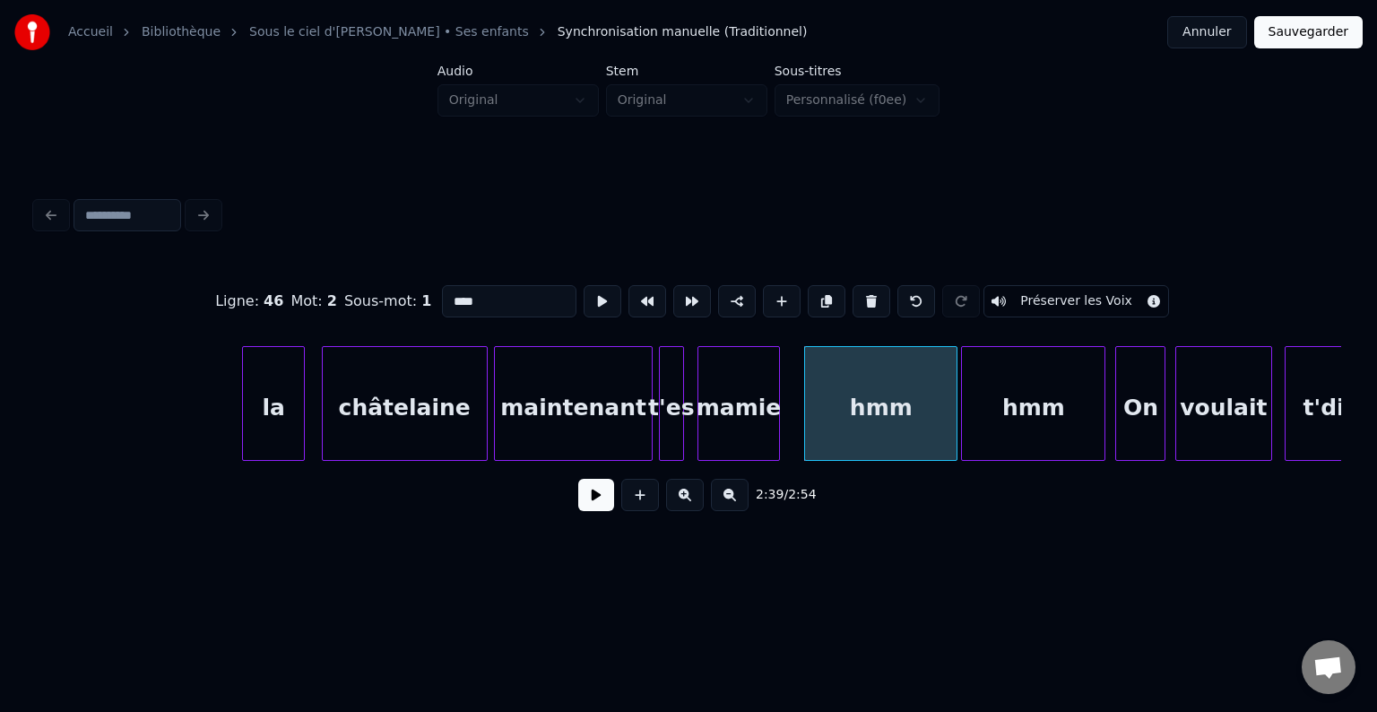
click at [964, 419] on div at bounding box center [964, 403] width 5 height 113
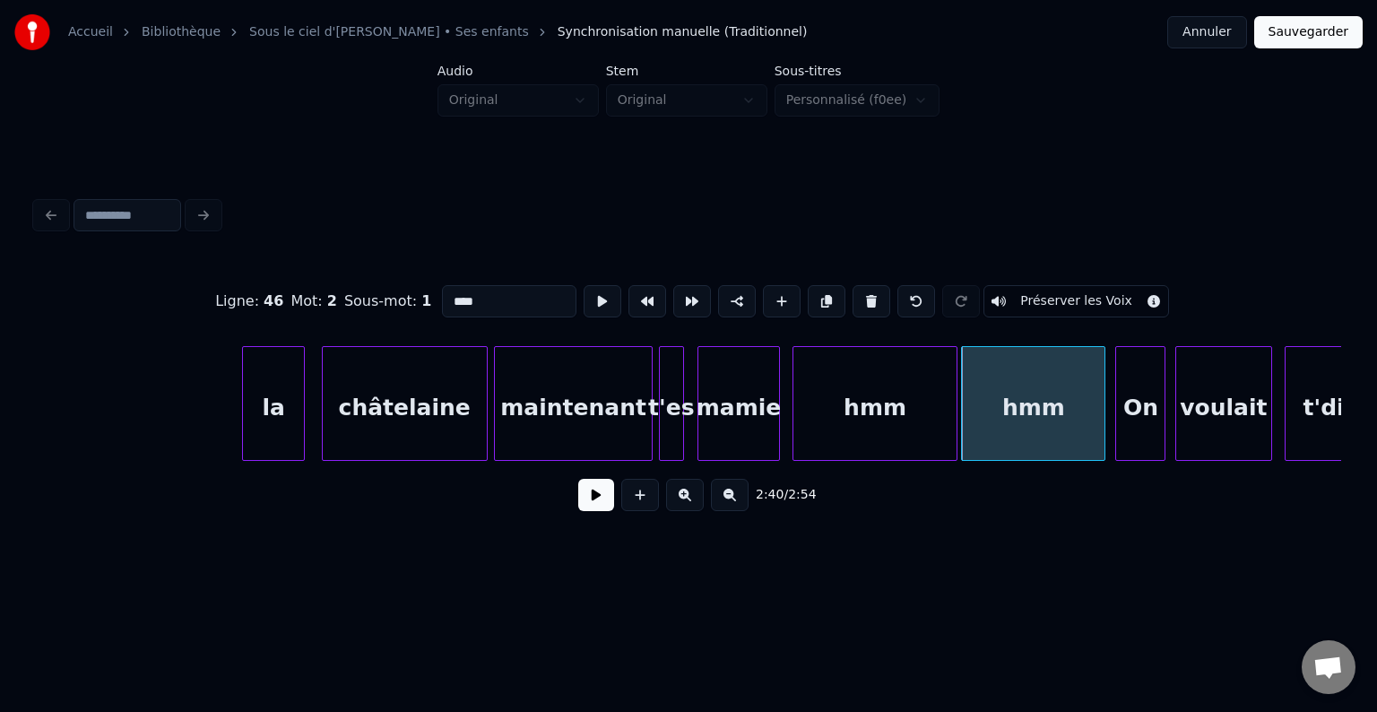
click at [797, 416] on div at bounding box center [795, 403] width 5 height 113
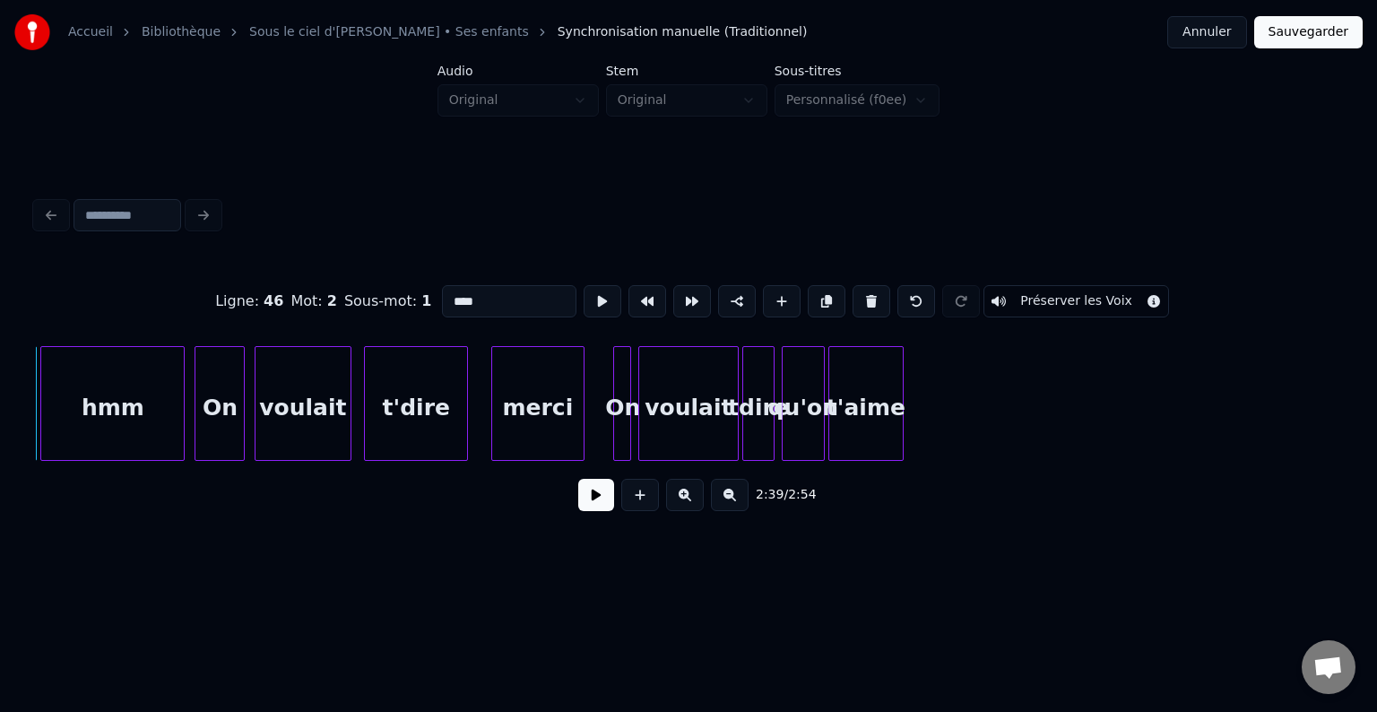
scroll to position [0, 28808]
click at [961, 414] on div "t'aime" at bounding box center [936, 408] width 73 height 122
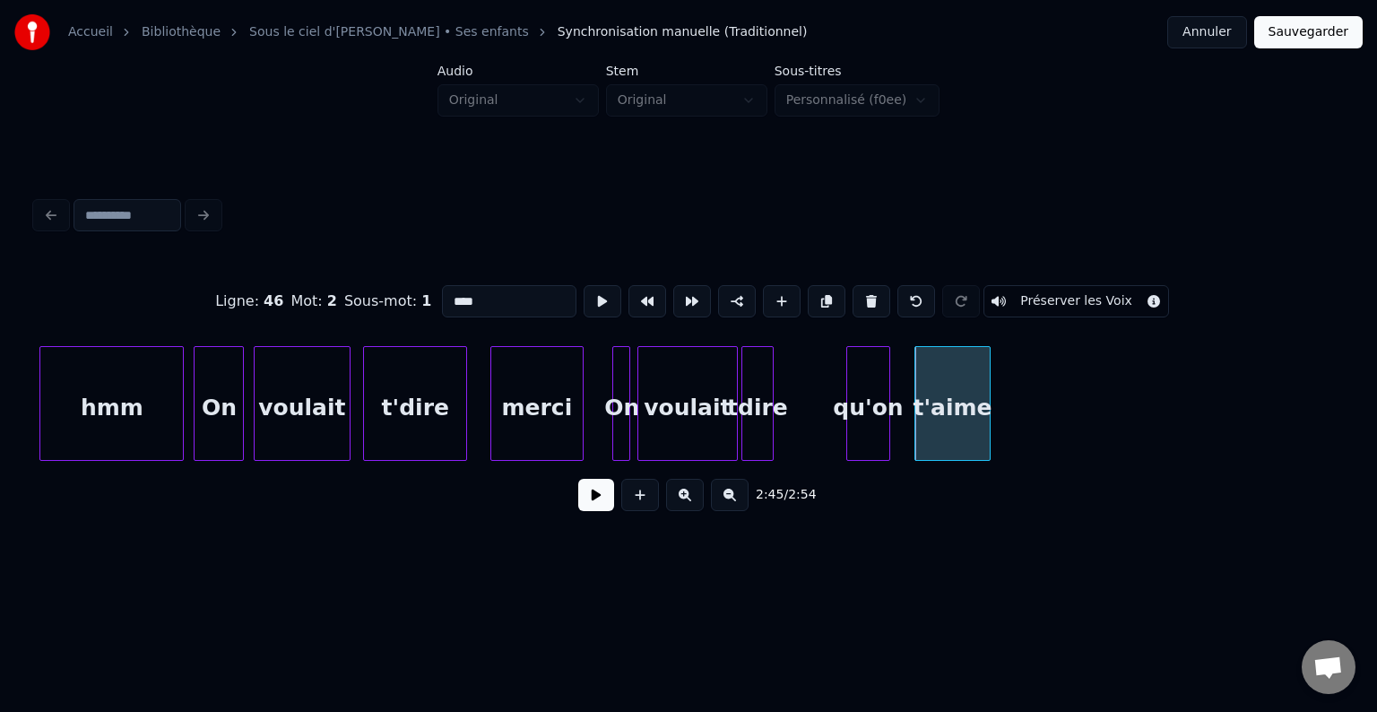
click at [878, 430] on div "qu'on" at bounding box center [867, 408] width 41 height 122
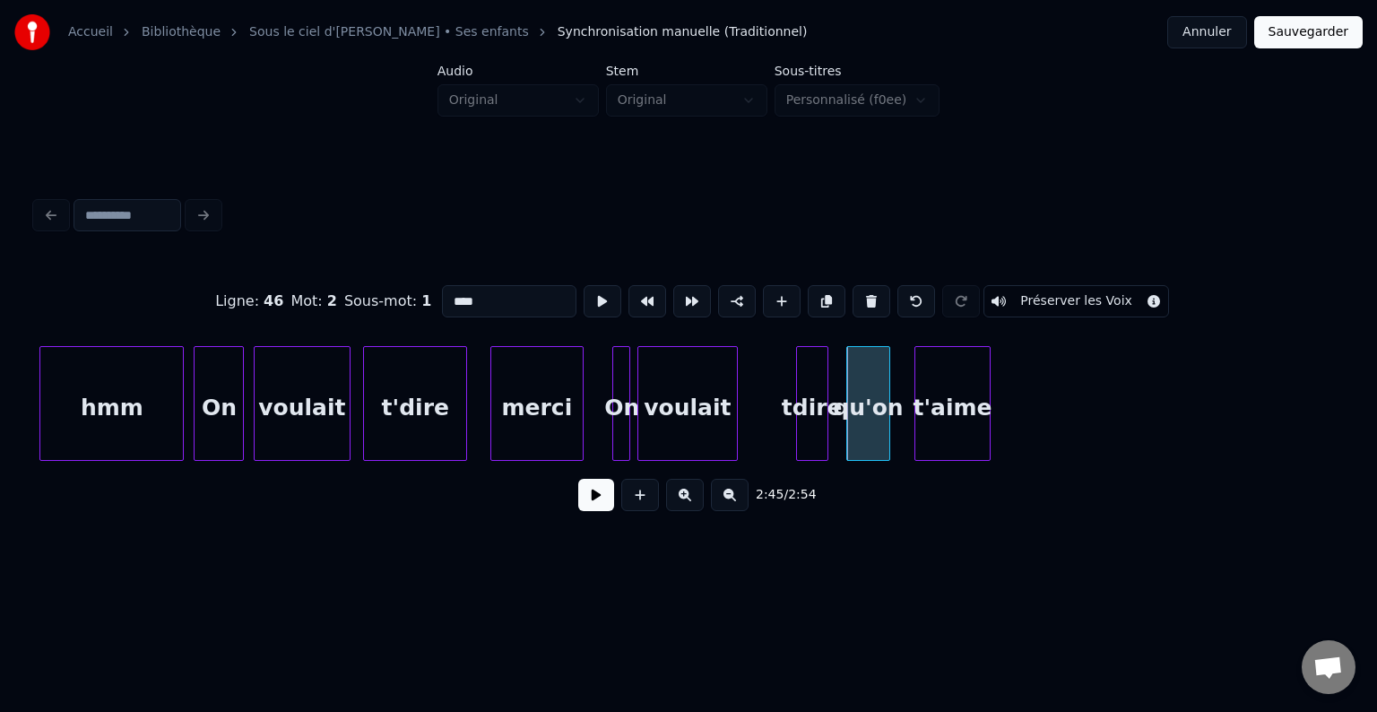
click at [810, 423] on div "tdire" at bounding box center [812, 408] width 30 height 122
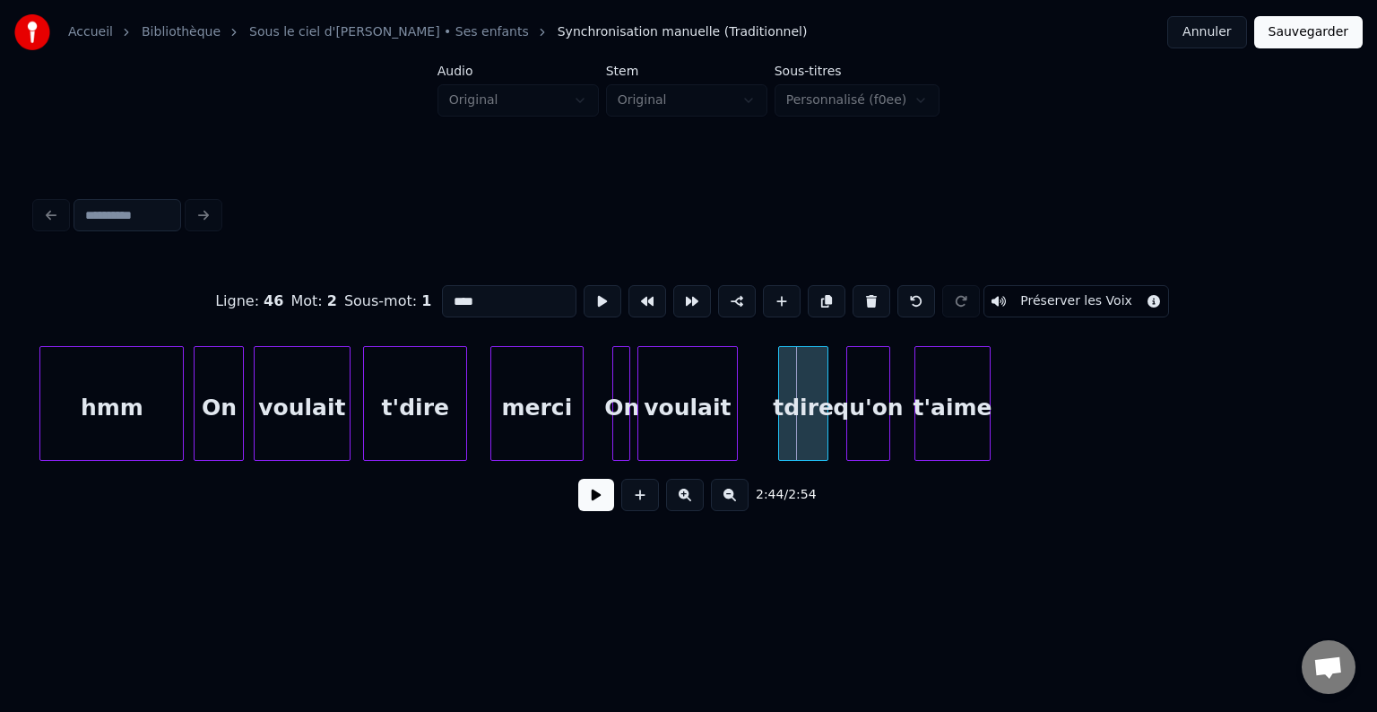
click at [779, 419] on div at bounding box center [781, 403] width 5 height 113
click at [721, 419] on div "voulait" at bounding box center [713, 408] width 99 height 122
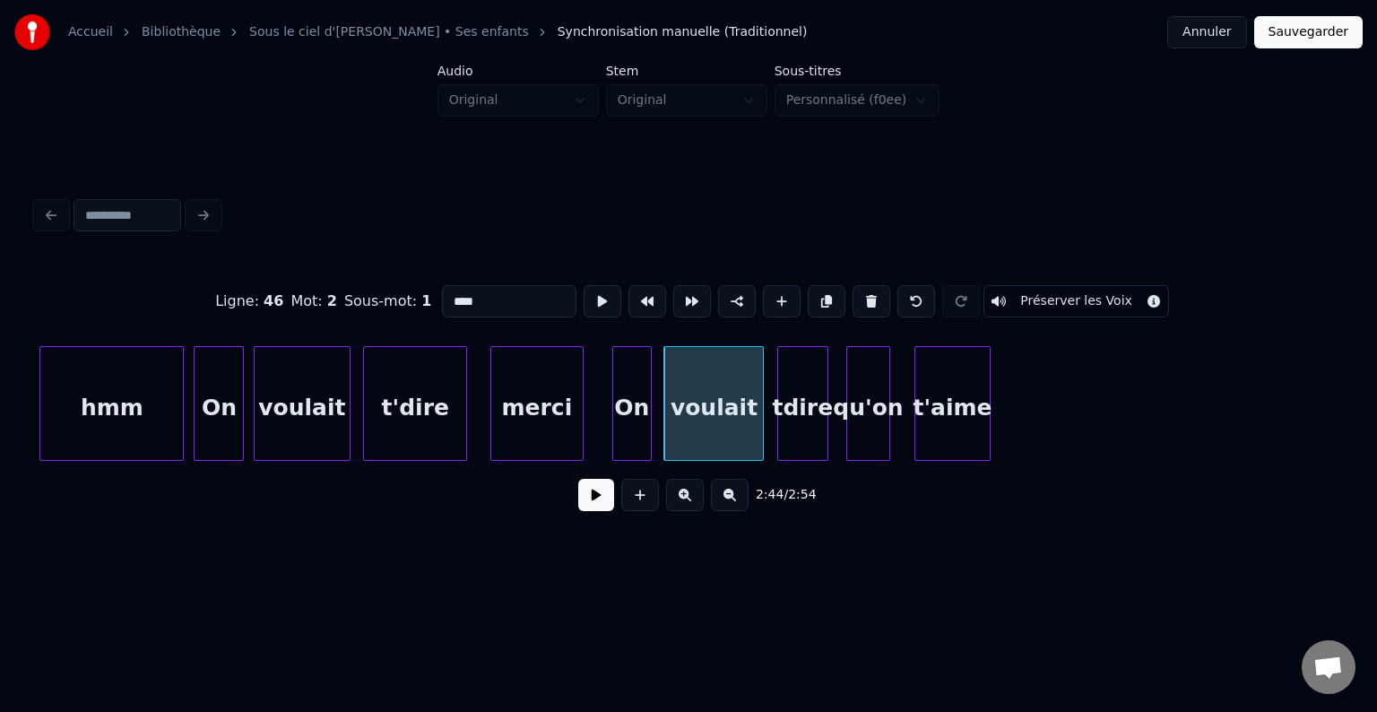
click at [646, 421] on div at bounding box center [647, 403] width 5 height 113
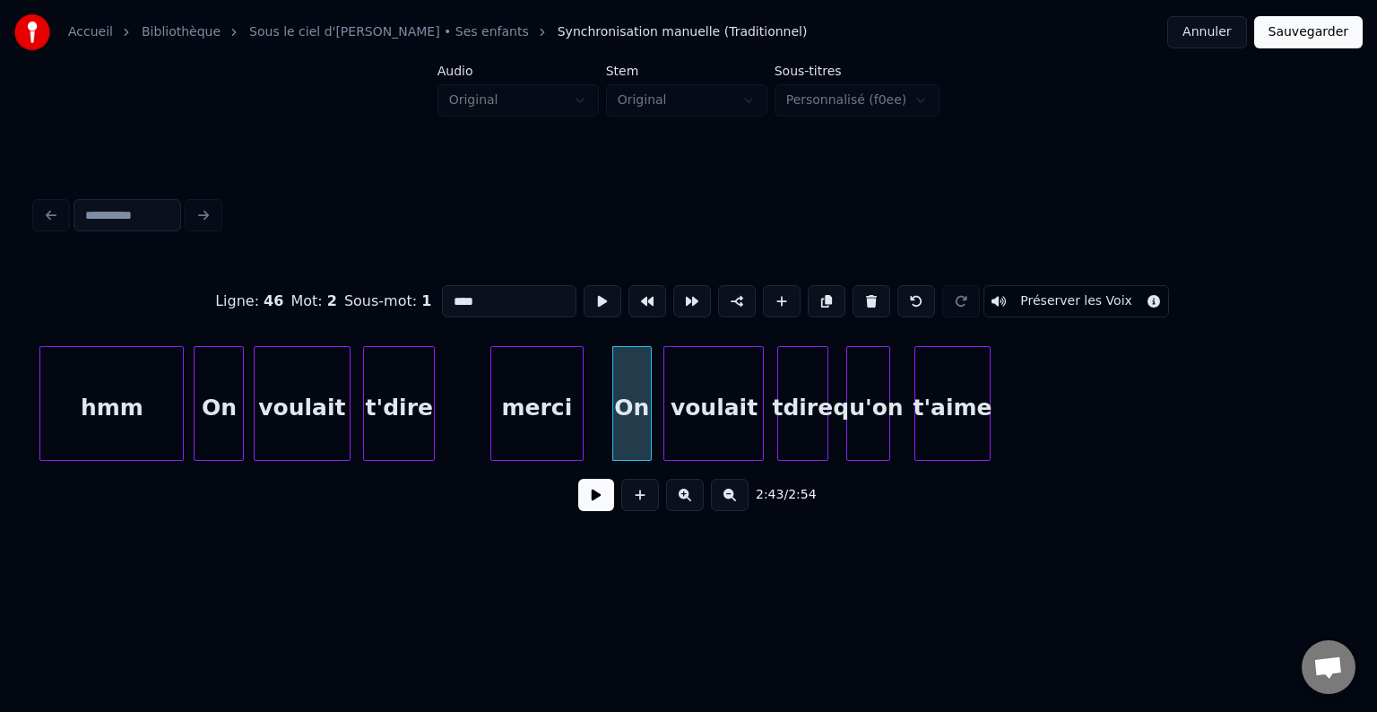
click at [432, 415] on div at bounding box center [430, 403] width 5 height 113
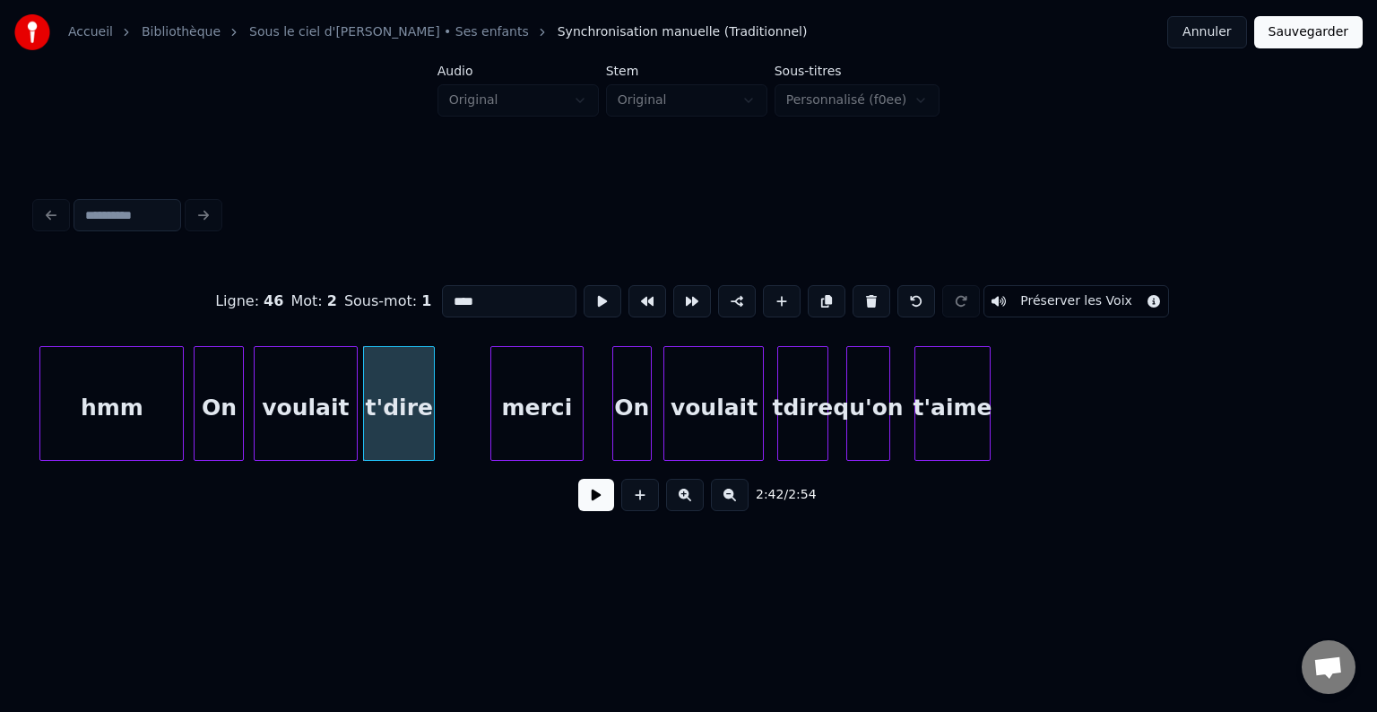
click at [355, 419] on div at bounding box center [353, 403] width 5 height 113
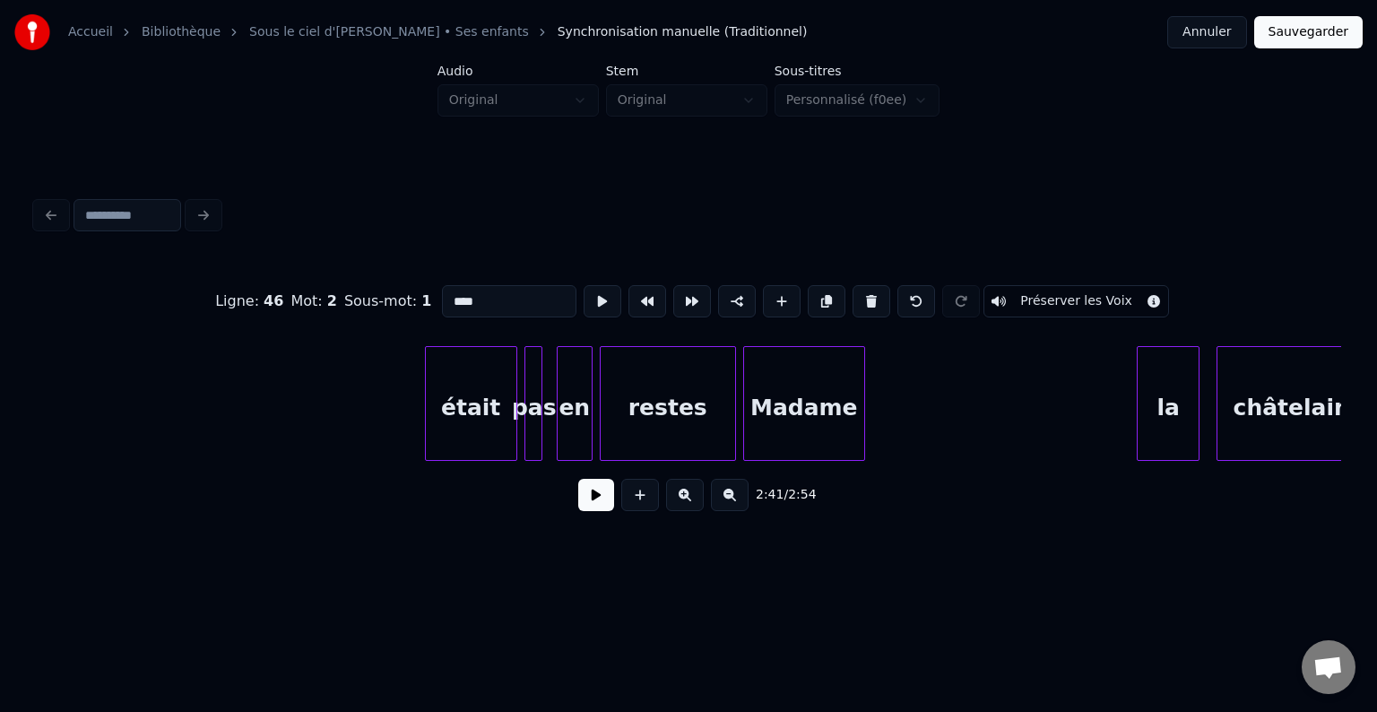
scroll to position [0, 26968]
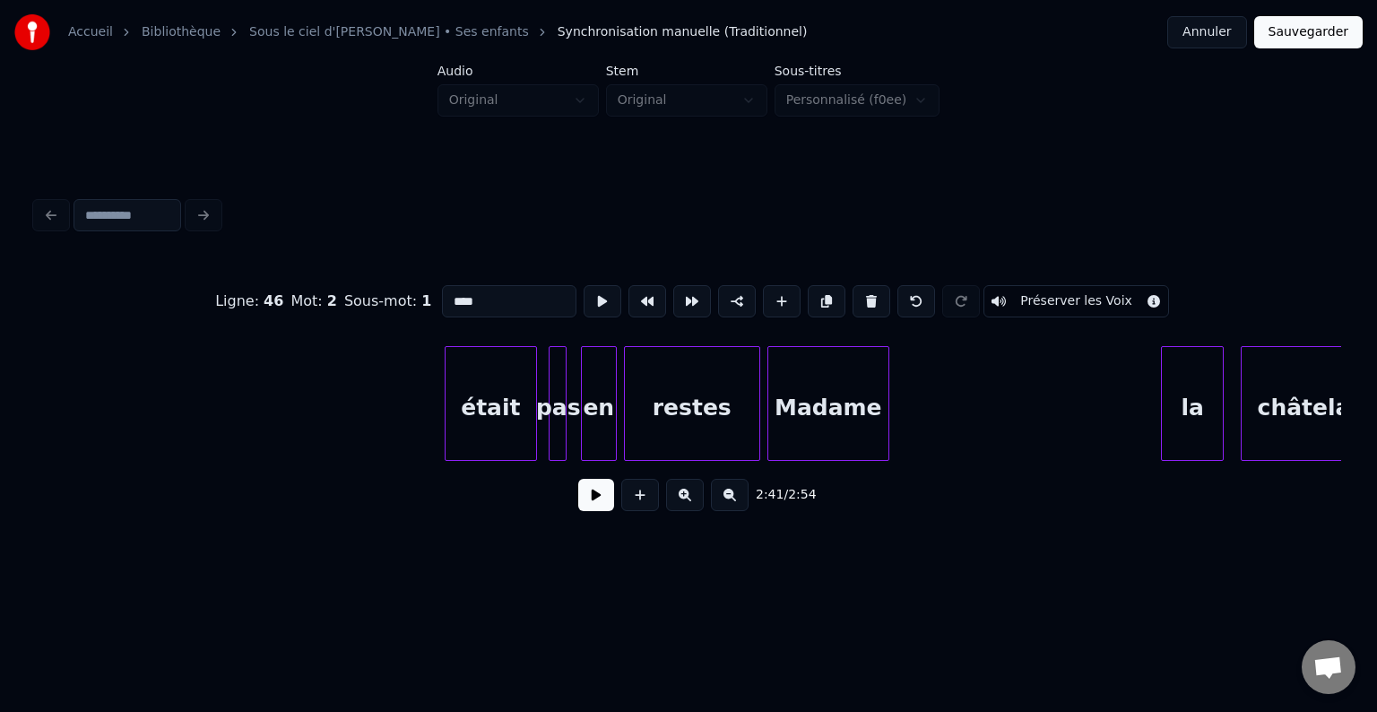
click at [445, 422] on div "était" at bounding box center [490, 408] width 91 height 122
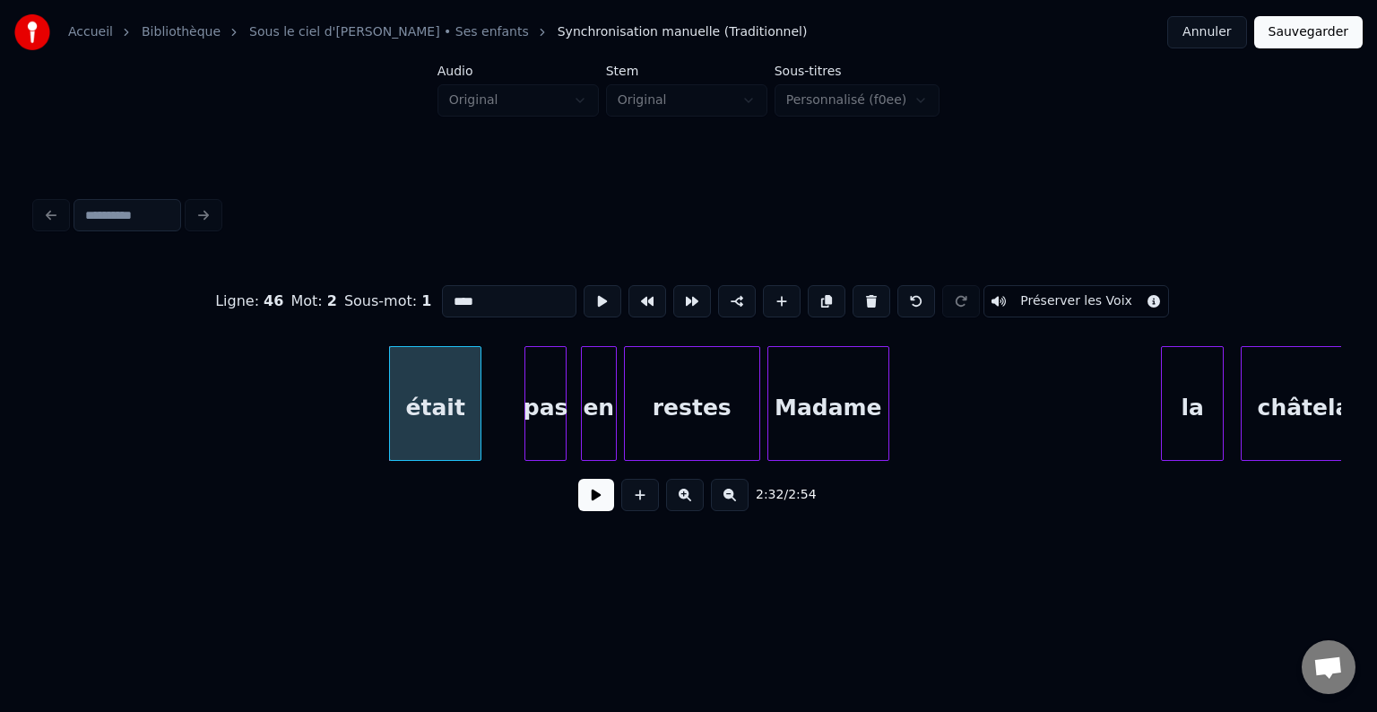
click at [527, 426] on div at bounding box center [527, 403] width 5 height 113
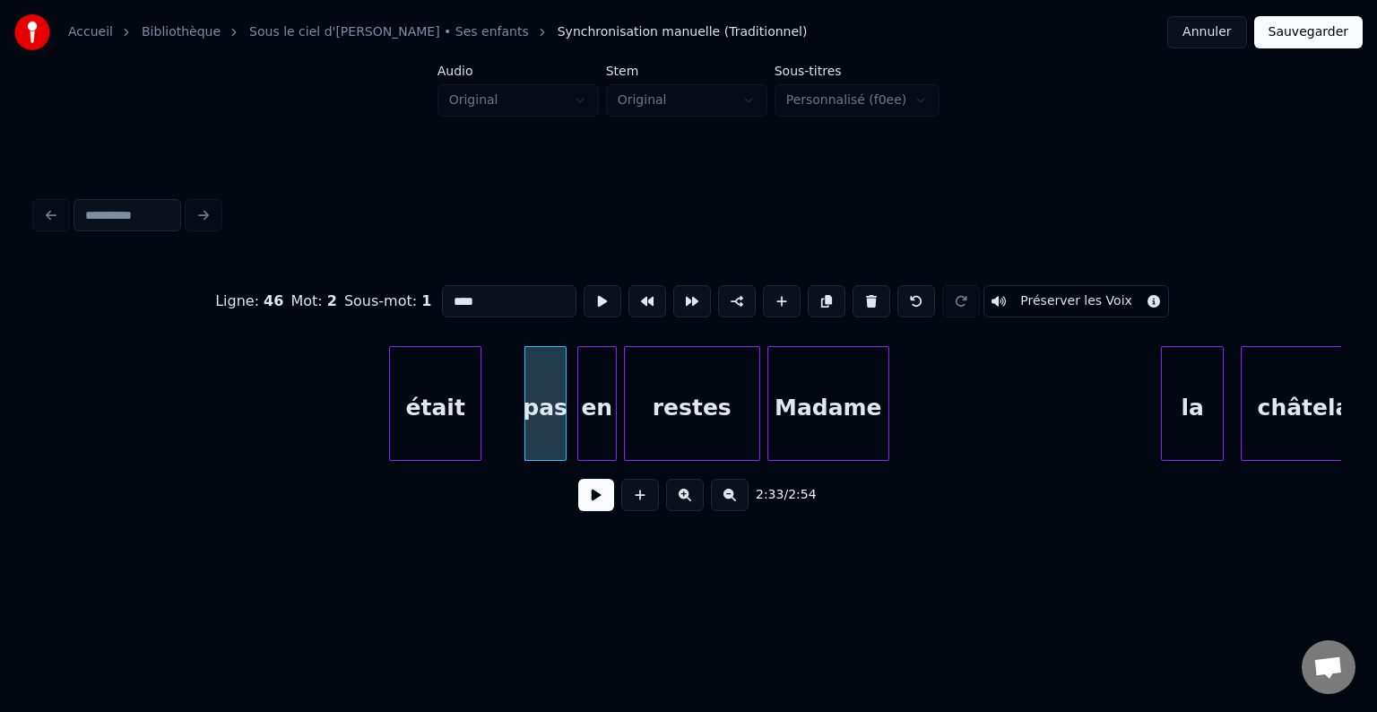
click at [578, 422] on div at bounding box center [580, 403] width 5 height 113
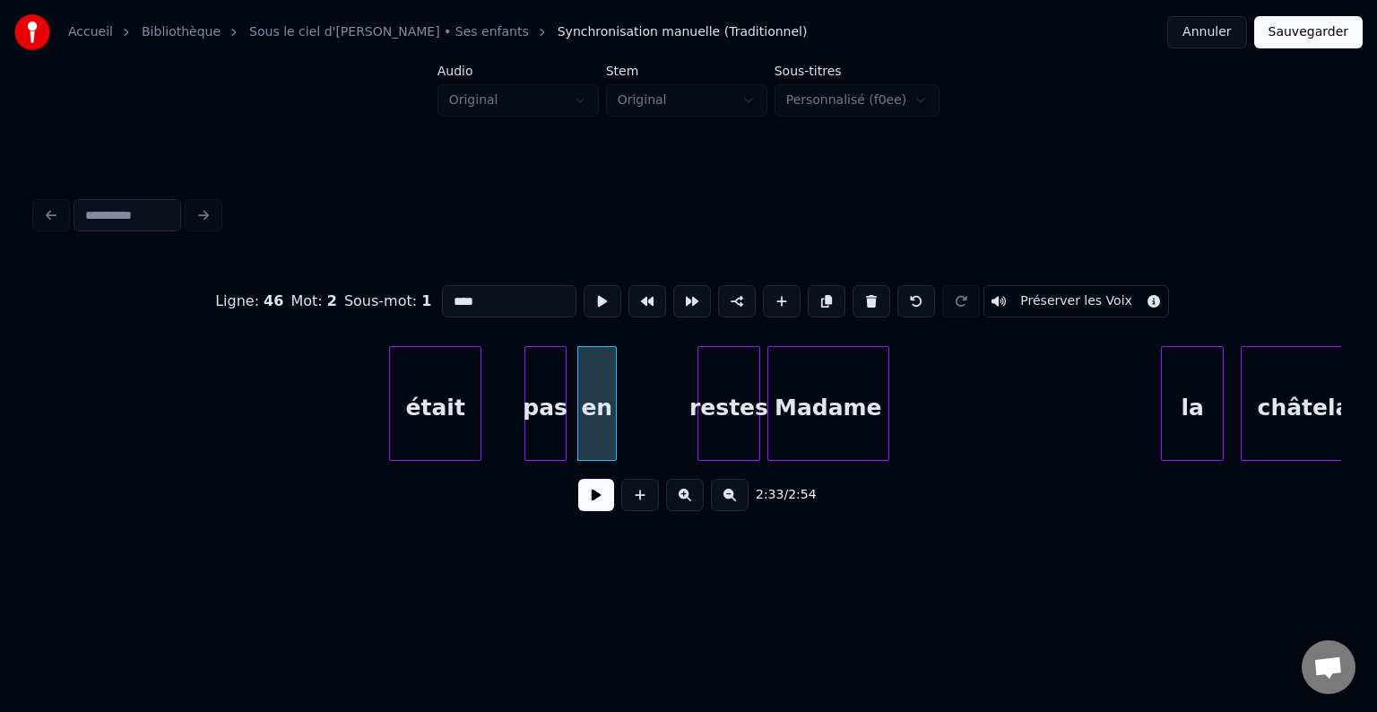
click at [703, 423] on div at bounding box center [700, 403] width 5 height 113
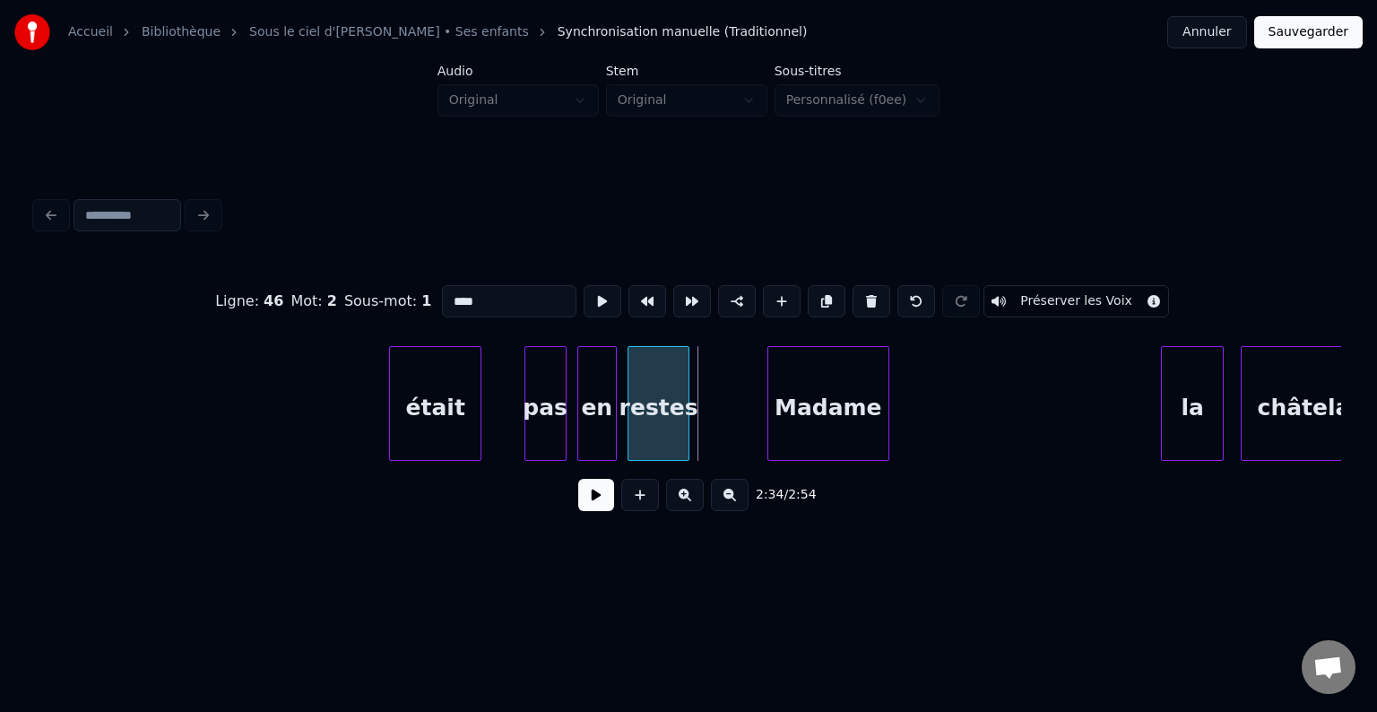
click at [681, 431] on div "restes" at bounding box center [658, 408] width 61 height 122
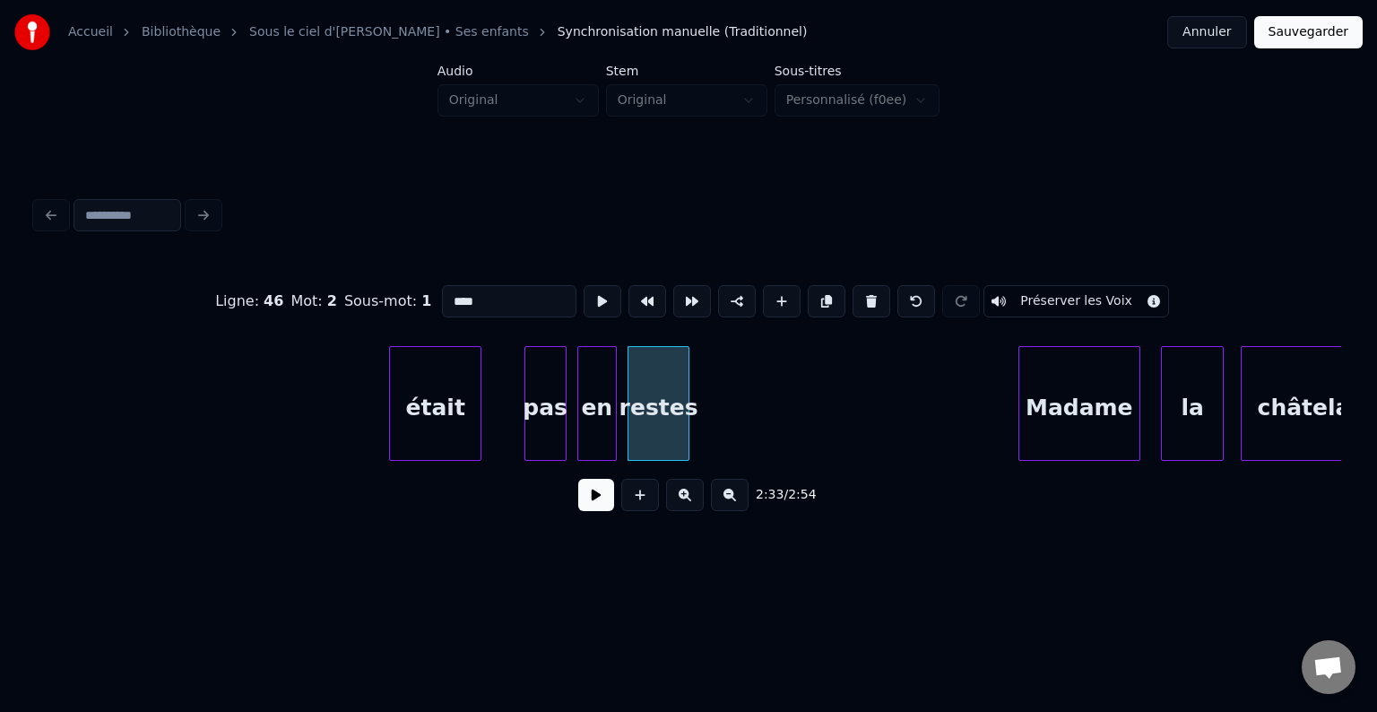
click at [1104, 432] on div "Madame" at bounding box center [1079, 408] width 120 height 122
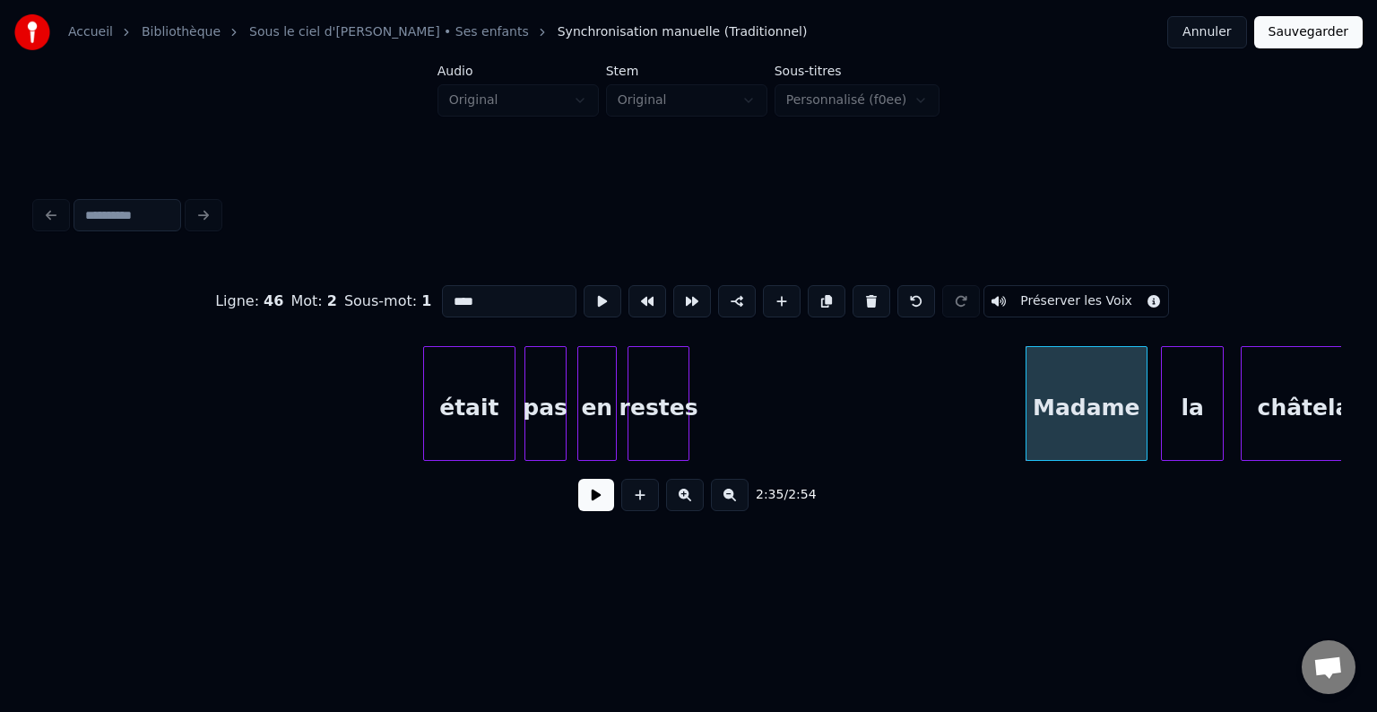
click at [466, 391] on div "était" at bounding box center [469, 408] width 91 height 122
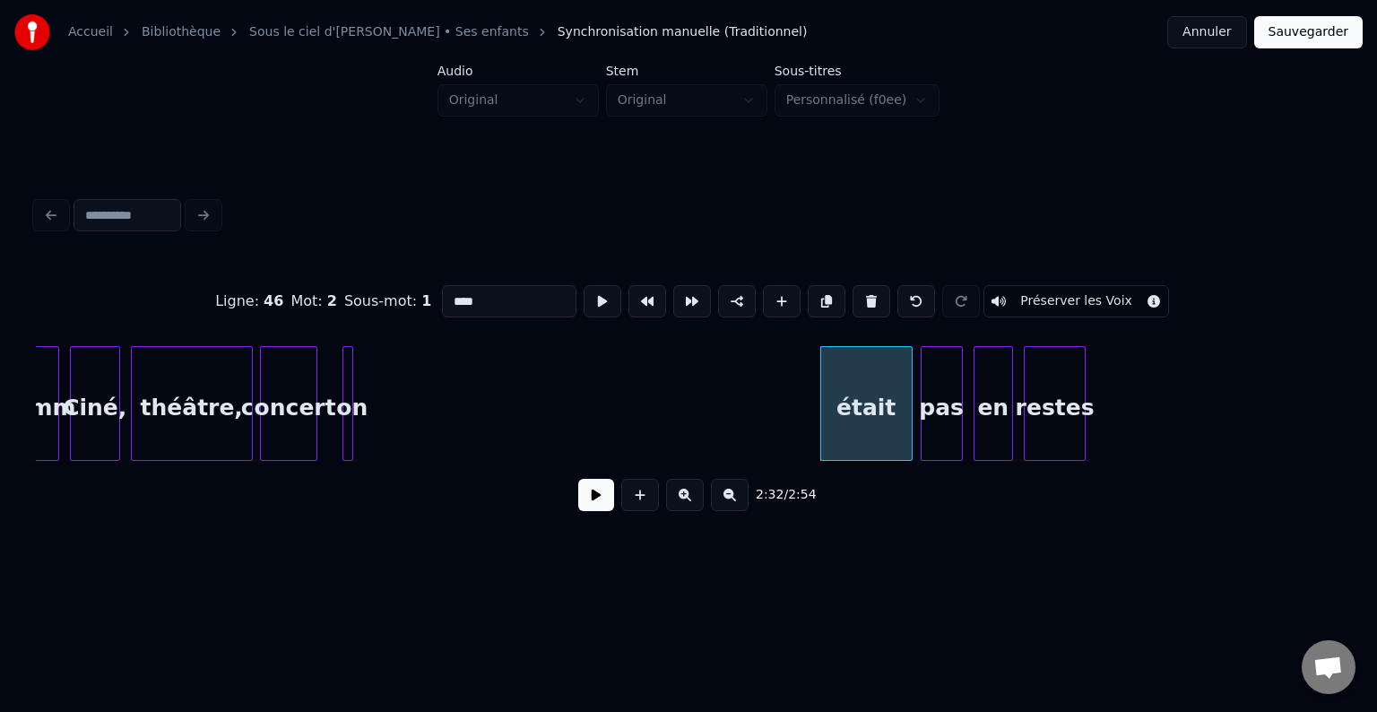
scroll to position [0, 26571]
click at [385, 408] on div at bounding box center [383, 403] width 5 height 113
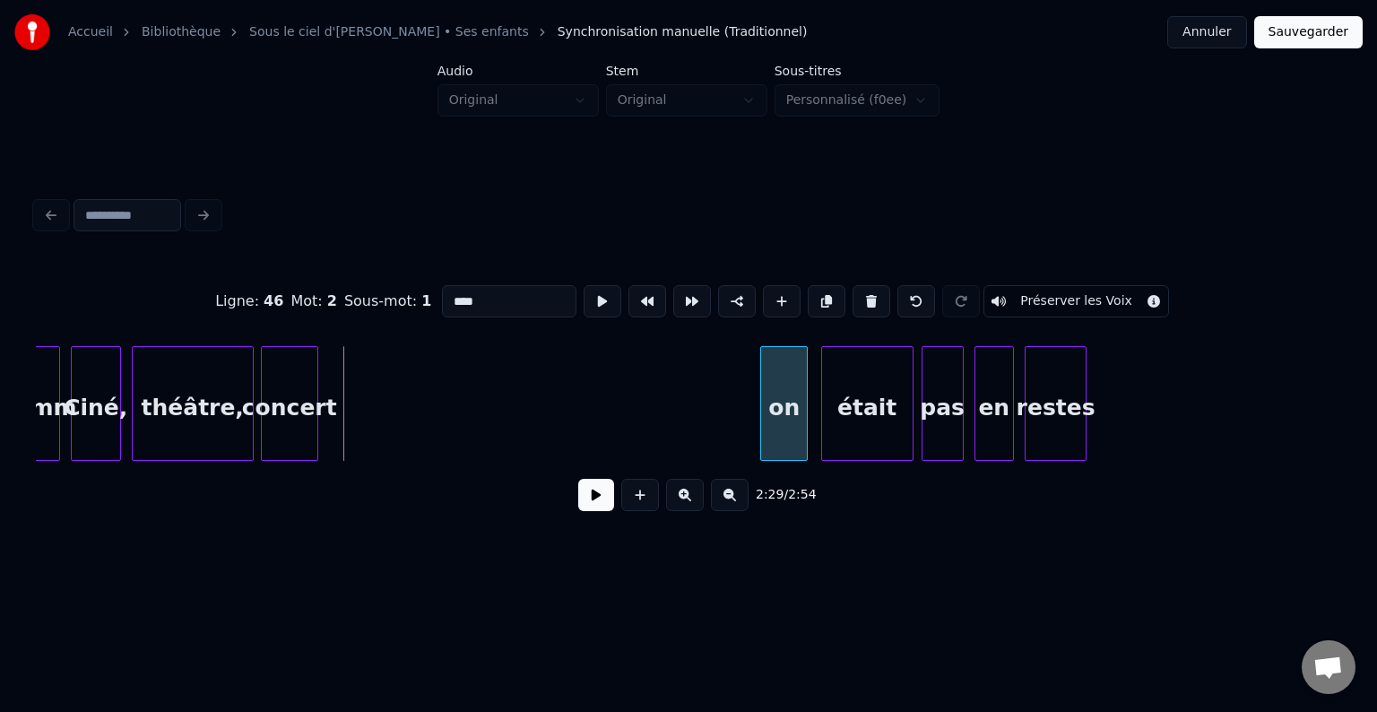
click at [793, 448] on div "on" at bounding box center [784, 408] width 46 height 122
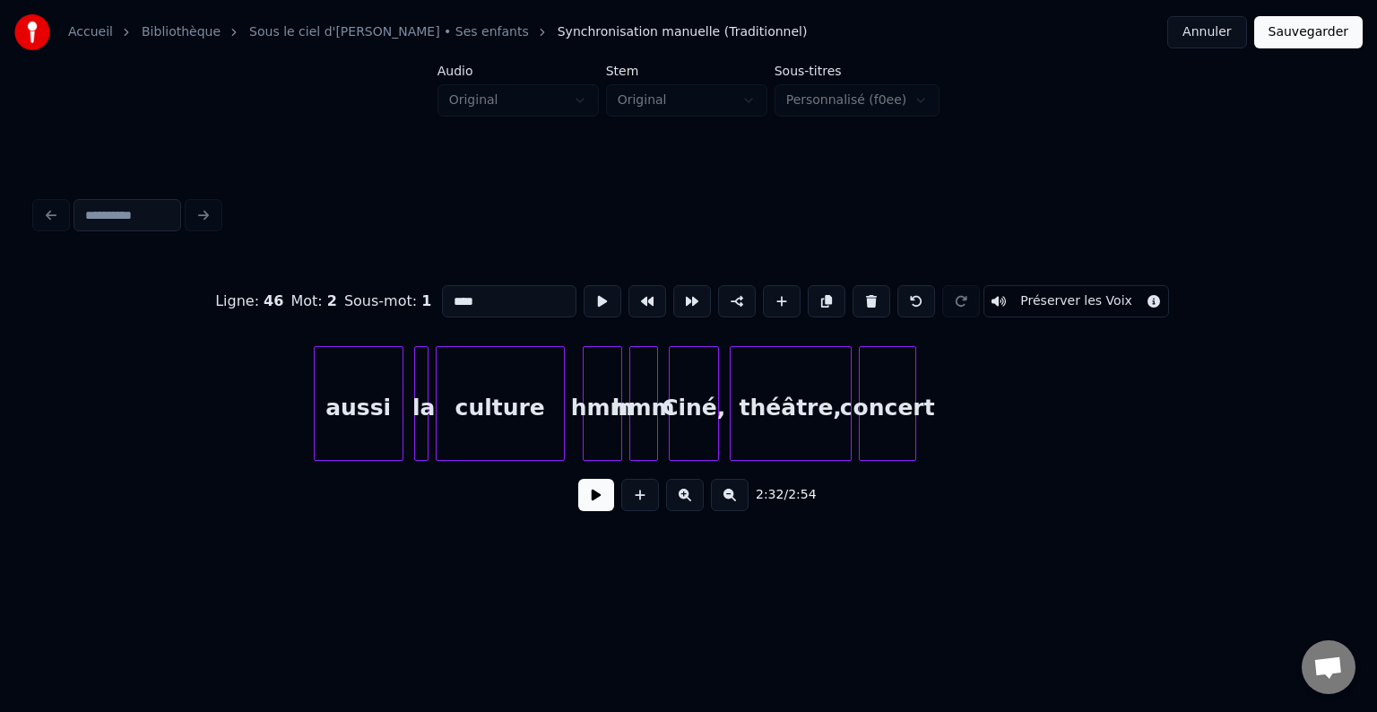
scroll to position [0, 25971]
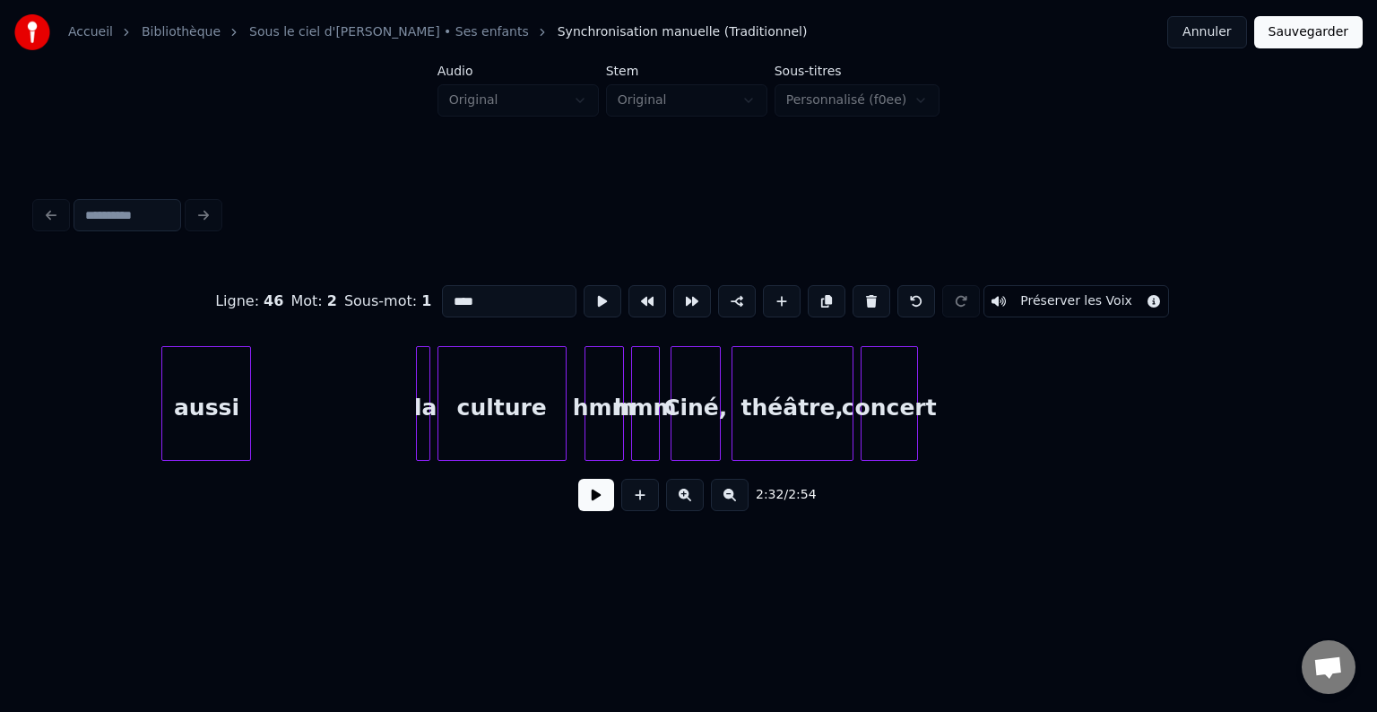
click at [165, 419] on div "aussi" at bounding box center [206, 408] width 88 height 122
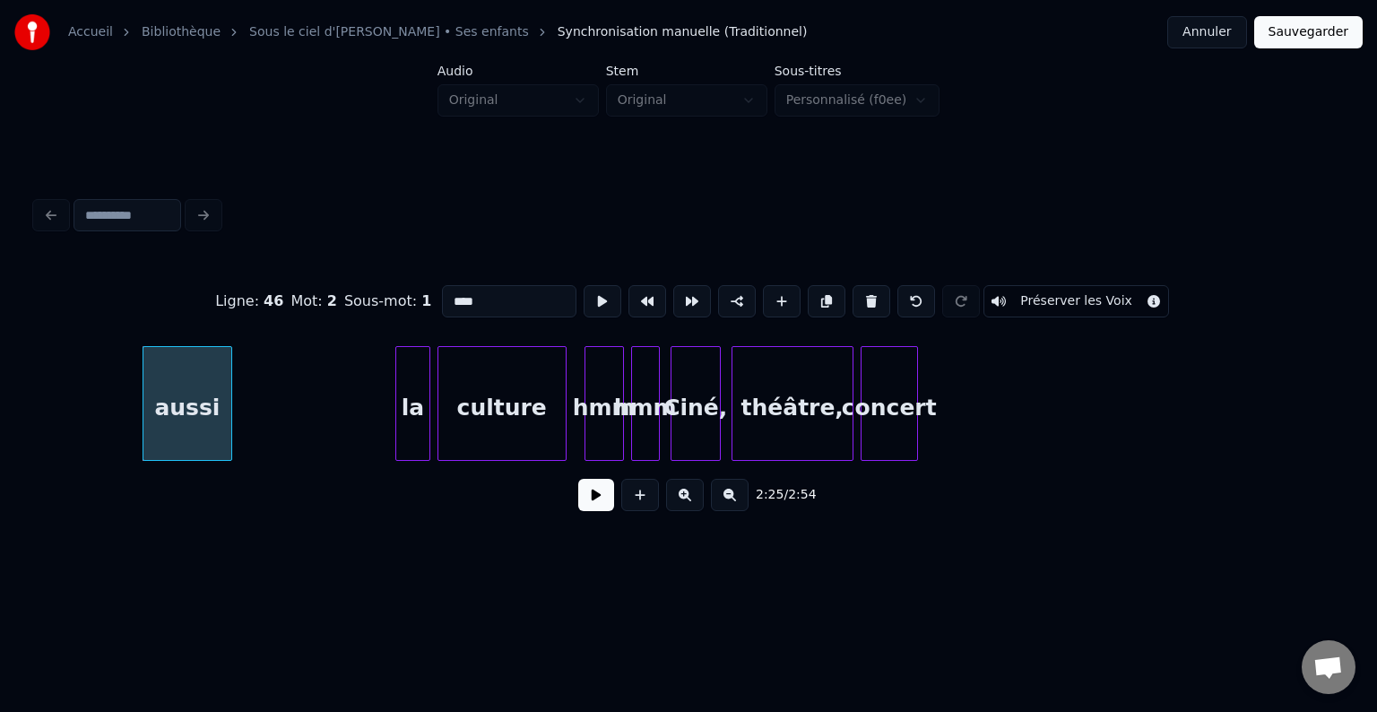
click at [397, 425] on div at bounding box center [398, 403] width 5 height 113
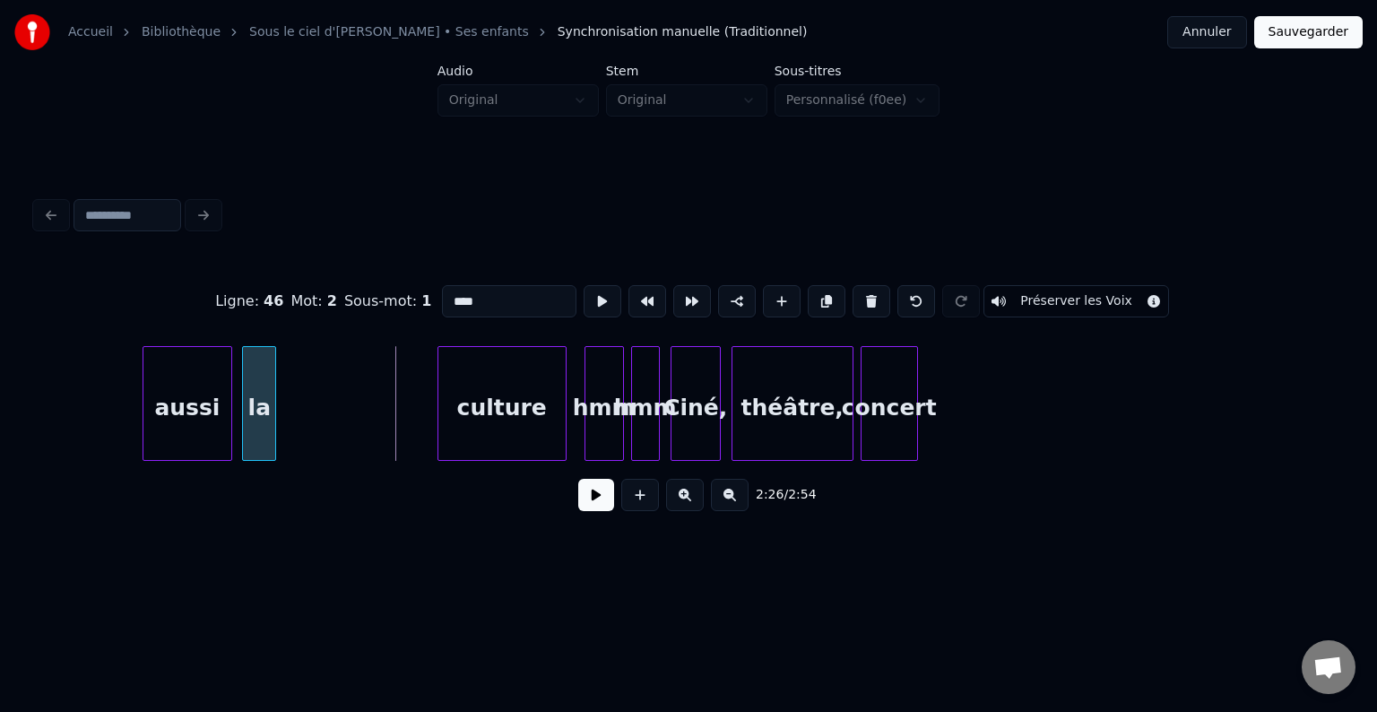
click at [262, 430] on div "la" at bounding box center [259, 408] width 32 height 122
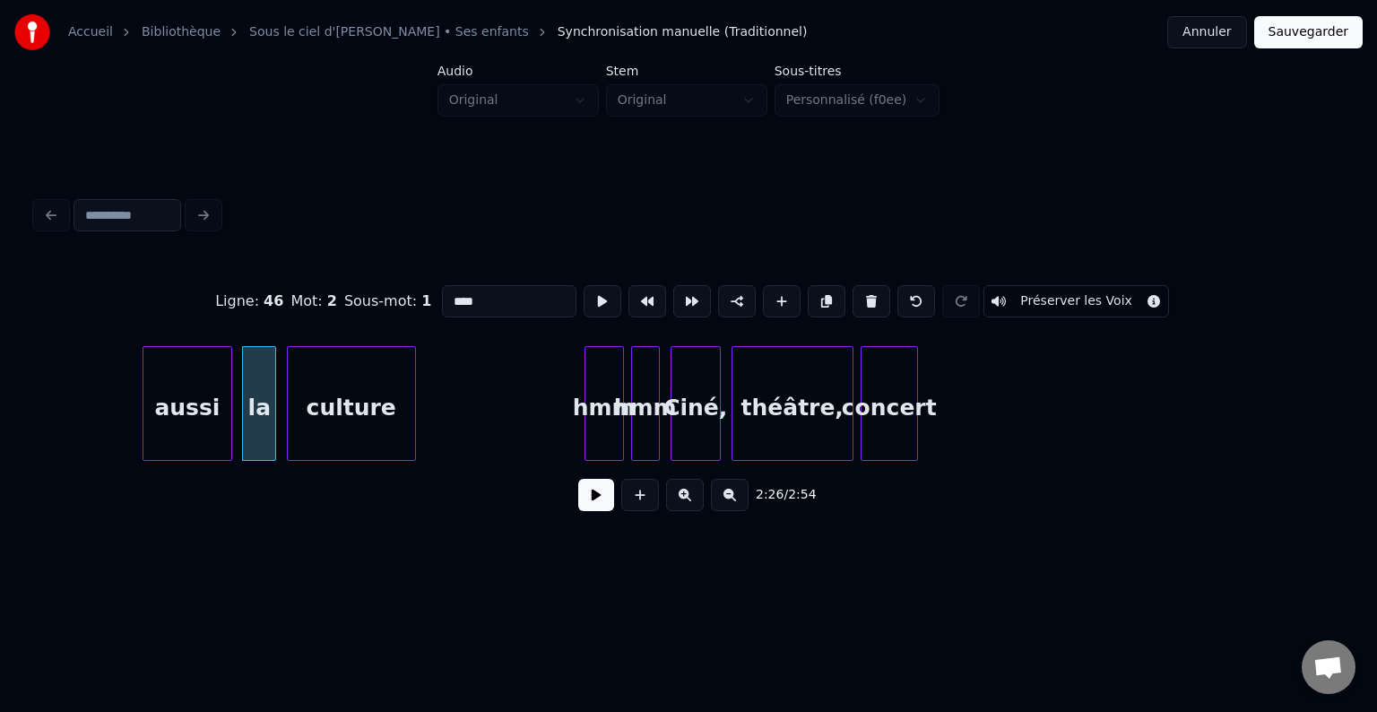
click at [352, 422] on div "culture" at bounding box center [351, 408] width 127 height 122
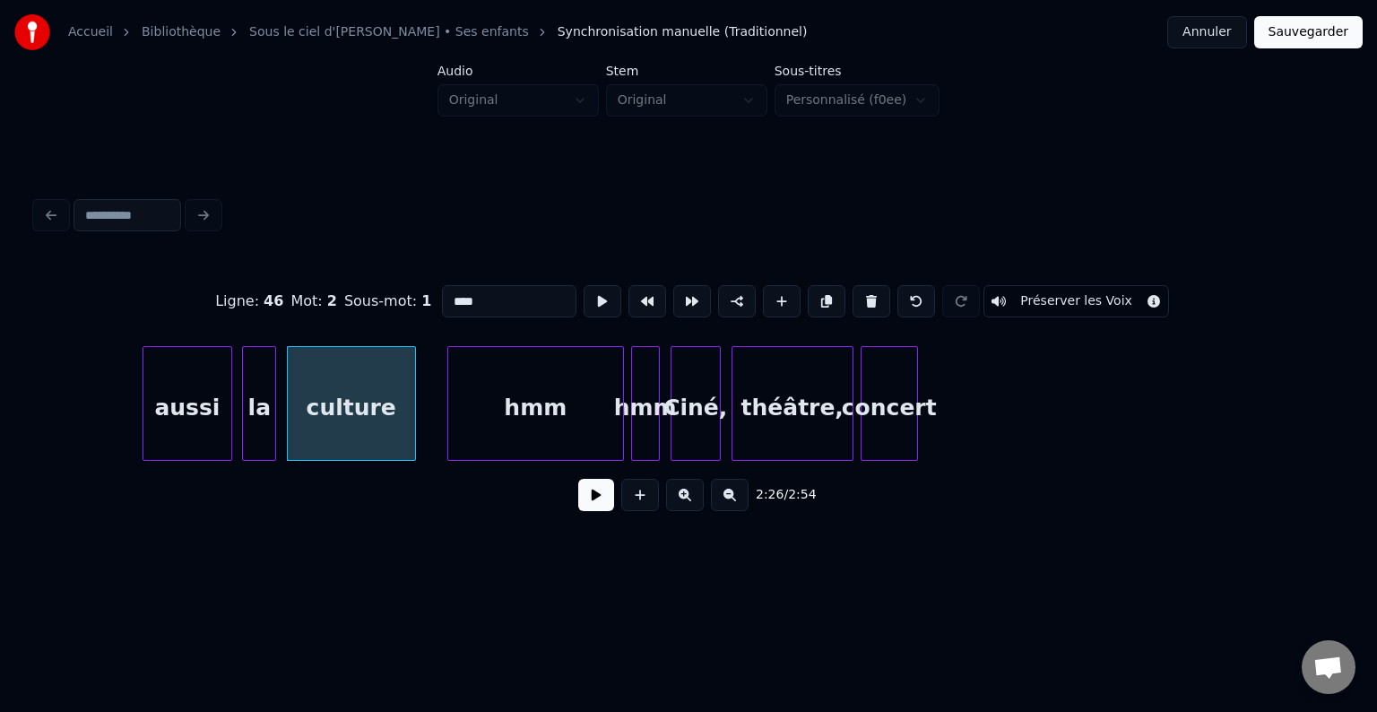
click at [448, 423] on div at bounding box center [450, 403] width 5 height 113
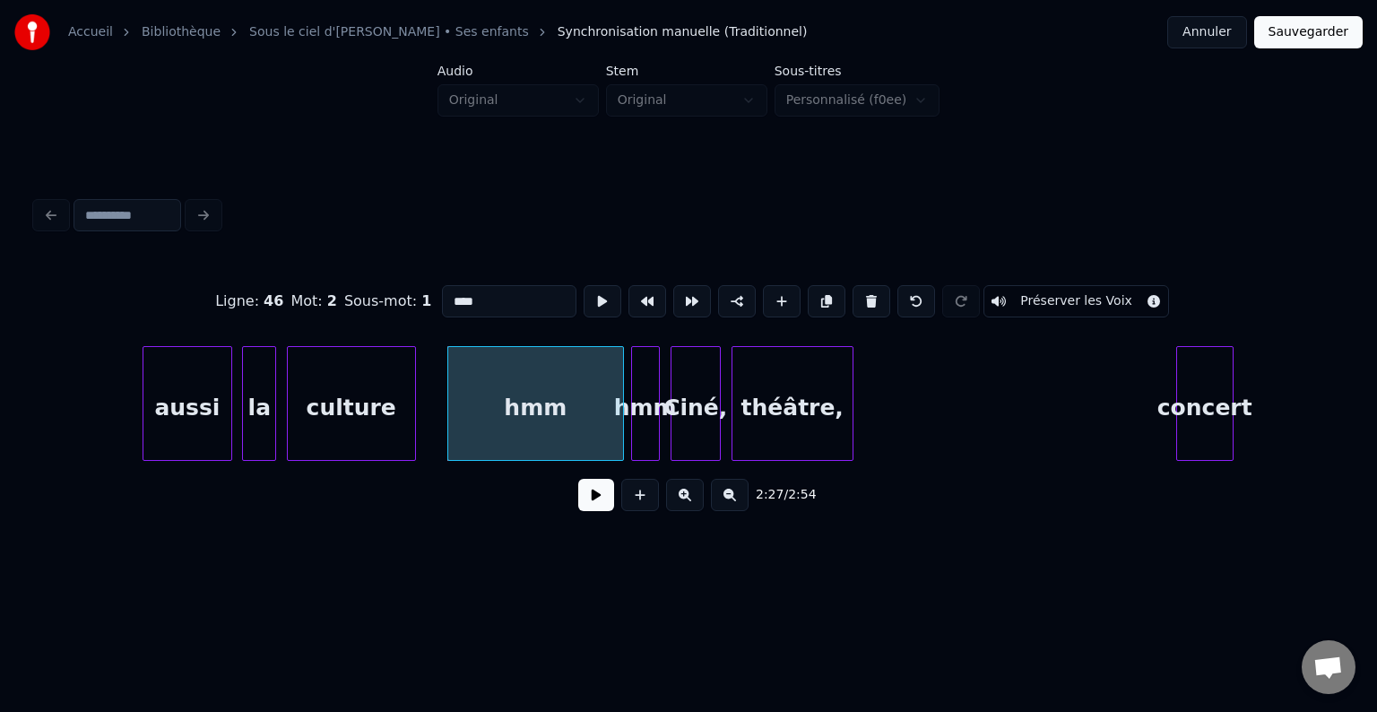
click at [1205, 447] on div "concert" at bounding box center [1205, 408] width 56 height 122
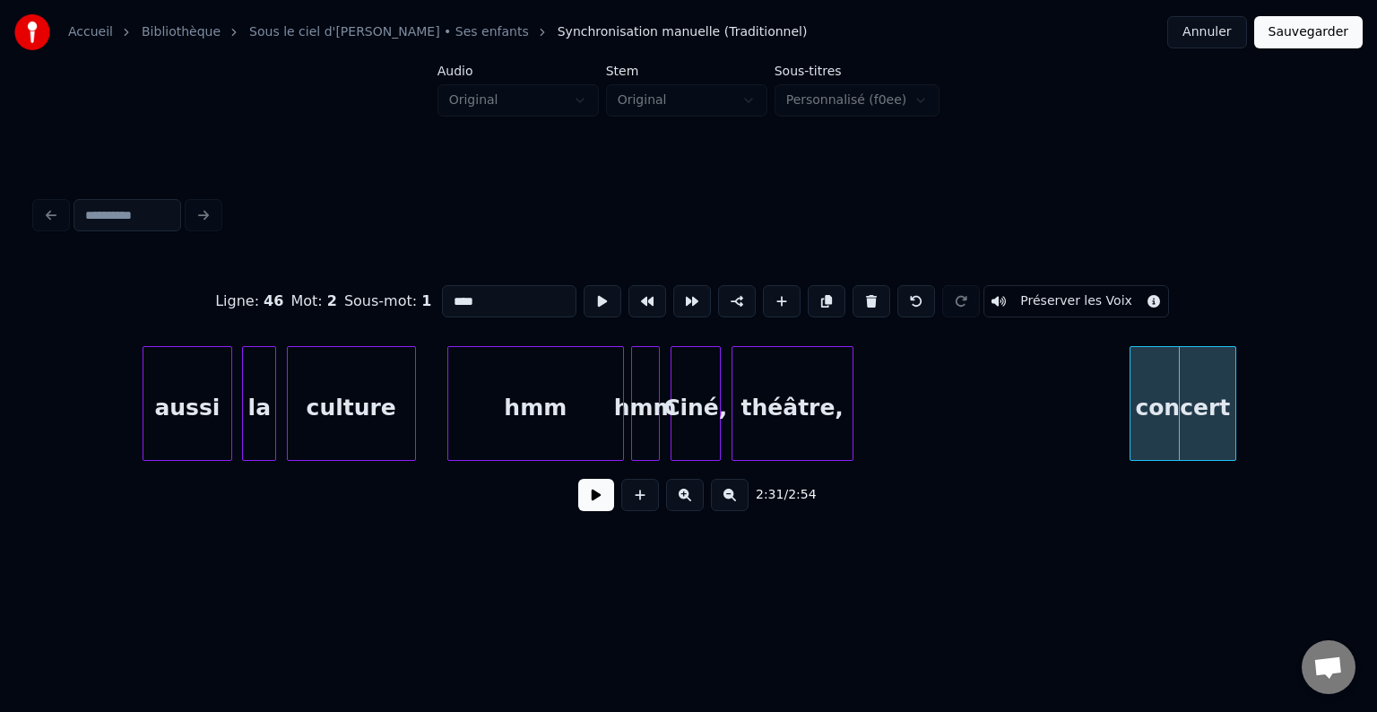
click at [1131, 435] on div at bounding box center [1132, 403] width 5 height 113
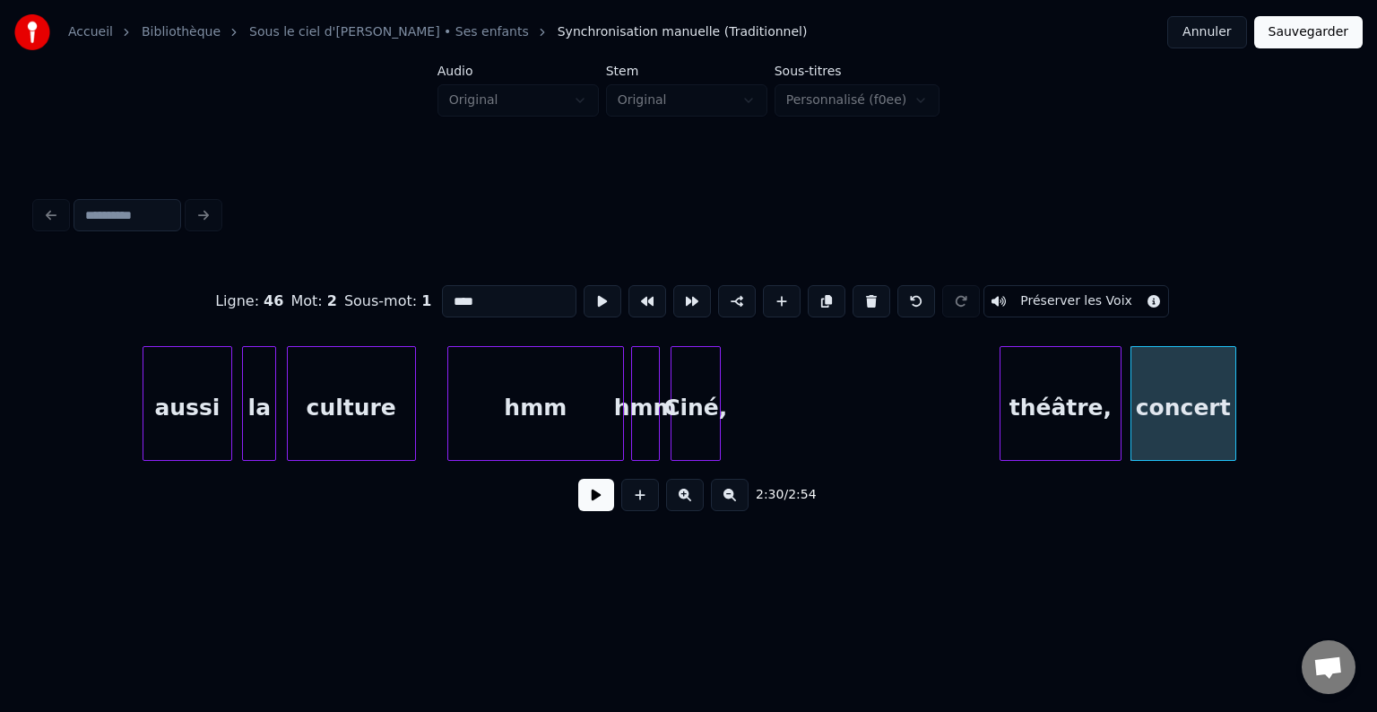
click at [1092, 409] on div "théâtre," at bounding box center [1060, 408] width 120 height 122
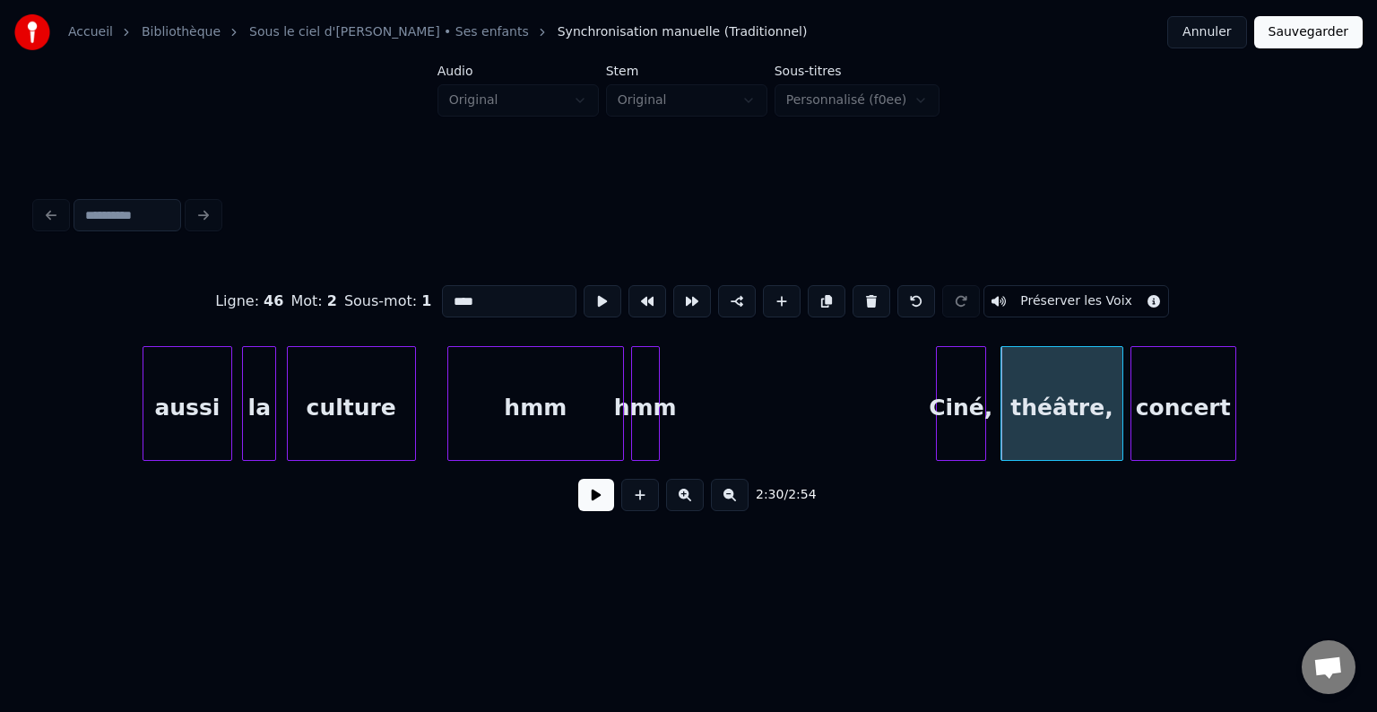
click at [963, 412] on div "Ciné," at bounding box center [961, 408] width 48 height 122
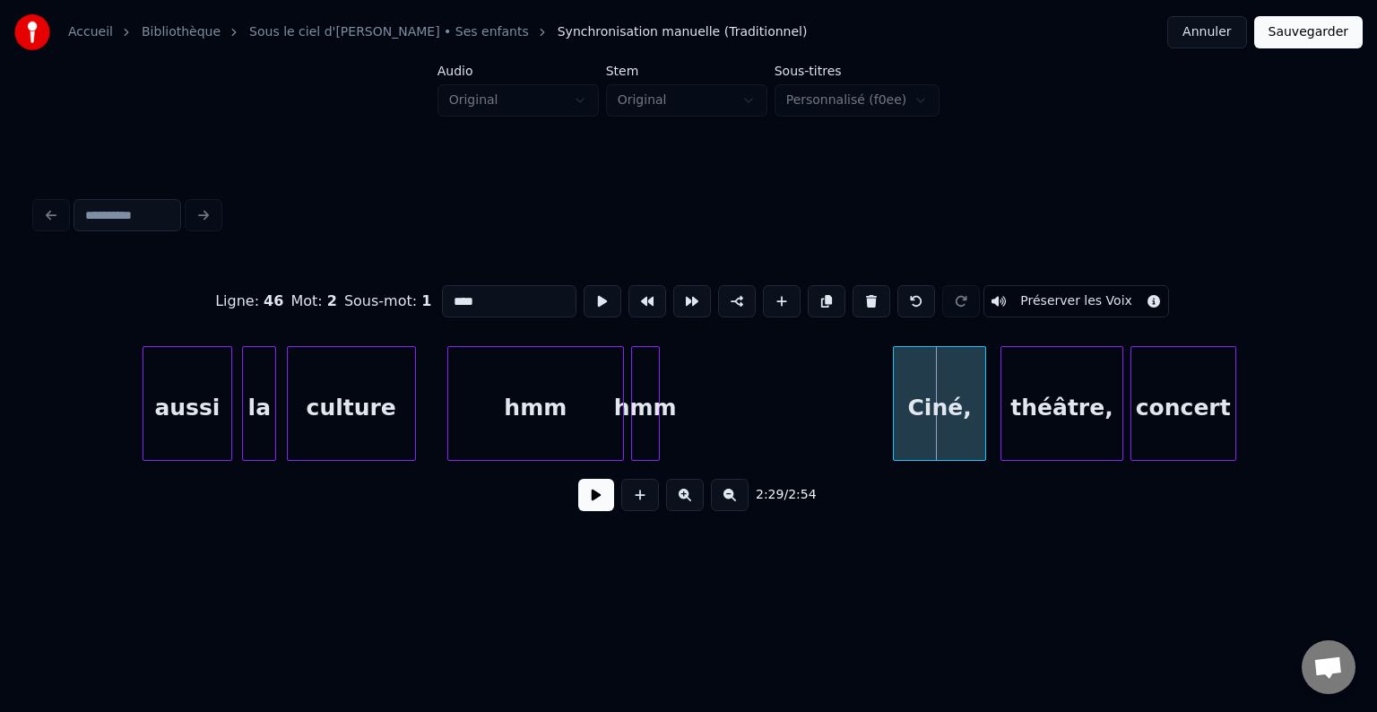
click at [895, 414] on div at bounding box center [896, 403] width 5 height 113
click at [799, 410] on div at bounding box center [799, 403] width 5 height 113
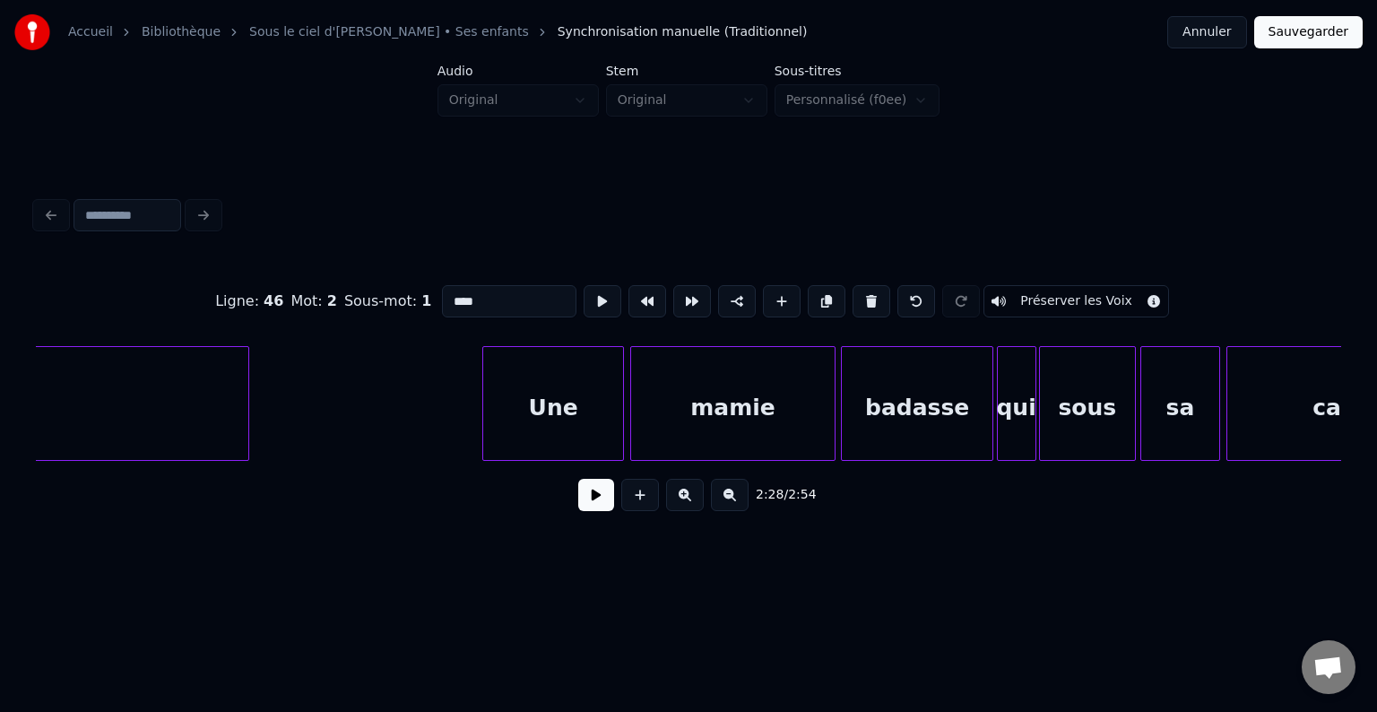
scroll to position [0, 20031]
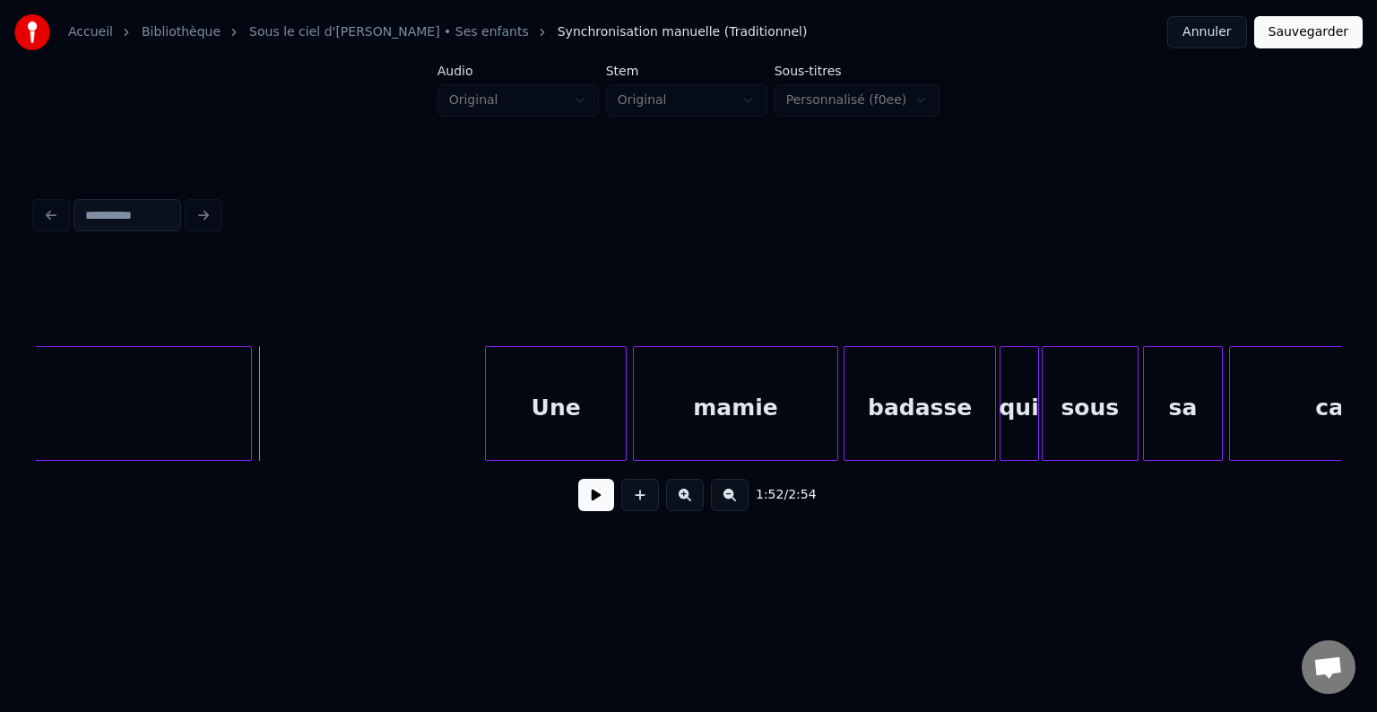
click at [595, 509] on button at bounding box center [596, 495] width 36 height 32
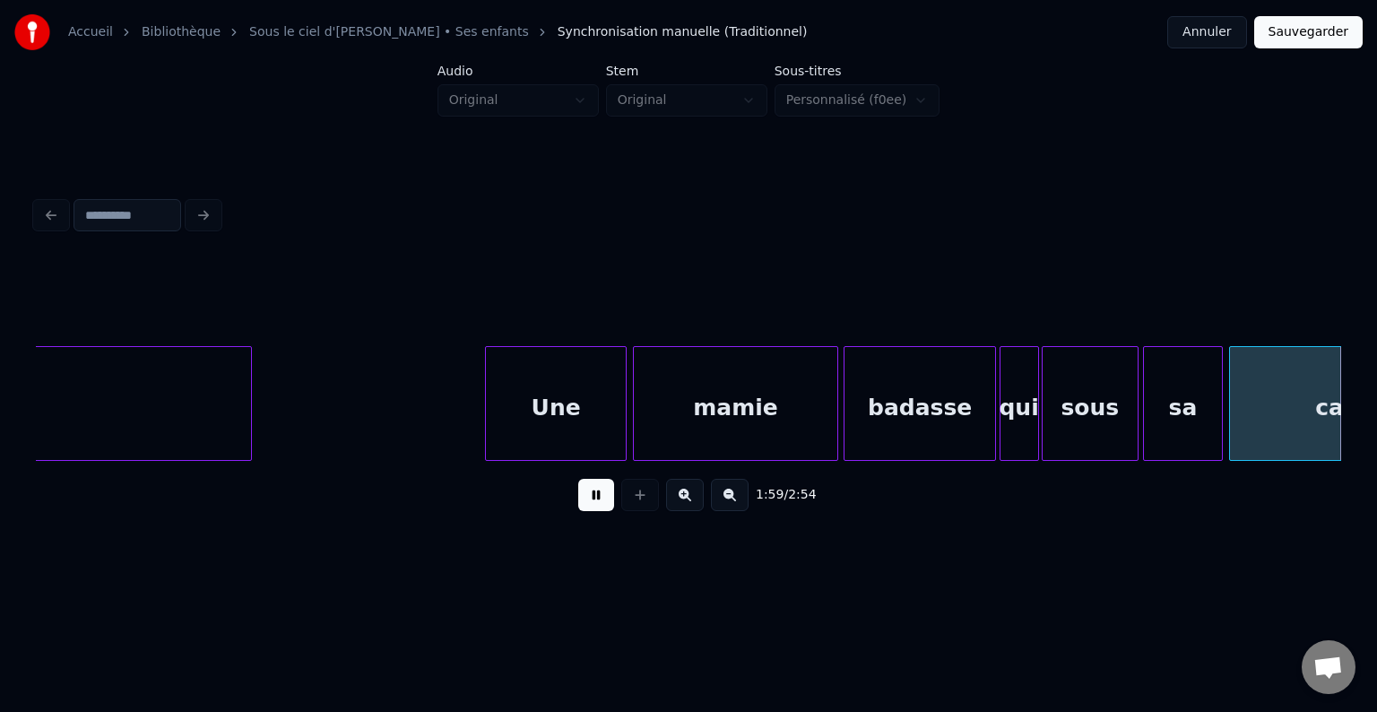
scroll to position [0, 21337]
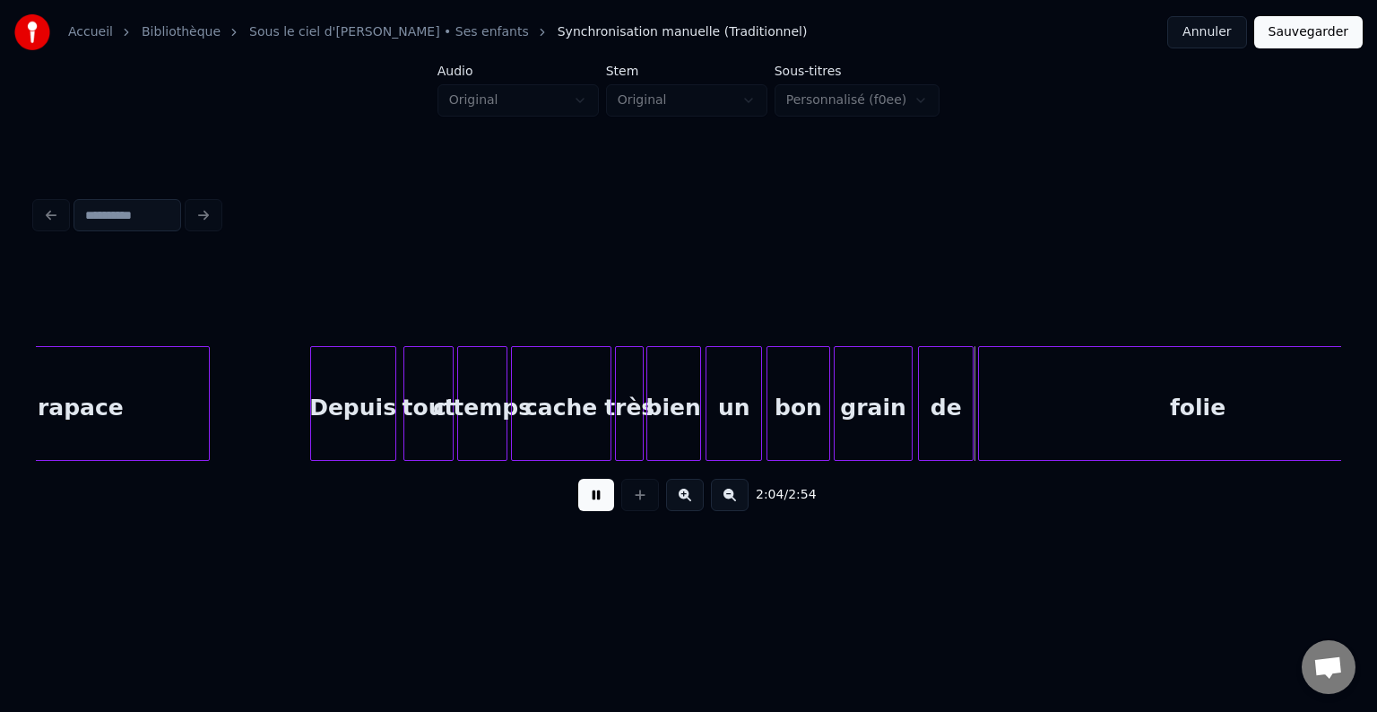
click at [594, 498] on button at bounding box center [596, 495] width 36 height 32
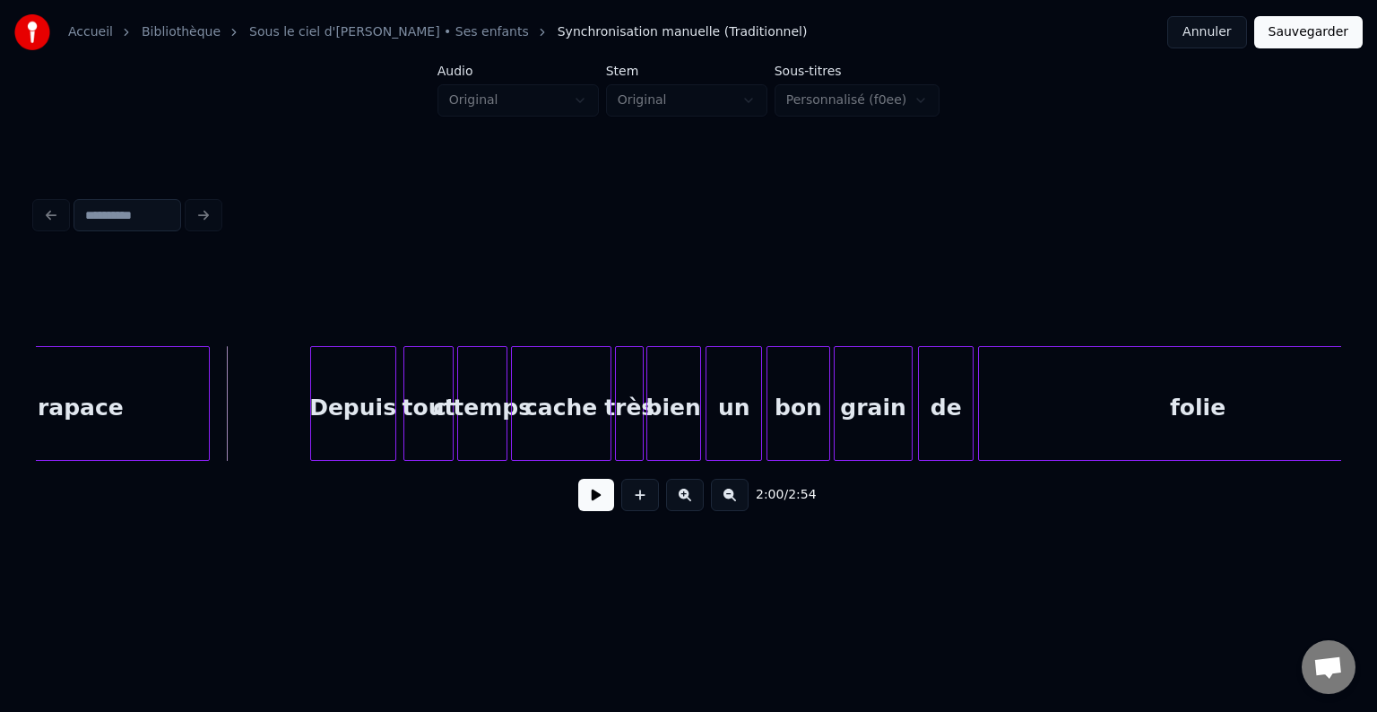
click at [602, 507] on button at bounding box center [596, 495] width 36 height 32
click at [433, 430] on div "tout" at bounding box center [426, 408] width 48 height 122
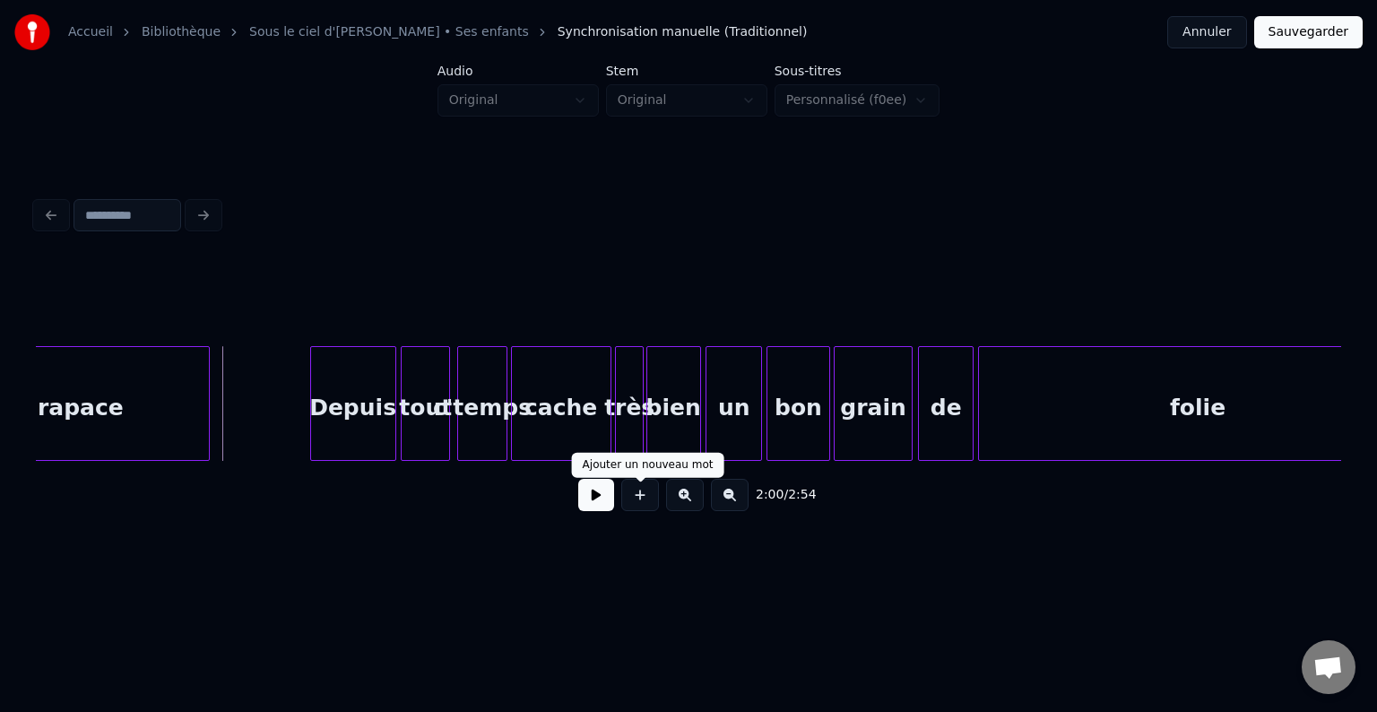
click at [601, 507] on button at bounding box center [596, 495] width 36 height 32
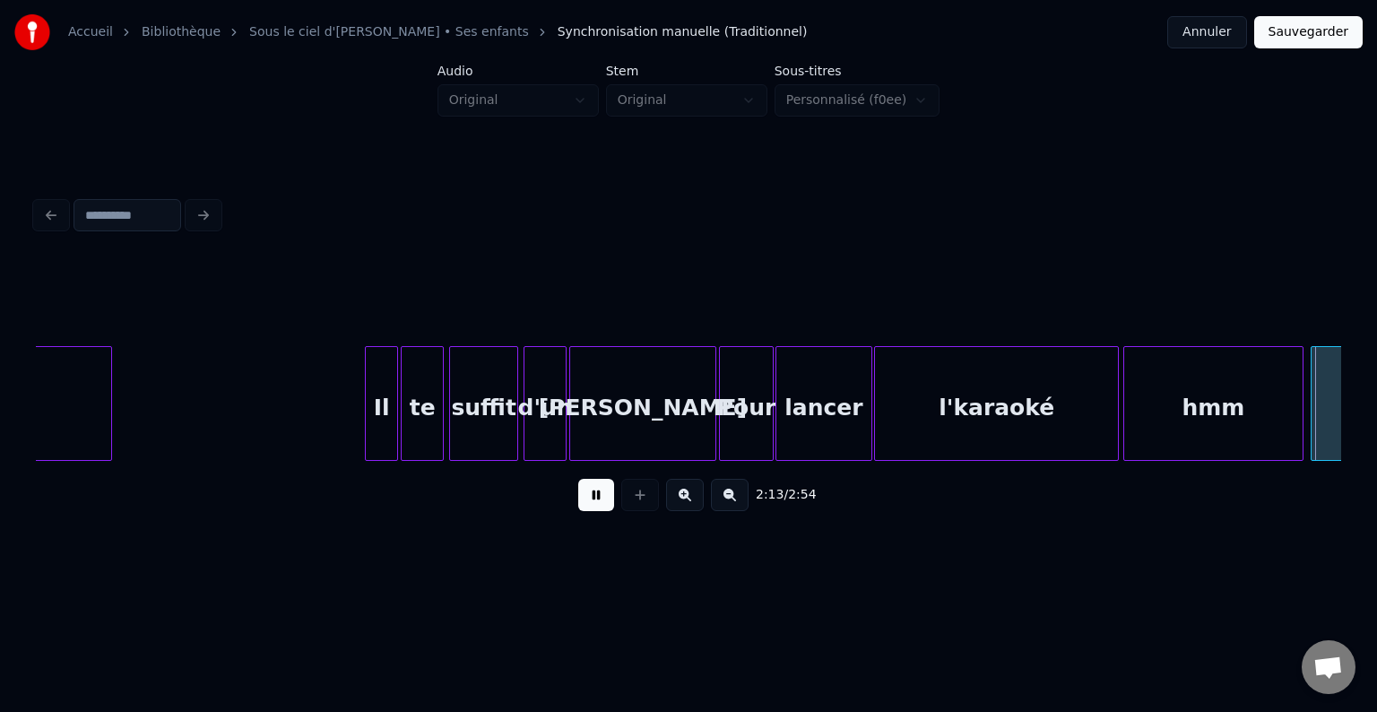
scroll to position [0, 23947]
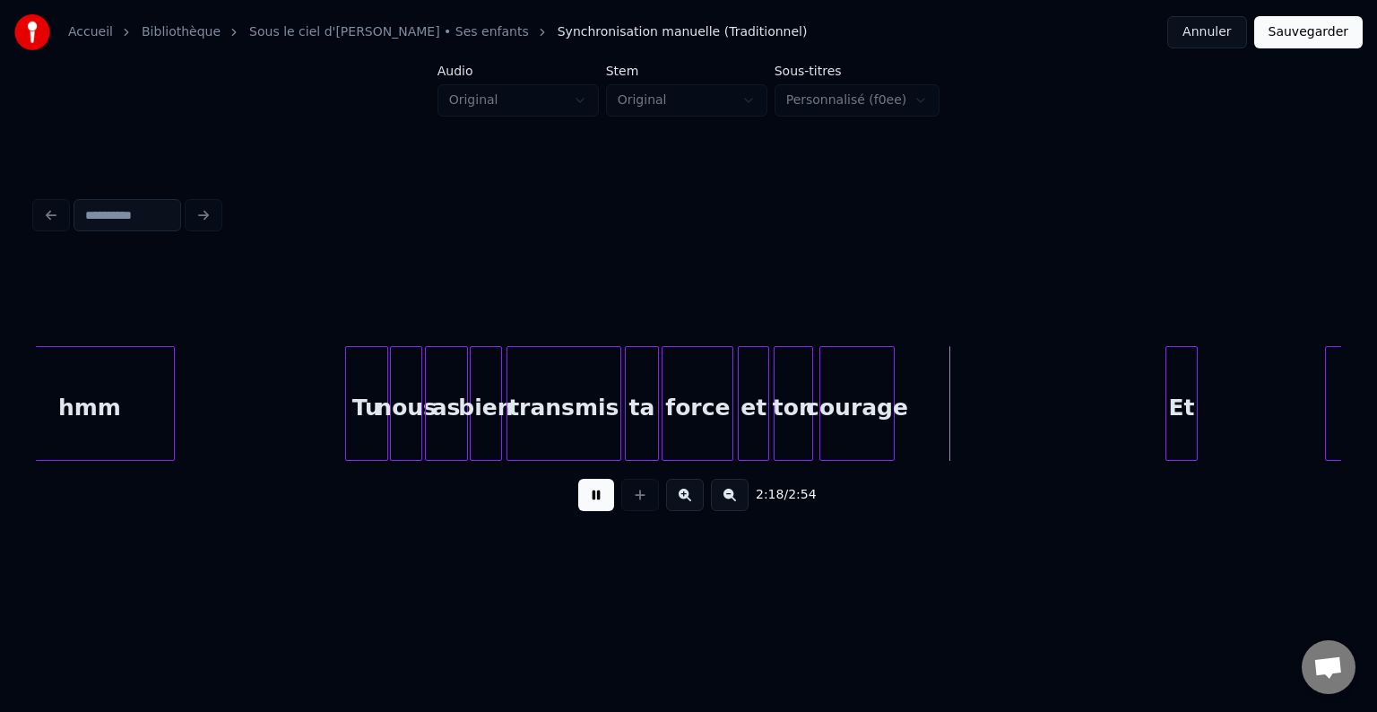
click at [592, 499] on button at bounding box center [596, 495] width 36 height 32
click at [588, 502] on button at bounding box center [596, 495] width 36 height 32
click at [913, 420] on div at bounding box center [910, 403] width 5 height 113
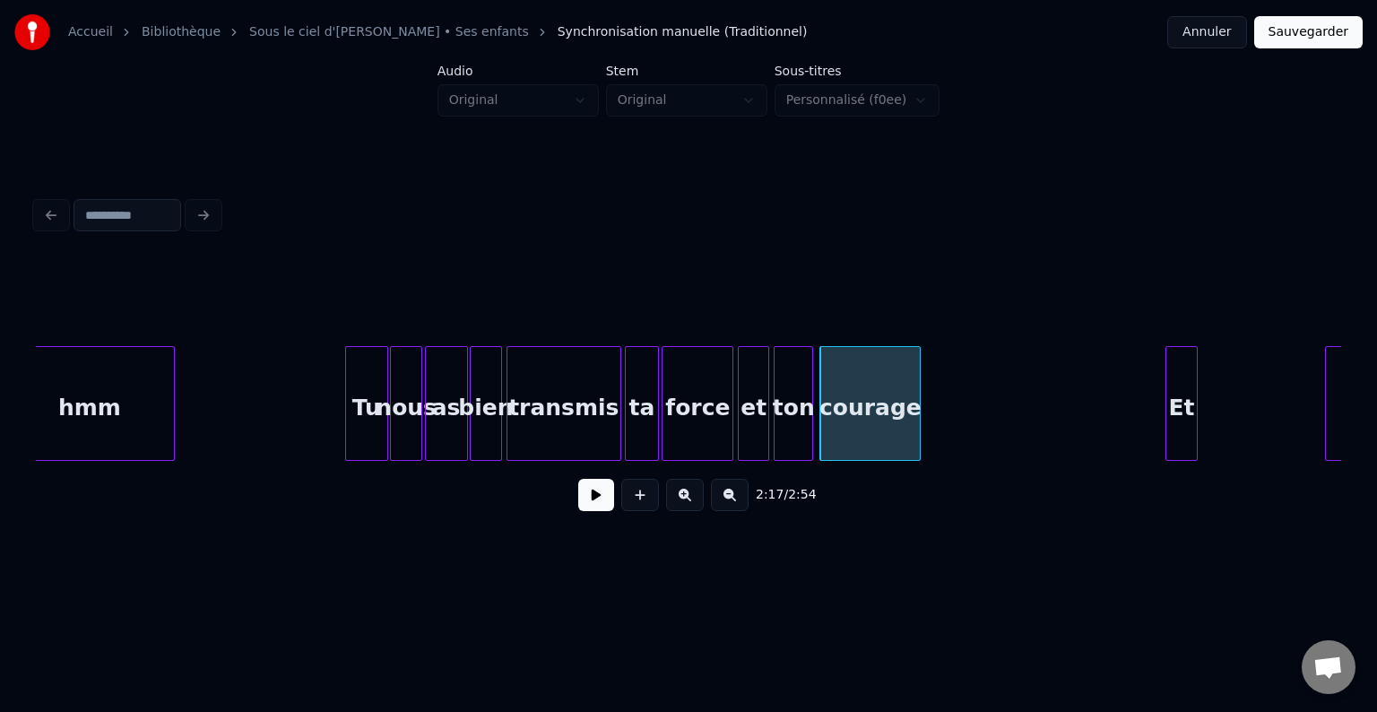
click at [602, 505] on button at bounding box center [596, 495] width 36 height 32
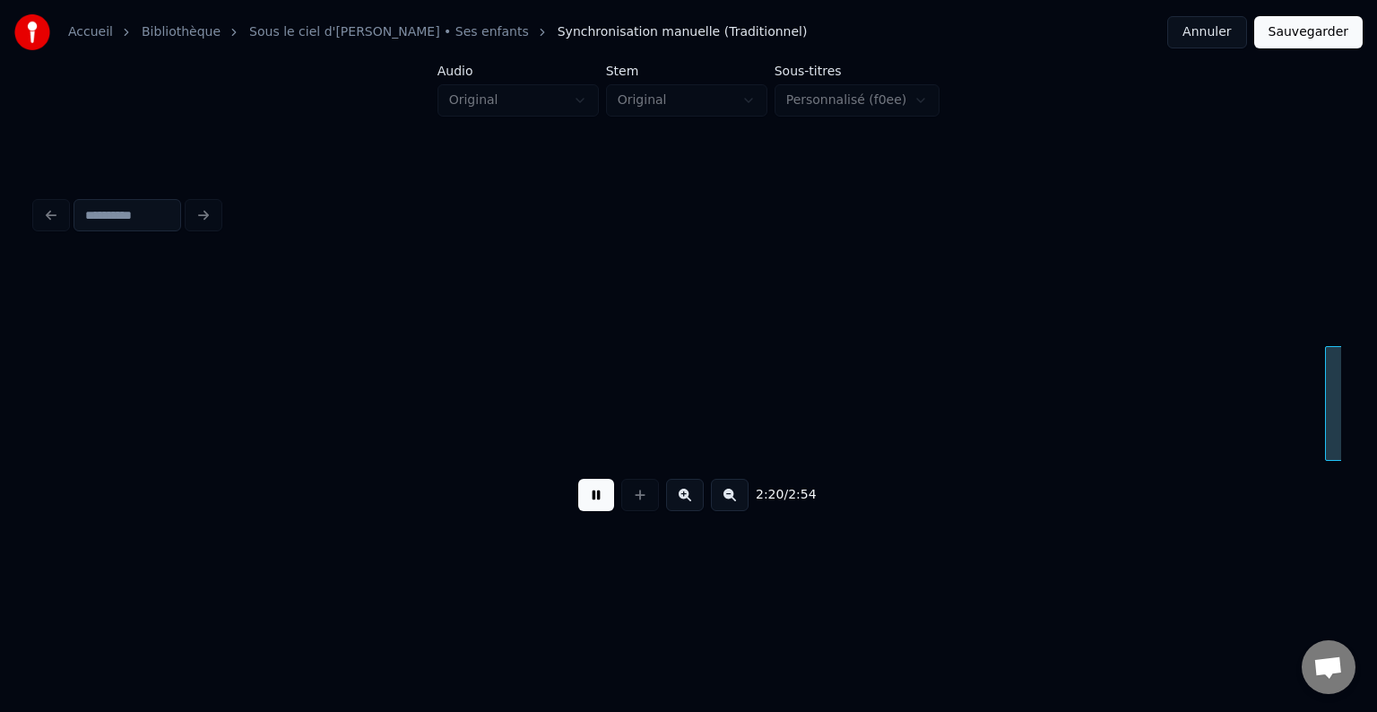
scroll to position [0, 25252]
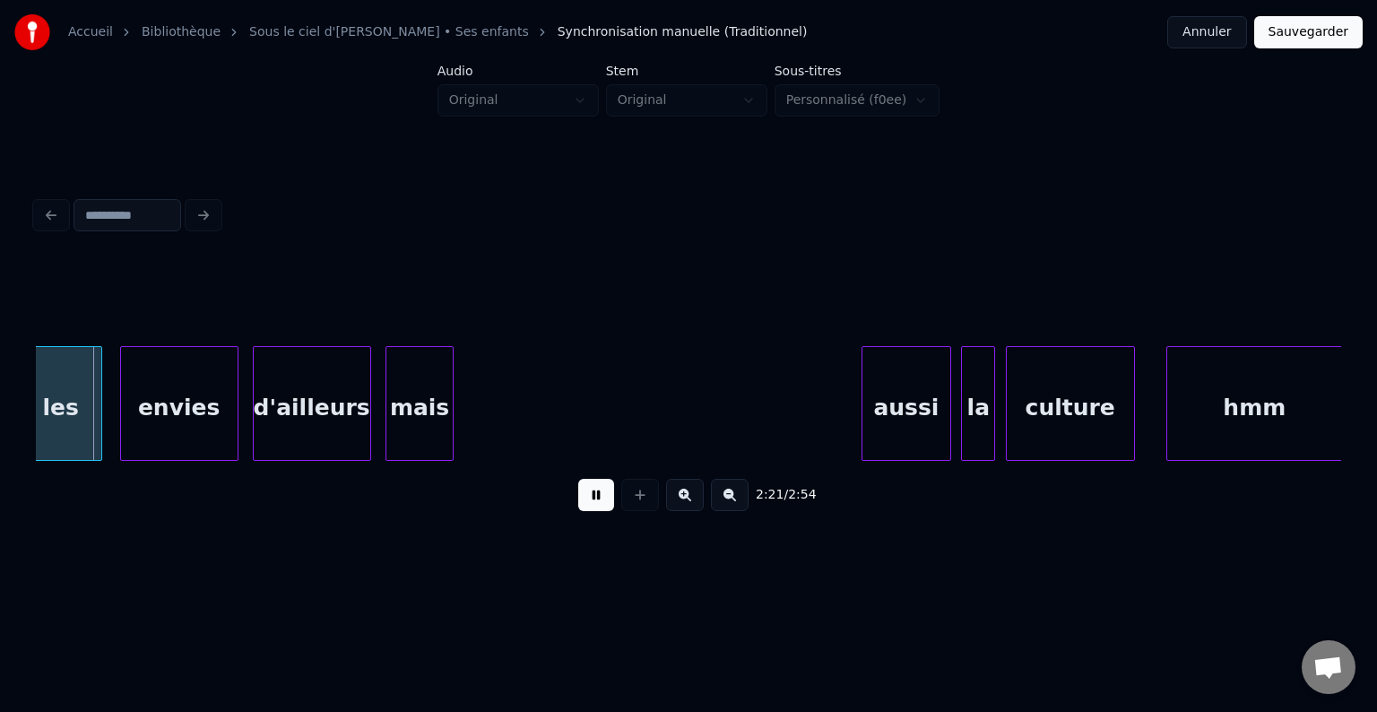
click at [590, 498] on button at bounding box center [596, 495] width 36 height 32
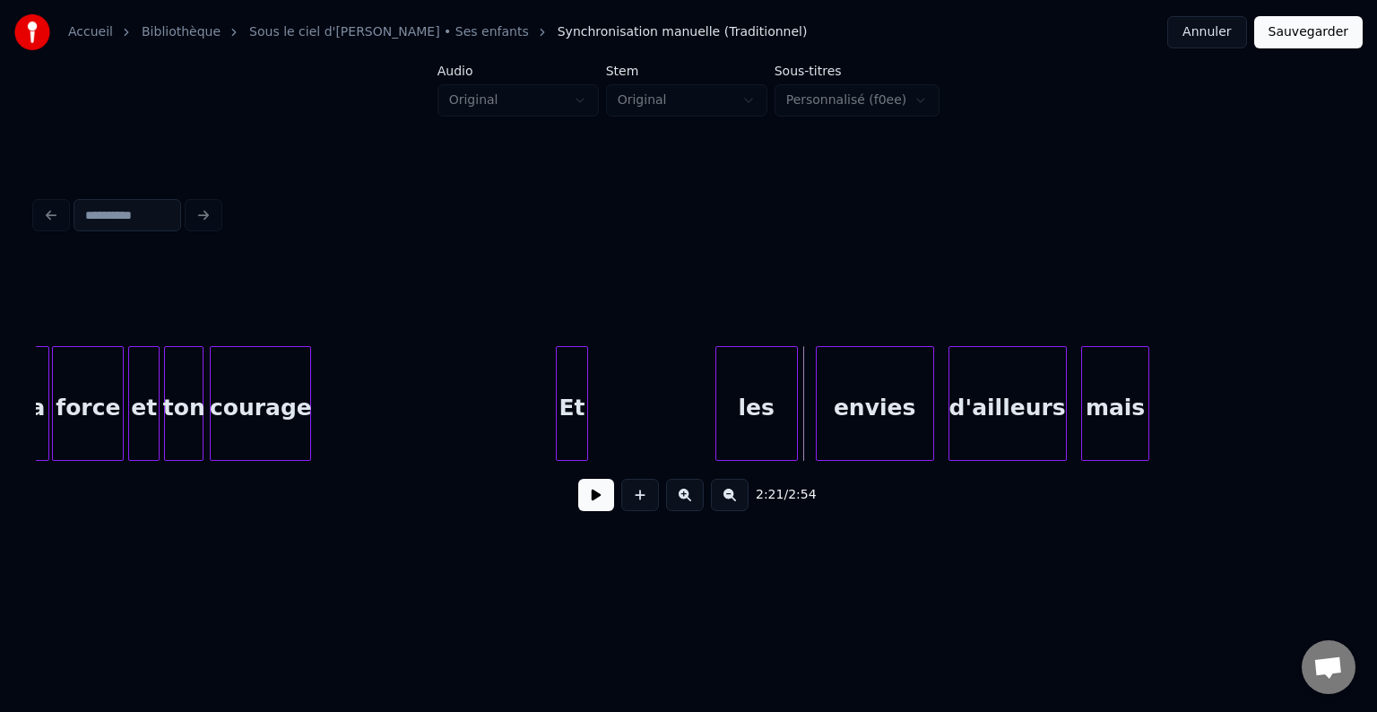
scroll to position [0, 24558]
click at [642, 422] on div "les" at bounding box center [632, 408] width 81 height 122
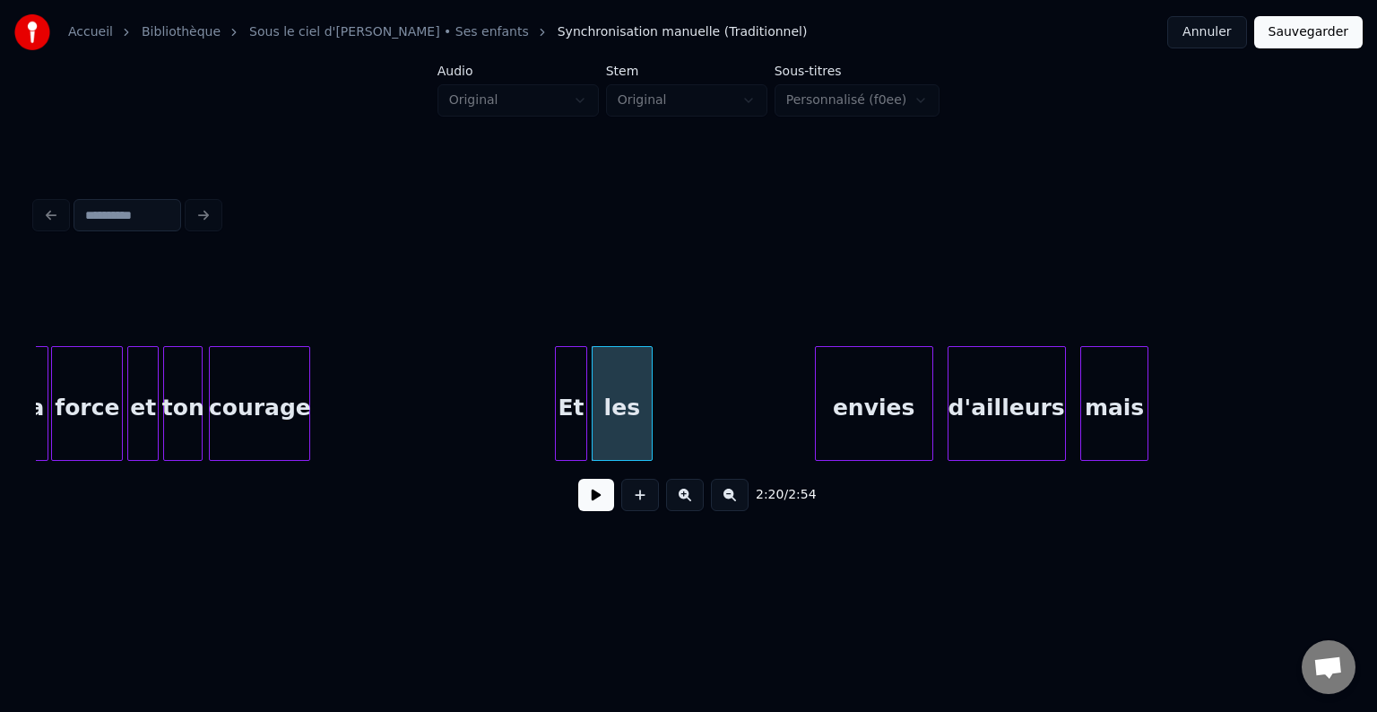
click at [646, 419] on div at bounding box center [648, 403] width 5 height 113
click at [642, 411] on div "les" at bounding box center [649, 408] width 55 height 122
click at [600, 421] on div at bounding box center [599, 403] width 5 height 113
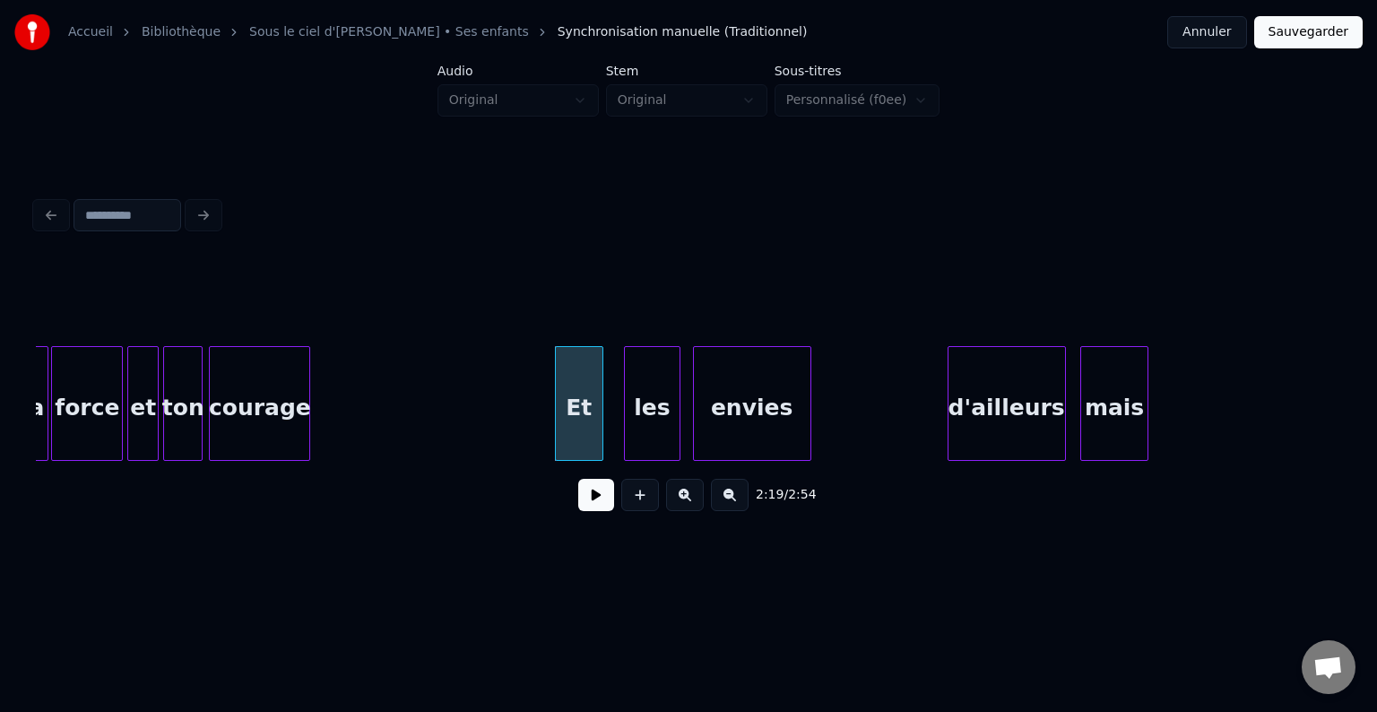
click at [733, 426] on div "envies" at bounding box center [752, 408] width 117 height 122
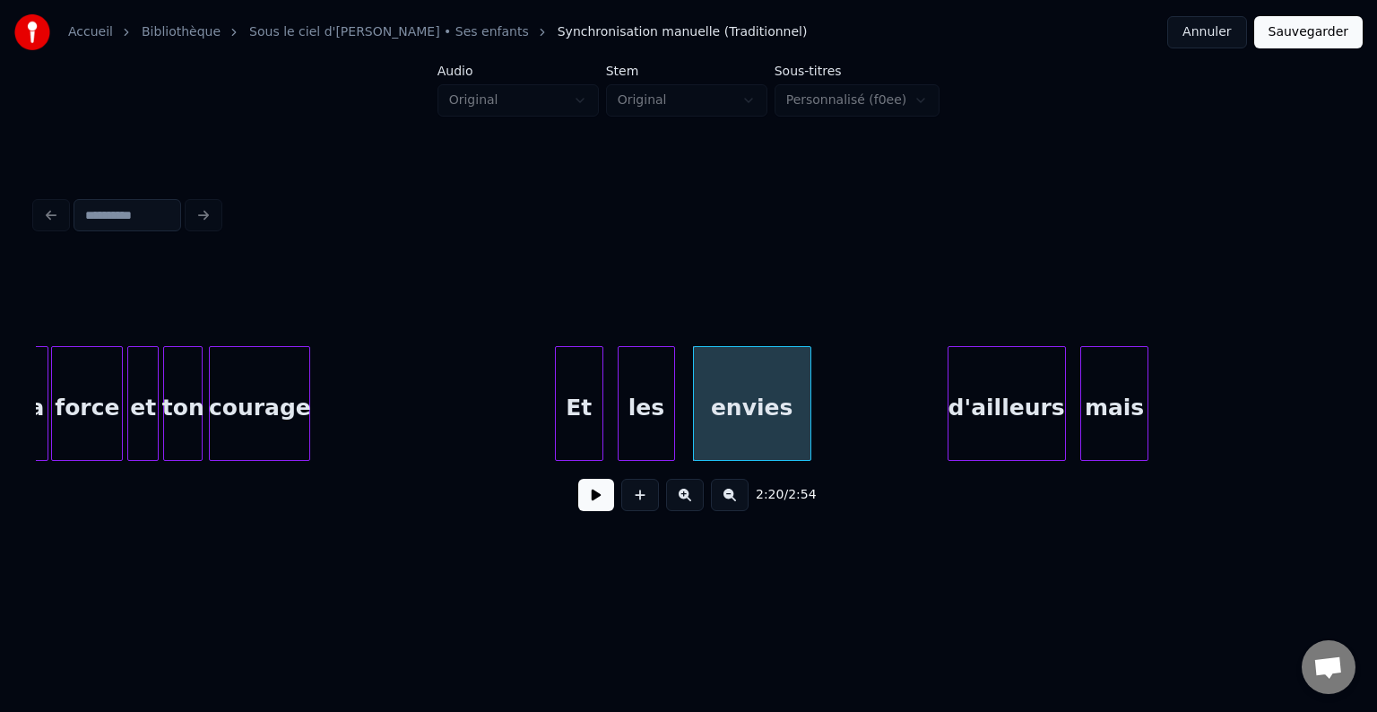
click at [652, 426] on div "les" at bounding box center [645, 408] width 55 height 122
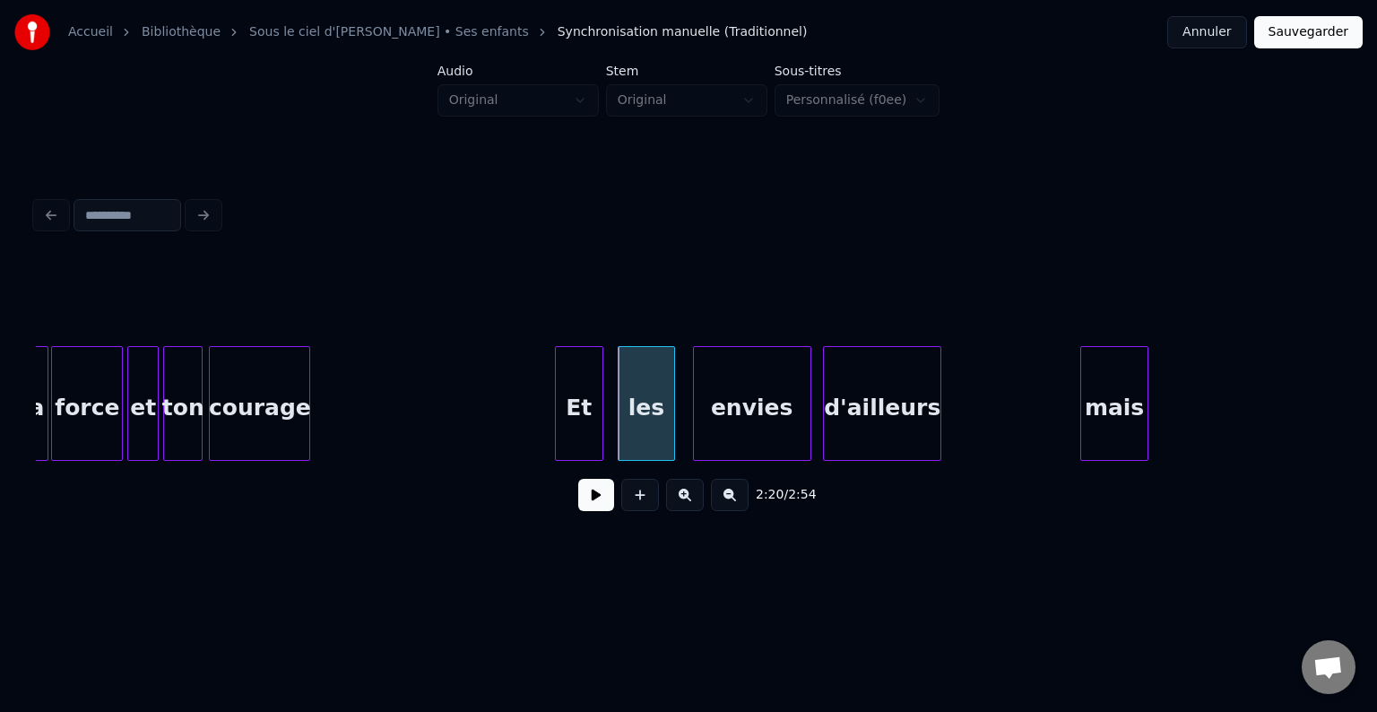
click at [893, 420] on div "d'ailleurs" at bounding box center [882, 408] width 117 height 122
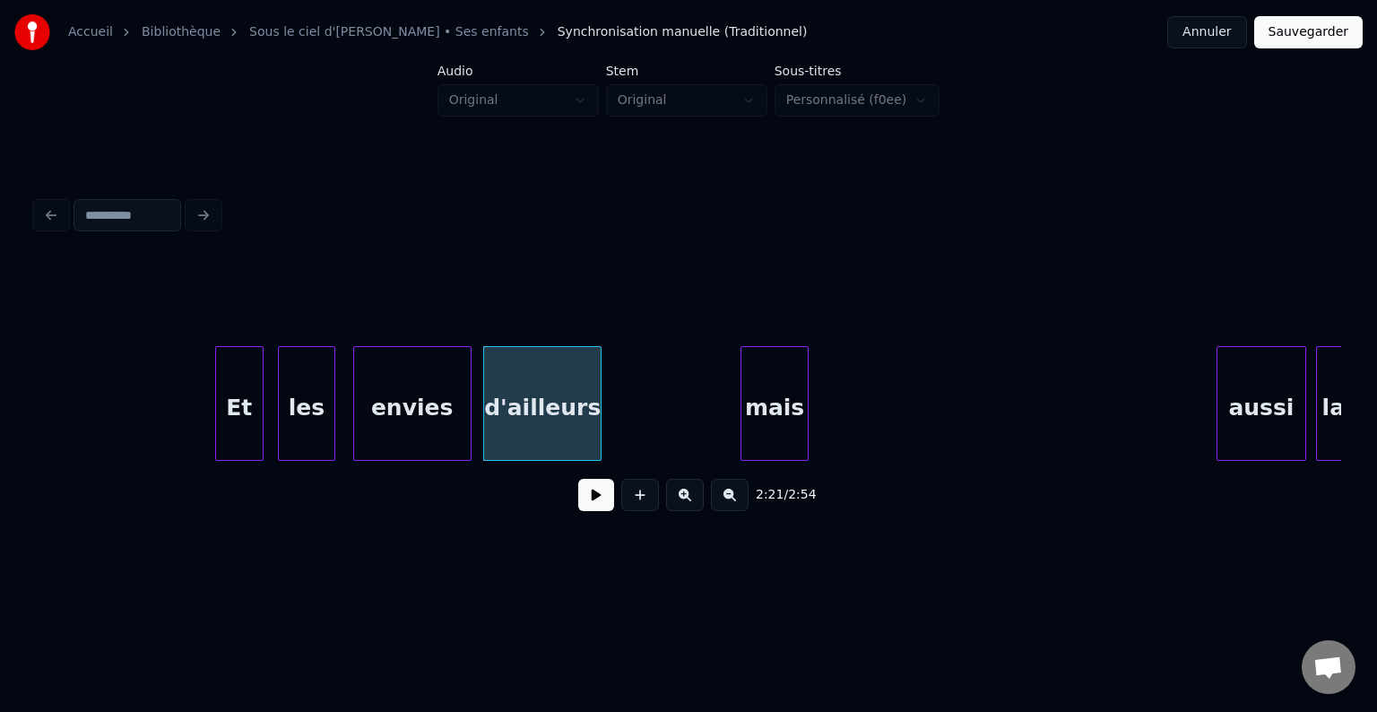
scroll to position [0, 24897]
click at [1162, 409] on div "mais" at bounding box center [1162, 408] width 65 height 122
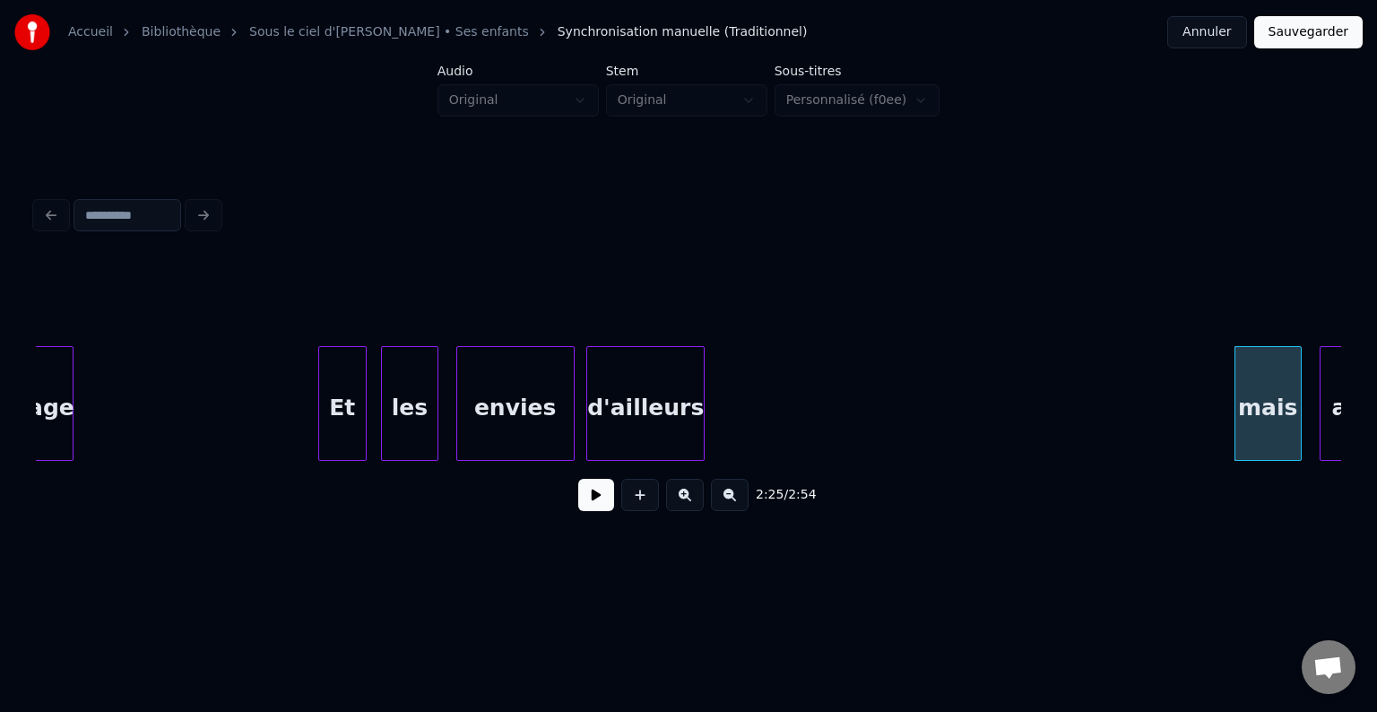
scroll to position [0, 24796]
click at [586, 509] on button at bounding box center [596, 495] width 36 height 32
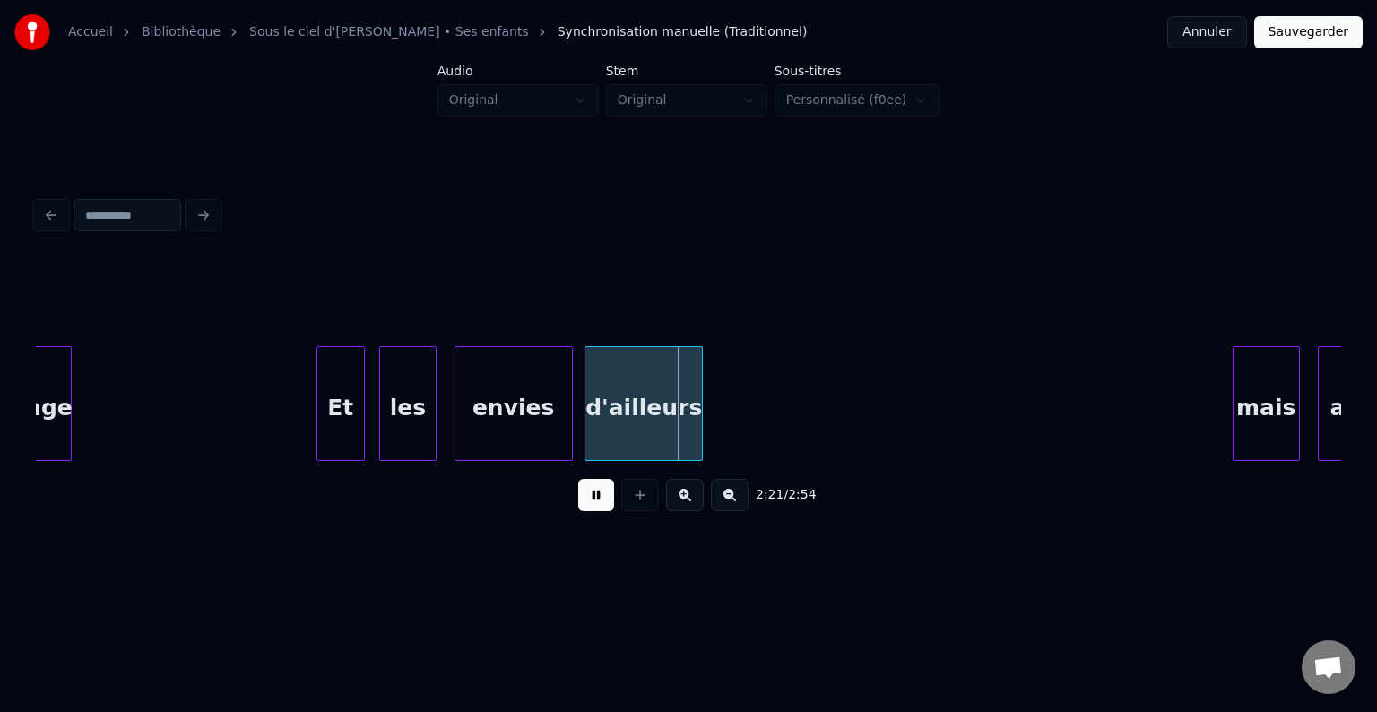
click at [595, 496] on button at bounding box center [596, 495] width 36 height 32
click at [351, 414] on div at bounding box center [353, 403] width 5 height 113
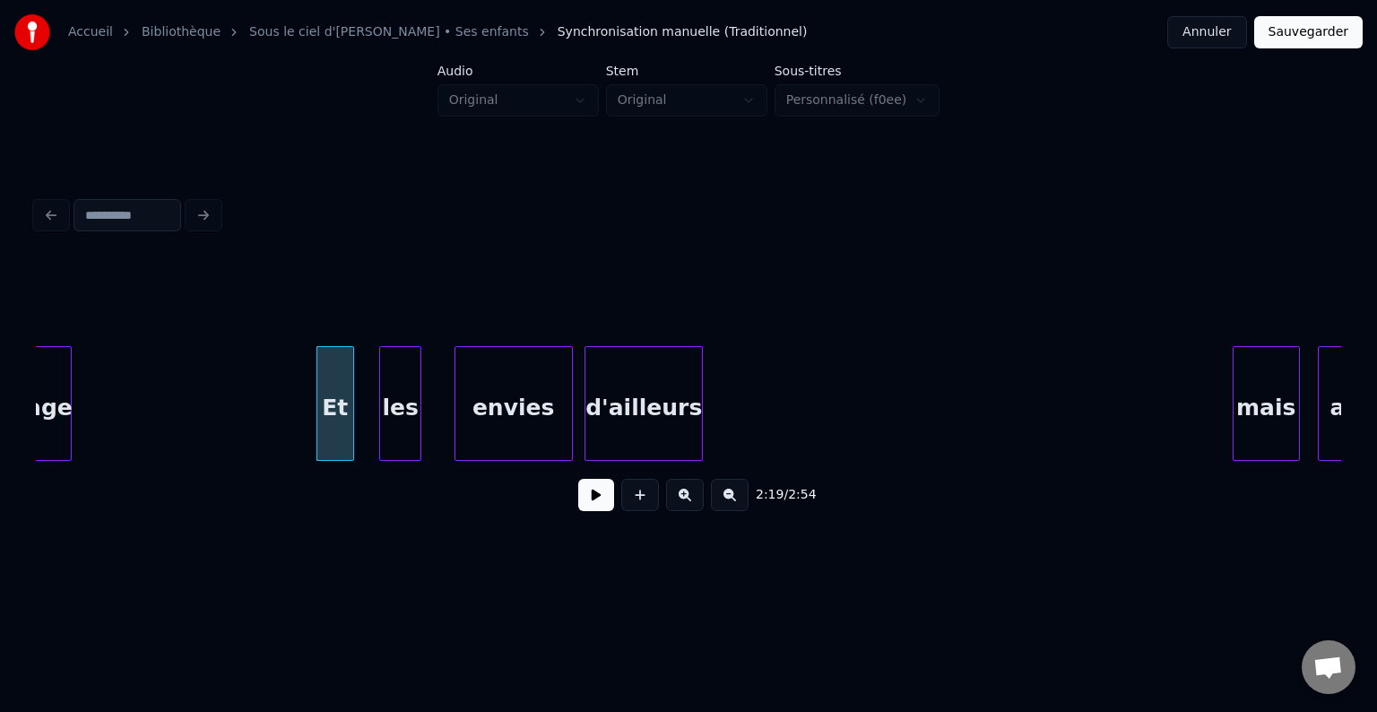
click at [415, 417] on div at bounding box center [417, 403] width 5 height 113
click at [383, 418] on div "les" at bounding box center [380, 408] width 39 height 122
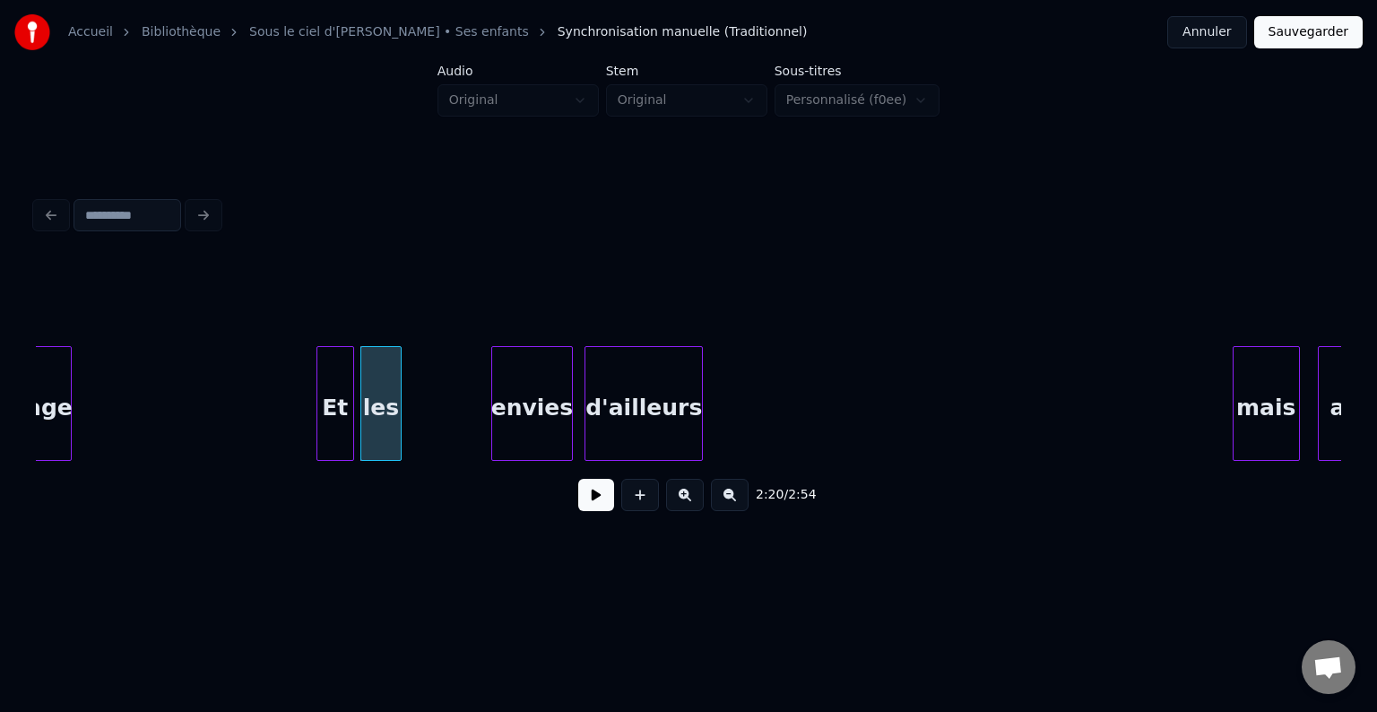
click at [494, 426] on div at bounding box center [494, 403] width 5 height 113
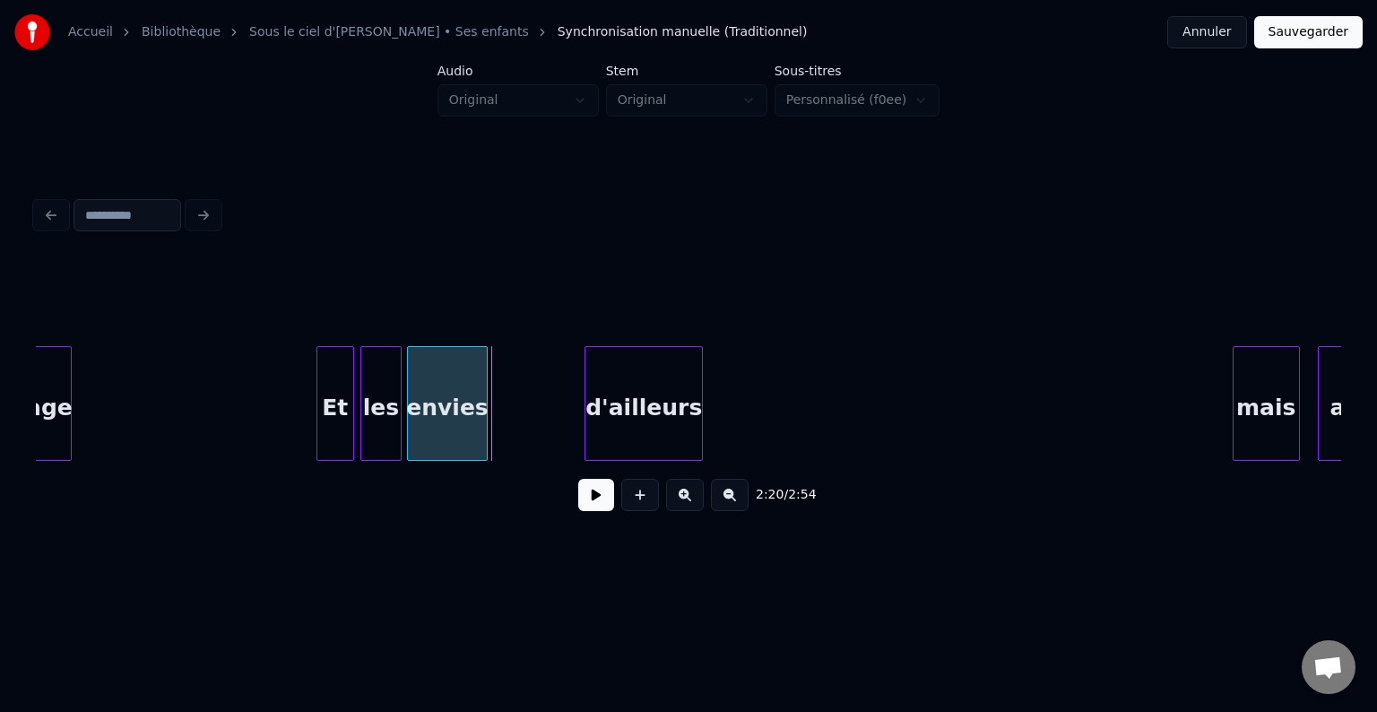
click at [440, 416] on div "envies" at bounding box center [447, 408] width 79 height 122
click at [626, 418] on div at bounding box center [626, 403] width 5 height 113
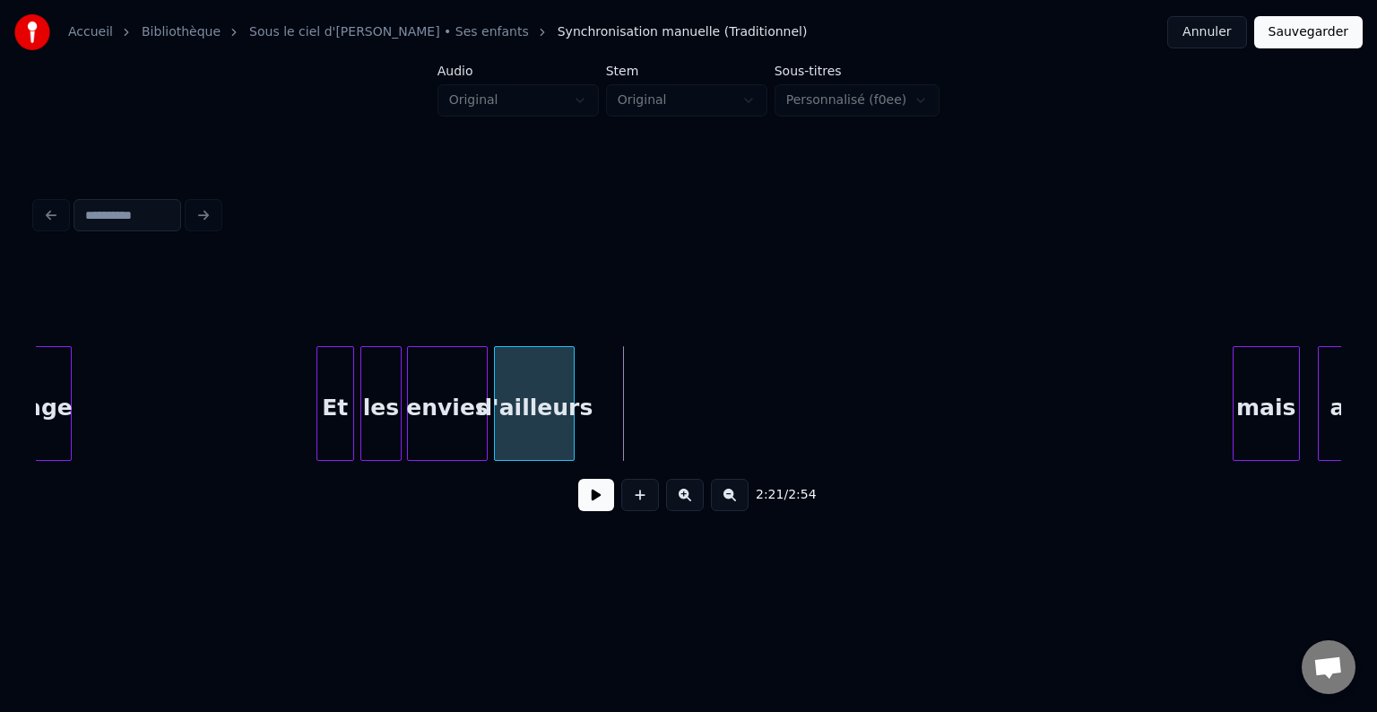
click at [535, 424] on div "d'ailleurs" at bounding box center [534, 408] width 79 height 122
click at [617, 409] on div "mais" at bounding box center [612, 408] width 65 height 122
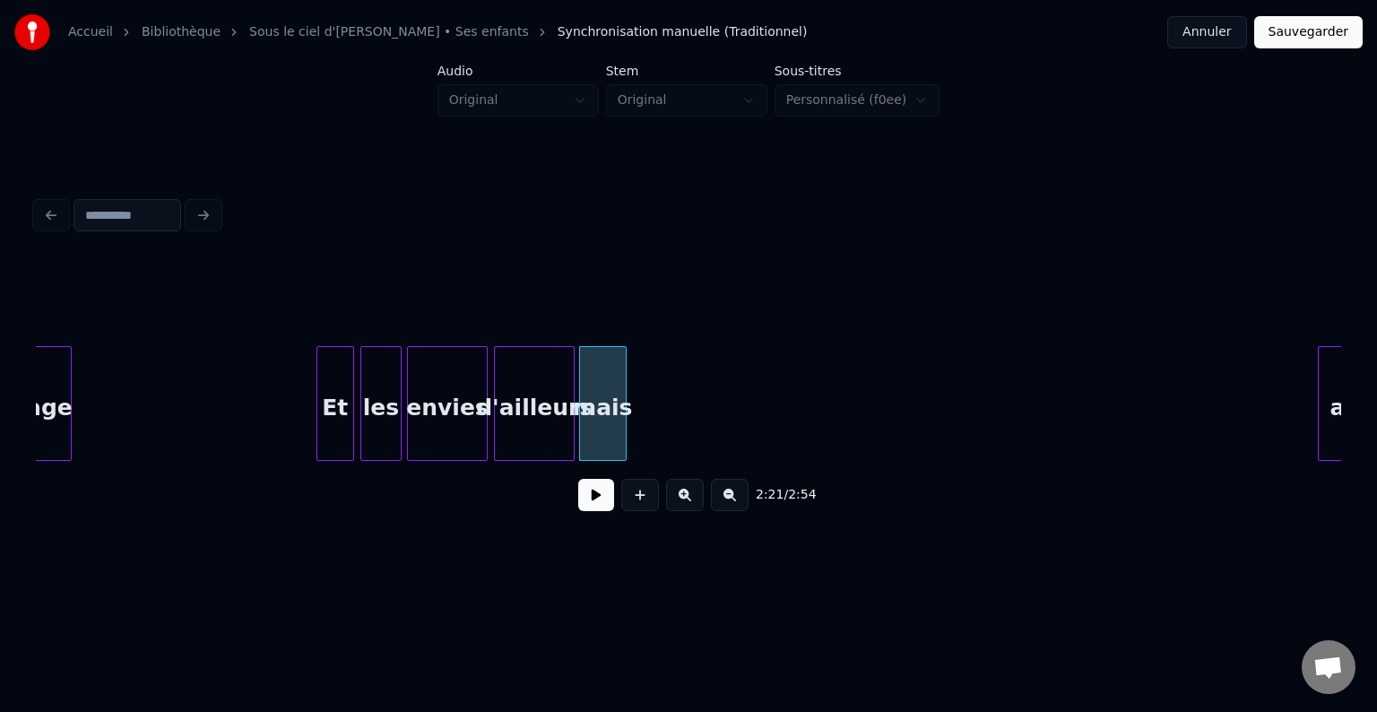
click at [624, 412] on div at bounding box center [622, 403] width 5 height 113
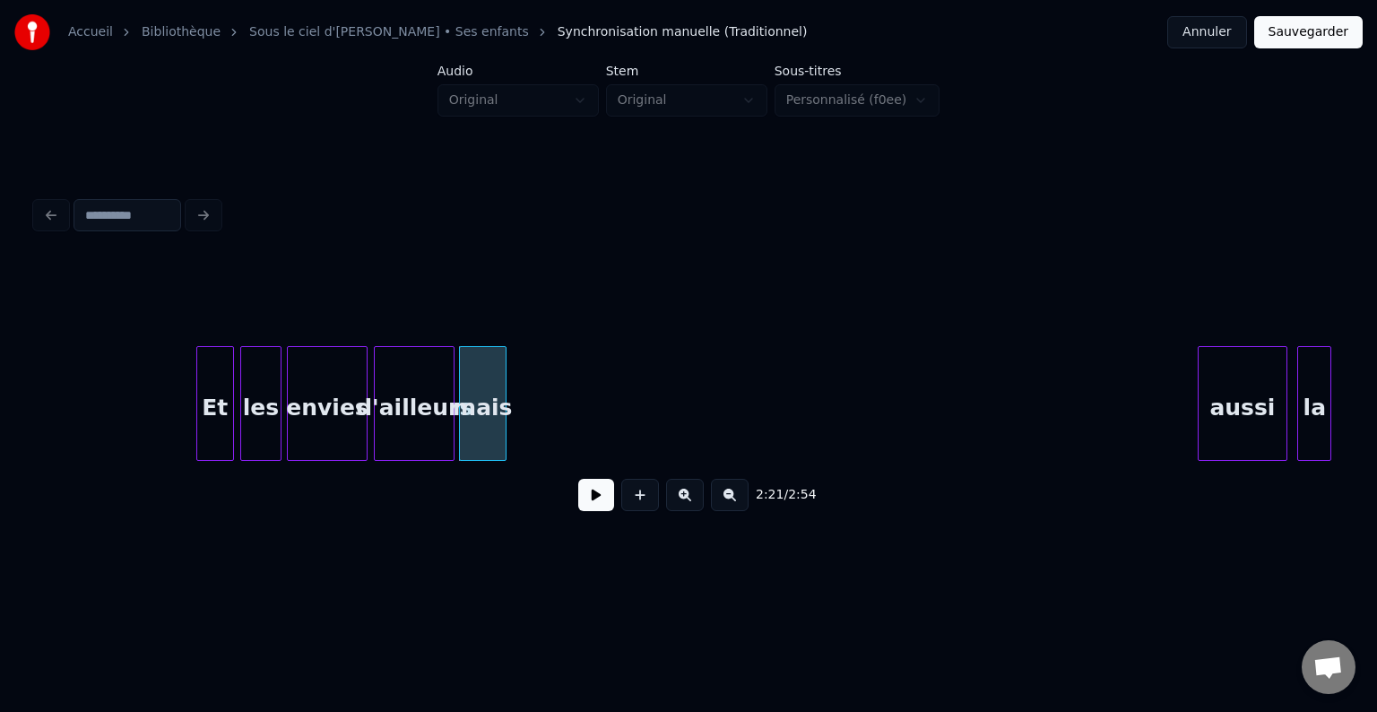
scroll to position [0, 24918]
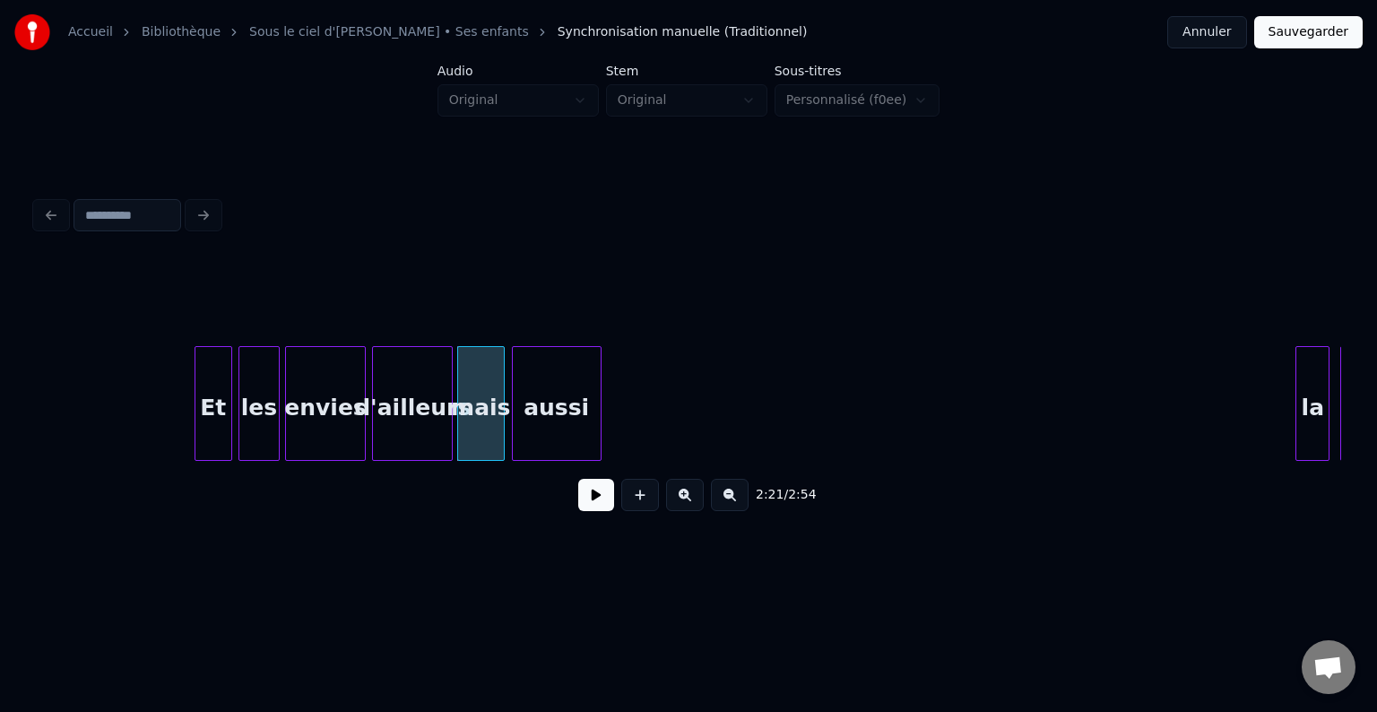
click at [536, 402] on div "aussi" at bounding box center [557, 408] width 88 height 122
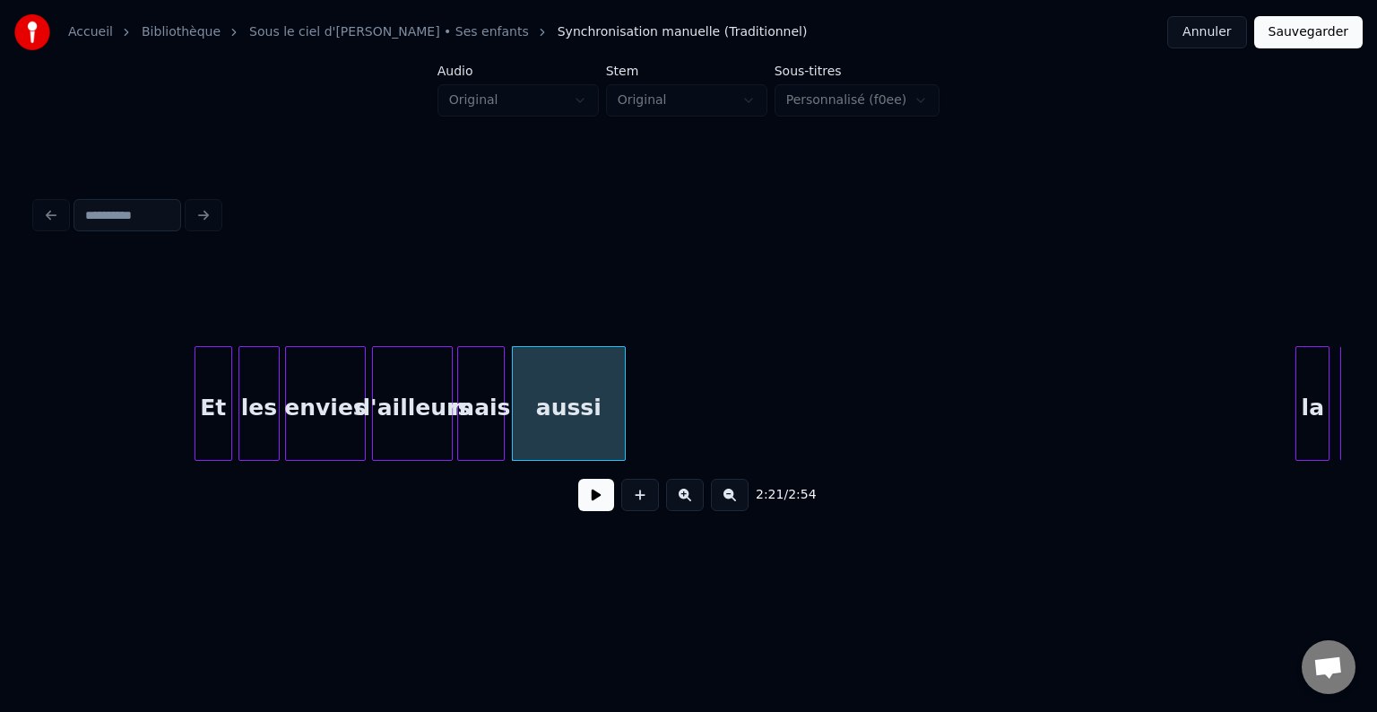
click at [620, 410] on div at bounding box center [621, 403] width 5 height 113
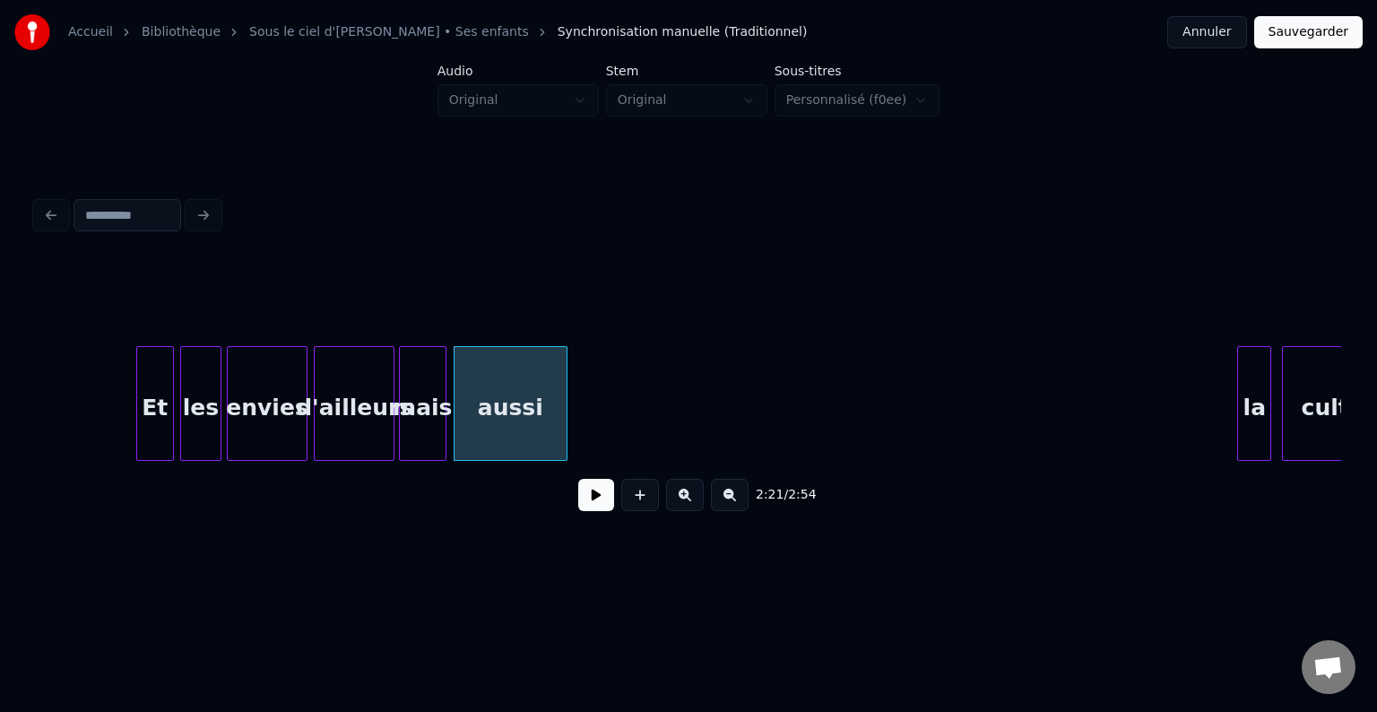
scroll to position [0, 24977]
click at [590, 414] on div "la" at bounding box center [588, 408] width 32 height 122
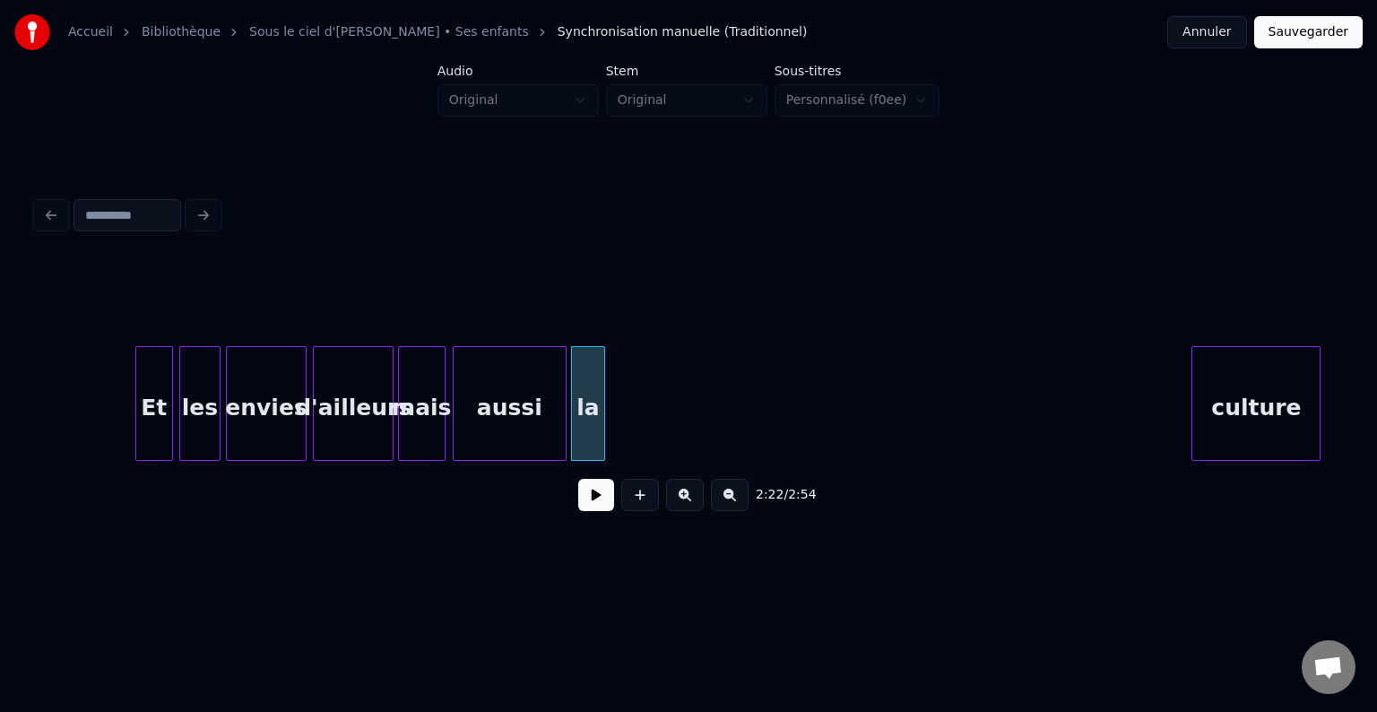
scroll to position [0, 25042]
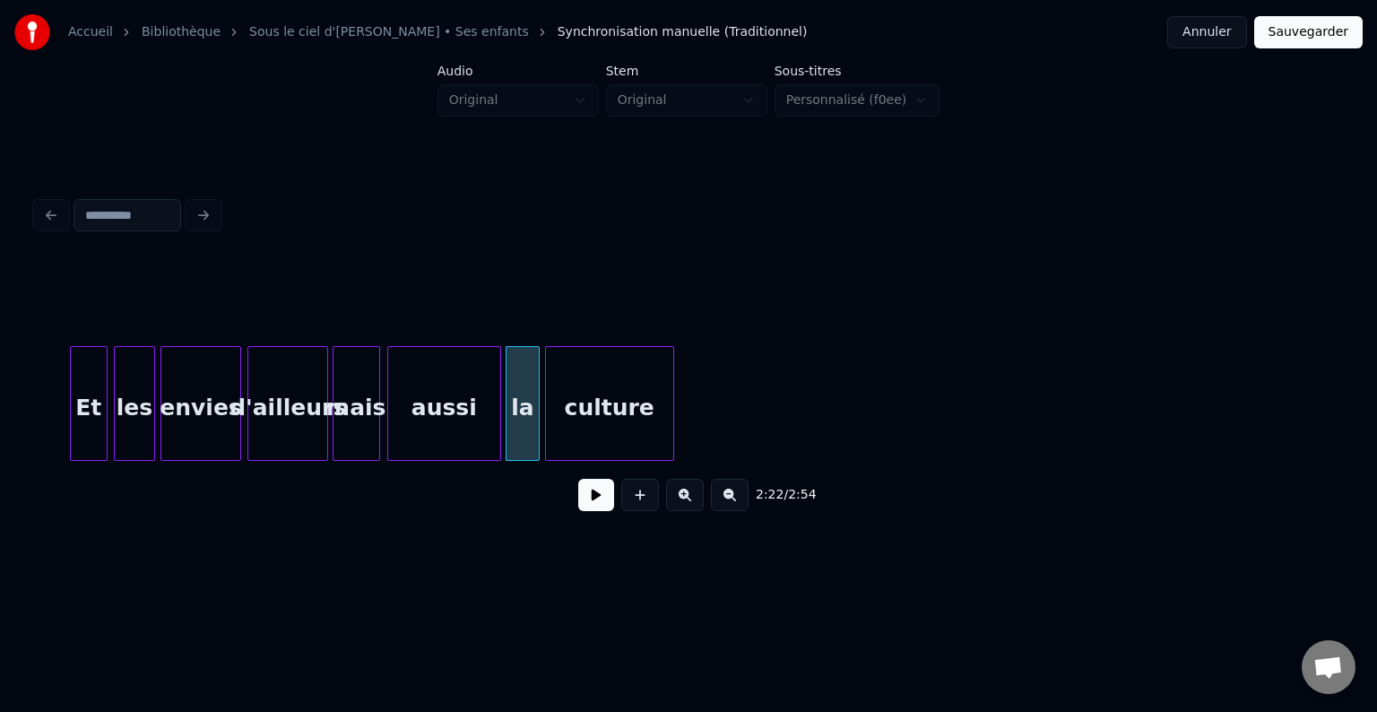
click at [651, 409] on div "culture" at bounding box center [609, 408] width 127 height 122
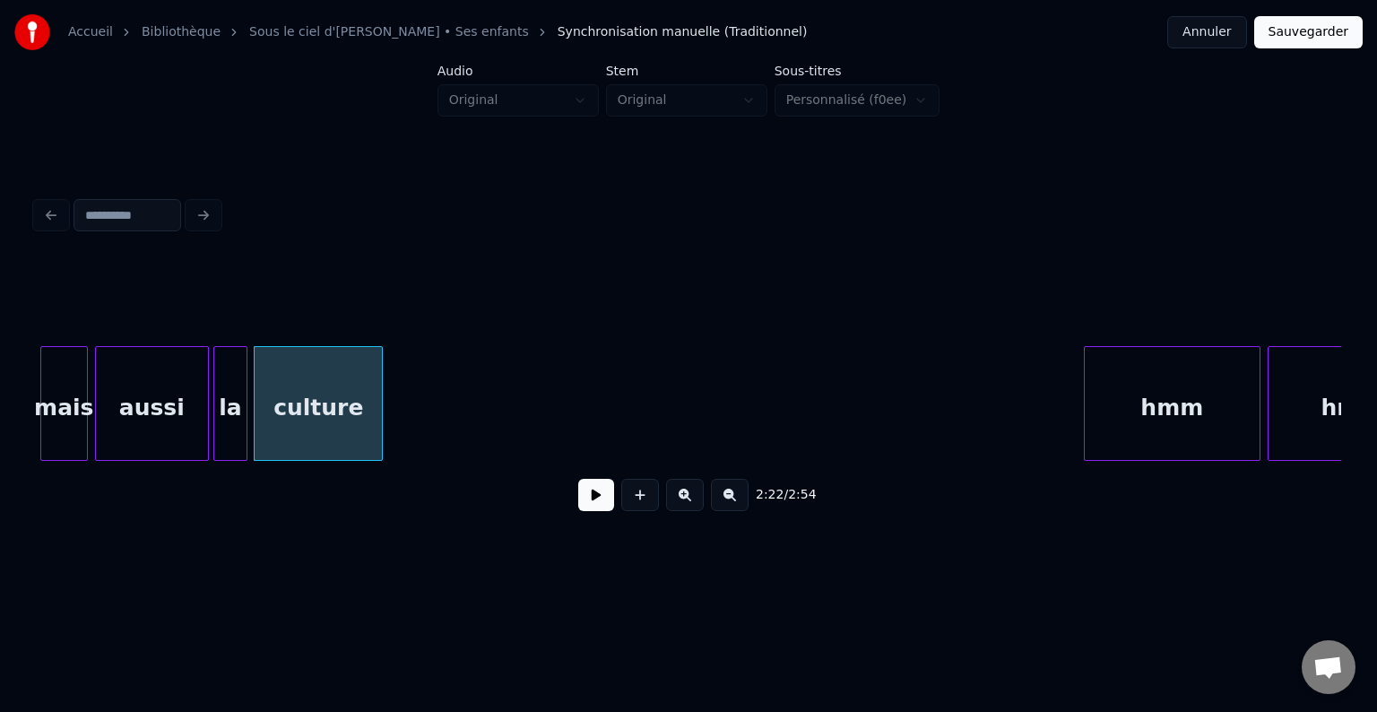
scroll to position [0, 25335]
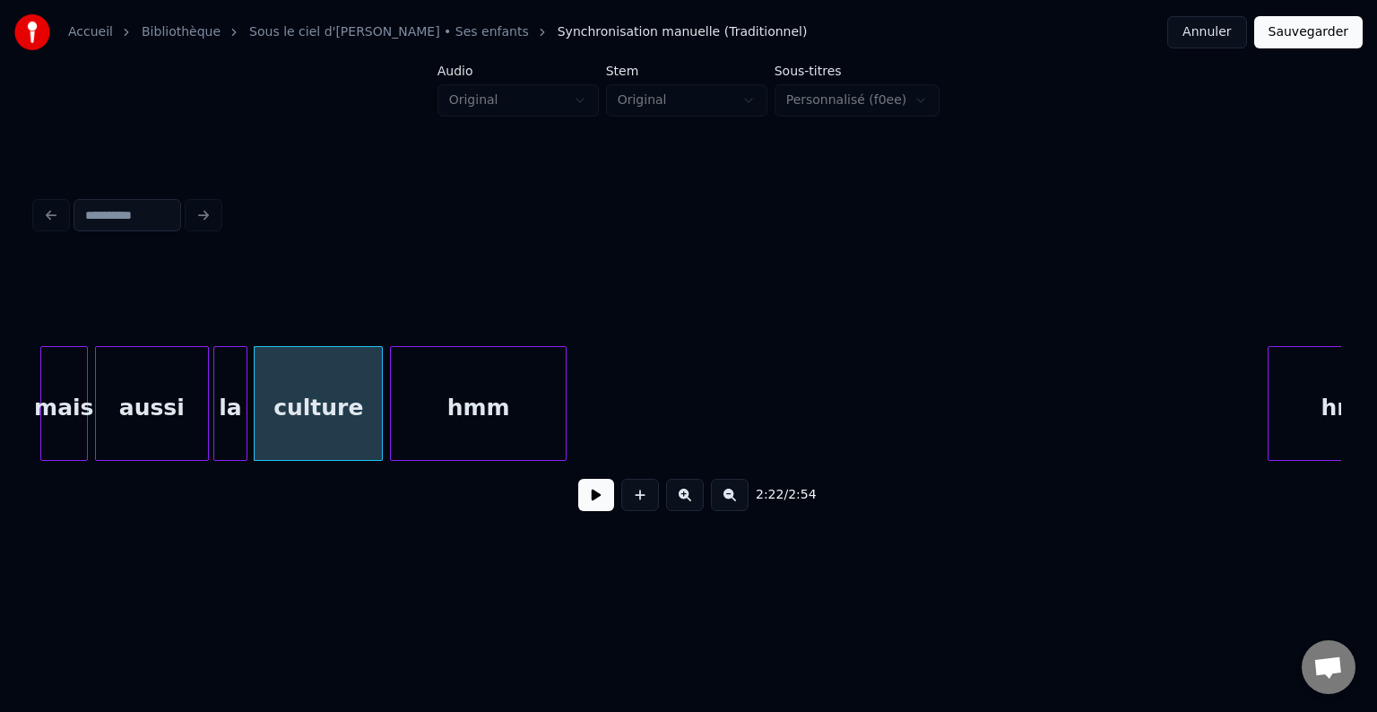
click at [441, 430] on div "hmm" at bounding box center [478, 408] width 175 height 122
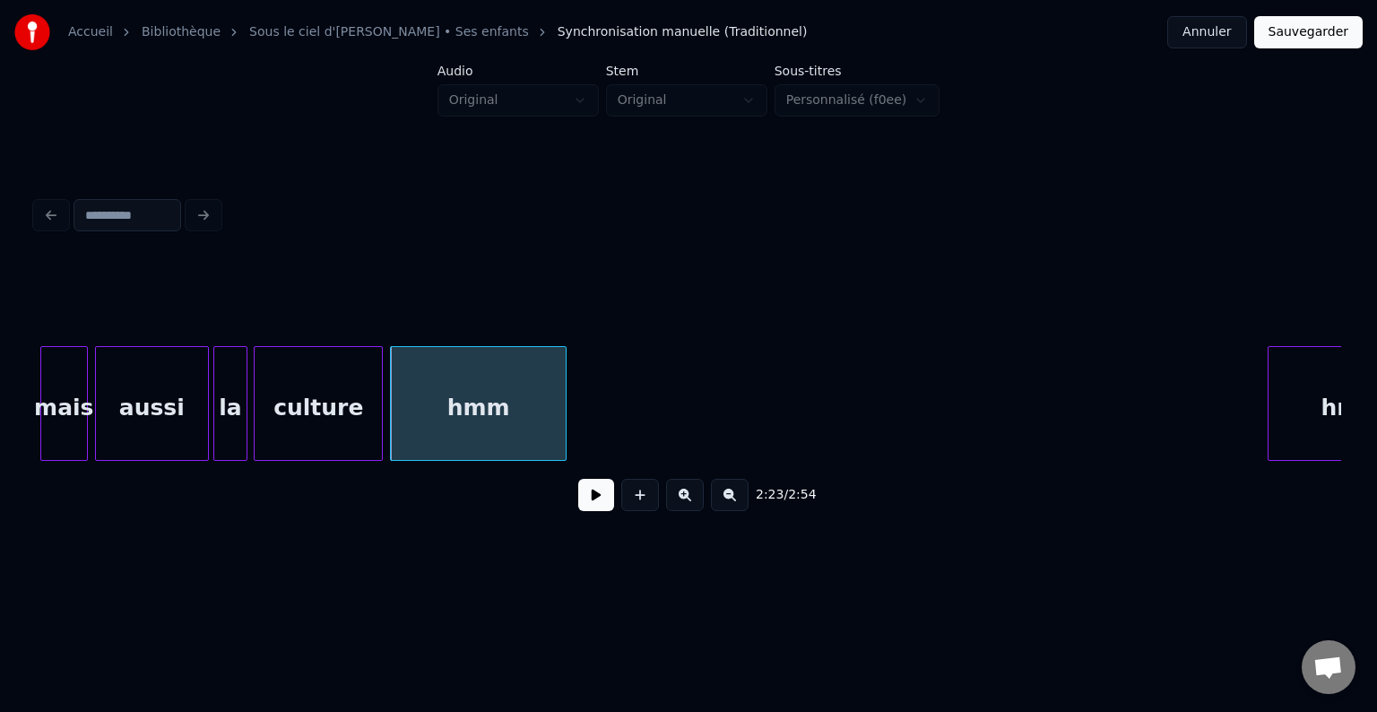
scroll to position [0, 25425]
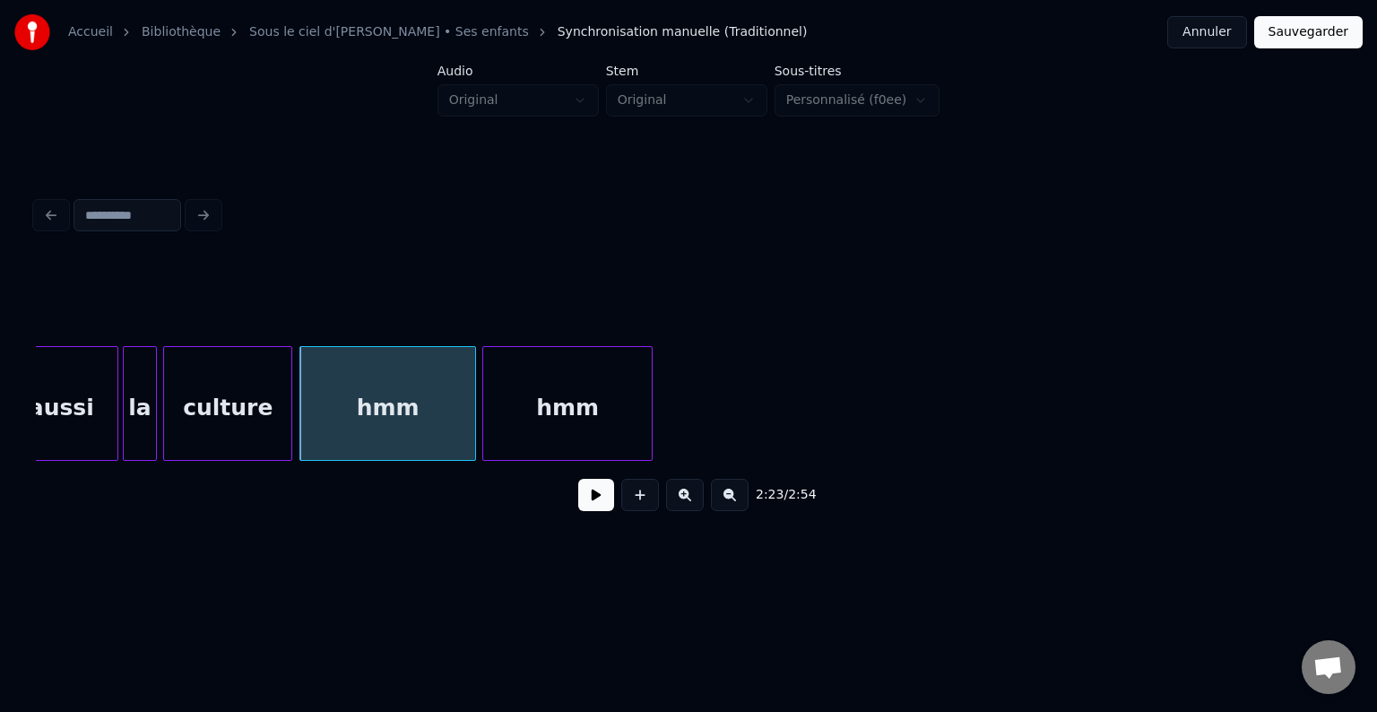
click at [609, 426] on div "hmm" at bounding box center [567, 408] width 168 height 122
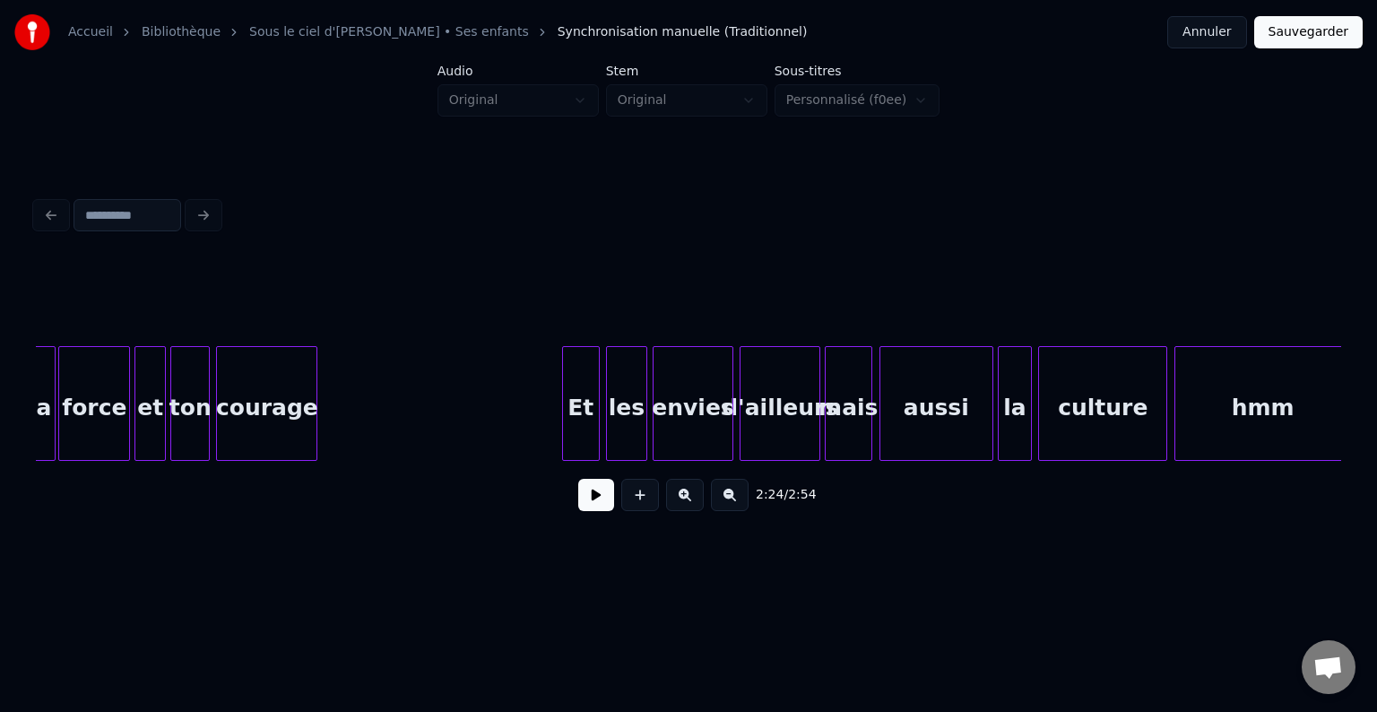
scroll to position [0, 24548]
click at [600, 511] on button at bounding box center [596, 495] width 36 height 32
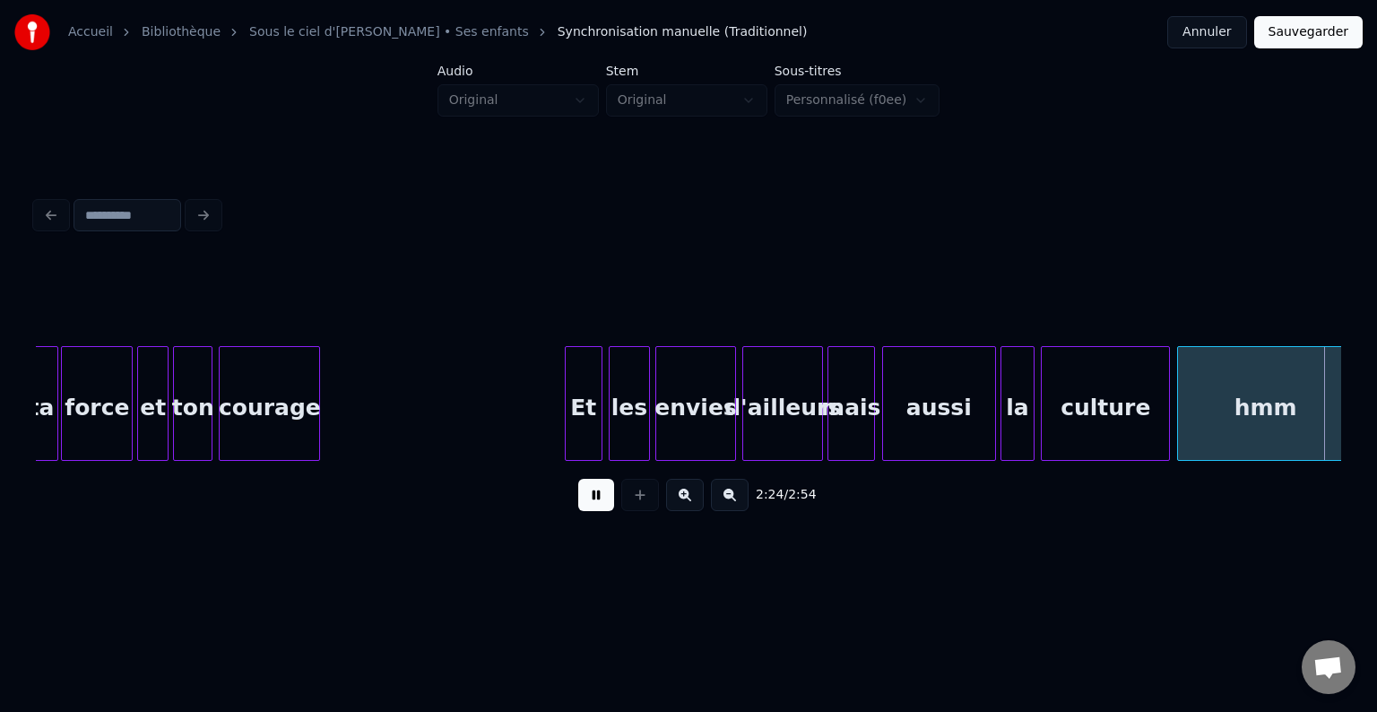
scroll to position [0, 25854]
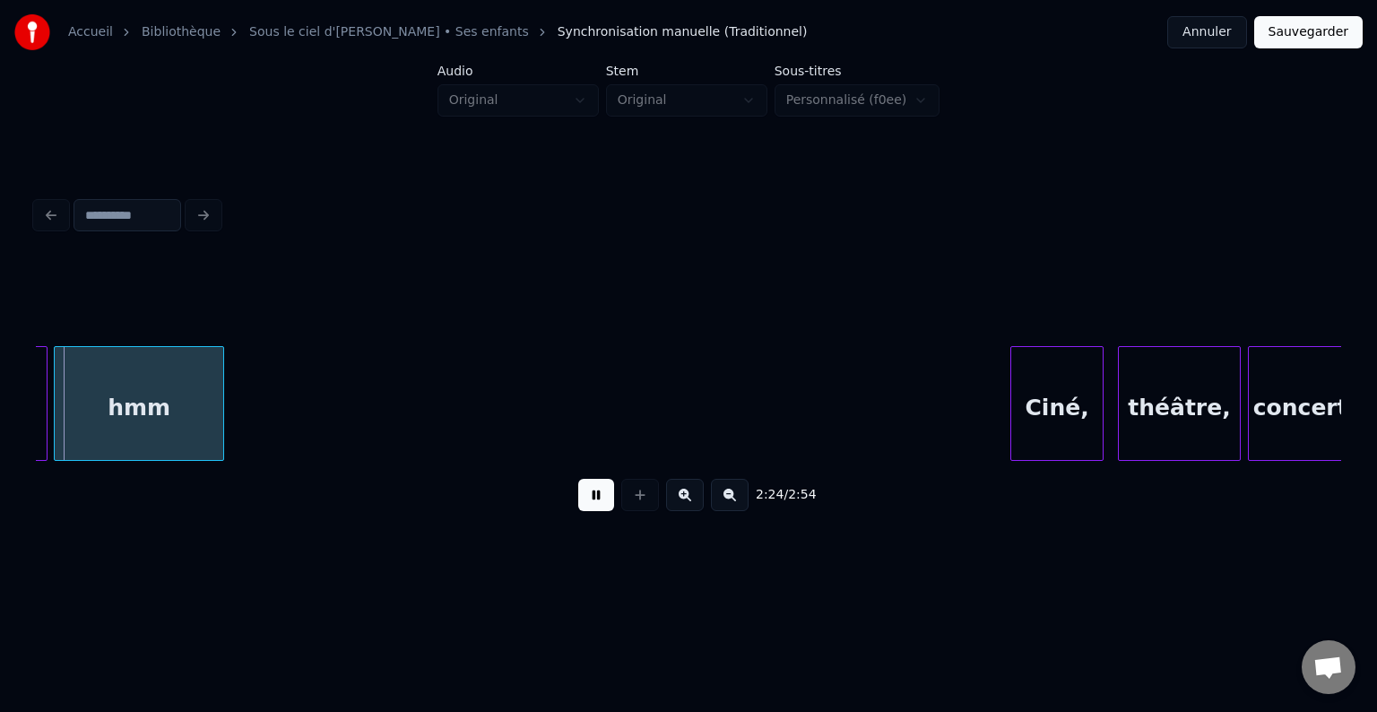
click at [594, 495] on button at bounding box center [596, 495] width 36 height 32
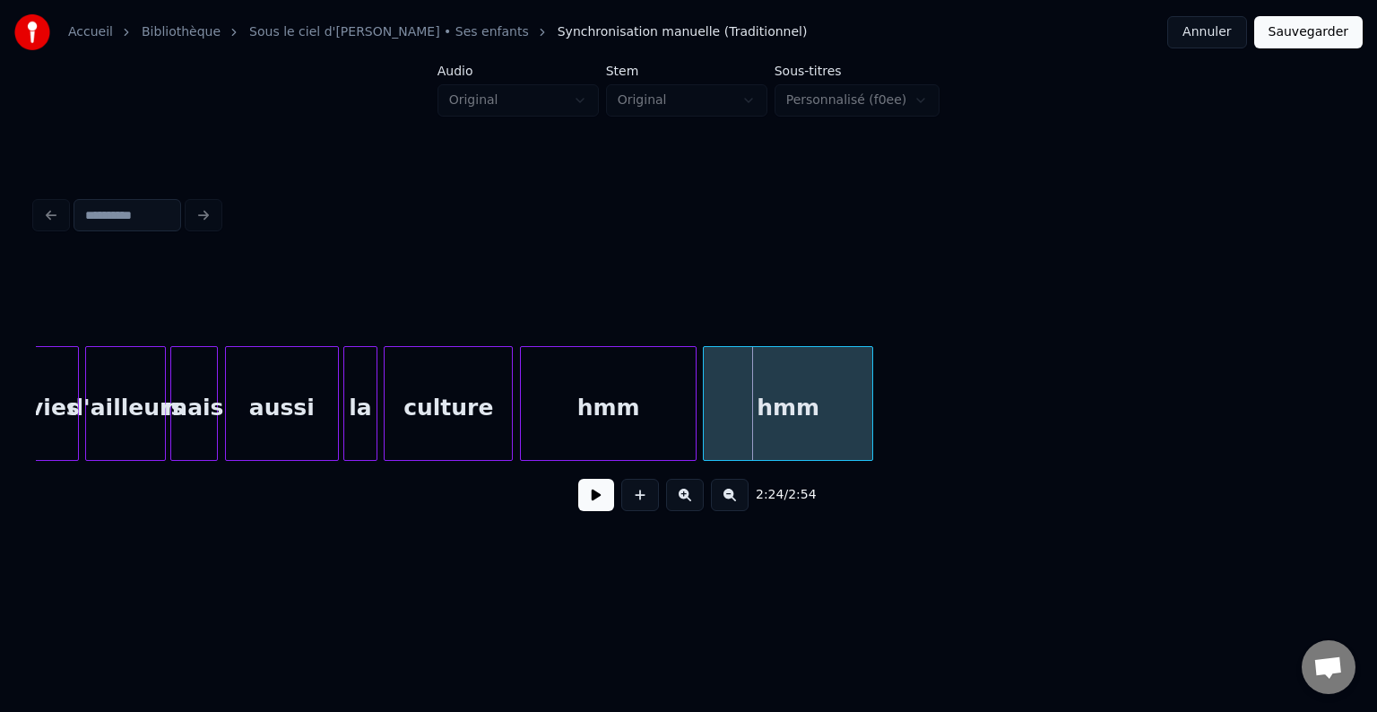
scroll to position [0, 25205]
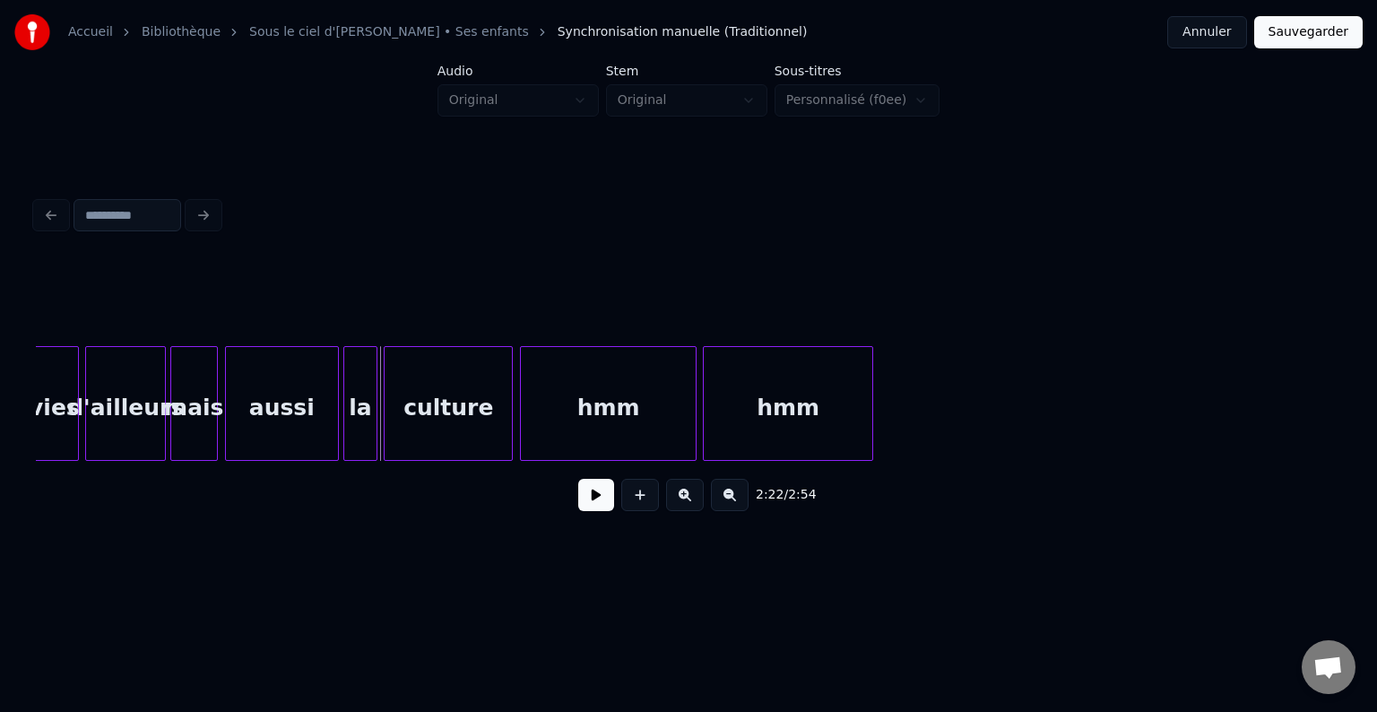
click at [588, 498] on button at bounding box center [596, 495] width 36 height 32
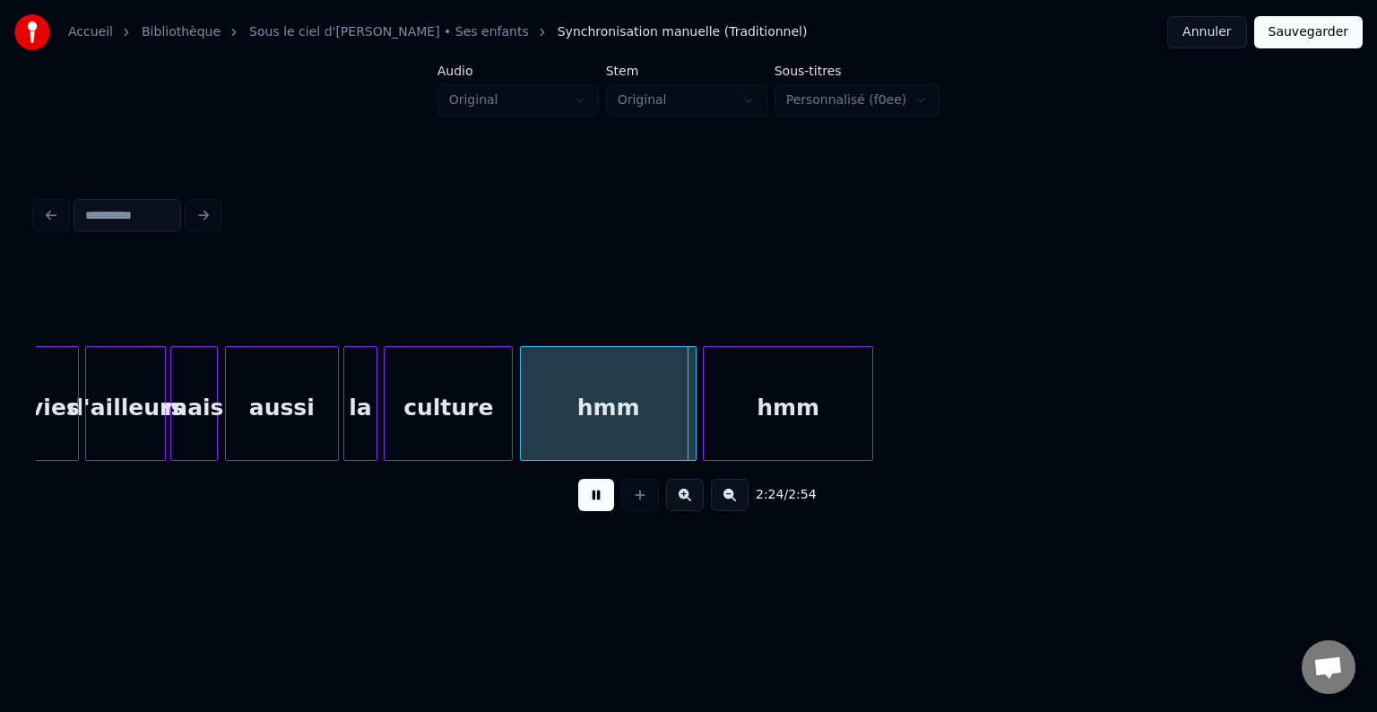
click at [581, 497] on button at bounding box center [596, 495] width 36 height 32
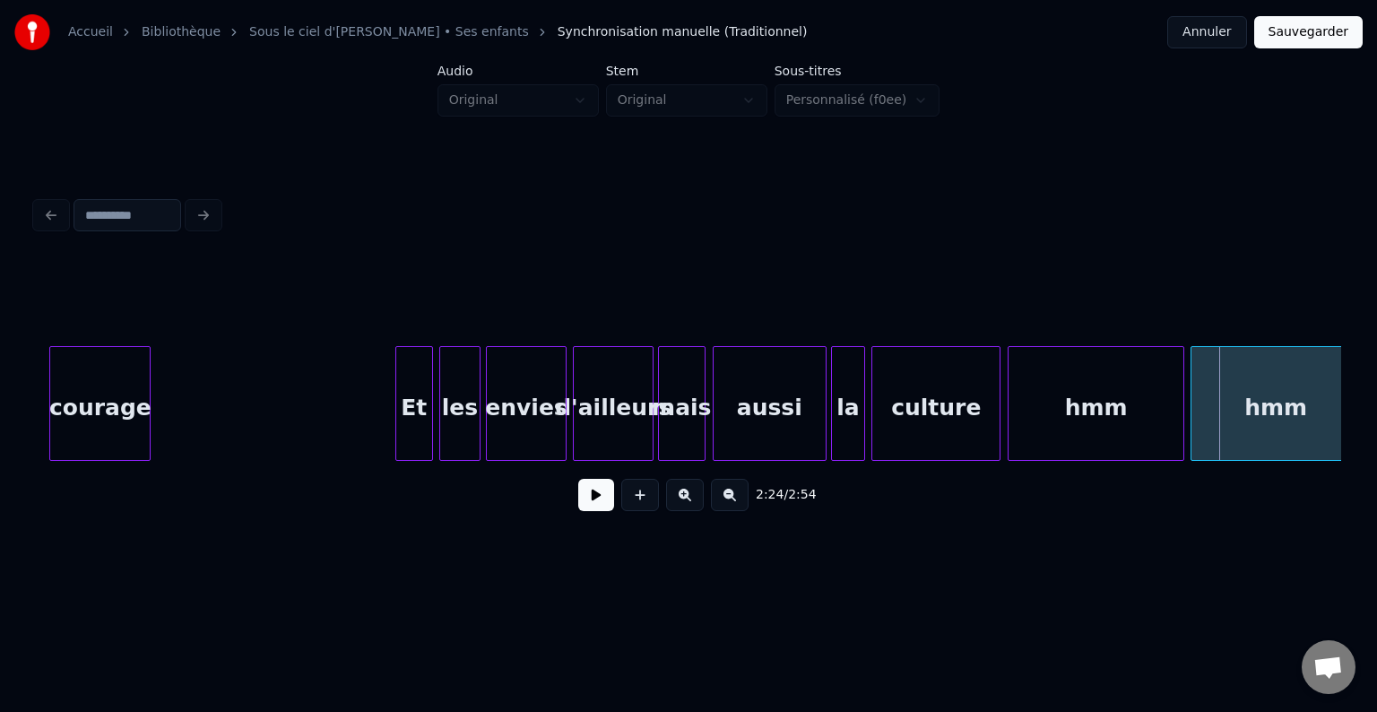
scroll to position [0, 24718]
drag, startPoint x: 309, startPoint y: 399, endPoint x: 412, endPoint y: 451, distance: 115.4
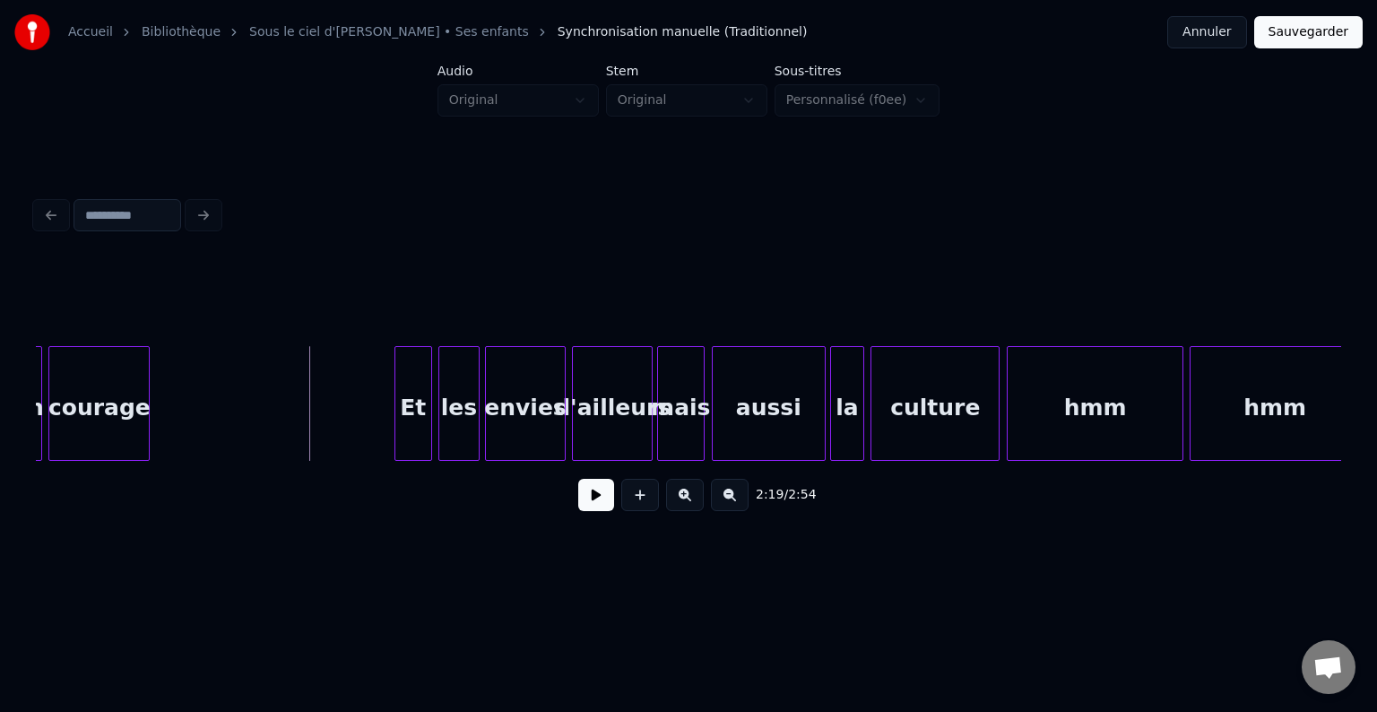
drag, startPoint x: 583, startPoint y: 491, endPoint x: 595, endPoint y: 502, distance: 16.5
click at [586, 498] on button at bounding box center [596, 495] width 36 height 32
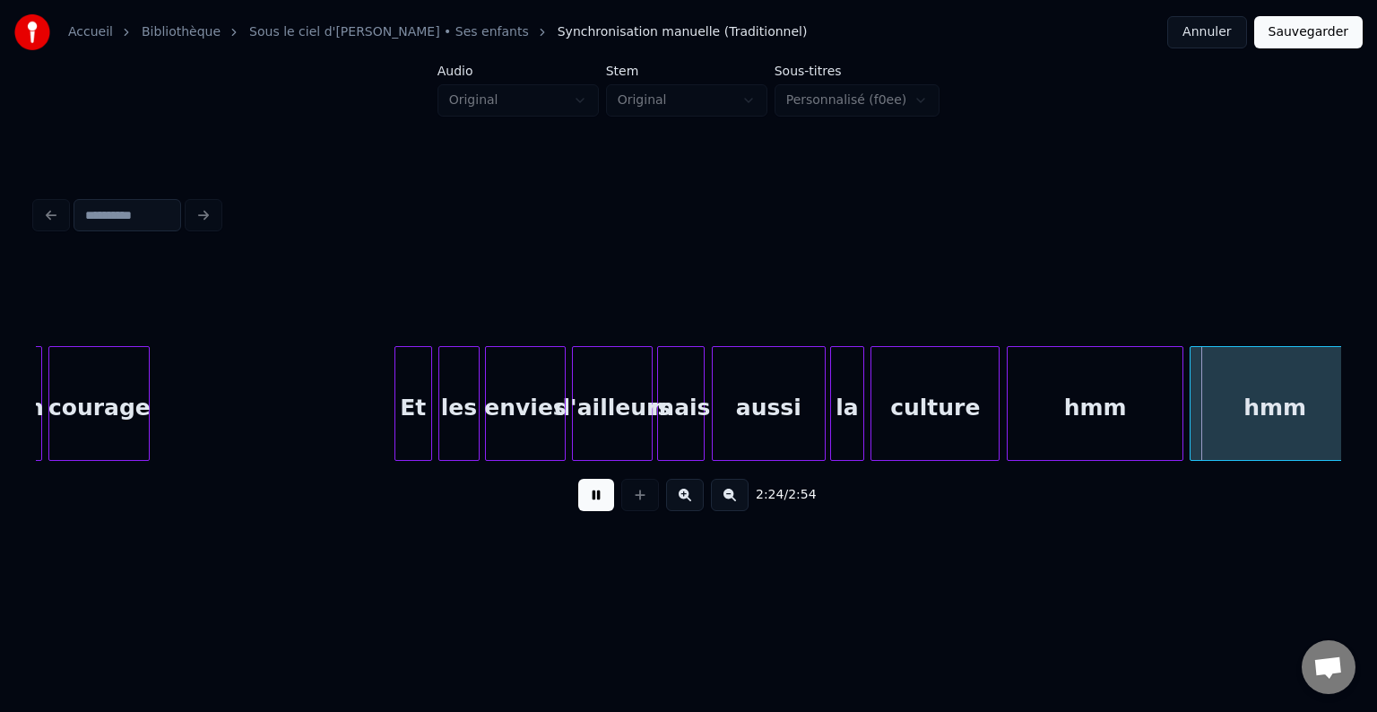
click at [601, 502] on button at bounding box center [596, 495] width 36 height 32
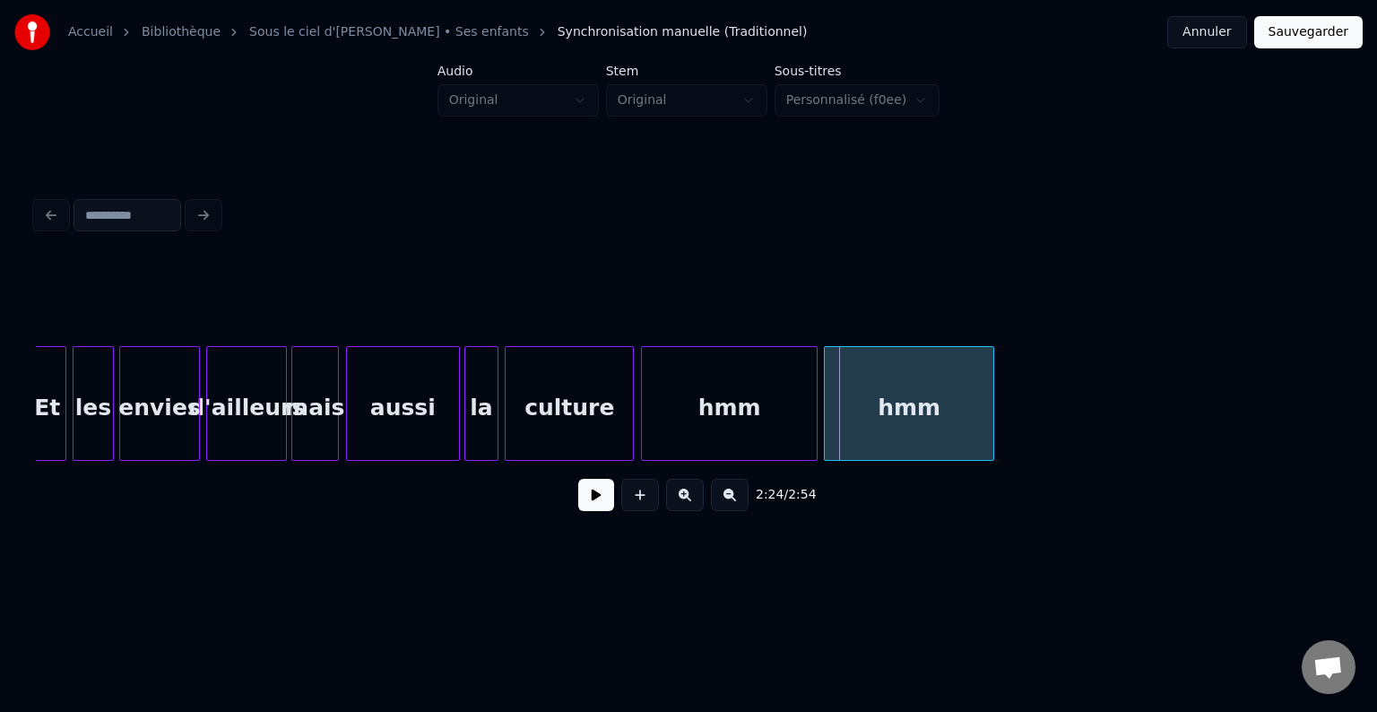
scroll to position [0, 25085]
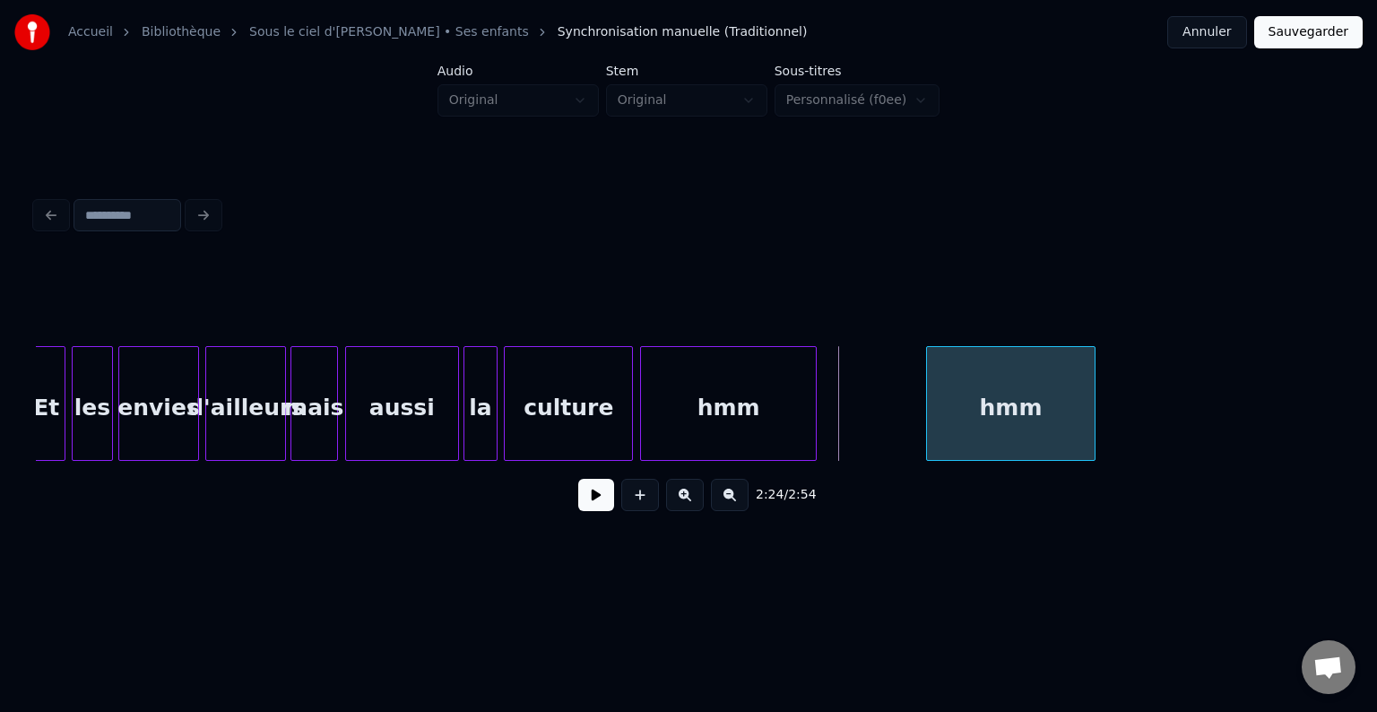
click at [1022, 423] on div "hmm" at bounding box center [1011, 408] width 168 height 122
click at [817, 434] on div "hmm" at bounding box center [819, 408] width 175 height 122
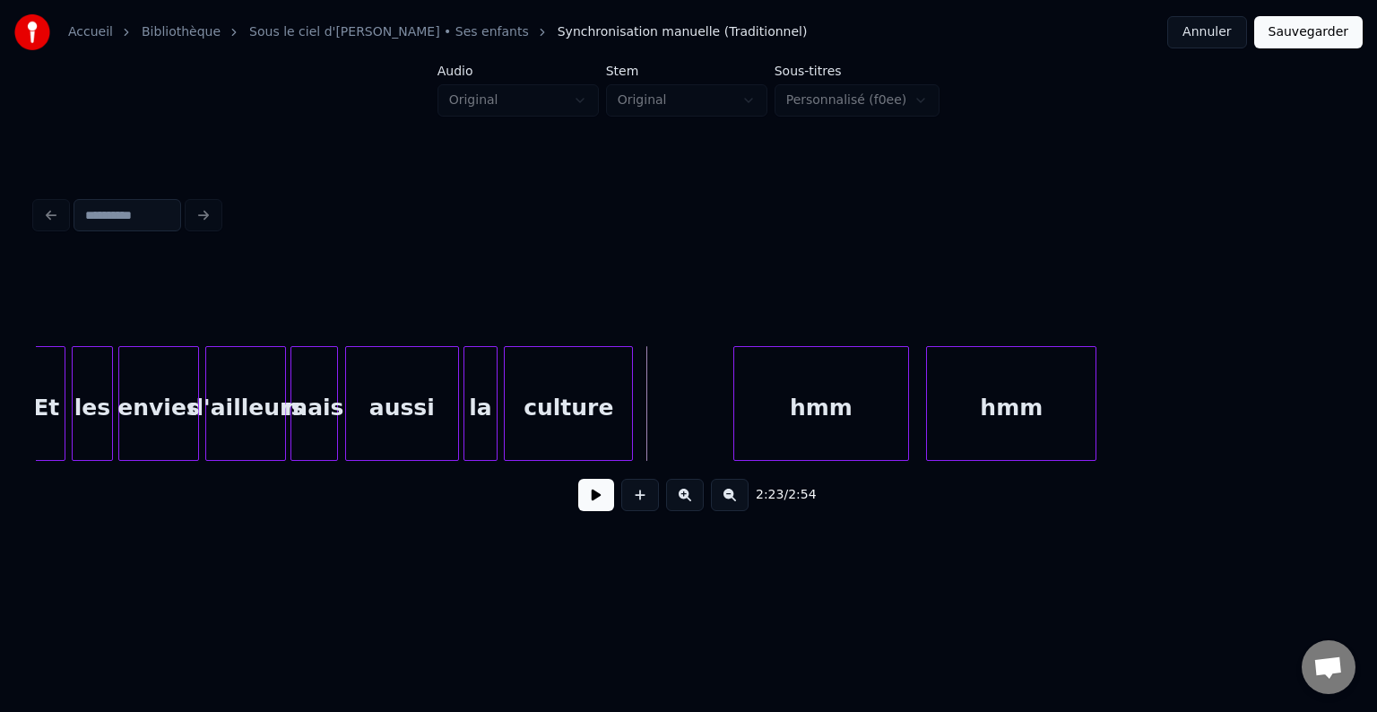
click at [600, 497] on button at bounding box center [596, 495] width 36 height 32
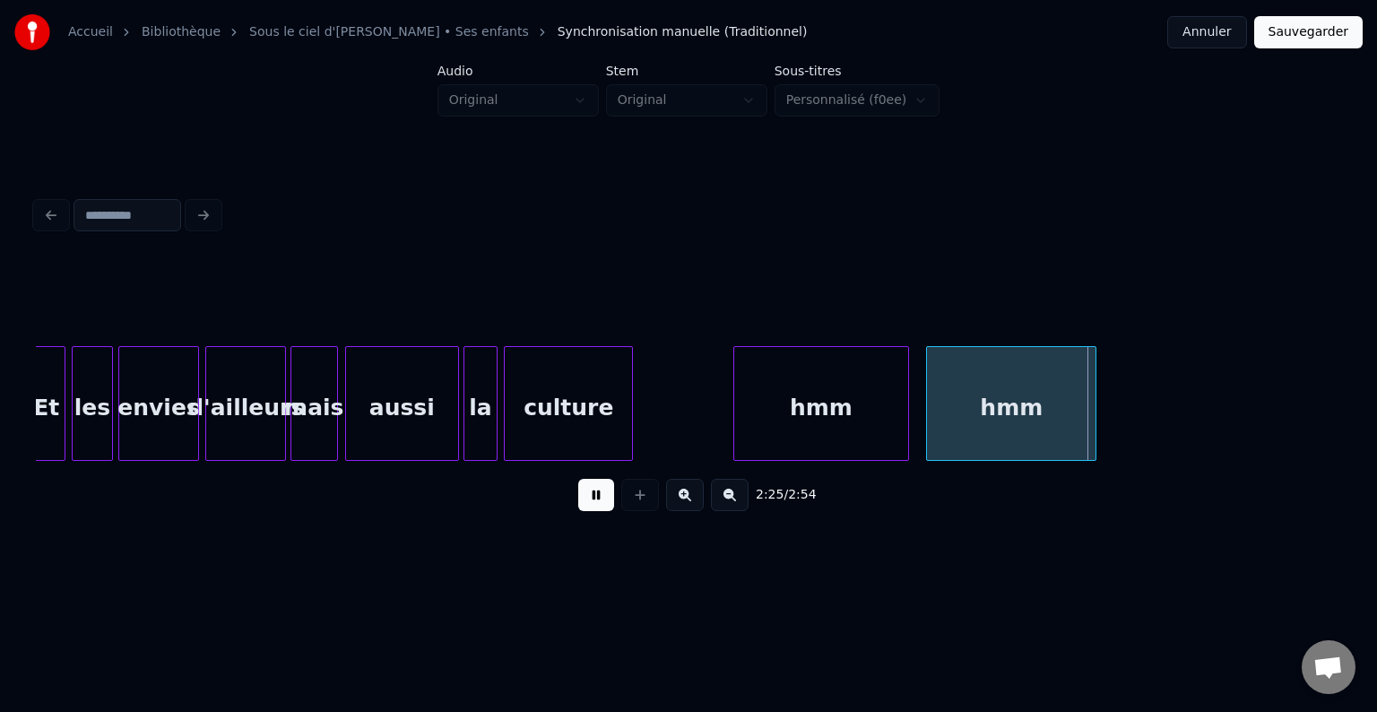
click at [599, 488] on button at bounding box center [596, 495] width 36 height 32
click at [993, 404] on div "hmm" at bounding box center [999, 408] width 168 height 122
click at [1053, 421] on div "hmm" at bounding box center [1000, 408] width 168 height 122
click at [1096, 420] on div at bounding box center [1094, 403] width 5 height 113
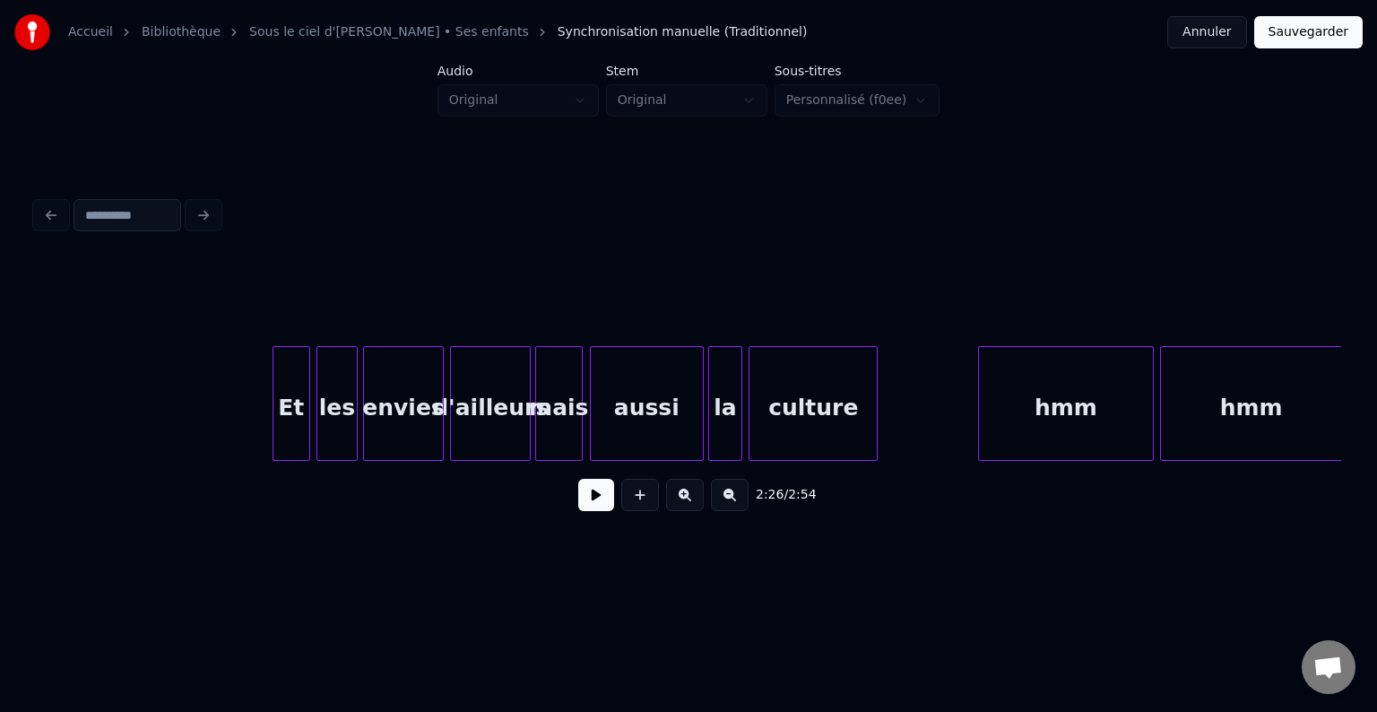
scroll to position [0, 24822]
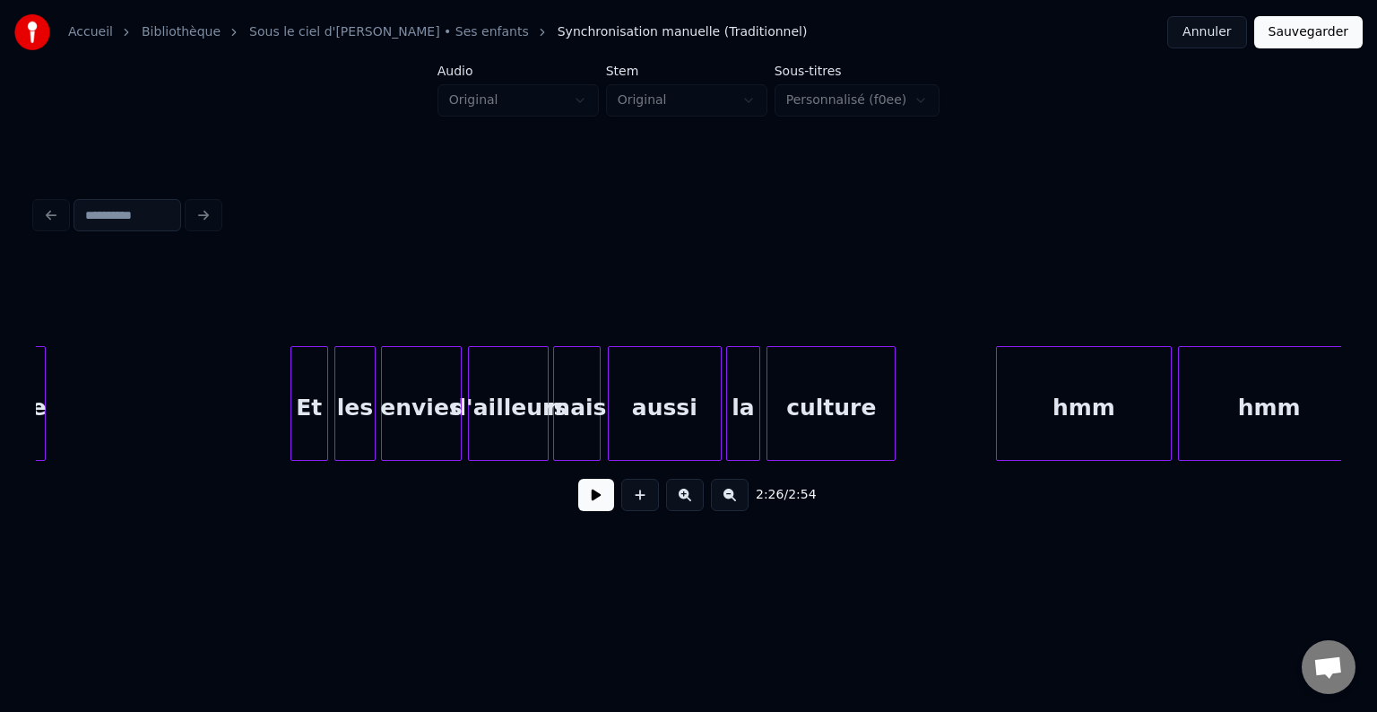
click at [599, 500] on button at bounding box center [596, 495] width 36 height 32
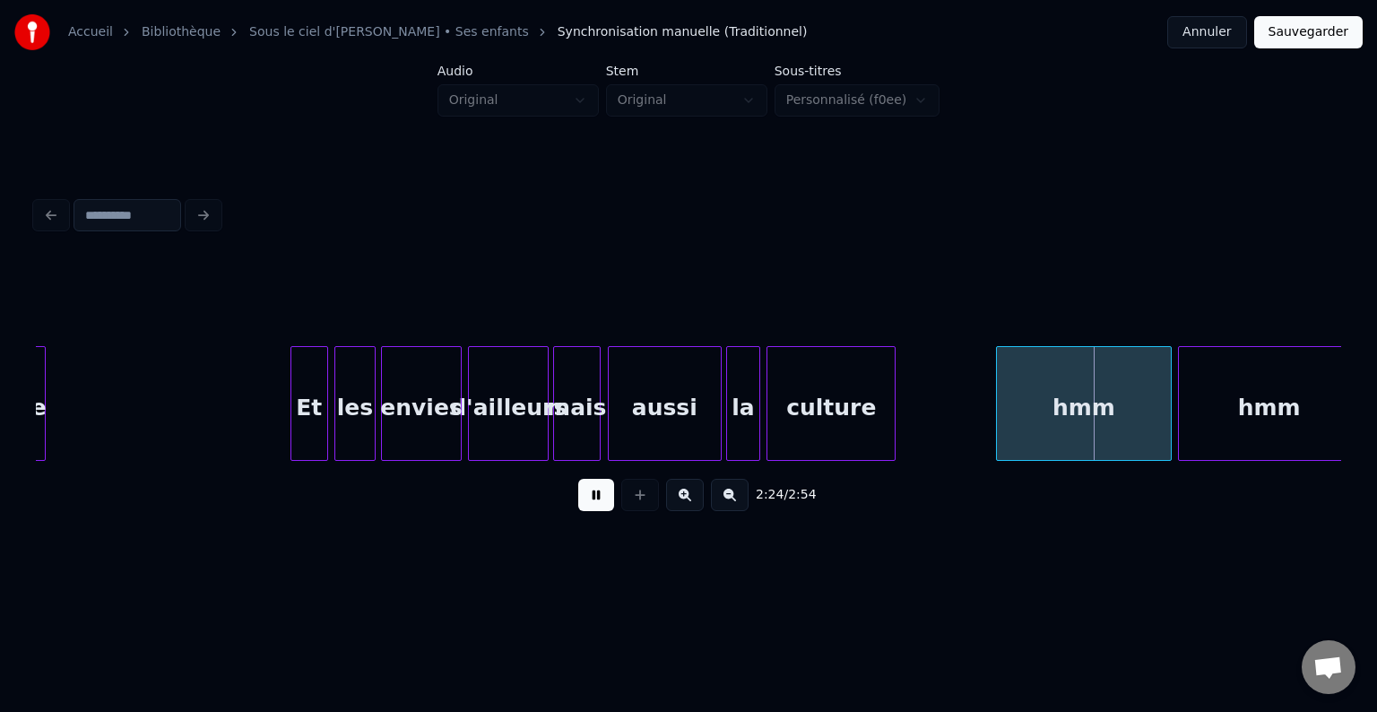
click at [600, 500] on button at bounding box center [596, 495] width 36 height 32
click at [939, 410] on div at bounding box center [936, 403] width 5 height 113
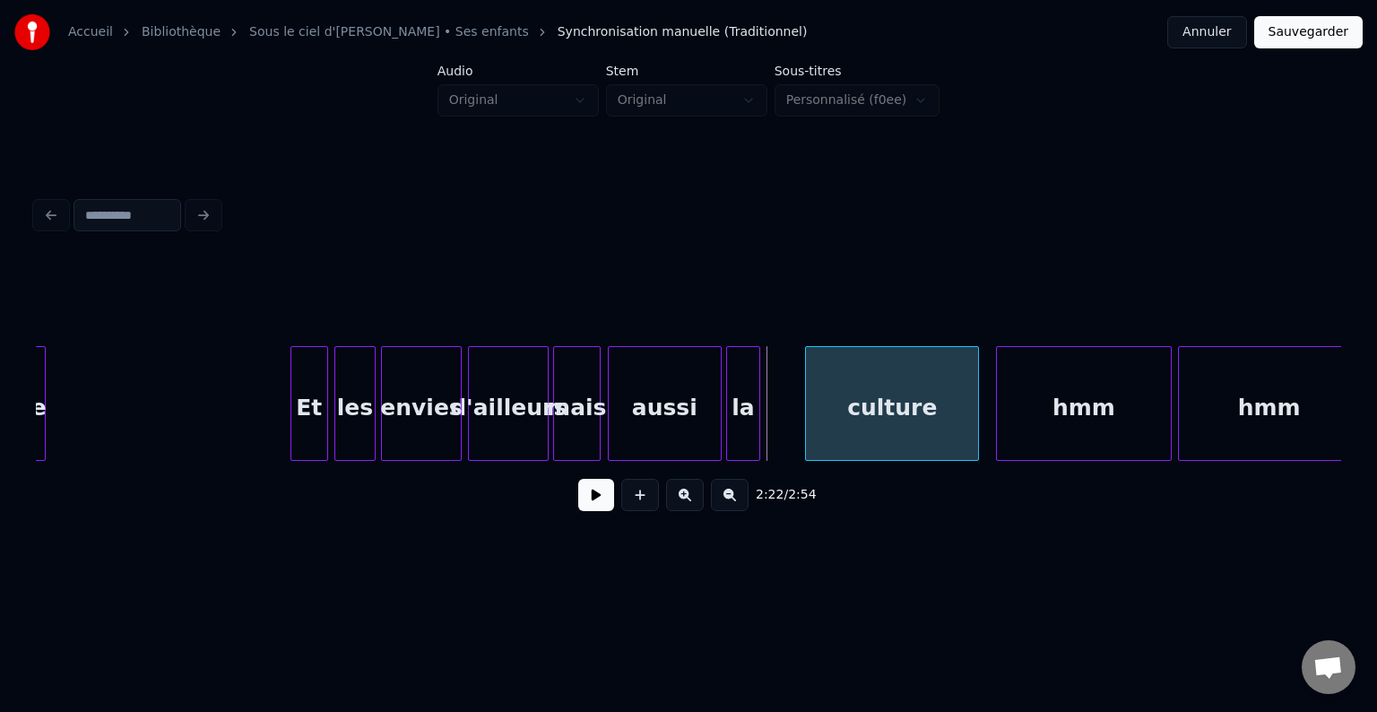
click at [944, 416] on div "culture" at bounding box center [892, 408] width 172 height 122
click at [785, 427] on div "la" at bounding box center [782, 408] width 32 height 122
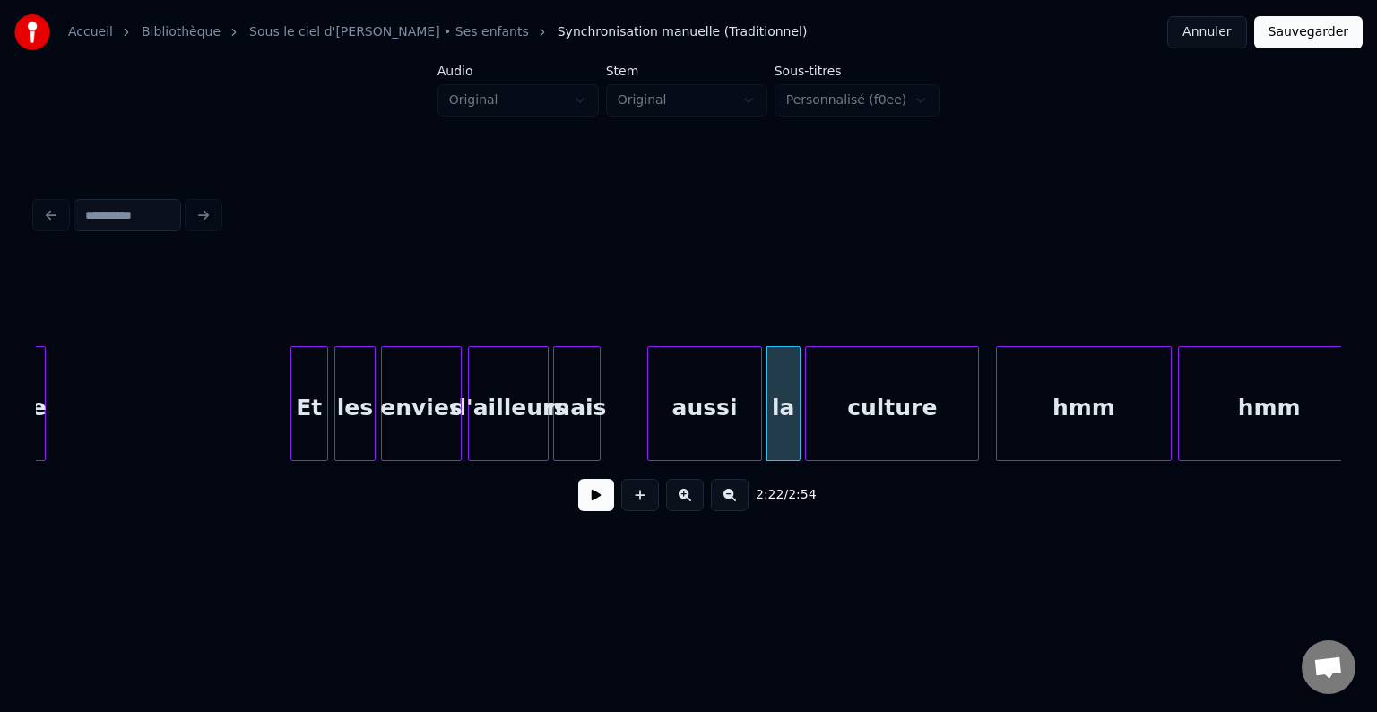
click at [732, 428] on div "aussi" at bounding box center [704, 408] width 112 height 122
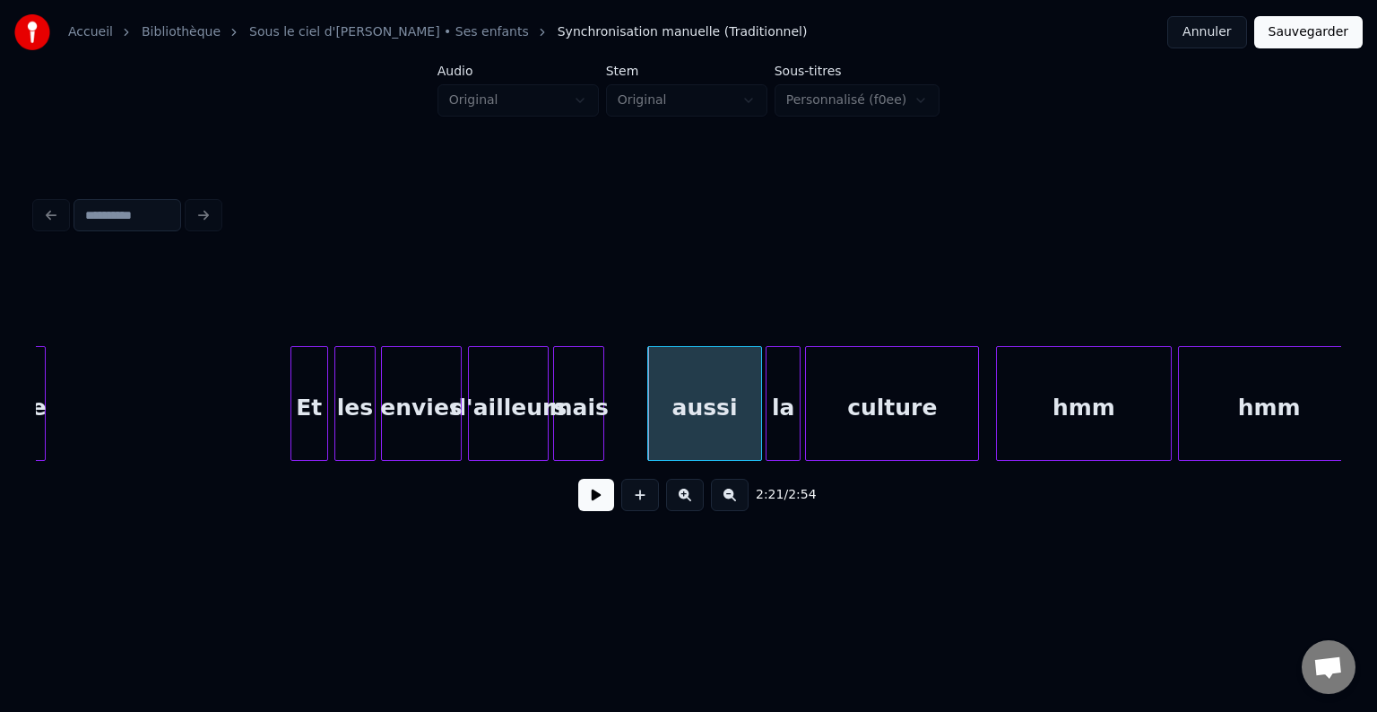
click at [603, 424] on div at bounding box center [600, 403] width 5 height 113
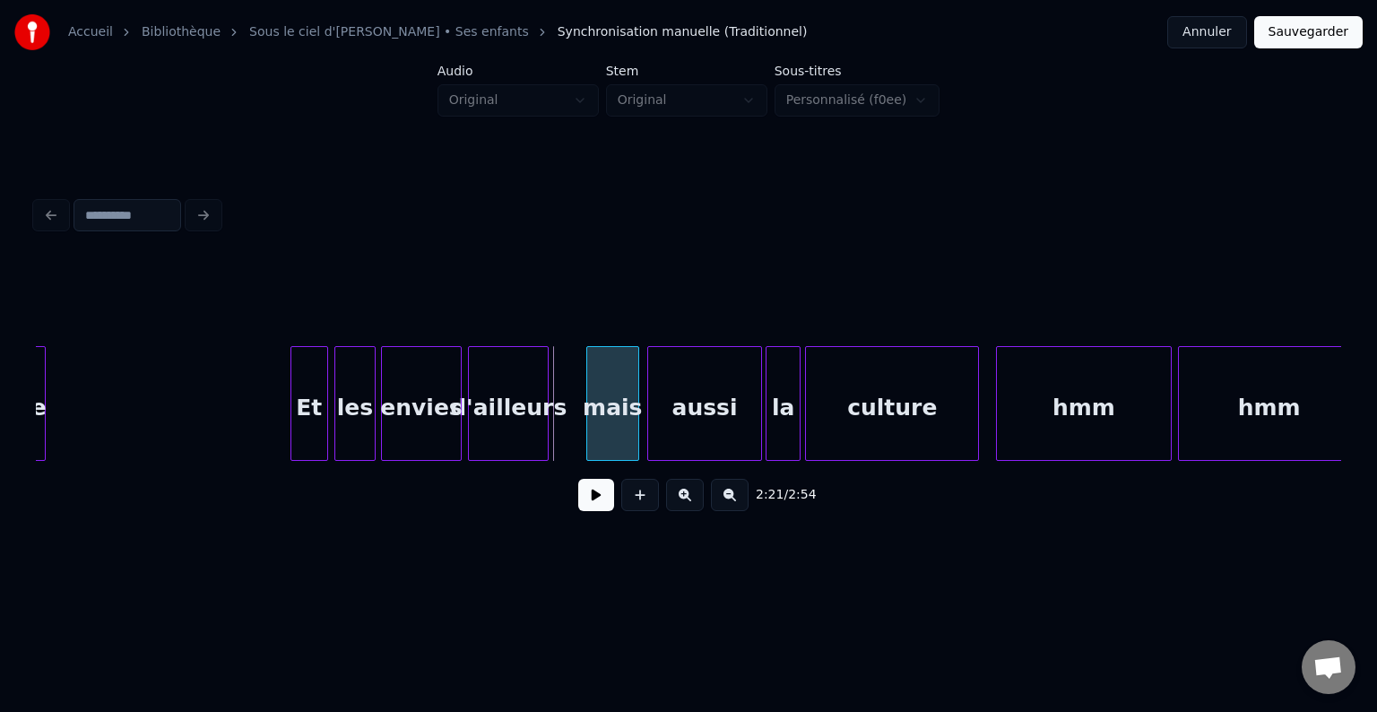
click at [612, 429] on div "mais" at bounding box center [612, 408] width 51 height 122
click at [601, 506] on button at bounding box center [596, 495] width 36 height 32
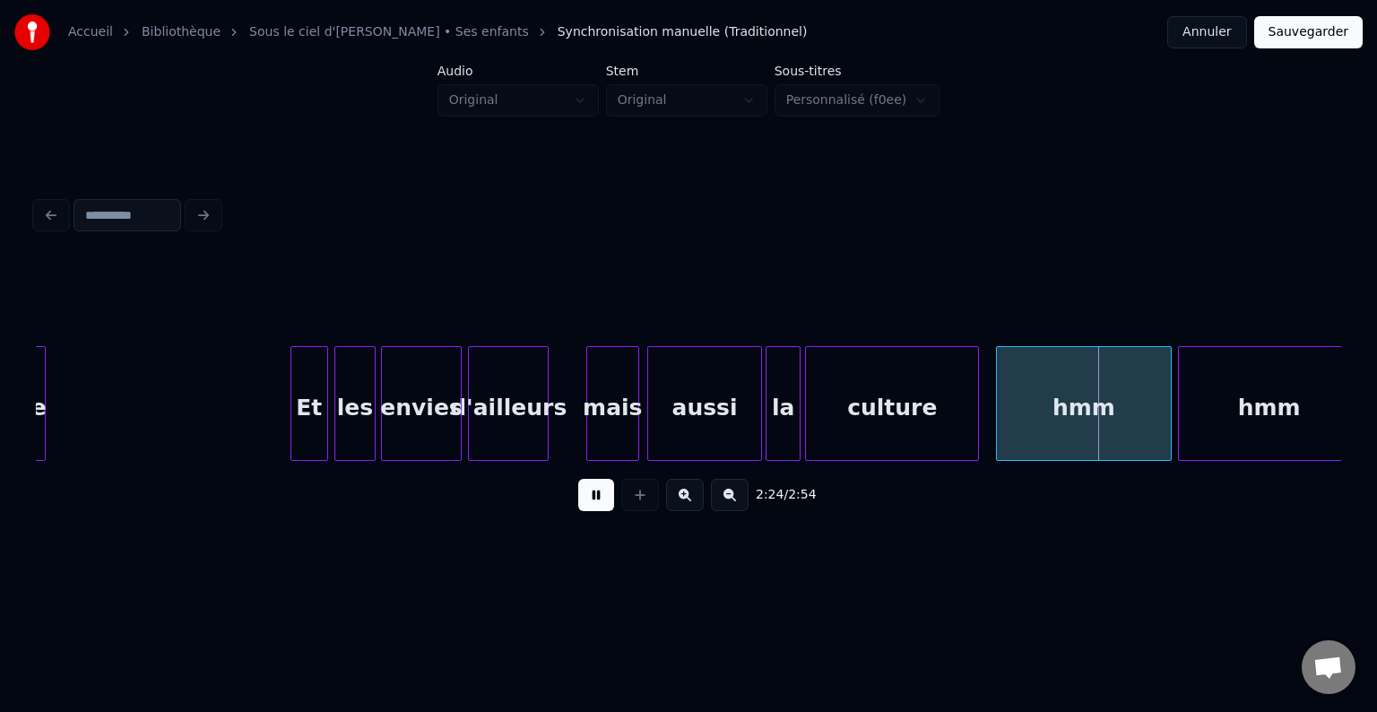
click at [577, 498] on div "2:24 / 2:54" at bounding box center [688, 494] width 1276 height 39
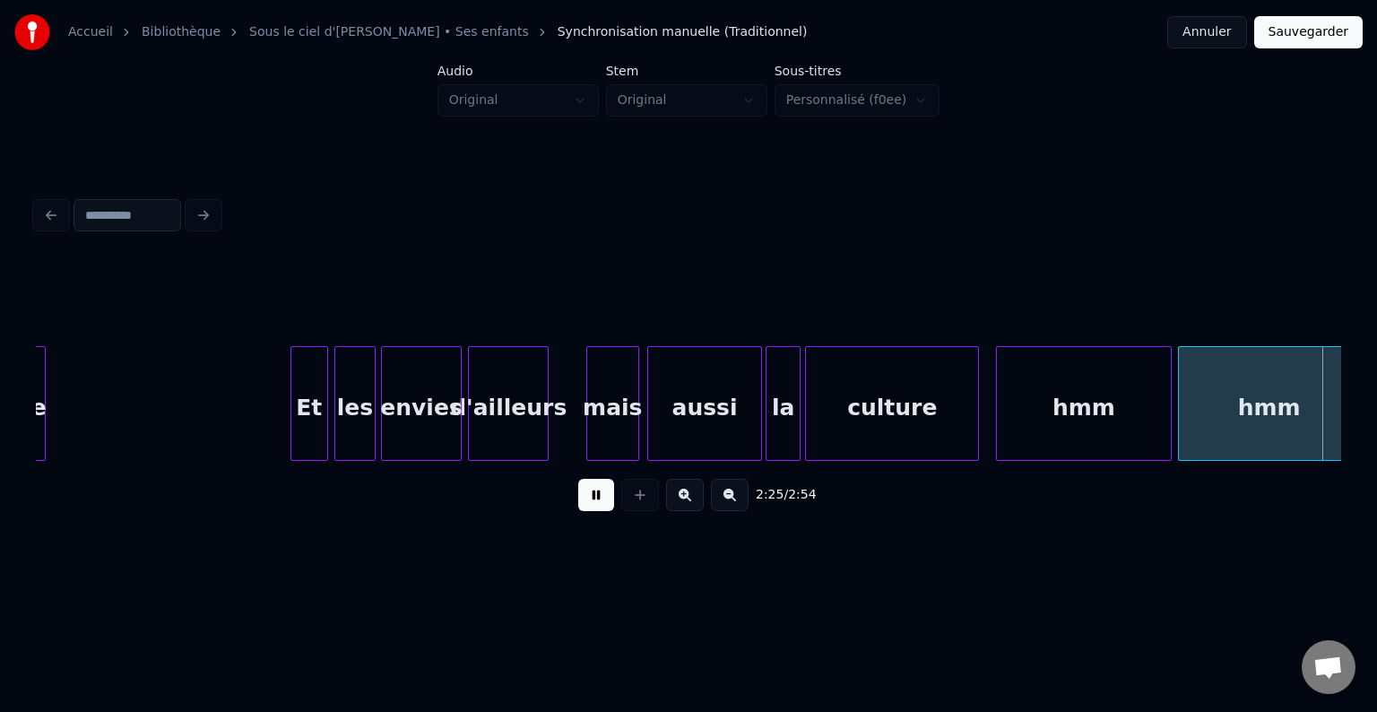
click at [600, 498] on button at bounding box center [596, 495] width 36 height 32
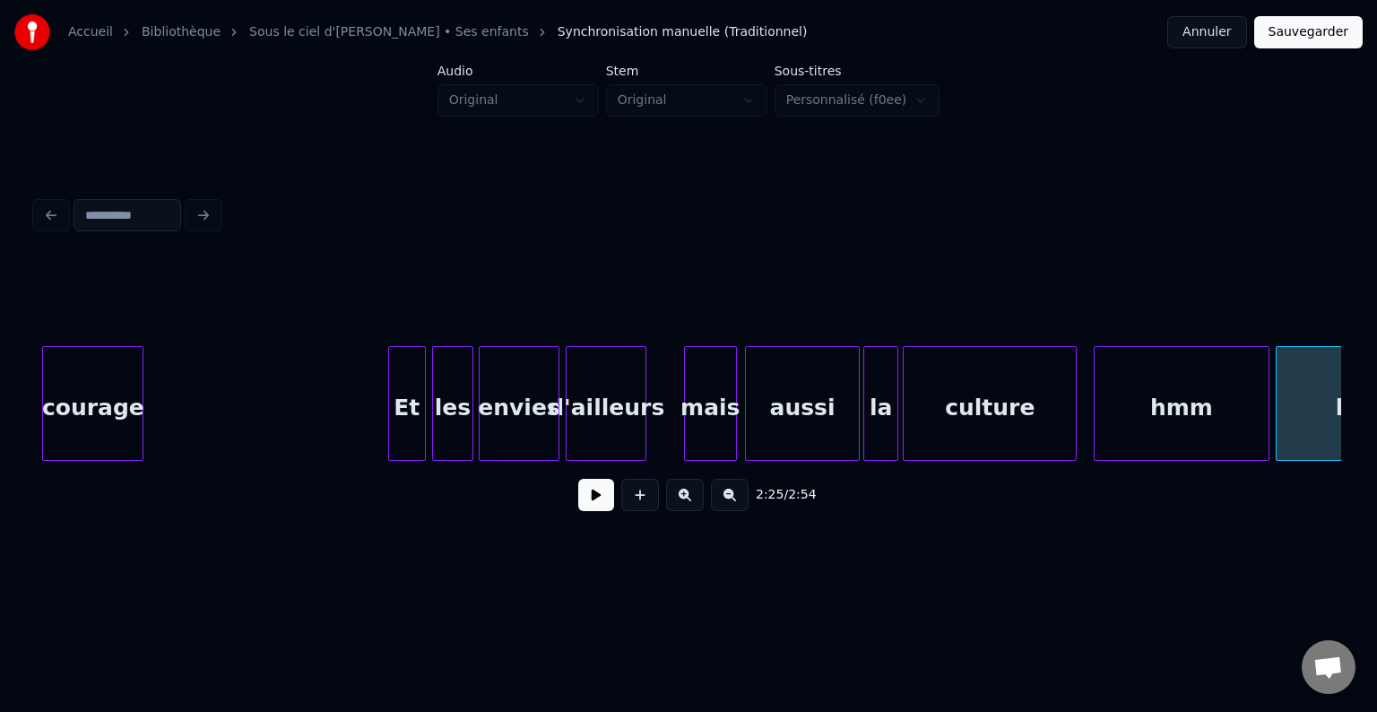
scroll to position [0, 24783]
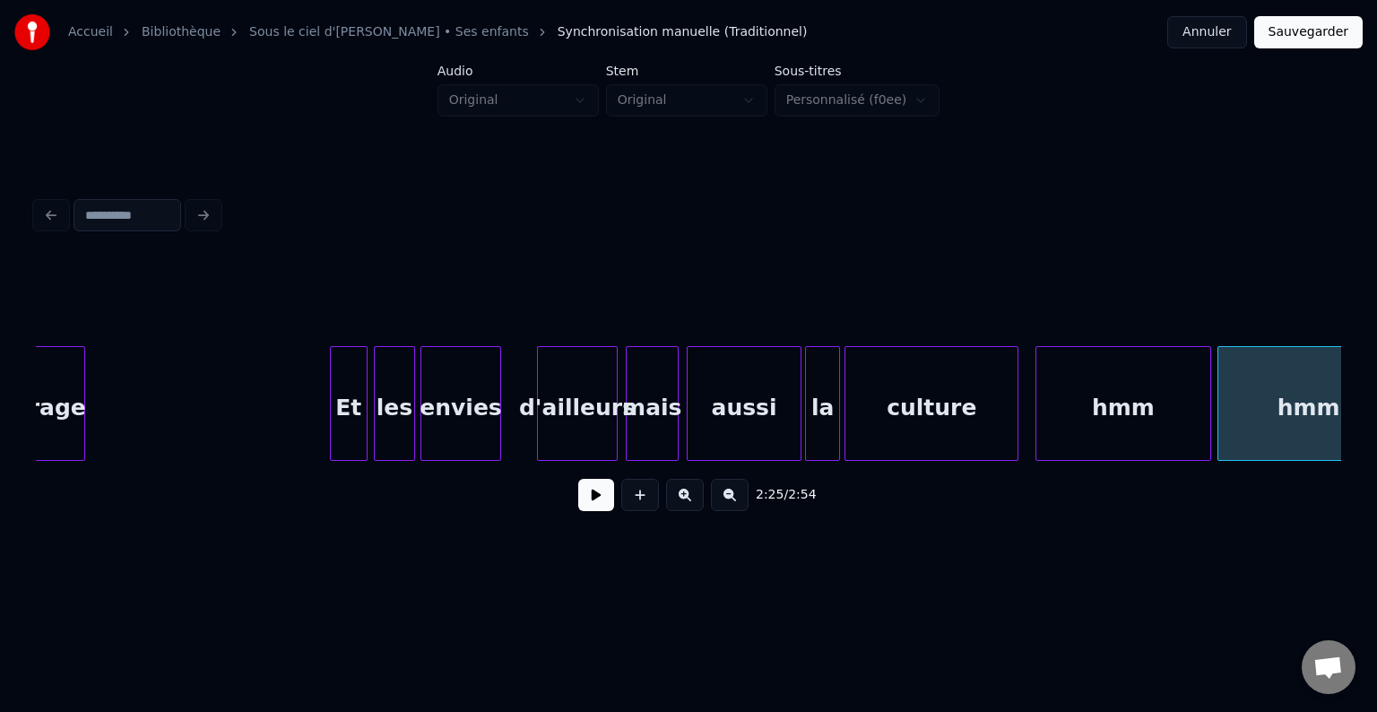
click at [590, 427] on div "d'ailleurs" at bounding box center [577, 408] width 79 height 122
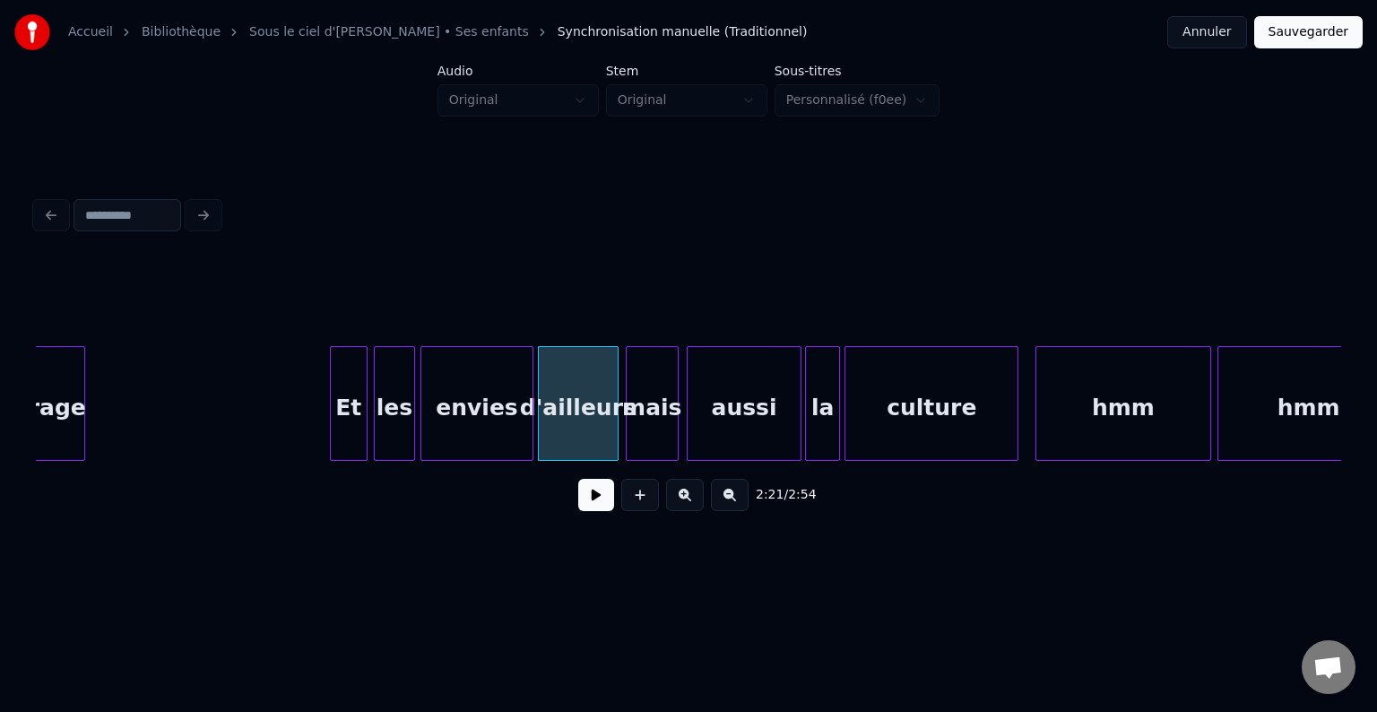
click at [531, 431] on div at bounding box center [529, 403] width 5 height 113
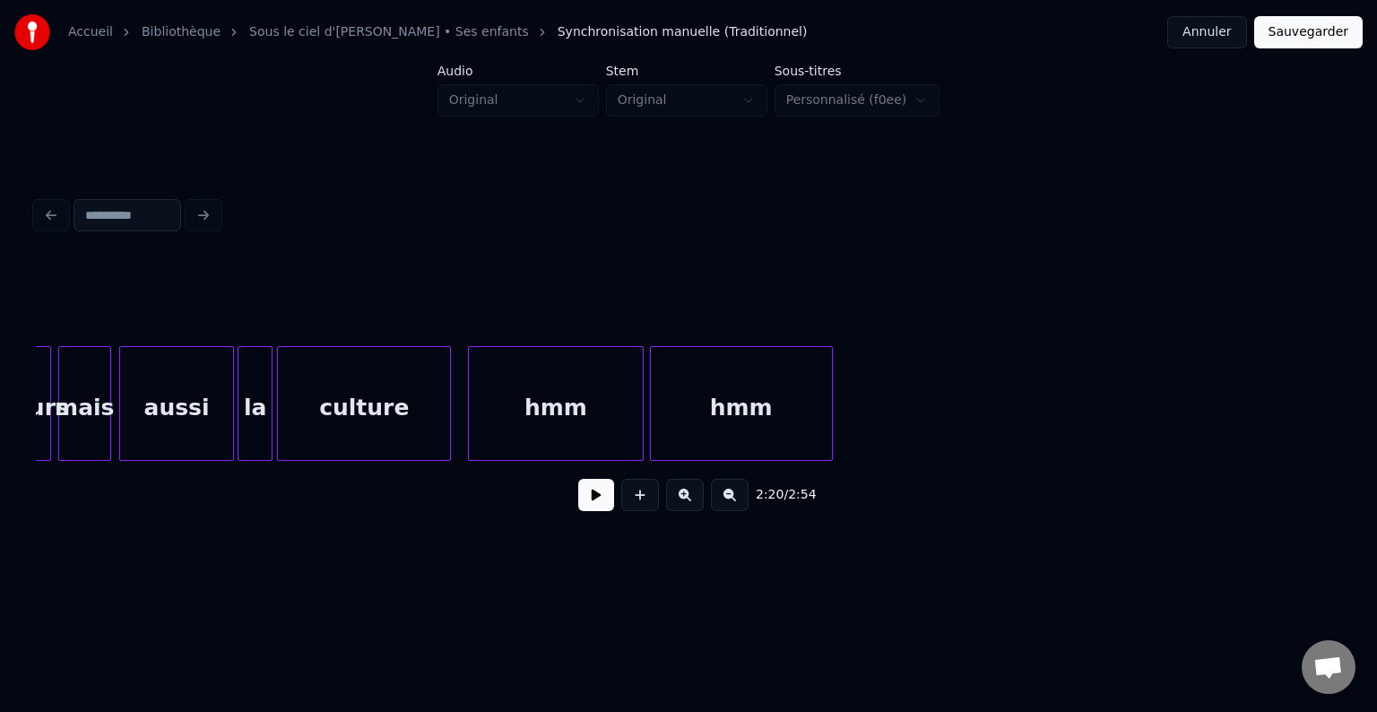
scroll to position [0, 25474]
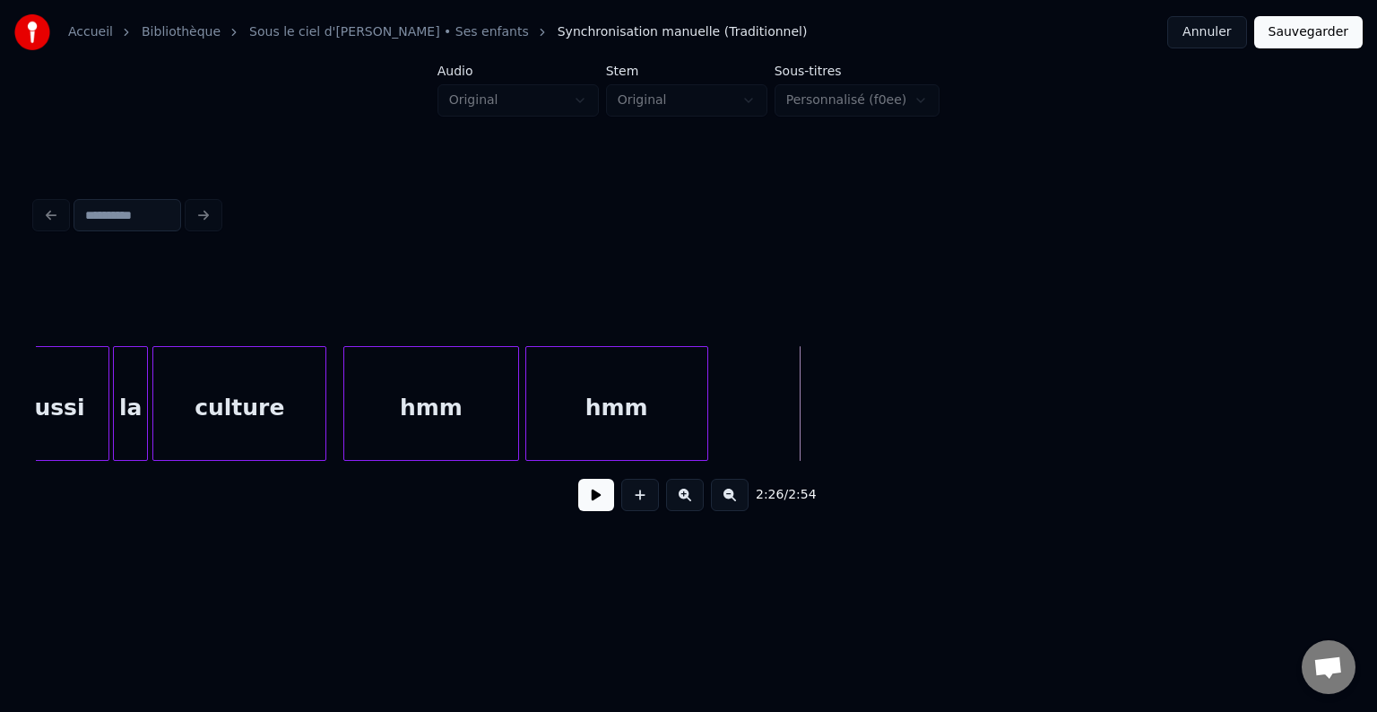
click at [581, 494] on button at bounding box center [596, 495] width 36 height 32
click at [595, 500] on button at bounding box center [596, 495] width 36 height 32
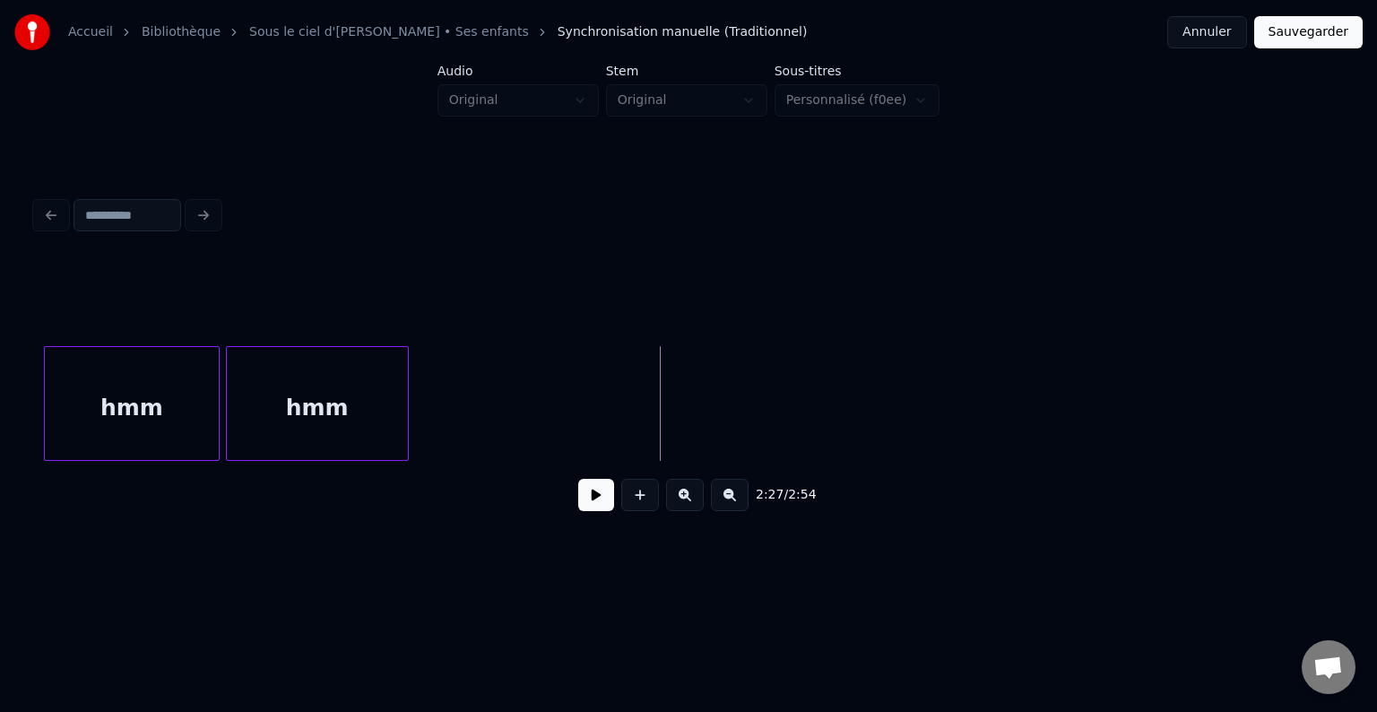
scroll to position [0, 25844]
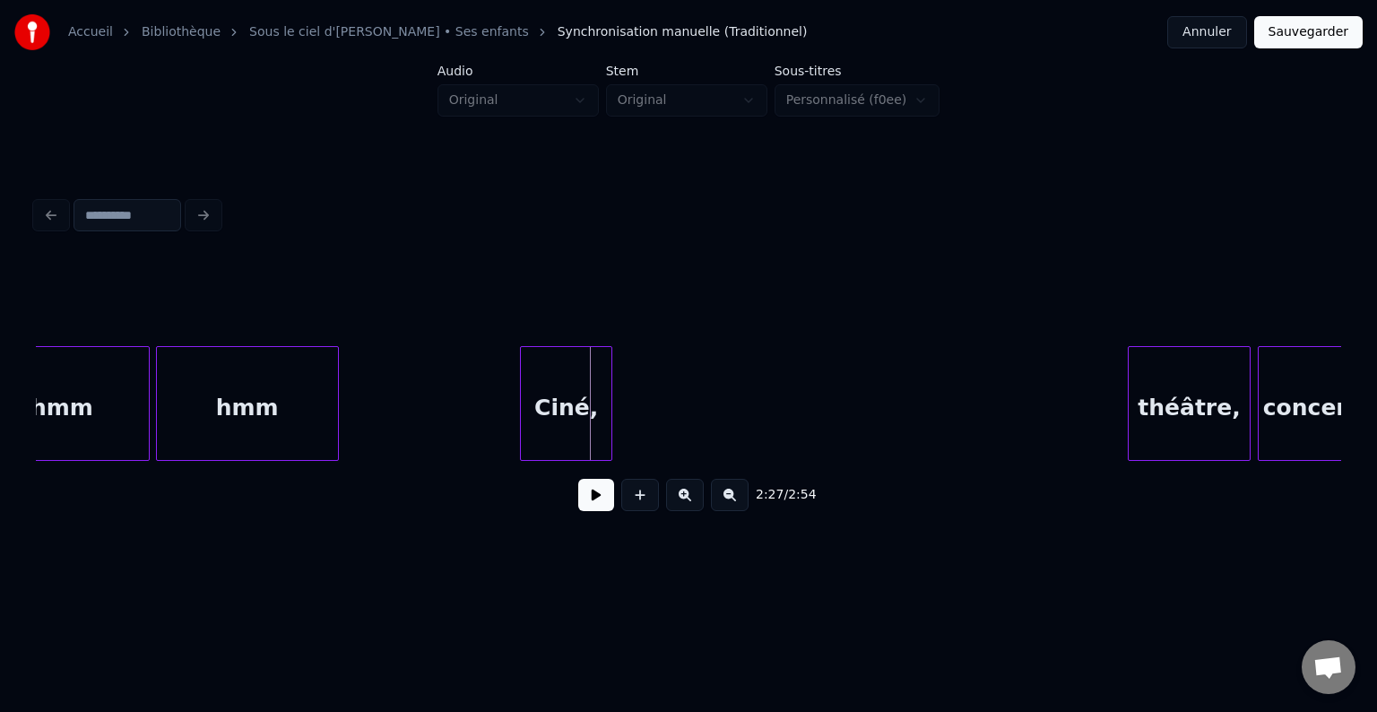
click at [548, 419] on div "Ciné," at bounding box center [566, 408] width 91 height 122
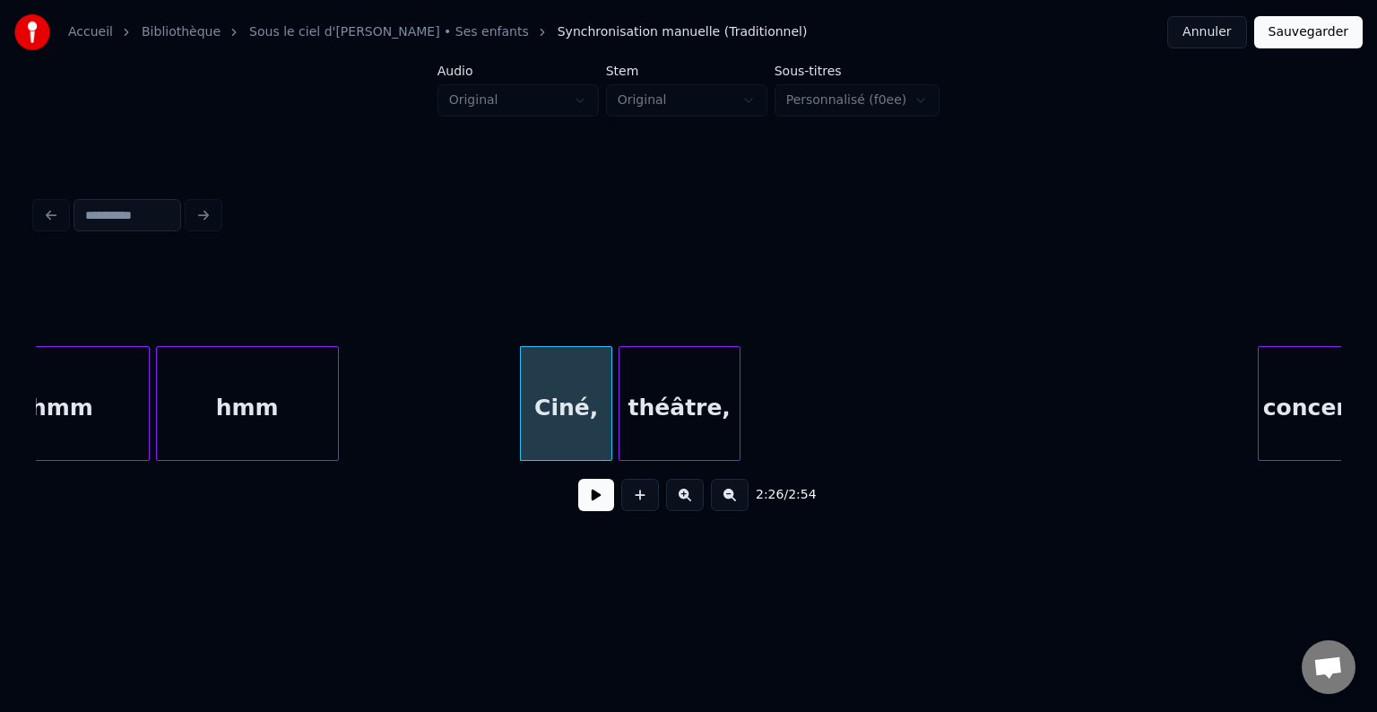
click at [671, 436] on div "théâtre," at bounding box center [679, 408] width 120 height 122
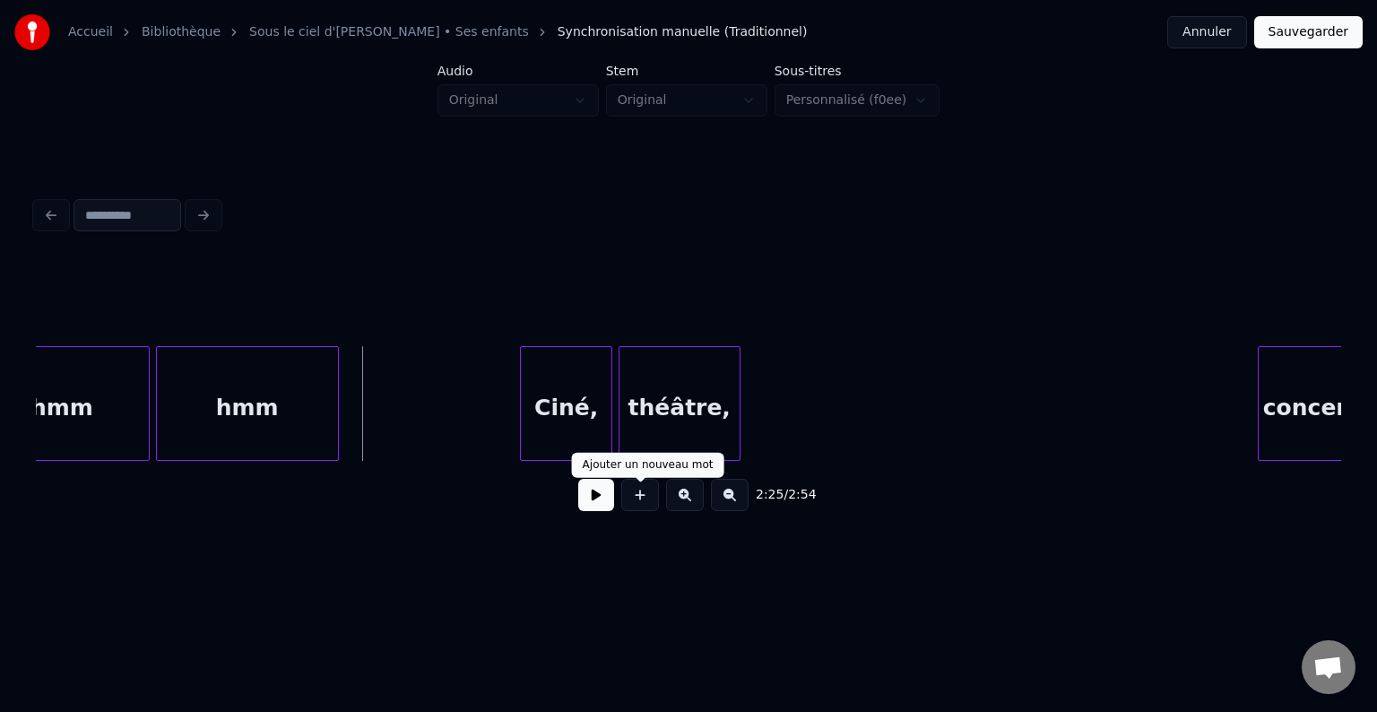
click at [617, 508] on div "2:25 / 2:54" at bounding box center [688, 494] width 1276 height 39
click at [609, 504] on button at bounding box center [596, 495] width 36 height 32
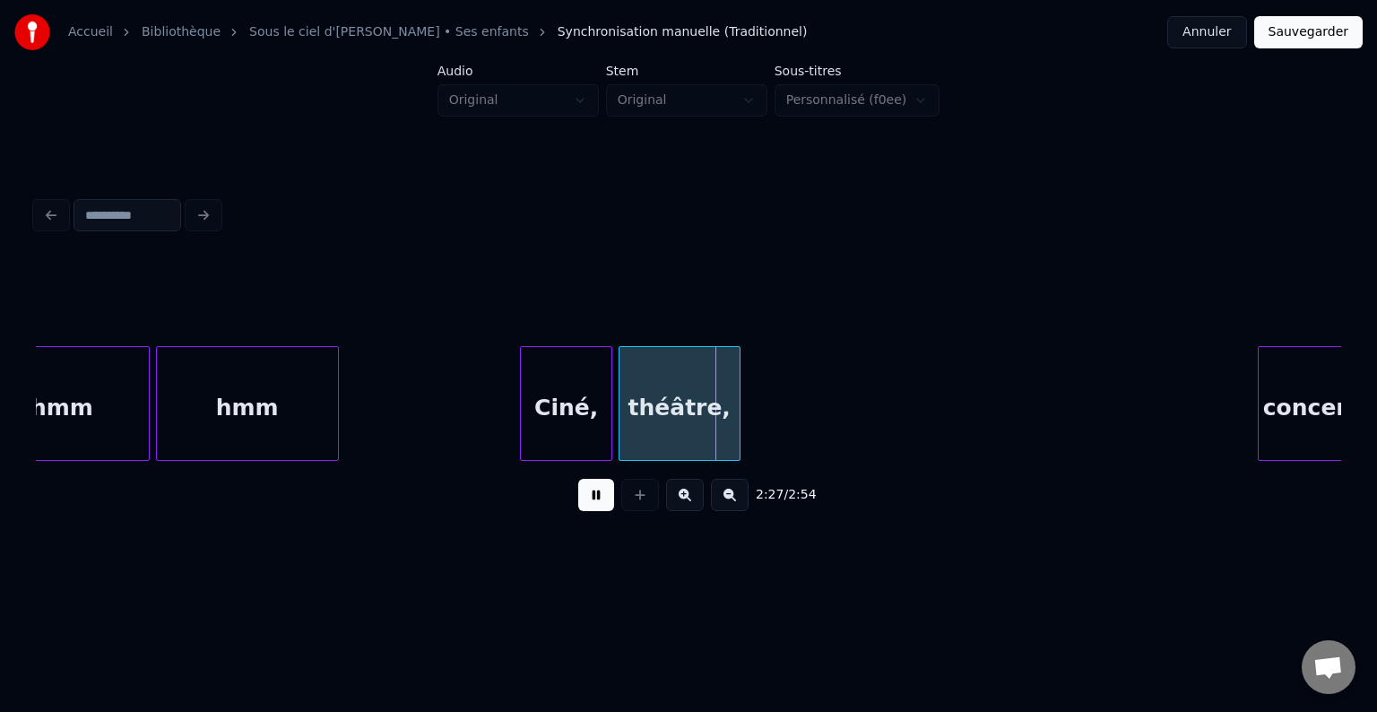
click at [591, 503] on button at bounding box center [596, 495] width 36 height 32
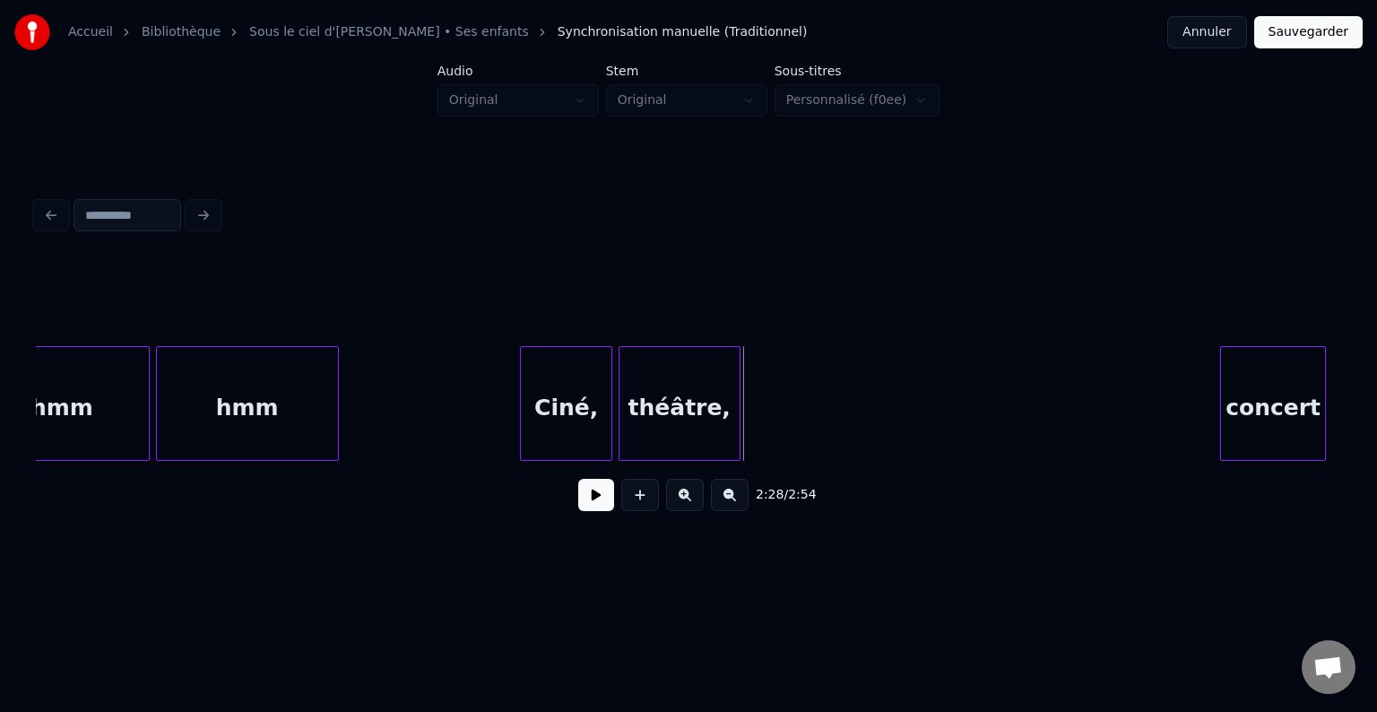
scroll to position [0, 25862]
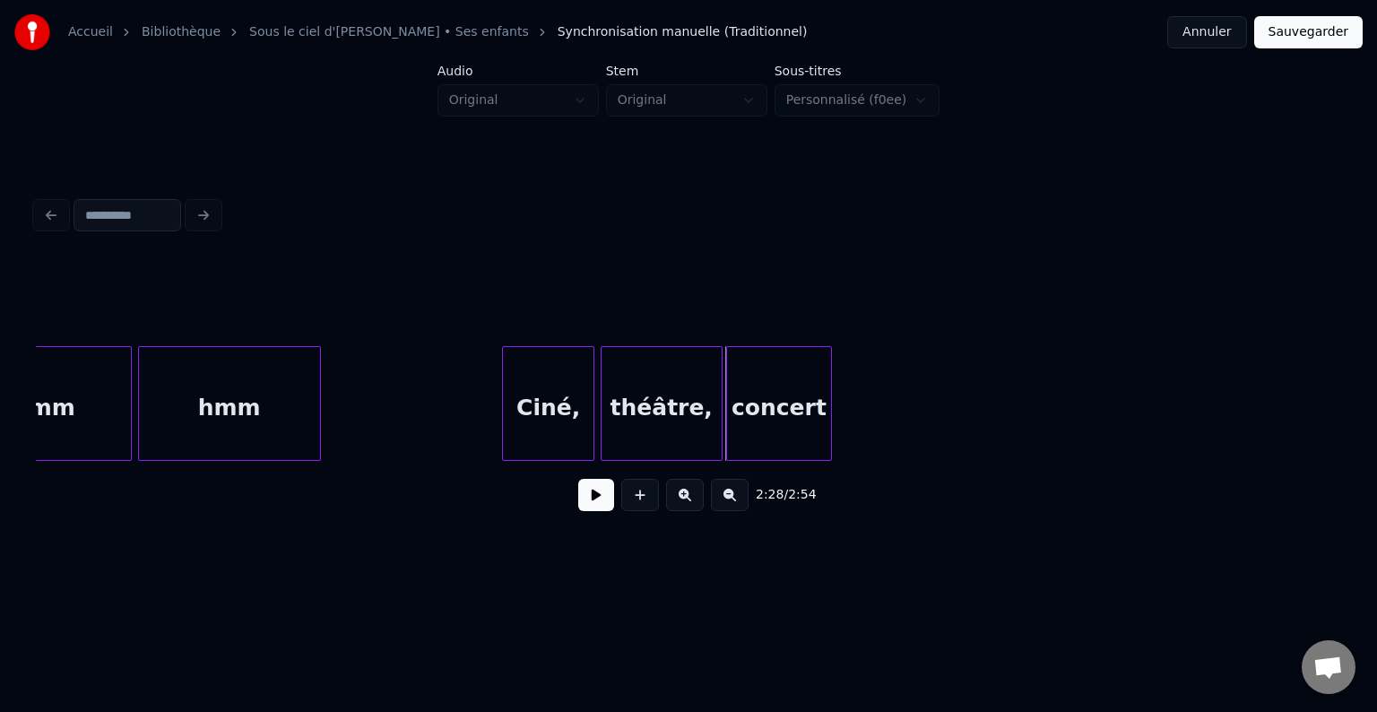
click at [800, 416] on div "concert" at bounding box center [779, 408] width 104 height 122
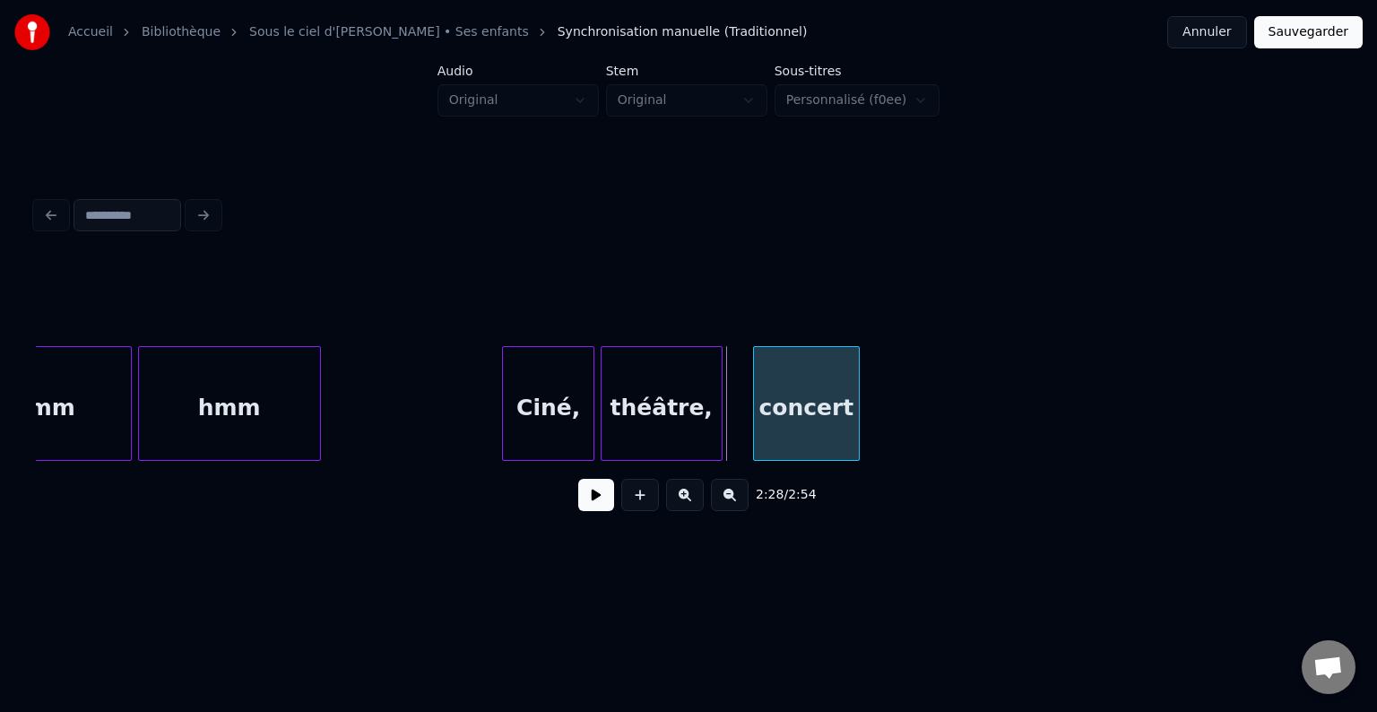
click at [833, 427] on div "concert" at bounding box center [806, 408] width 104 height 122
click at [742, 428] on div at bounding box center [744, 403] width 5 height 113
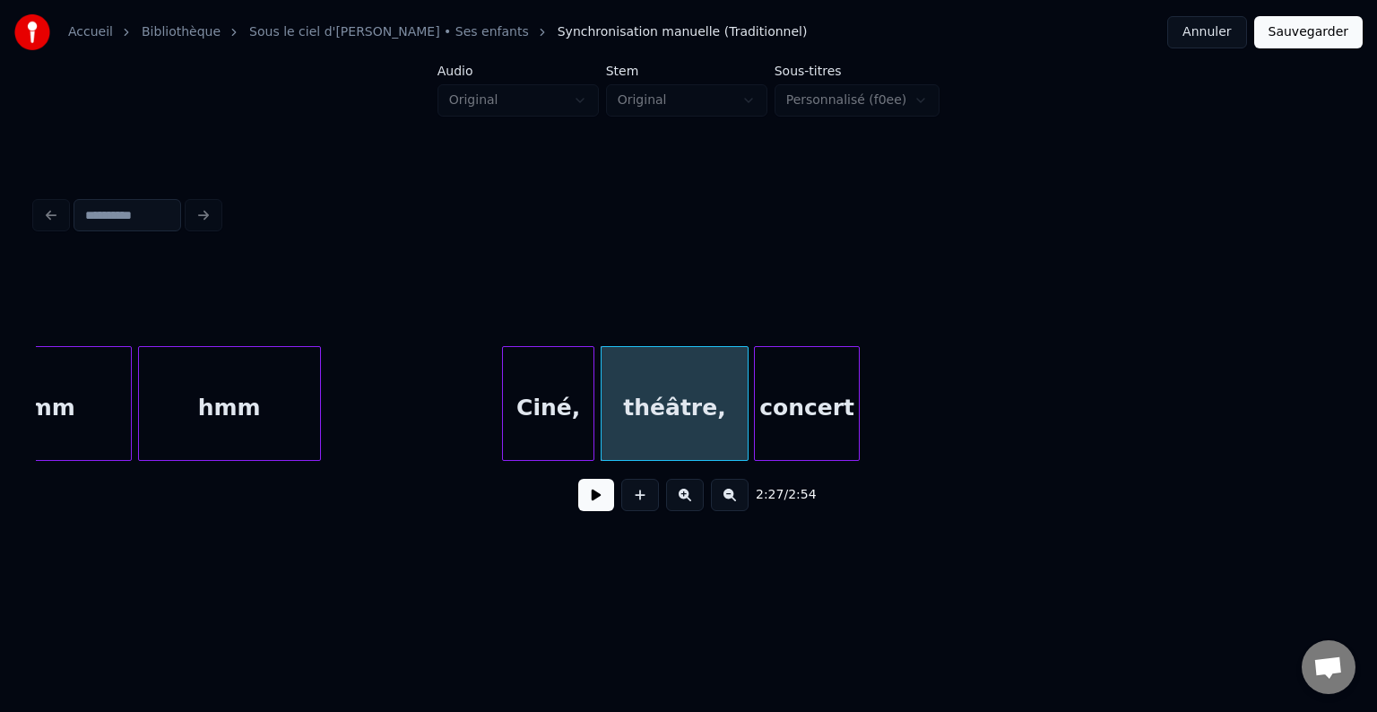
click at [799, 435] on div "concert" at bounding box center [807, 408] width 104 height 122
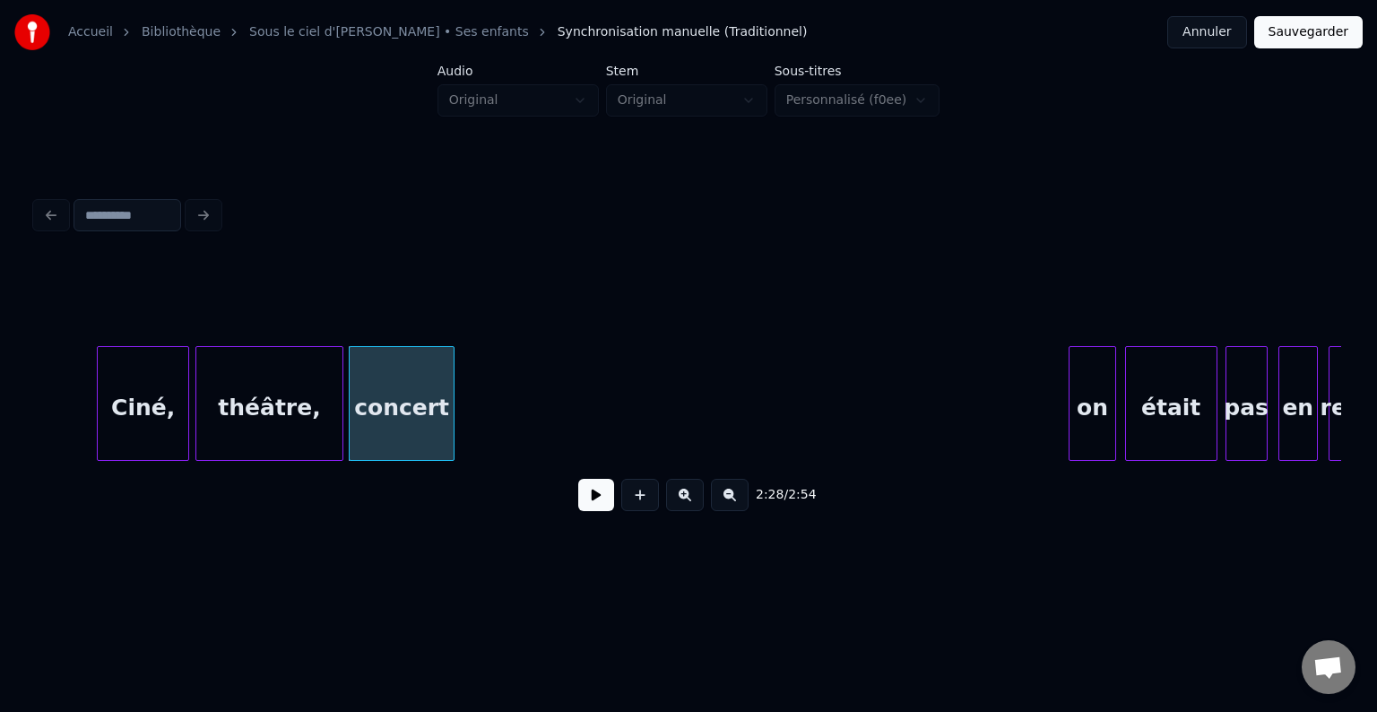
scroll to position [0, 26215]
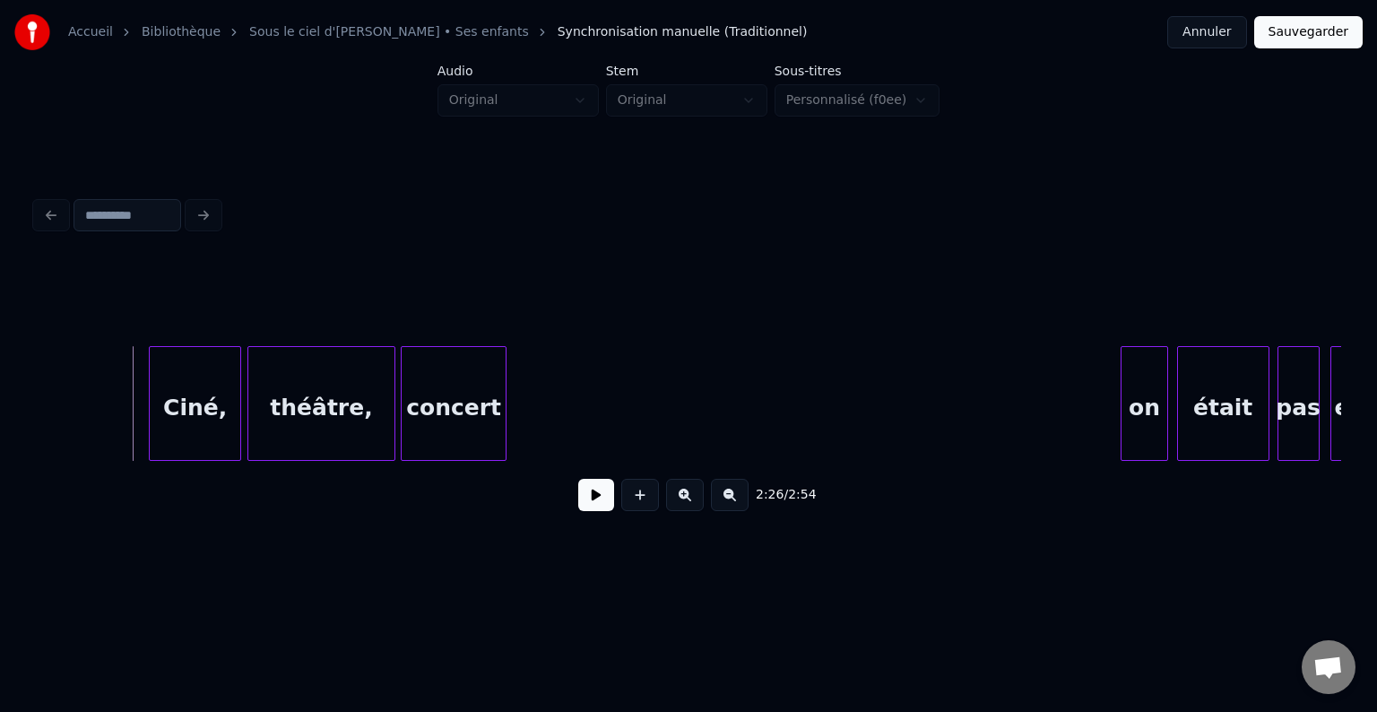
click at [603, 501] on button at bounding box center [596, 495] width 36 height 32
click at [602, 501] on button at bounding box center [596, 495] width 36 height 32
click at [536, 423] on div "on" at bounding box center [547, 408] width 46 height 122
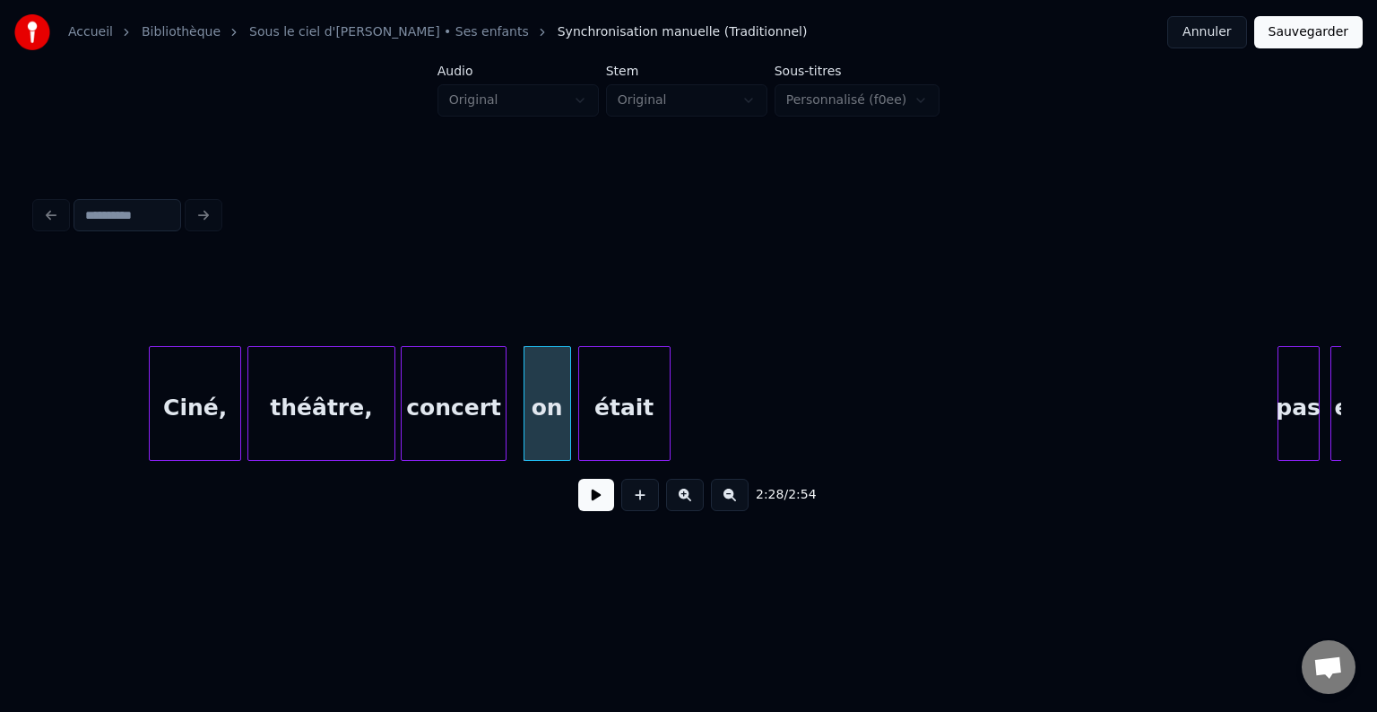
click at [652, 421] on div "était" at bounding box center [624, 408] width 91 height 122
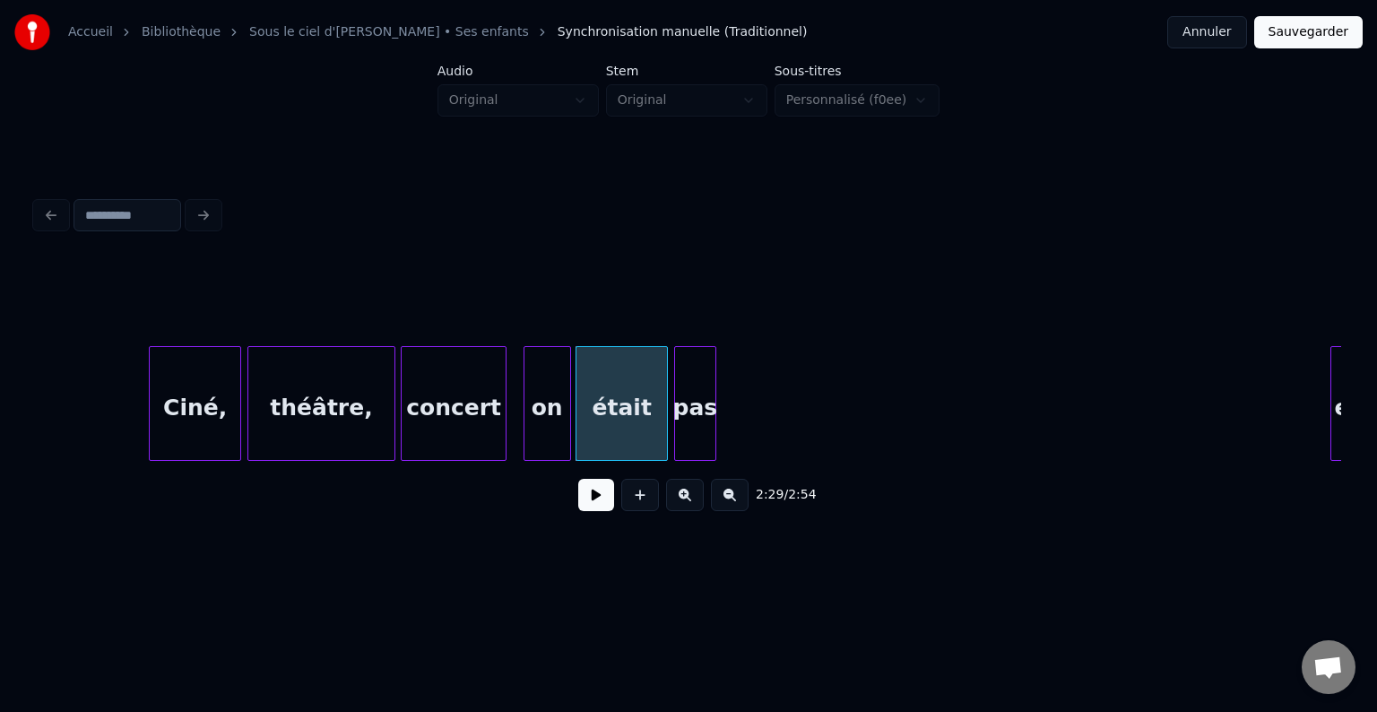
click at [696, 417] on div "pas" at bounding box center [695, 408] width 40 height 122
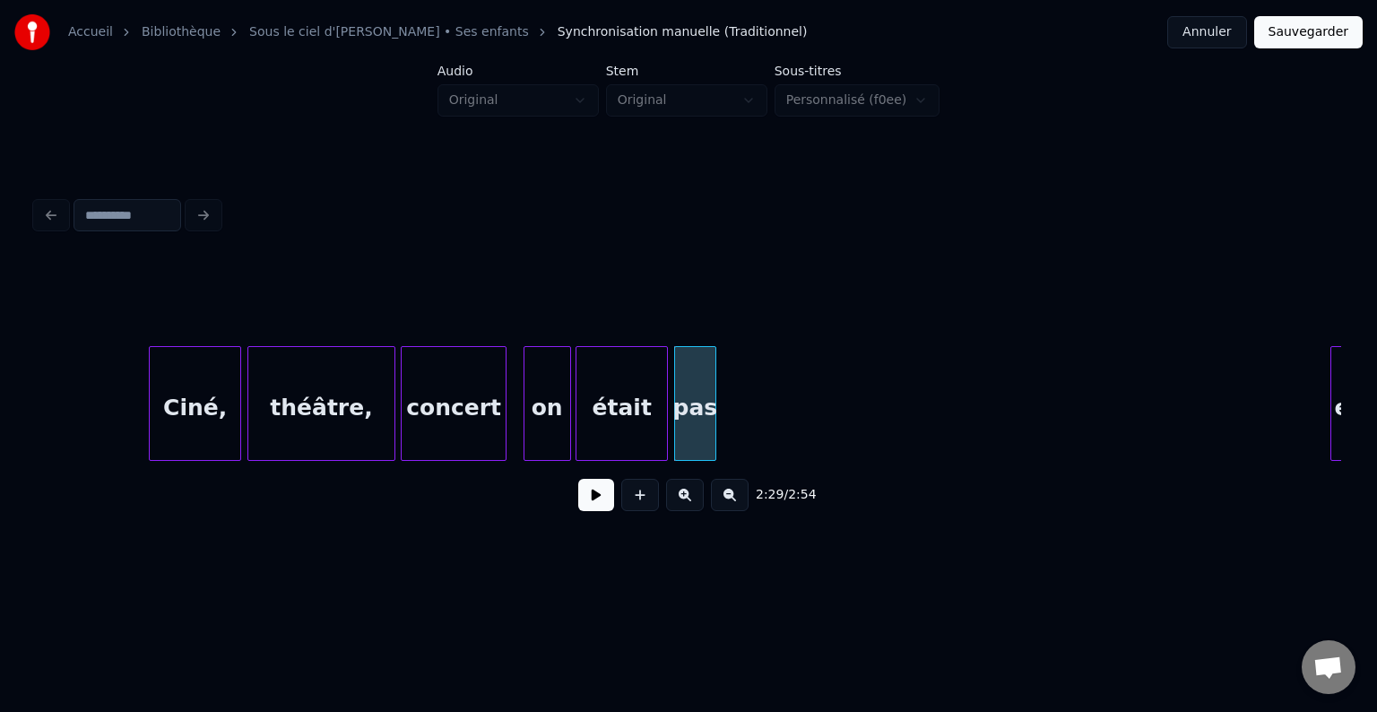
scroll to position [0, 26235]
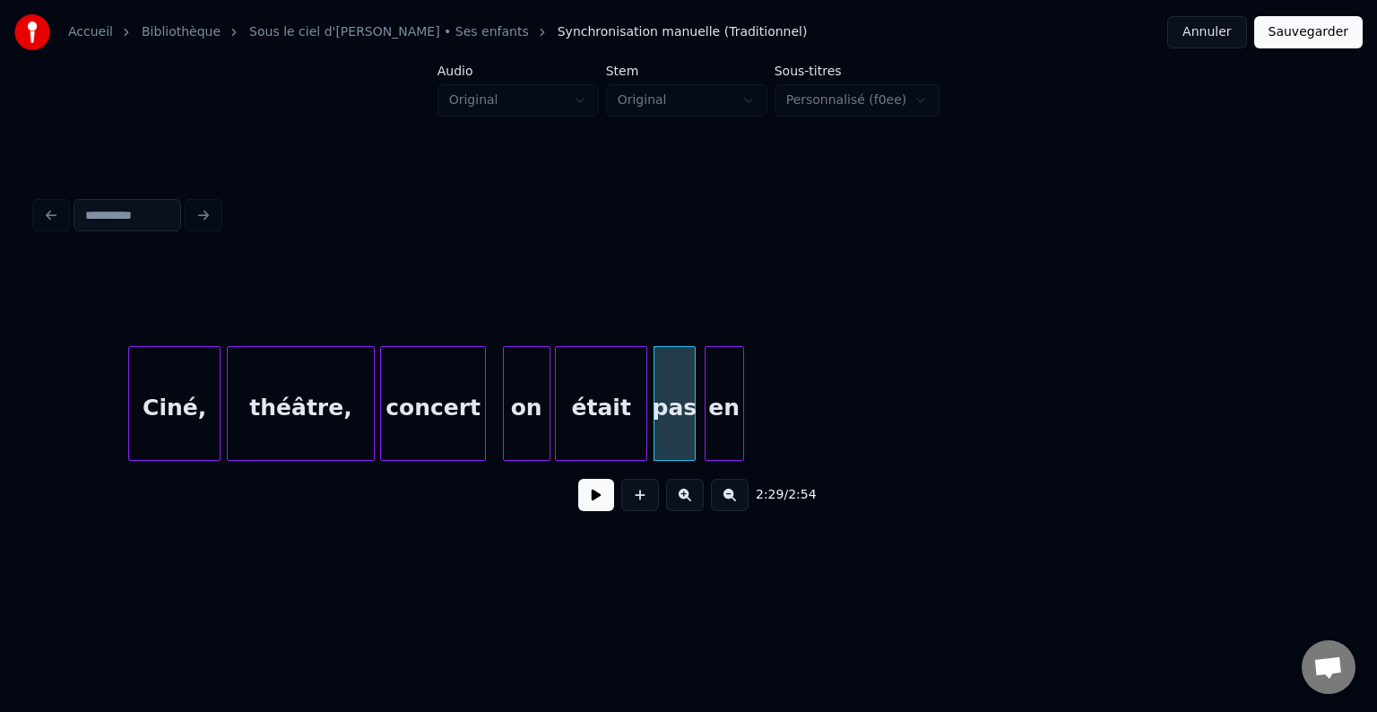
click at [730, 421] on div "en" at bounding box center [724, 408] width 38 height 122
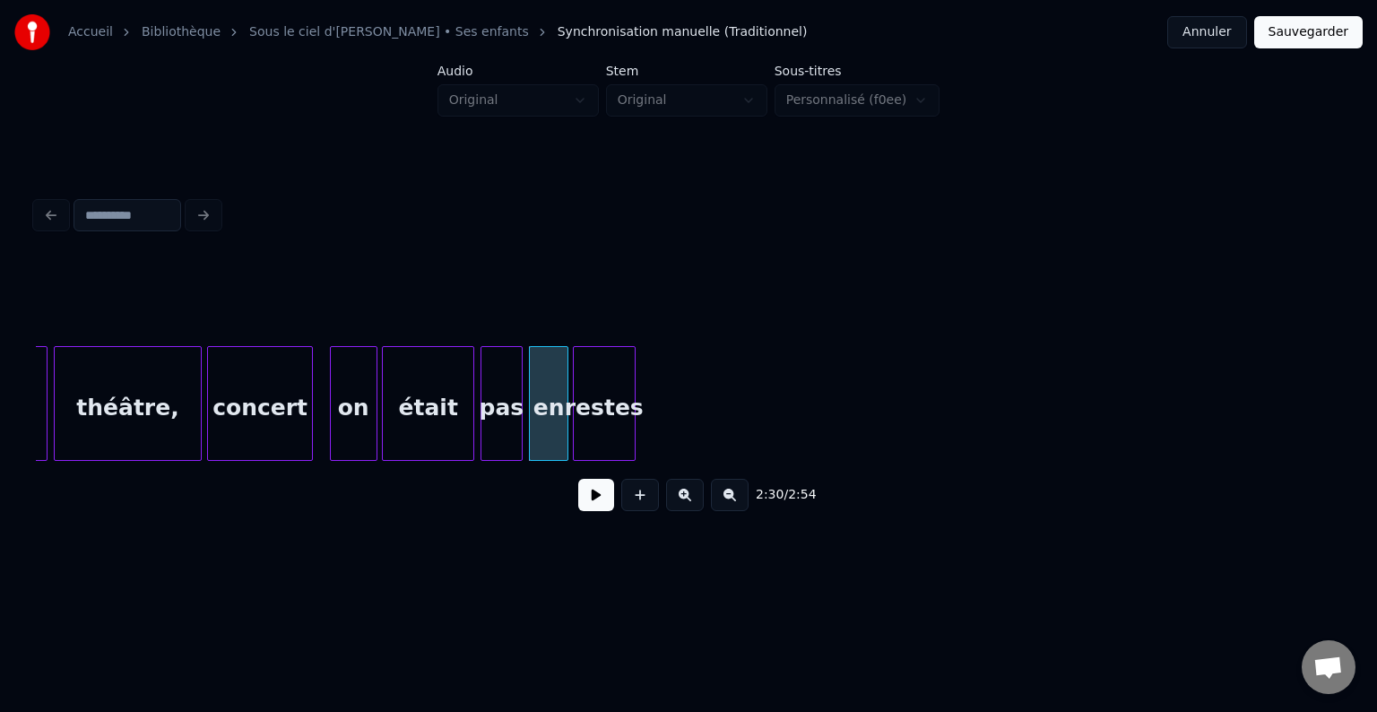
click at [613, 416] on div "restes" at bounding box center [604, 408] width 61 height 122
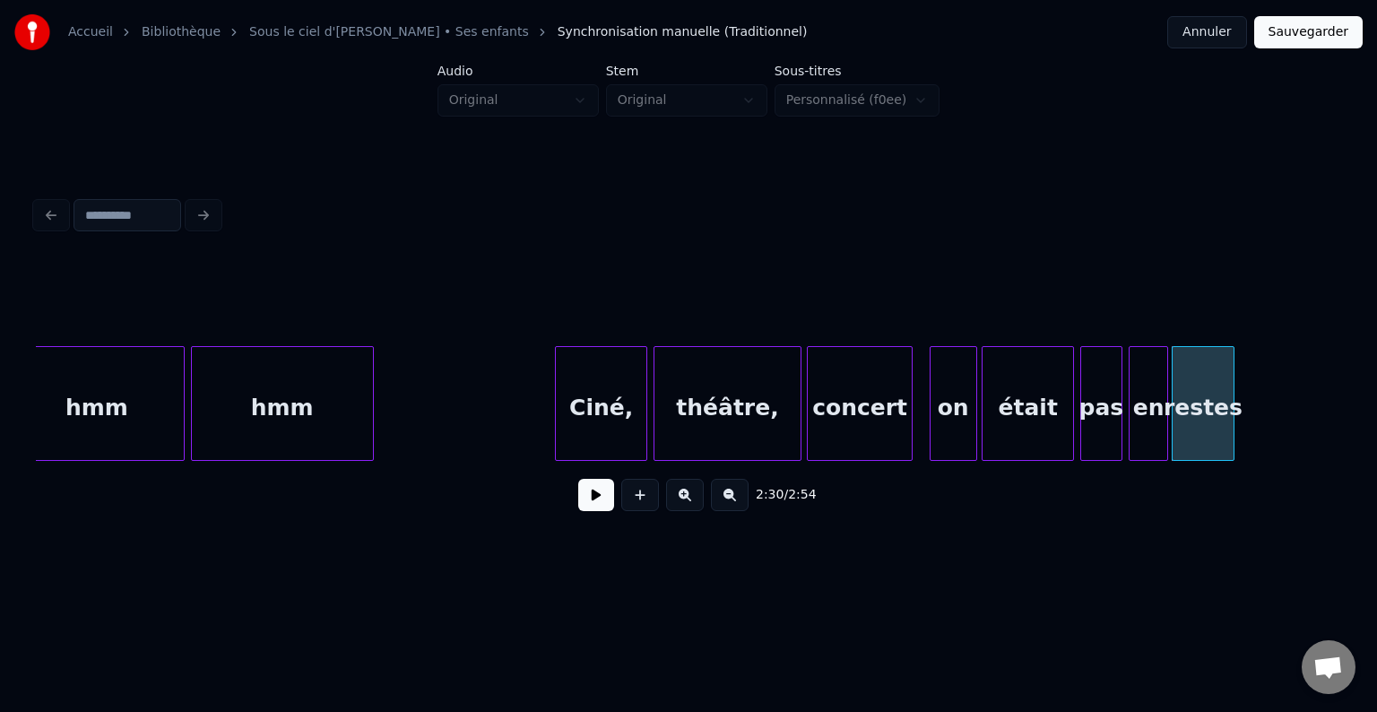
scroll to position [0, 25756]
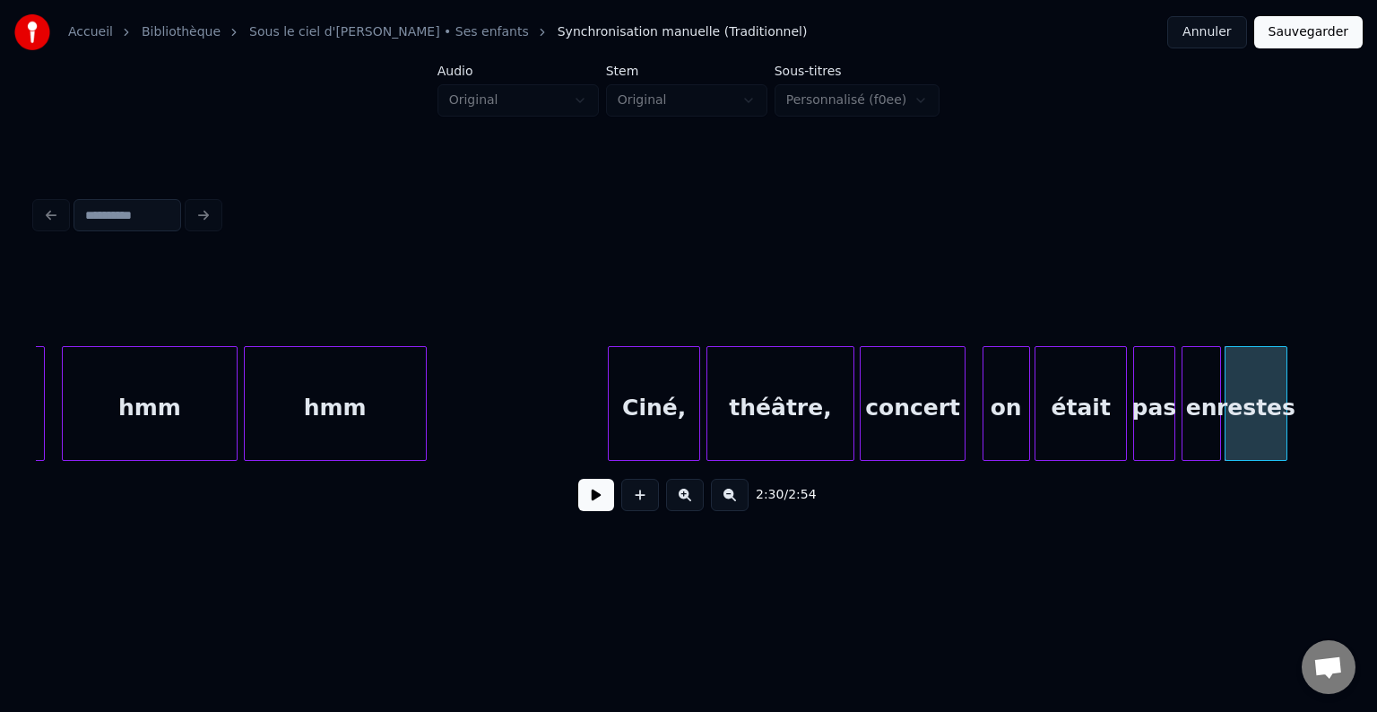
click at [600, 498] on button at bounding box center [596, 495] width 36 height 32
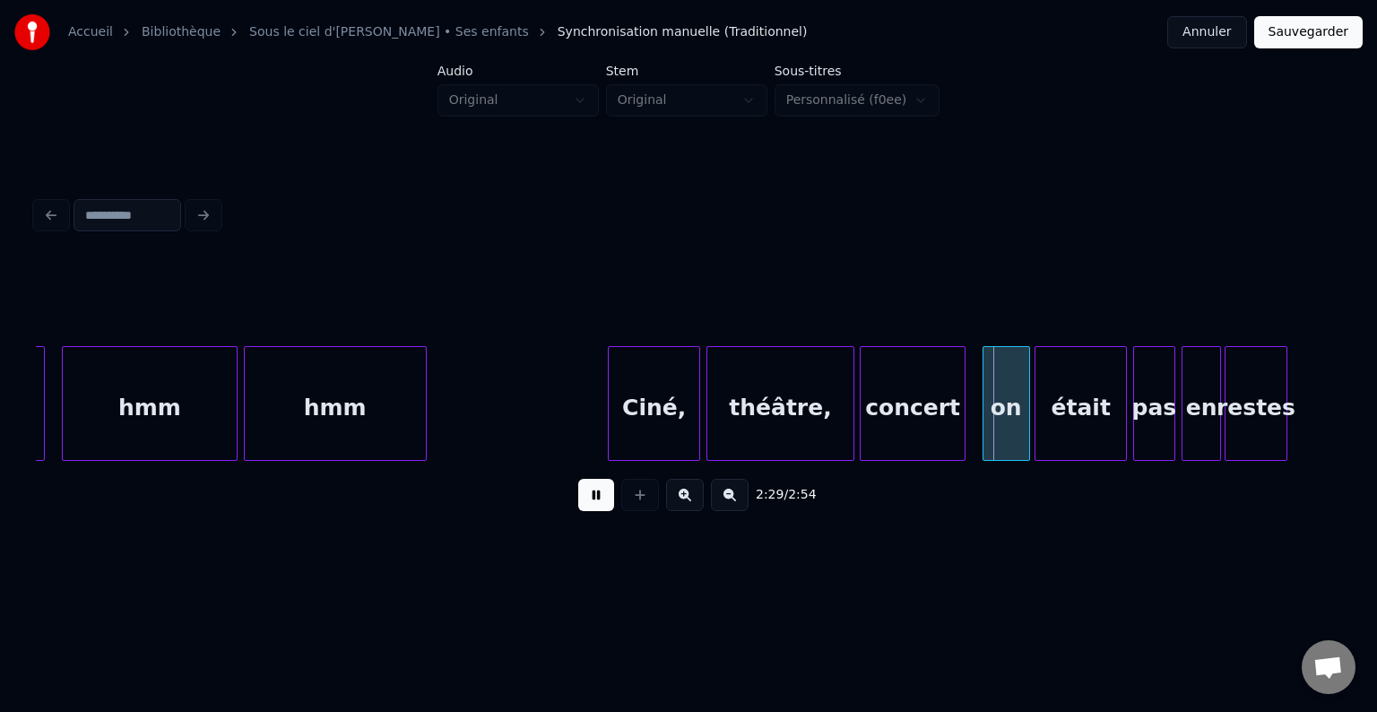
click at [605, 507] on button at bounding box center [596, 495] width 36 height 32
click at [690, 427] on div at bounding box center [689, 403] width 5 height 113
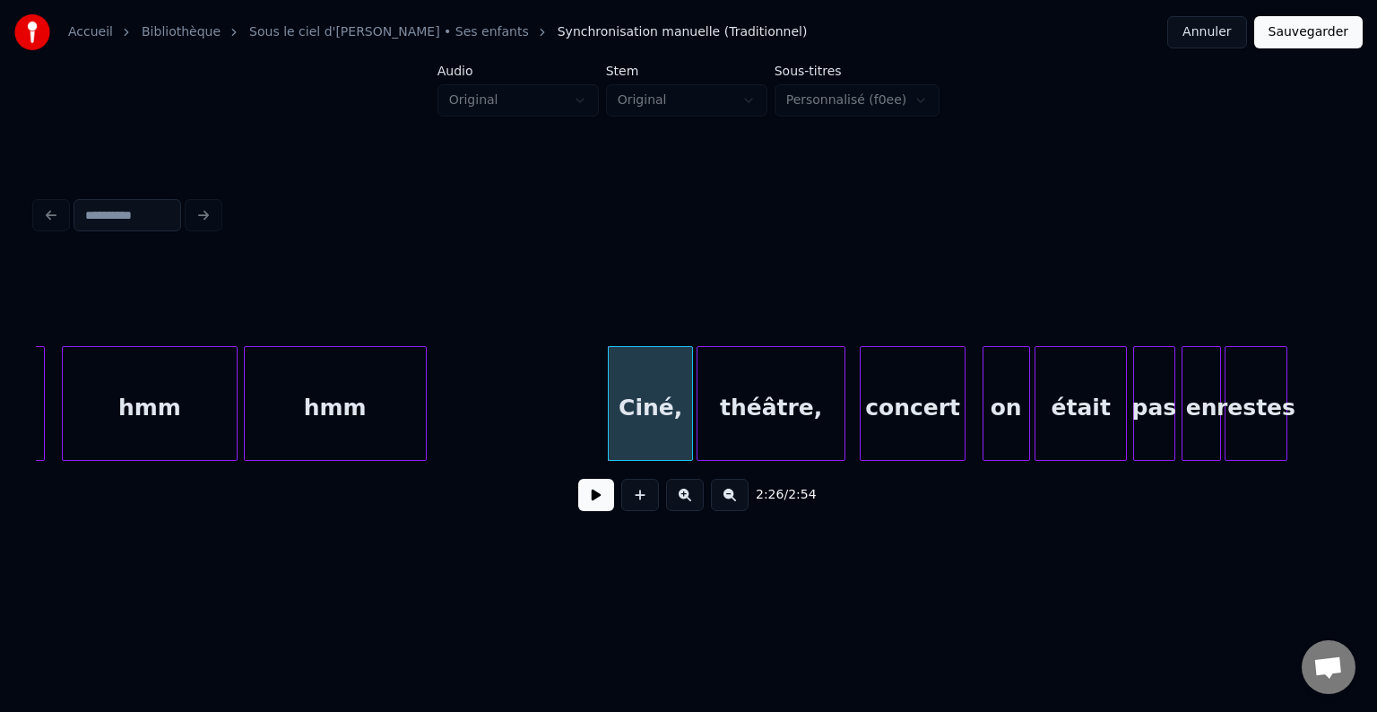
click at [808, 428] on div "théâtre," at bounding box center [770, 408] width 147 height 122
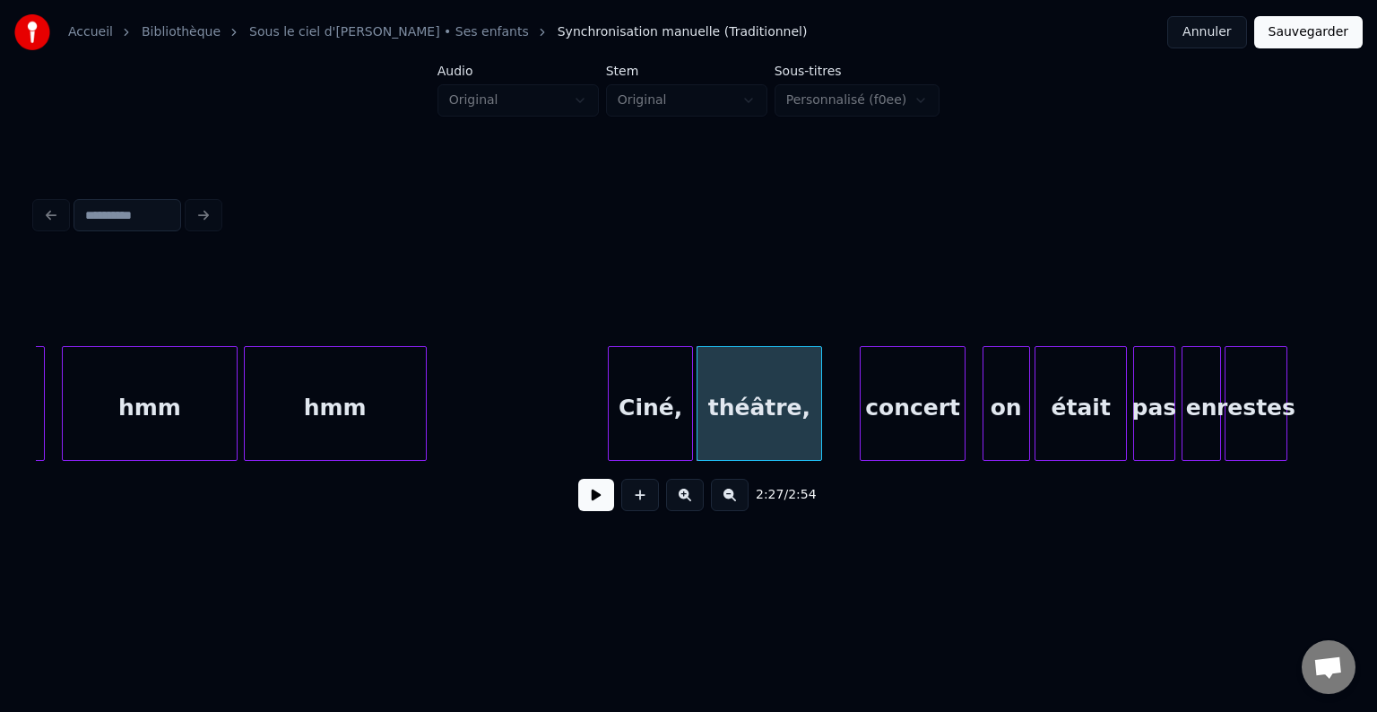
click at [820, 427] on div at bounding box center [818, 403] width 5 height 113
click at [869, 423] on div "concert" at bounding box center [878, 408] width 104 height 122
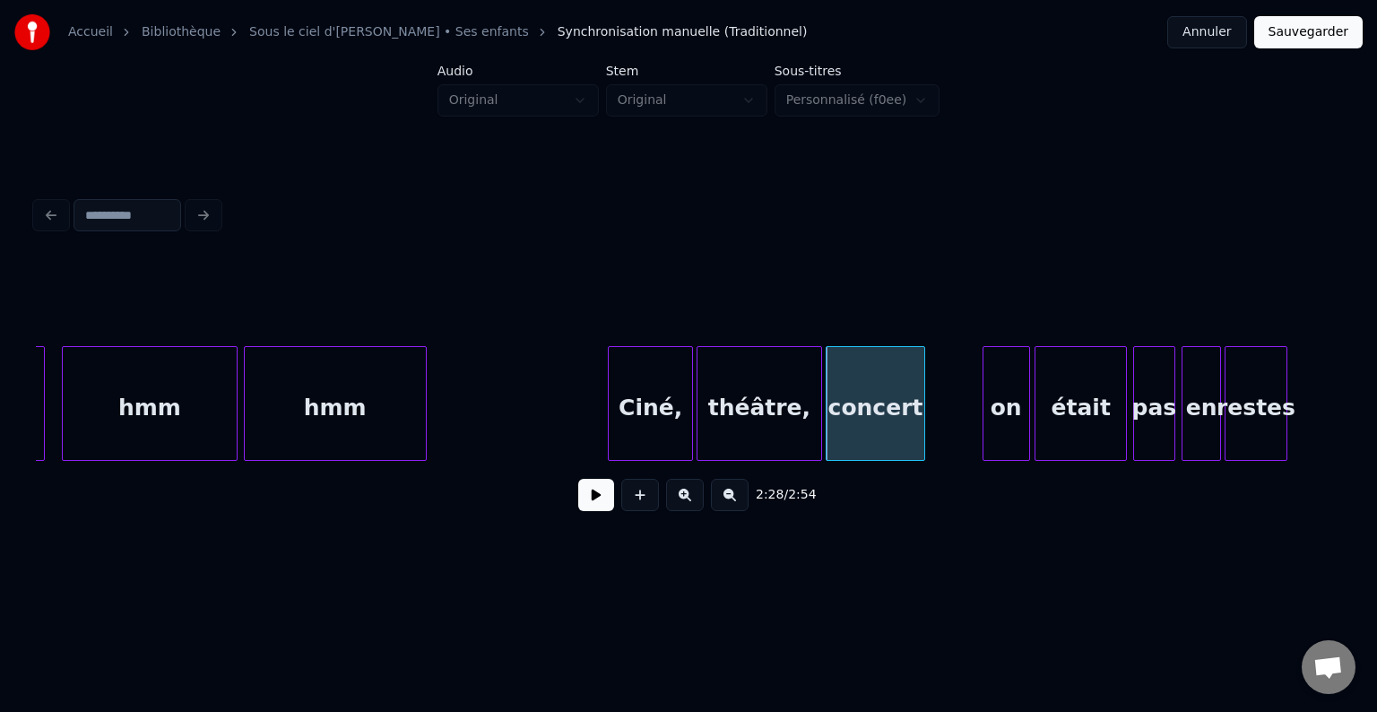
click at [919, 426] on div at bounding box center [921, 403] width 5 height 113
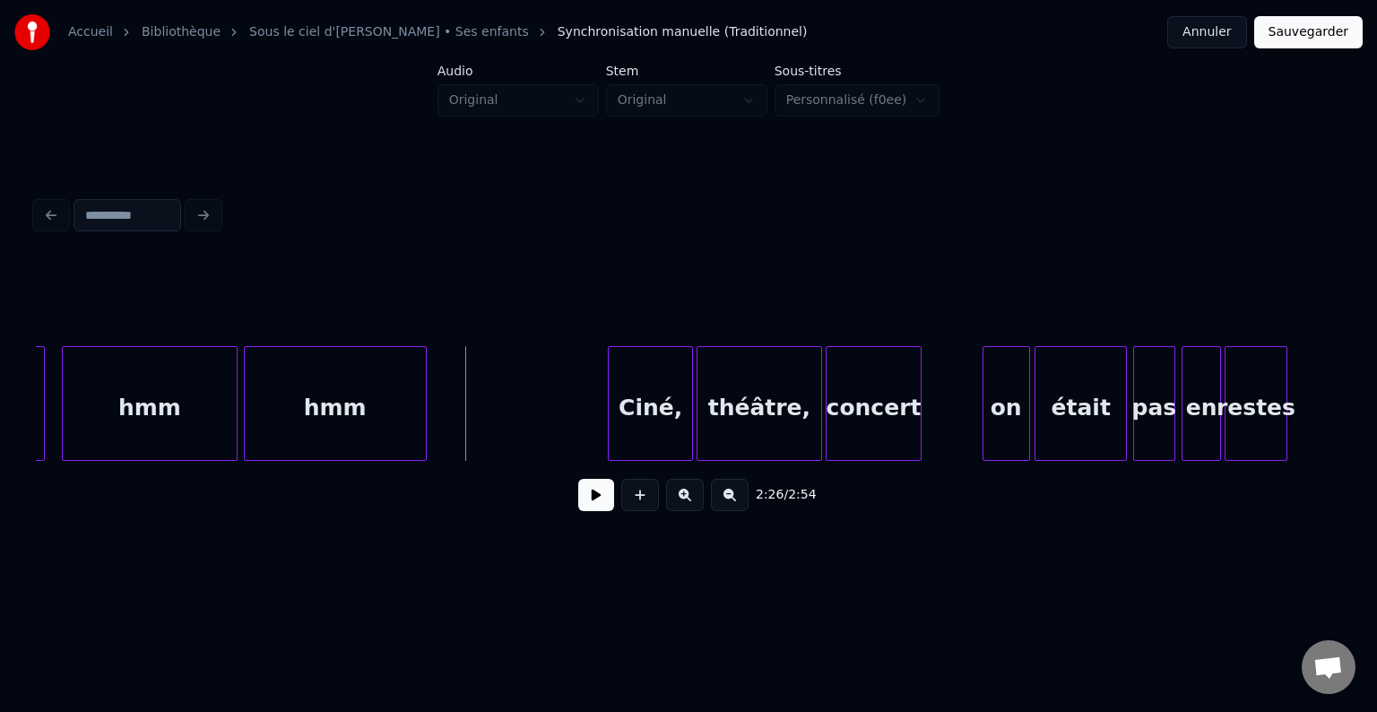
click at [587, 495] on button at bounding box center [596, 495] width 36 height 32
click at [594, 496] on button at bounding box center [596, 495] width 36 height 32
click at [939, 420] on div "on" at bounding box center [951, 408] width 46 height 122
click at [998, 427] on div at bounding box center [997, 403] width 5 height 113
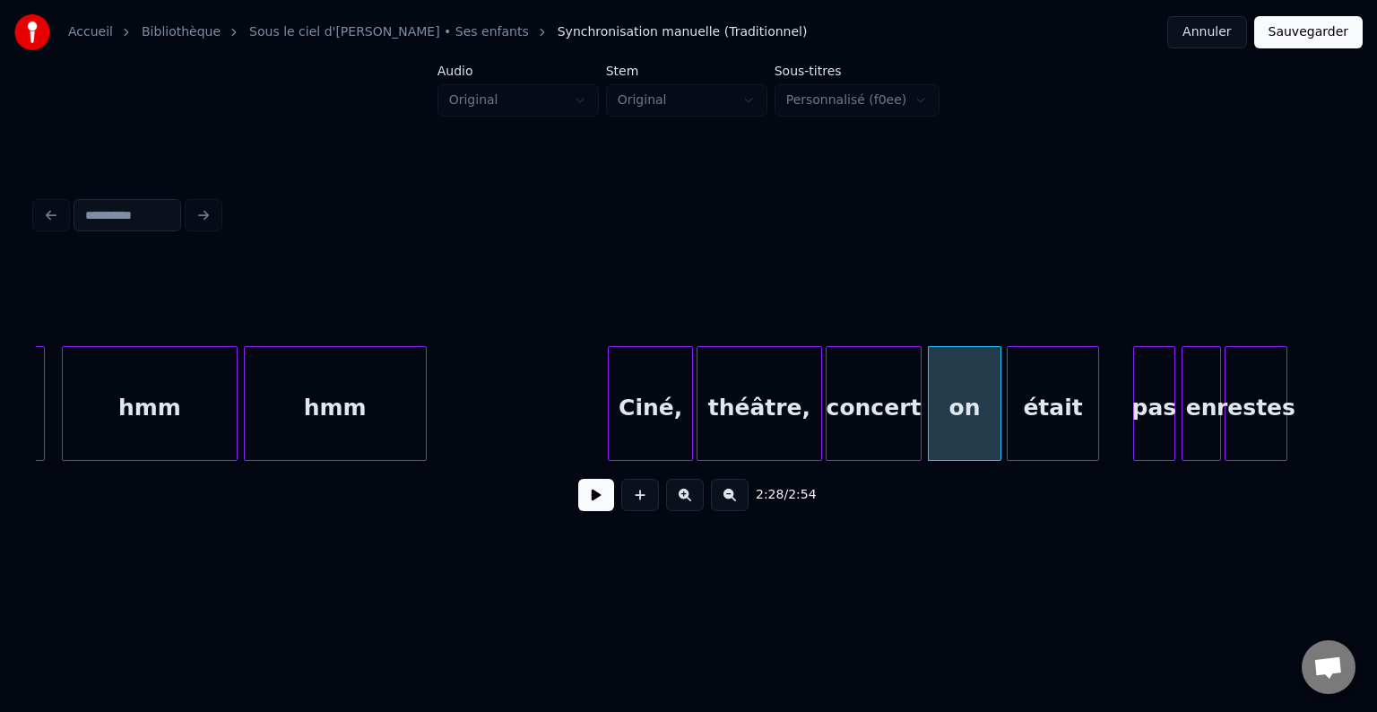
click at [1033, 436] on div "était" at bounding box center [1052, 408] width 91 height 122
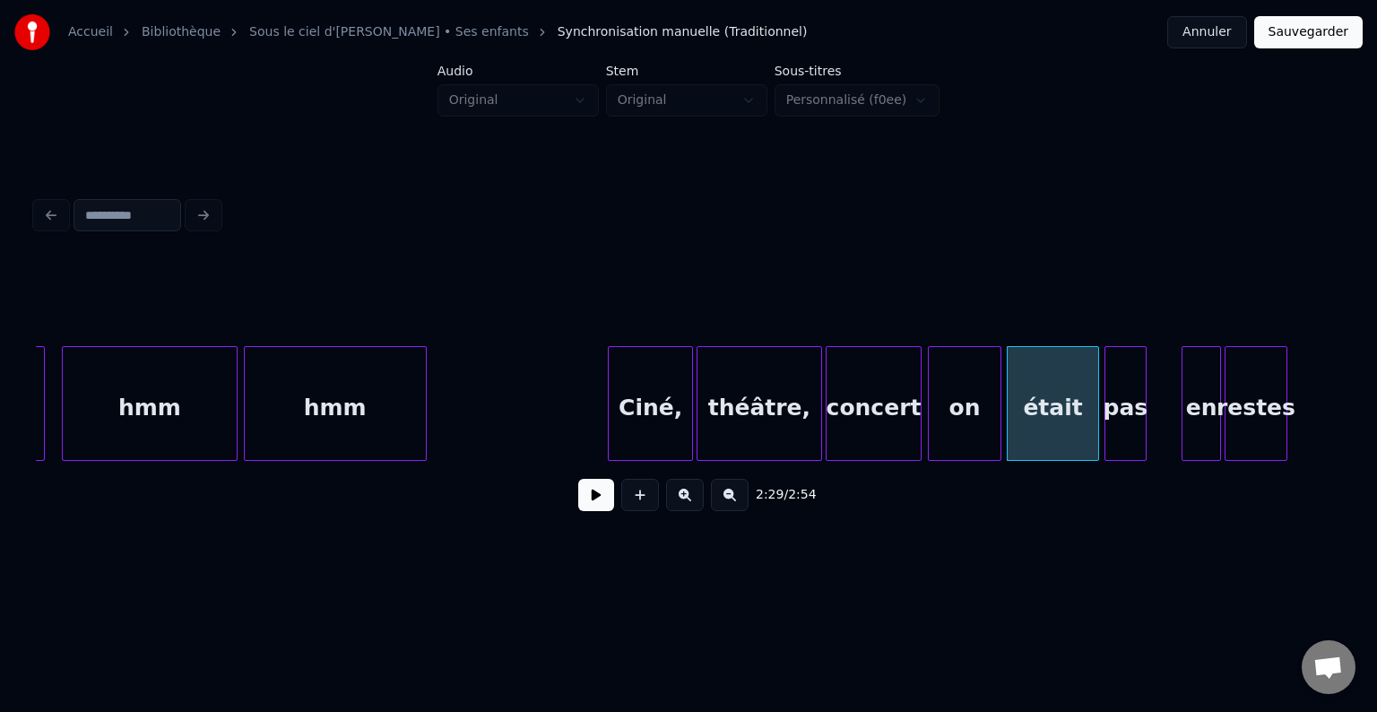
click at [1118, 425] on div "pas" at bounding box center [1125, 408] width 40 height 122
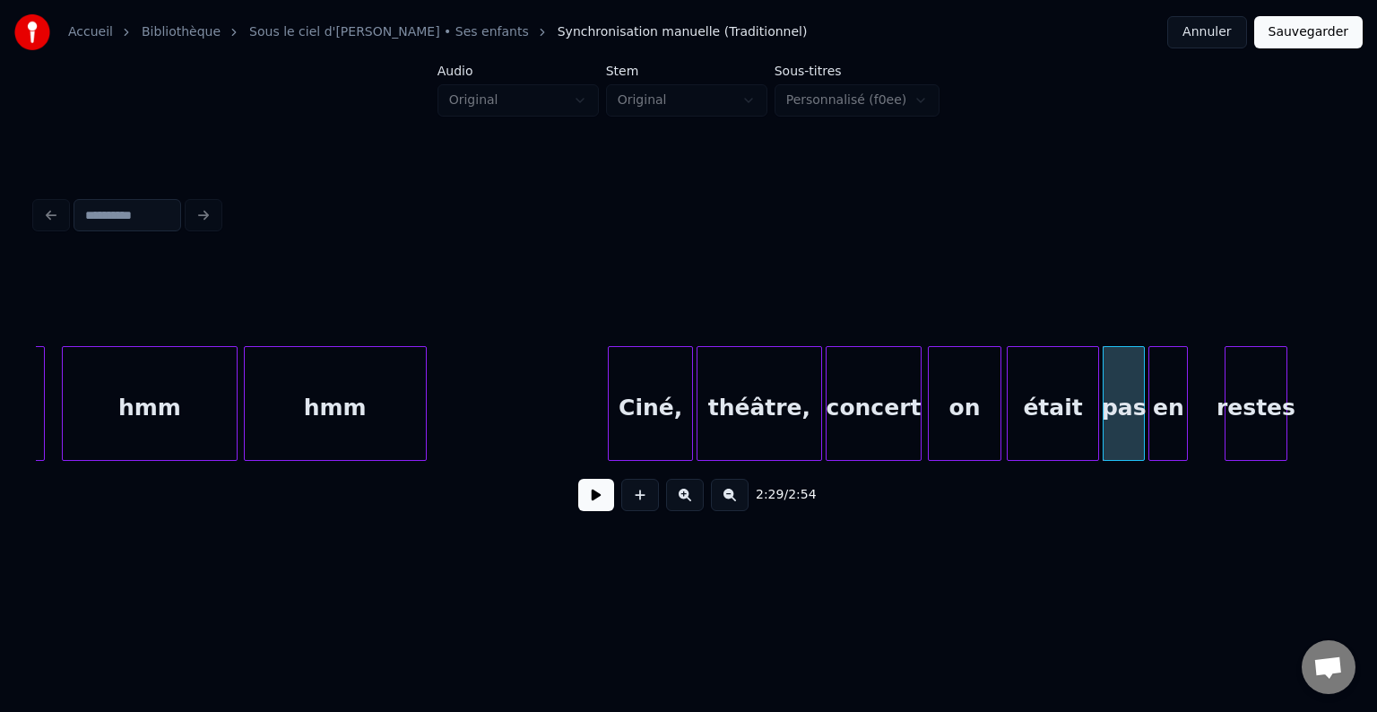
click at [1169, 433] on div "en" at bounding box center [1168, 408] width 38 height 122
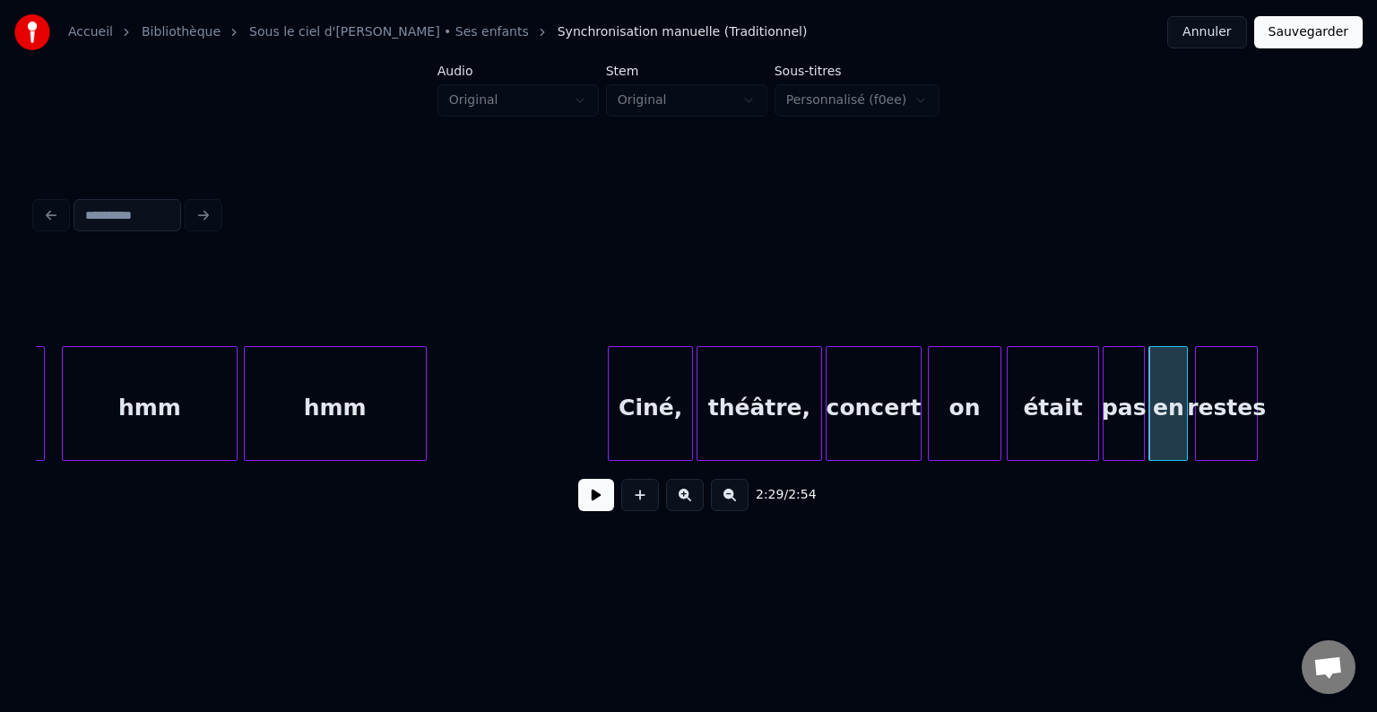
click at [1214, 440] on div "restes" at bounding box center [1226, 408] width 61 height 122
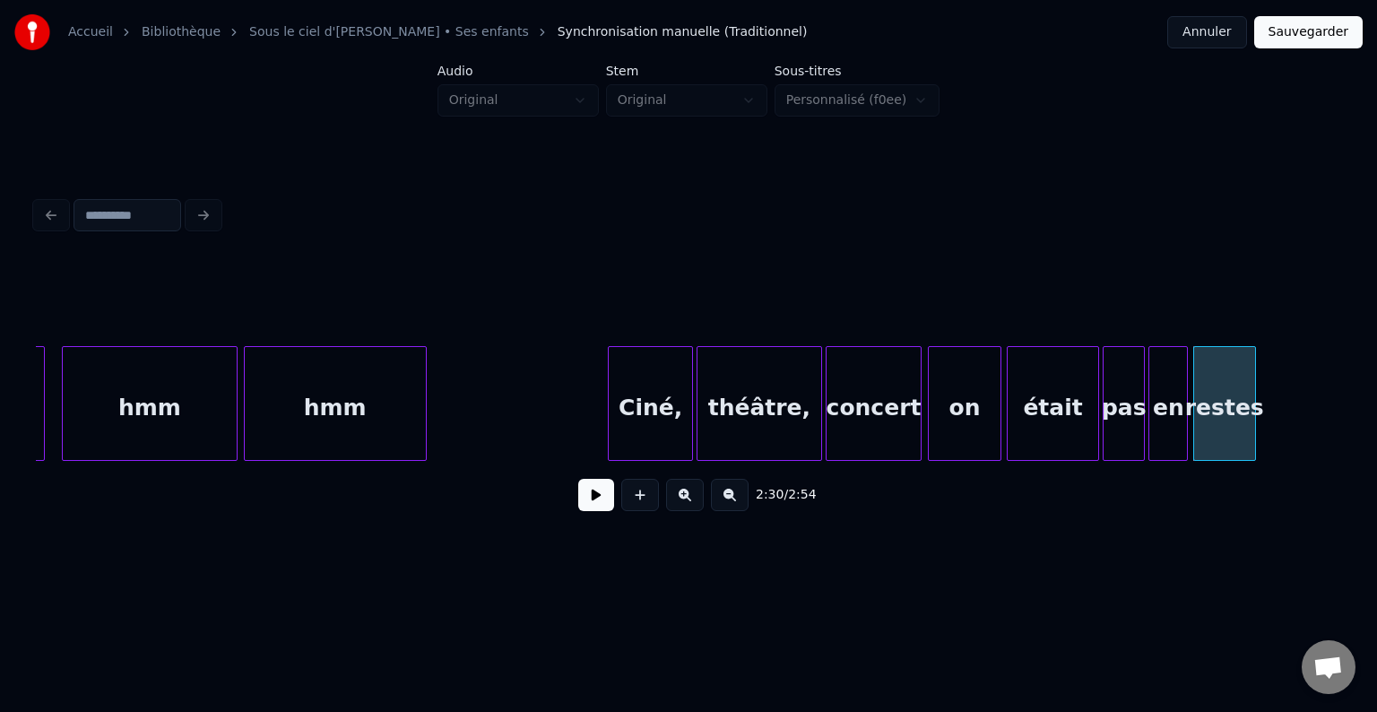
click at [598, 497] on button at bounding box center [596, 495] width 36 height 32
click at [597, 498] on button at bounding box center [596, 495] width 36 height 32
click at [584, 498] on button at bounding box center [596, 495] width 36 height 32
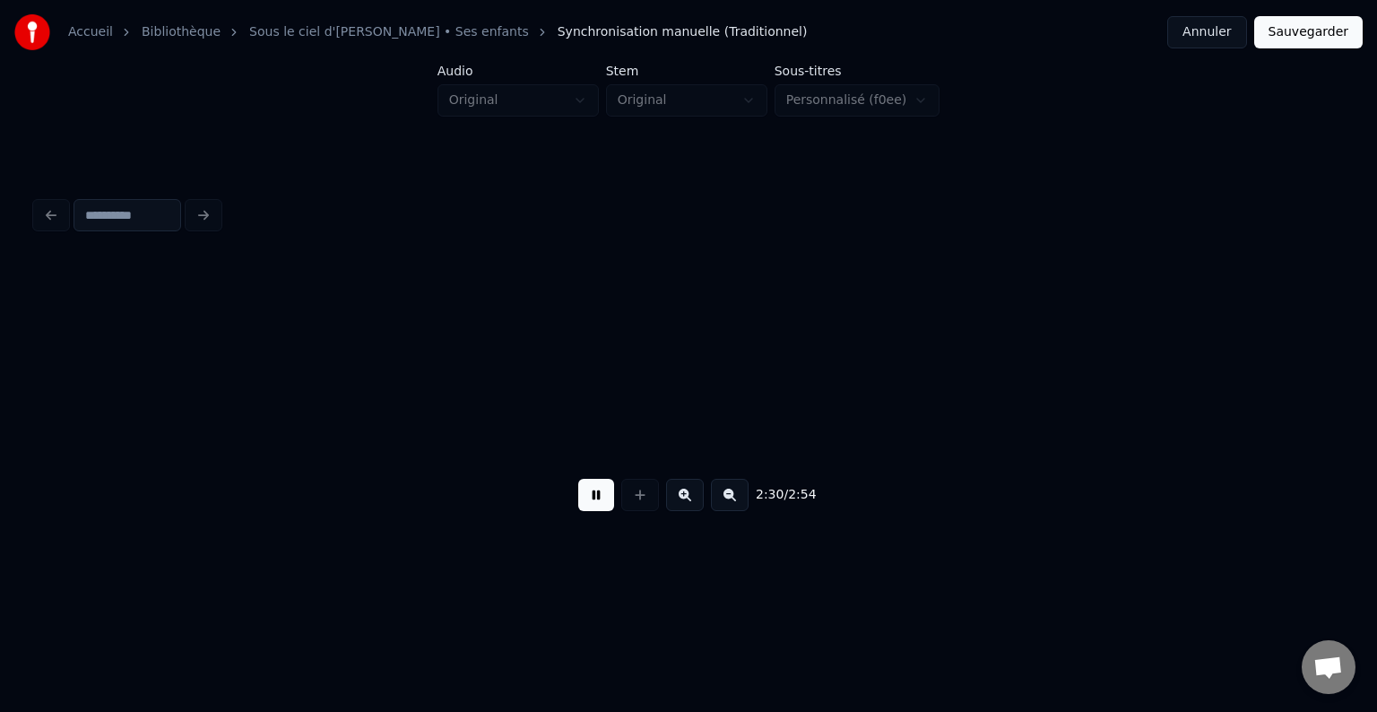
scroll to position [0, 27062]
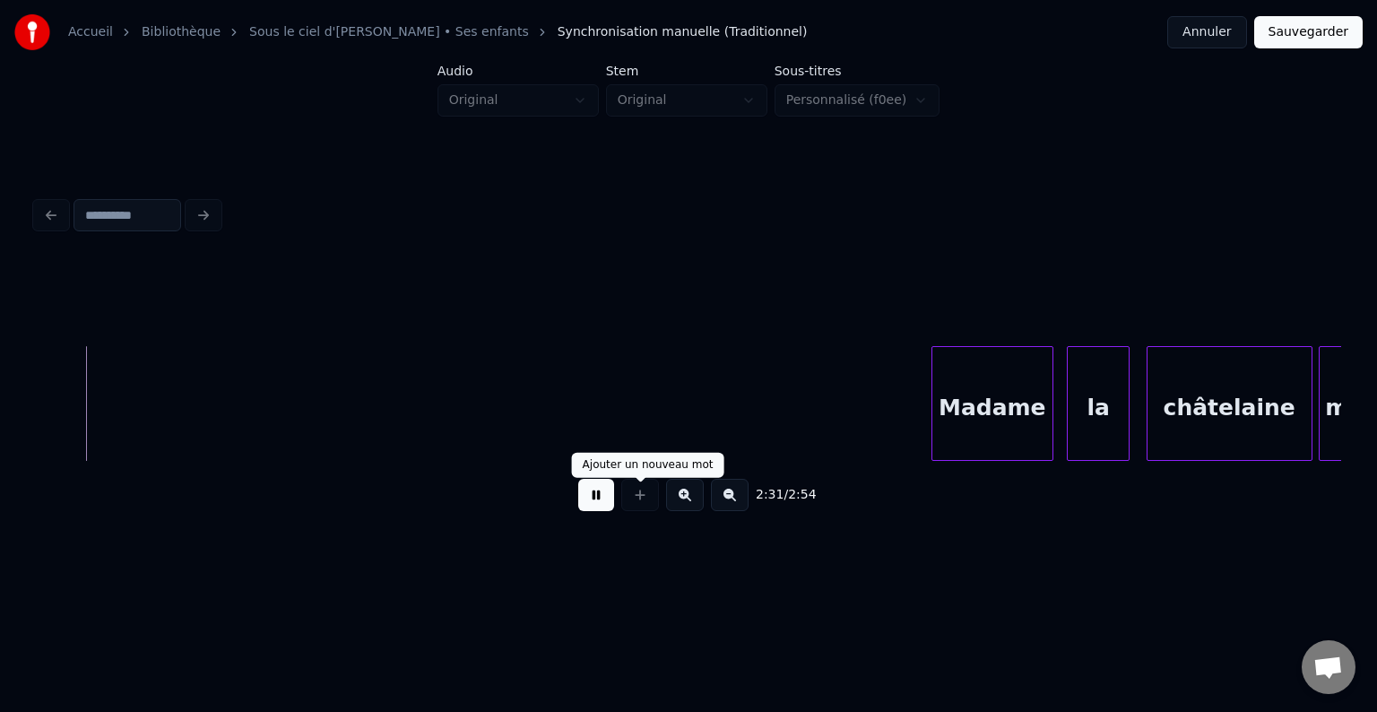
click at [599, 509] on button at bounding box center [596, 495] width 36 height 32
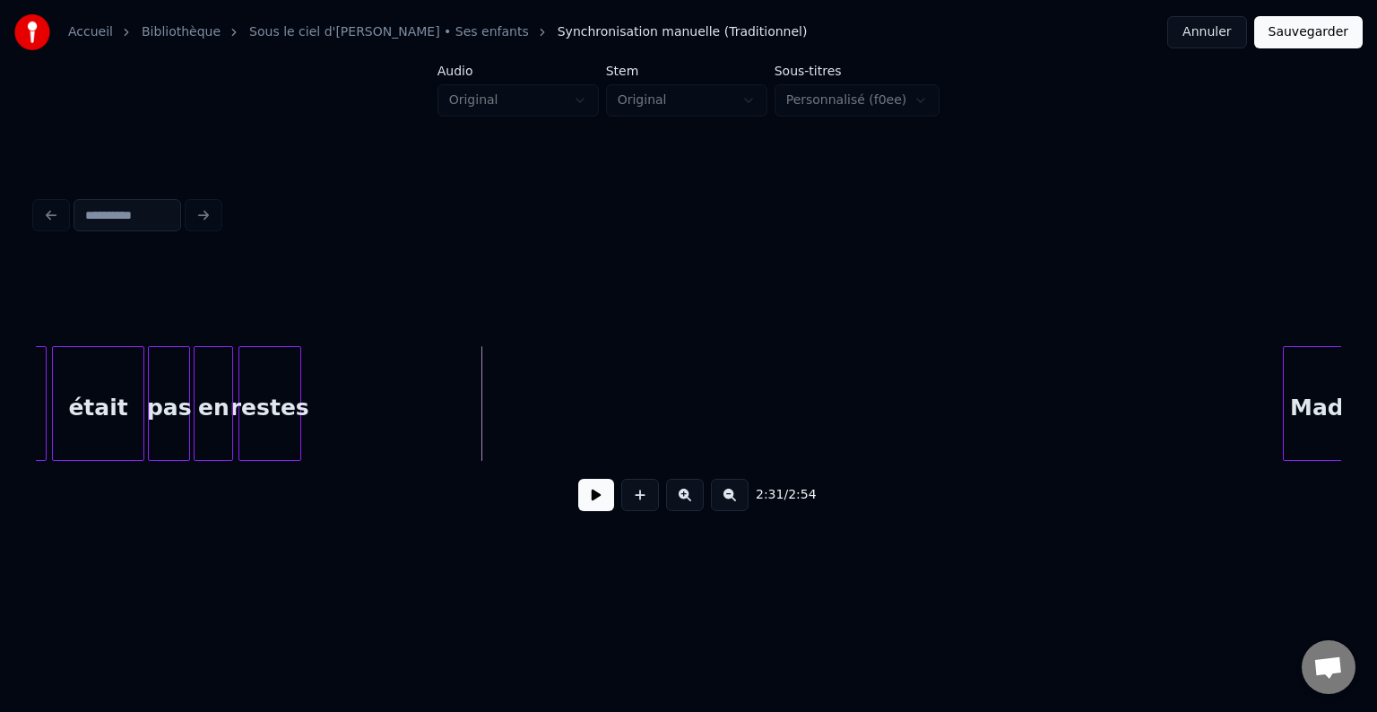
scroll to position [0, 26703]
click at [341, 423] on div at bounding box center [340, 403] width 5 height 113
click at [594, 509] on button at bounding box center [596, 495] width 36 height 32
click at [592, 509] on button at bounding box center [596, 495] width 36 height 32
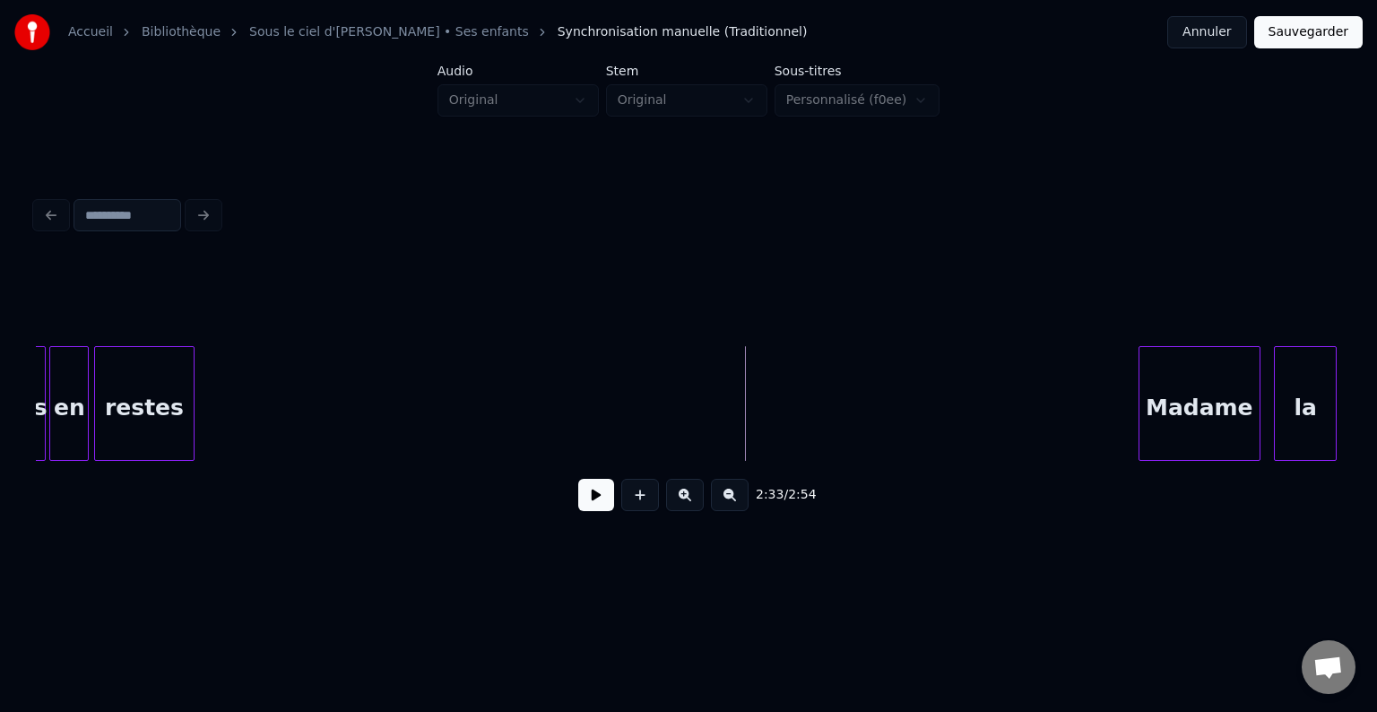
scroll to position [0, 26861]
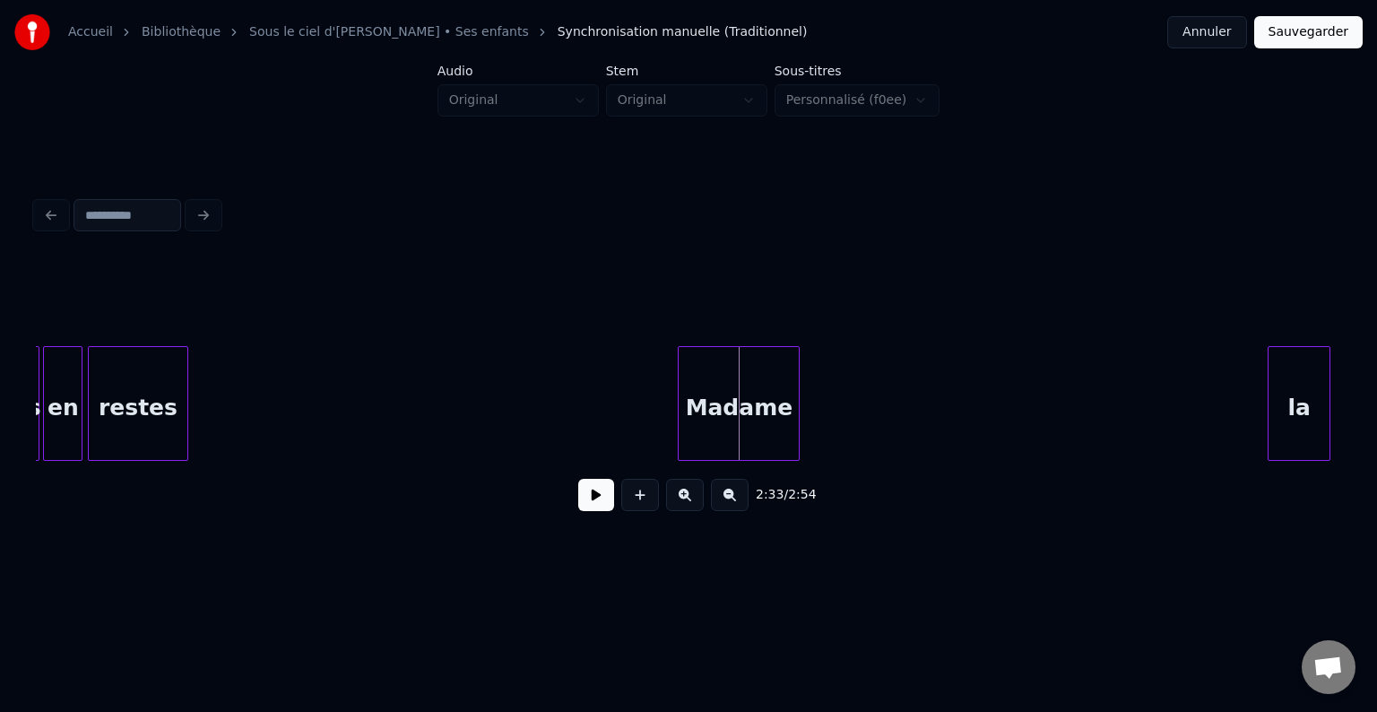
click at [709, 433] on div "Madame" at bounding box center [738, 408] width 120 height 122
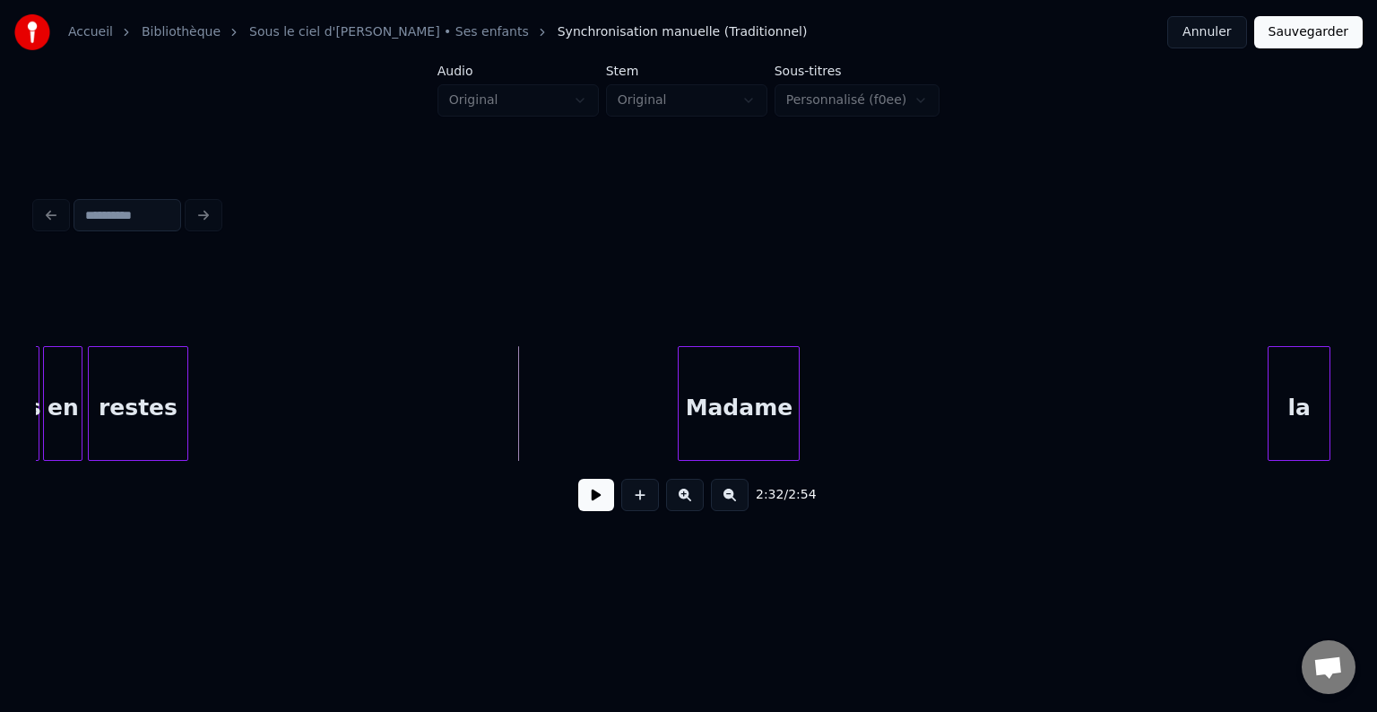
scroll to position [0, 26856]
click at [597, 504] on button at bounding box center [596, 495] width 36 height 32
click at [599, 505] on button at bounding box center [596, 495] width 36 height 32
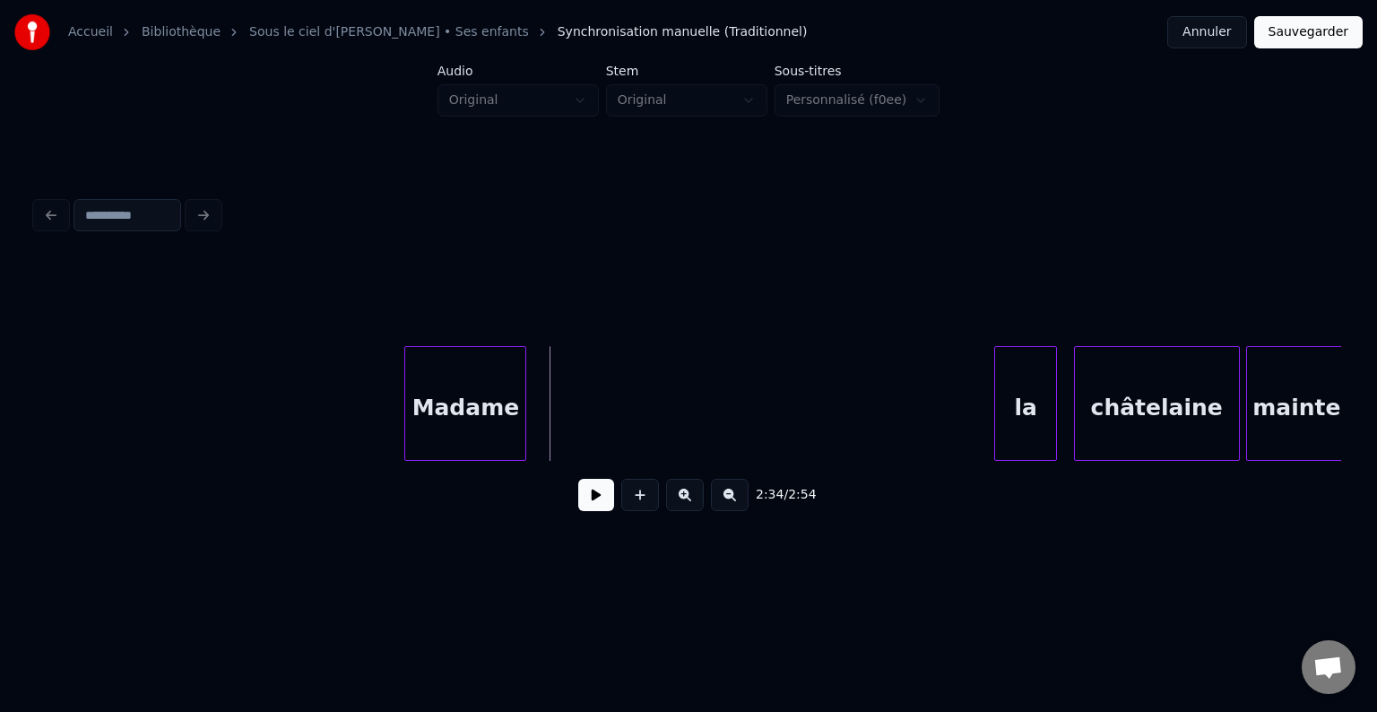
scroll to position [0, 27137]
click at [547, 419] on div "la" at bounding box center [561, 408] width 61 height 122
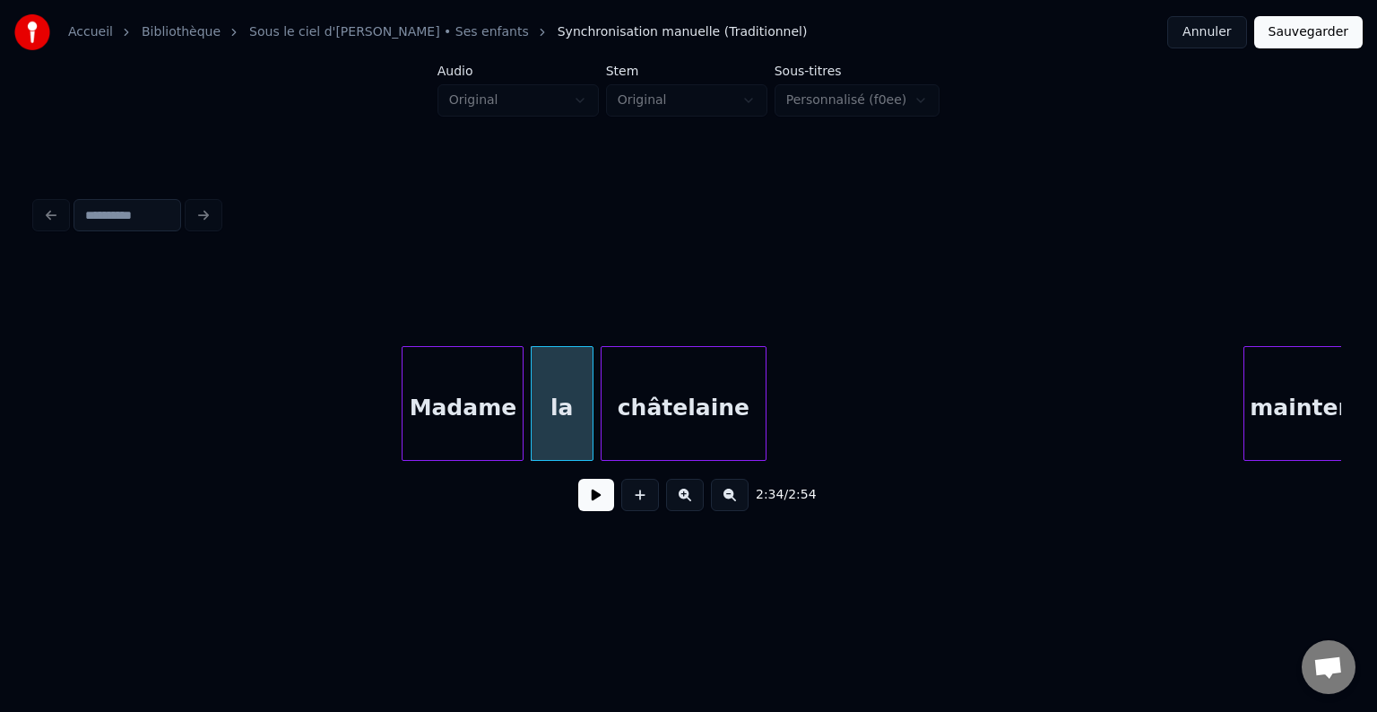
click at [669, 436] on div "châtelaine" at bounding box center [683, 408] width 164 height 122
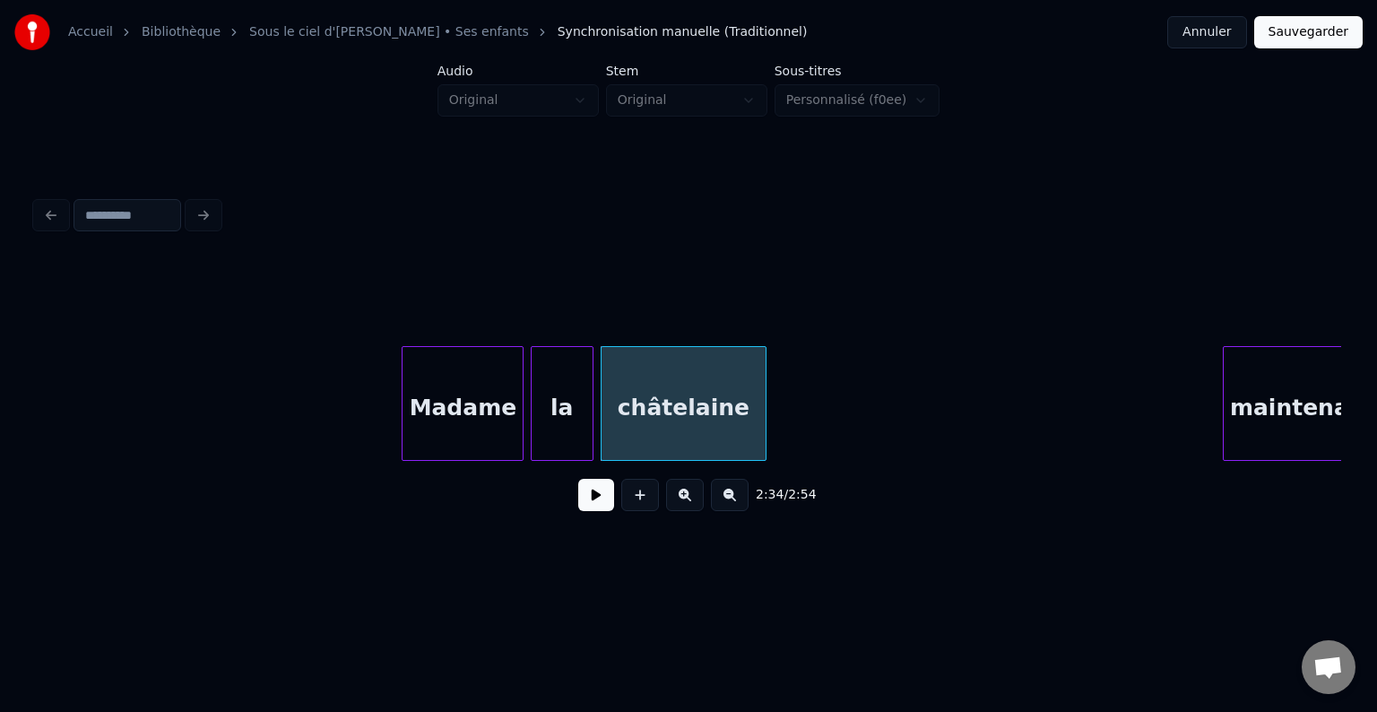
scroll to position [0, 27194]
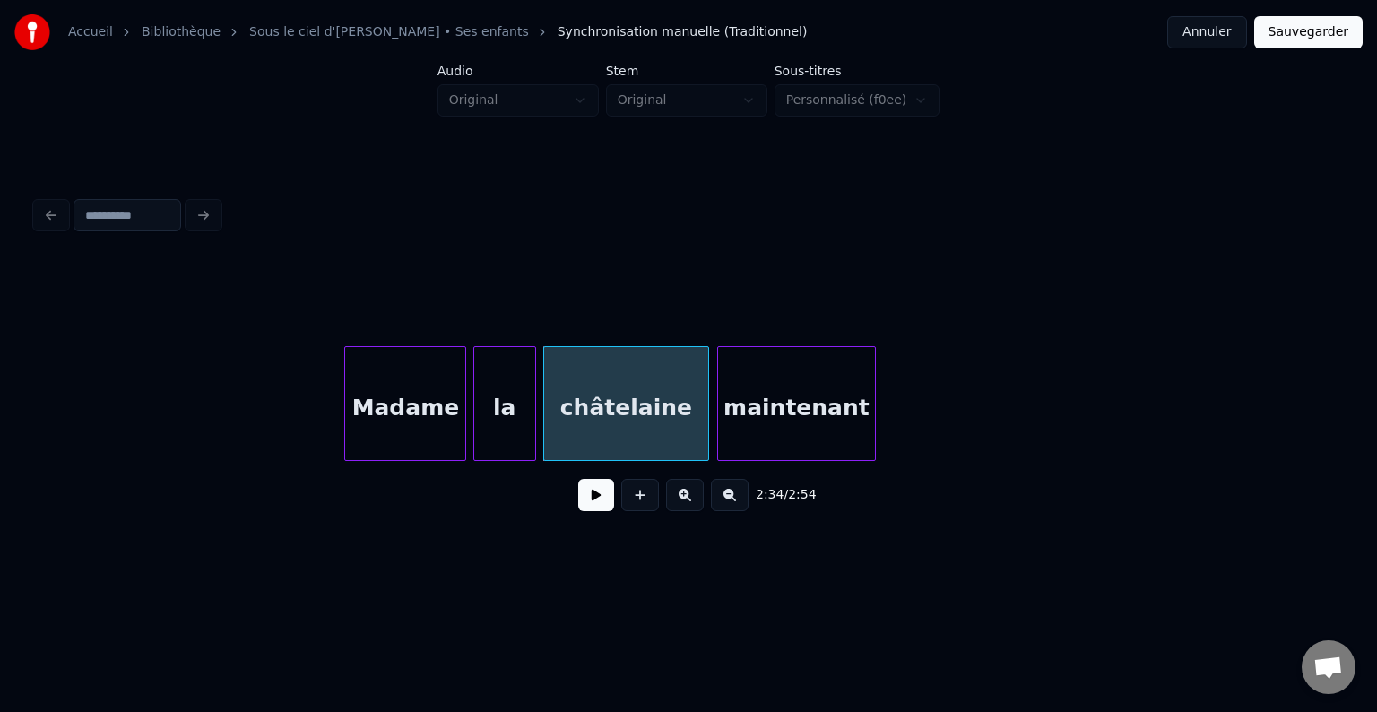
click at [823, 409] on div "maintenant" at bounding box center [797, 408] width 158 height 122
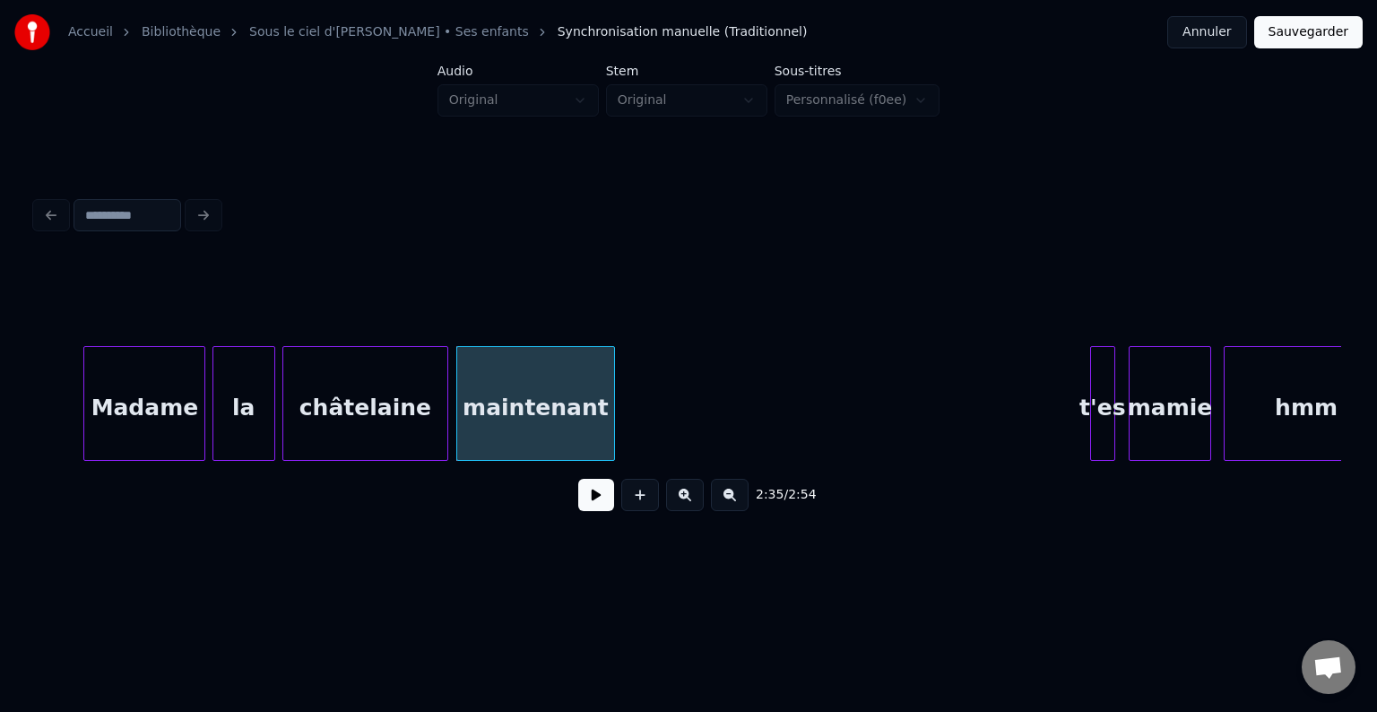
scroll to position [0, 27469]
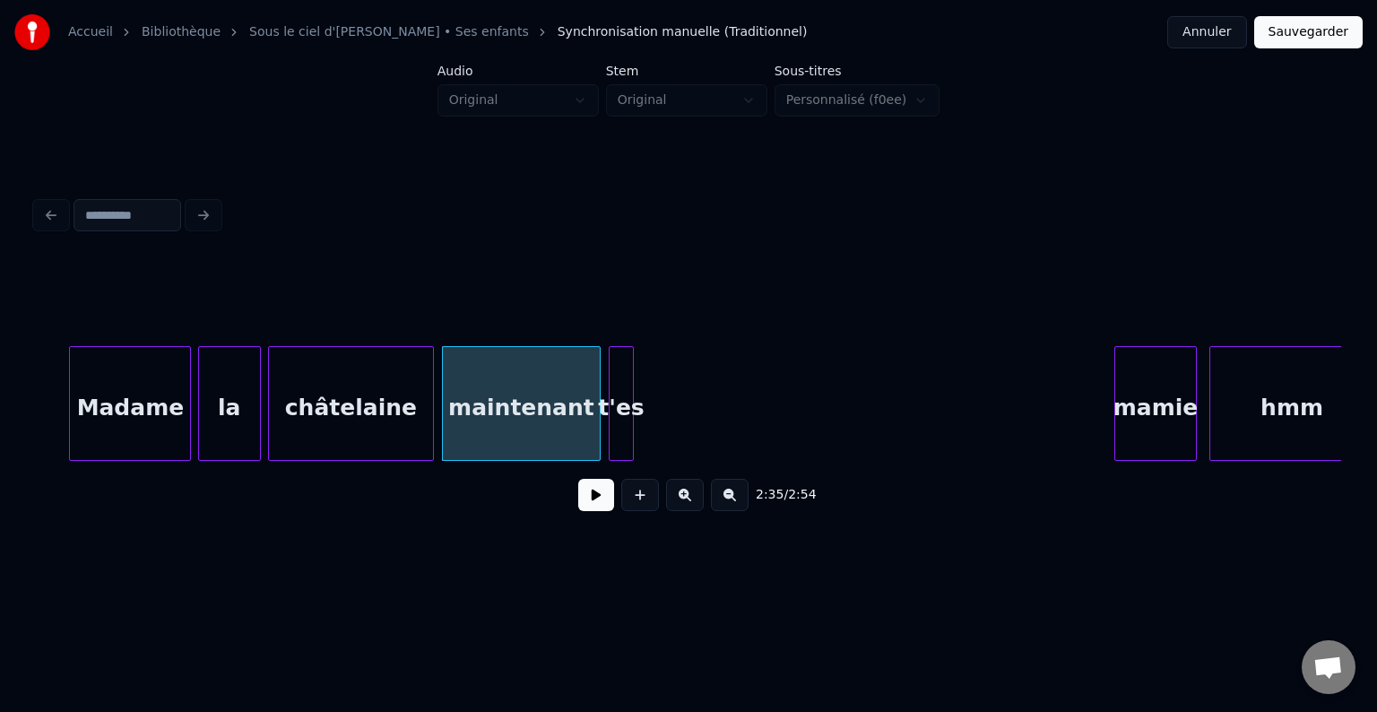
click at [624, 412] on div "t'es" at bounding box center [620, 408] width 23 height 122
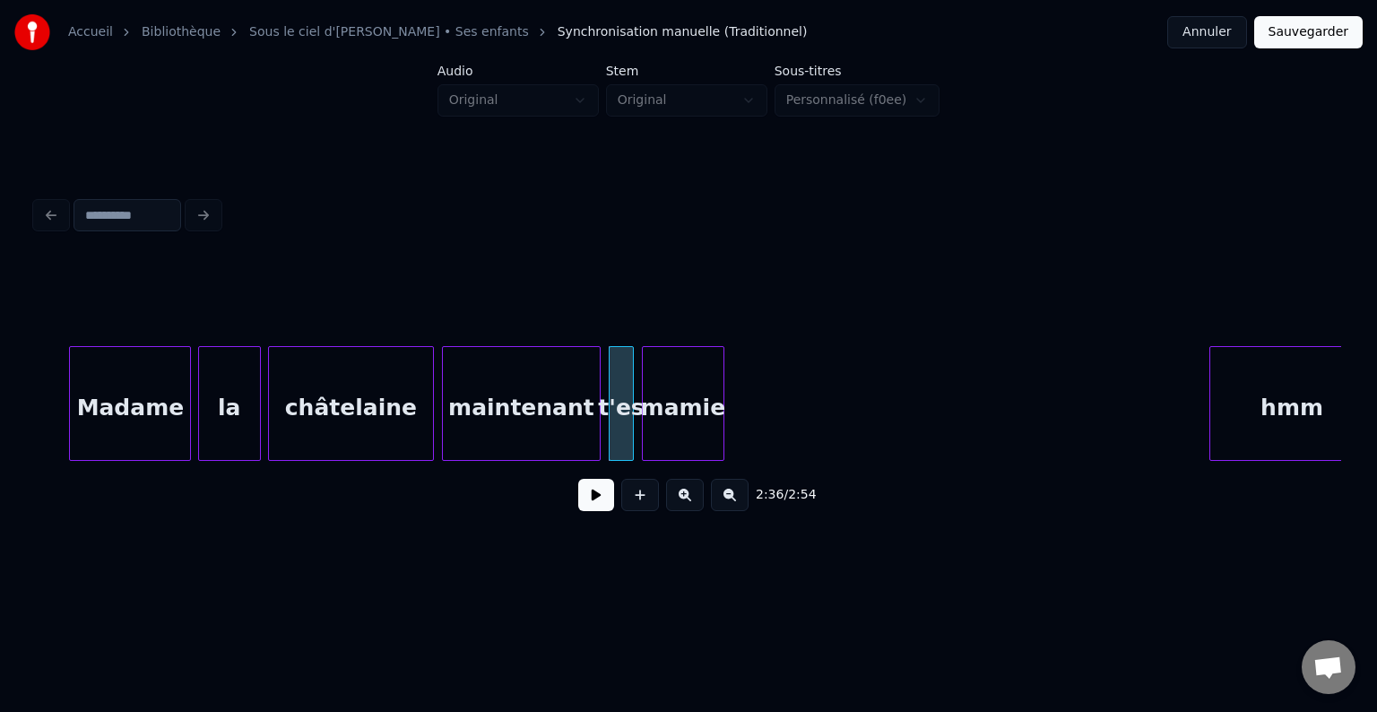
click at [690, 455] on div "Madame la châtelaine maintenant t'es mamie hmm" at bounding box center [688, 403] width 1305 height 115
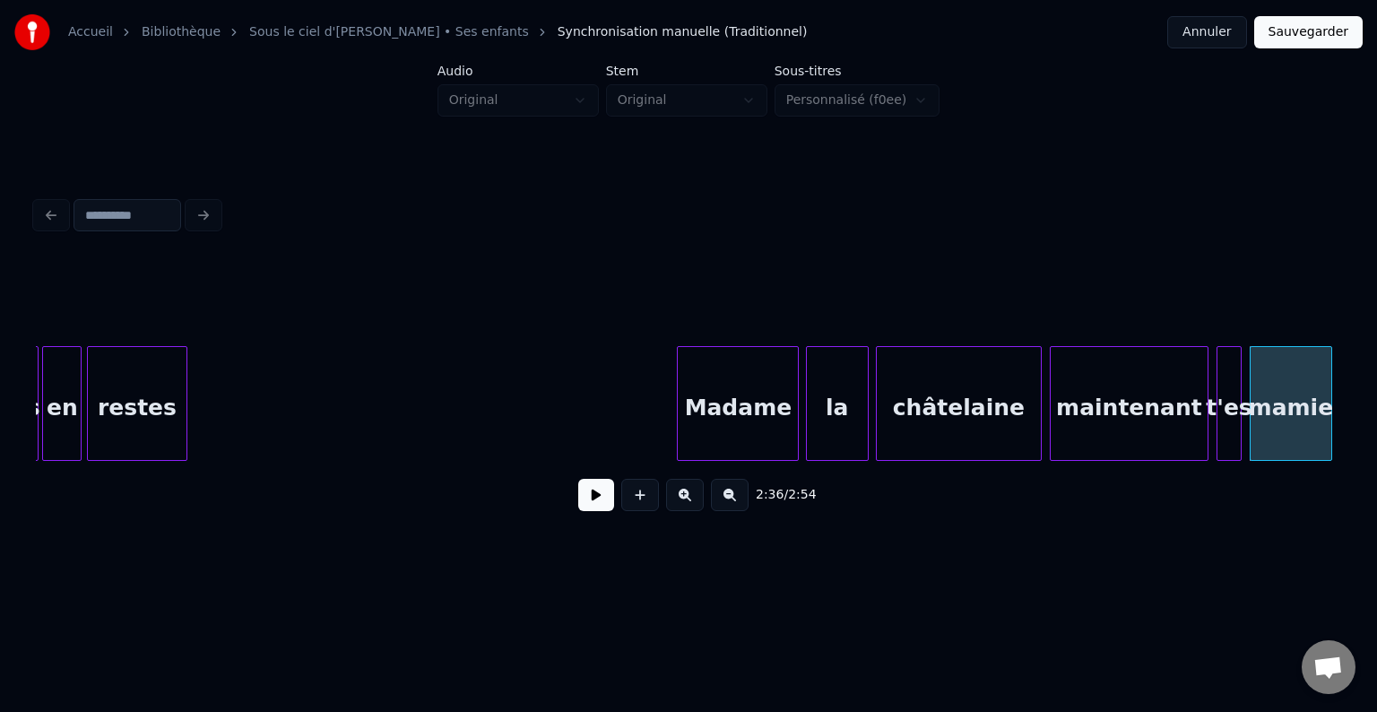
scroll to position [0, 26861]
click at [598, 498] on button at bounding box center [596, 495] width 36 height 32
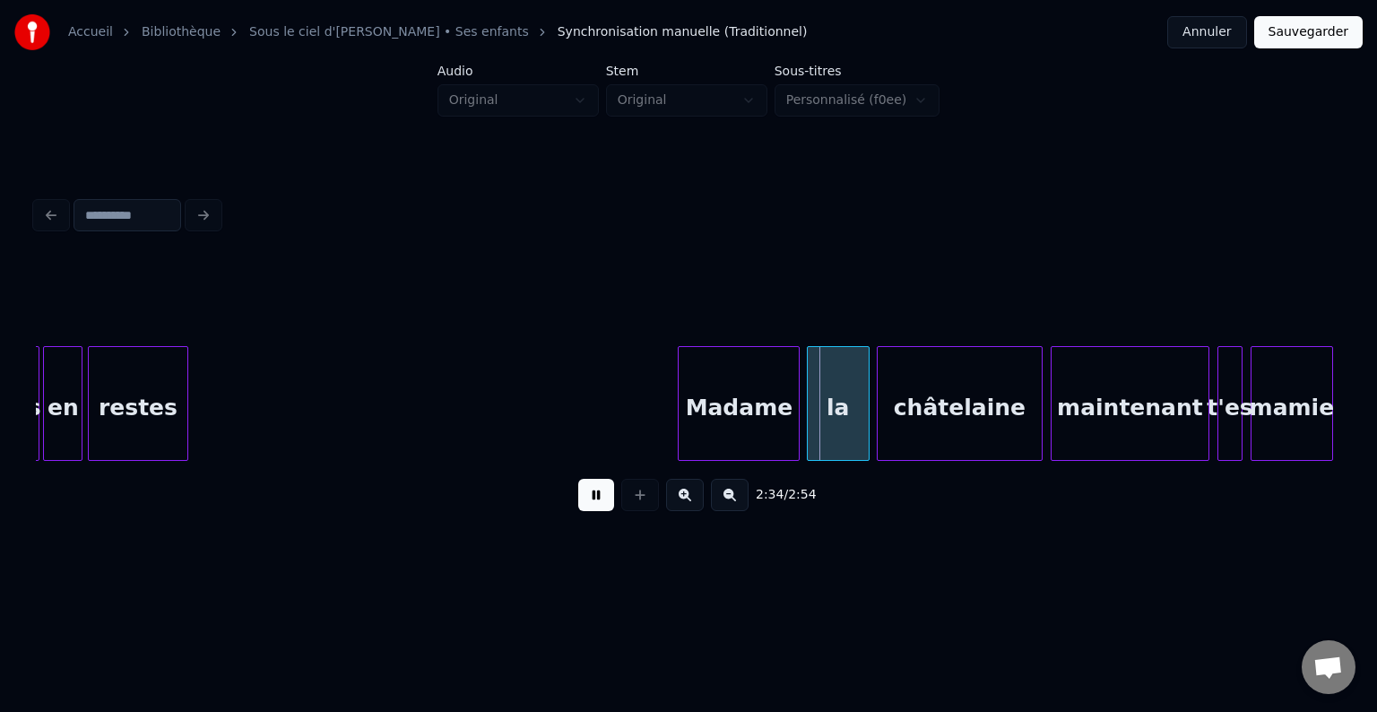
click at [608, 498] on button at bounding box center [596, 495] width 36 height 32
click at [597, 509] on button at bounding box center [596, 495] width 36 height 32
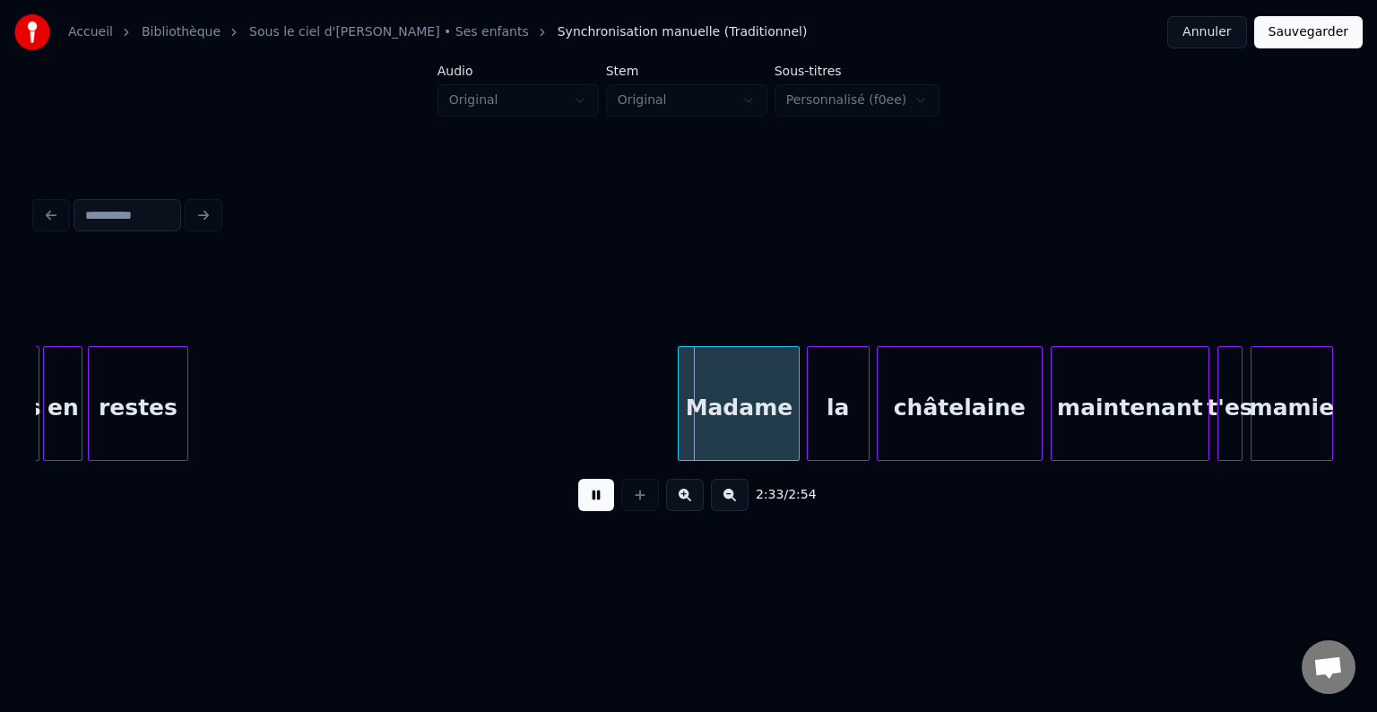
click at [596, 507] on button at bounding box center [596, 495] width 36 height 32
click at [699, 393] on div "Madame" at bounding box center [713, 408] width 120 height 122
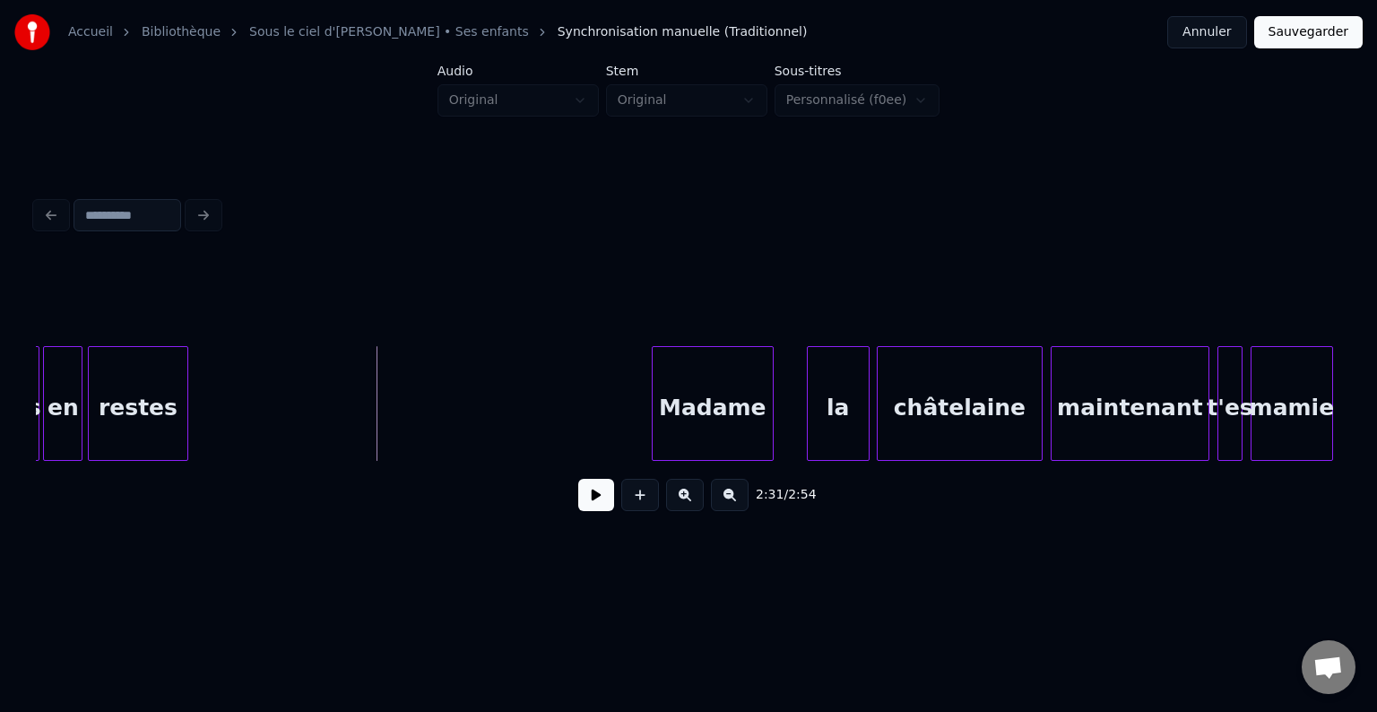
click at [583, 498] on button at bounding box center [596, 495] width 36 height 32
click at [602, 508] on button at bounding box center [596, 495] width 36 height 32
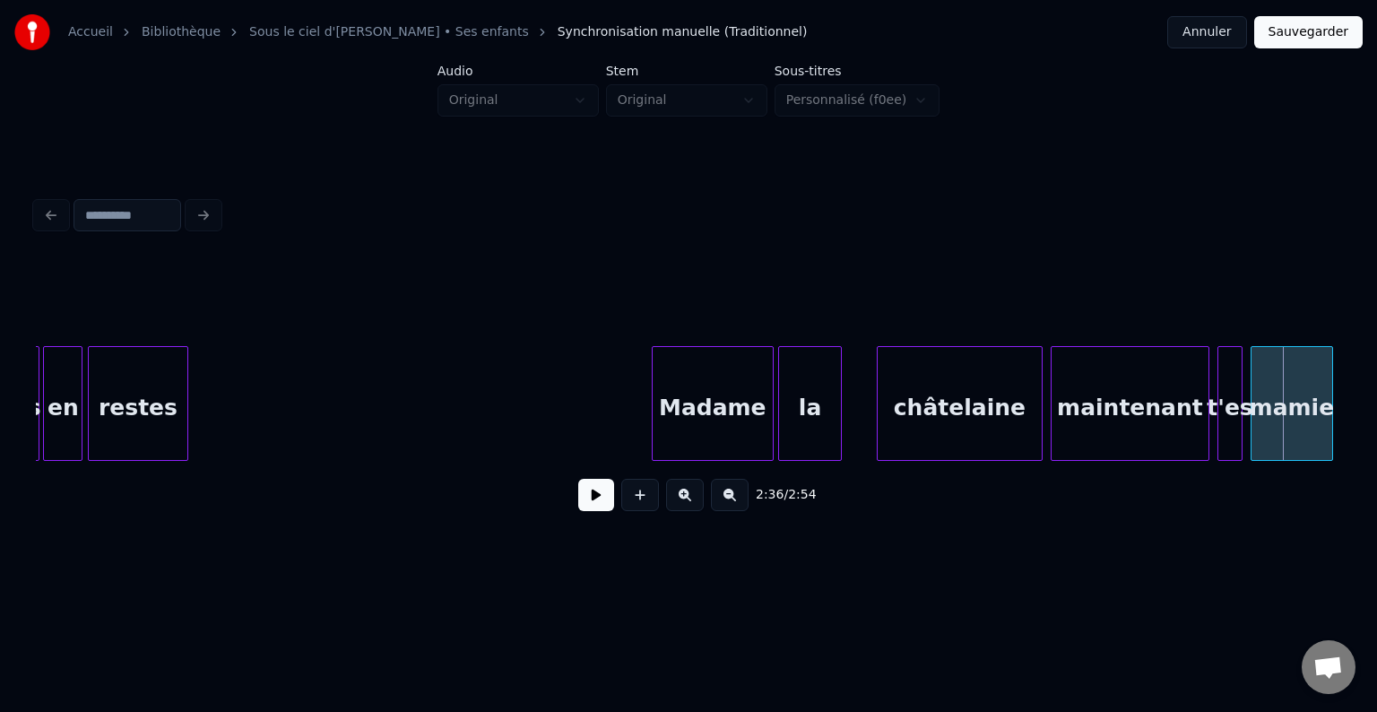
click at [809, 425] on div "la" at bounding box center [809, 408] width 61 height 122
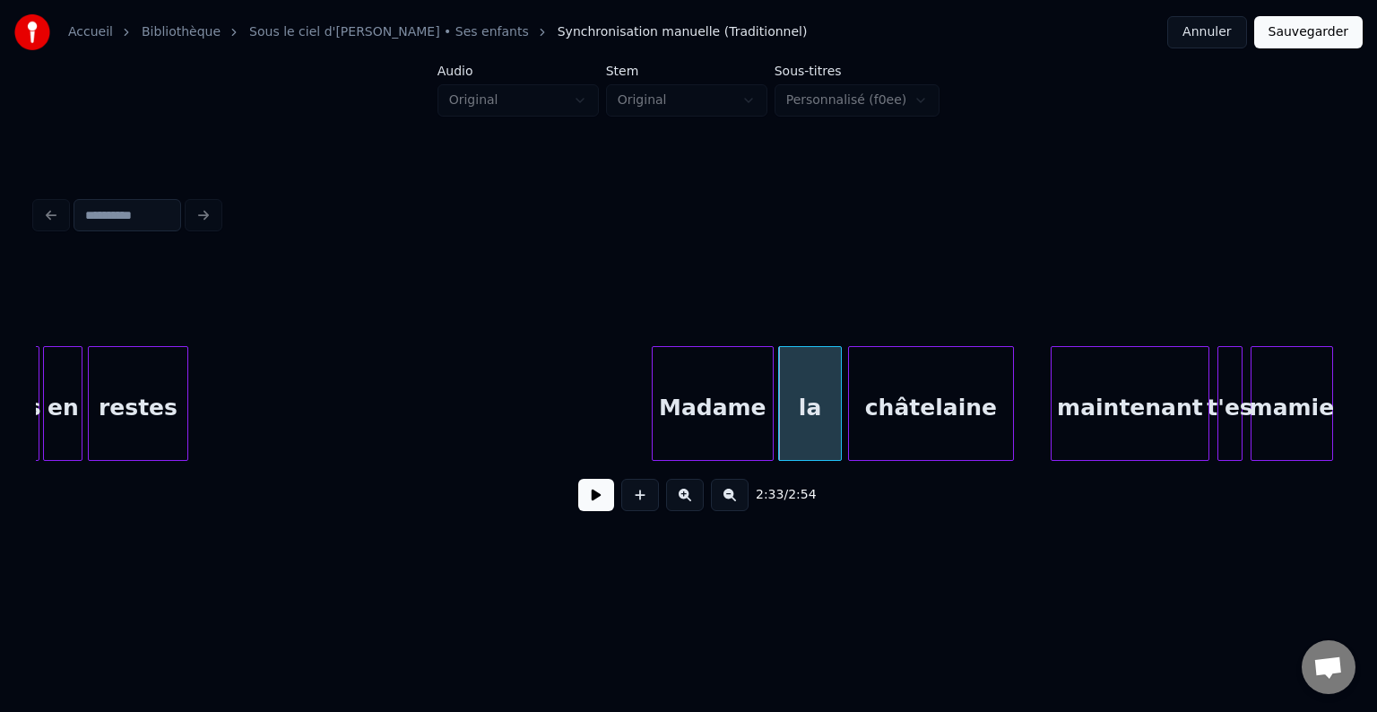
click at [911, 421] on div "châtelaine" at bounding box center [931, 408] width 164 height 122
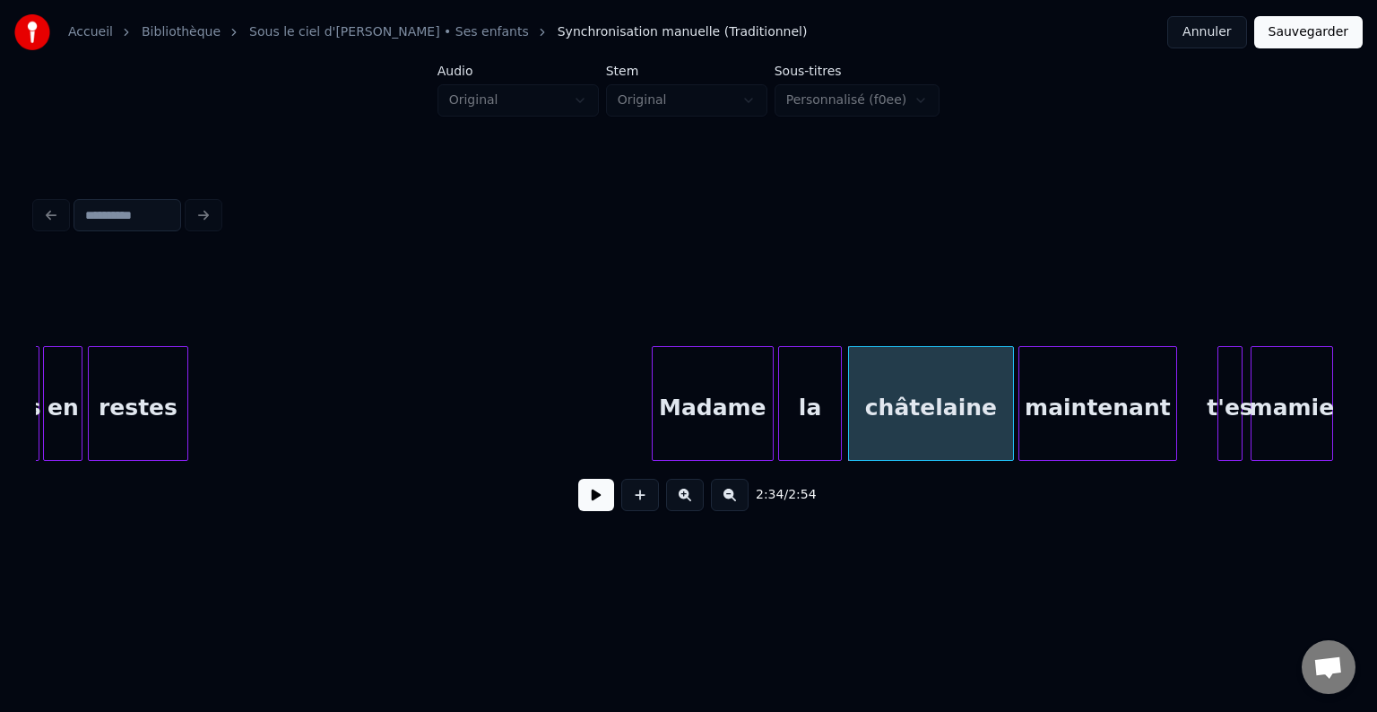
click at [1052, 426] on div "maintenant" at bounding box center [1098, 408] width 158 height 122
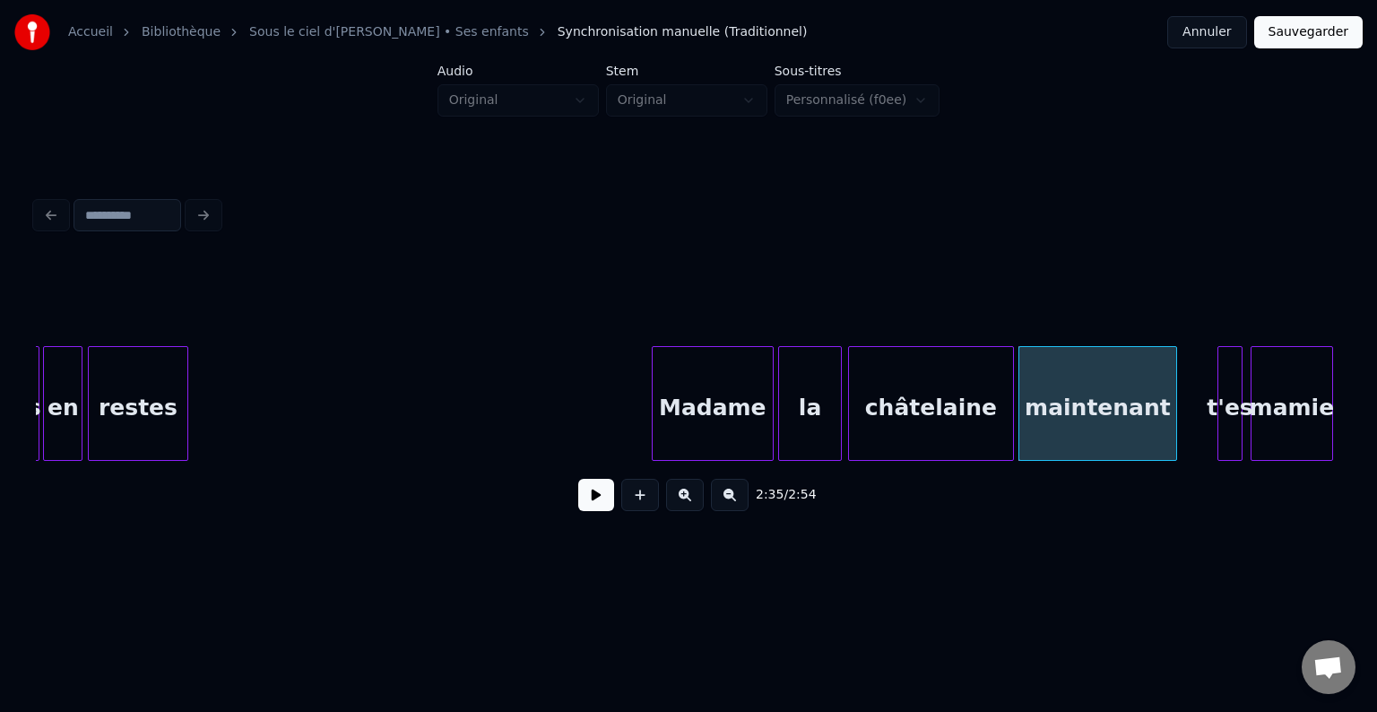
click at [1222, 415] on div at bounding box center [1220, 403] width 5 height 113
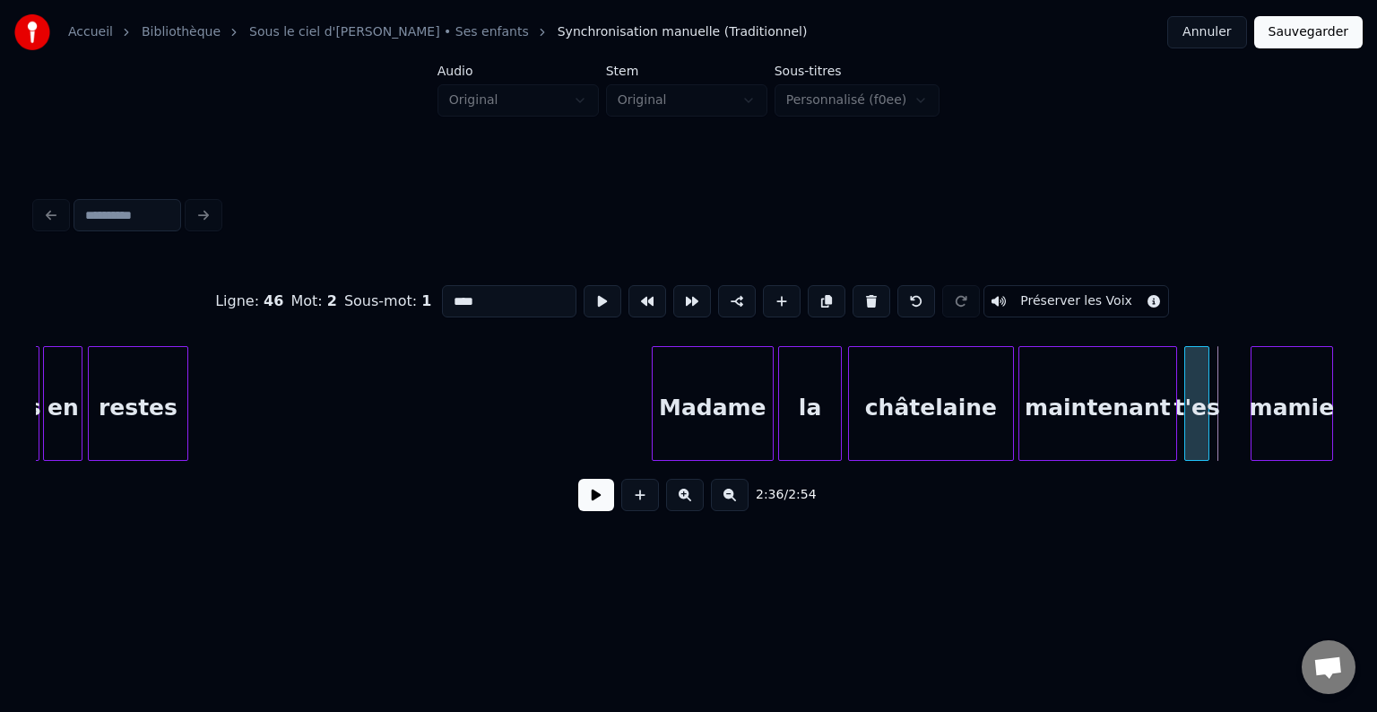
click at [1194, 419] on div "t'es" at bounding box center [1196, 408] width 23 height 122
click at [1260, 412] on div "mamie" at bounding box center [1256, 408] width 81 height 122
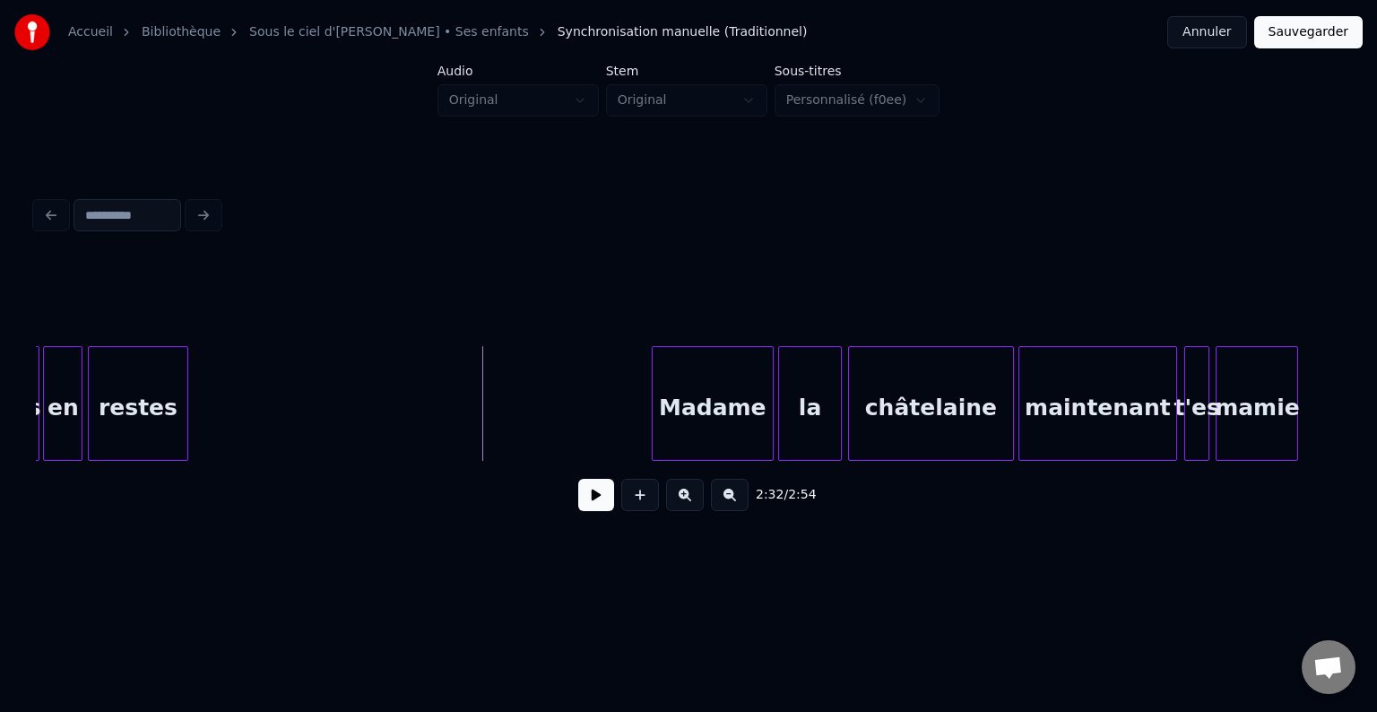
click at [590, 495] on button at bounding box center [596, 495] width 36 height 32
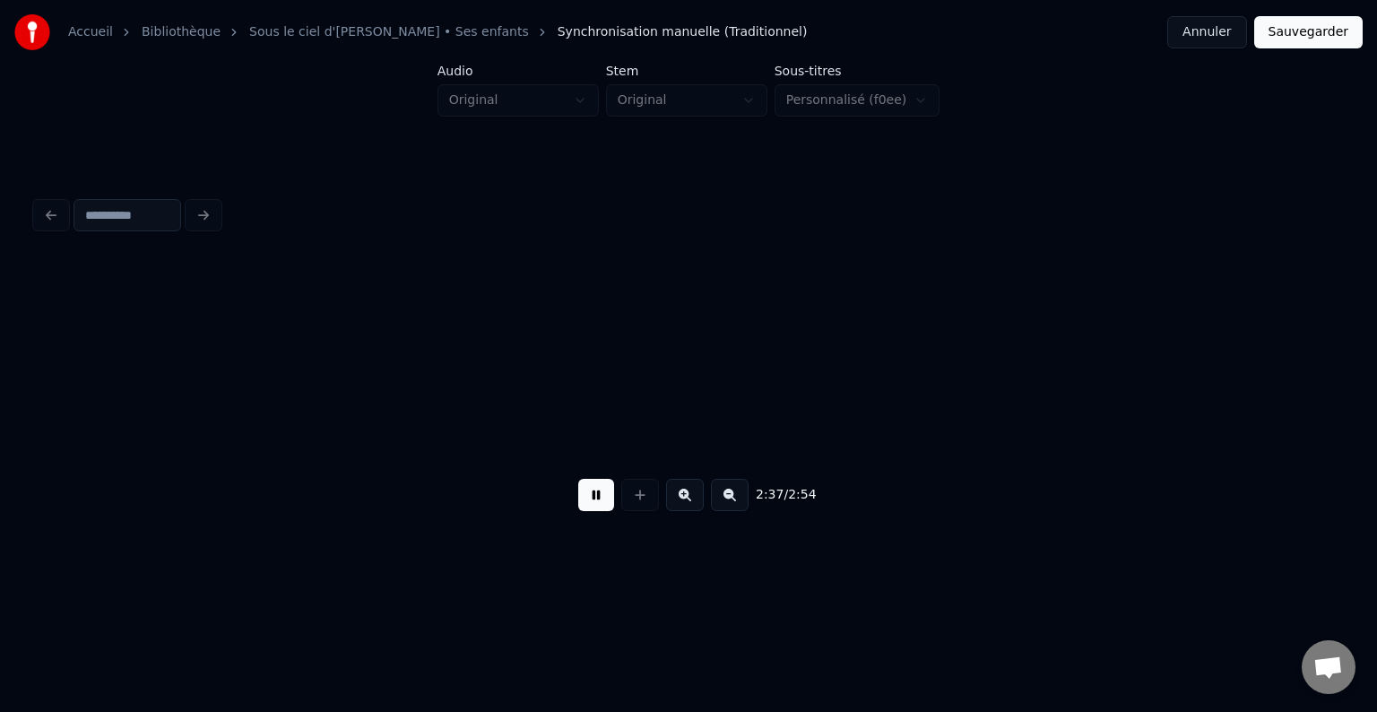
scroll to position [0, 28167]
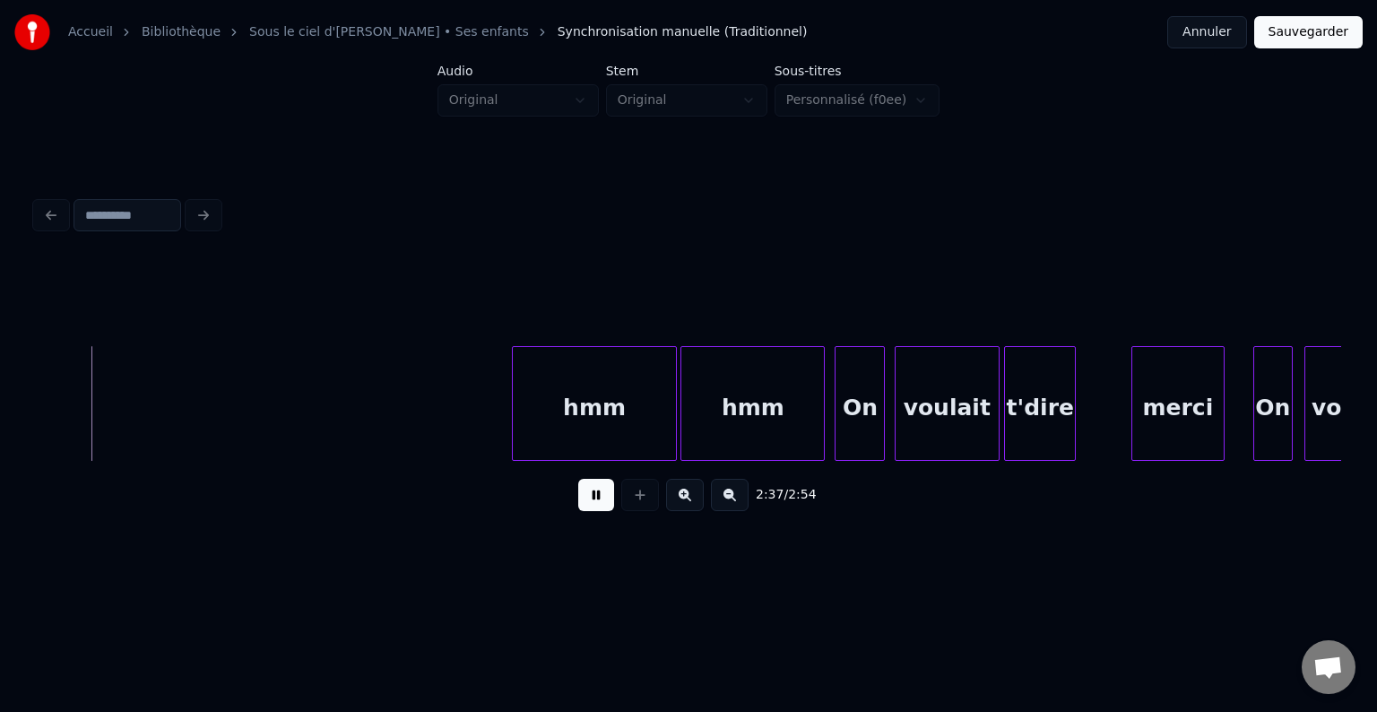
click at [592, 494] on button at bounding box center [596, 495] width 36 height 32
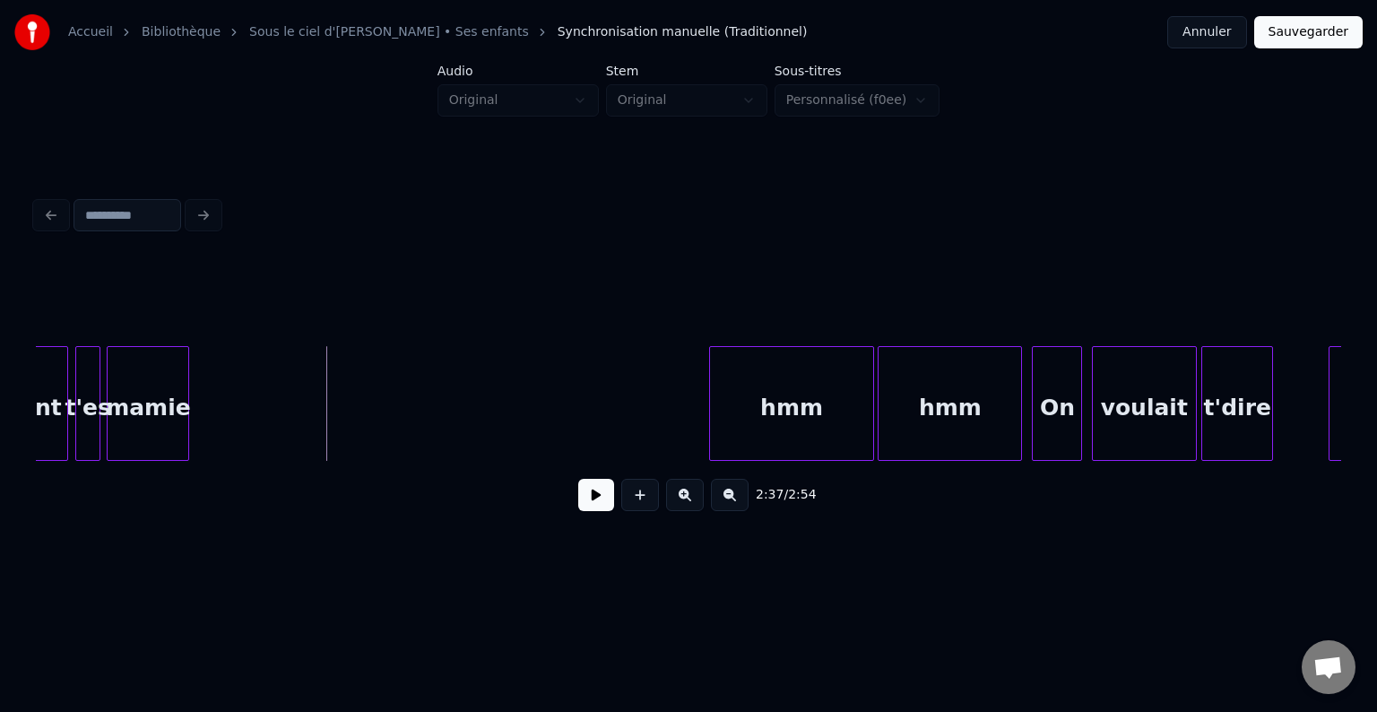
scroll to position [0, 27970]
click at [582, 500] on button at bounding box center [596, 495] width 36 height 32
click at [592, 502] on button at bounding box center [596, 495] width 36 height 32
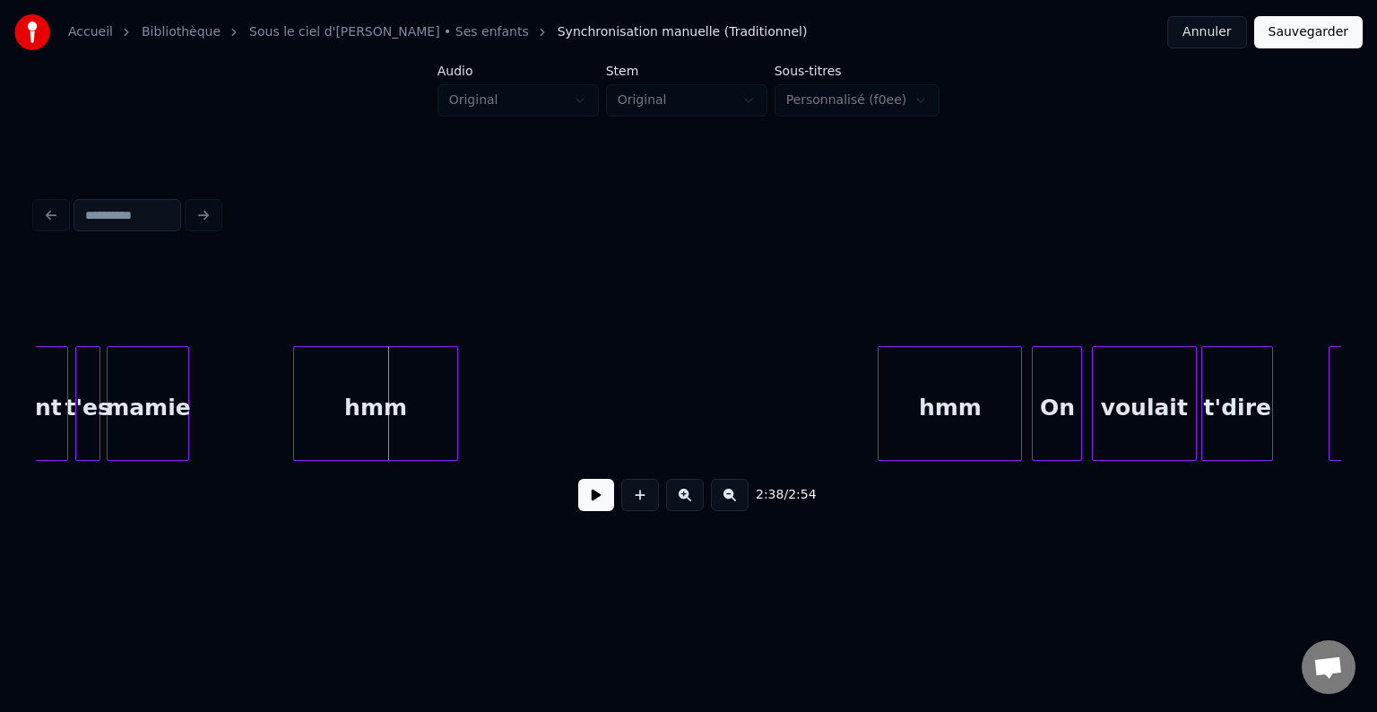
click at [390, 428] on div "hmm" at bounding box center [376, 408] width 164 height 122
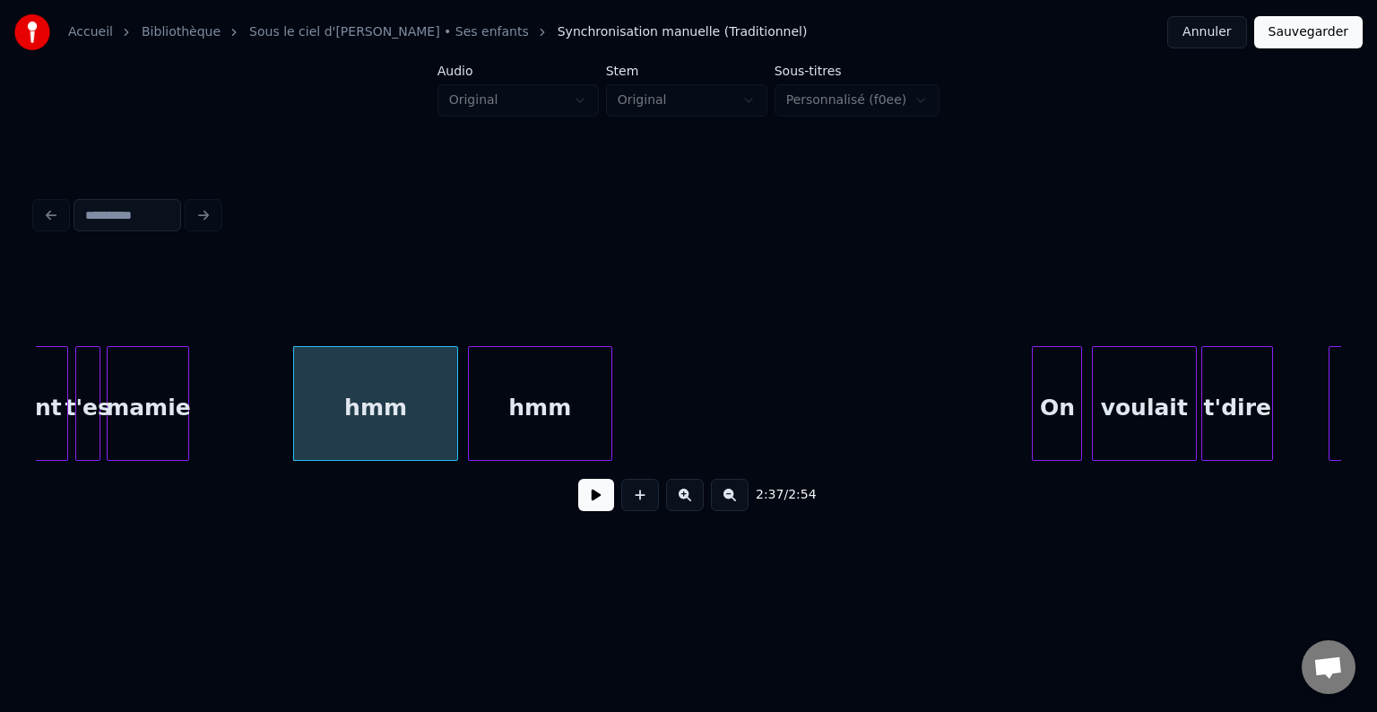
click at [511, 435] on div "hmm" at bounding box center [540, 408] width 143 height 122
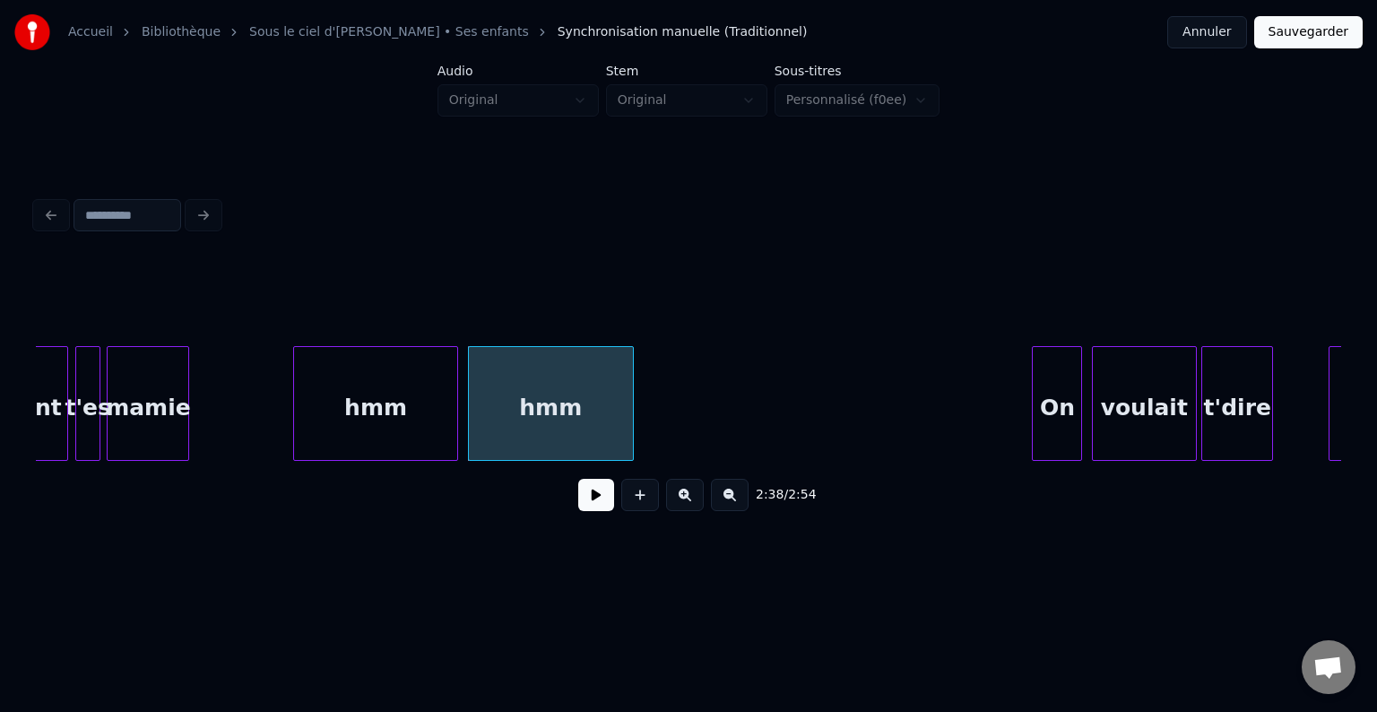
click at [633, 424] on div at bounding box center [629, 403] width 5 height 113
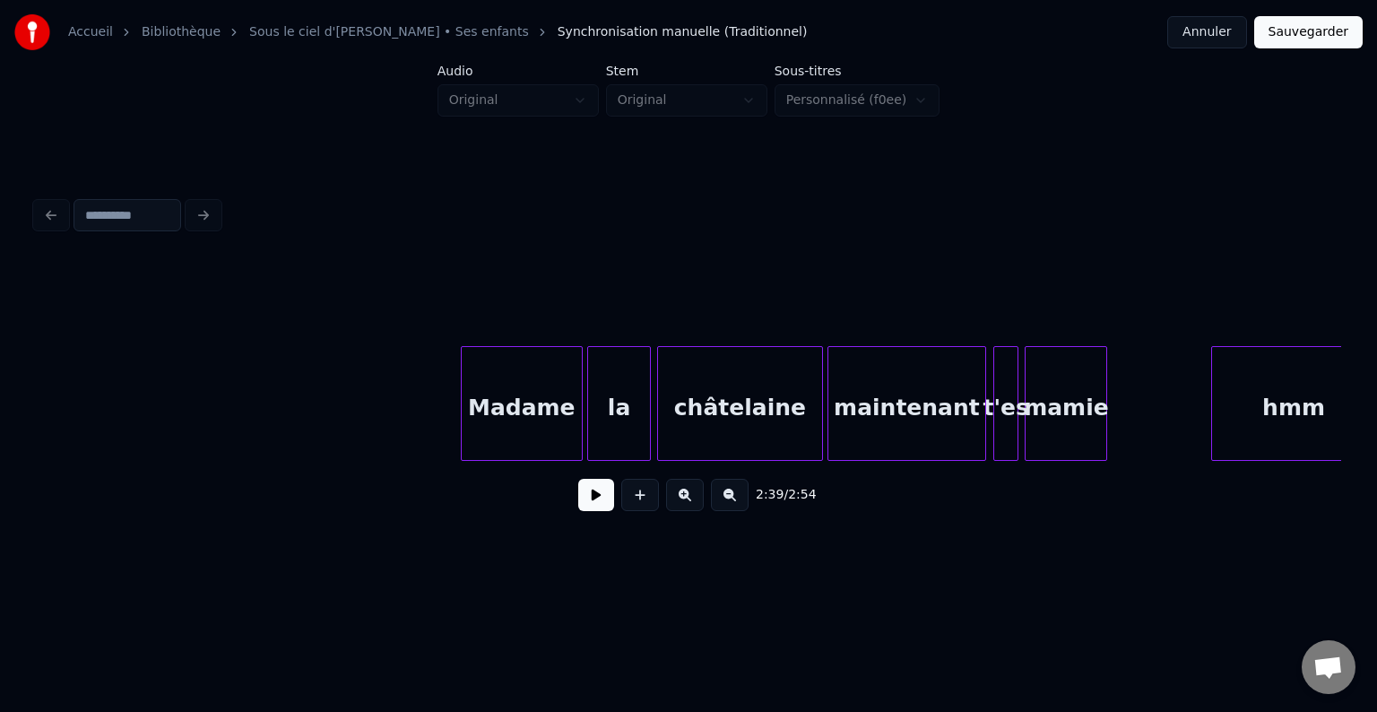
scroll to position [0, 27051]
click at [1134, 412] on div at bounding box center [1131, 403] width 5 height 113
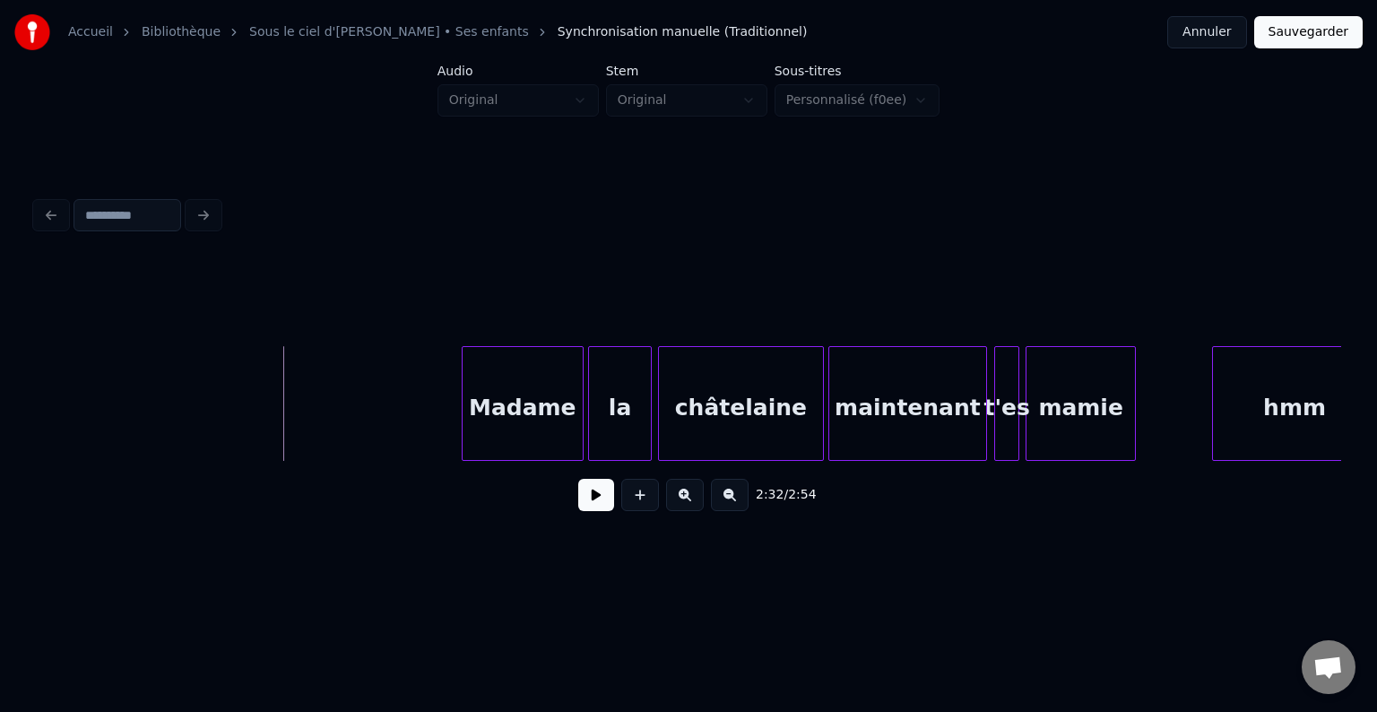
click at [600, 505] on button at bounding box center [596, 495] width 36 height 32
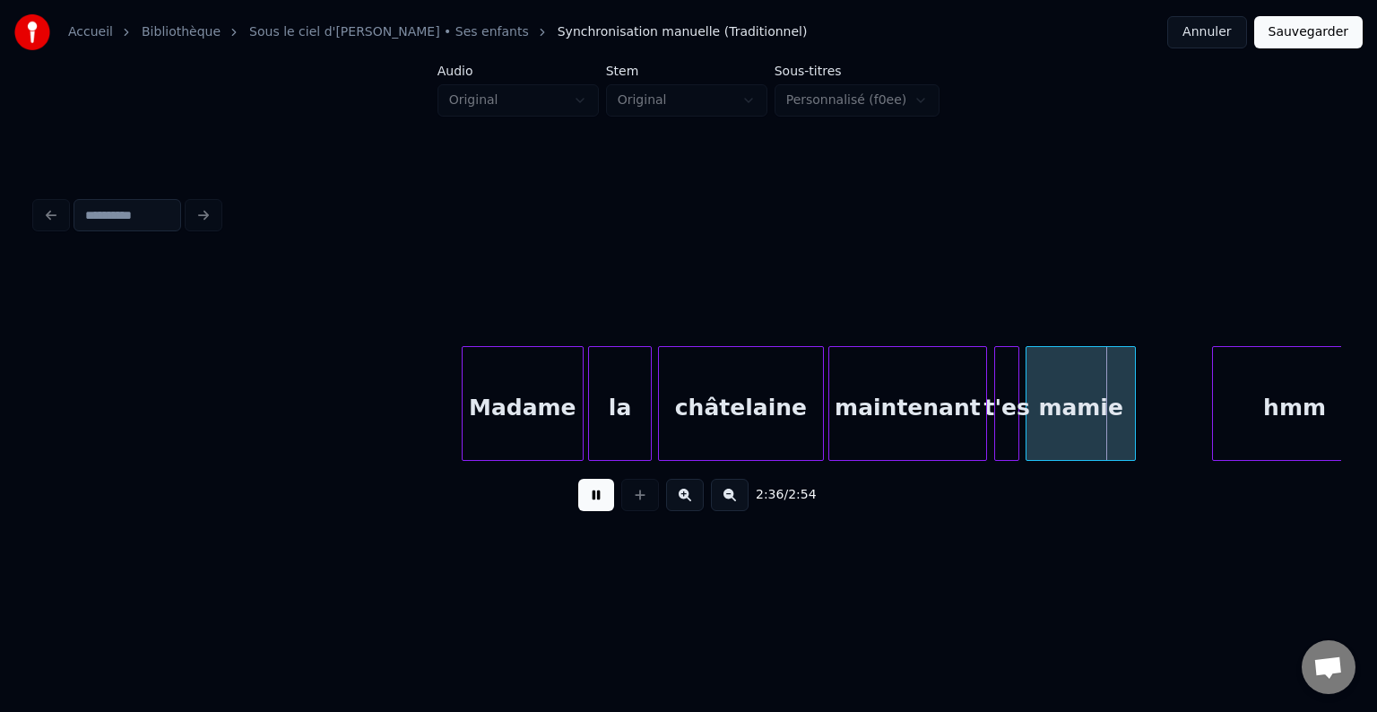
click at [584, 500] on button at bounding box center [596, 495] width 36 height 32
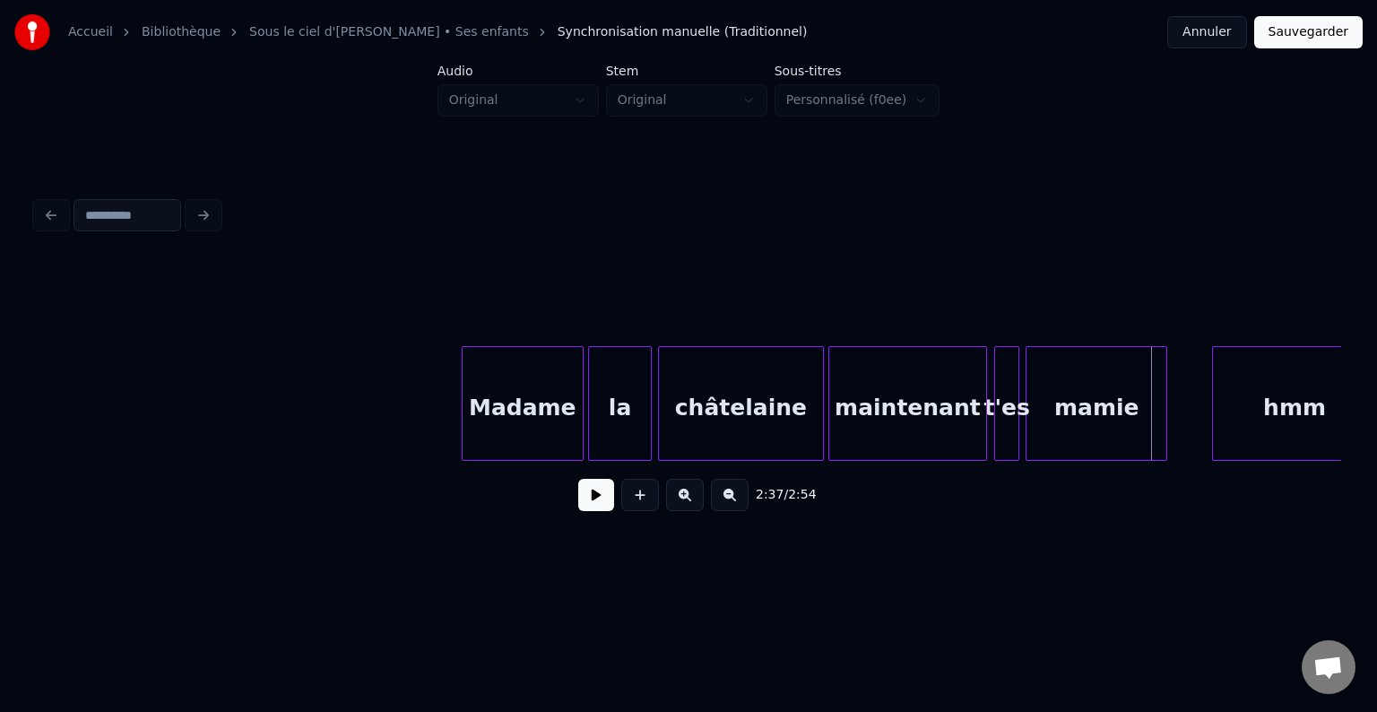
click at [1165, 413] on div at bounding box center [1163, 403] width 5 height 113
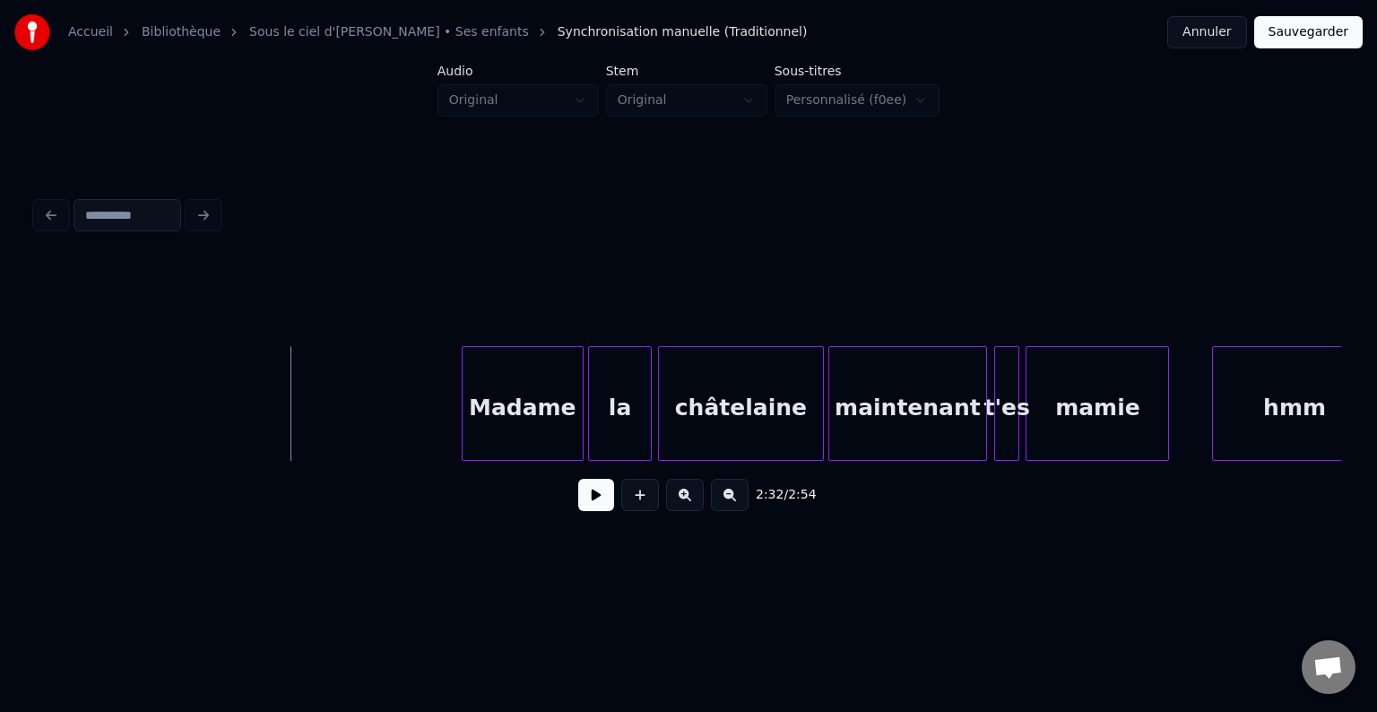
click at [589, 498] on button at bounding box center [596, 495] width 36 height 32
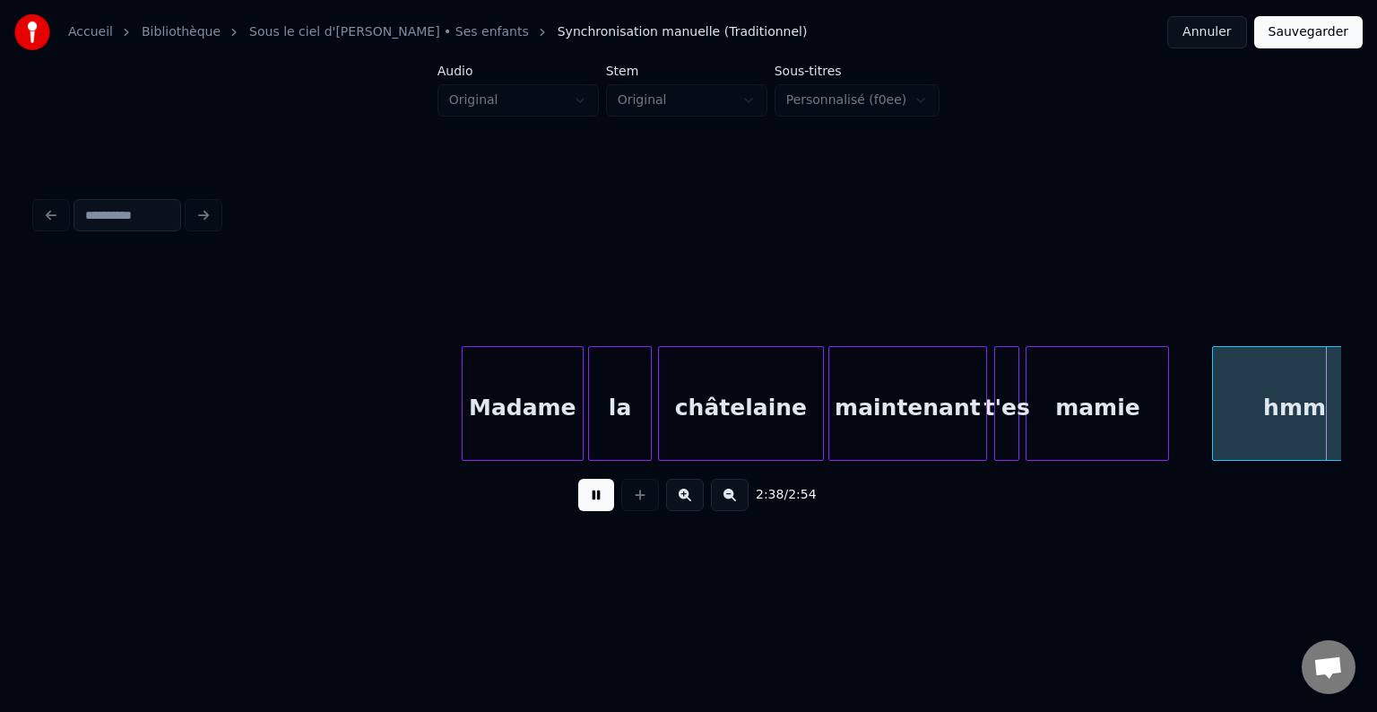
scroll to position [0, 28357]
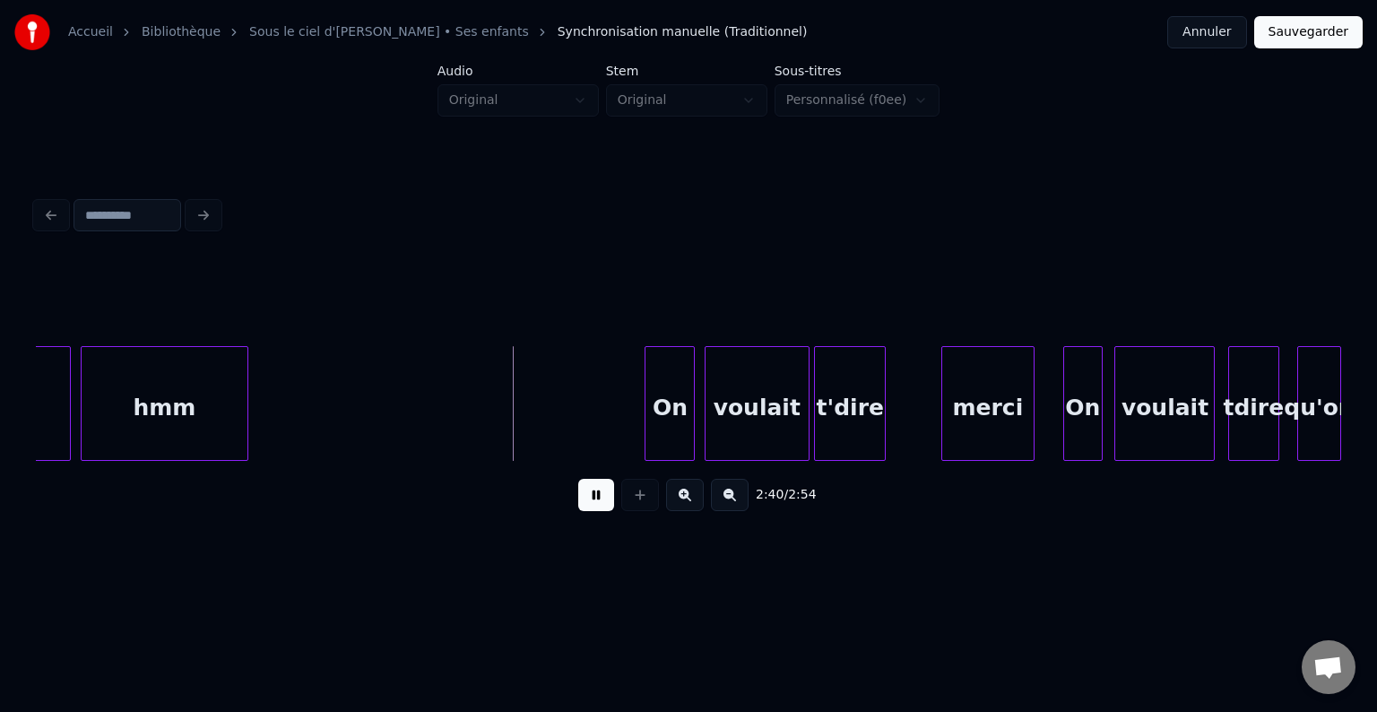
click at [597, 507] on button at bounding box center [596, 495] width 36 height 32
click at [343, 409] on div "On" at bounding box center [353, 408] width 48 height 122
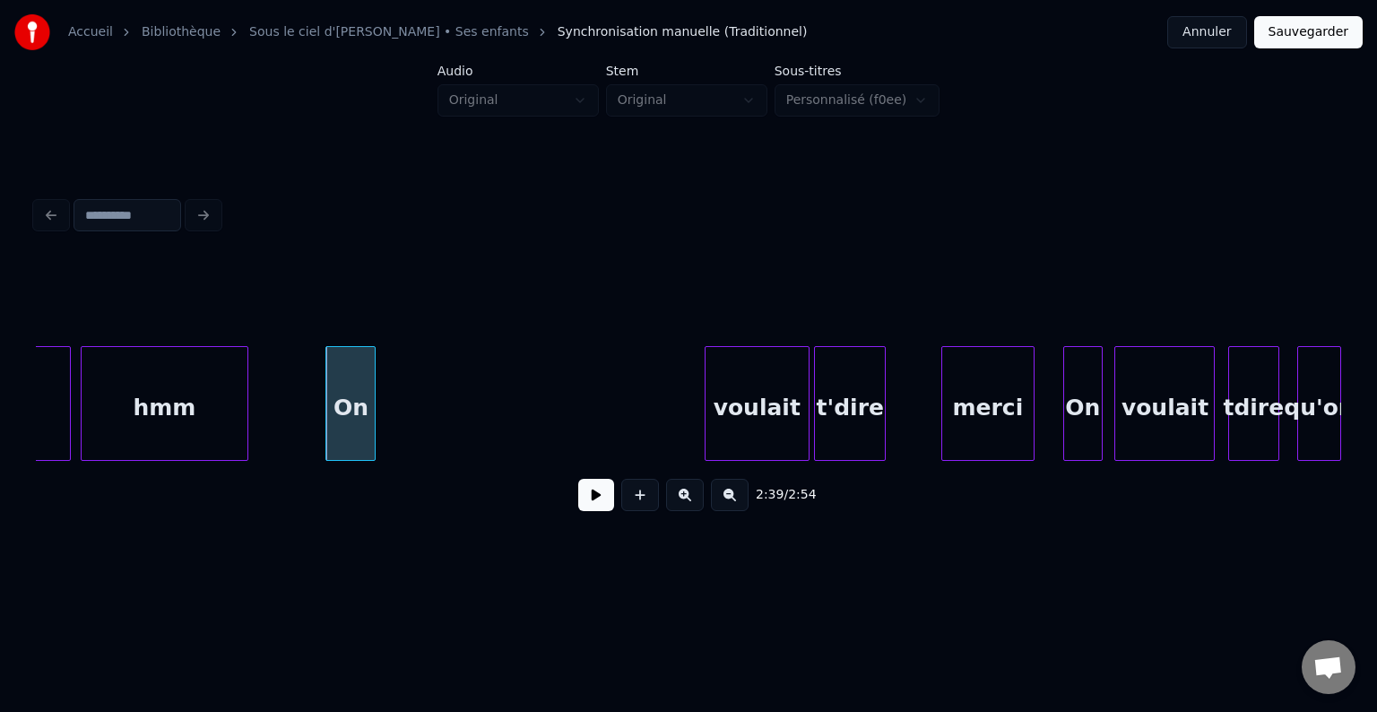
click at [586, 501] on button at bounding box center [596, 495] width 36 height 32
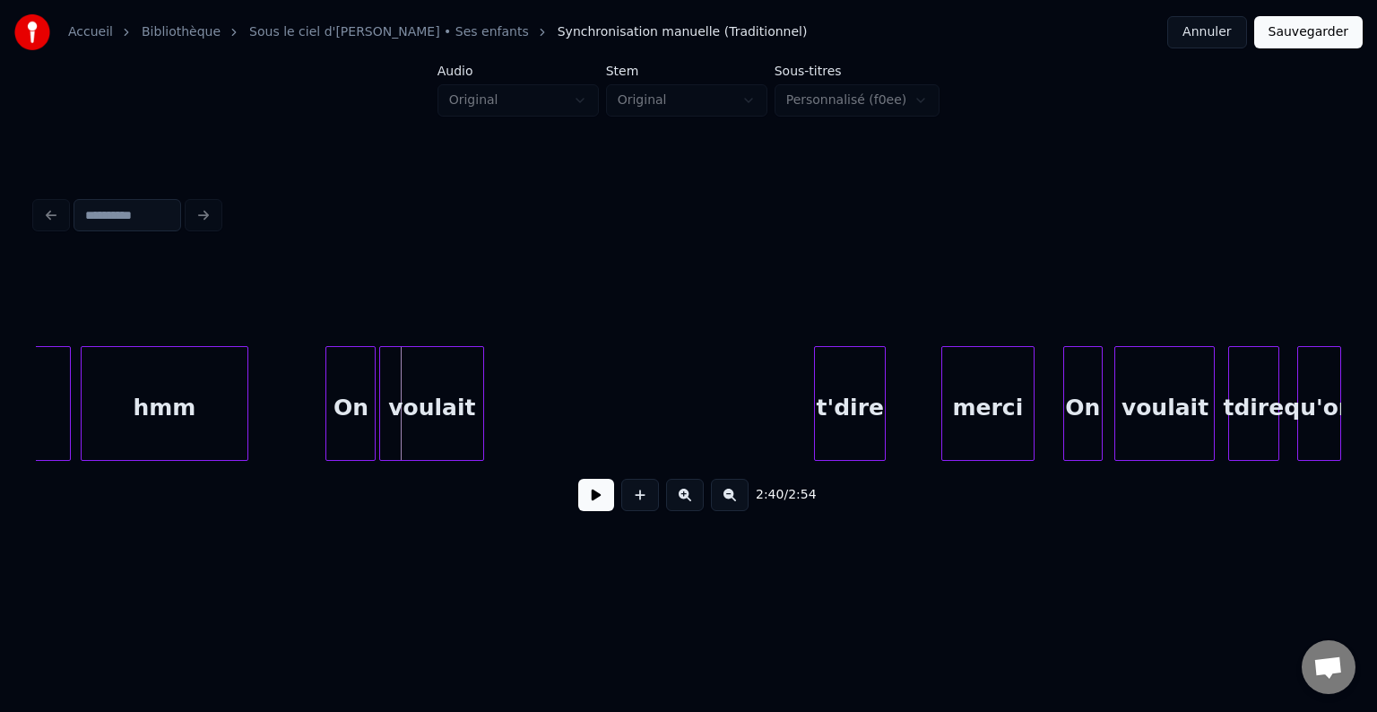
click at [467, 429] on div "voulait" at bounding box center [431, 408] width 103 height 122
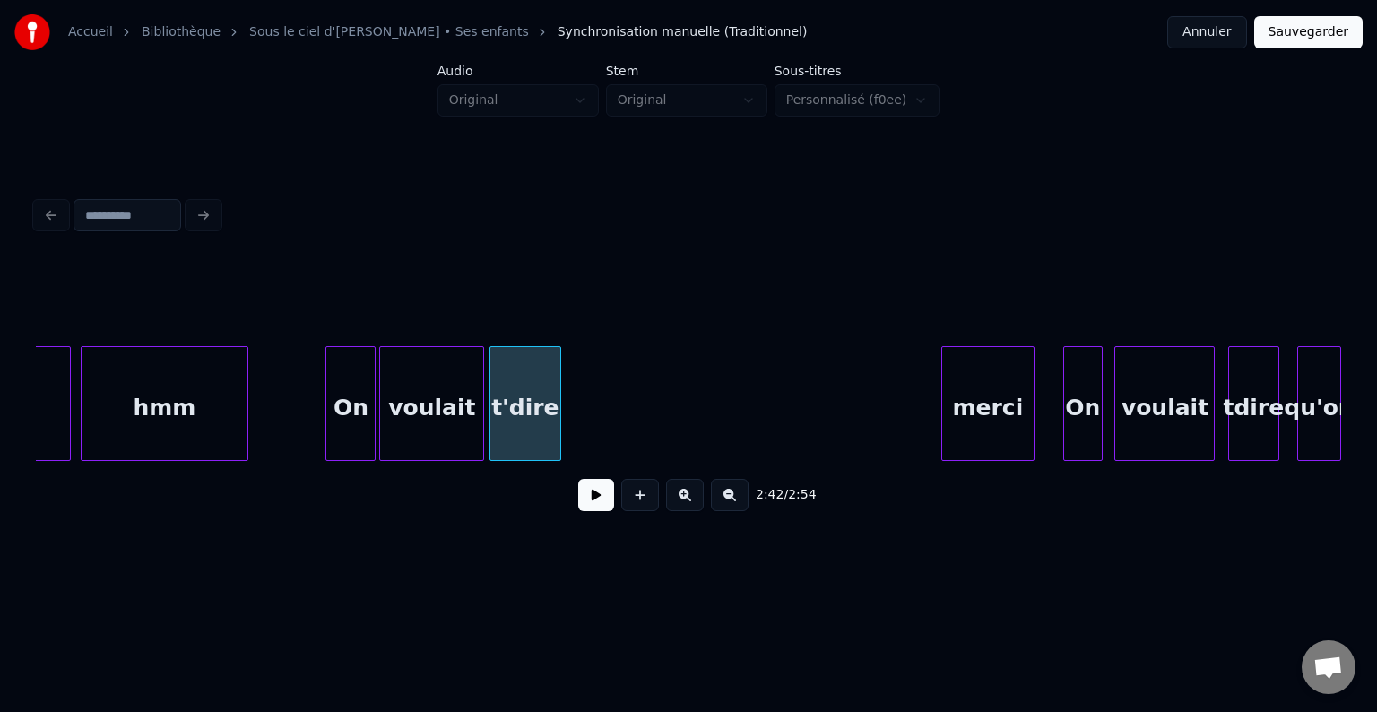
click at [528, 428] on div "t'dire" at bounding box center [525, 408] width 70 height 122
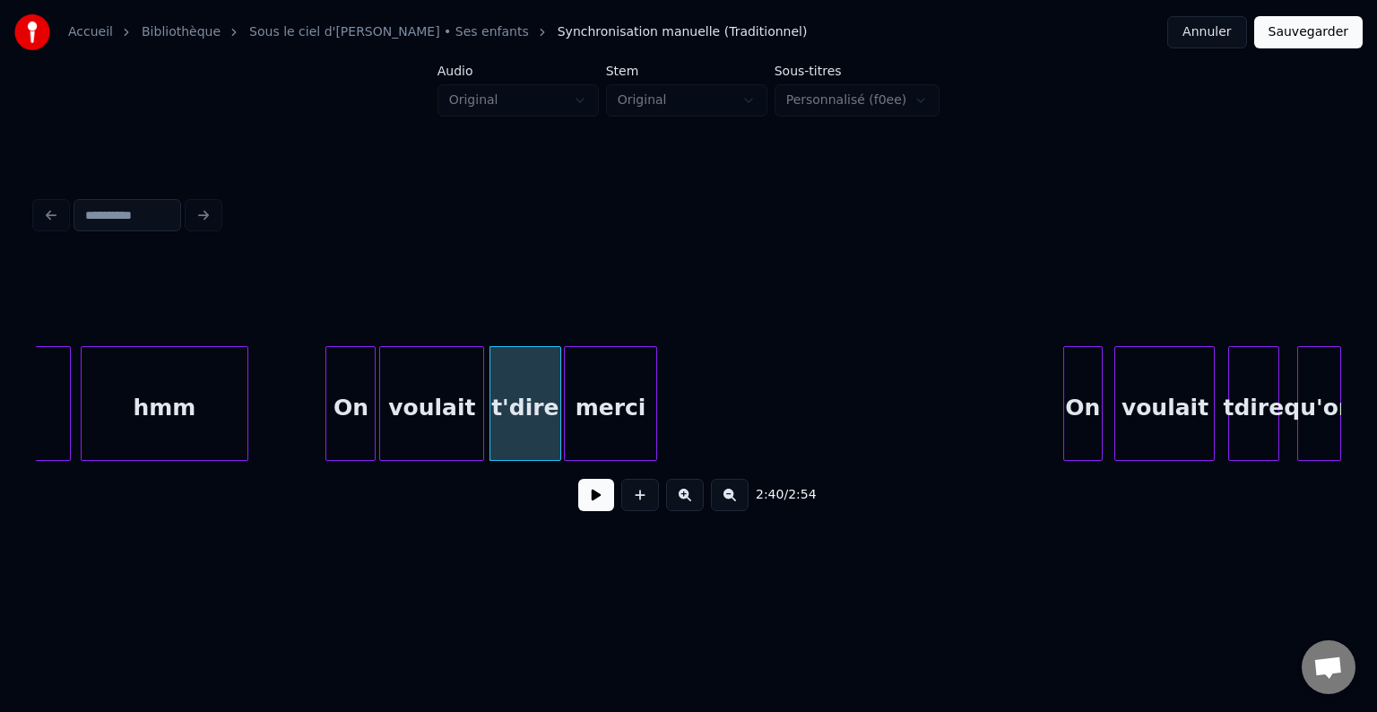
click at [611, 424] on div "merci" at bounding box center [610, 408] width 91 height 122
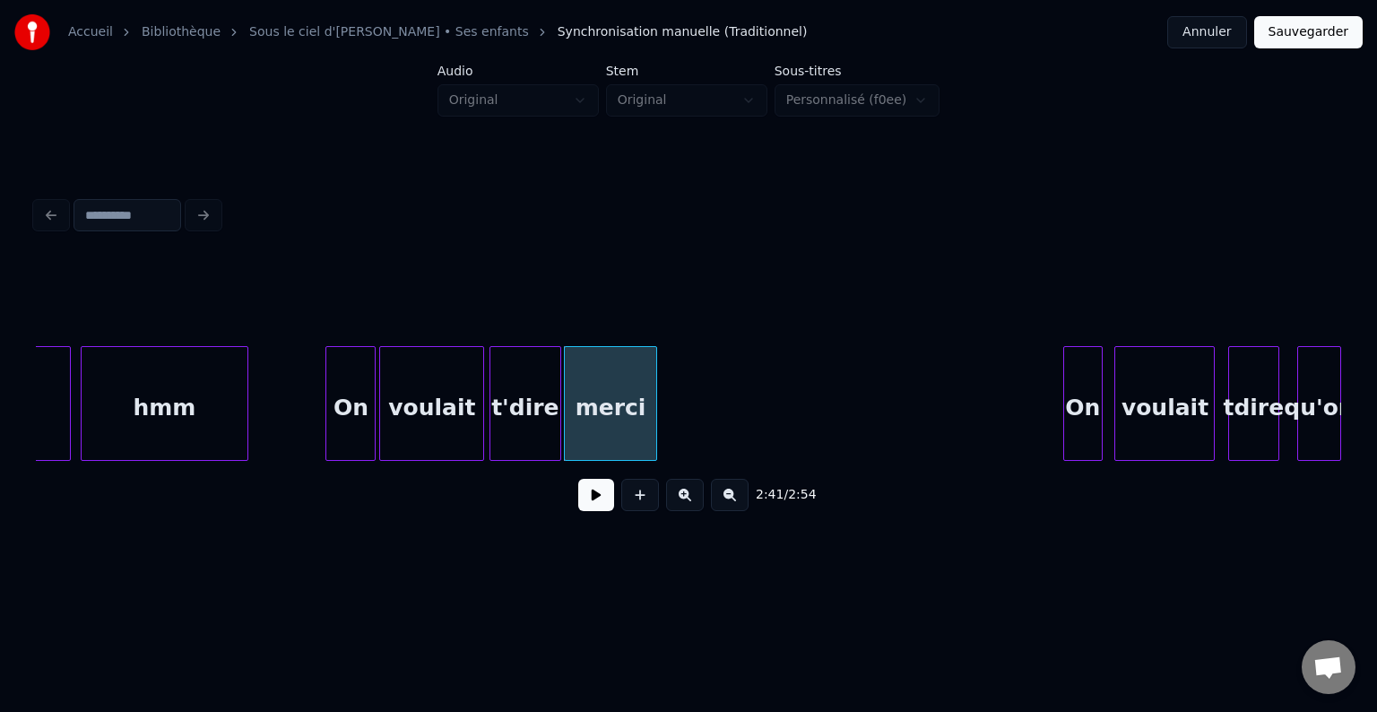
click at [588, 499] on button at bounding box center [596, 495] width 36 height 32
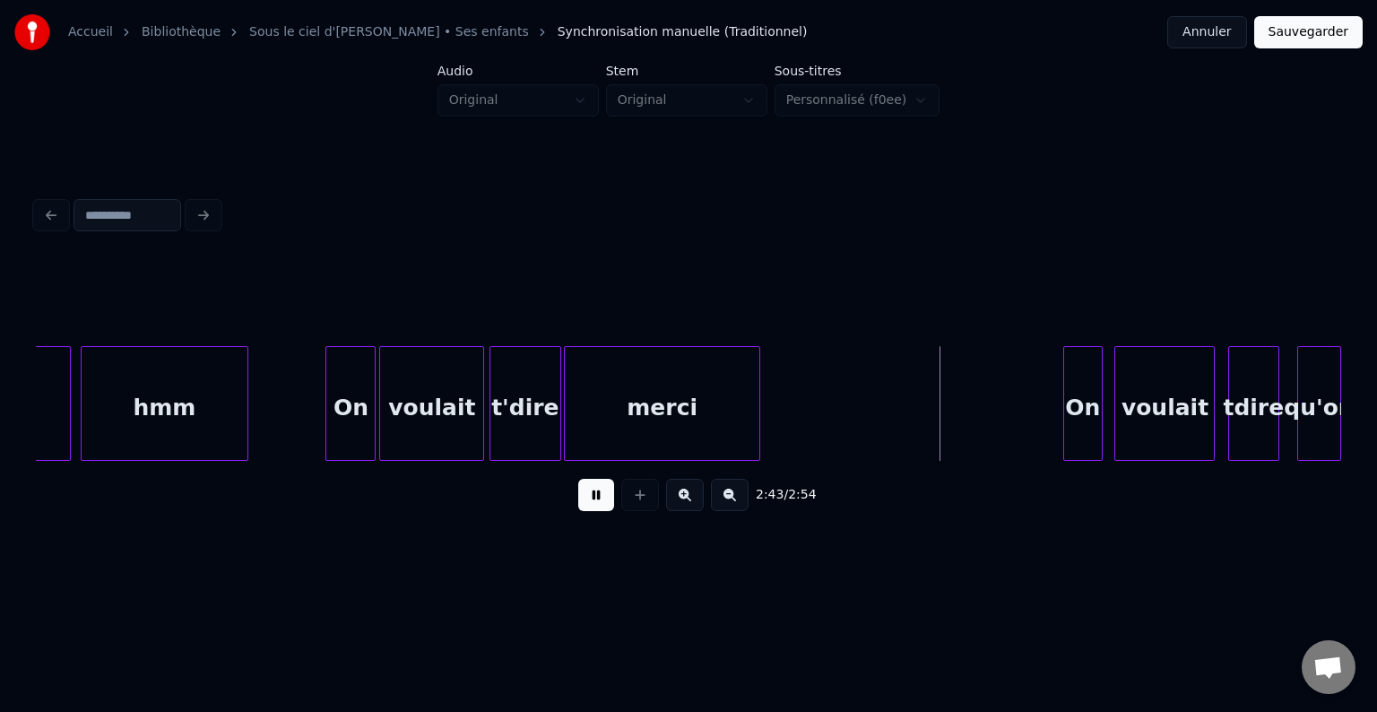
click at [759, 414] on div at bounding box center [756, 403] width 5 height 113
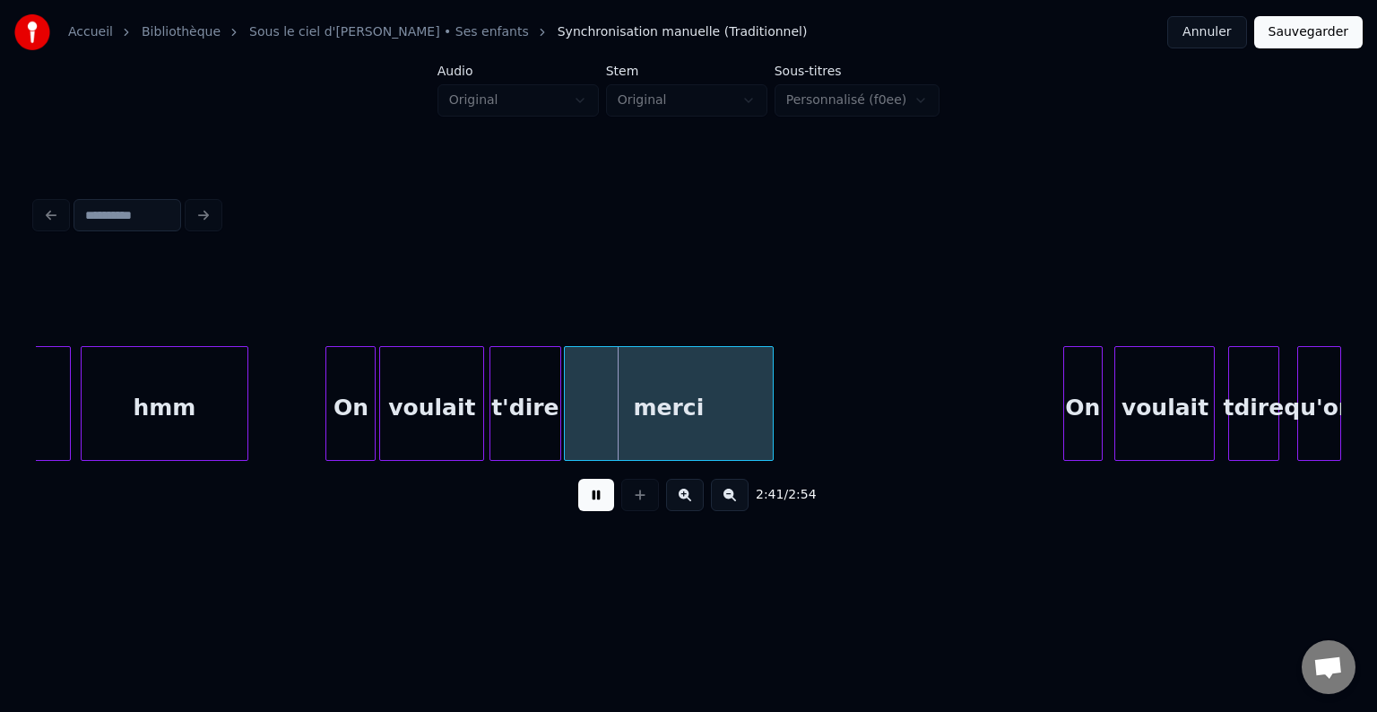
click at [592, 490] on button at bounding box center [596, 495] width 36 height 32
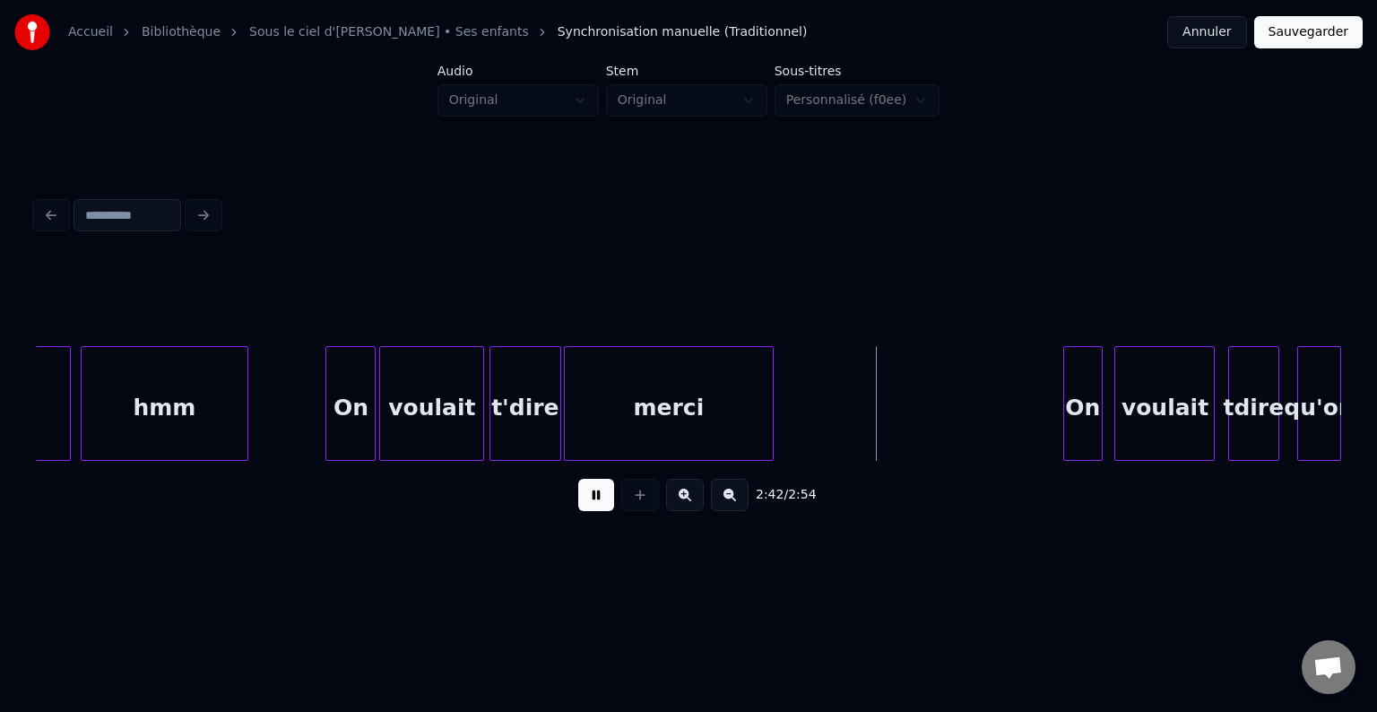
click at [591, 490] on button at bounding box center [596, 495] width 36 height 32
click at [773, 415] on div "merci" at bounding box center [669, 403] width 210 height 115
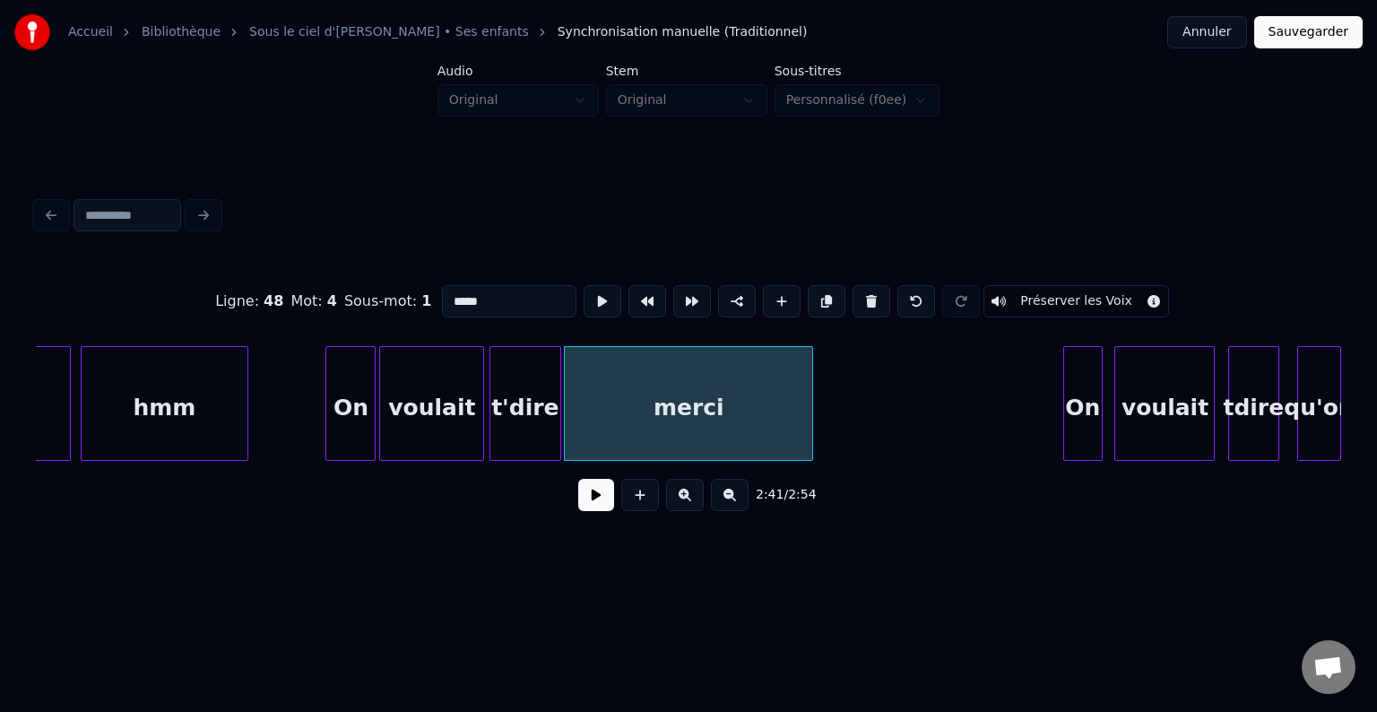
click at [808, 409] on div at bounding box center [809, 403] width 5 height 113
click at [591, 416] on div at bounding box center [590, 403] width 5 height 113
click at [582, 415] on div at bounding box center [579, 403] width 5 height 113
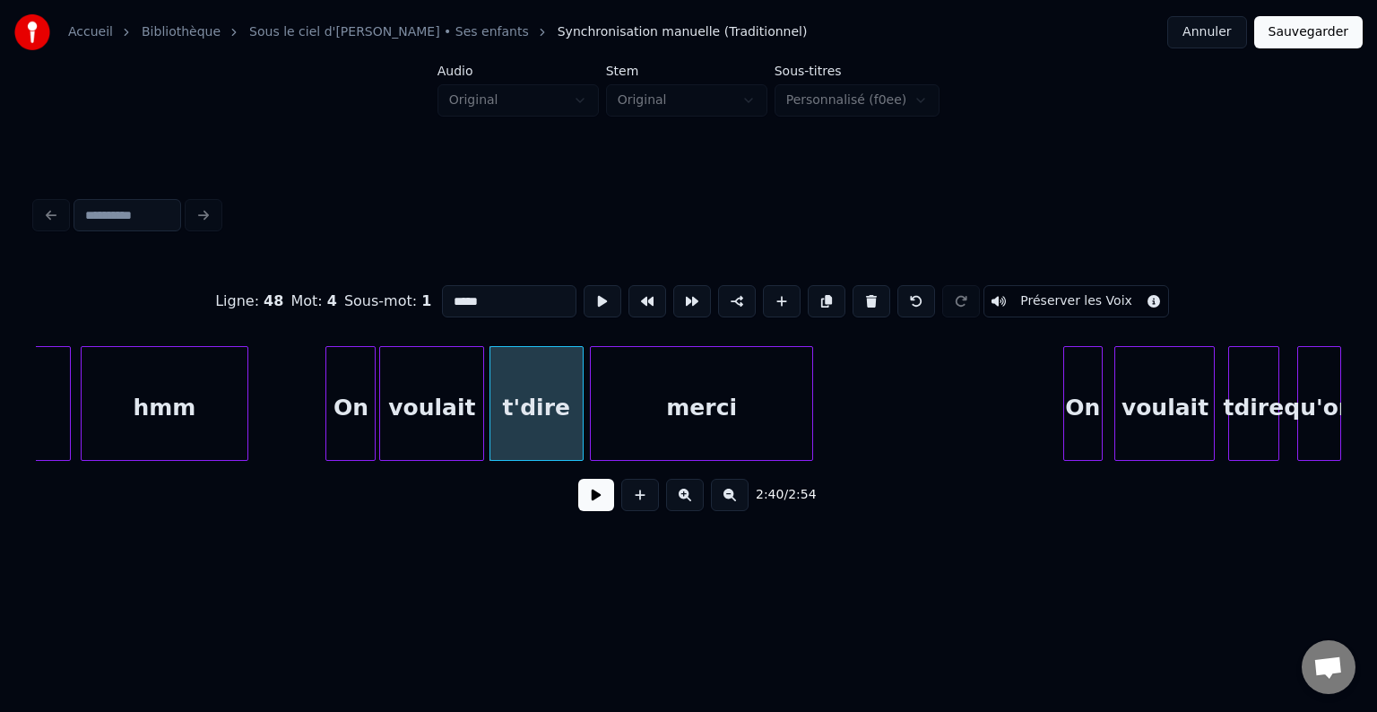
drag, startPoint x: 290, startPoint y: 418, endPoint x: 353, endPoint y: 440, distance: 66.6
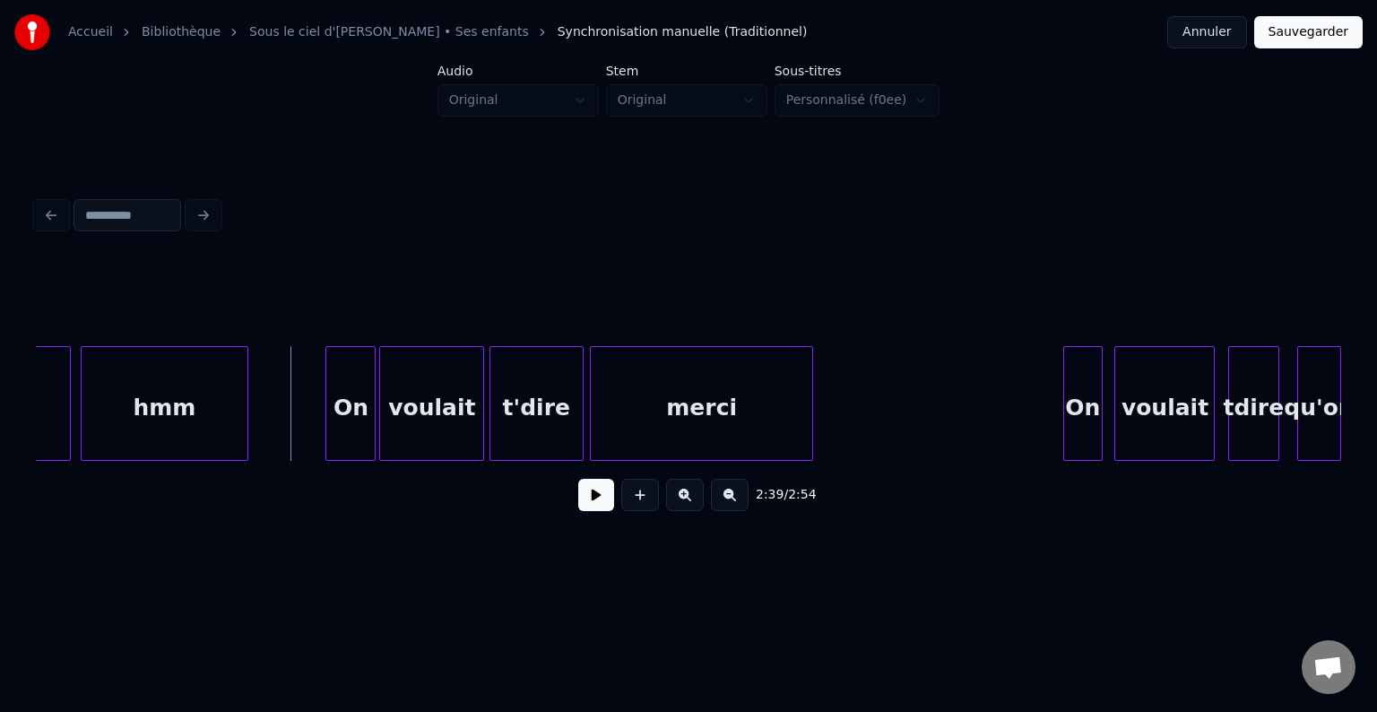
click at [583, 500] on button at bounding box center [596, 495] width 36 height 32
click at [602, 500] on button at bounding box center [596, 495] width 36 height 32
click at [817, 416] on div at bounding box center [818, 403] width 5 height 113
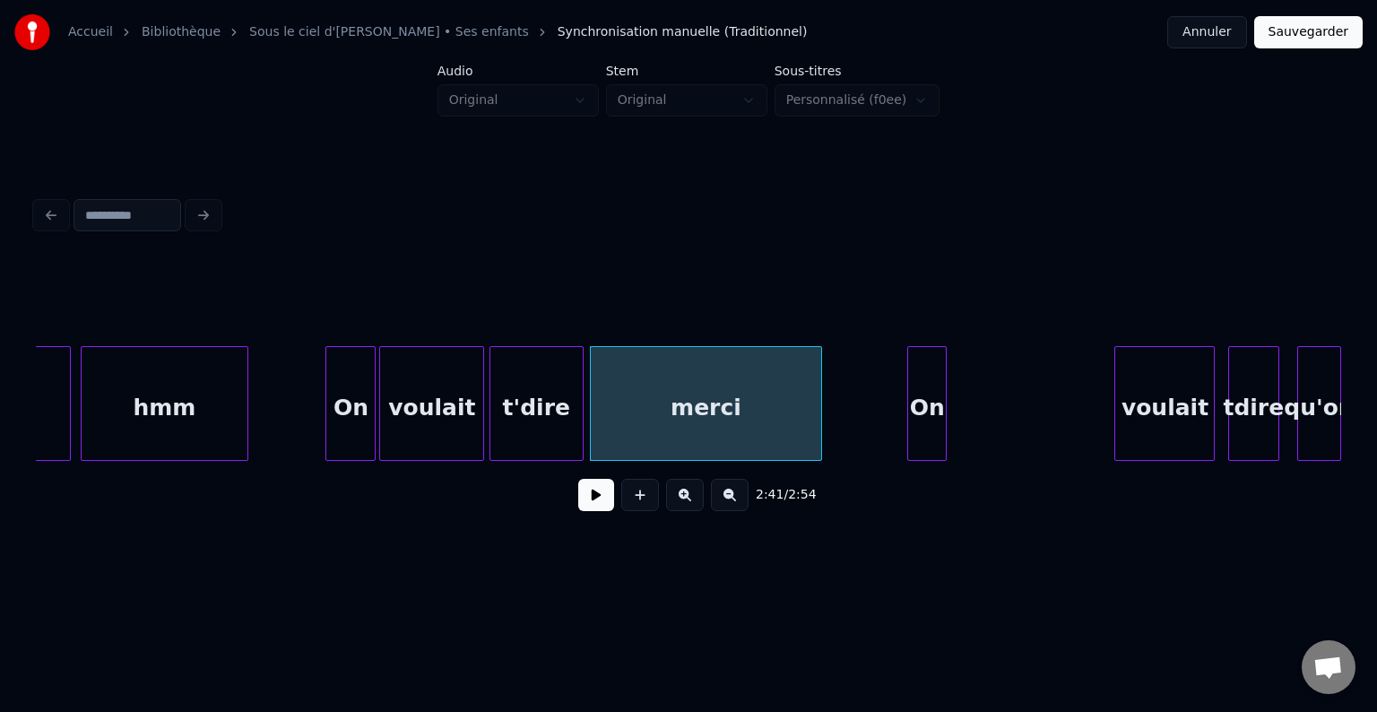
click at [928, 419] on div "On" at bounding box center [927, 408] width 38 height 122
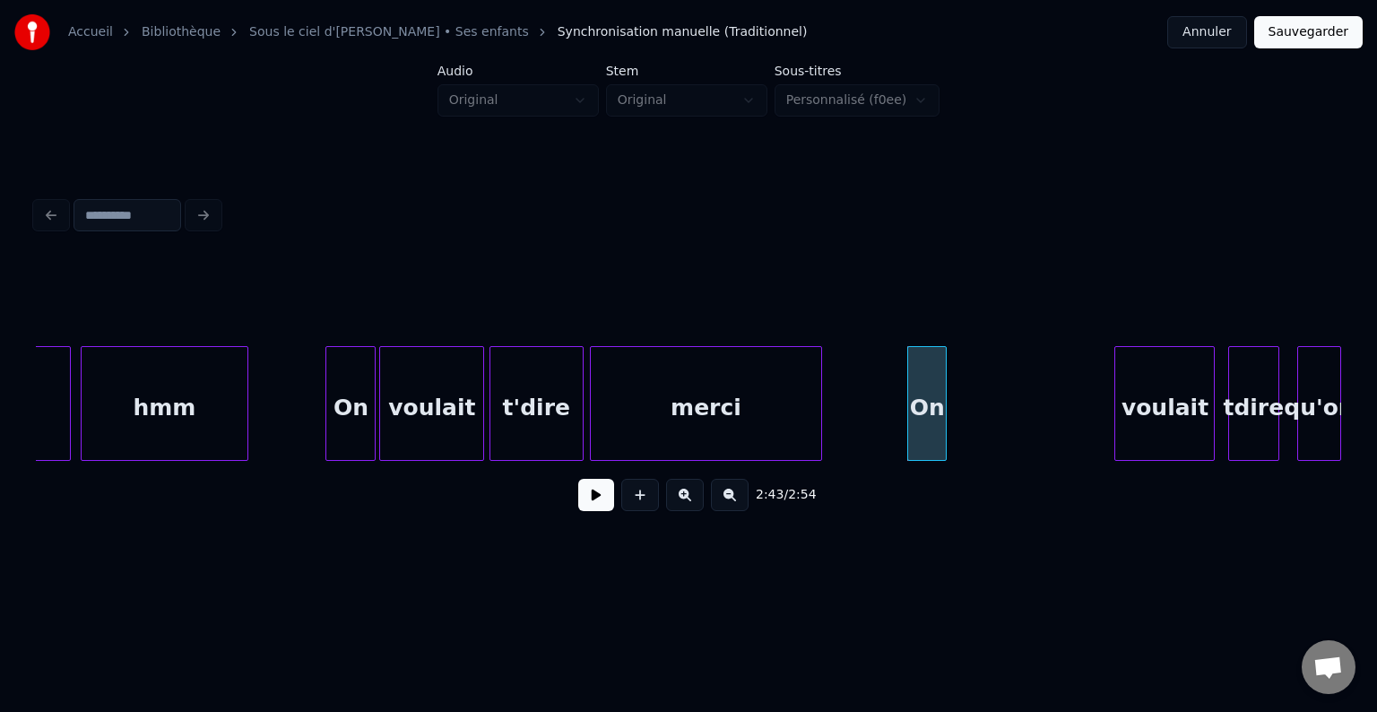
drag, startPoint x: 842, startPoint y: 427, endPoint x: 797, endPoint y: 450, distance: 51.3
click at [595, 500] on button at bounding box center [596, 495] width 36 height 32
click at [593, 503] on button at bounding box center [596, 495] width 36 height 32
click at [943, 409] on div at bounding box center [942, 403] width 5 height 113
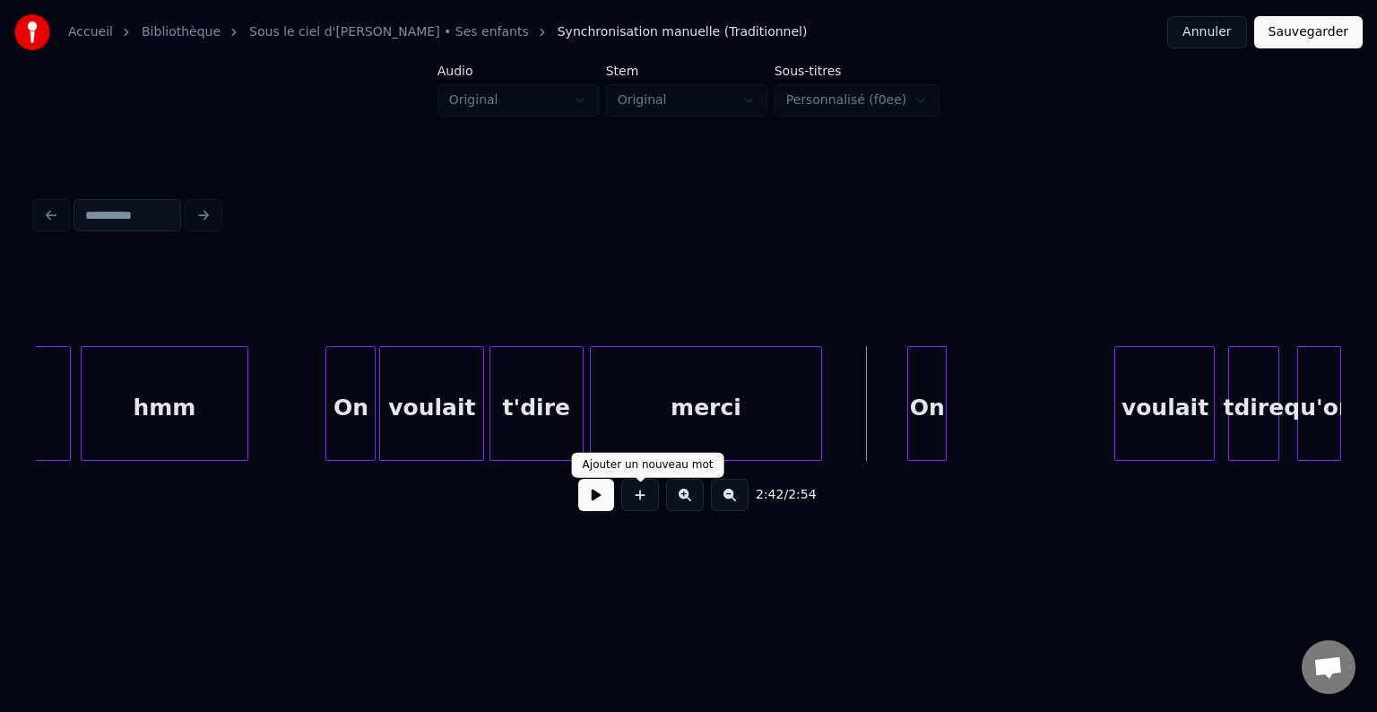
click at [592, 505] on button at bounding box center [596, 495] width 36 height 32
click at [954, 402] on div "On" at bounding box center [956, 408] width 38 height 122
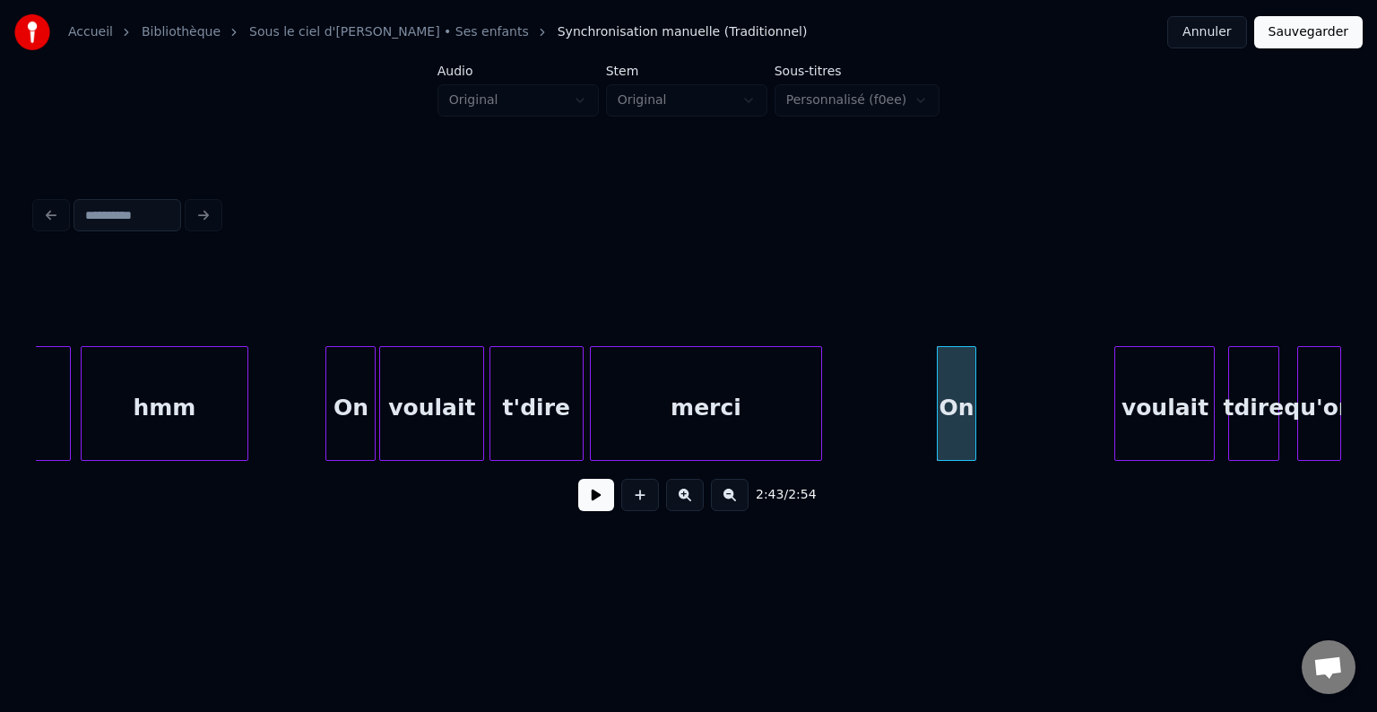
drag, startPoint x: 845, startPoint y: 406, endPoint x: 801, endPoint y: 453, distance: 64.7
click at [596, 502] on button at bounding box center [596, 495] width 36 height 32
click at [595, 502] on button at bounding box center [596, 495] width 36 height 32
click at [1023, 411] on div at bounding box center [1022, 403] width 5 height 113
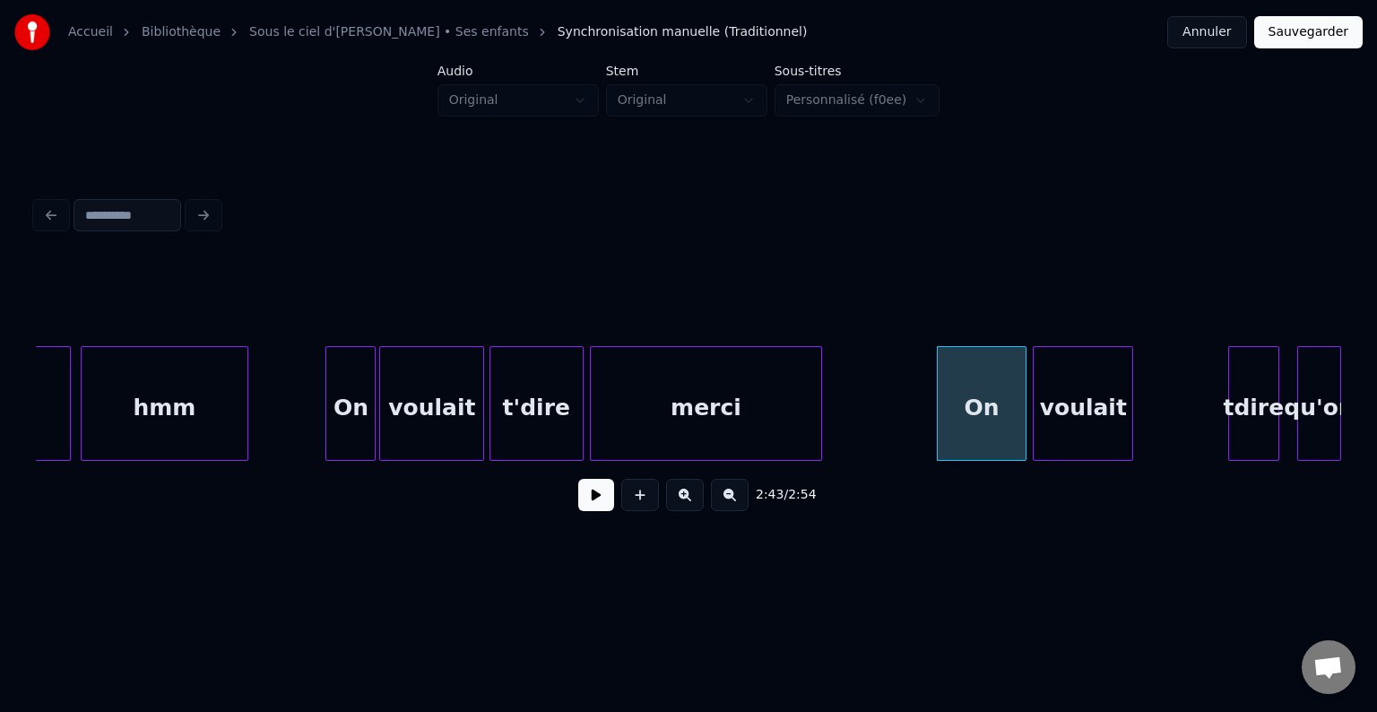
click at [1075, 420] on div "voulait" at bounding box center [1082, 408] width 99 height 122
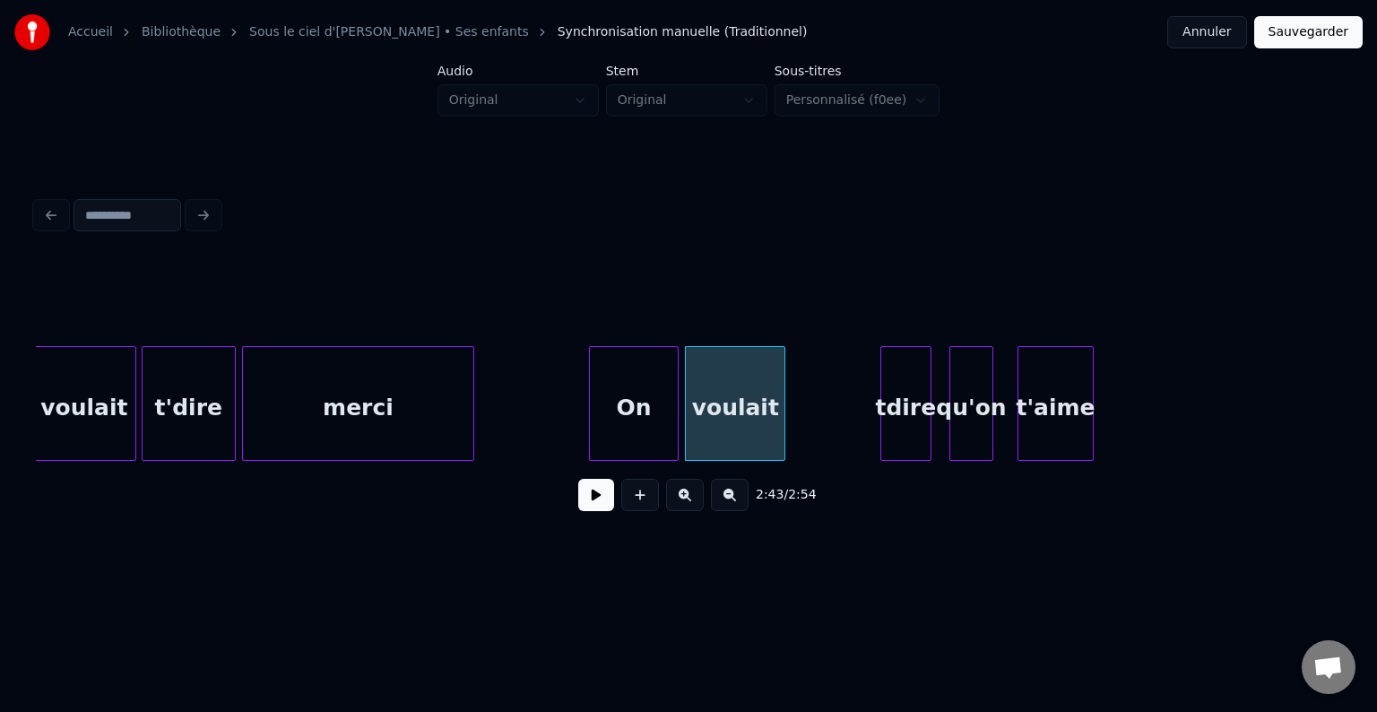
scroll to position [0, 28902]
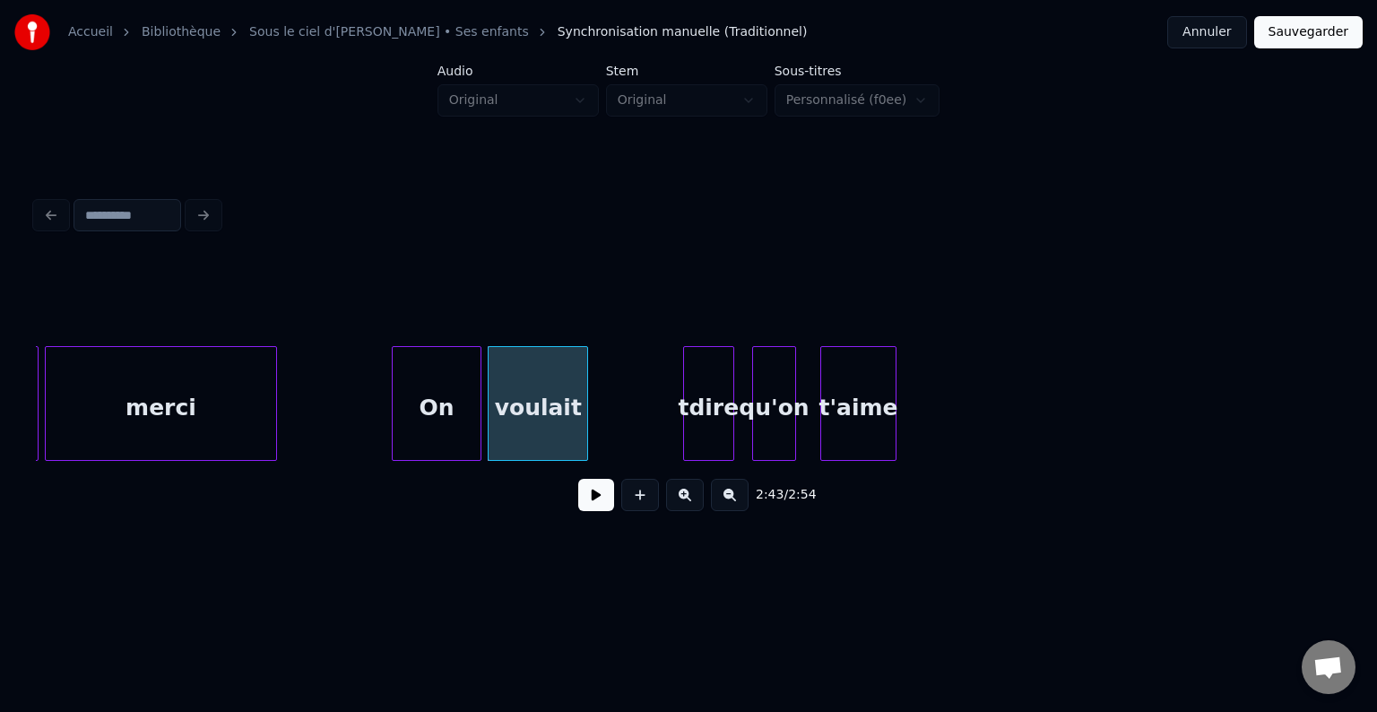
click at [592, 507] on button at bounding box center [596, 495] width 36 height 32
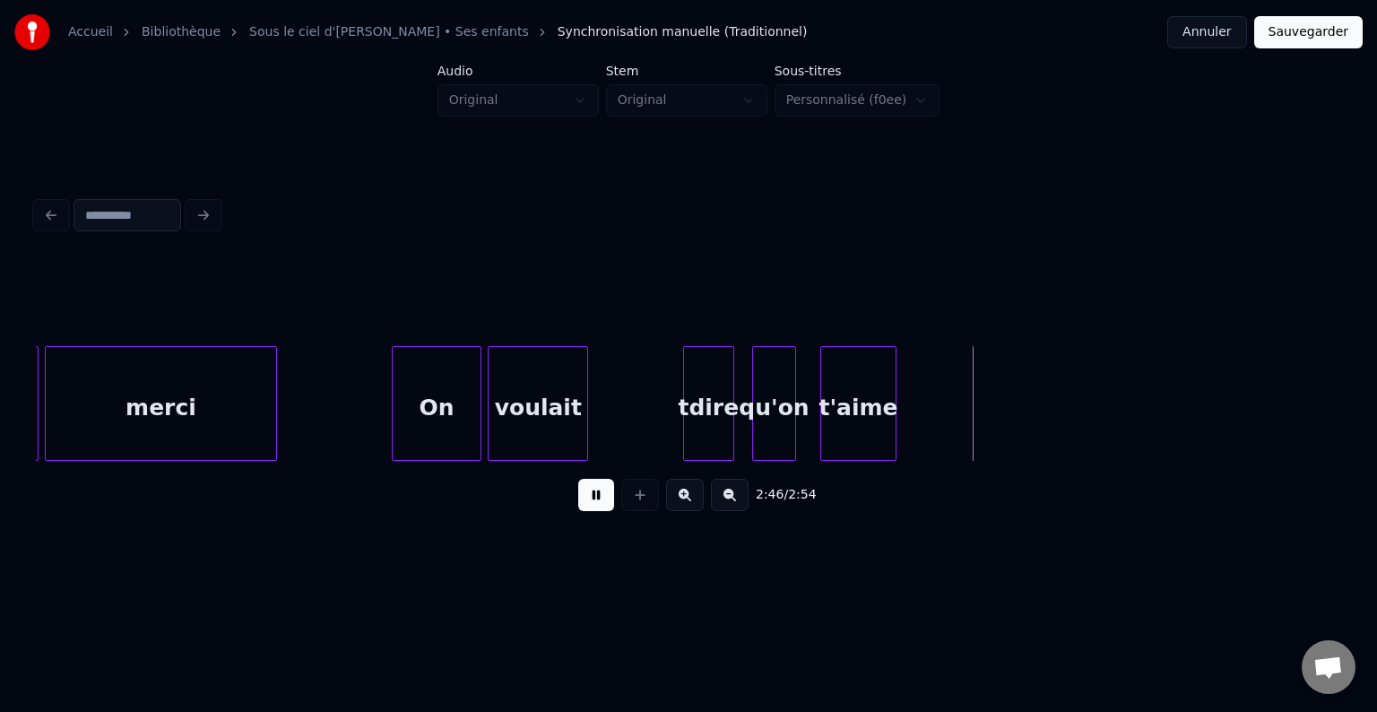
click at [587, 509] on button at bounding box center [596, 495] width 36 height 32
click at [605, 411] on div "tdire" at bounding box center [619, 408] width 49 height 122
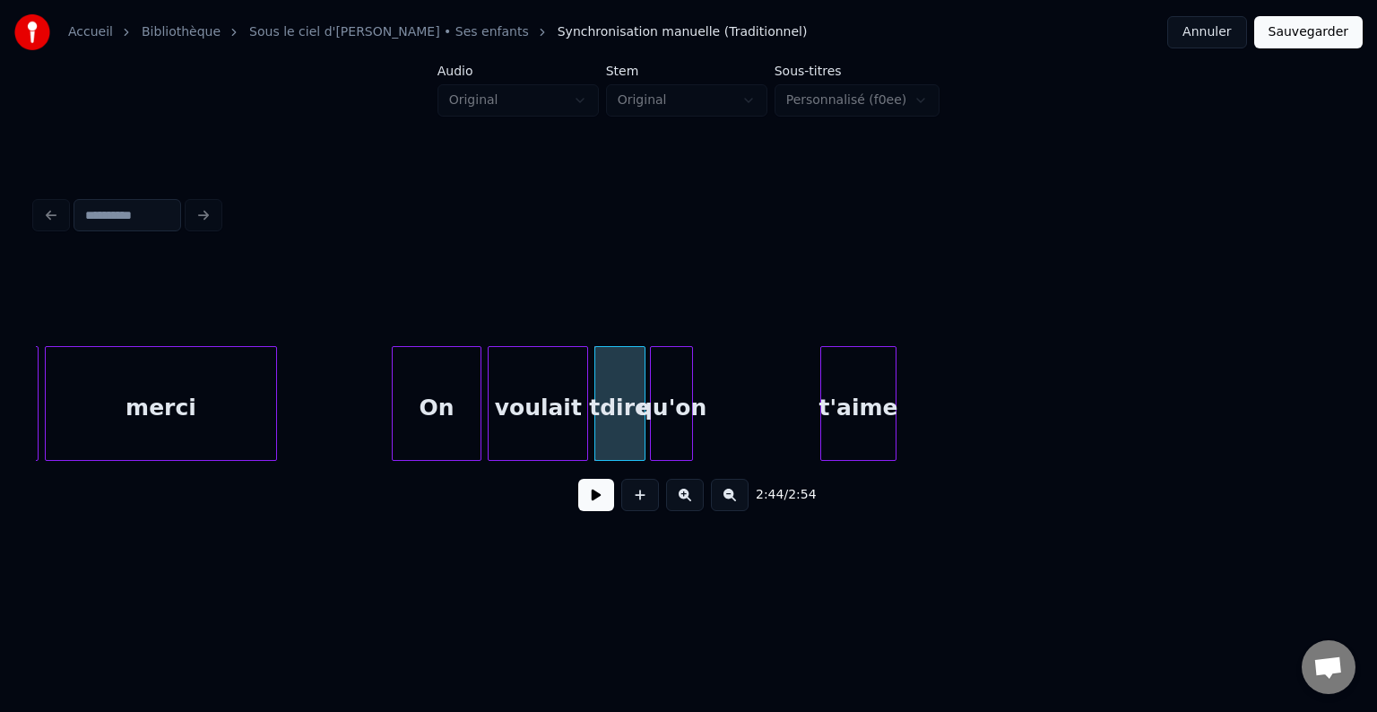
click at [670, 411] on div "qu'on" at bounding box center [671, 408] width 41 height 122
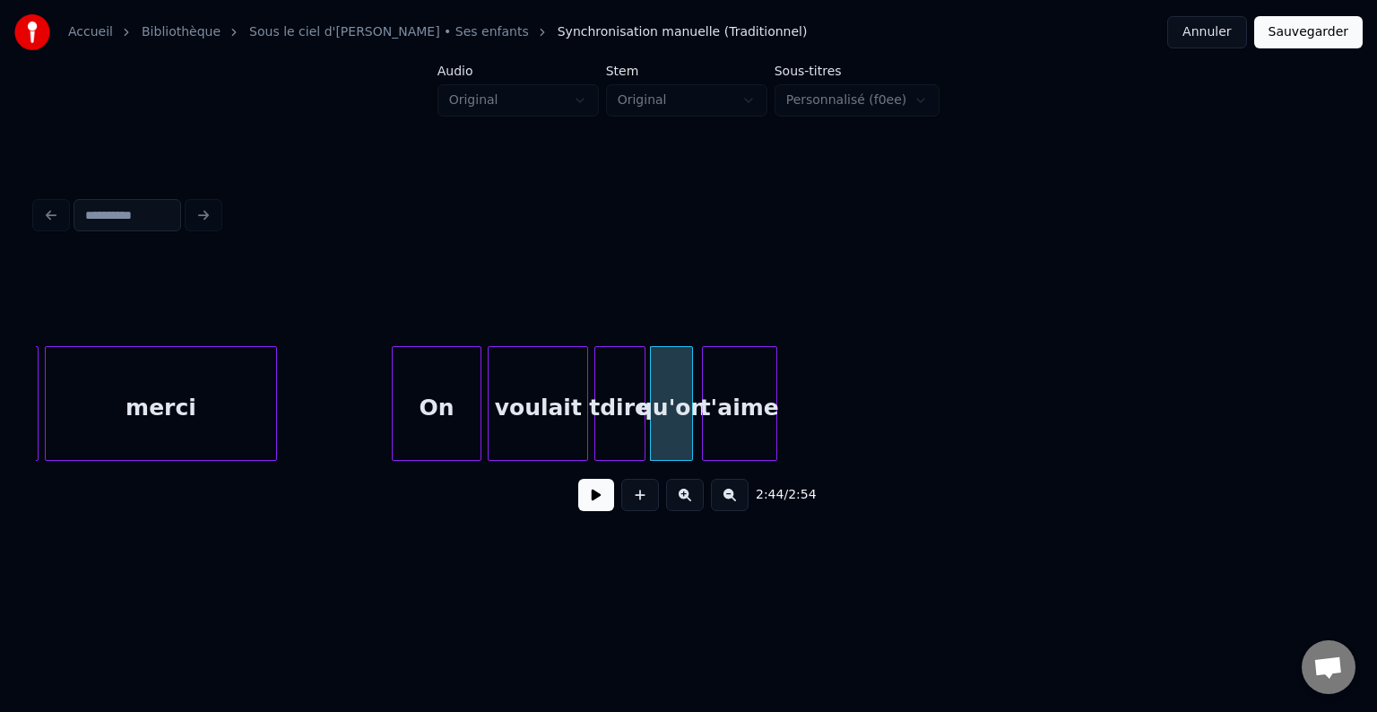
click at [720, 409] on div "t'aime" at bounding box center [739, 408] width 73 height 122
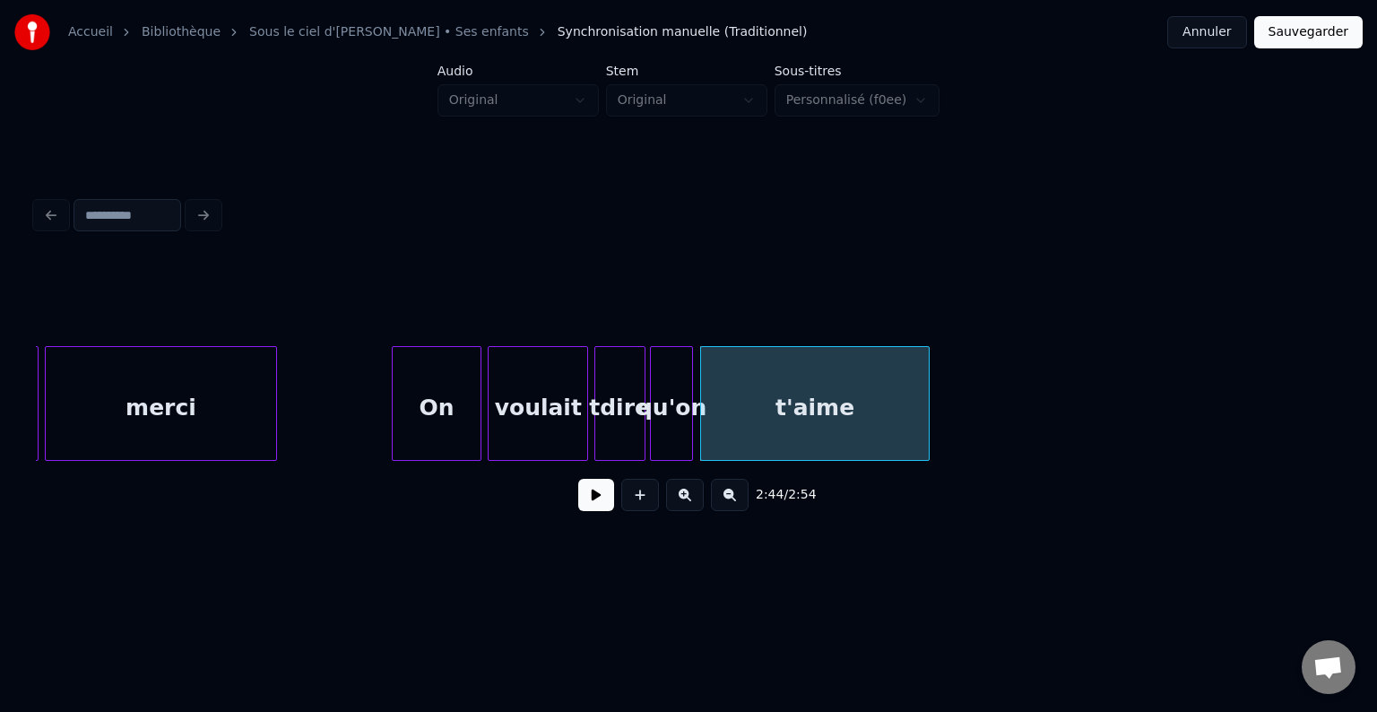
click at [923, 423] on div at bounding box center [925, 403] width 5 height 113
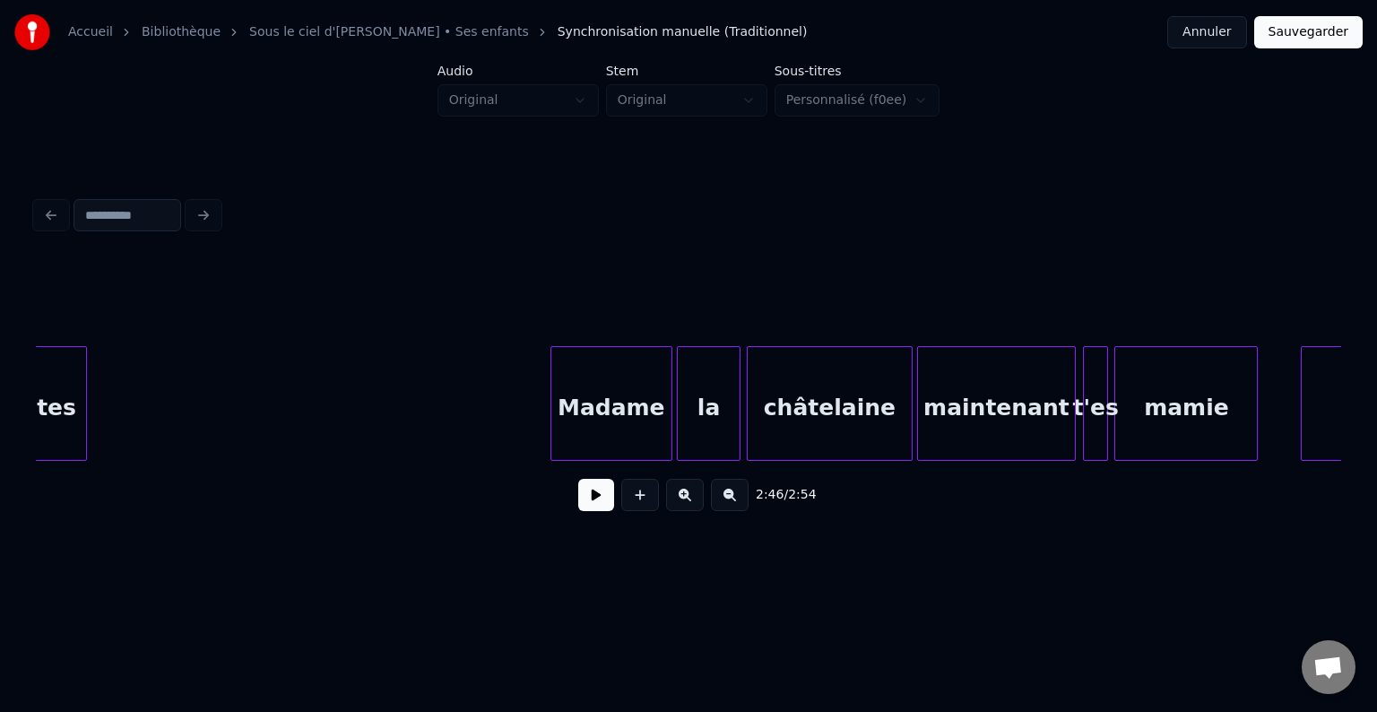
scroll to position [0, 26959]
click at [609, 511] on button at bounding box center [596, 495] width 36 height 32
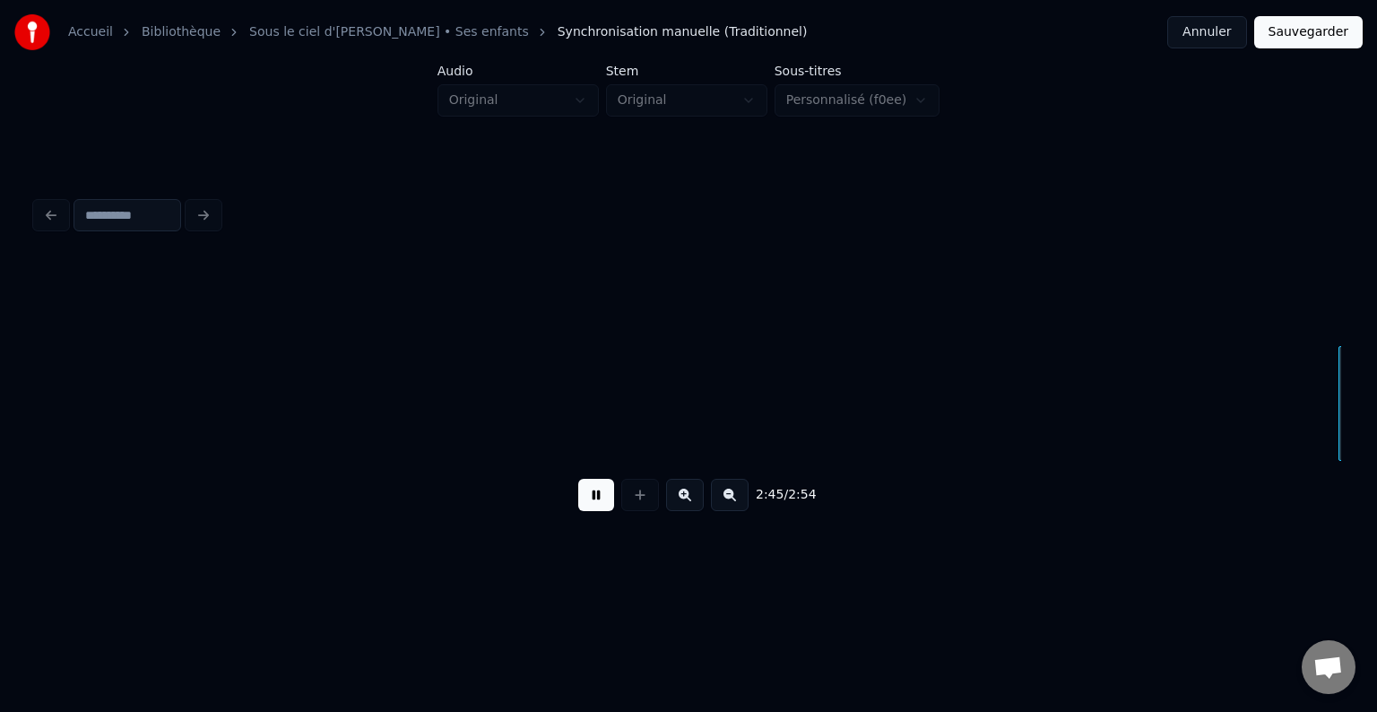
scroll to position [0, 29568]
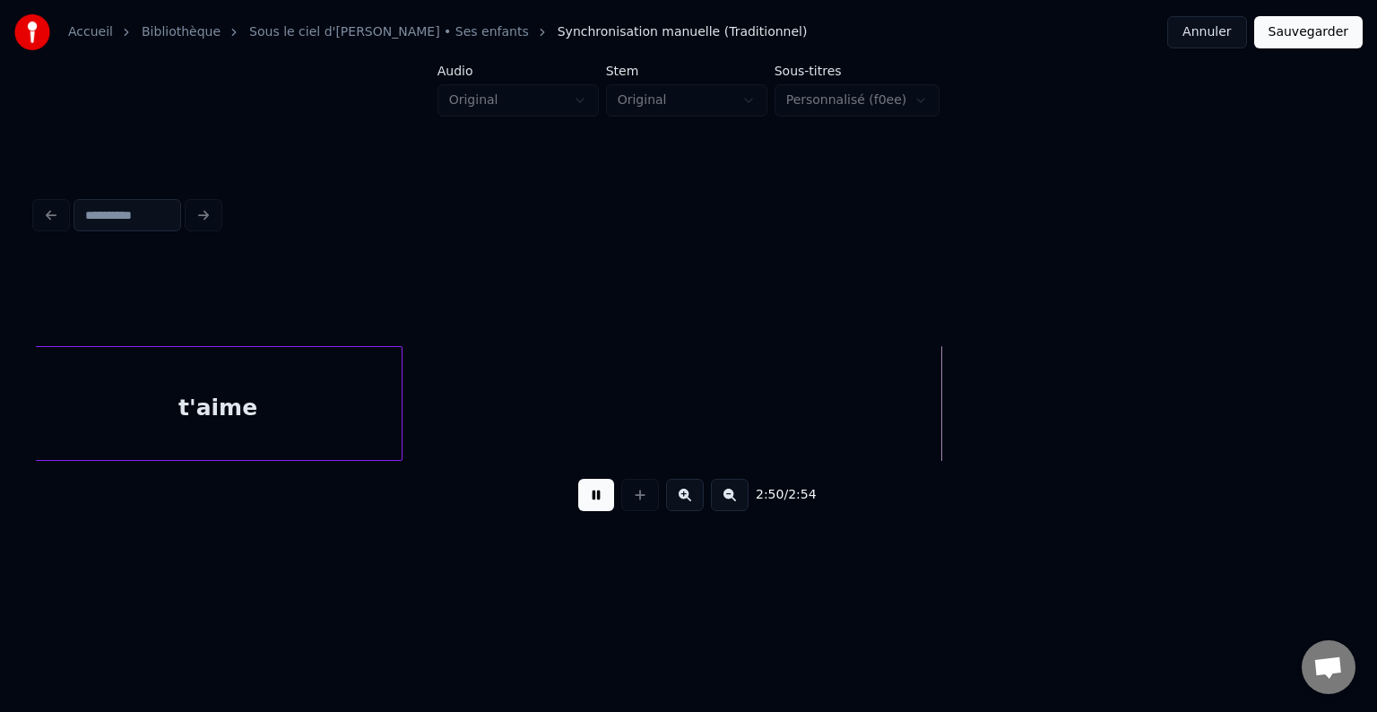
click at [398, 408] on div at bounding box center [398, 403] width 5 height 113
click at [585, 505] on button at bounding box center [596, 495] width 36 height 32
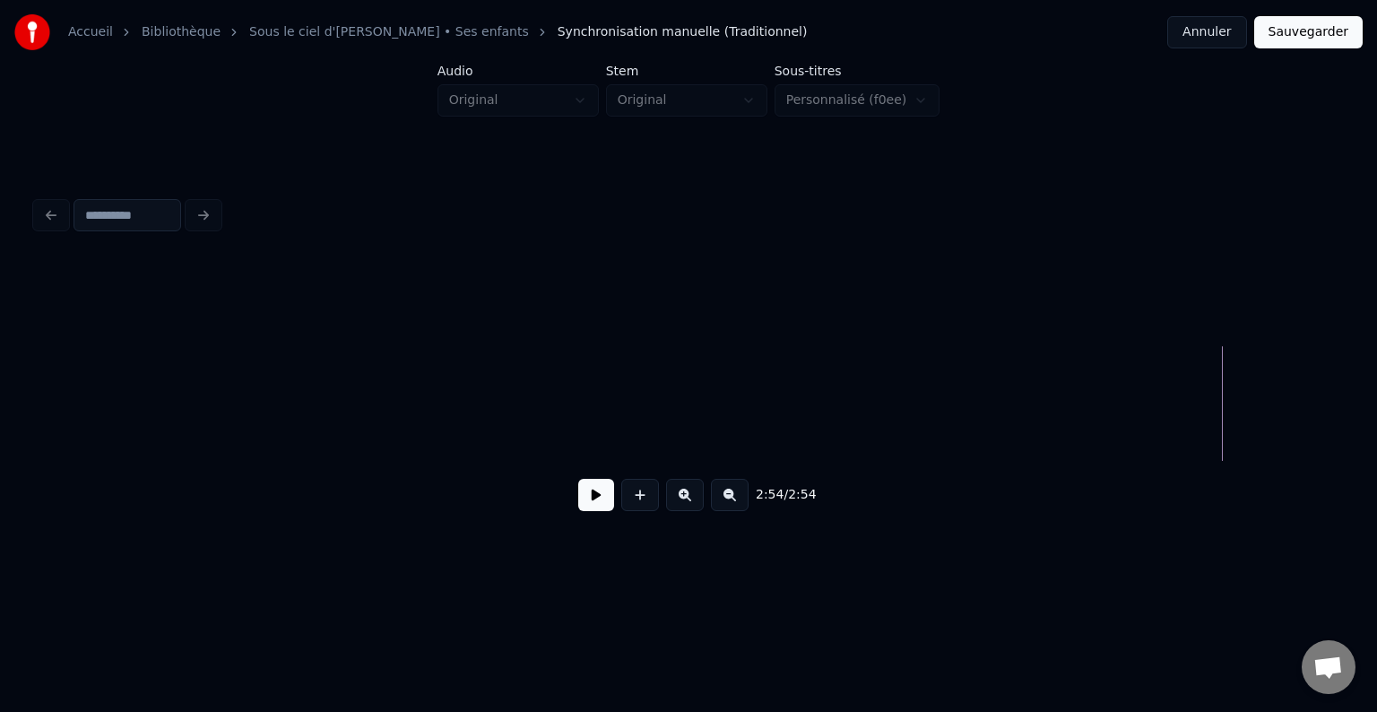
click at [1298, 42] on button "Sauvegarder" at bounding box center [1308, 32] width 108 height 32
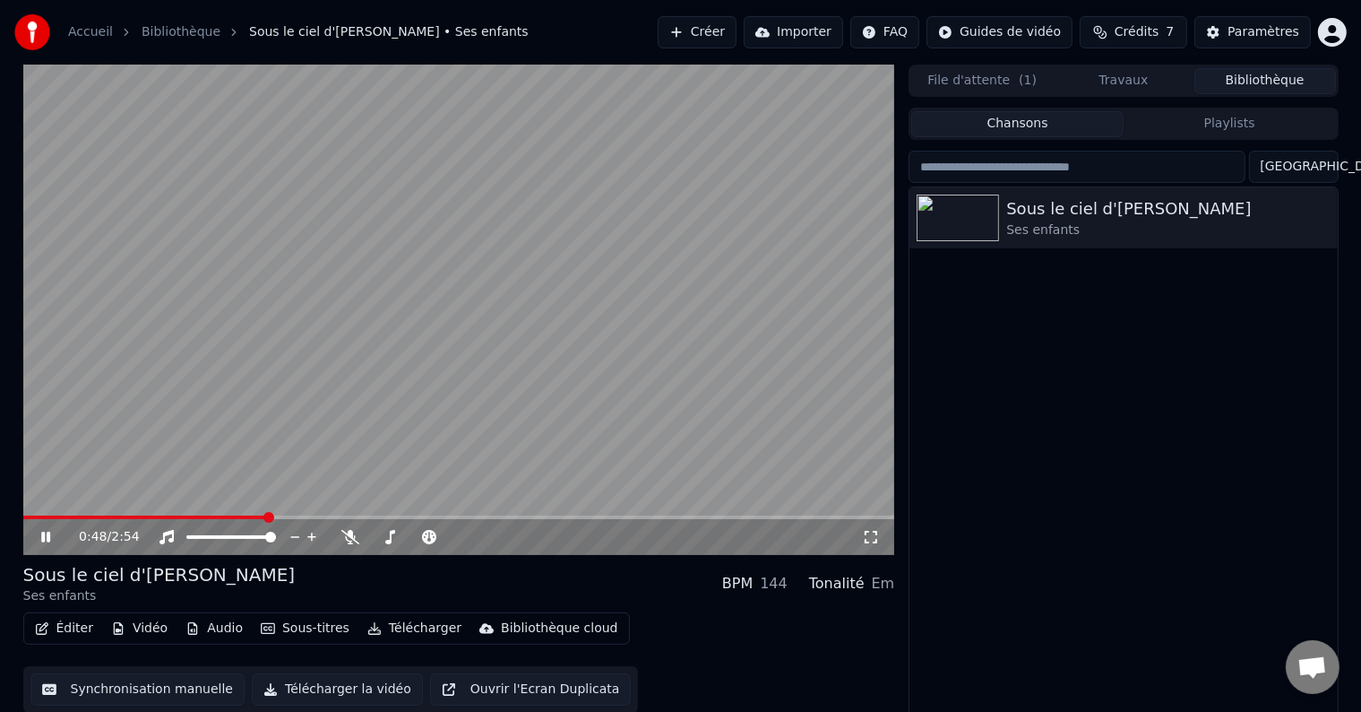
click at [46, 542] on icon at bounding box center [59, 537] width 42 height 14
click at [59, 631] on button "Éditer" at bounding box center [64, 628] width 73 height 25
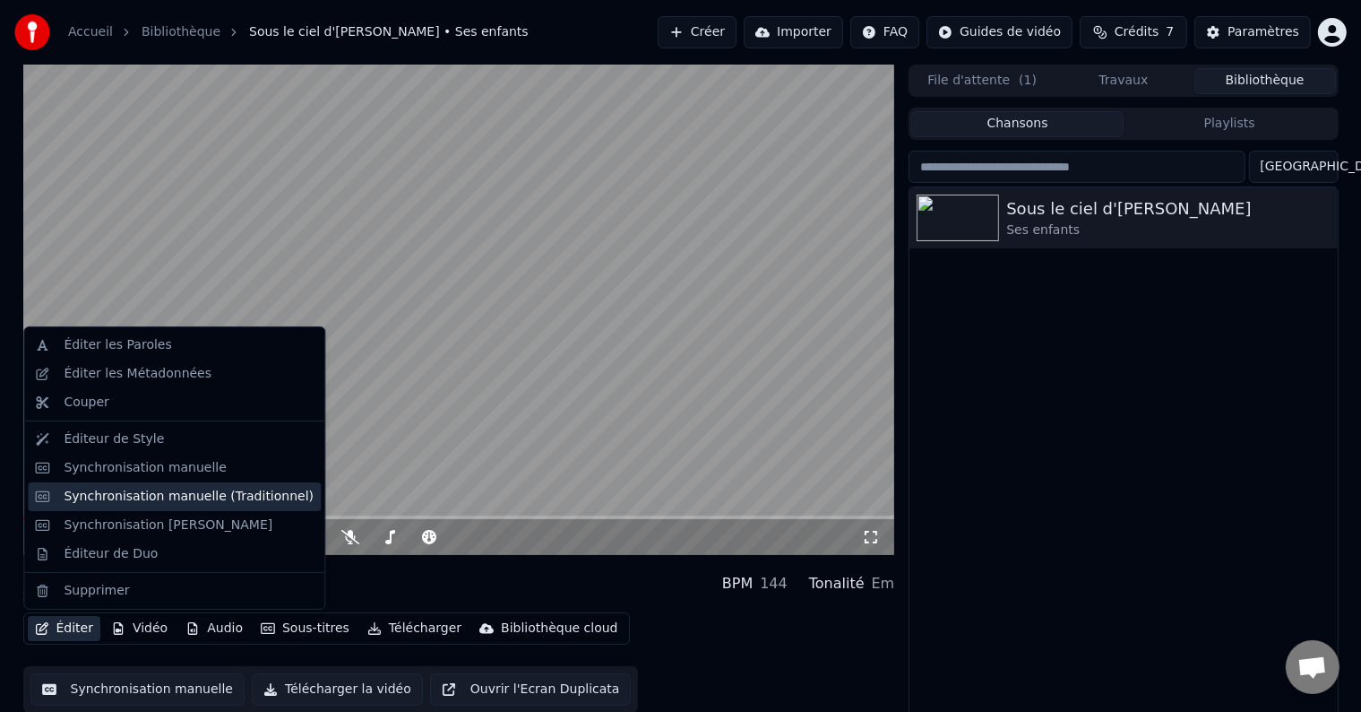
click at [138, 489] on div "Synchronisation manuelle (Traditionnel)" at bounding box center [189, 497] width 250 height 18
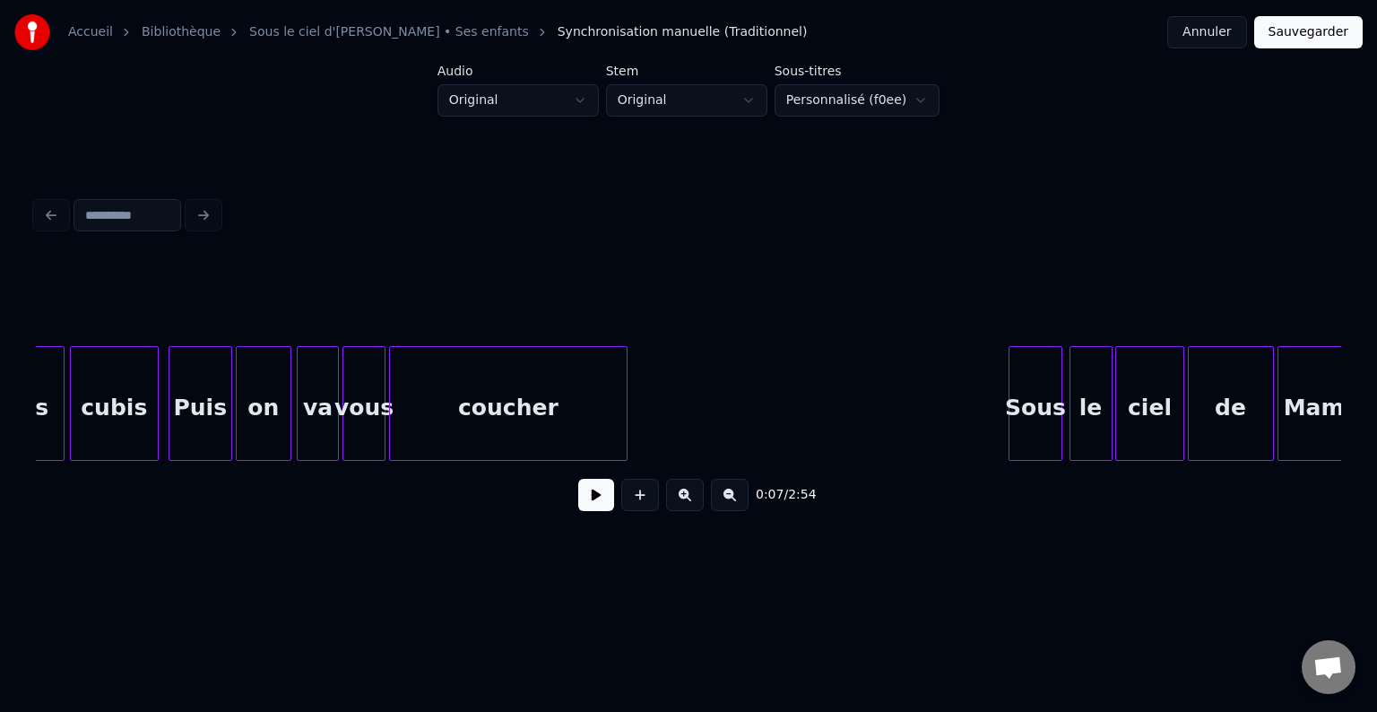
scroll to position [0, 7613]
click at [731, 405] on div at bounding box center [731, 403] width 5 height 113
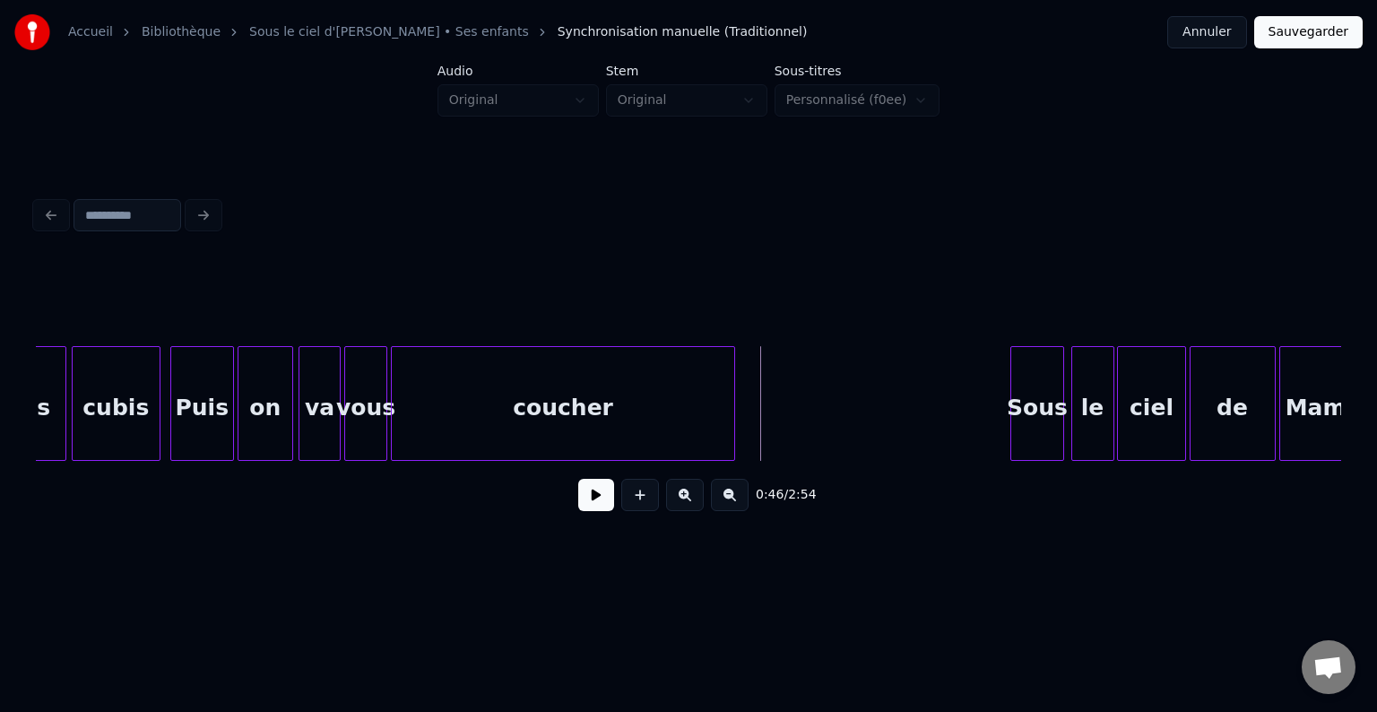
click at [1318, 39] on button "Sauvegarder" at bounding box center [1308, 32] width 108 height 32
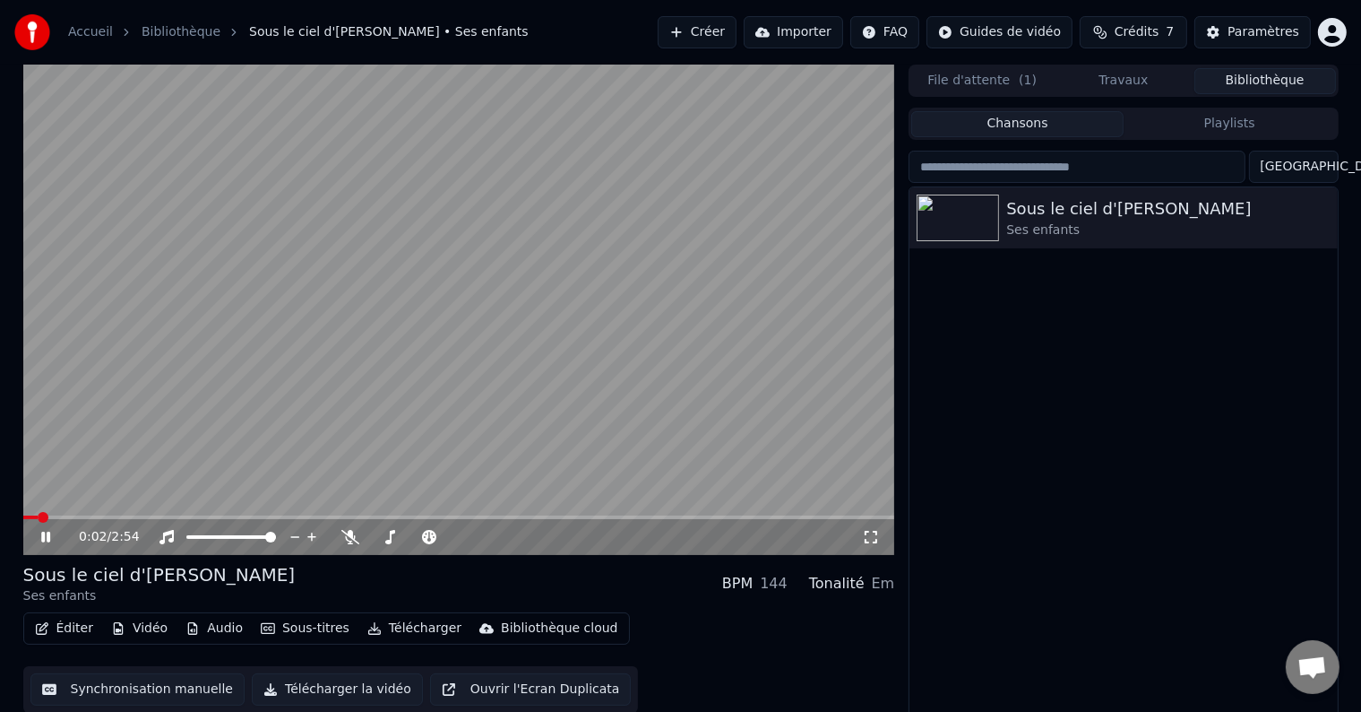
click at [118, 520] on div "0:02 / 2:54" at bounding box center [459, 537] width 872 height 36
click at [129, 518] on span at bounding box center [459, 517] width 872 height 4
click at [40, 540] on icon at bounding box center [59, 537] width 42 height 14
click at [66, 626] on button "Éditer" at bounding box center [64, 628] width 73 height 25
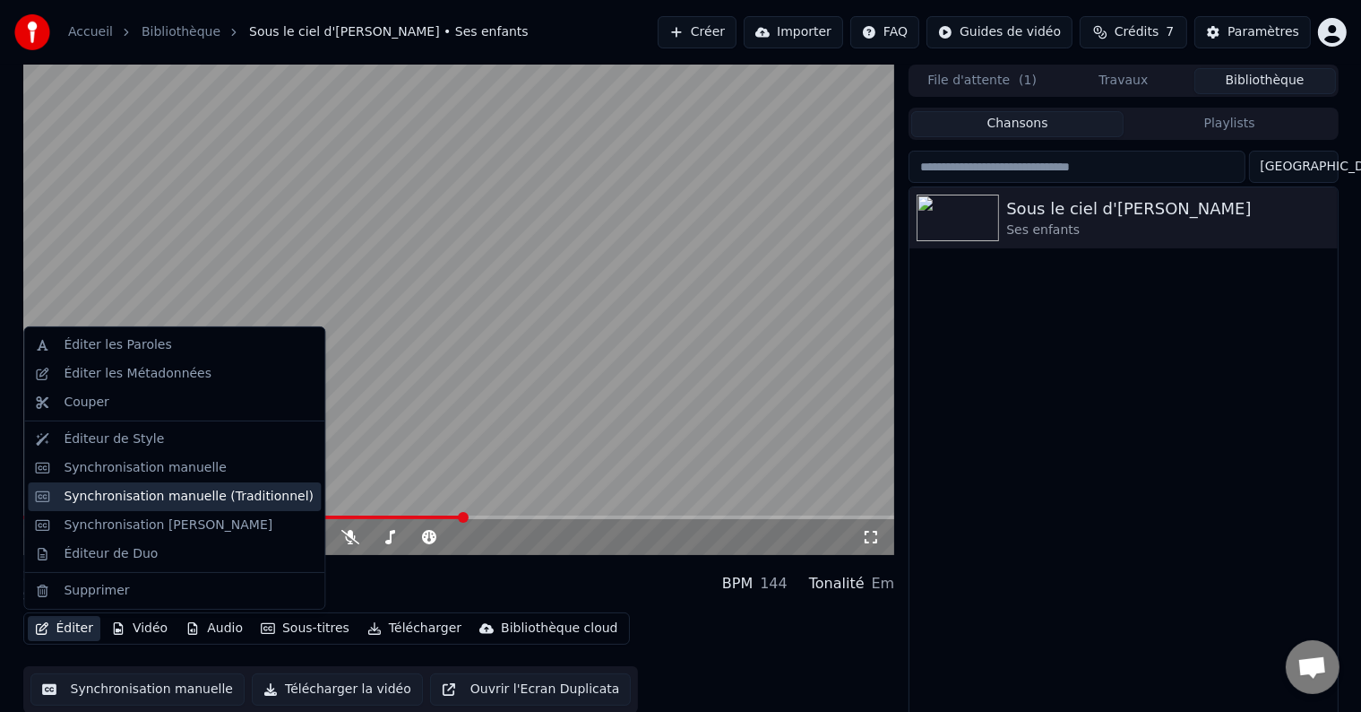
click at [124, 494] on div "Synchronisation manuelle (Traditionnel)" at bounding box center [189, 497] width 250 height 18
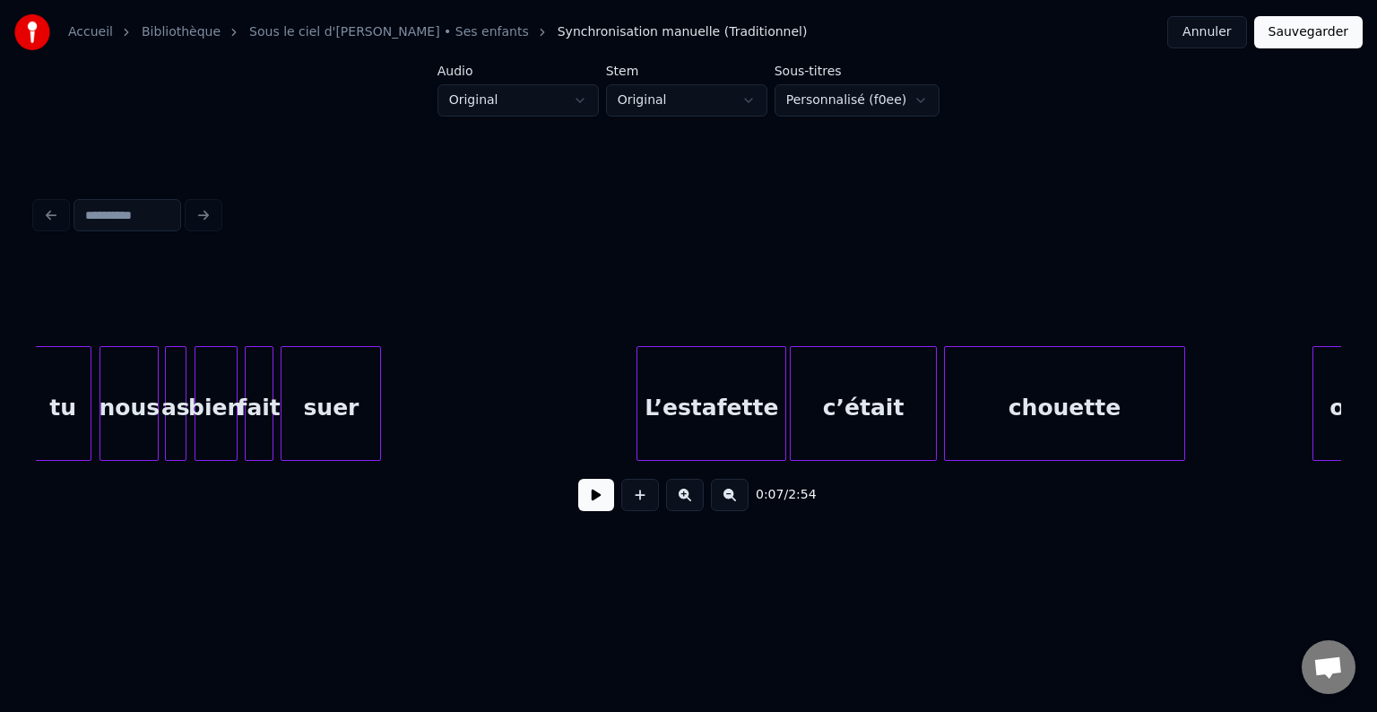
scroll to position [0, 10142]
click at [459, 395] on div at bounding box center [456, 403] width 5 height 113
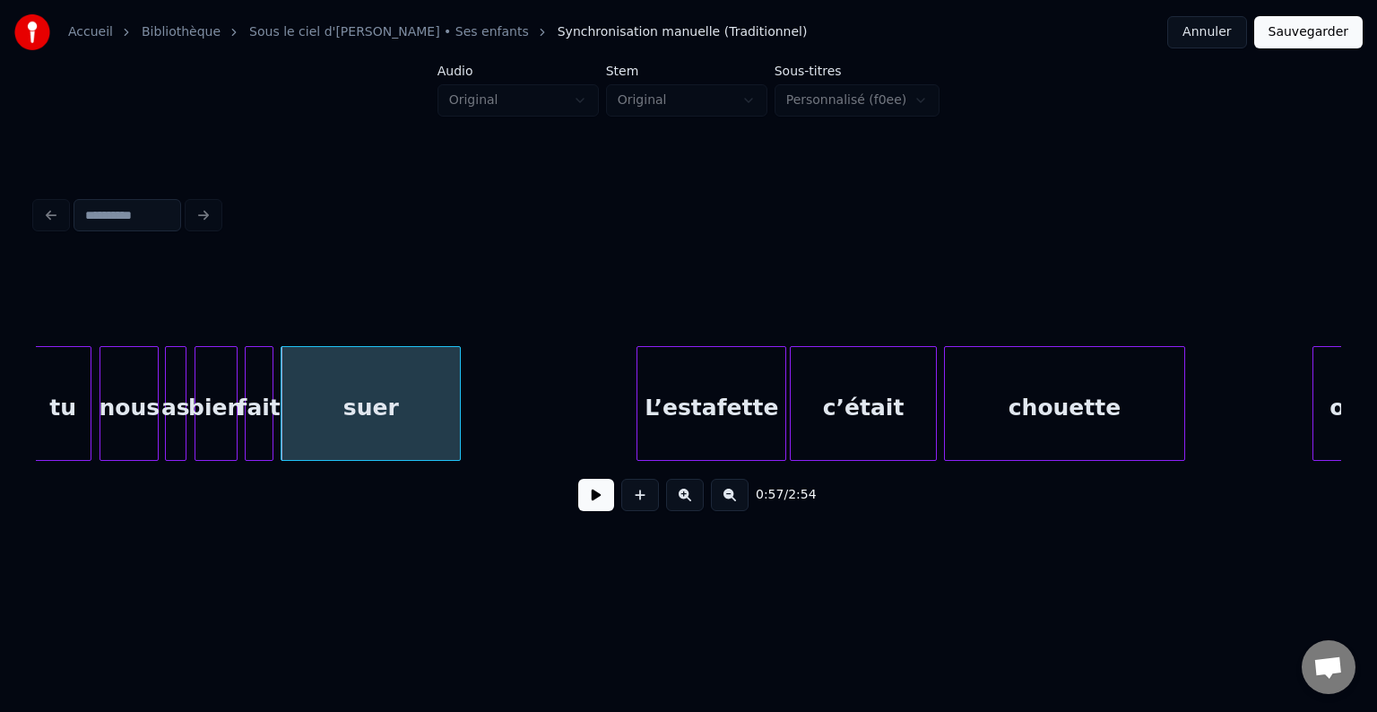
click at [1311, 41] on button "Sauvegarder" at bounding box center [1308, 32] width 108 height 32
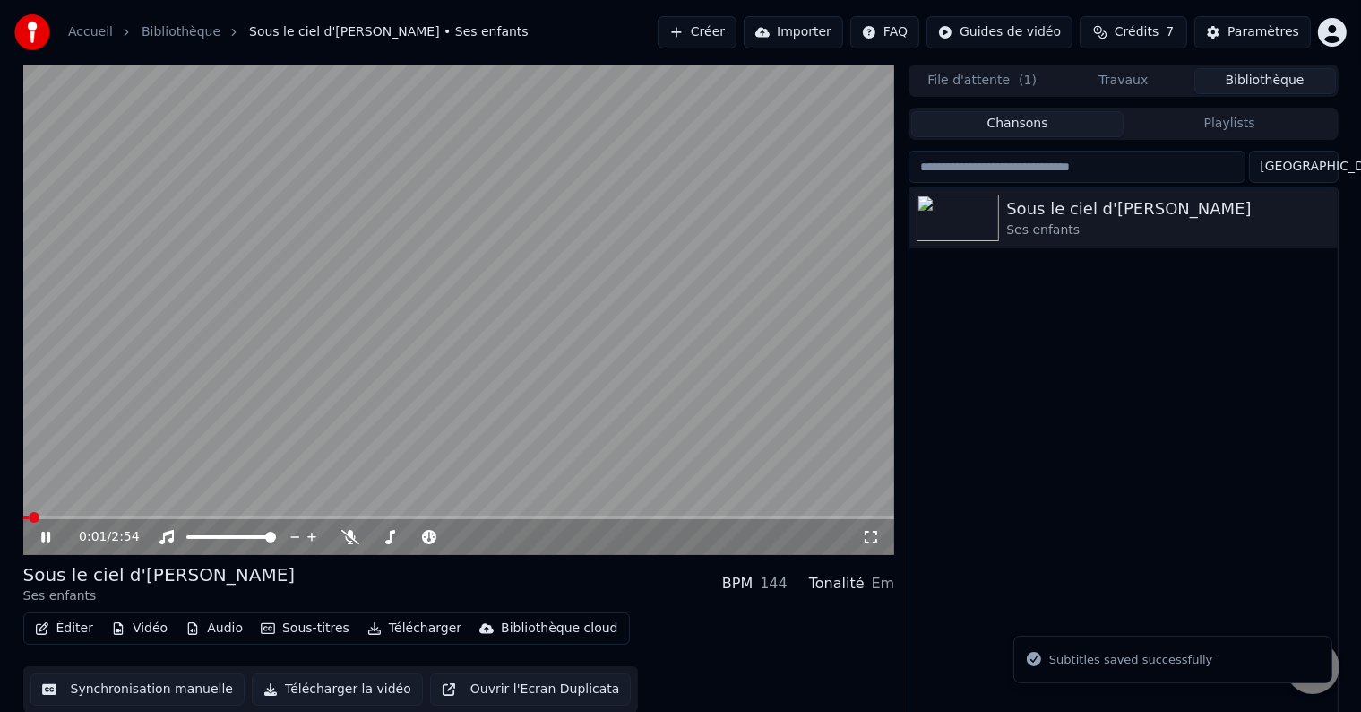
click at [38, 531] on icon at bounding box center [59, 537] width 42 height 14
click at [23, 512] on span at bounding box center [28, 517] width 11 height 11
click at [38, 539] on icon at bounding box center [59, 537] width 42 height 14
click at [514, 514] on video at bounding box center [459, 310] width 872 height 490
click at [523, 519] on span at bounding box center [459, 517] width 872 height 4
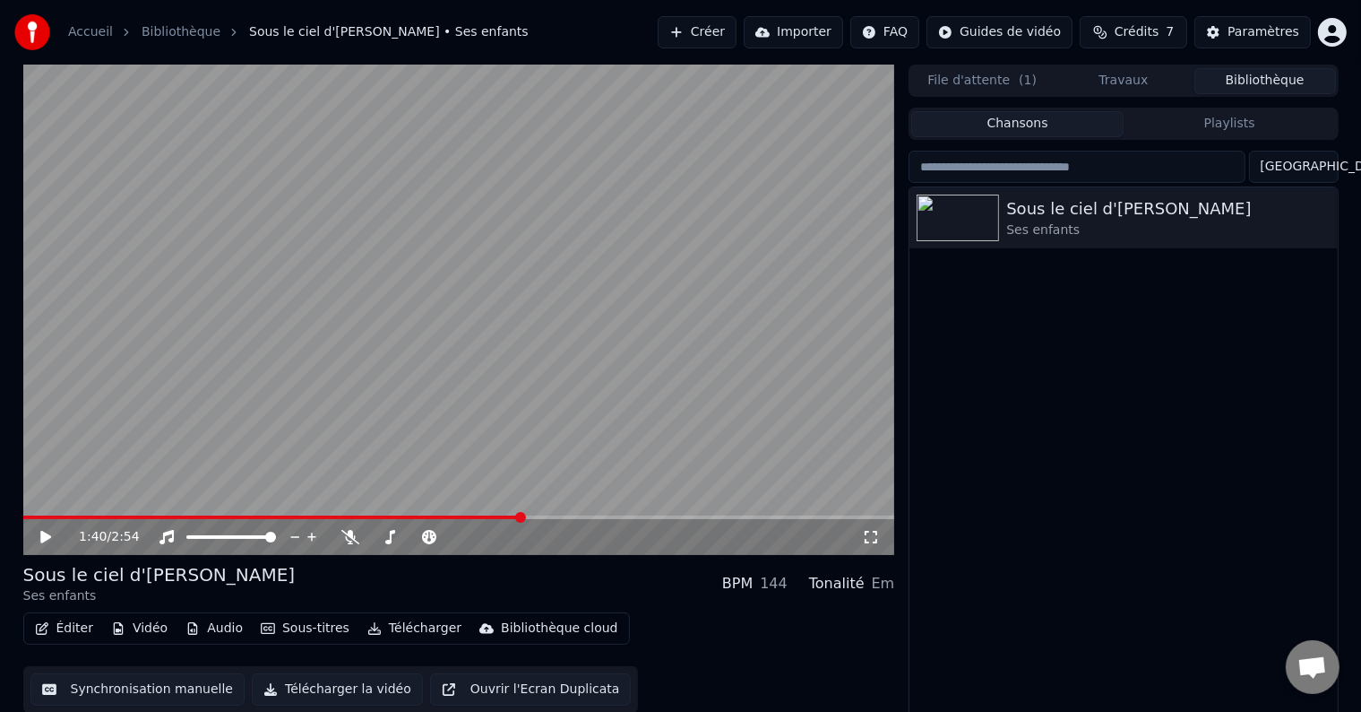
click at [48, 537] on icon at bounding box center [45, 537] width 11 height 13
click at [552, 517] on span at bounding box center [459, 517] width 872 height 4
click at [575, 517] on span at bounding box center [459, 517] width 872 height 4
click at [582, 517] on span at bounding box center [459, 517] width 872 height 4
click at [42, 534] on icon at bounding box center [45, 536] width 9 height 11
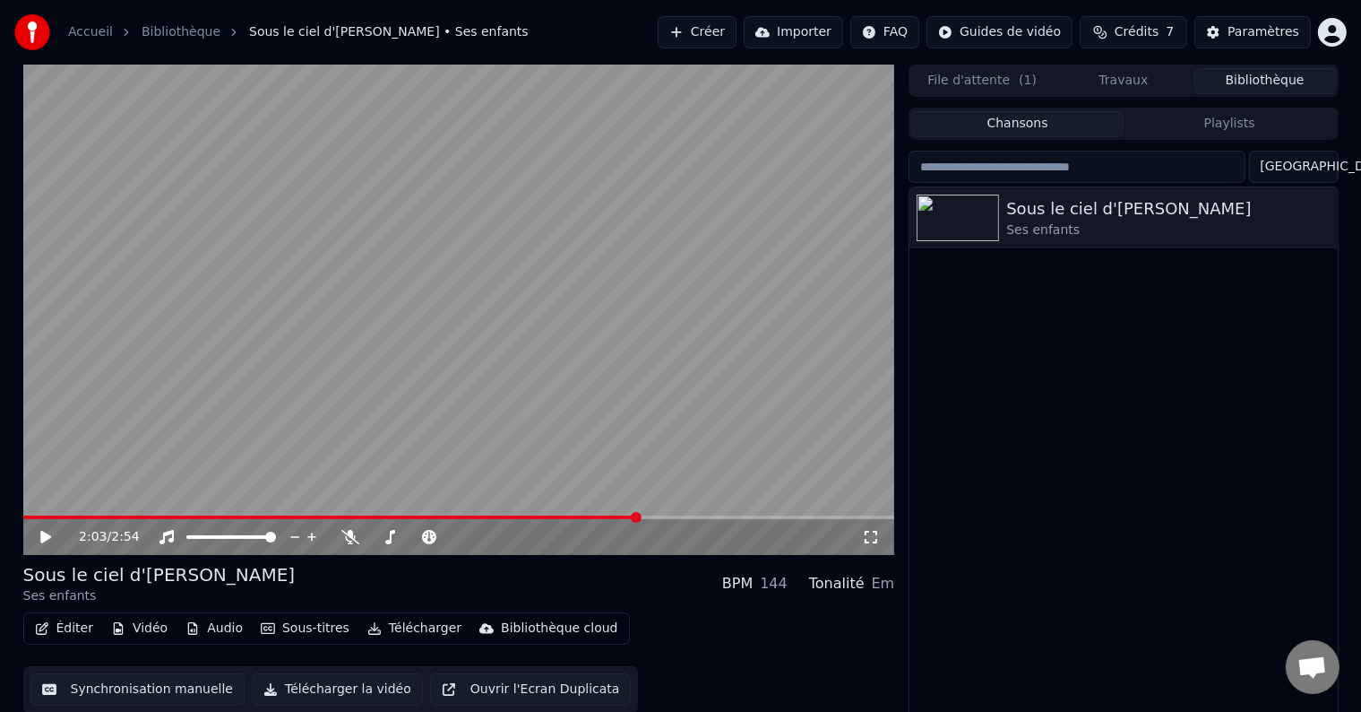
click at [47, 624] on icon "button" at bounding box center [42, 628] width 13 height 13
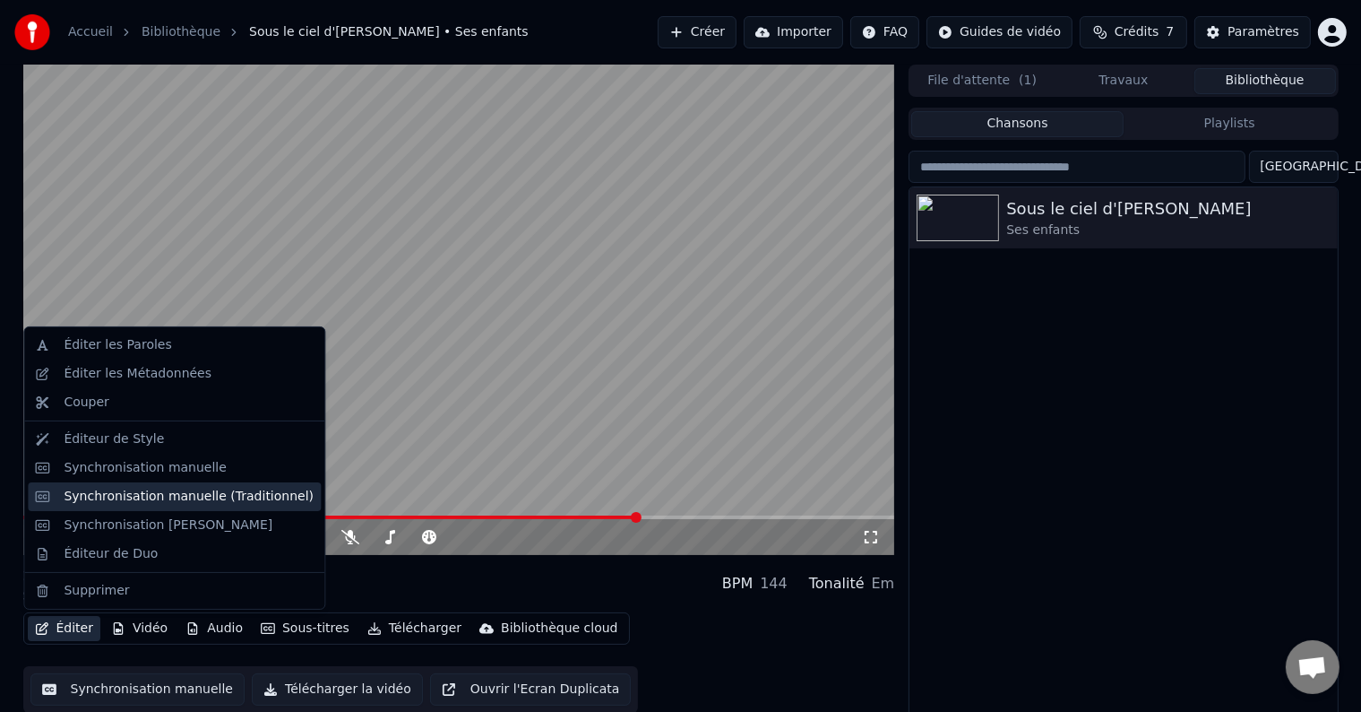
click at [101, 493] on div "Synchronisation manuelle (Traditionnel)" at bounding box center [189, 497] width 250 height 18
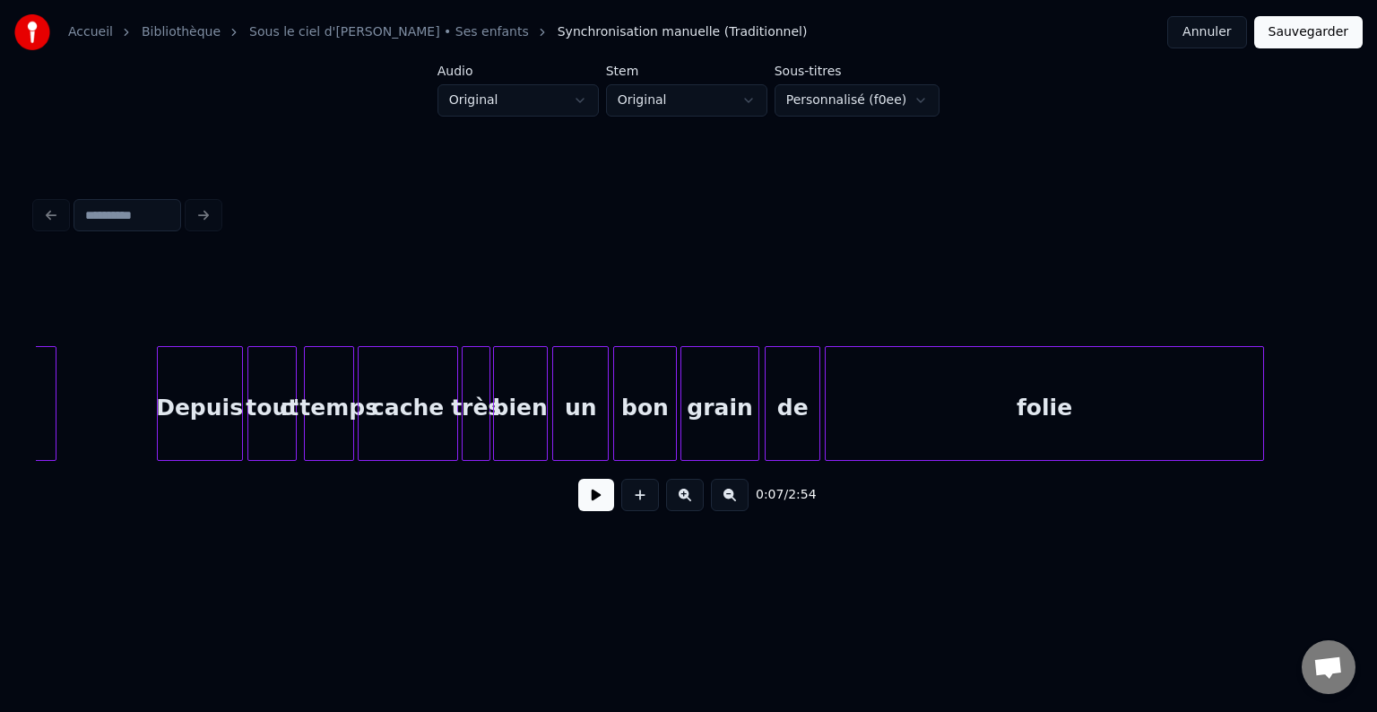
scroll to position [0, 21507]
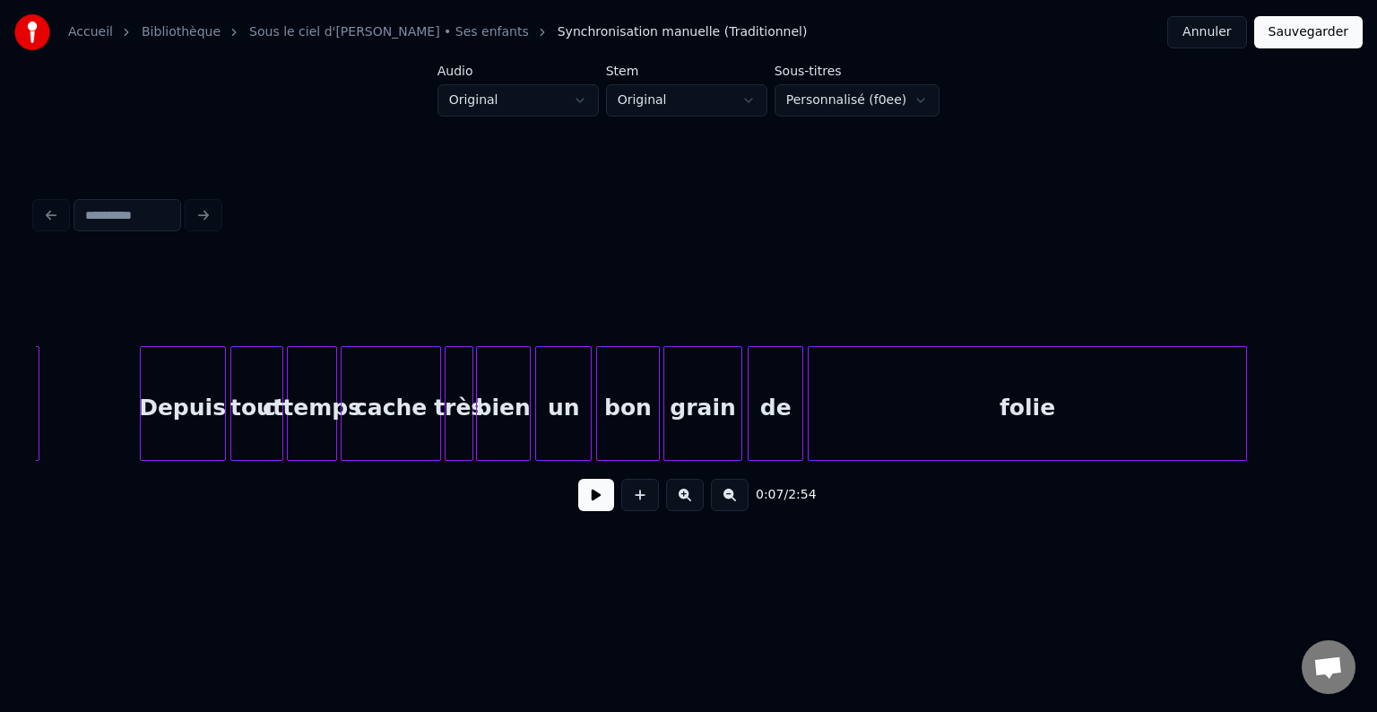
click at [281, 419] on div at bounding box center [279, 403] width 5 height 113
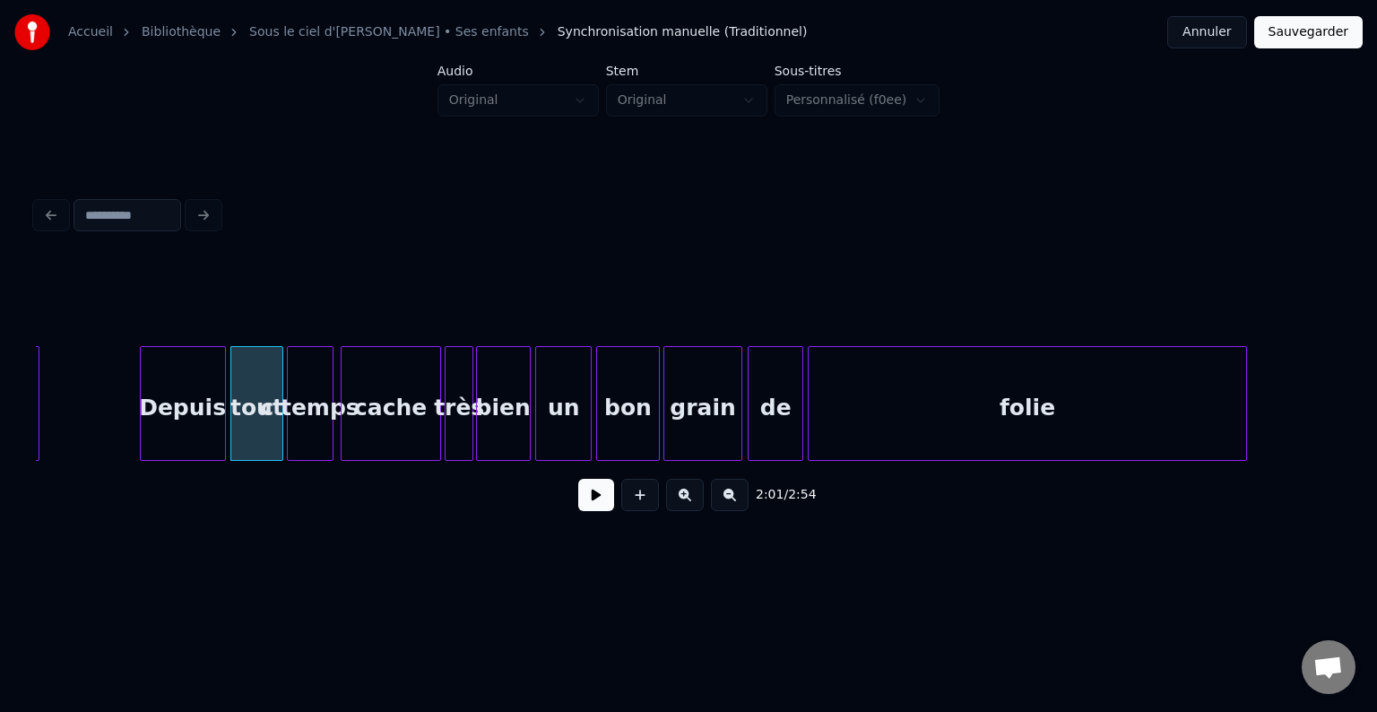
click at [330, 427] on div at bounding box center [329, 403] width 5 height 113
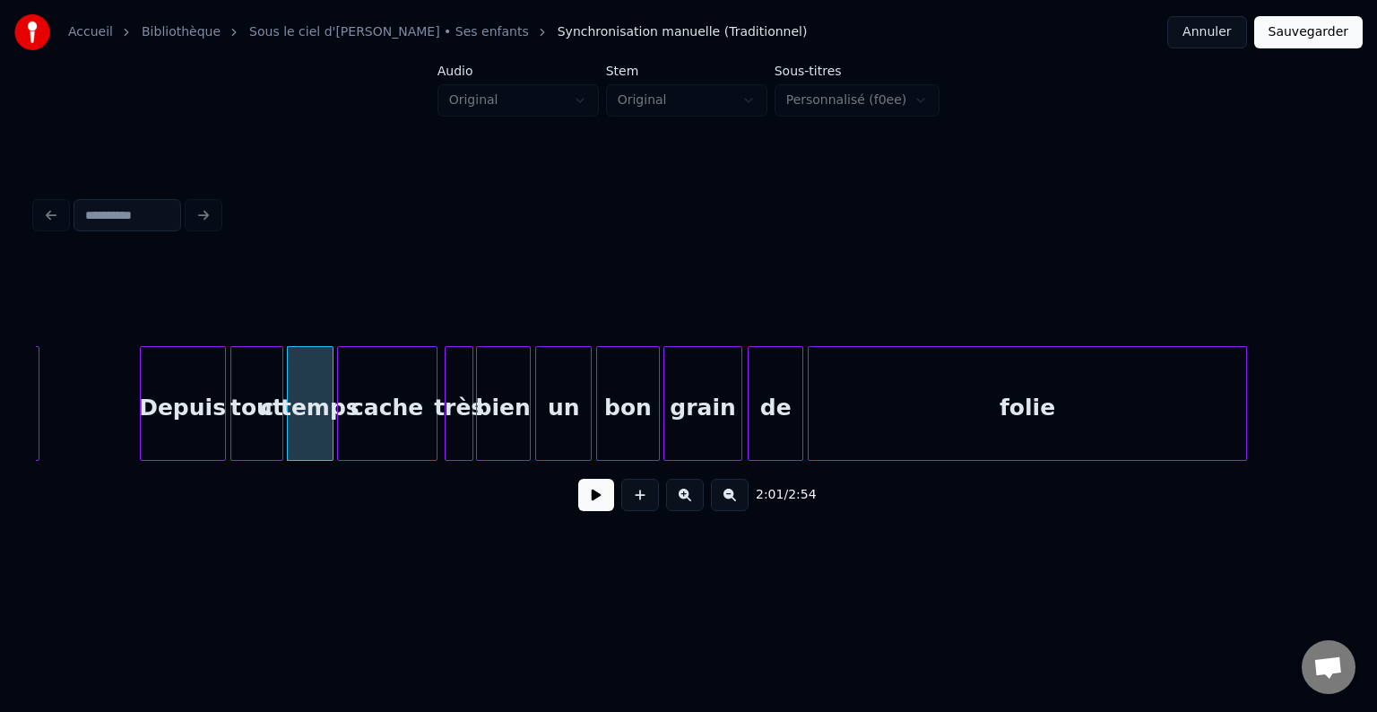
click at [415, 435] on div "cache" at bounding box center [387, 408] width 99 height 122
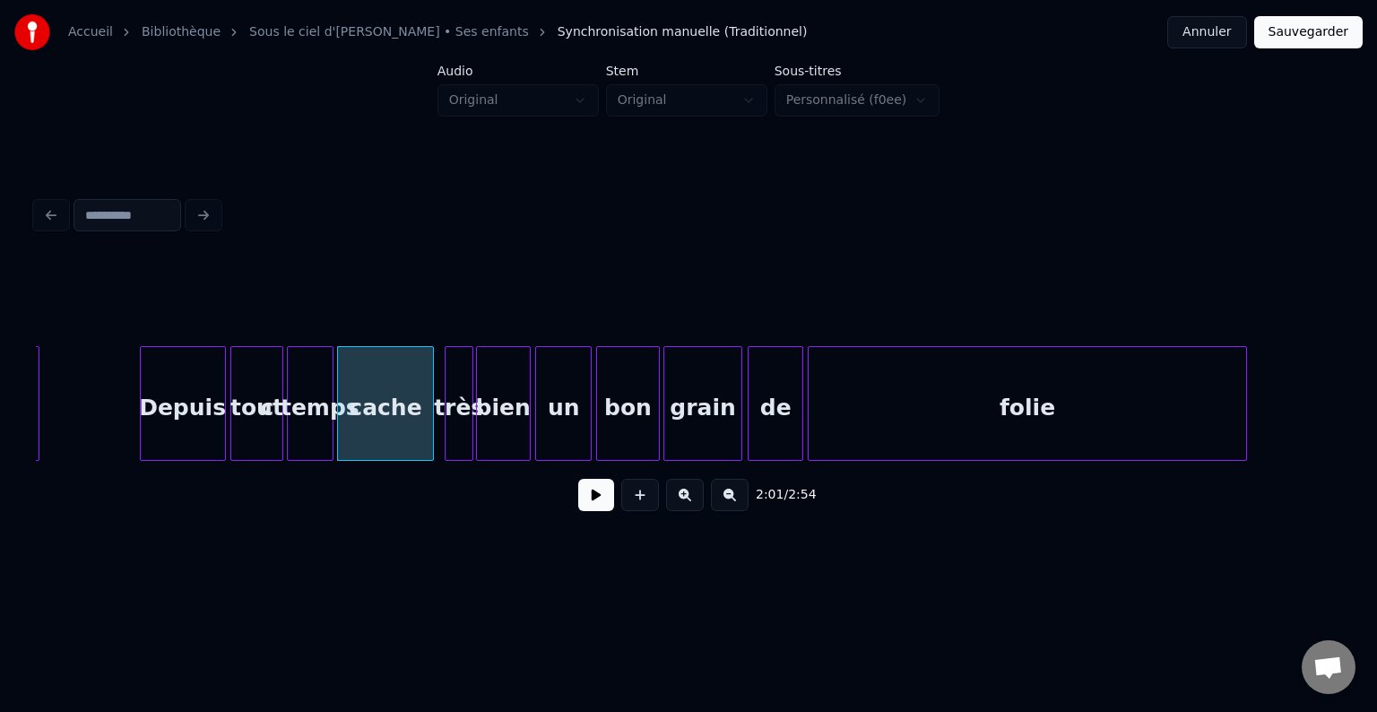
click at [430, 428] on div at bounding box center [430, 403] width 5 height 113
click at [449, 427] on div "très" at bounding box center [453, 408] width 27 height 122
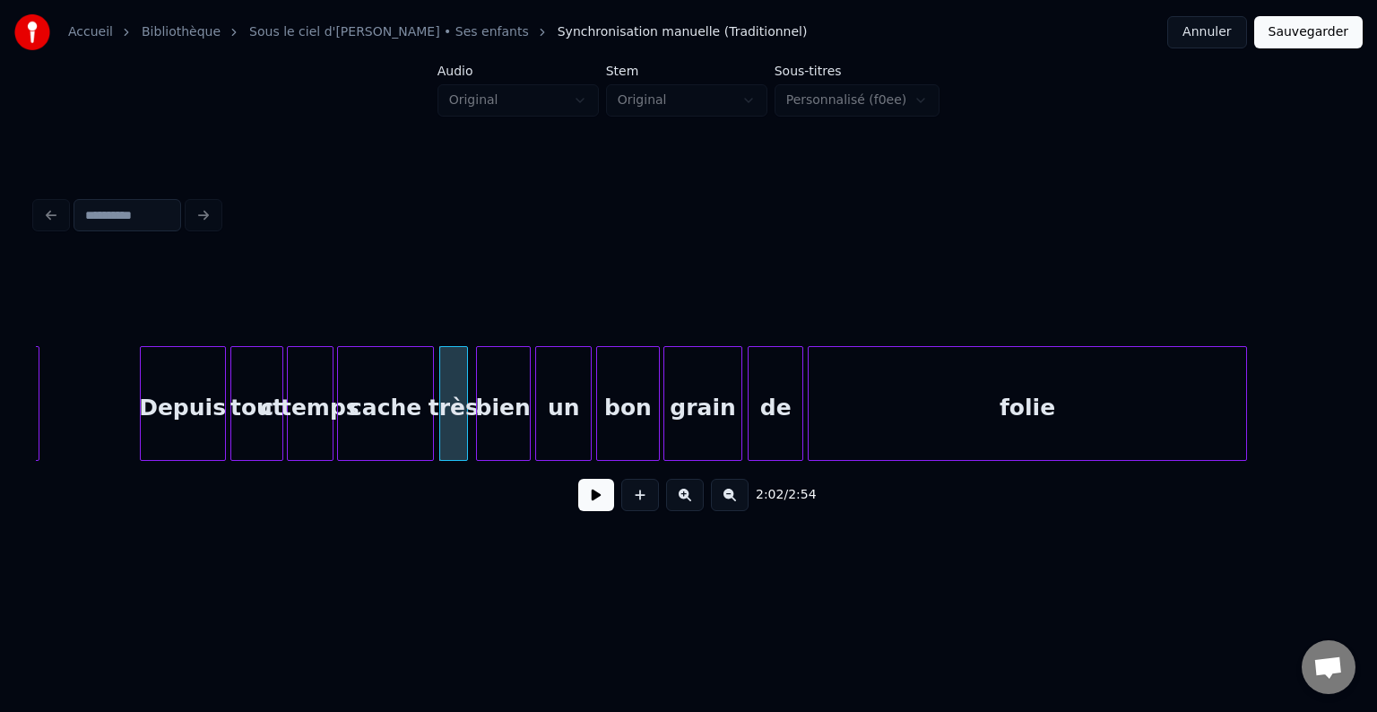
click at [505, 434] on div "bien" at bounding box center [503, 408] width 53 height 122
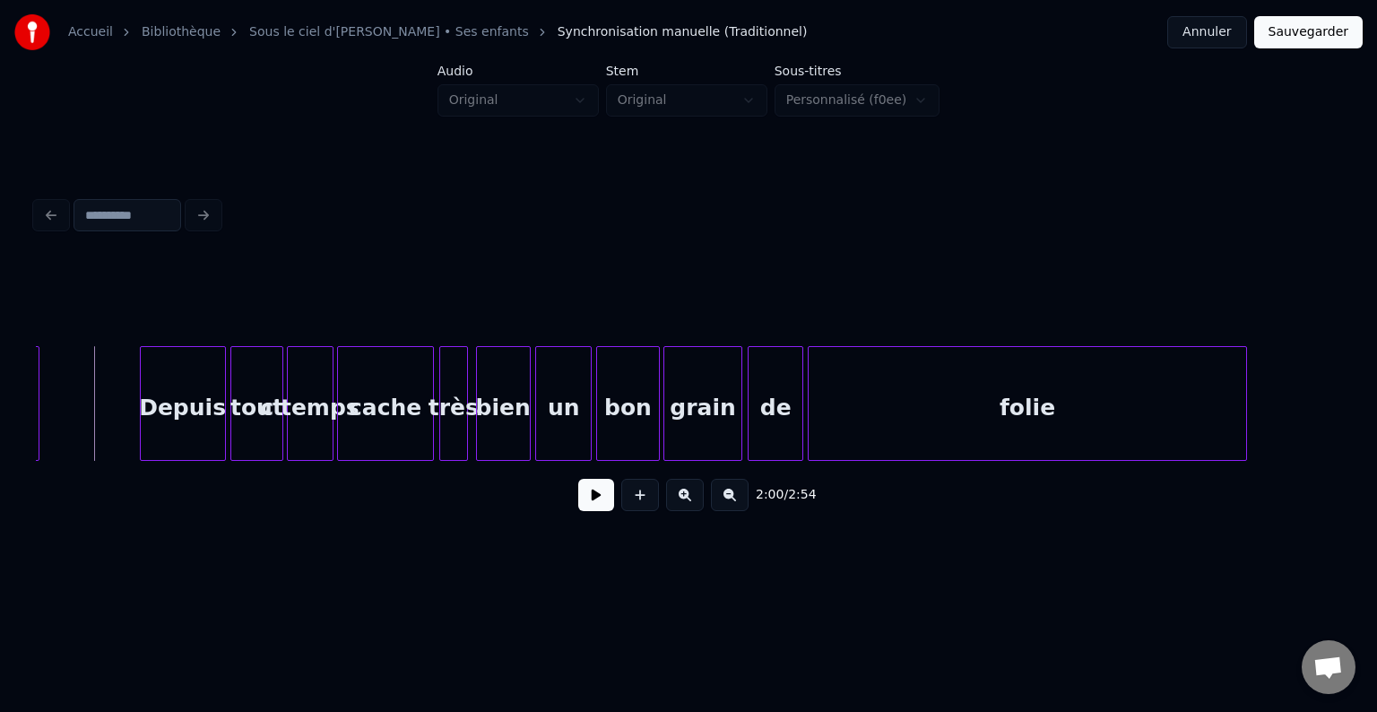
click at [1304, 28] on button "Sauvegarder" at bounding box center [1308, 32] width 108 height 32
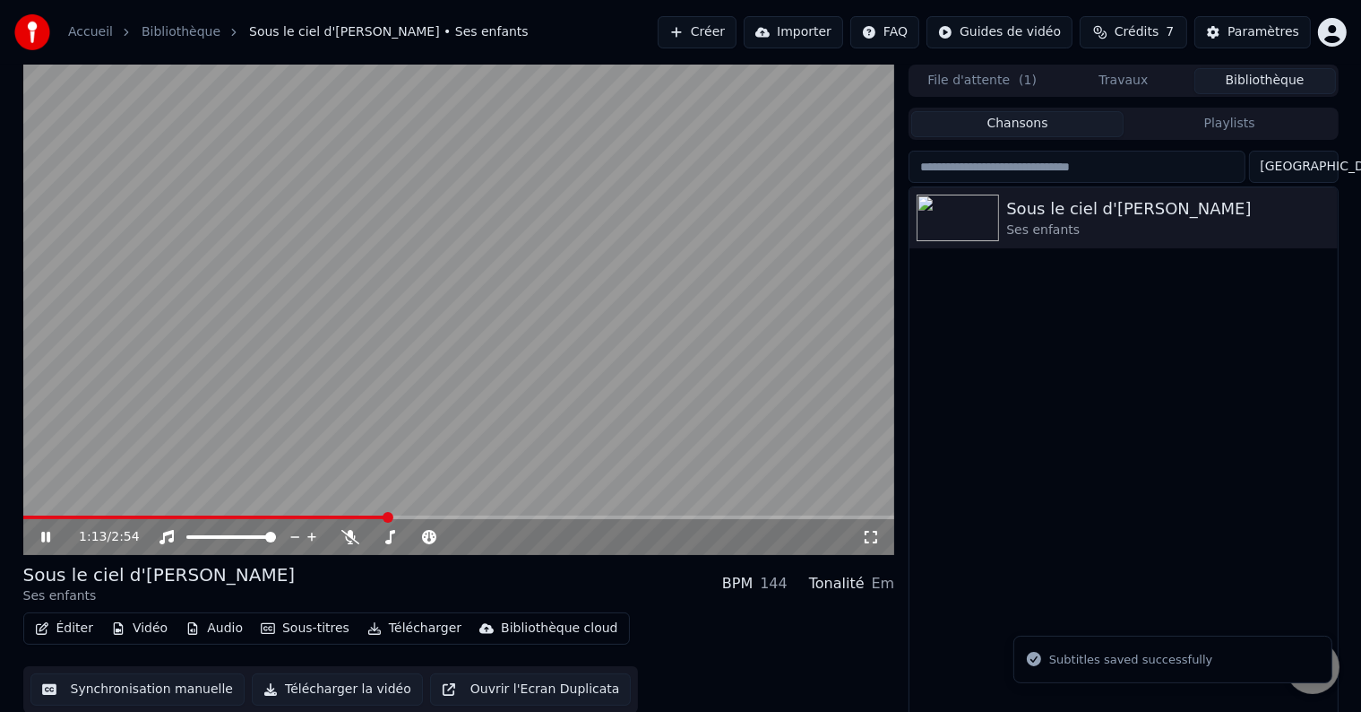
click at [393, 519] on span at bounding box center [388, 517] width 11 height 11
click at [524, 516] on span at bounding box center [520, 517] width 11 height 11
click at [575, 514] on span at bounding box center [570, 517] width 11 height 11
click at [635, 519] on span at bounding box center [633, 517] width 11 height 11
click at [599, 519] on span at bounding box center [314, 517] width 583 height 4
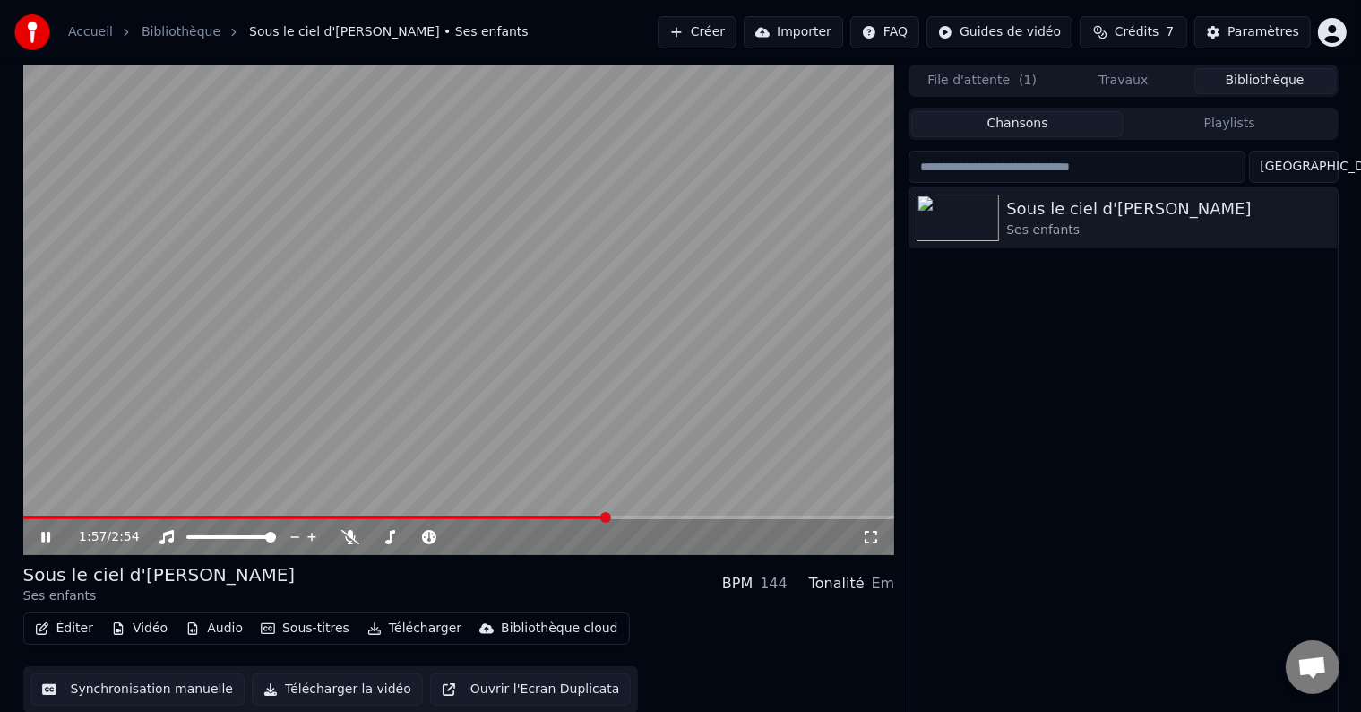
click at [583, 514] on video at bounding box center [459, 310] width 872 height 490
click at [586, 518] on span at bounding box center [316, 517] width 586 height 4
click at [579, 519] on span at bounding box center [584, 517] width 11 height 11
click at [48, 542] on icon at bounding box center [59, 537] width 42 height 14
click at [54, 538] on icon at bounding box center [59, 537] width 42 height 14
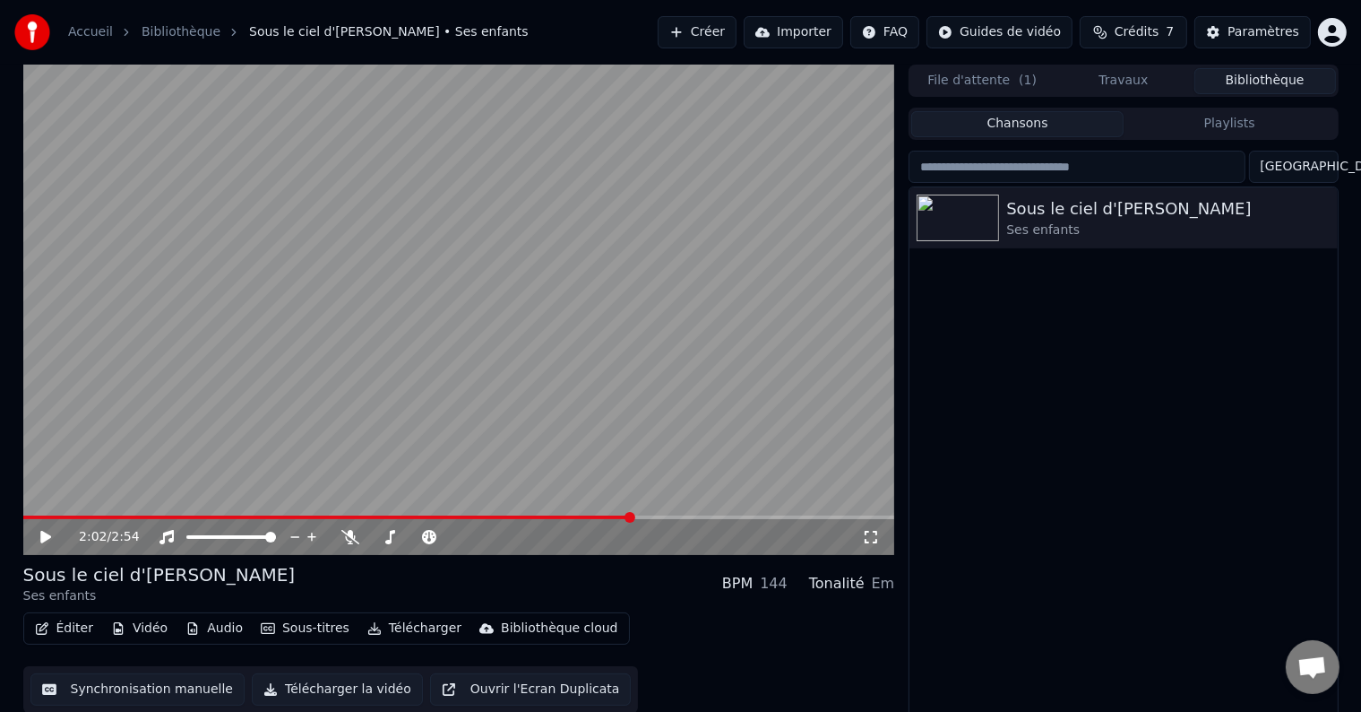
click at [58, 627] on button "Éditer" at bounding box center [64, 628] width 73 height 25
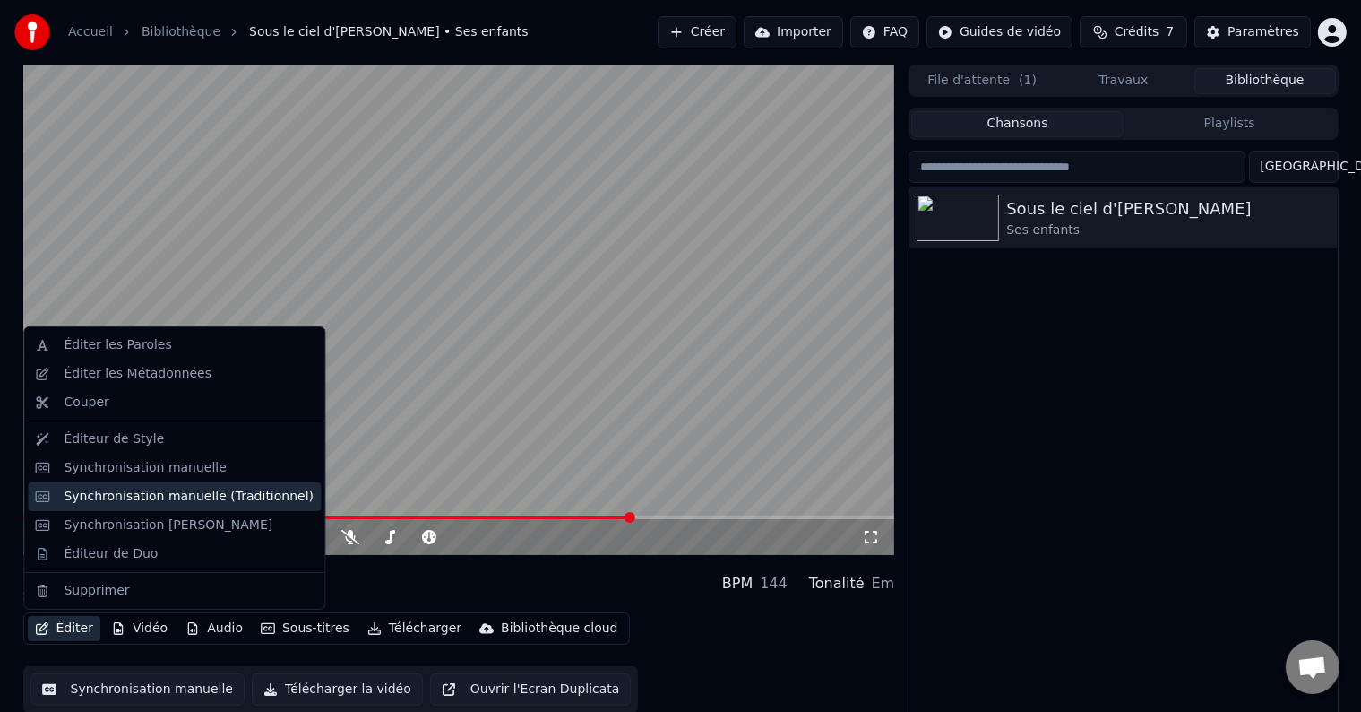
click at [99, 492] on div "Synchronisation manuelle (Traditionnel)" at bounding box center [189, 497] width 250 height 18
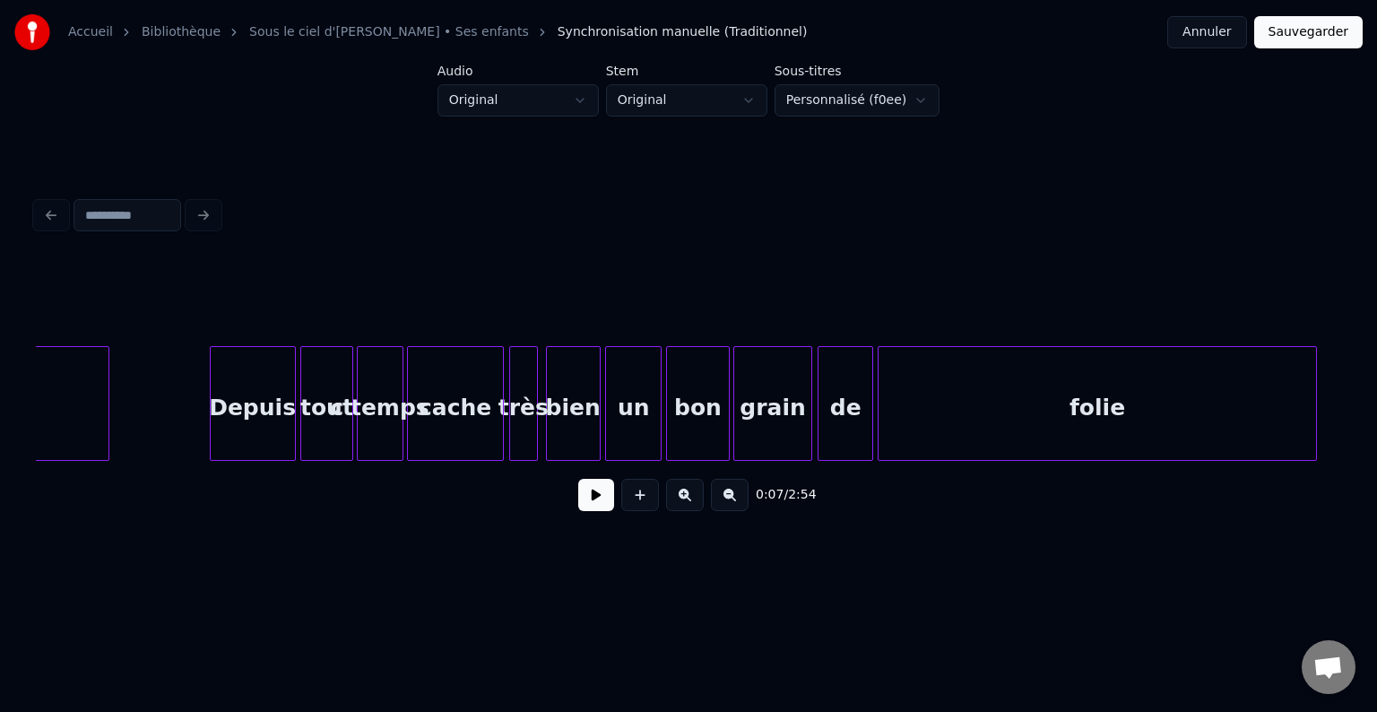
scroll to position [0, 21242]
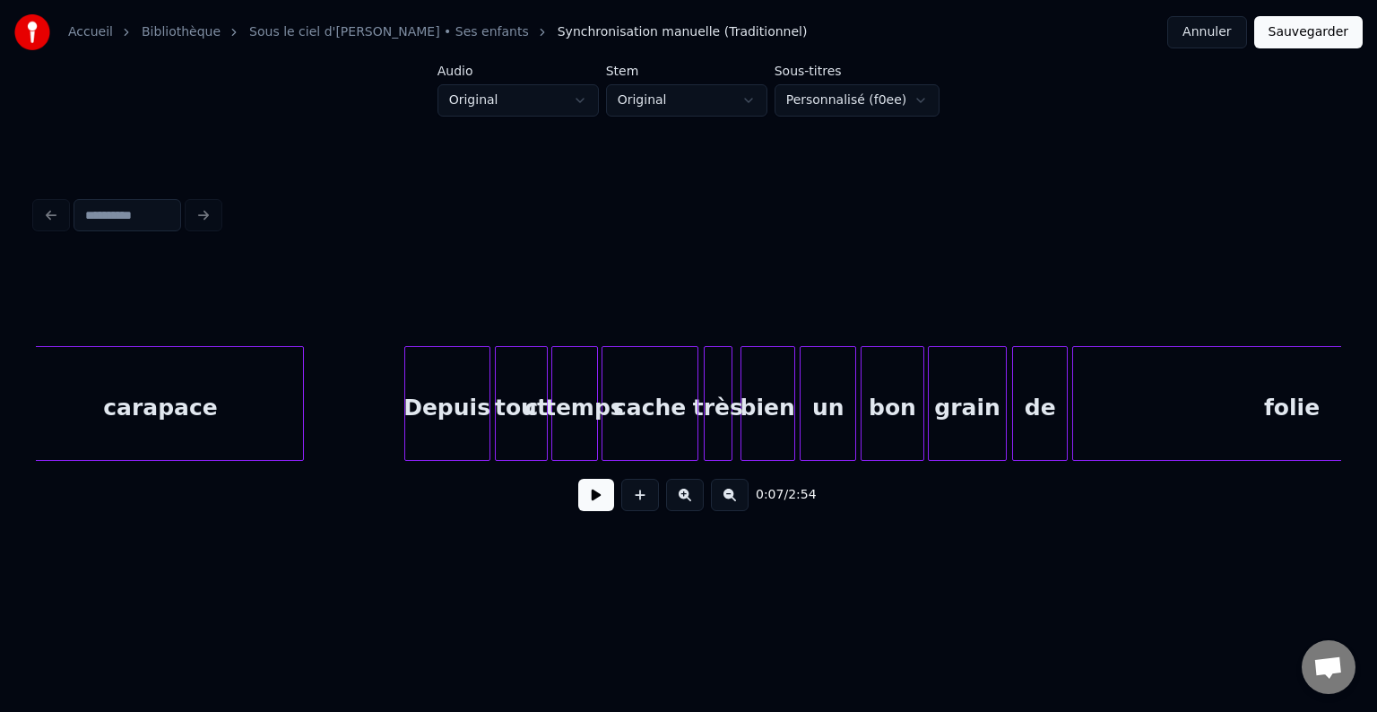
click at [447, 423] on div "Depuis" at bounding box center [447, 408] width 84 height 122
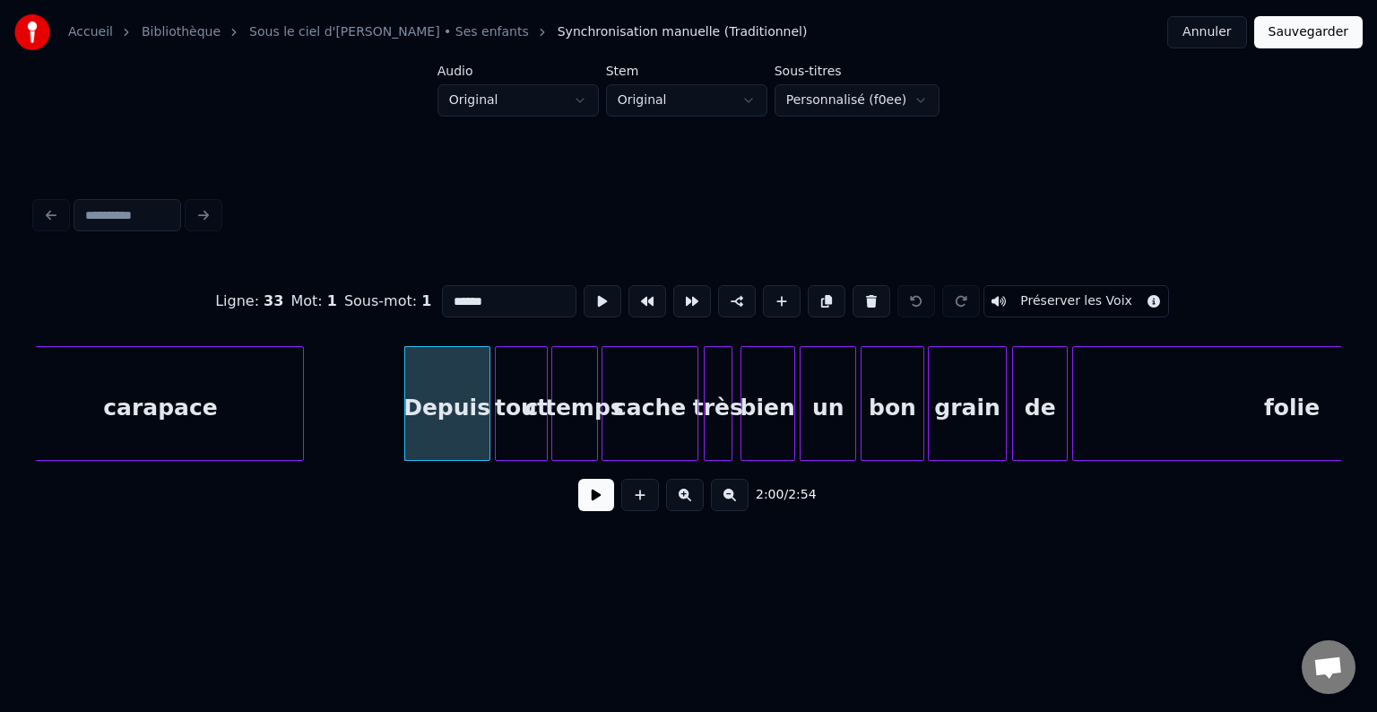
click at [538, 423] on div "tout" at bounding box center [521, 408] width 50 height 122
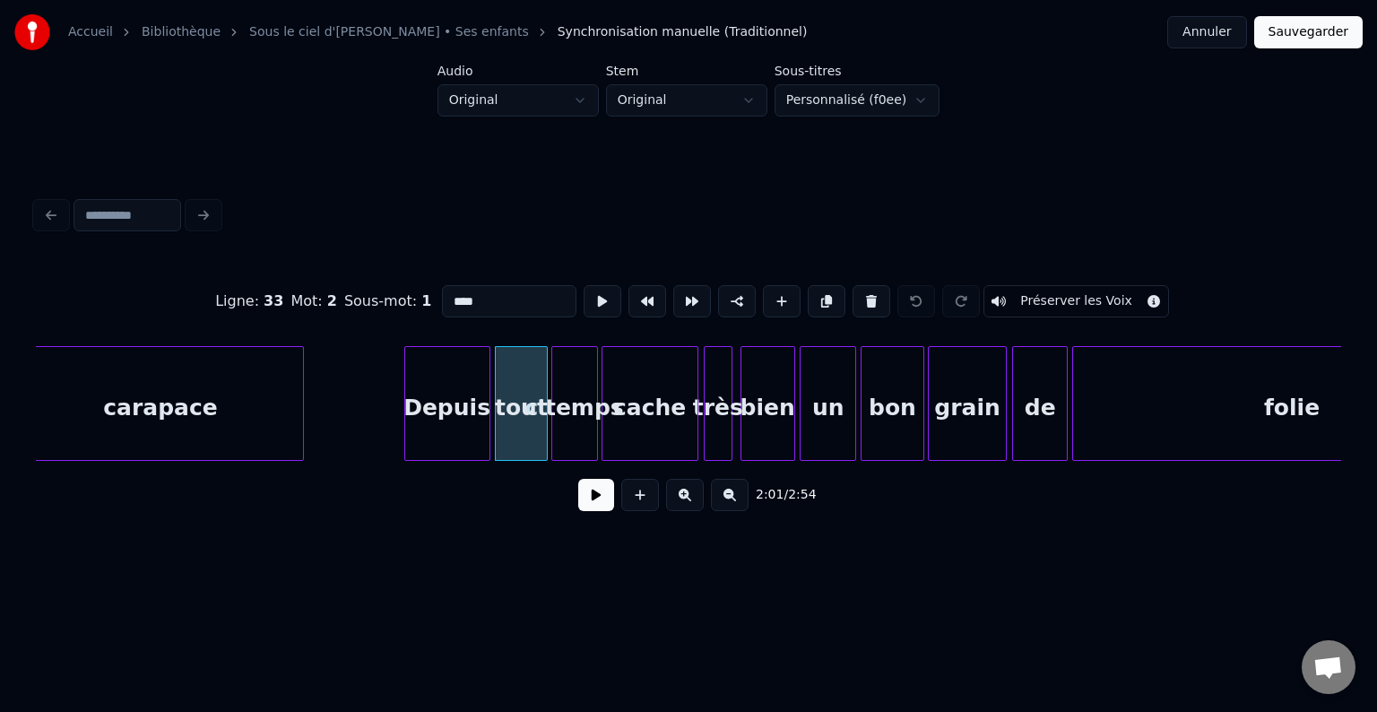
click at [583, 408] on div "c'temps" at bounding box center [574, 408] width 45 height 122
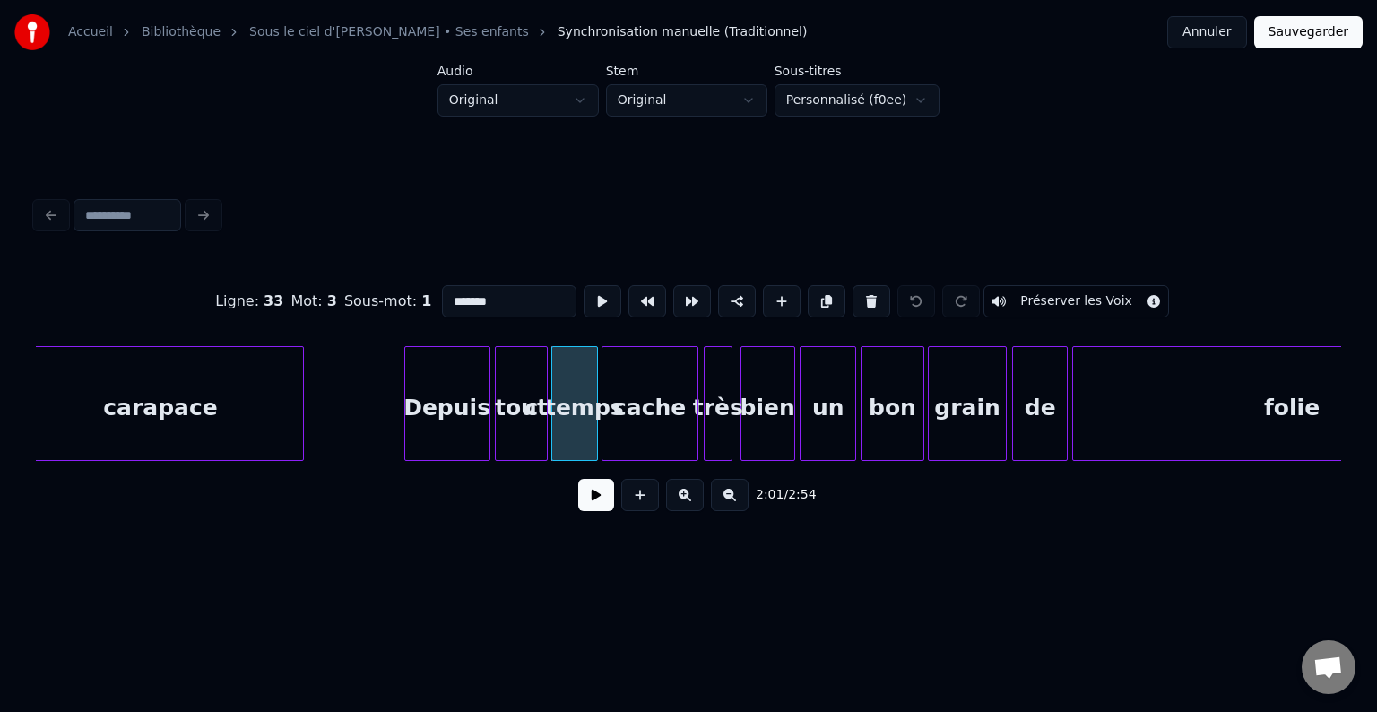
click at [629, 408] on div "cache" at bounding box center [649, 408] width 95 height 122
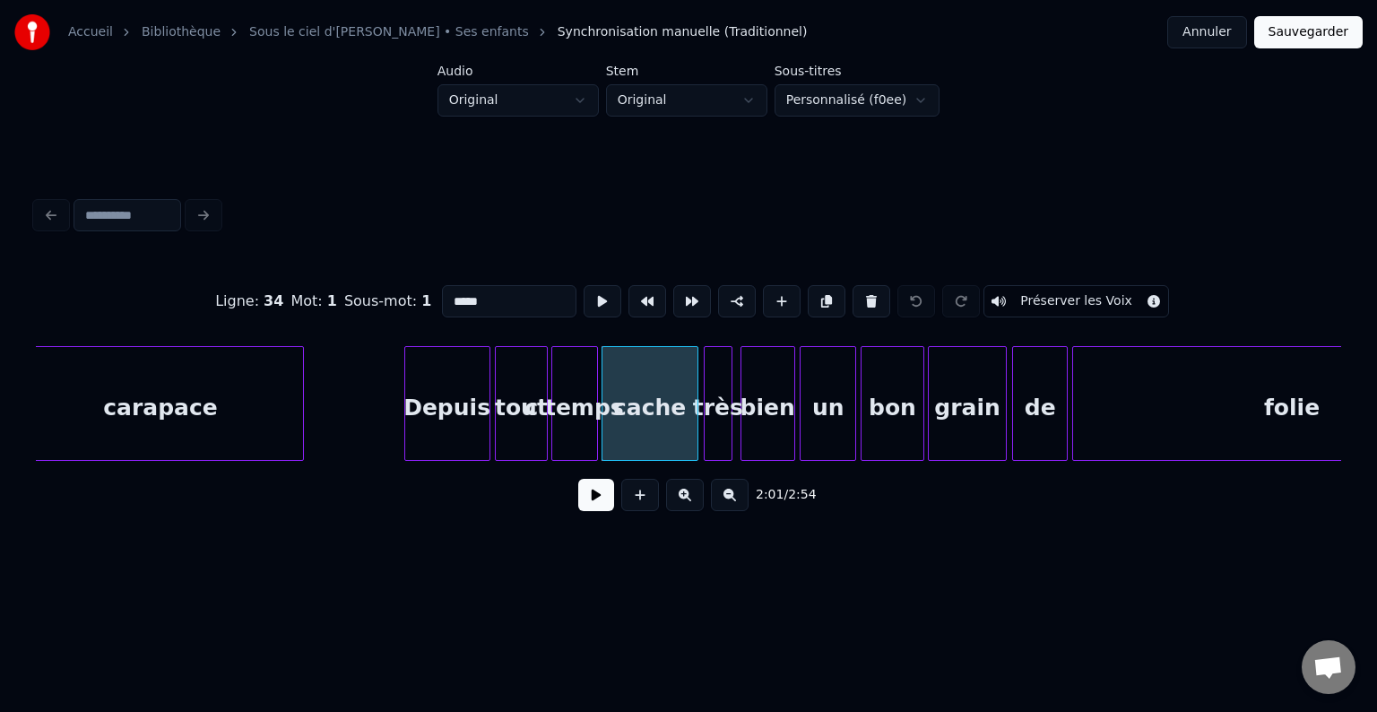
click at [719, 396] on div "très" at bounding box center [717, 408] width 27 height 122
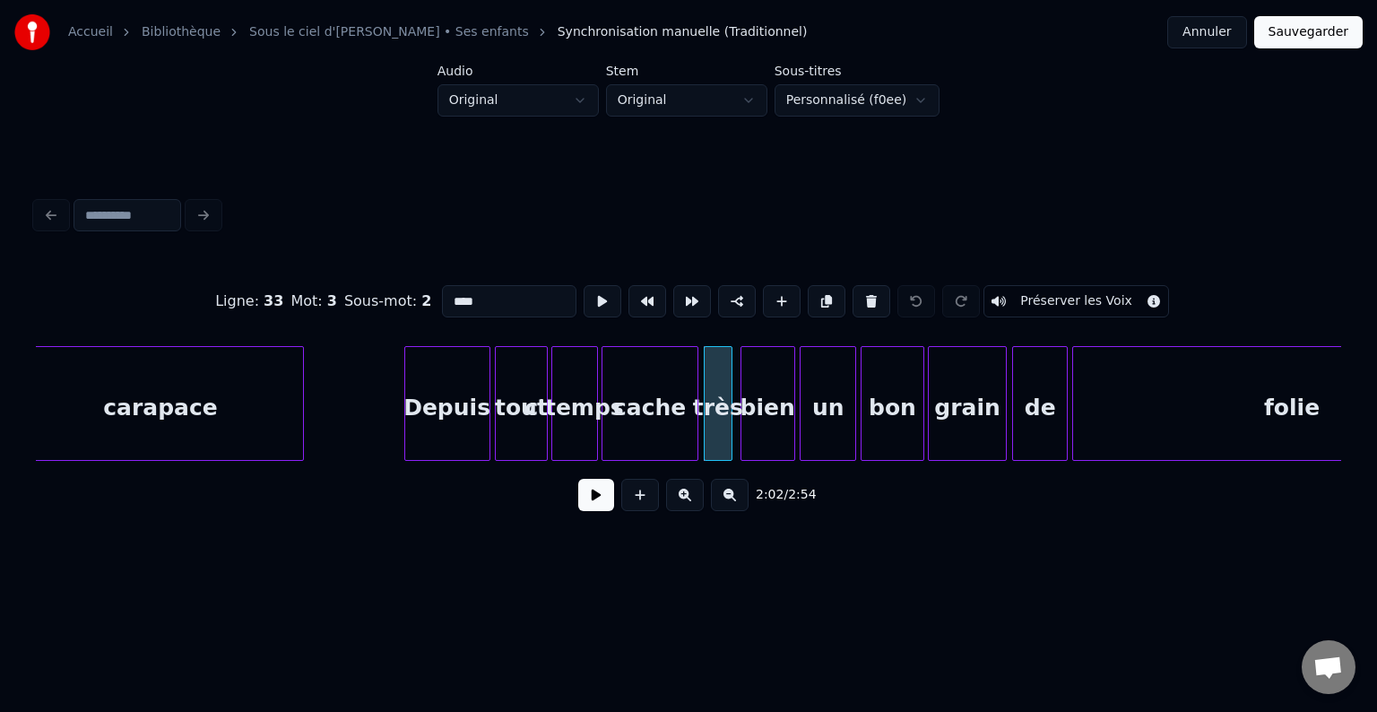
click at [762, 394] on div "bien" at bounding box center [767, 408] width 53 height 122
click at [445, 383] on div "Depuis" at bounding box center [447, 408] width 84 height 122
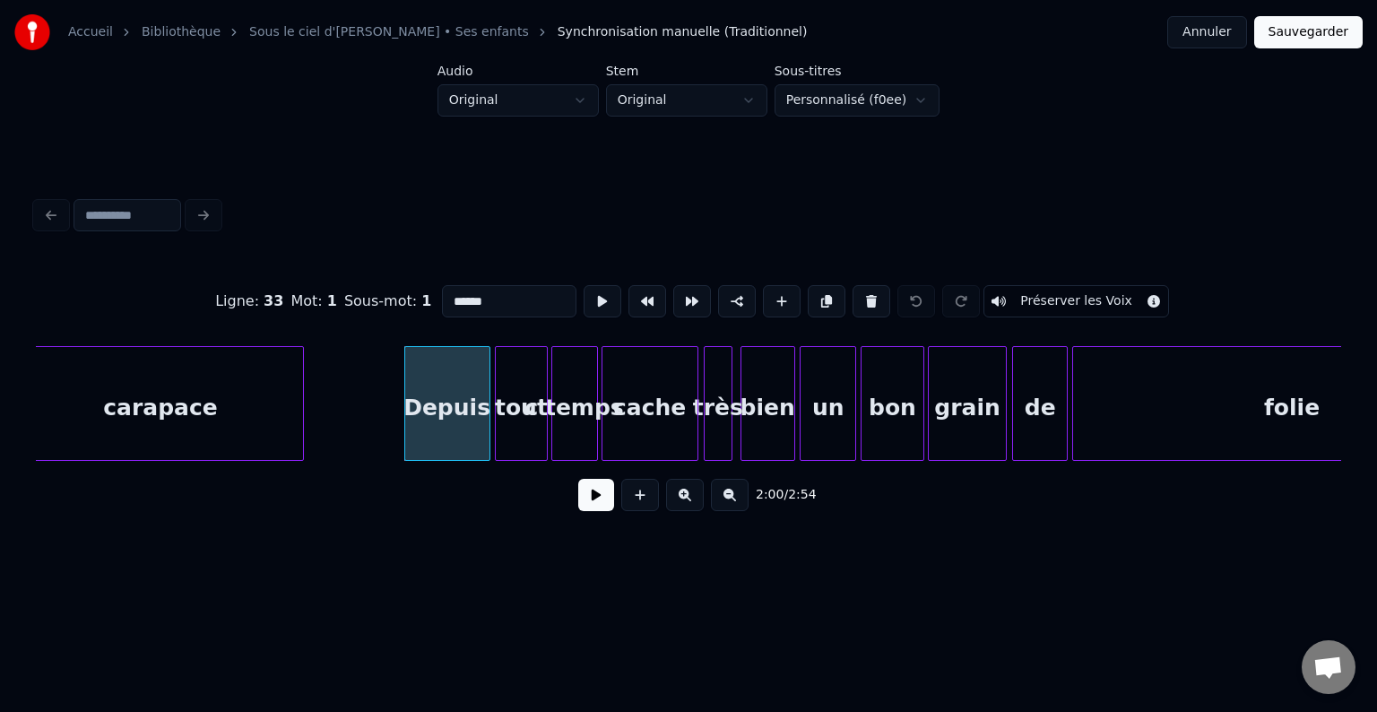
click at [528, 385] on div "tout" at bounding box center [521, 408] width 50 height 122
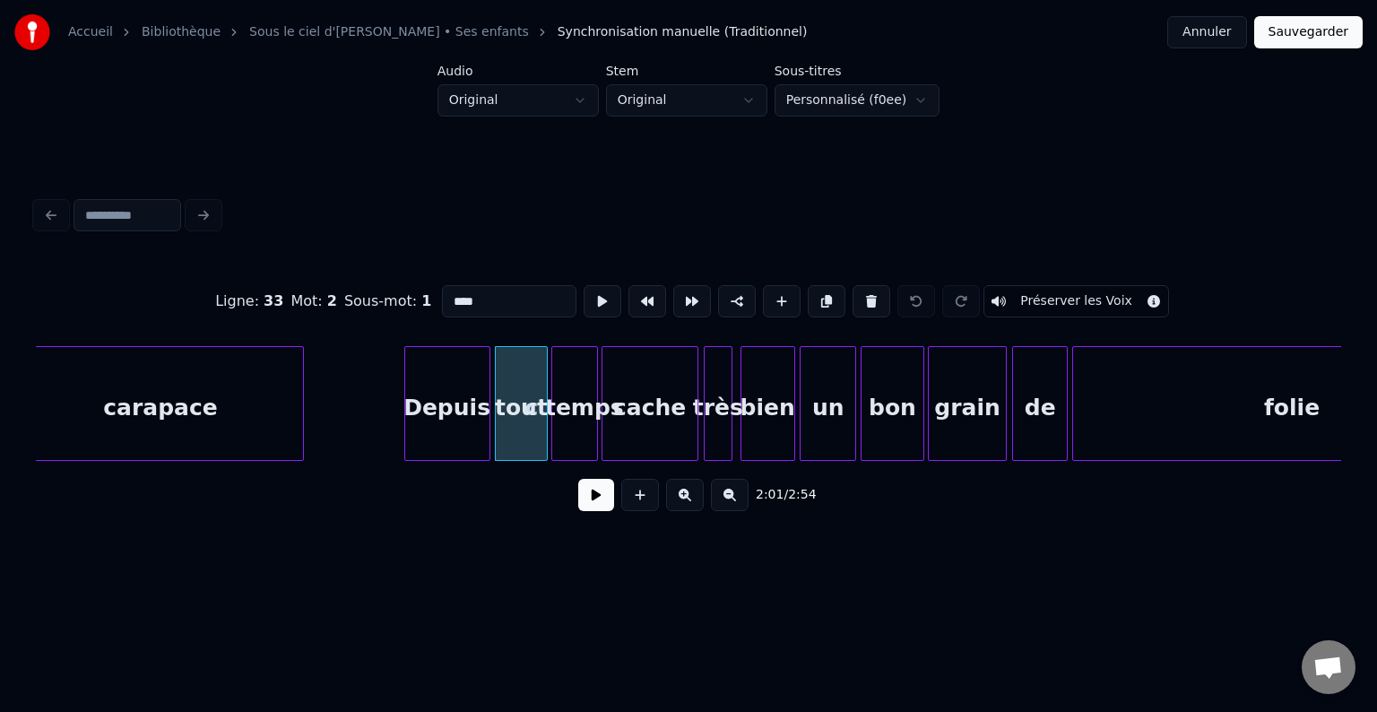
click at [572, 388] on div "c'temps" at bounding box center [574, 408] width 45 height 122
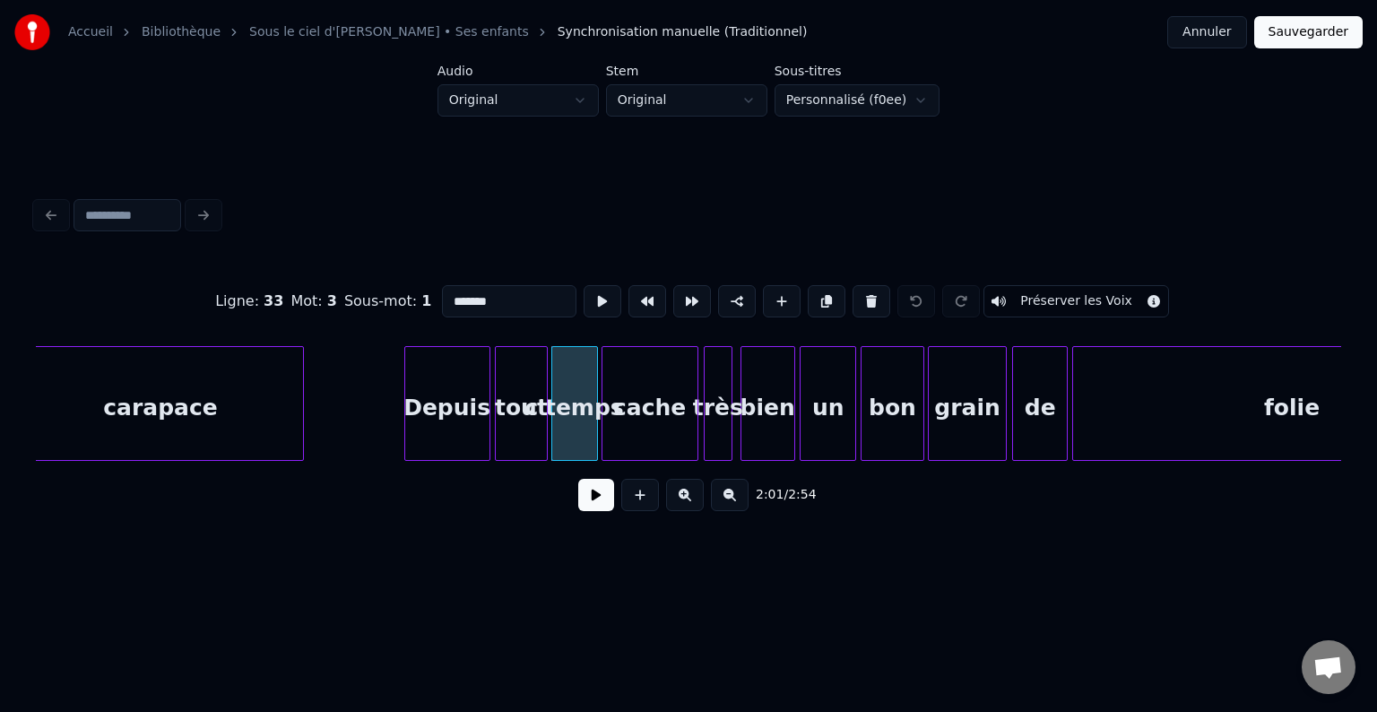
click at [618, 391] on div "cache" at bounding box center [649, 408] width 95 height 122
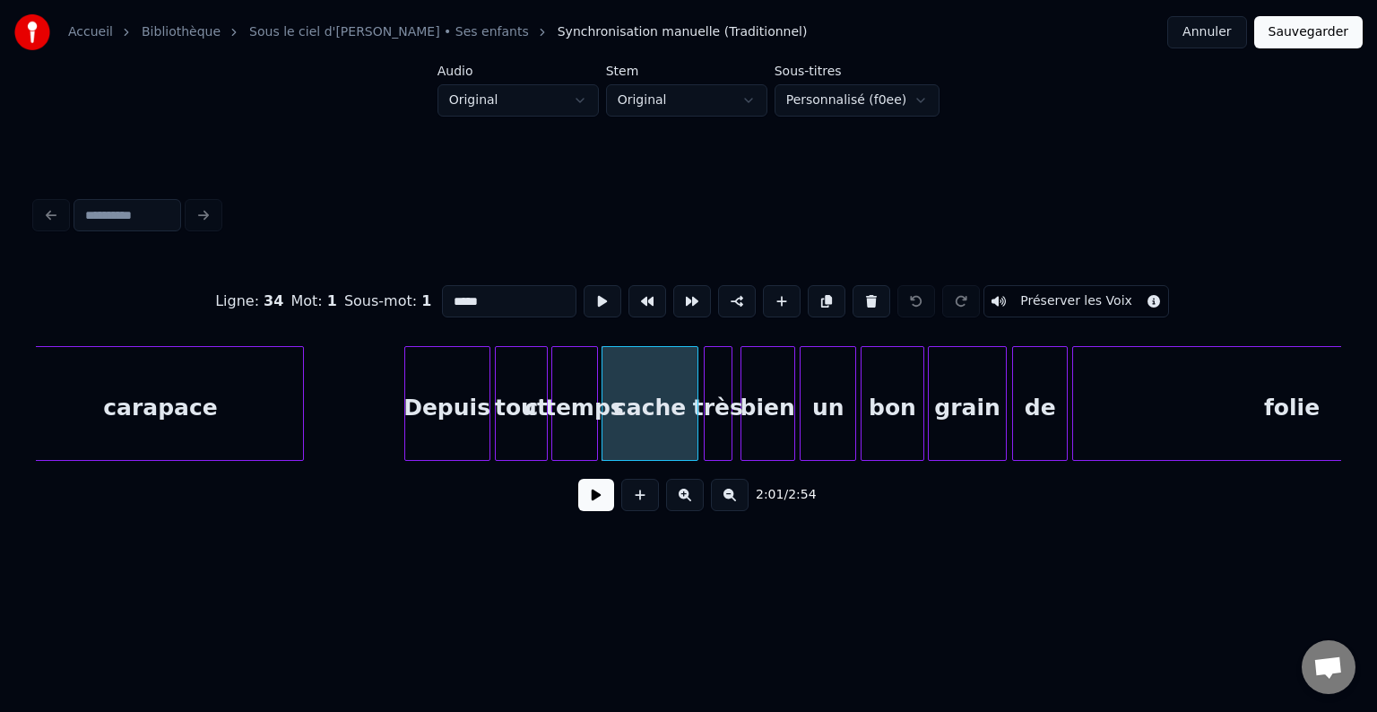
click at [716, 391] on div "très" at bounding box center [717, 408] width 27 height 122
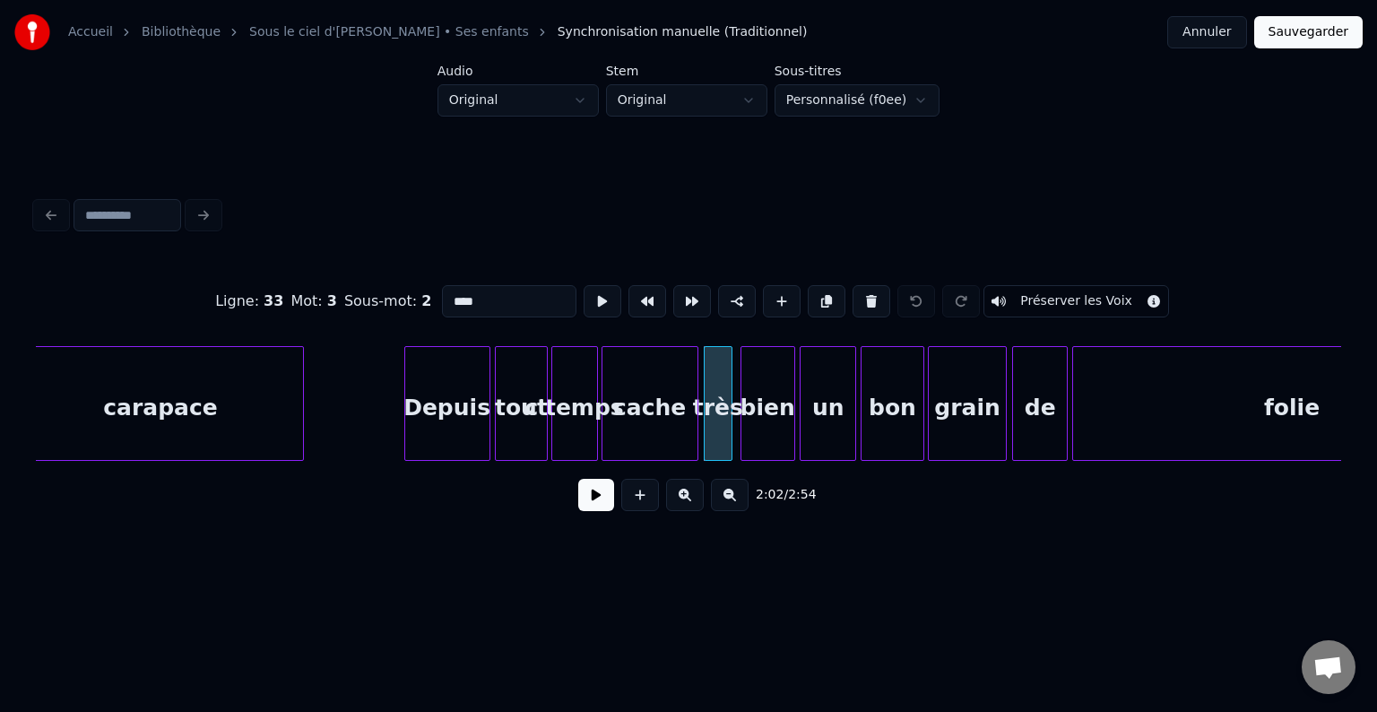
click at [499, 291] on input "****" at bounding box center [509, 301] width 134 height 32
type input "*"
click at [765, 376] on div "bien" at bounding box center [767, 408] width 53 height 122
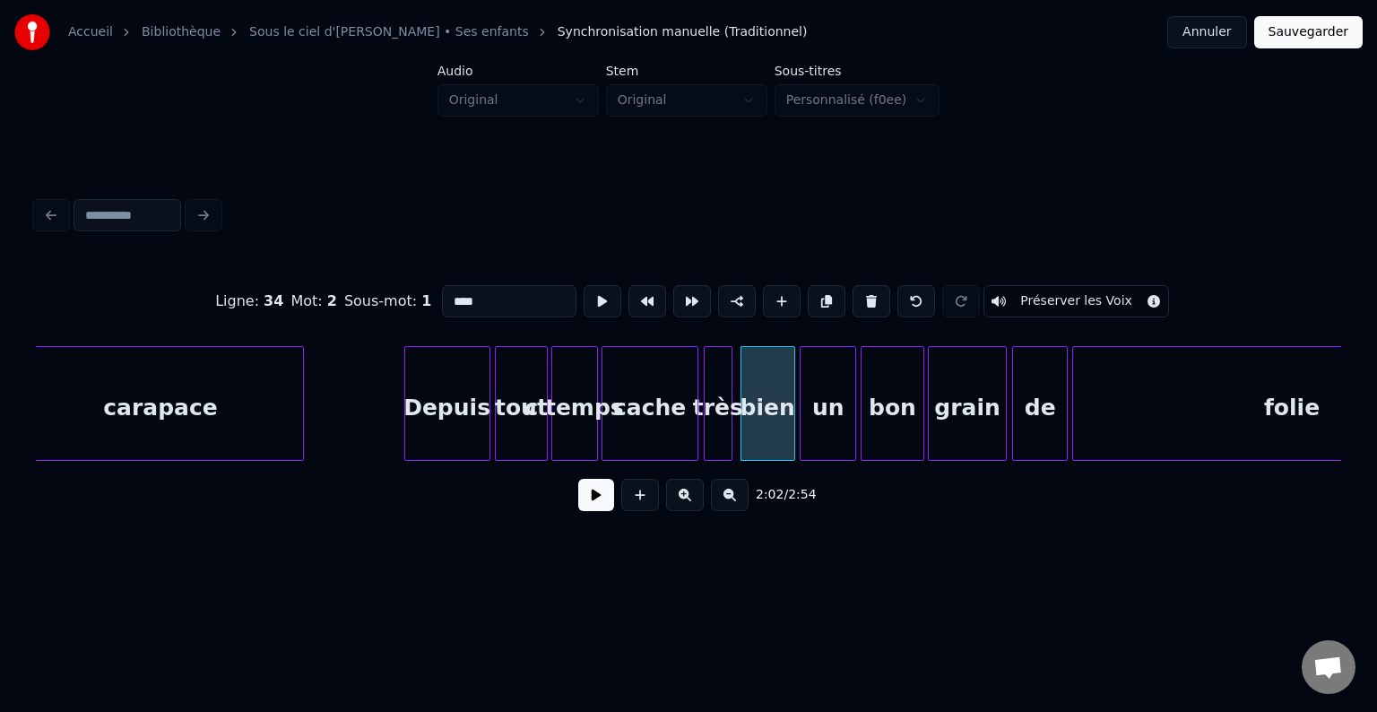
click at [712, 383] on div "très" at bounding box center [717, 408] width 27 height 122
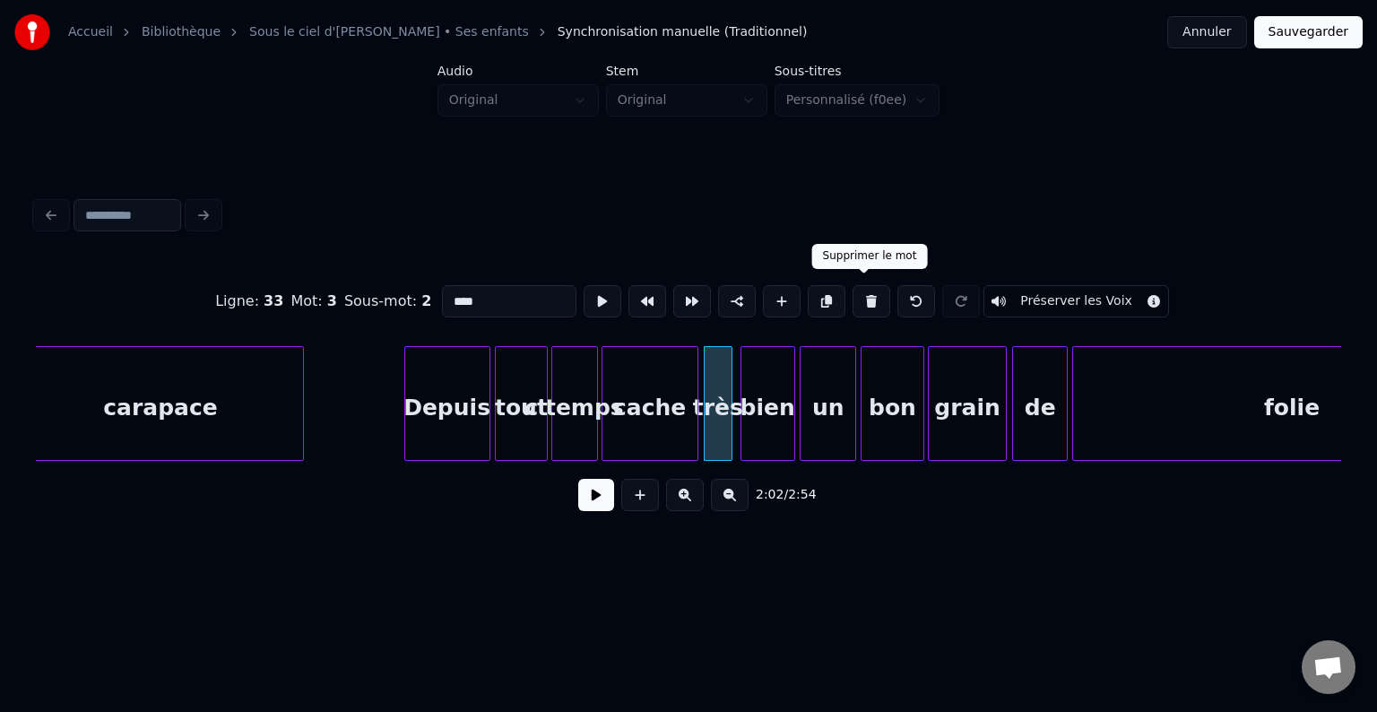
click at [860, 287] on button at bounding box center [871, 301] width 38 height 32
type input "*****"
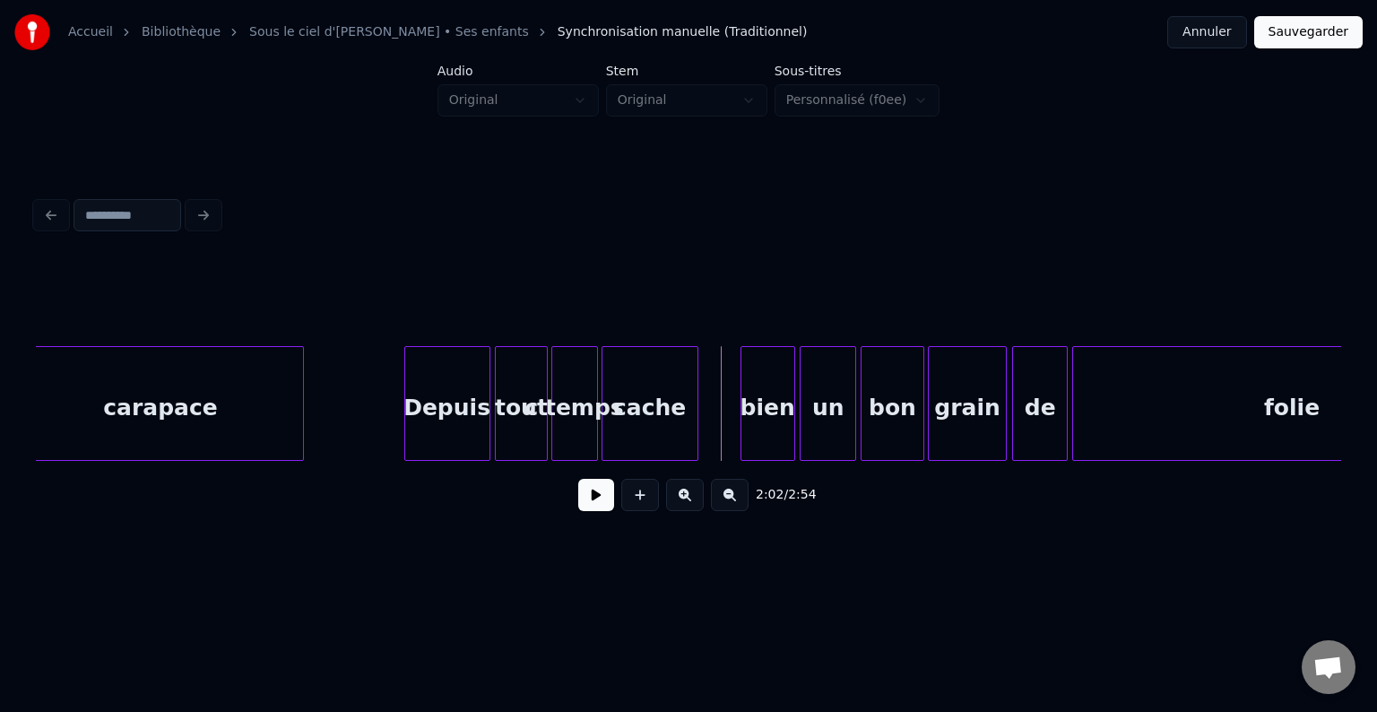
click at [777, 381] on div "bien" at bounding box center [767, 408] width 53 height 122
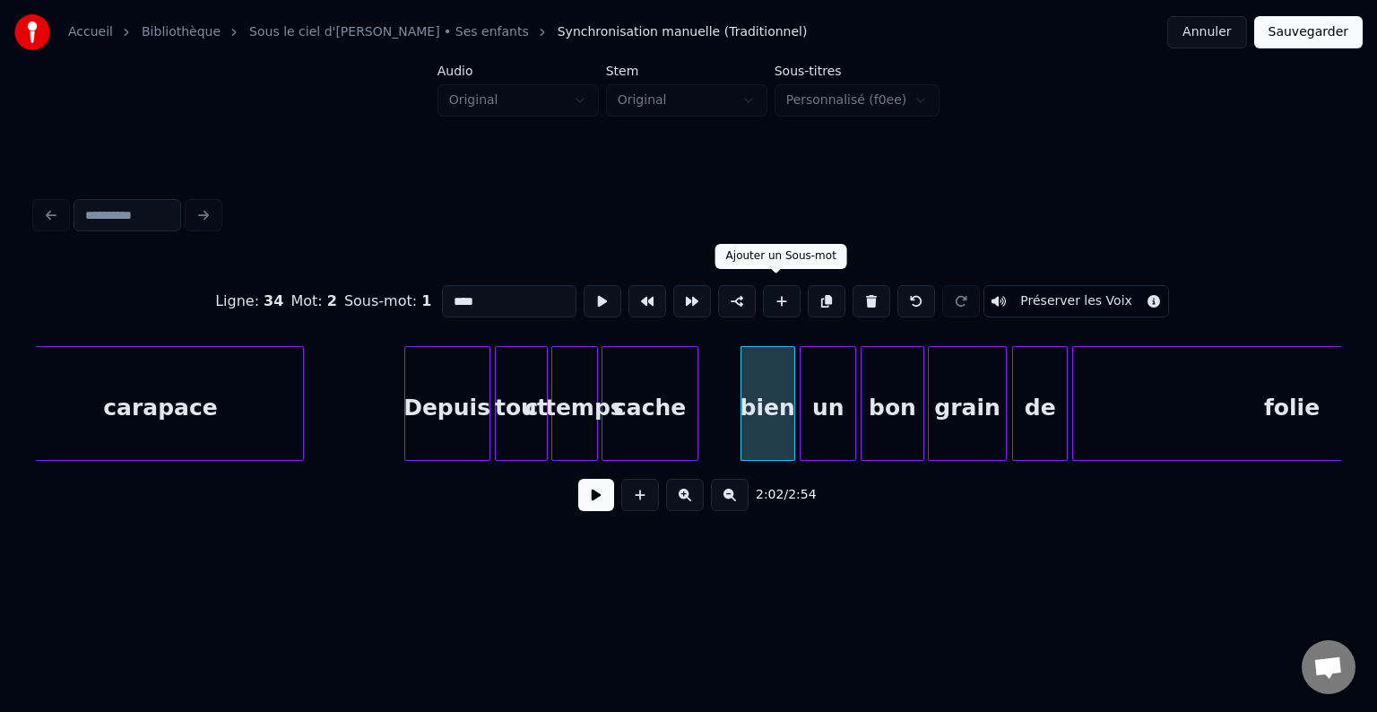
click at [773, 298] on button at bounding box center [782, 301] width 38 height 32
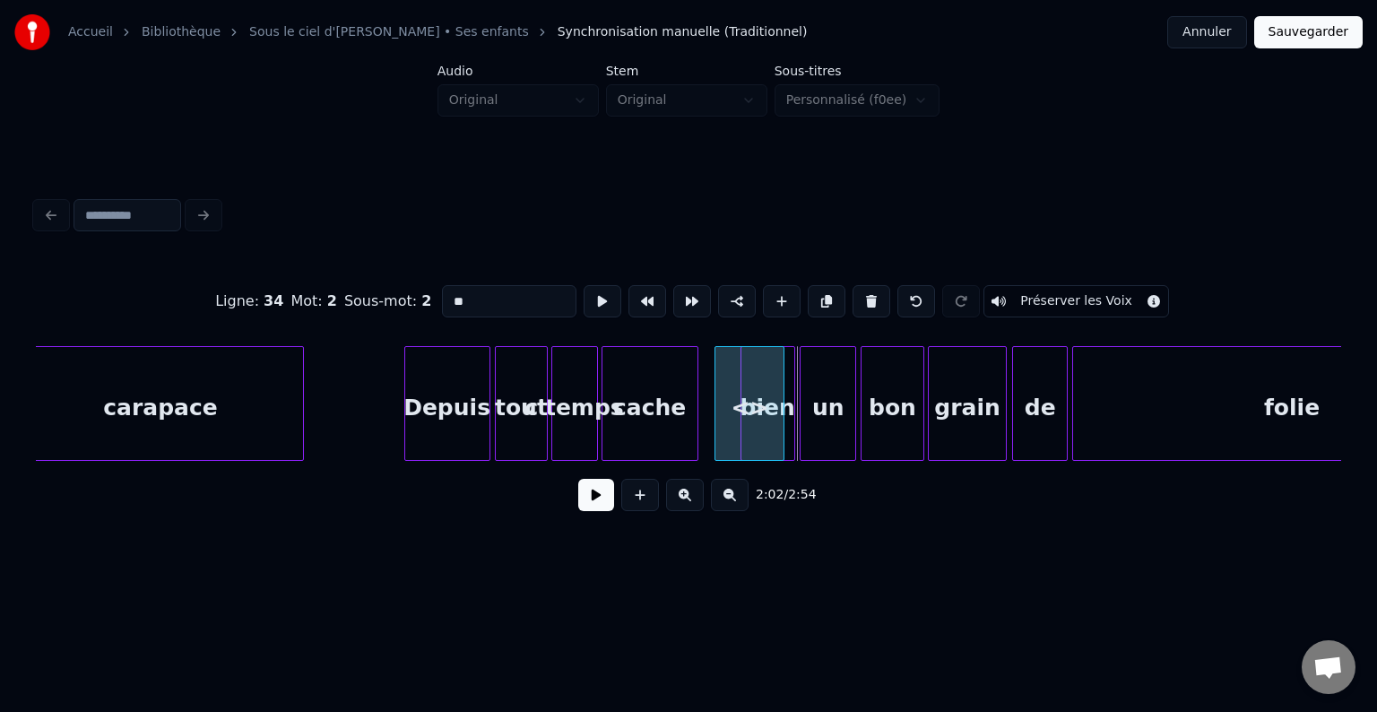
click at [738, 398] on div "<>" at bounding box center [749, 408] width 68 height 122
drag, startPoint x: 488, startPoint y: 296, endPoint x: 416, endPoint y: 274, distance: 74.9
click at [434, 298] on div "Ligne : 34 Mot : 2 Sous-mot : 2 ** Préserver les Voix" at bounding box center [688, 301] width 1305 height 90
click at [472, 296] on input "**" at bounding box center [509, 301] width 134 height 32
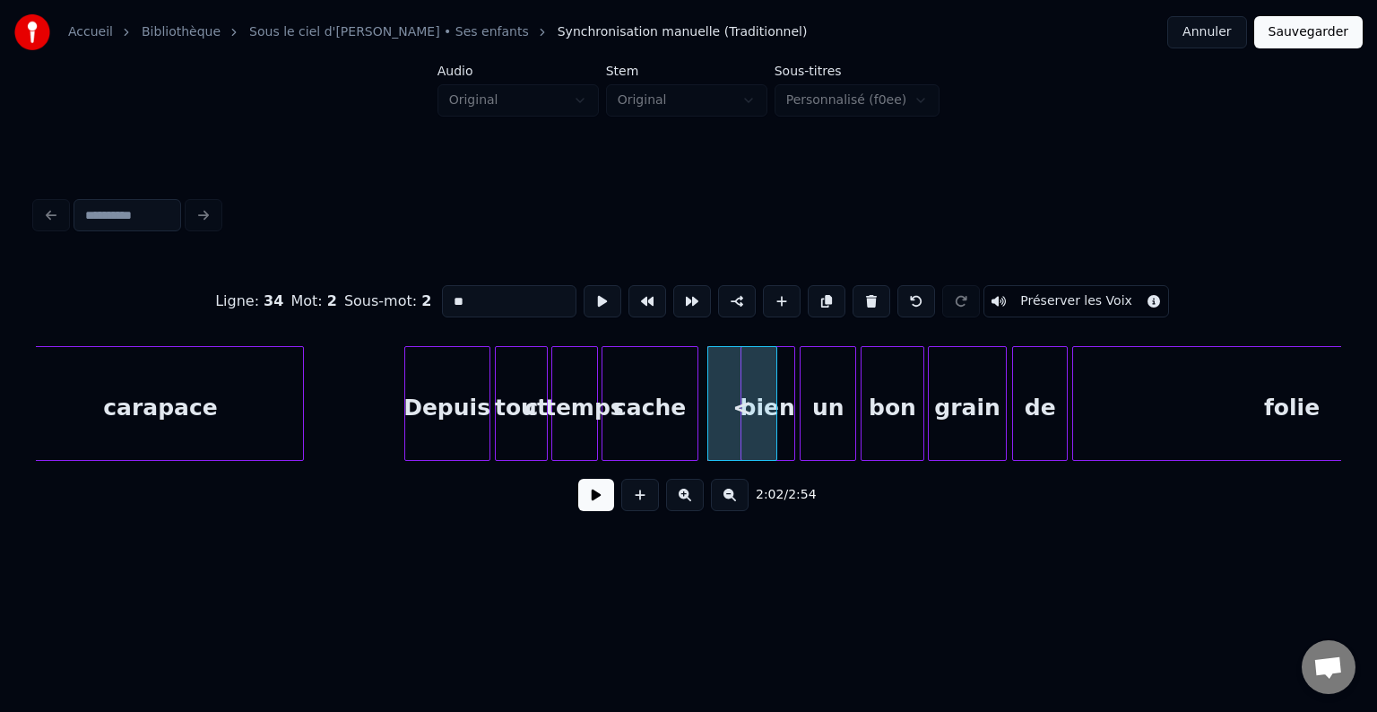
click at [464, 298] on input "**" at bounding box center [509, 301] width 134 height 32
click at [751, 391] on div "<" at bounding box center [742, 408] width 68 height 122
click at [750, 391] on div "<" at bounding box center [742, 408] width 68 height 122
click at [462, 289] on input "**" at bounding box center [509, 301] width 134 height 32
click at [466, 292] on input "**" at bounding box center [509, 301] width 134 height 32
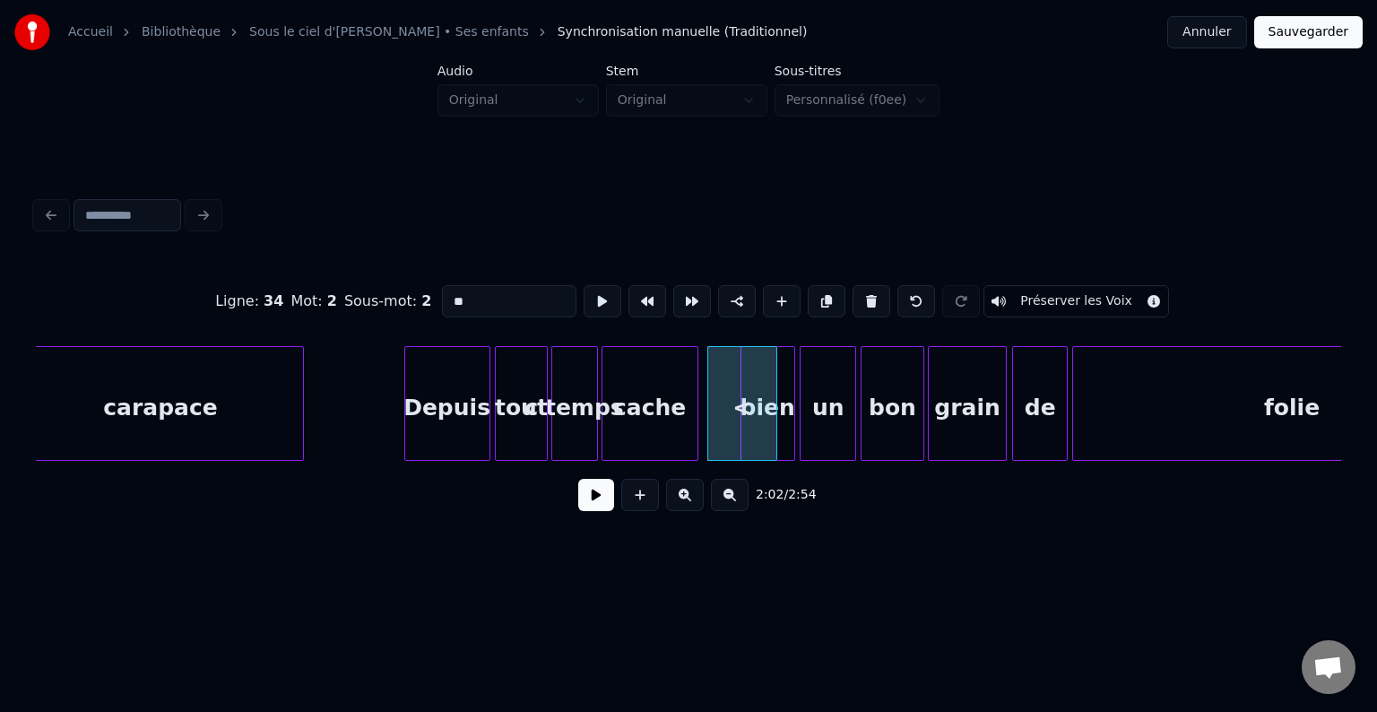
click at [457, 294] on input "**" at bounding box center [509, 301] width 134 height 32
click at [754, 376] on div "<>s" at bounding box center [728, 408] width 68 height 122
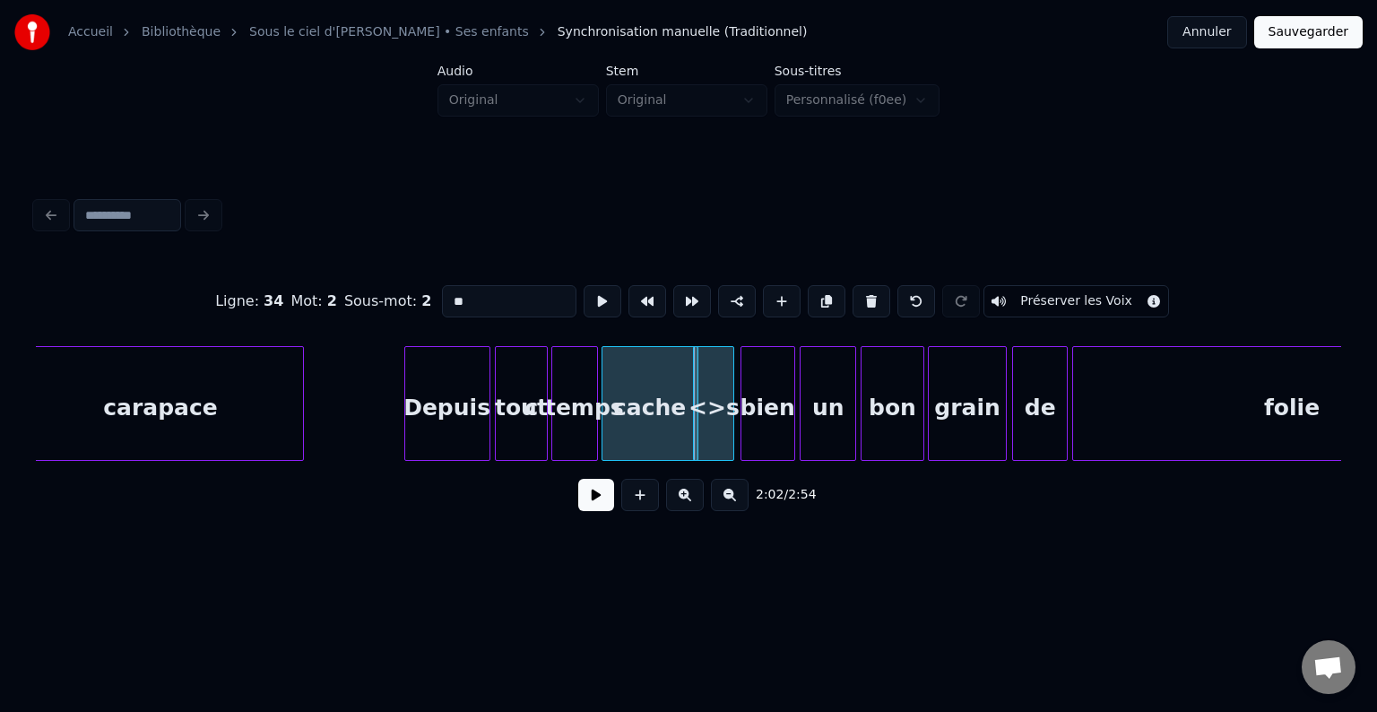
click at [729, 375] on div at bounding box center [730, 403] width 5 height 113
click at [729, 380] on div "<>s" at bounding box center [723, 408] width 39 height 122
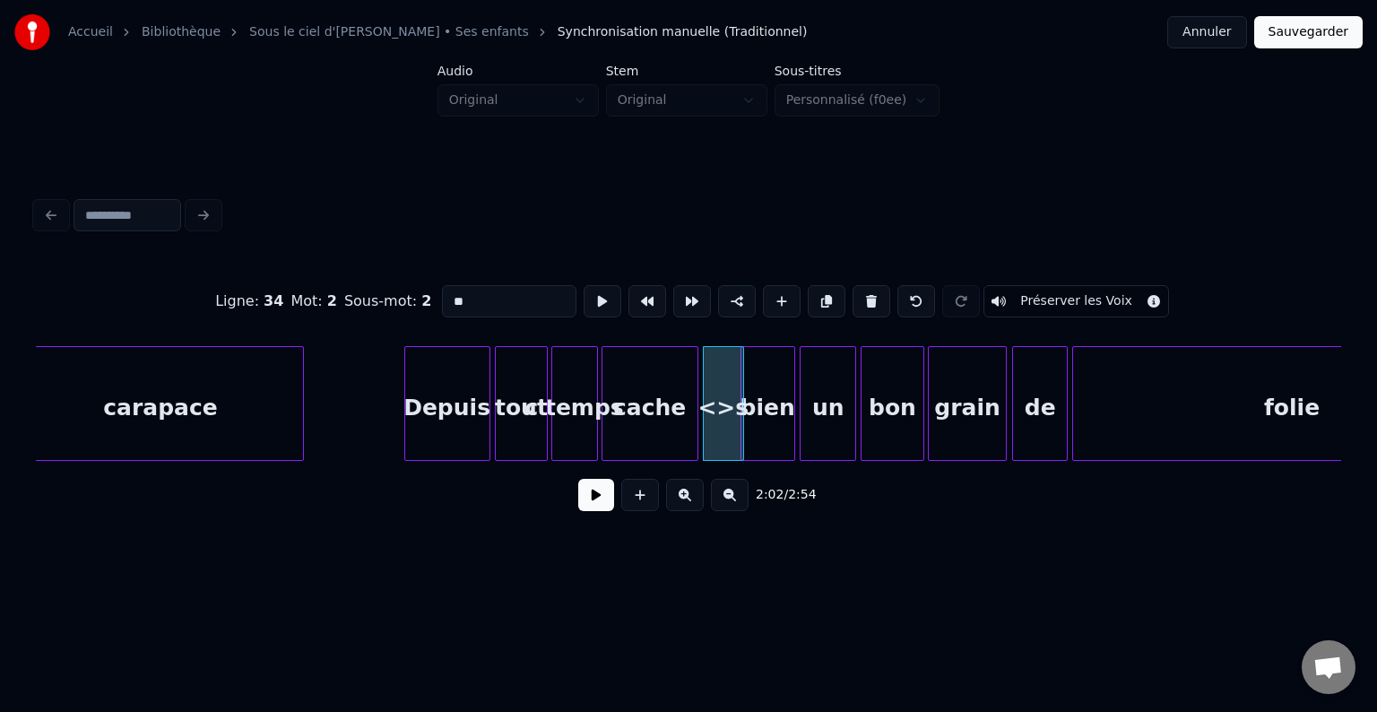
click at [678, 393] on div "cache" at bounding box center [649, 408] width 95 height 122
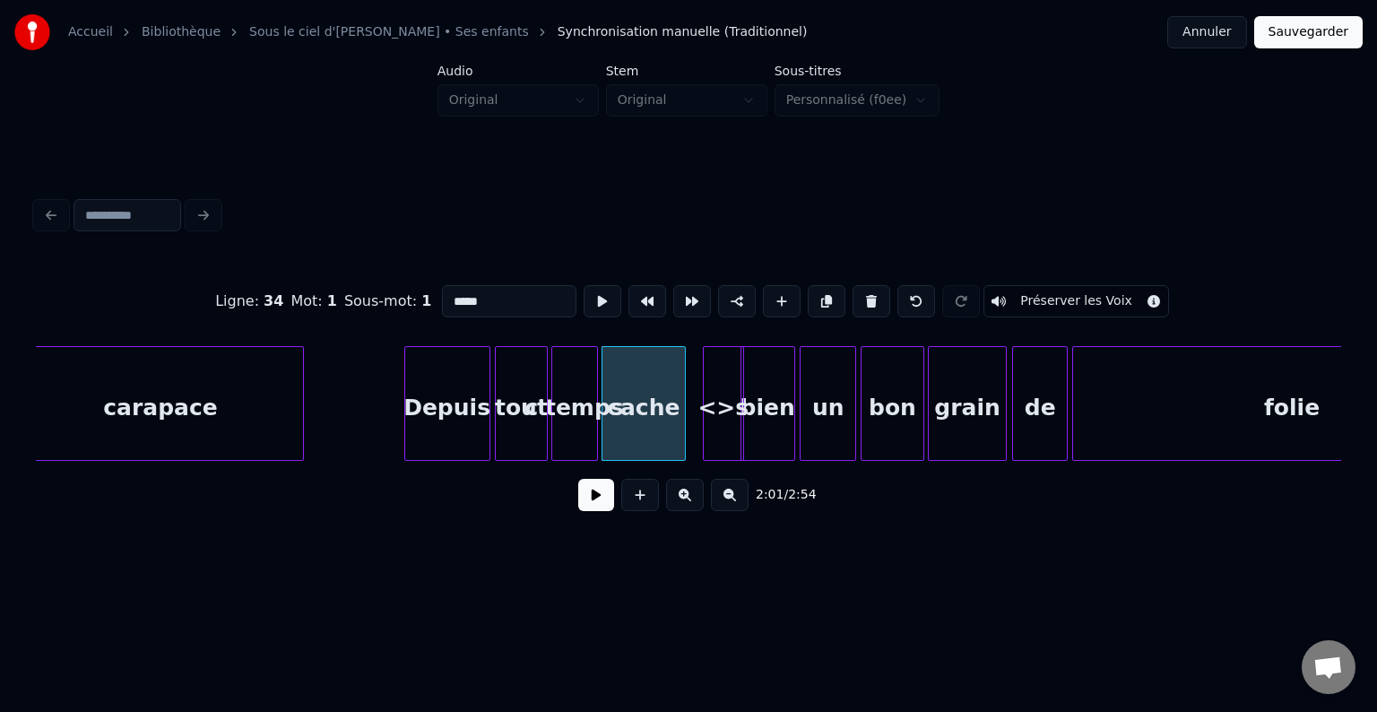
click at [682, 382] on div at bounding box center [681, 403] width 5 height 113
click at [723, 385] on div "<>s" at bounding box center [712, 408] width 39 height 122
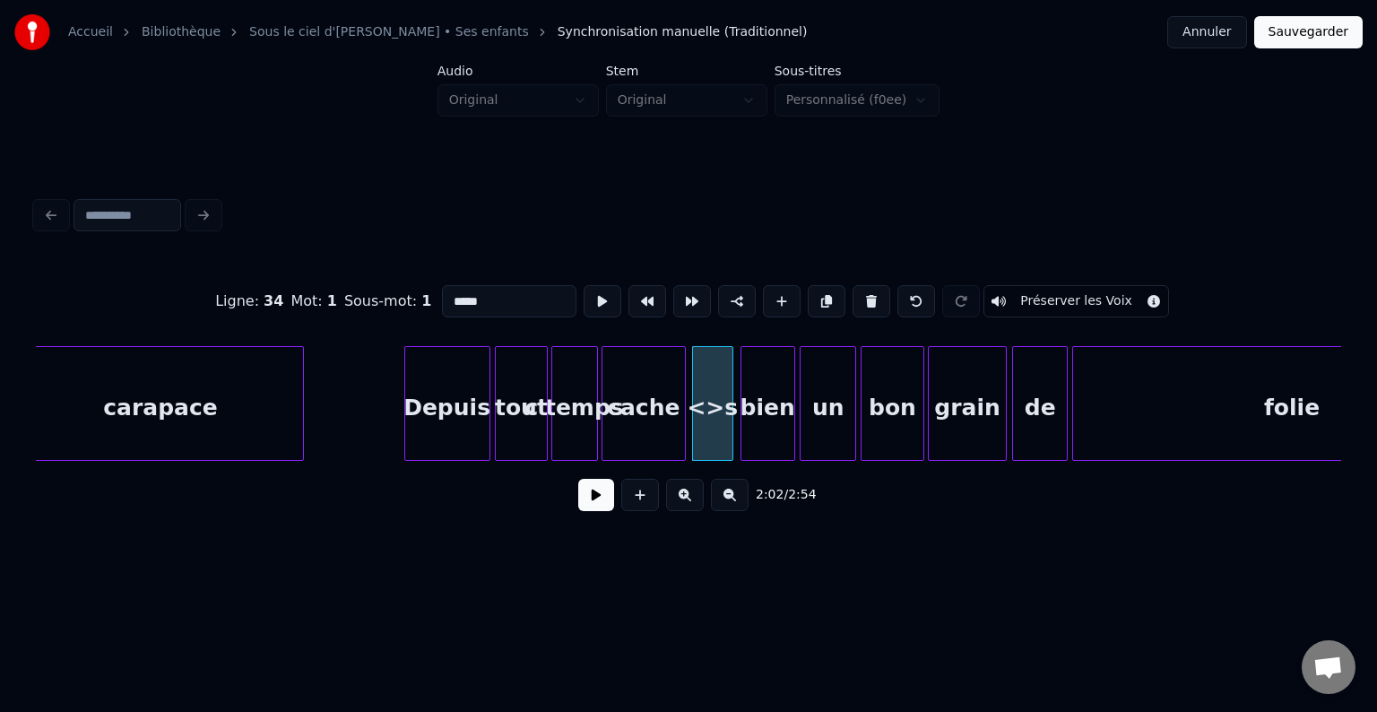
click at [716, 402] on div "<>s" at bounding box center [712, 408] width 39 height 122
click at [505, 293] on input "**" at bounding box center [509, 301] width 134 height 32
type input "*"
type input "****"
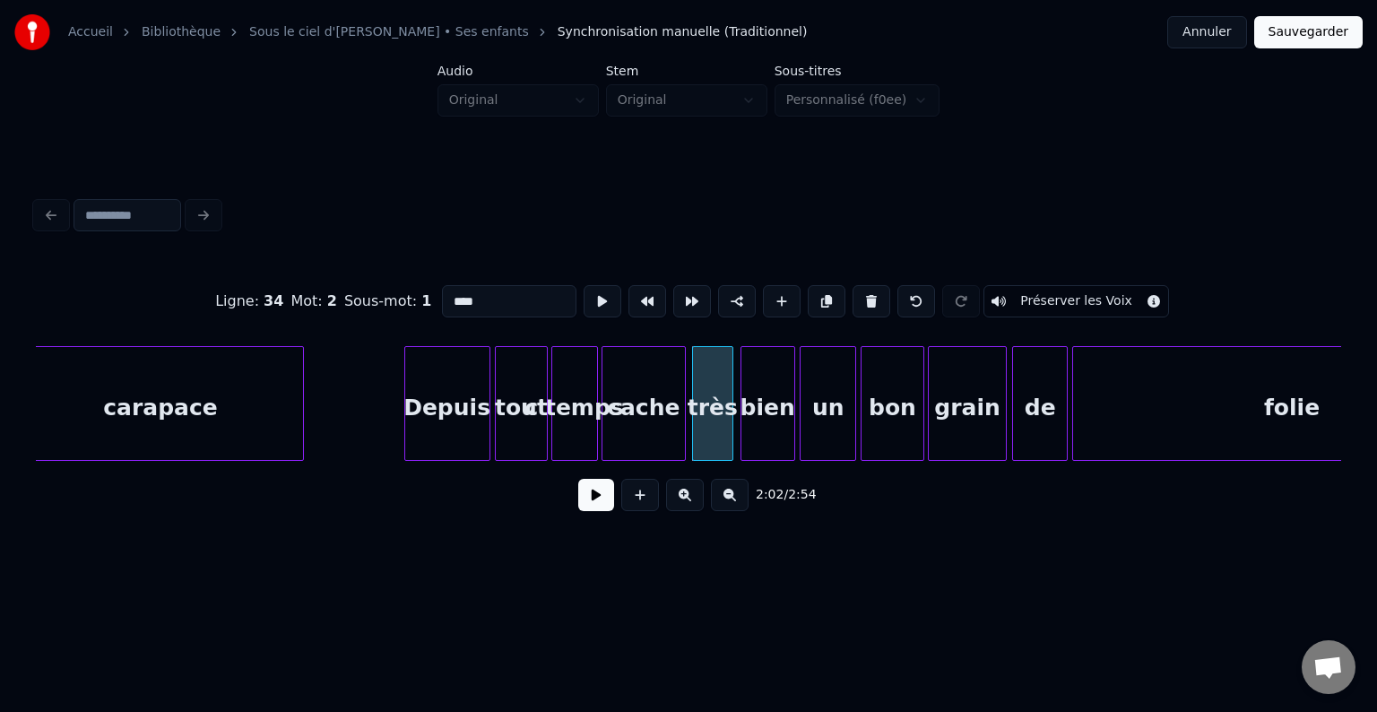
click at [1300, 36] on button "Sauvegarder" at bounding box center [1308, 32] width 108 height 32
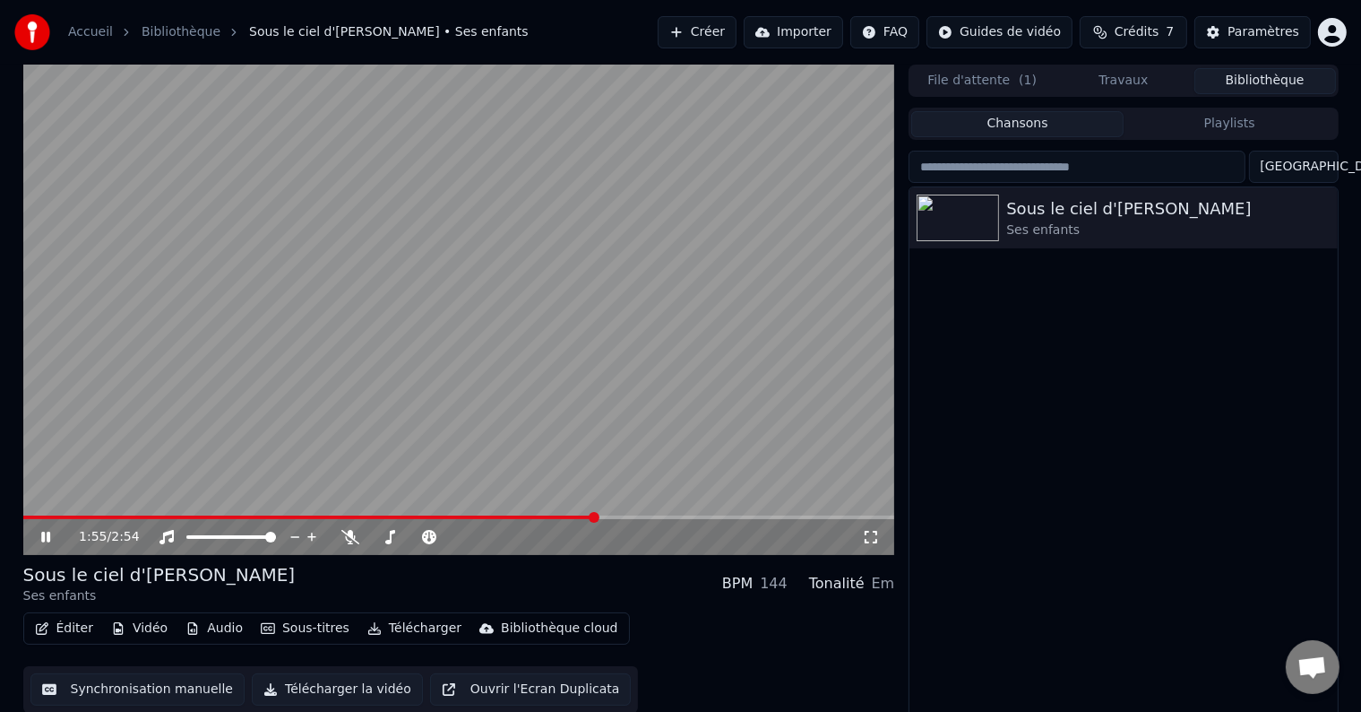
click at [598, 516] on span at bounding box center [459, 517] width 872 height 4
click at [610, 517] on span at bounding box center [459, 517] width 872 height 4
click at [632, 517] on span at bounding box center [459, 517] width 872 height 4
click at [609, 520] on div "2:03 / 2:54" at bounding box center [459, 537] width 872 height 36
click at [609, 516] on span at bounding box center [332, 517] width 618 height 4
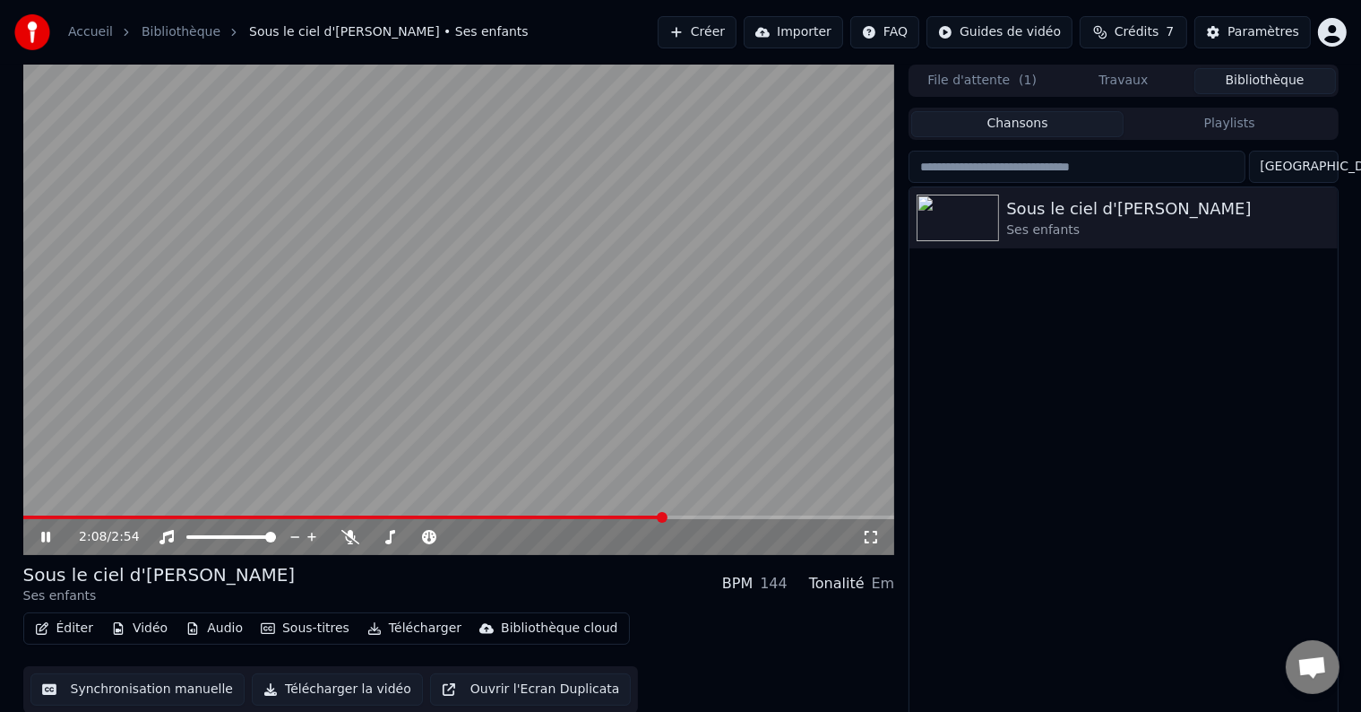
click at [45, 537] on icon at bounding box center [59, 537] width 42 height 14
click at [64, 631] on button "Éditer" at bounding box center [64, 628] width 73 height 25
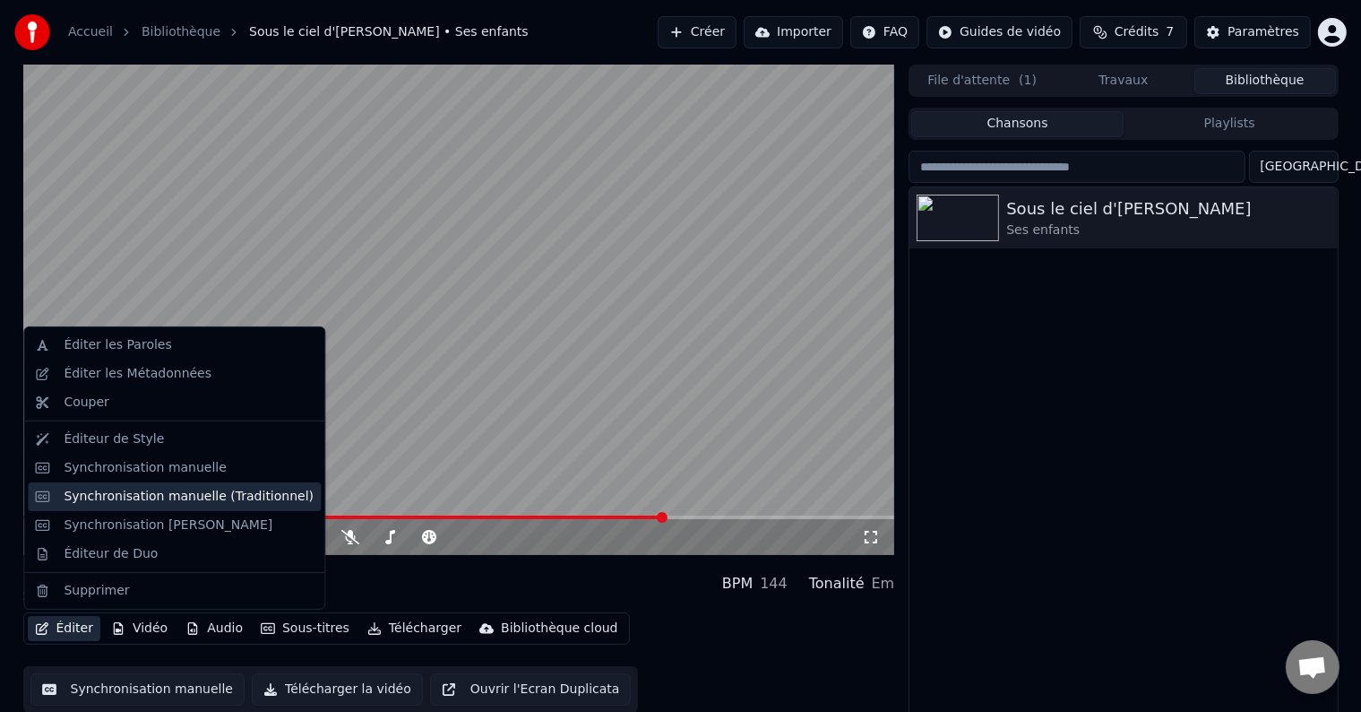
click at [150, 503] on div "Synchronisation manuelle (Traditionnel)" at bounding box center [189, 497] width 250 height 18
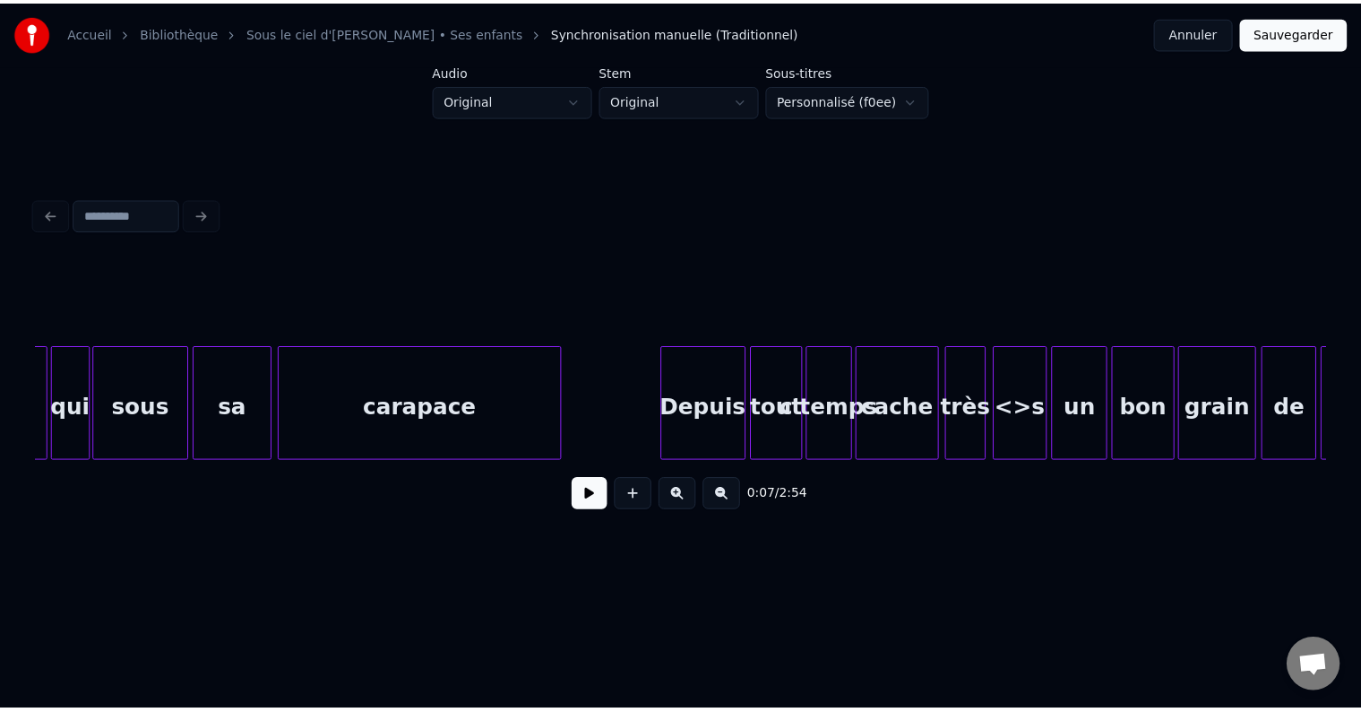
scroll to position [0, 20997]
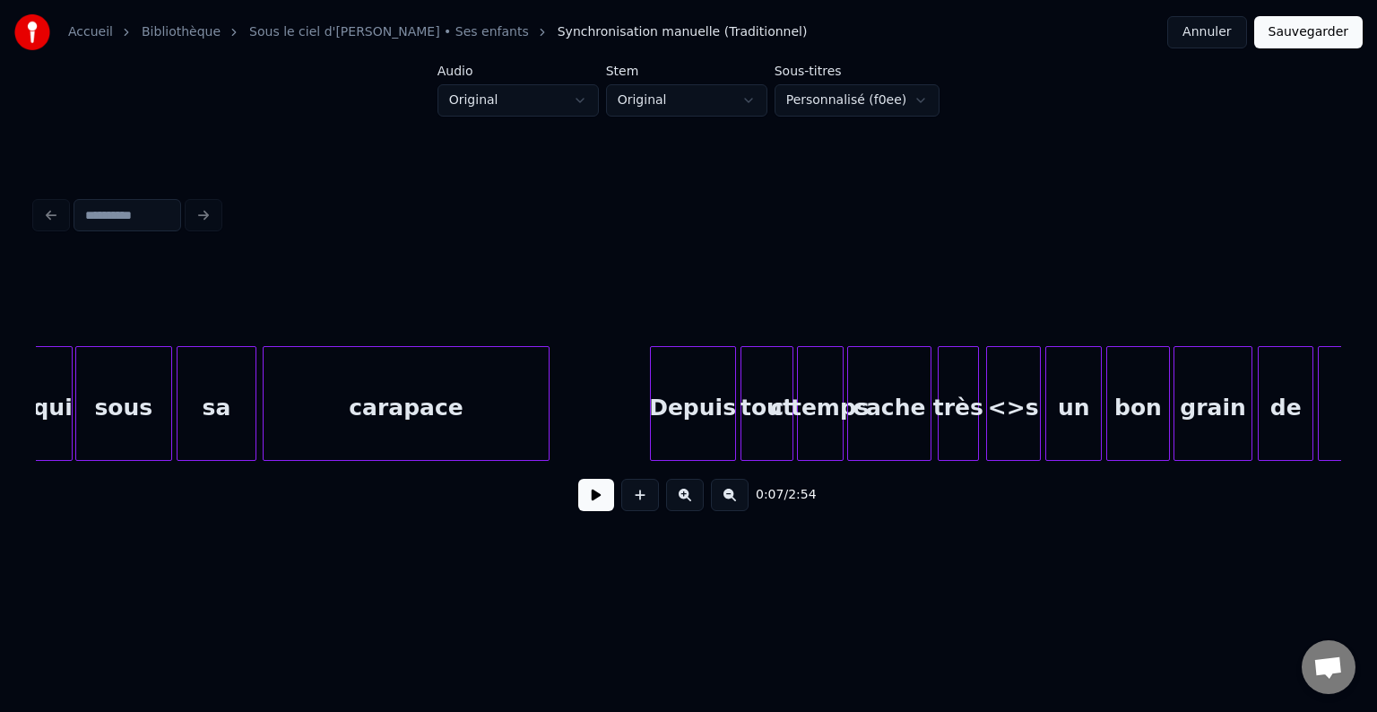
click at [997, 398] on div "<>s" at bounding box center [1013, 408] width 53 height 122
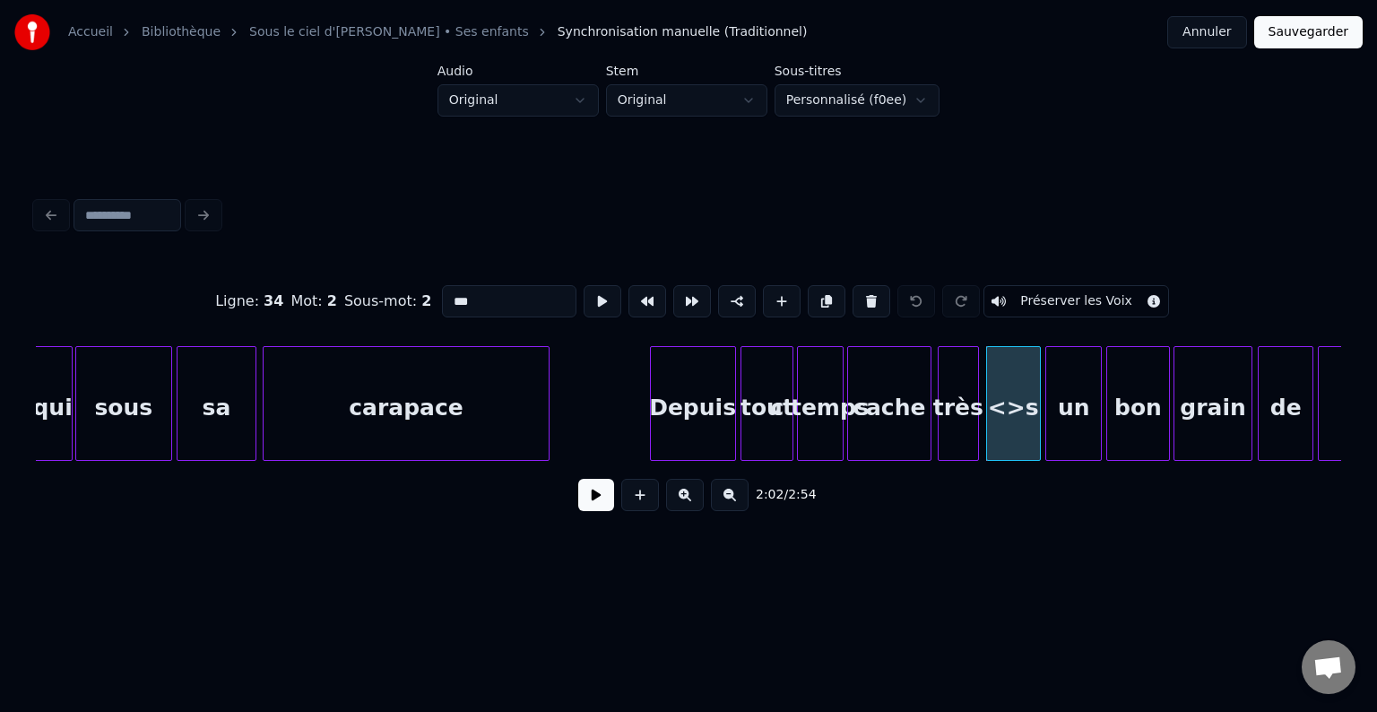
drag, startPoint x: 473, startPoint y: 297, endPoint x: 445, endPoint y: 293, distance: 28.9
click at [445, 293] on input "***" at bounding box center [509, 301] width 134 height 32
type input "*"
type input "****"
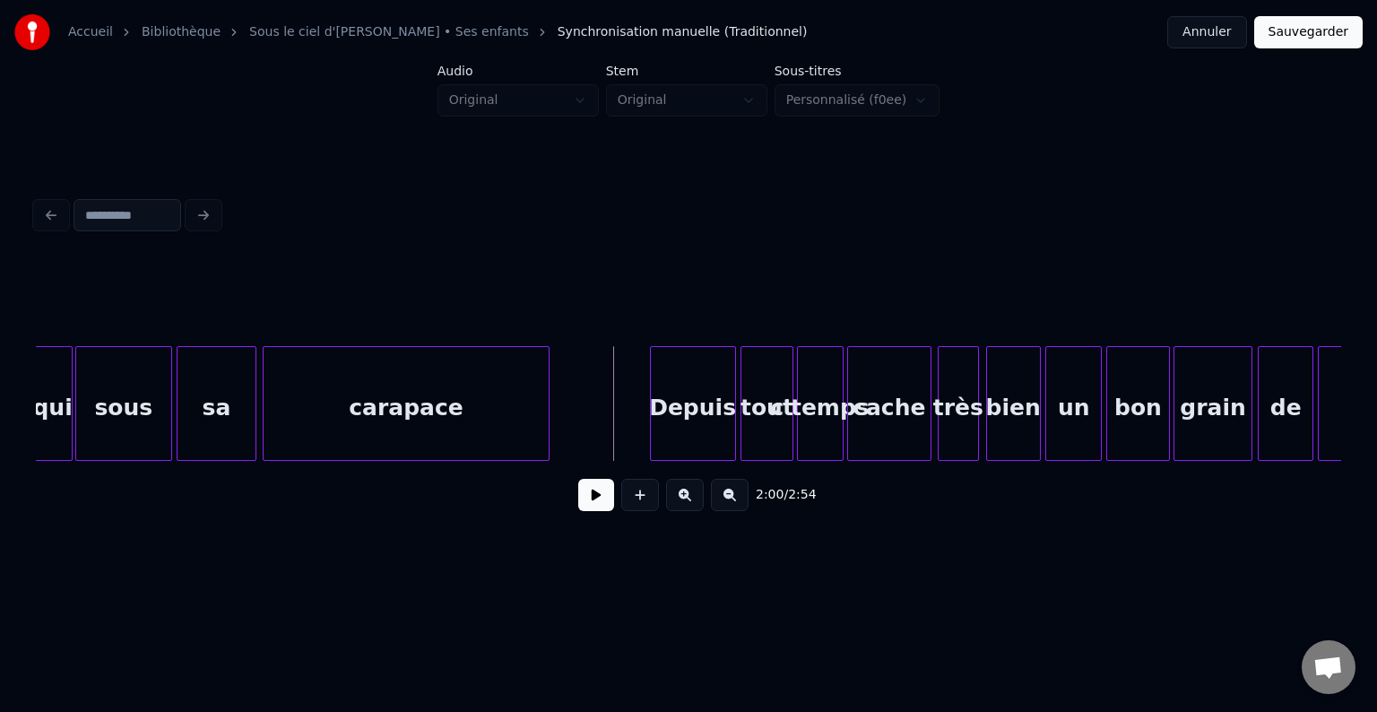
click at [1330, 34] on button "Sauvegarder" at bounding box center [1308, 32] width 108 height 32
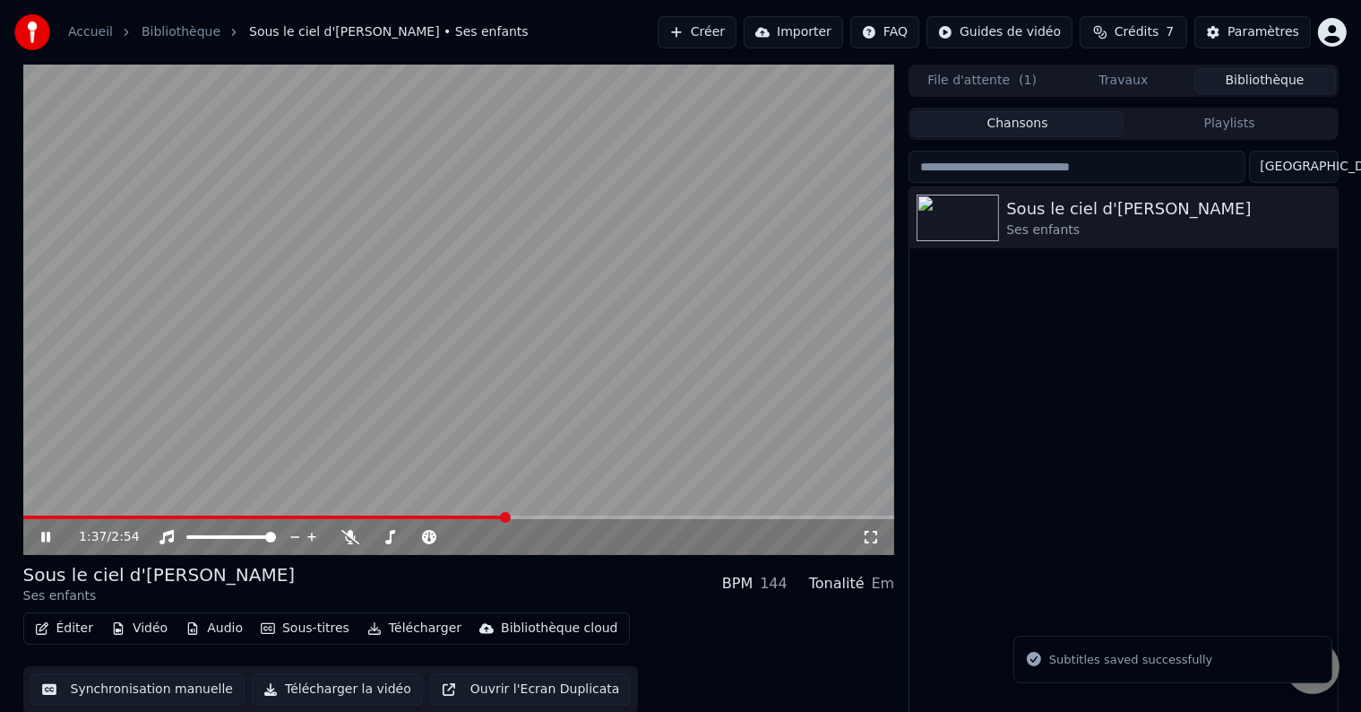
click at [505, 516] on span at bounding box center [459, 517] width 872 height 4
click at [534, 514] on video at bounding box center [459, 310] width 872 height 490
click at [581, 516] on span at bounding box center [579, 517] width 11 height 11
click at [39, 544] on icon at bounding box center [59, 537] width 42 height 14
click at [43, 540] on icon at bounding box center [45, 536] width 9 height 11
